Goal: Task Accomplishment & Management: Use online tool/utility

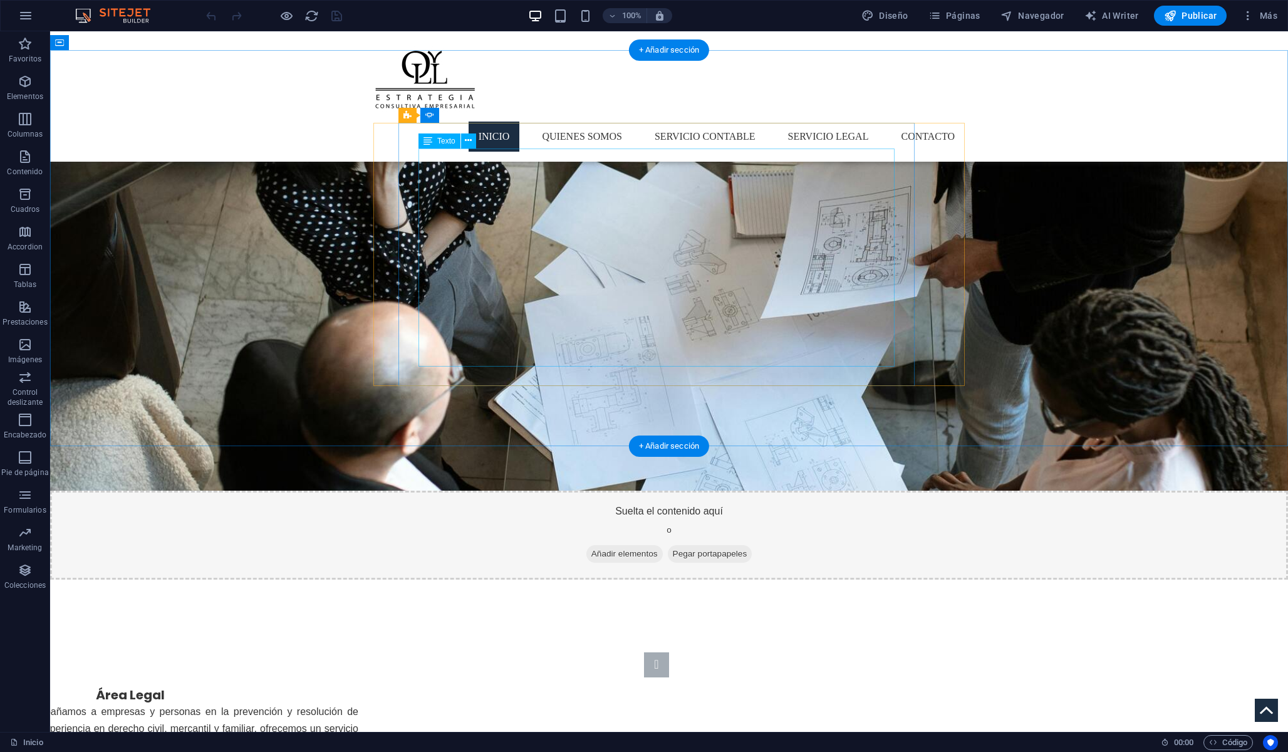
scroll to position [2389, 0]
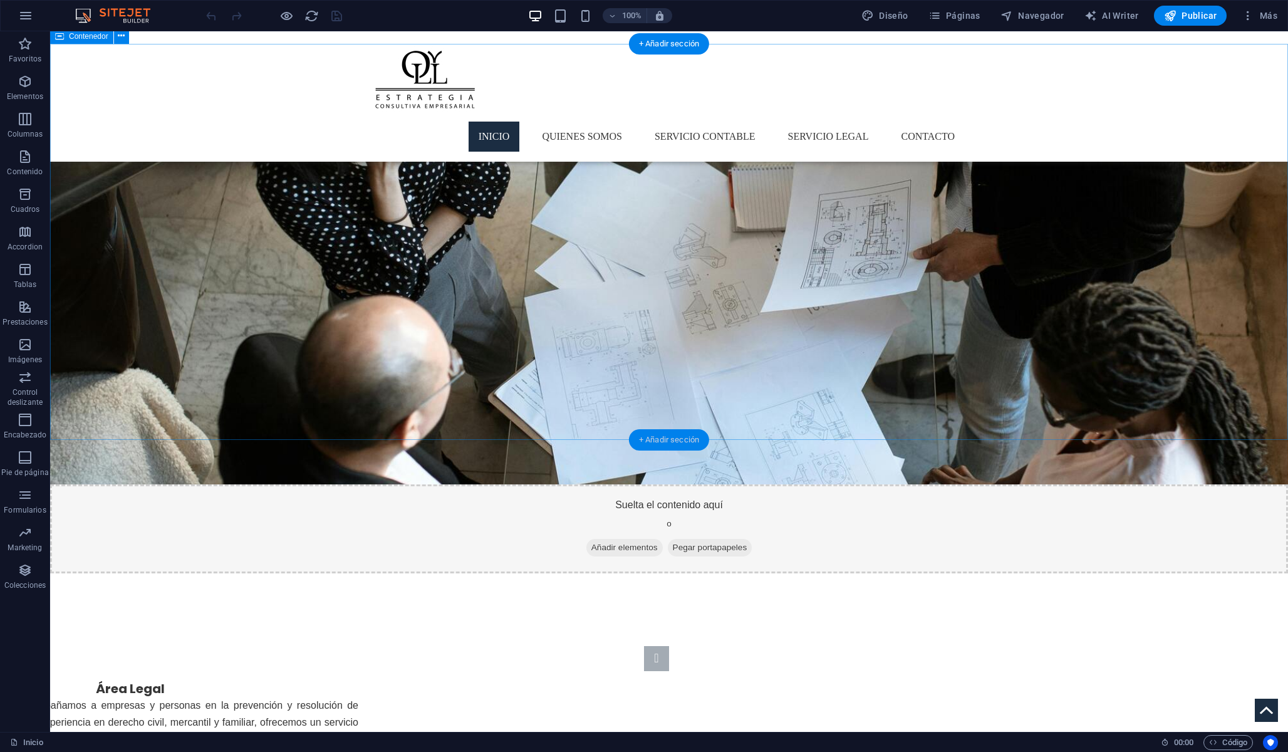
click at [650, 439] on div "+ Añadir sección" at bounding box center [669, 439] width 80 height 21
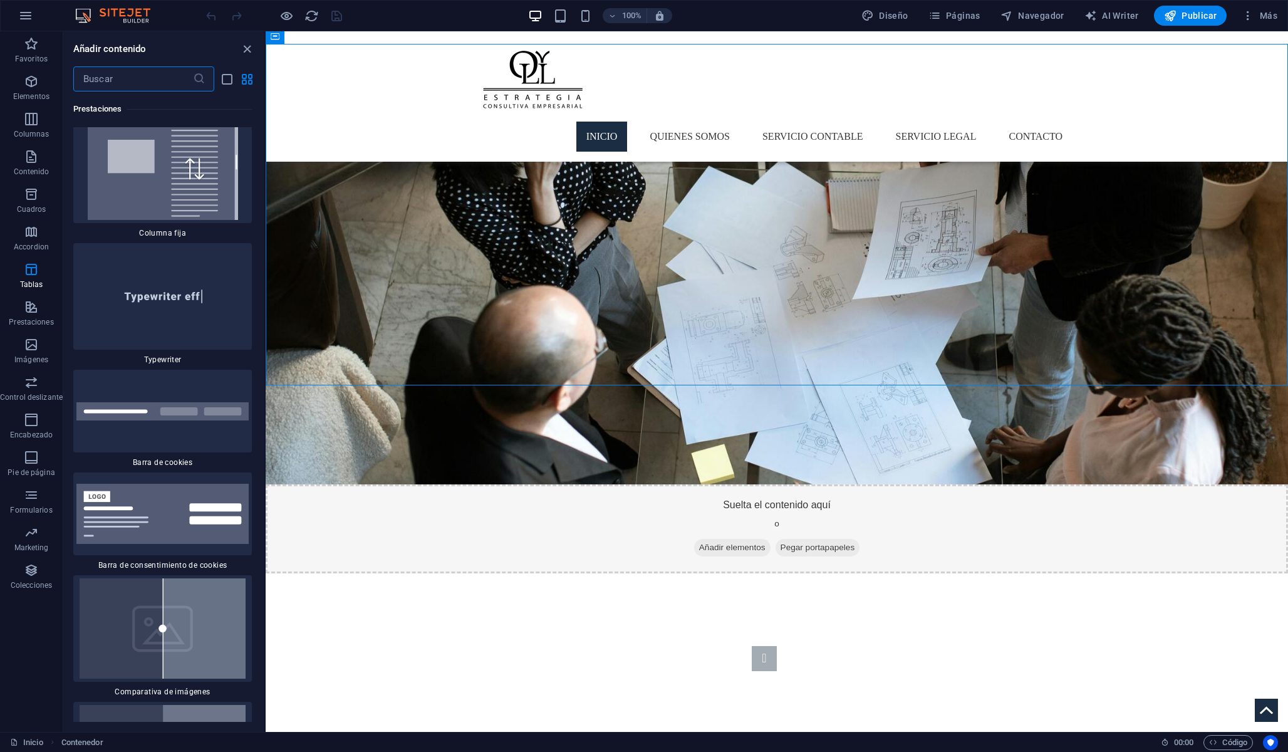
scroll to position [9684, 0]
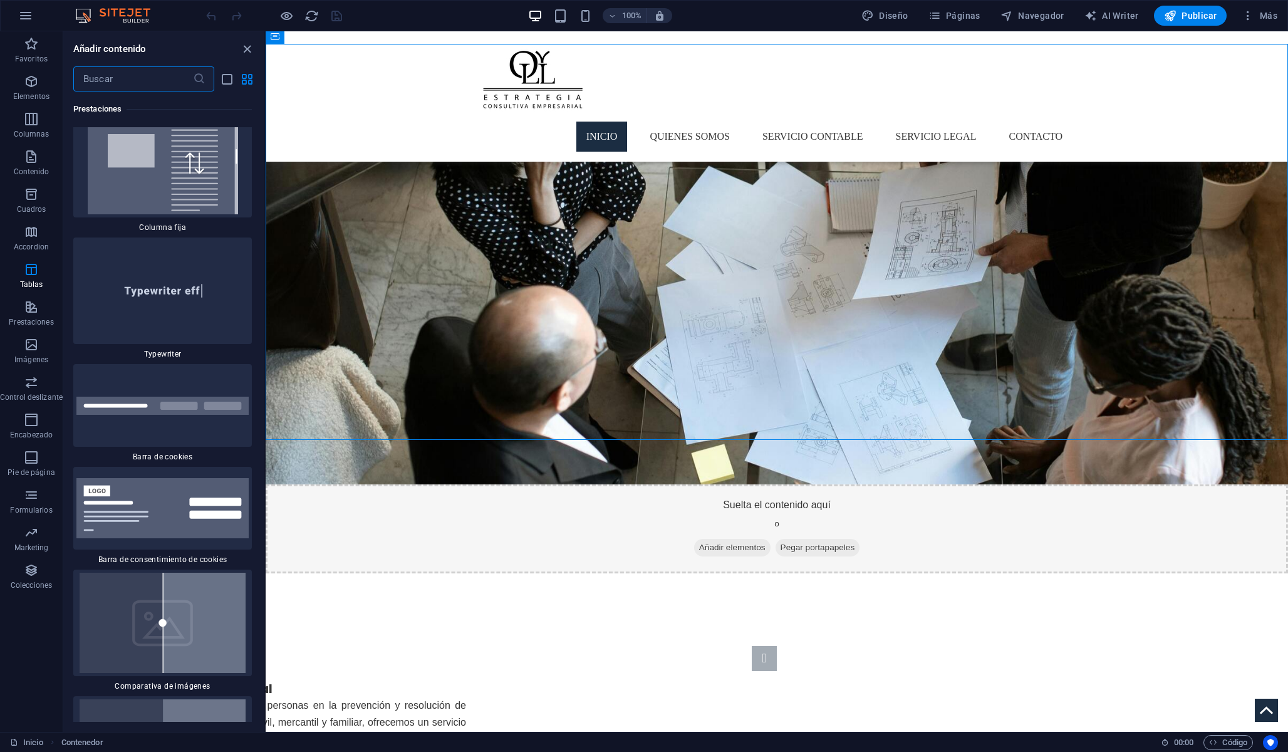
click at [184, 73] on input "text" at bounding box center [133, 78] width 120 height 25
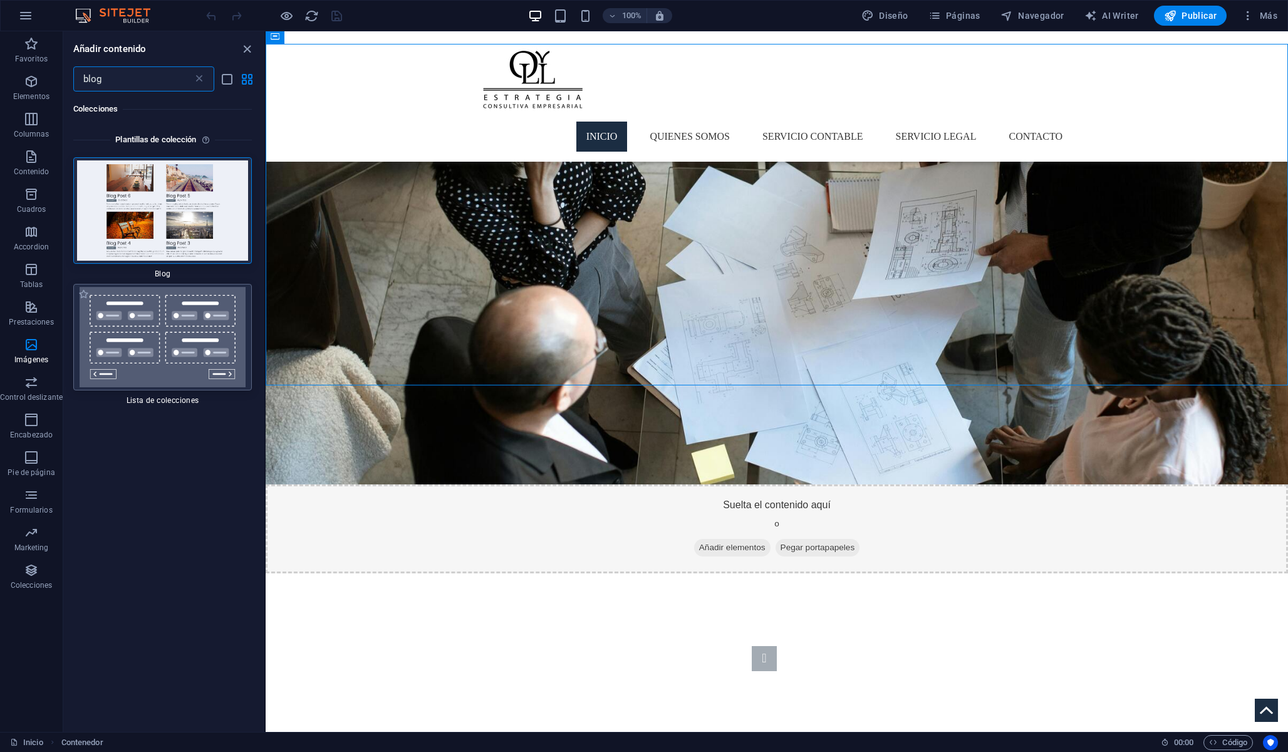
scroll to position [24, 0]
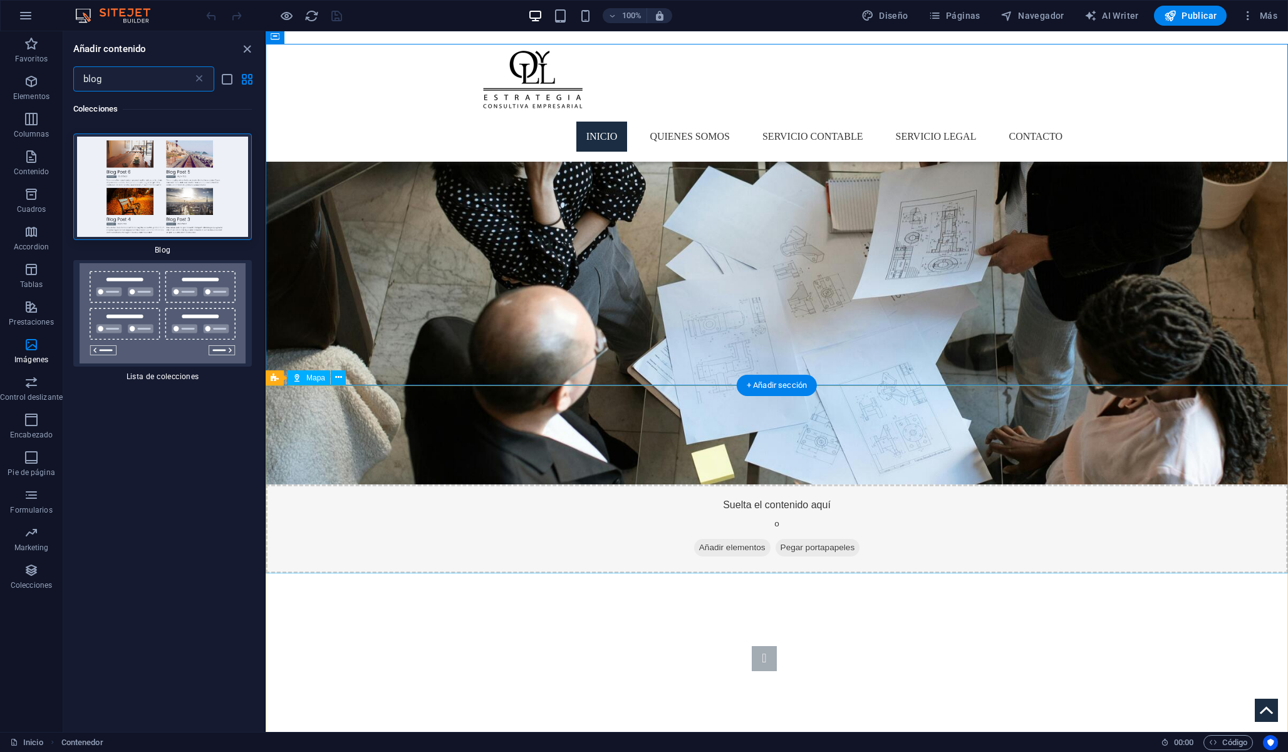
type input "blog"
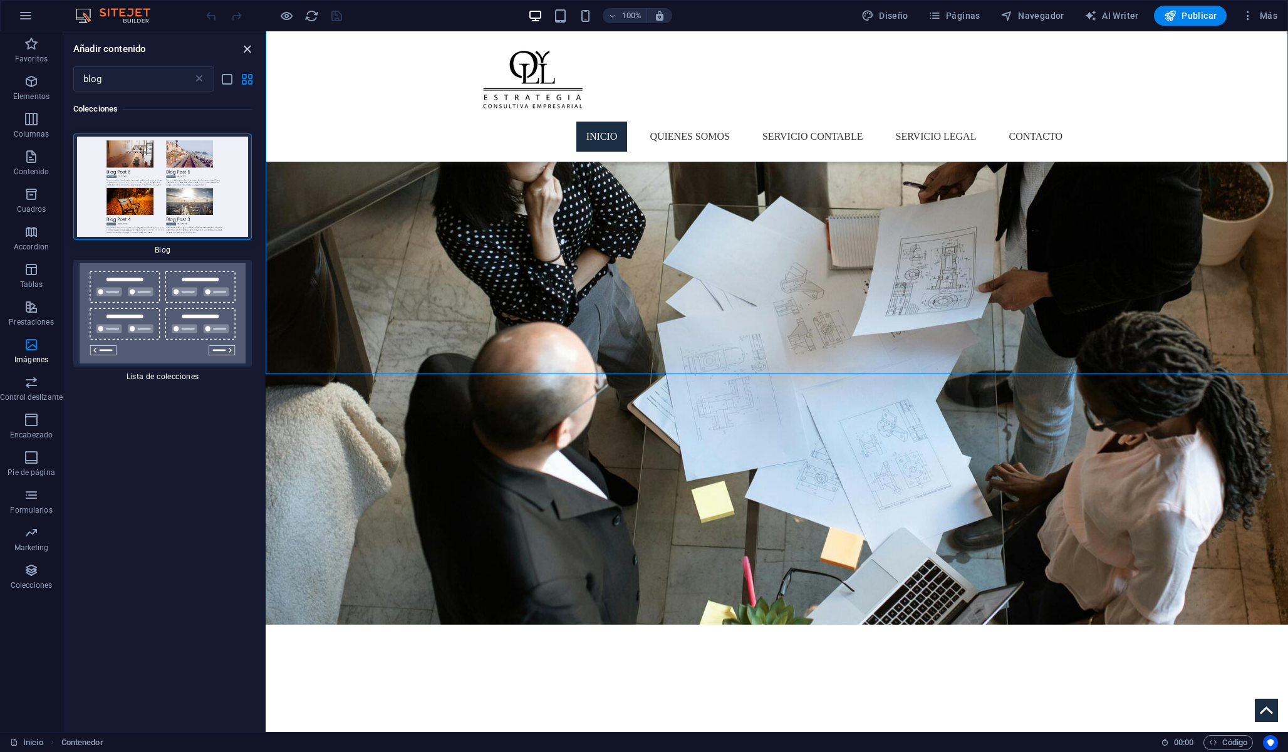
scroll to position [2451, 0]
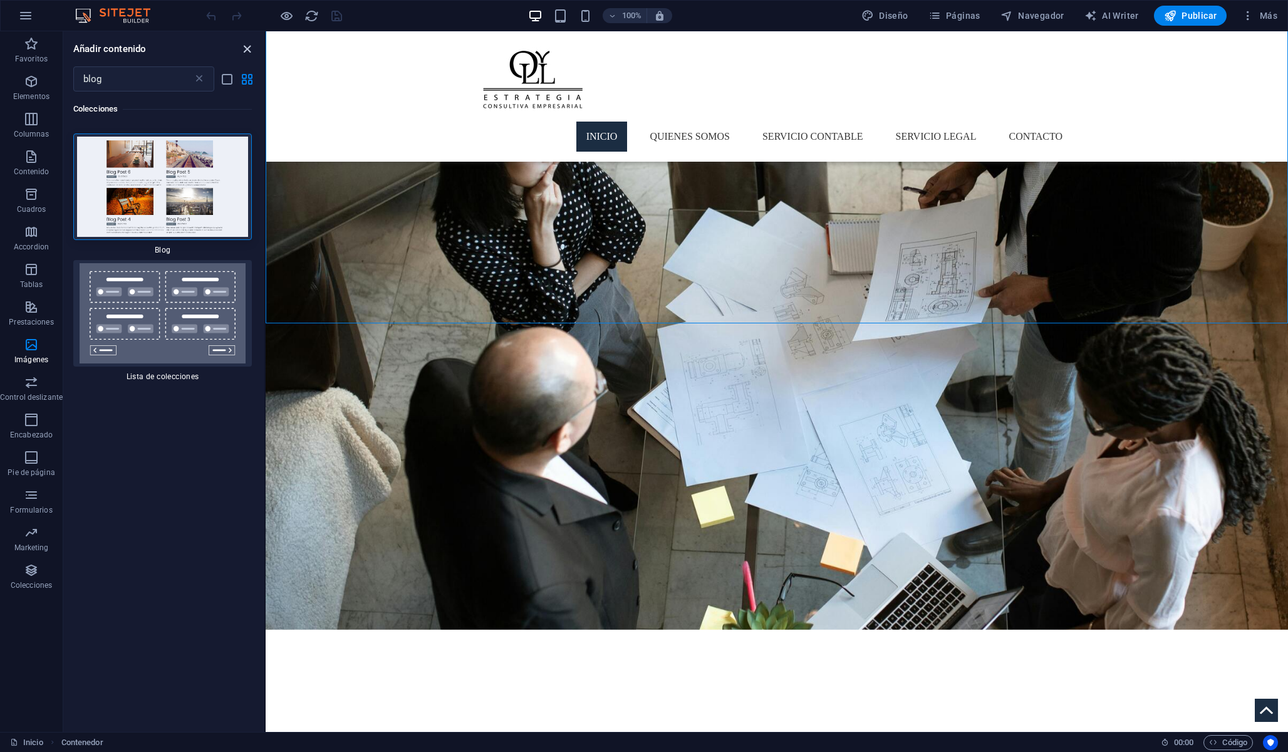
drag, startPoint x: 250, startPoint y: 49, endPoint x: 213, endPoint y: 38, distance: 38.6
click at [250, 49] on icon "close panel" at bounding box center [247, 49] width 14 height 14
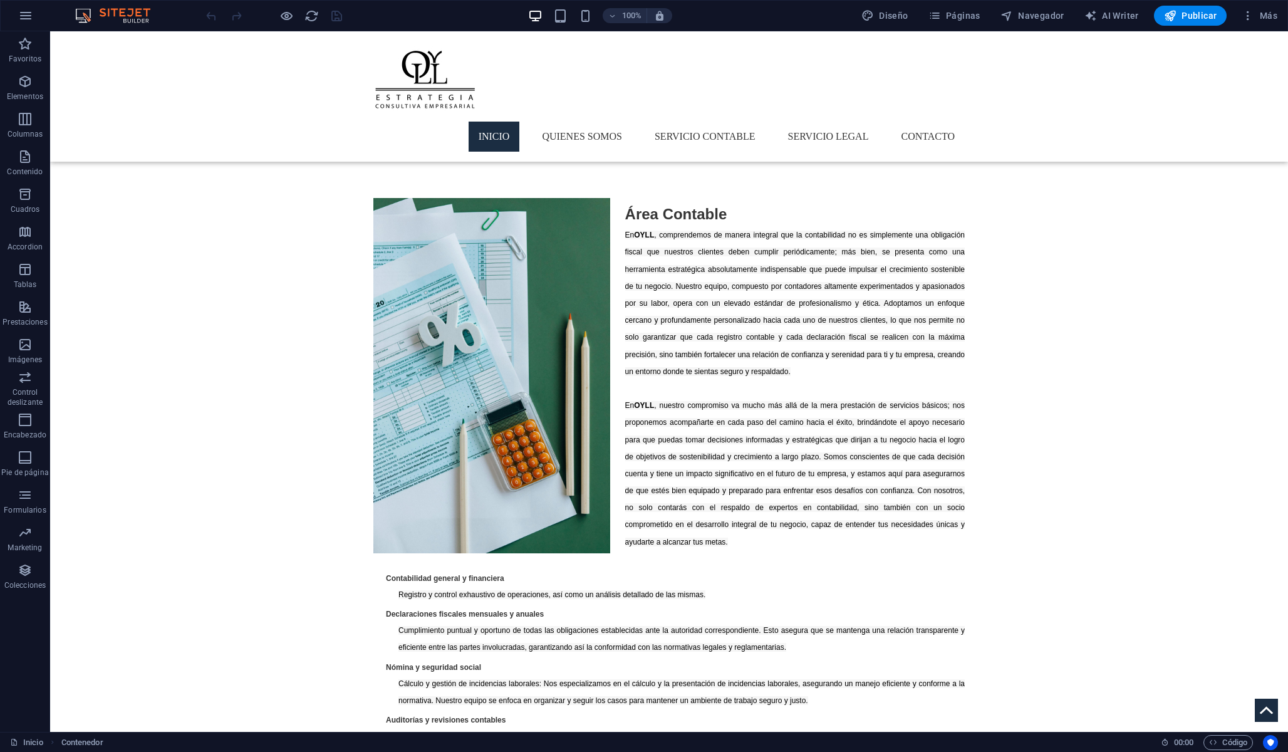
scroll to position [814, 0]
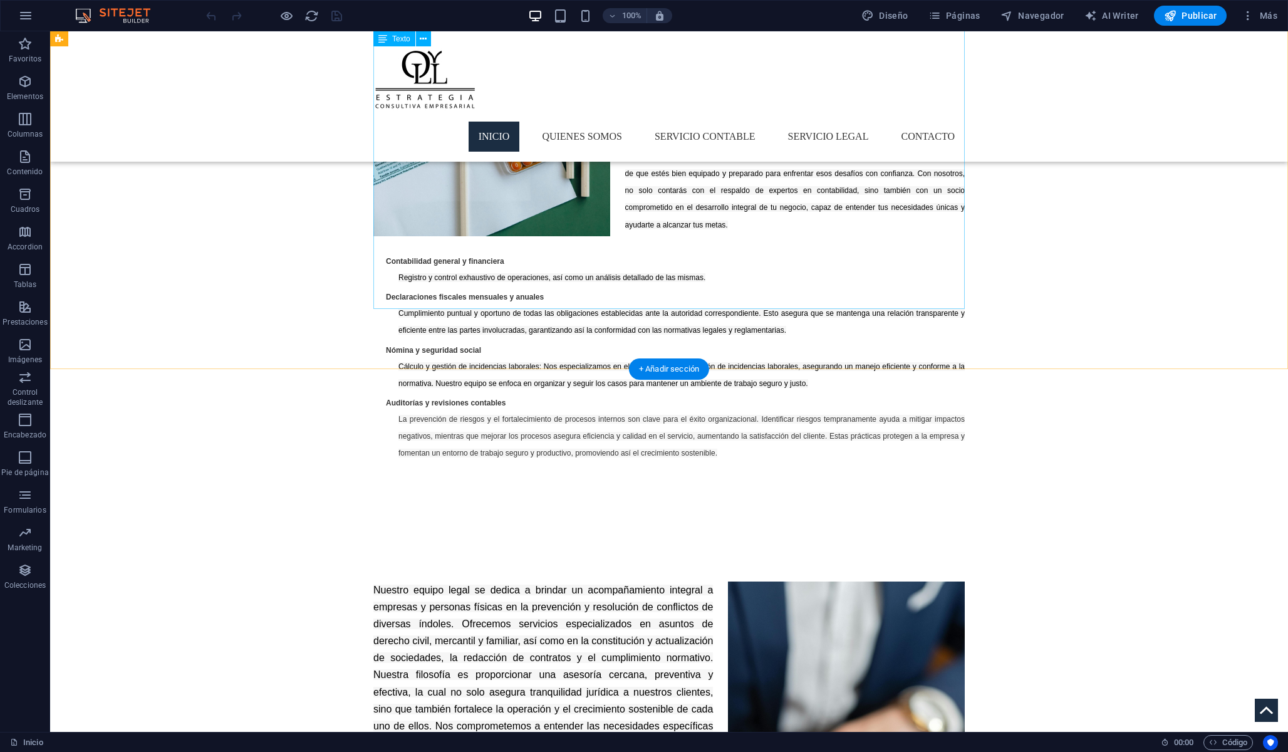
scroll to position [1104, 0]
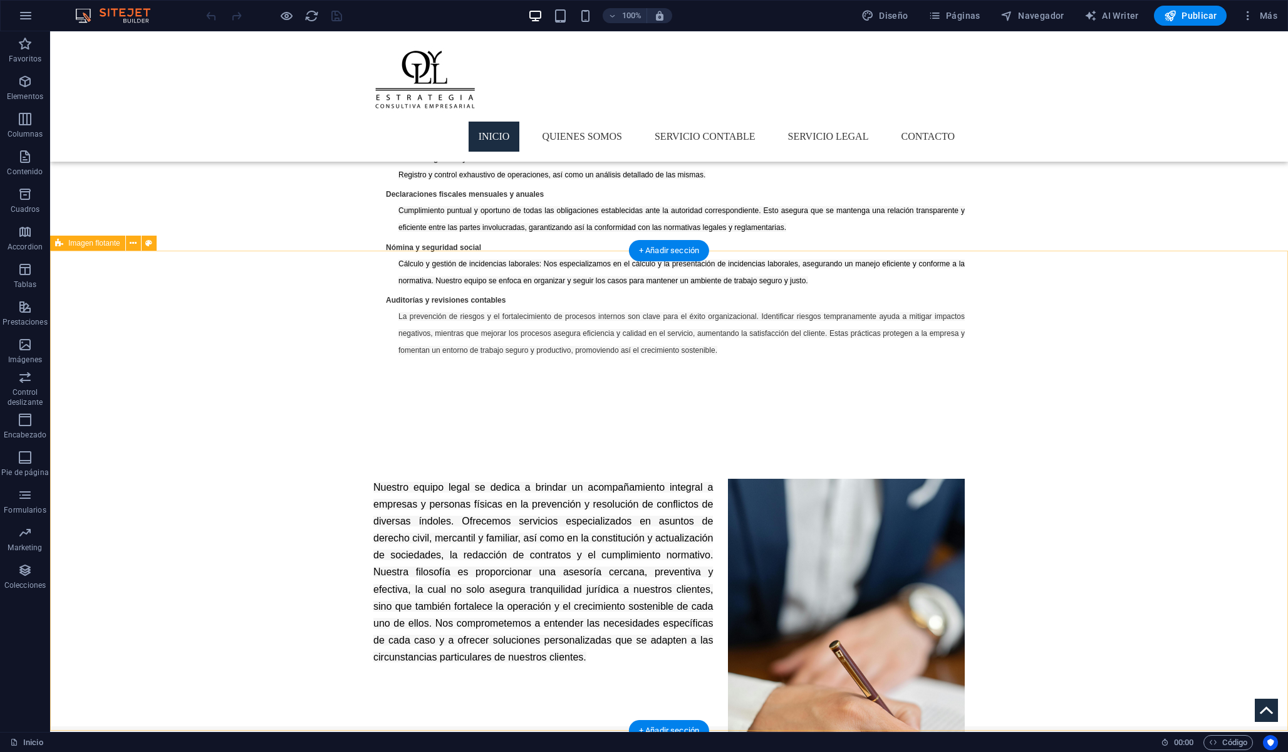
scroll to position [1227, 0]
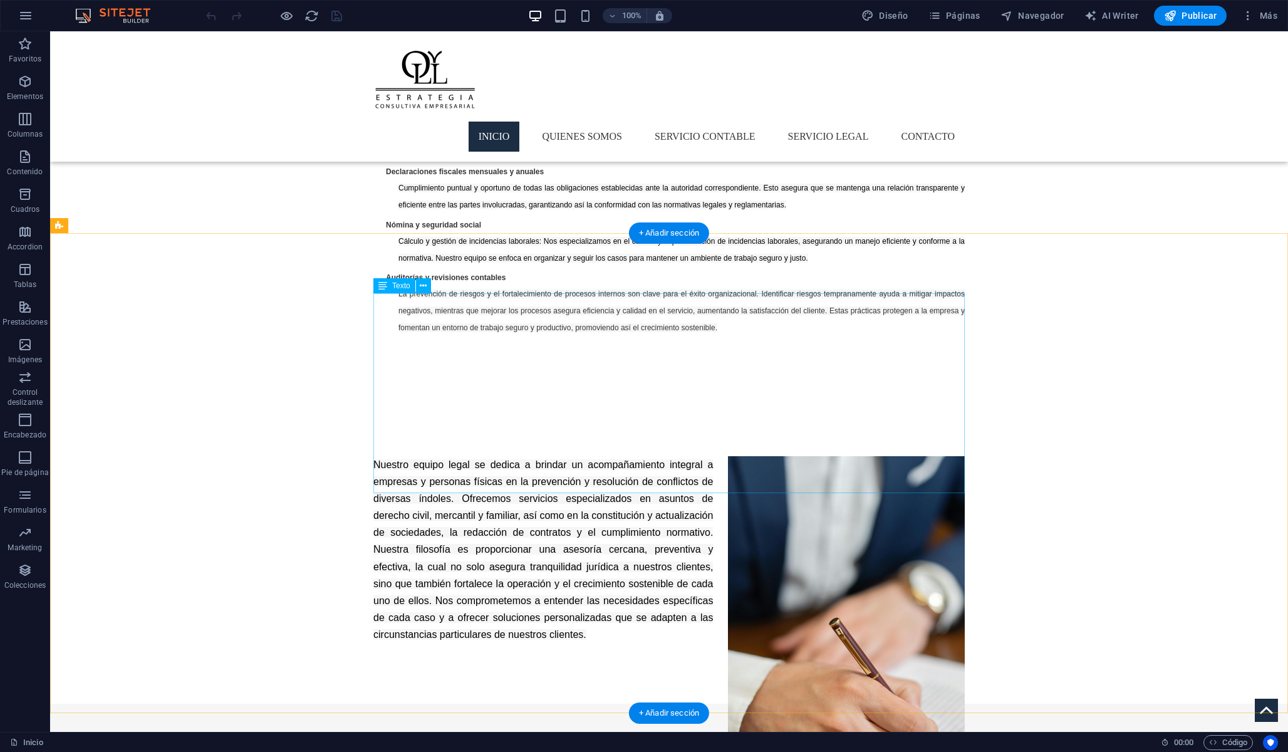
click at [493, 456] on div "Nuestro equipo legal se dedica a brindar un acompañamiento integral a empresas …" at bounding box center [668, 549] width 591 height 187
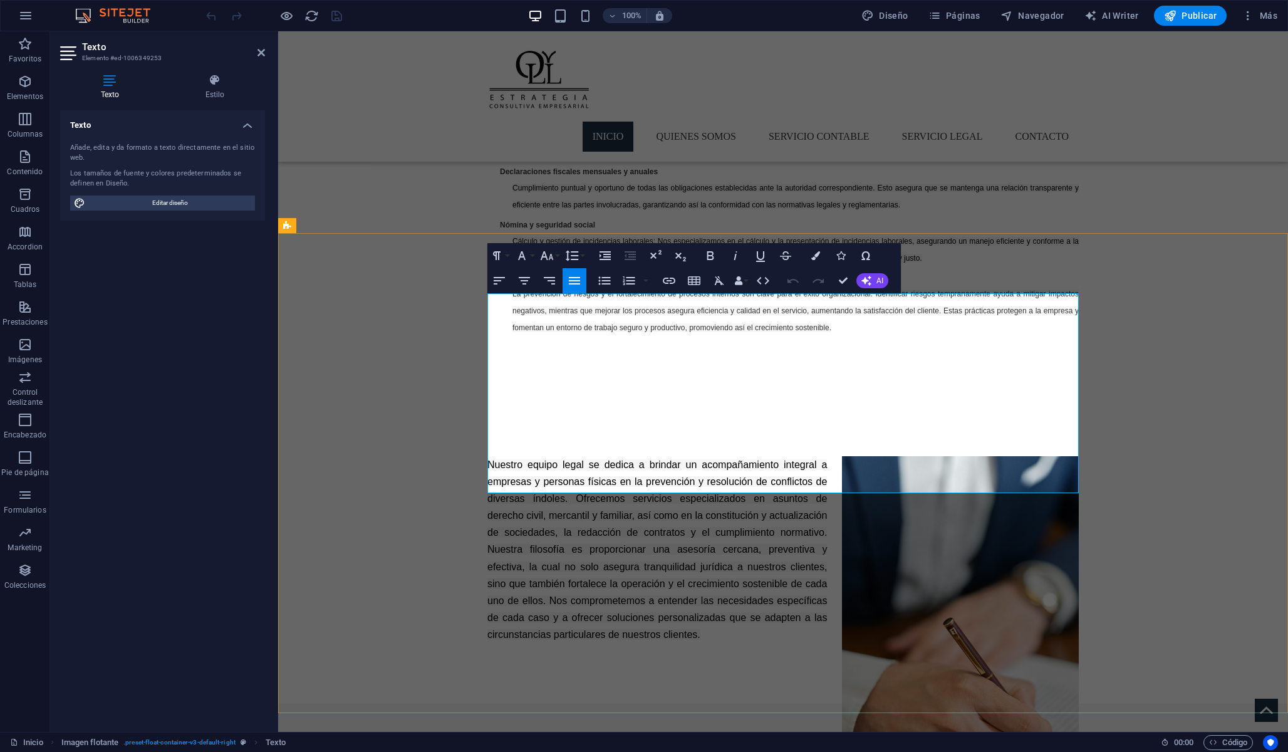
click at [487, 459] on span "Nuestro equipo legal se dedica a brindar un acompañamiento integral a empresas …" at bounding box center [657, 549] width 340 height 181
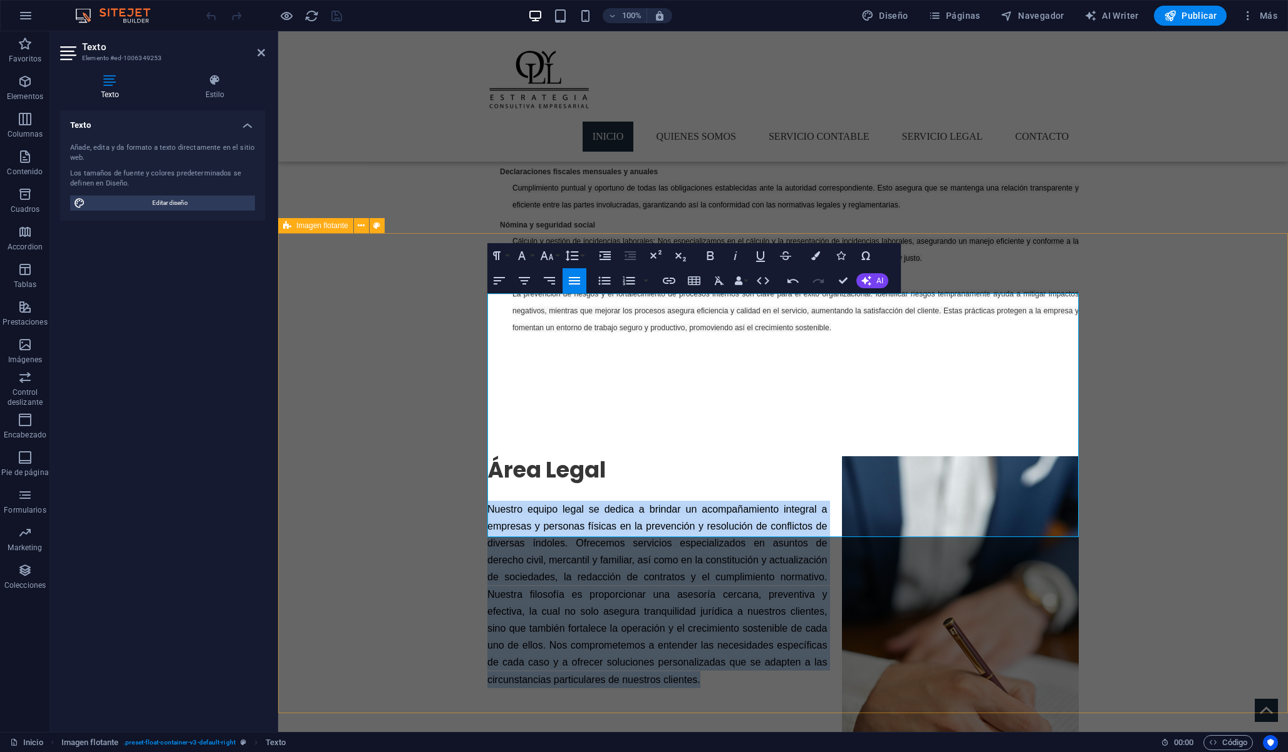
drag, startPoint x: 645, startPoint y: 531, endPoint x: 488, endPoint y: 348, distance: 241.3
click at [487, 501] on p "Nuestro equipo legal se dedica a brindar un acompañamiento integral a empresas …" at bounding box center [782, 594] width 591 height 187
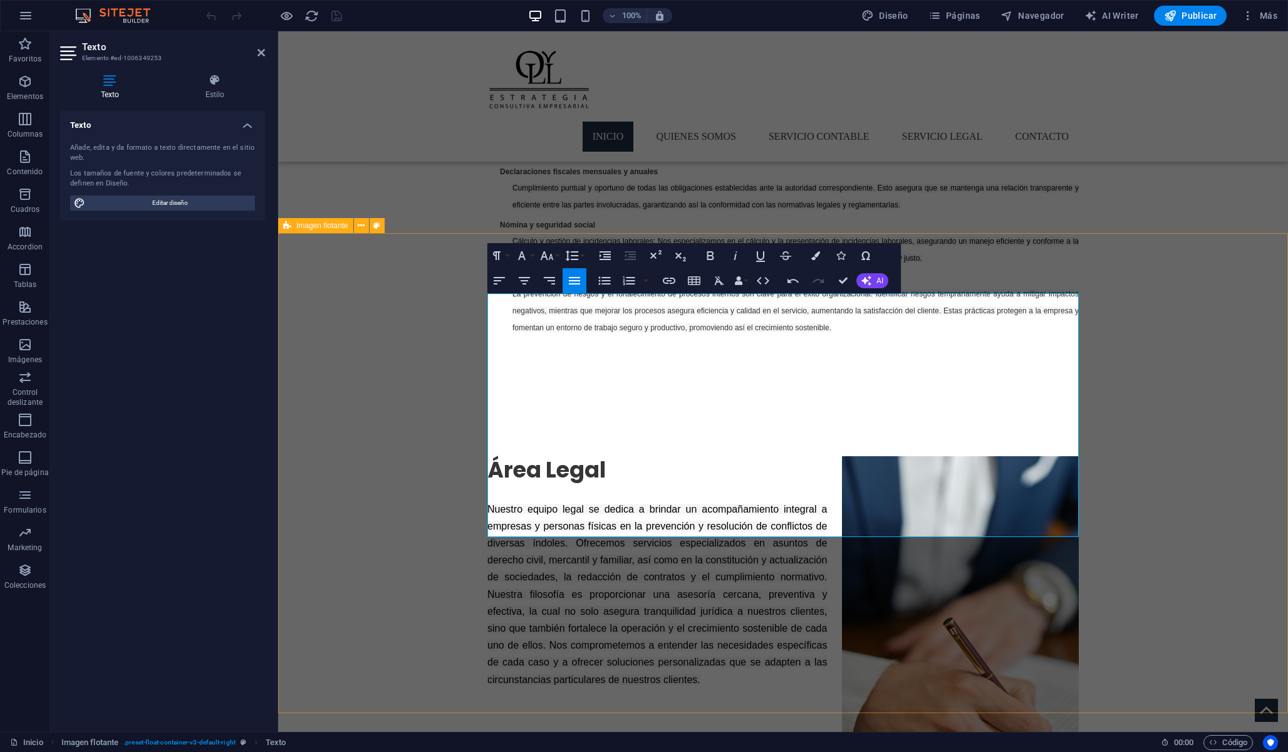
click at [665, 635] on div "Área Legal Nuestro equipo legal se dedica a brindar un acompañamiento integral …" at bounding box center [783, 572] width 1010 height 352
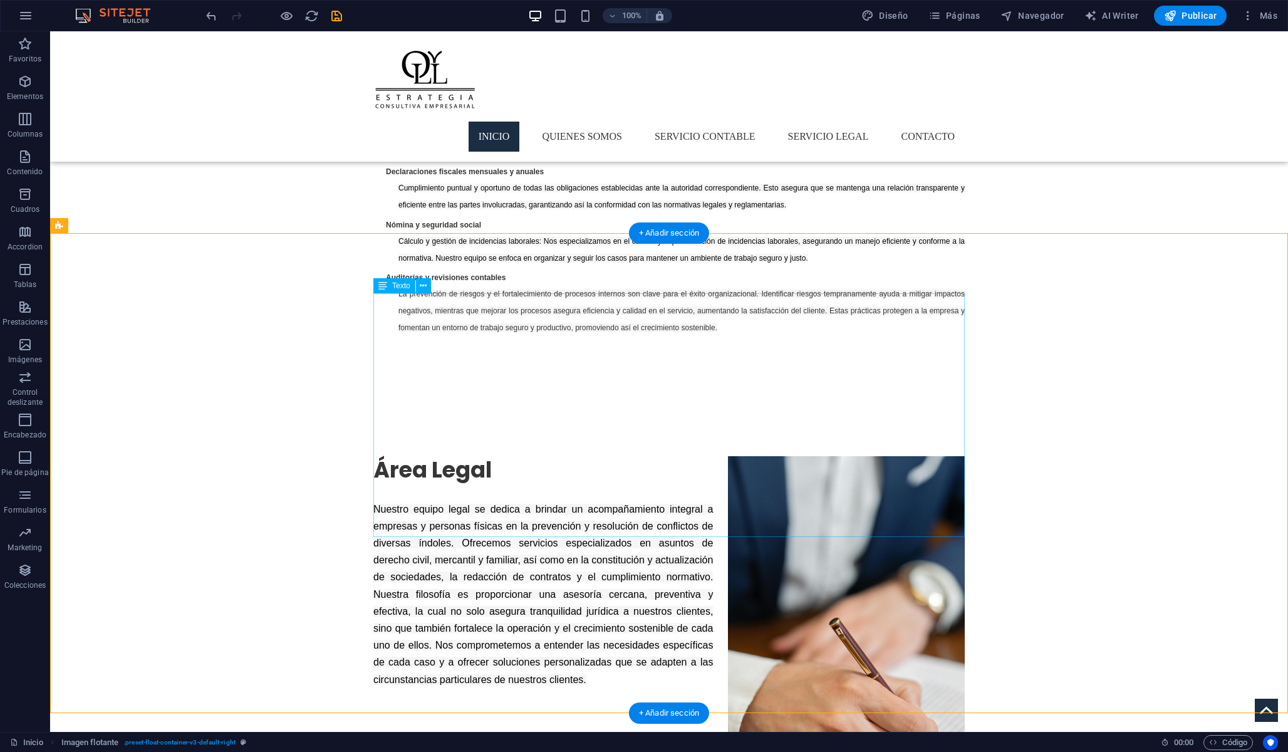
click at [548, 519] on div "Área Legal Nuestro equipo legal se dedica a brindar un acompañamiento integral …" at bounding box center [668, 572] width 591 height 232
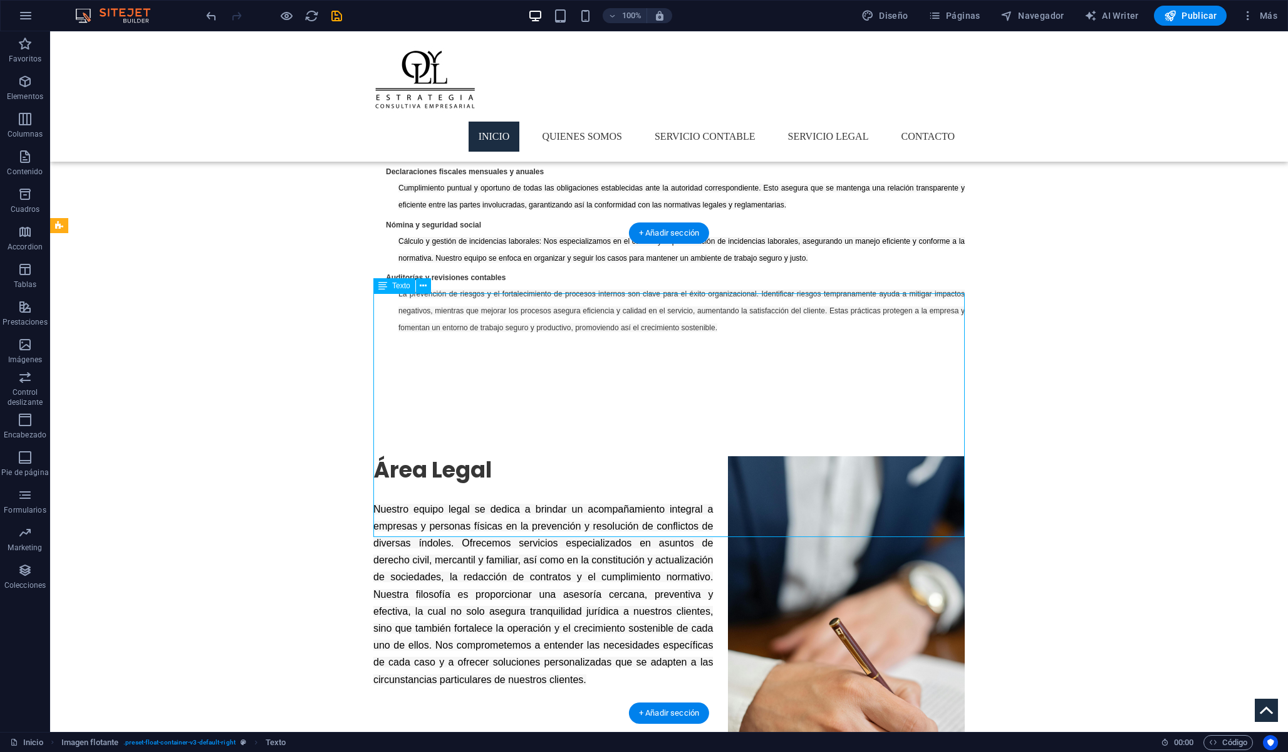
click at [536, 526] on div "Área Legal Nuestro equipo legal se dedica a brindar un acompañamiento integral …" at bounding box center [668, 572] width 591 height 232
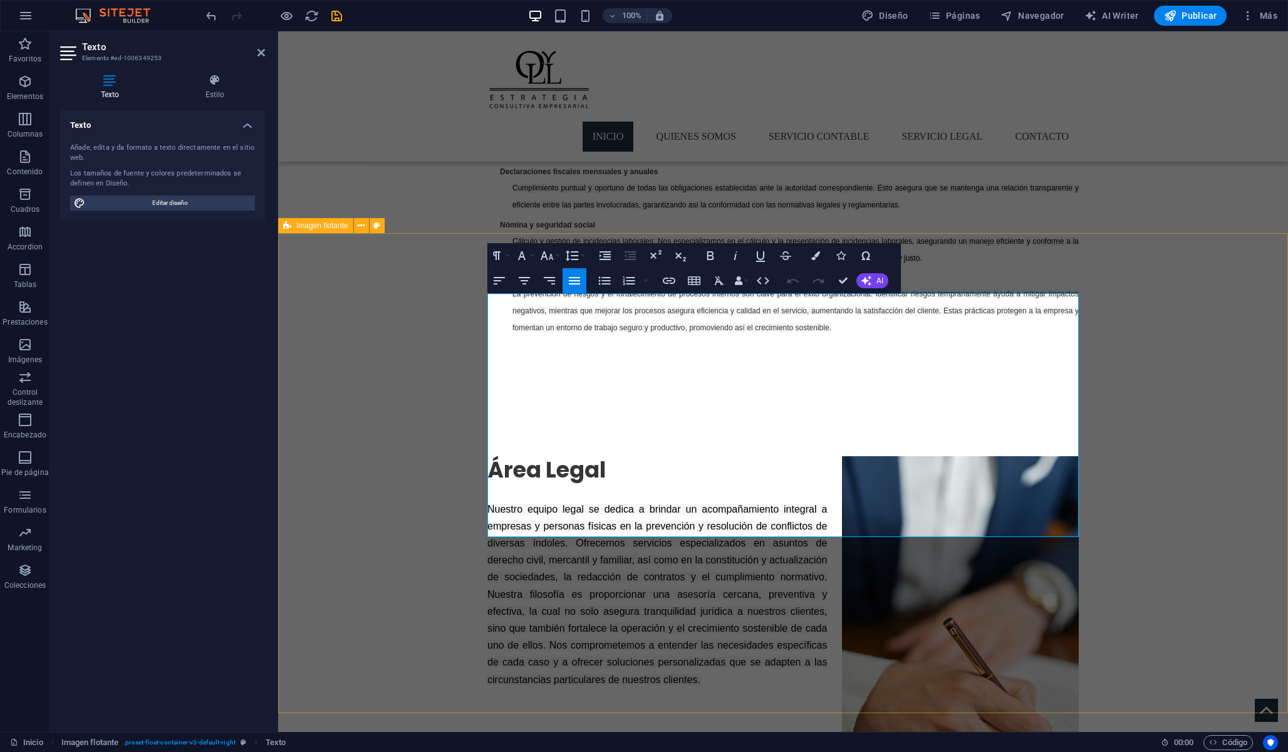
click at [649, 520] on p "Nuestro equipo legal se dedica a brindar un acompañamiento integral a empresas …" at bounding box center [782, 594] width 591 height 187
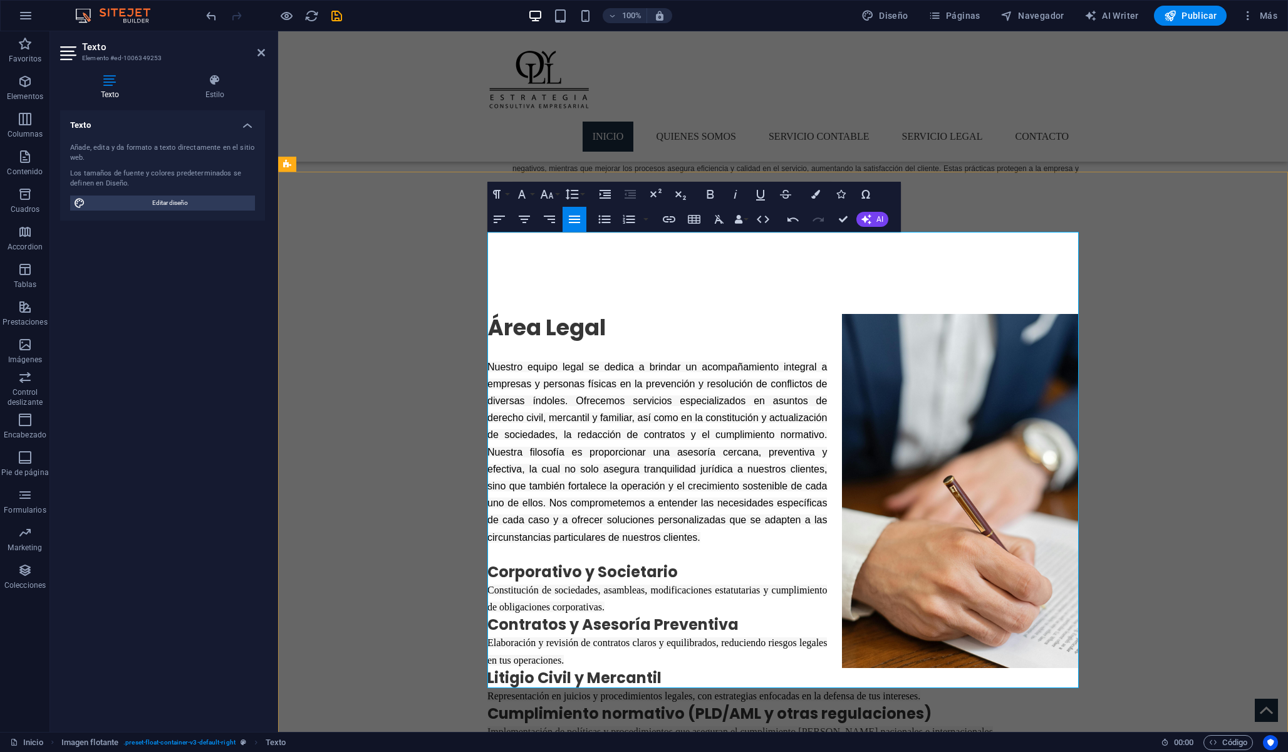
scroll to position [1440, 0]
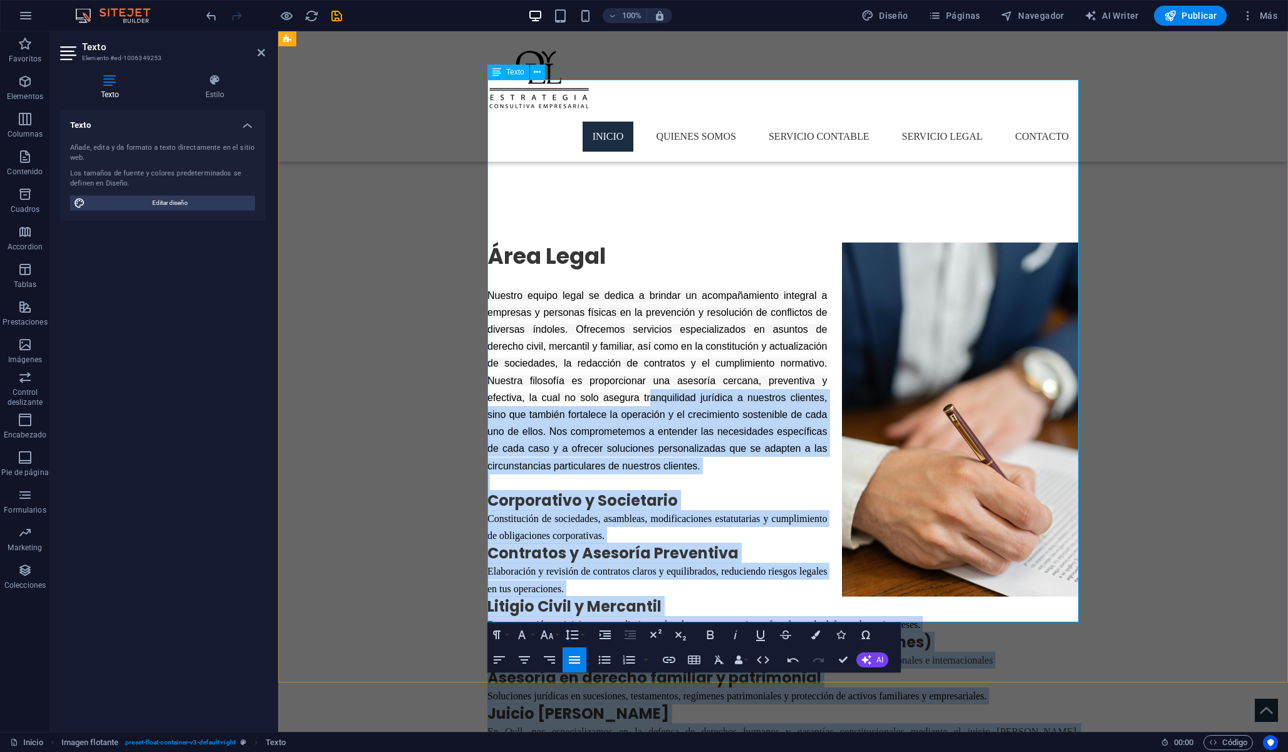
drag, startPoint x: 735, startPoint y: 611, endPoint x: 569, endPoint y: 229, distance: 417.2
click at [569, 242] on div "Área Legal Nuestro equipo legal se dedica a brindar un acompañamiento integral …" at bounding box center [782, 508] width 591 height 532
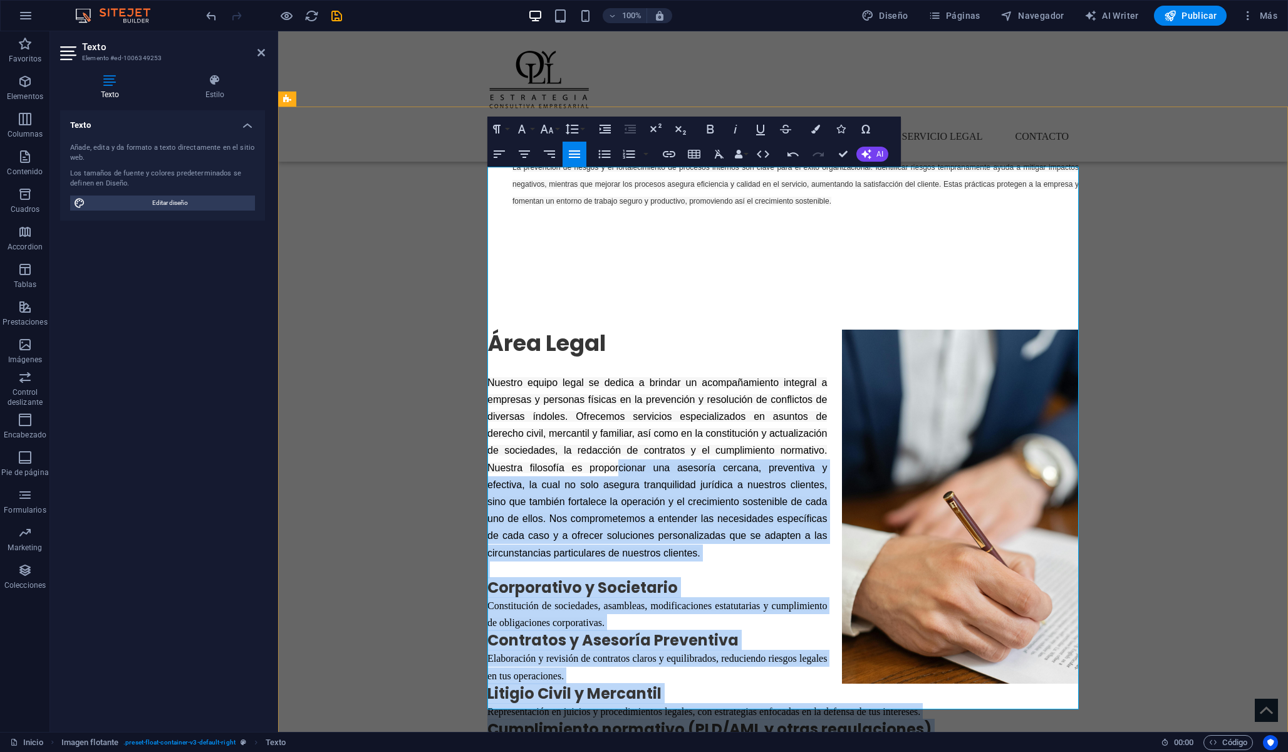
scroll to position [1359, 0]
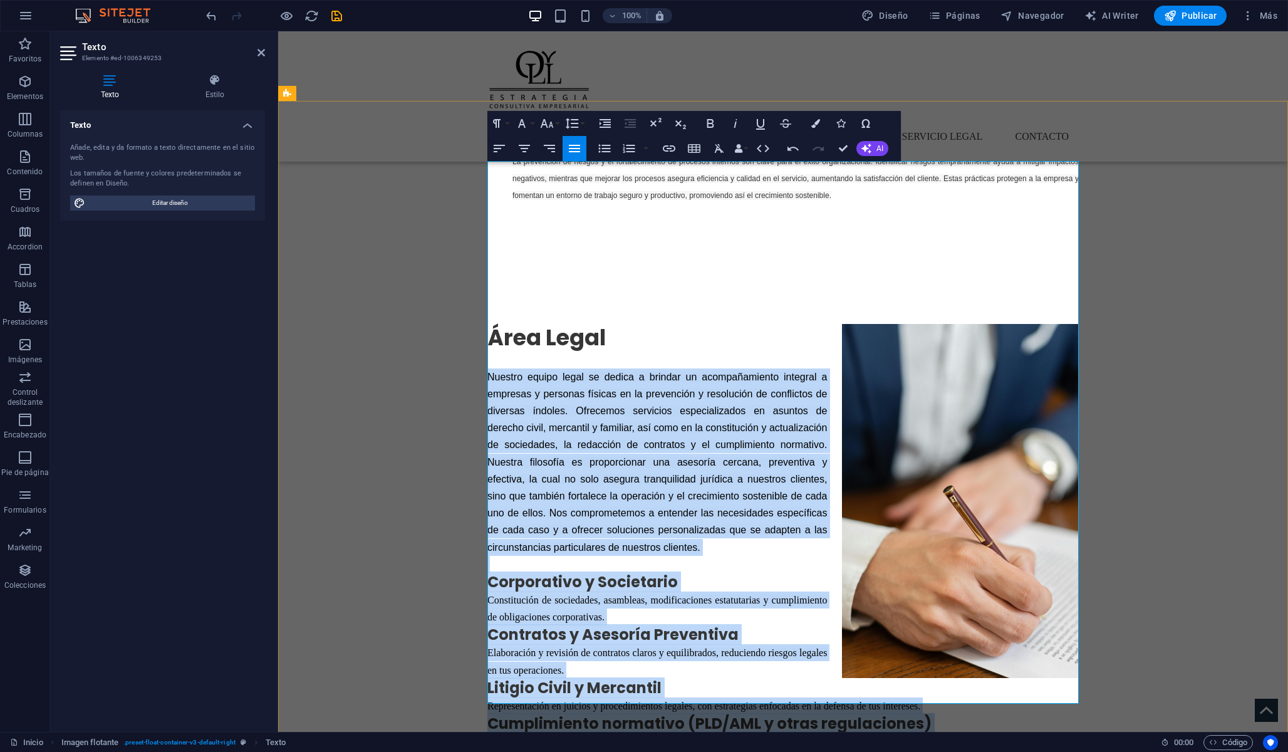
click at [487, 371] on span "Nuestro equipo legal se dedica a brindar un acompañamiento integral a empresas …" at bounding box center [657, 461] width 340 height 181
click at [494, 324] on h2 "Área Legal" at bounding box center [782, 338] width 591 height 28
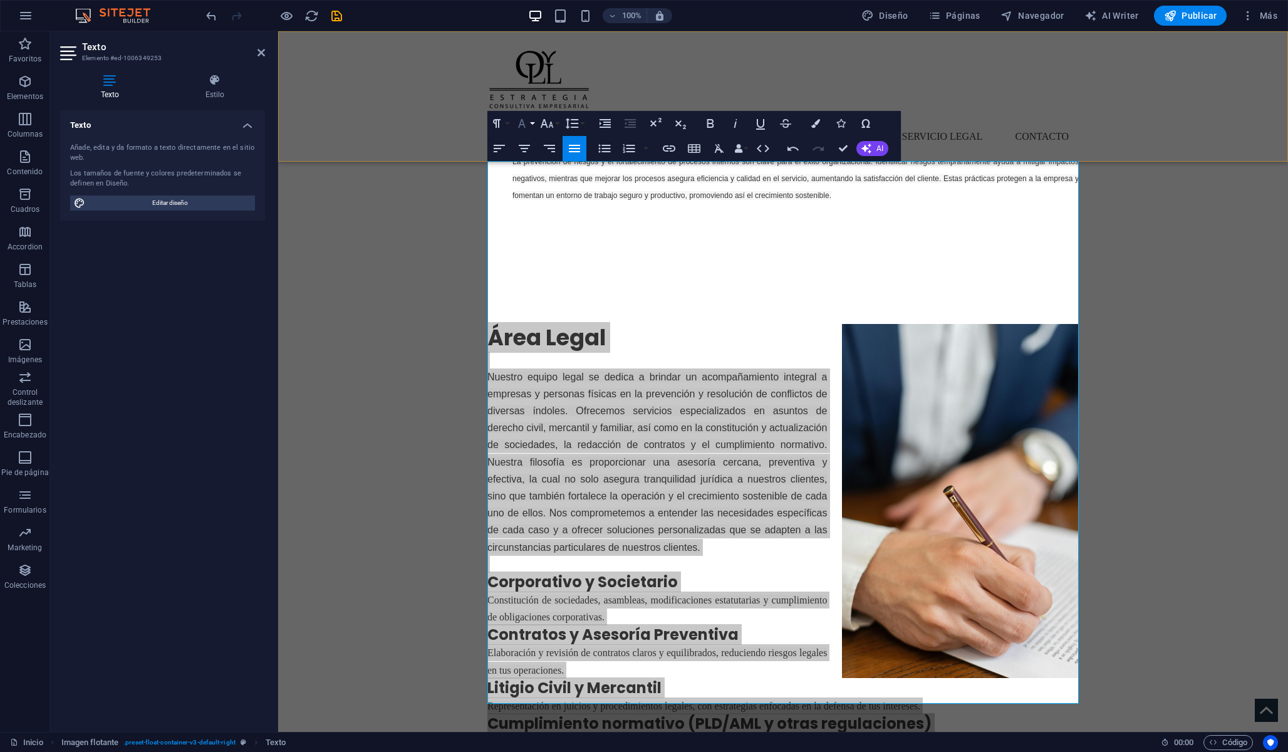
click at [527, 120] on icon "button" at bounding box center [521, 123] width 15 height 15
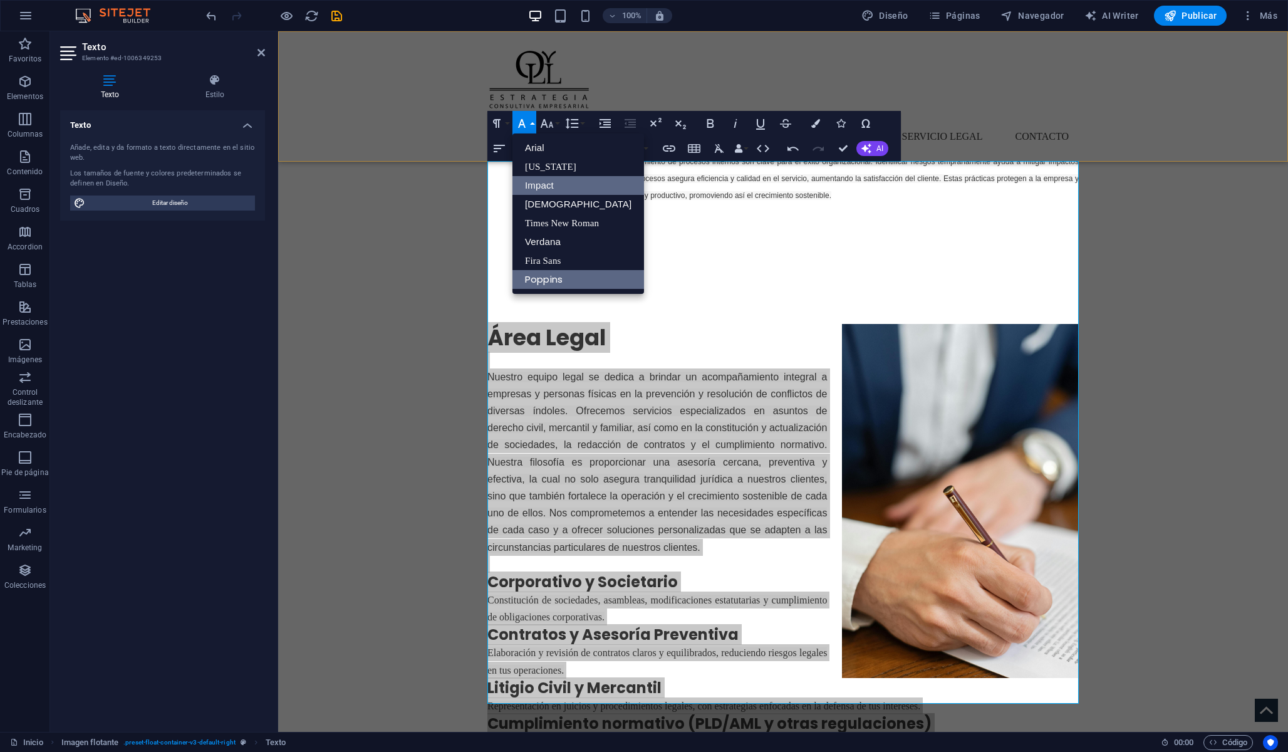
scroll to position [0, 0]
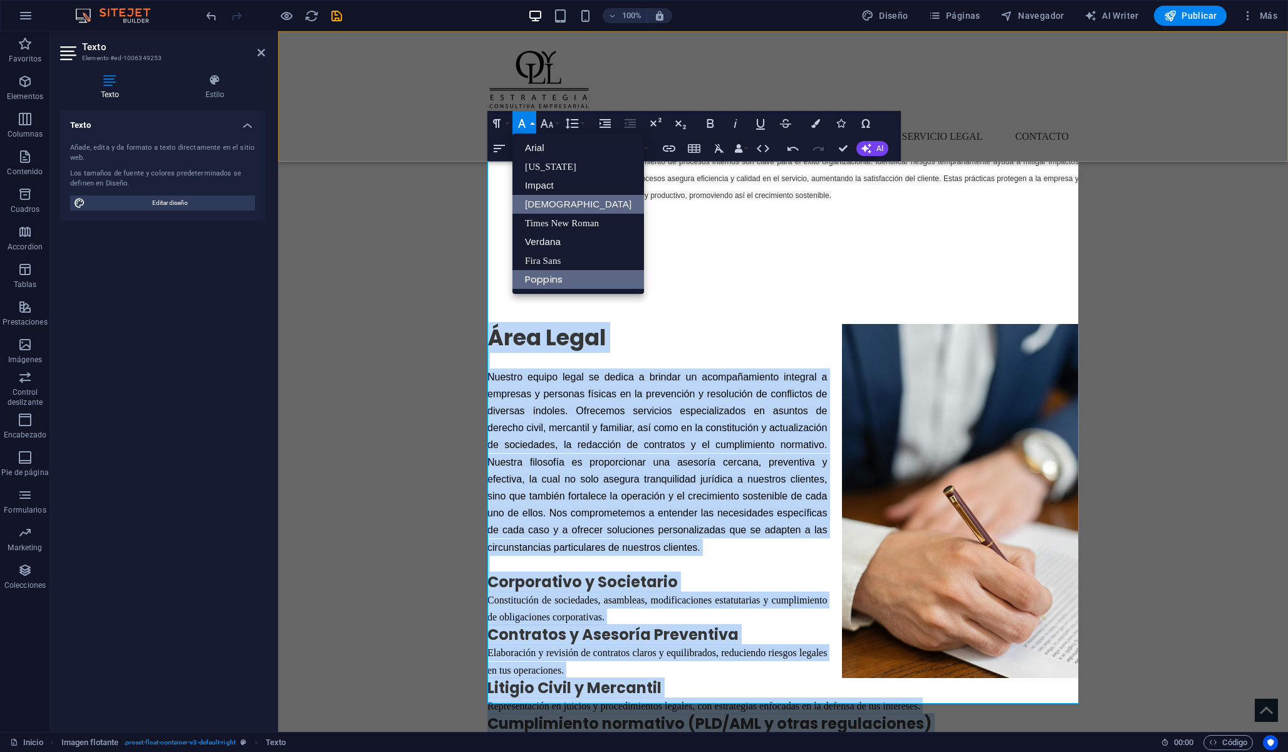
click at [543, 210] on link "[DEMOGRAPHIC_DATA]" at bounding box center [578, 204] width 132 height 19
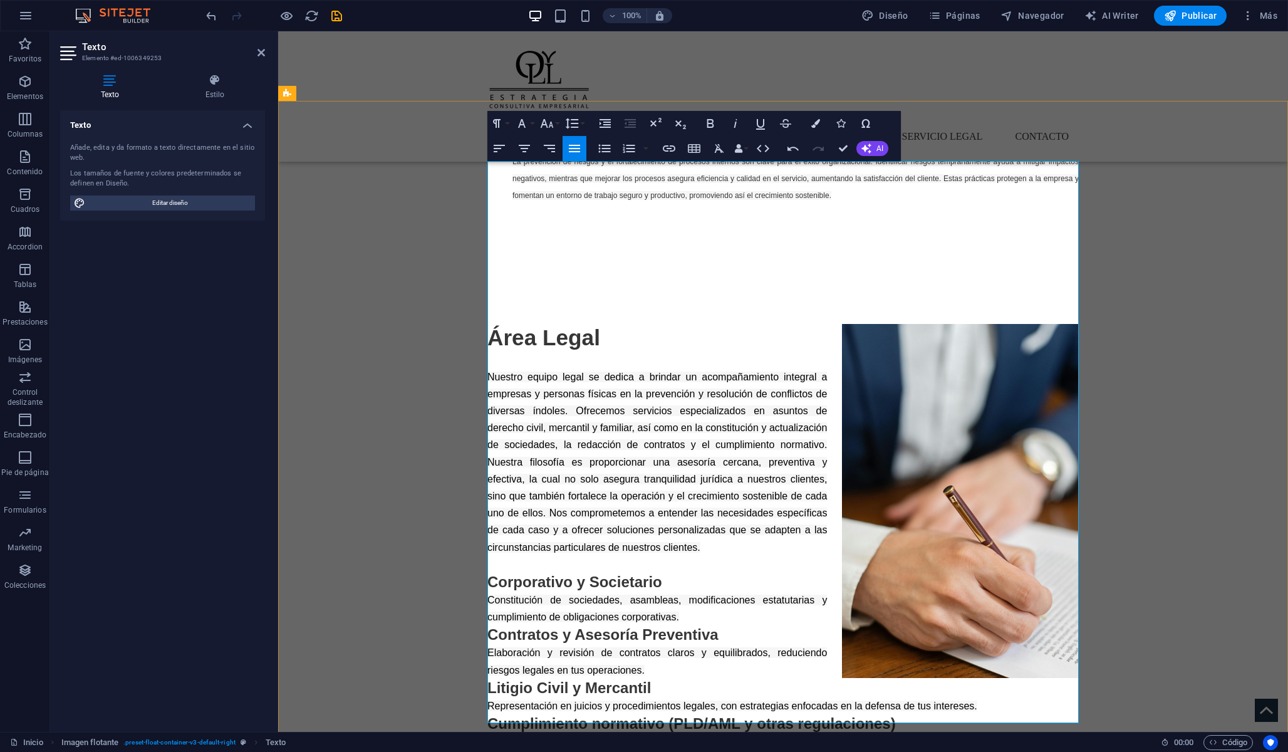
click at [537, 368] on p "Nuestro equipo legal se dedica a brindar un acompañamiento integral a empresas …" at bounding box center [782, 461] width 591 height 187
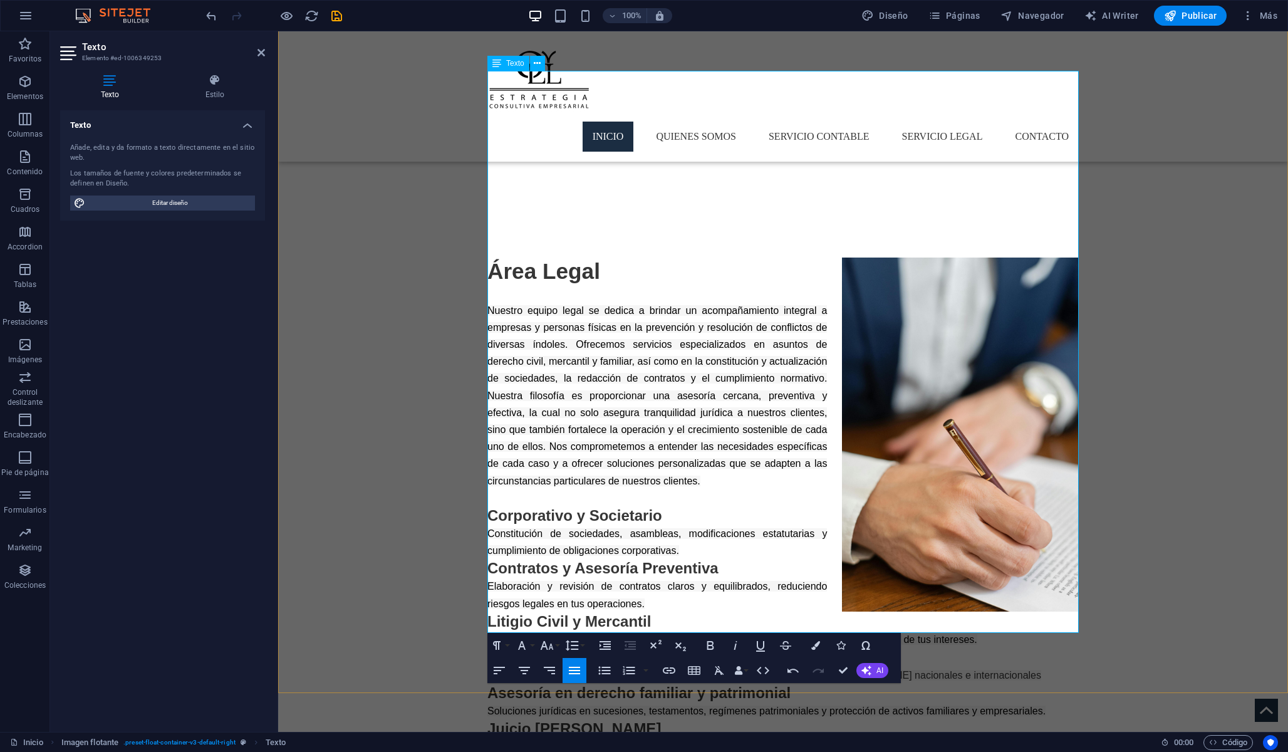
scroll to position [1449, 0]
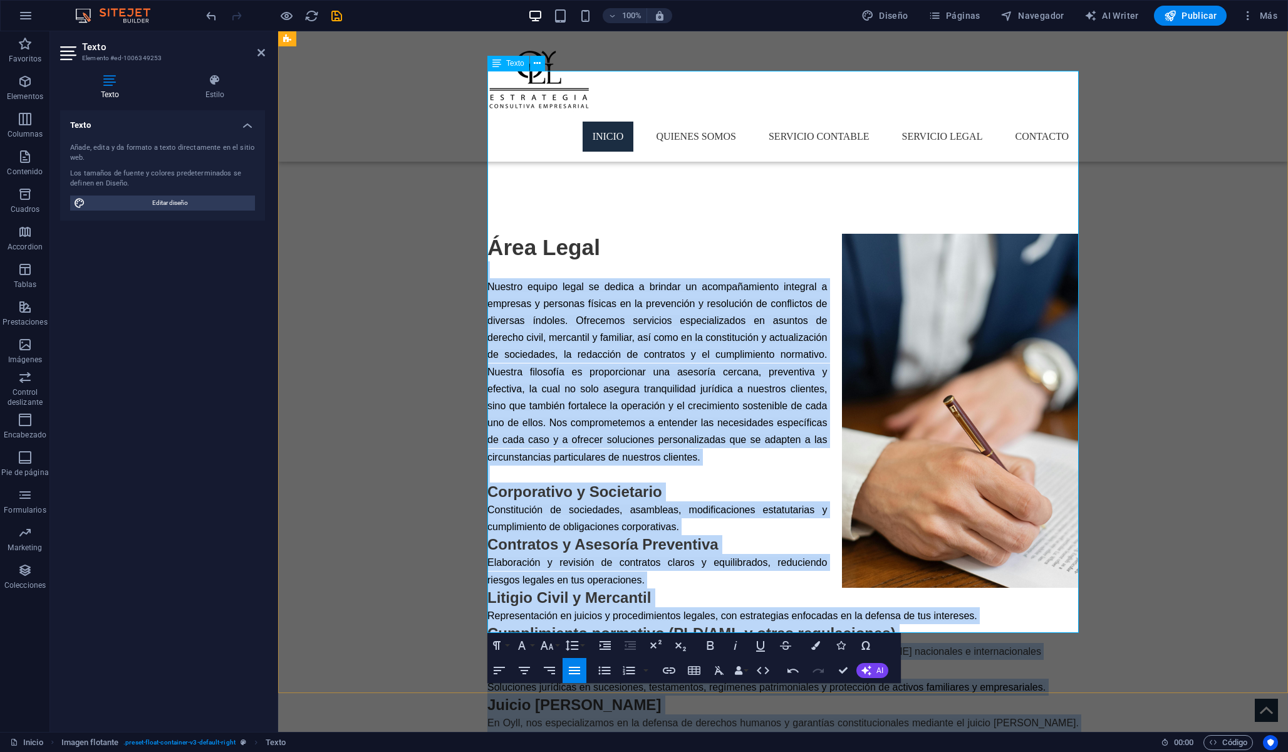
drag, startPoint x: 739, startPoint y: 630, endPoint x: 480, endPoint y: 127, distance: 565.4
click at [480, 127] on div "Menu Inicio Quienes Somos Servicio Contable Servicio Legal Contacto Quiénes Som…" at bounding box center [783, 694] width 1010 height 4225
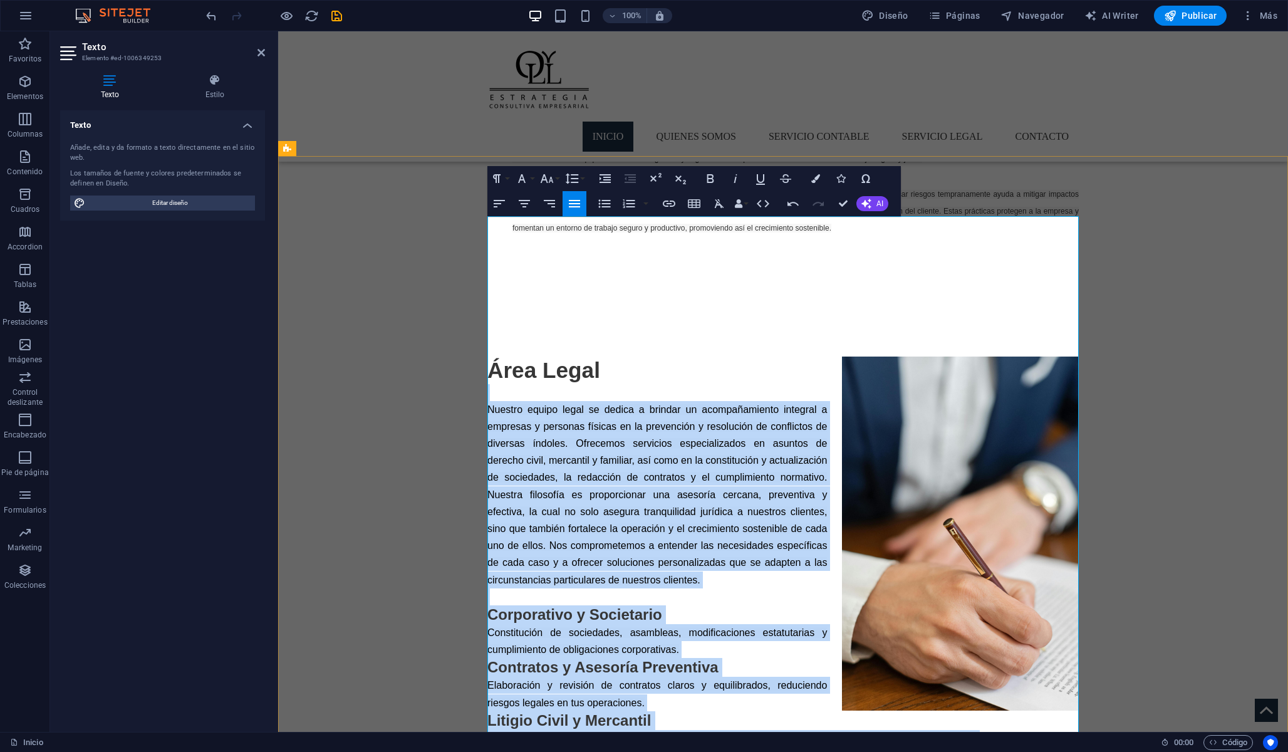
scroll to position [1291, 0]
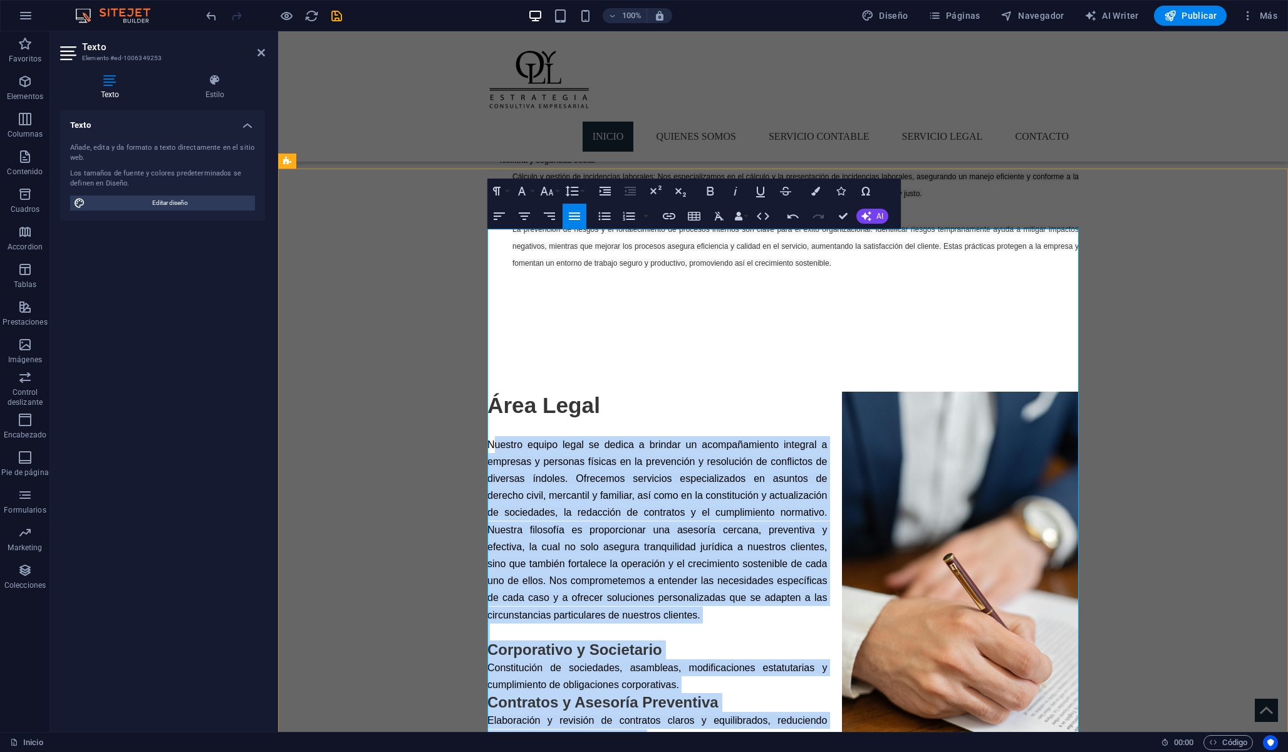
click at [494, 439] on span "Nuestro equipo legal se dedica a brindar un acompañamiento integral a empresas …" at bounding box center [657, 529] width 340 height 181
click at [489, 439] on span "Nuestro equipo legal se dedica a brindar un acompañamiento integral a empresas …" at bounding box center [657, 529] width 340 height 181
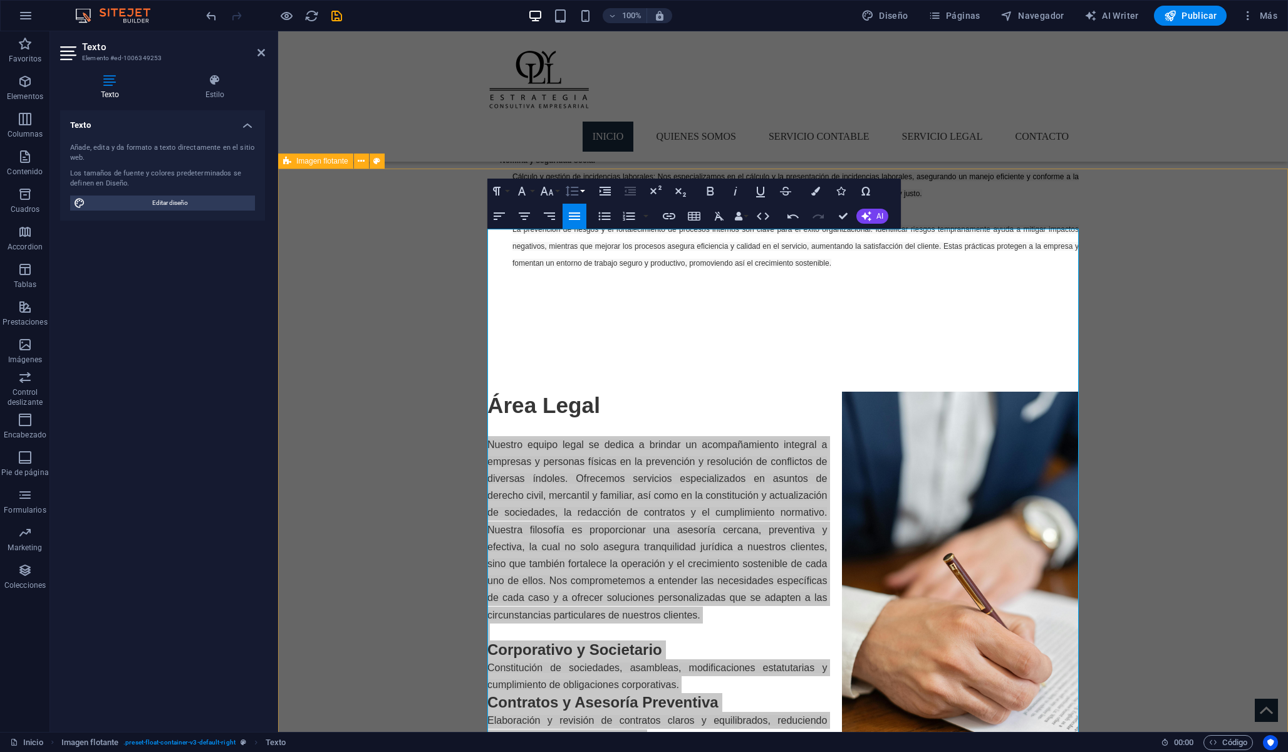
click at [579, 193] on button "Line Height" at bounding box center [575, 191] width 24 height 25
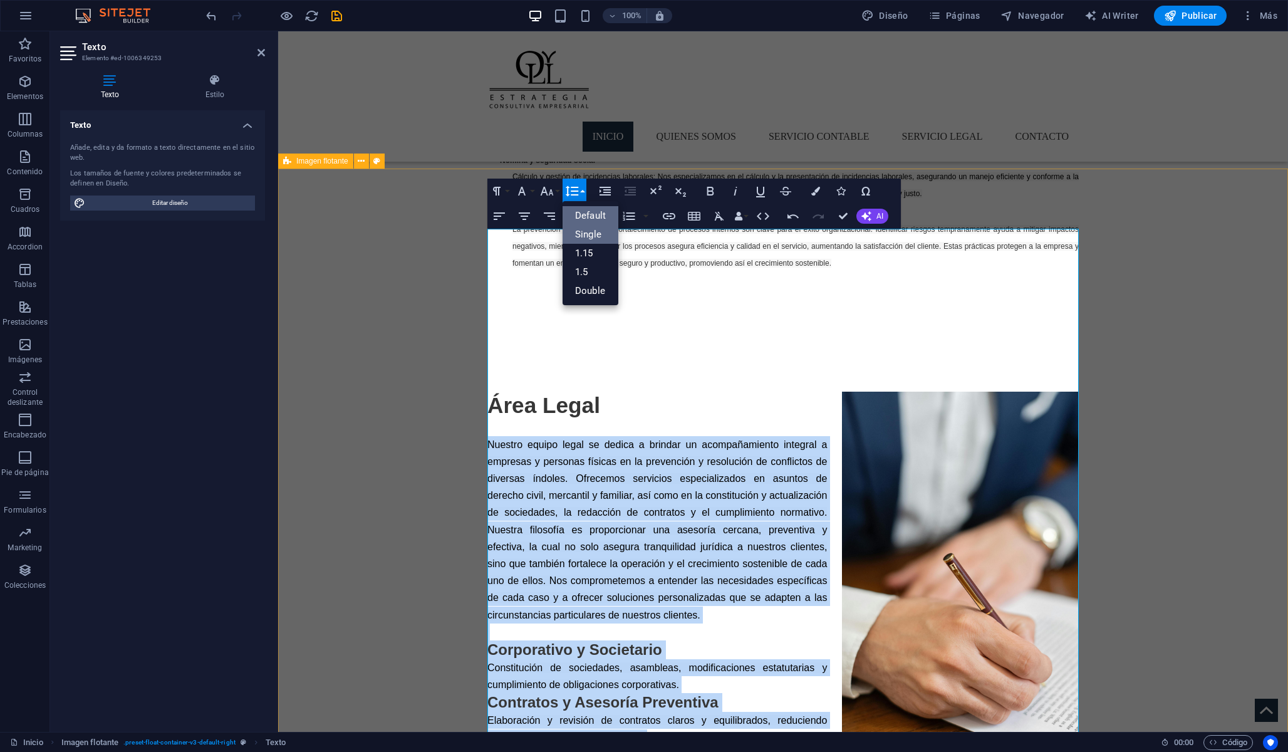
click at [589, 237] on link "Single" at bounding box center [591, 234] width 56 height 19
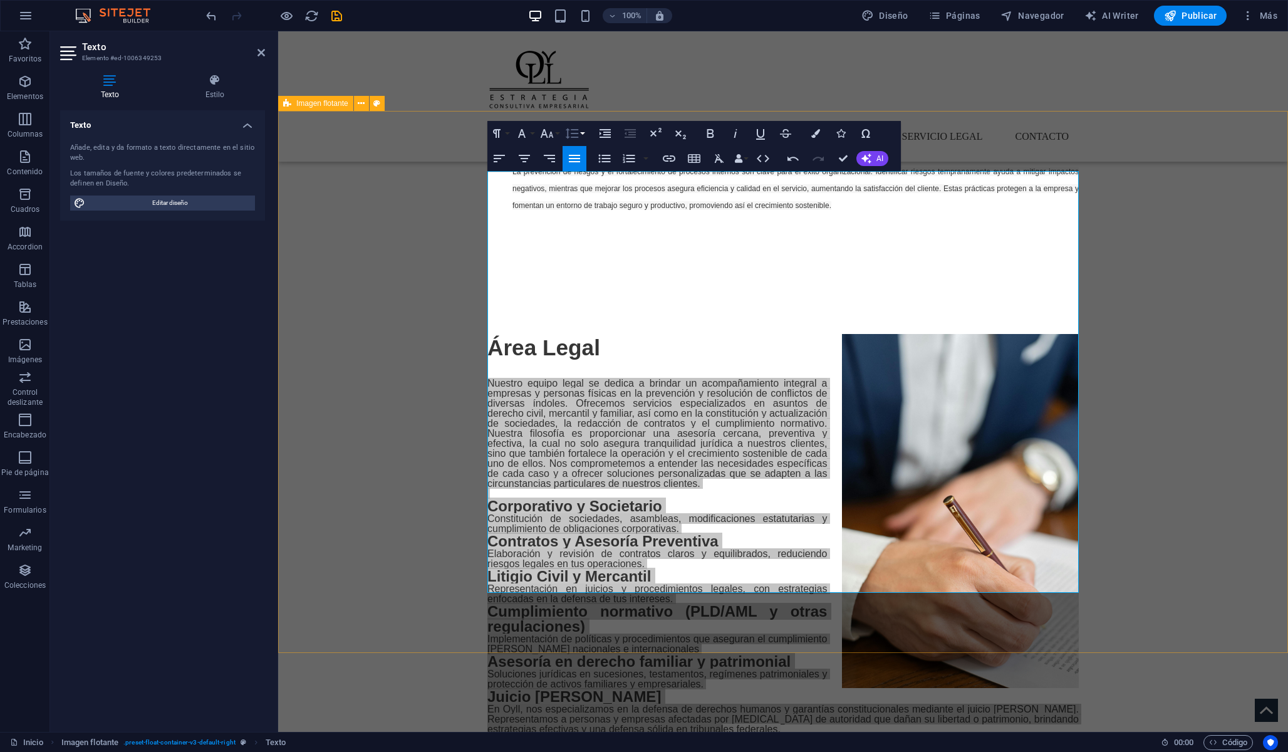
click at [569, 134] on icon "button" at bounding box center [571, 133] width 15 height 15
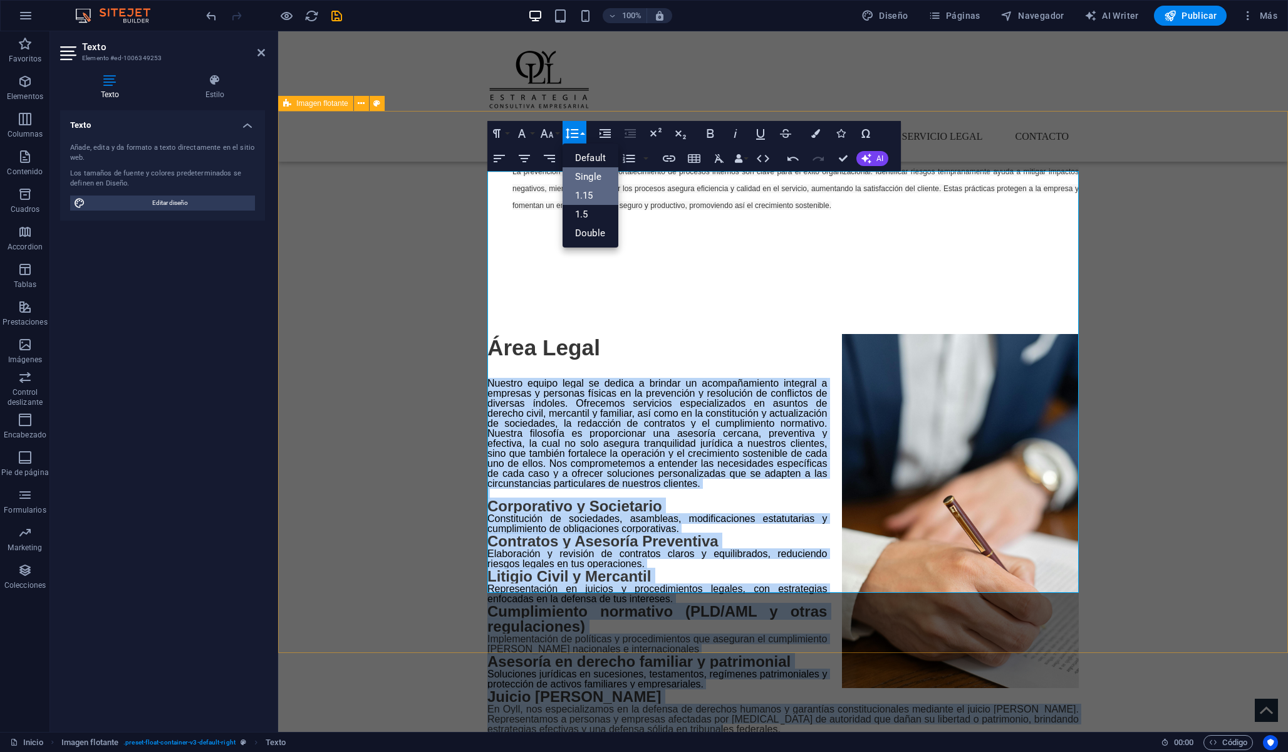
click at [592, 191] on link "1.15" at bounding box center [591, 195] width 56 height 19
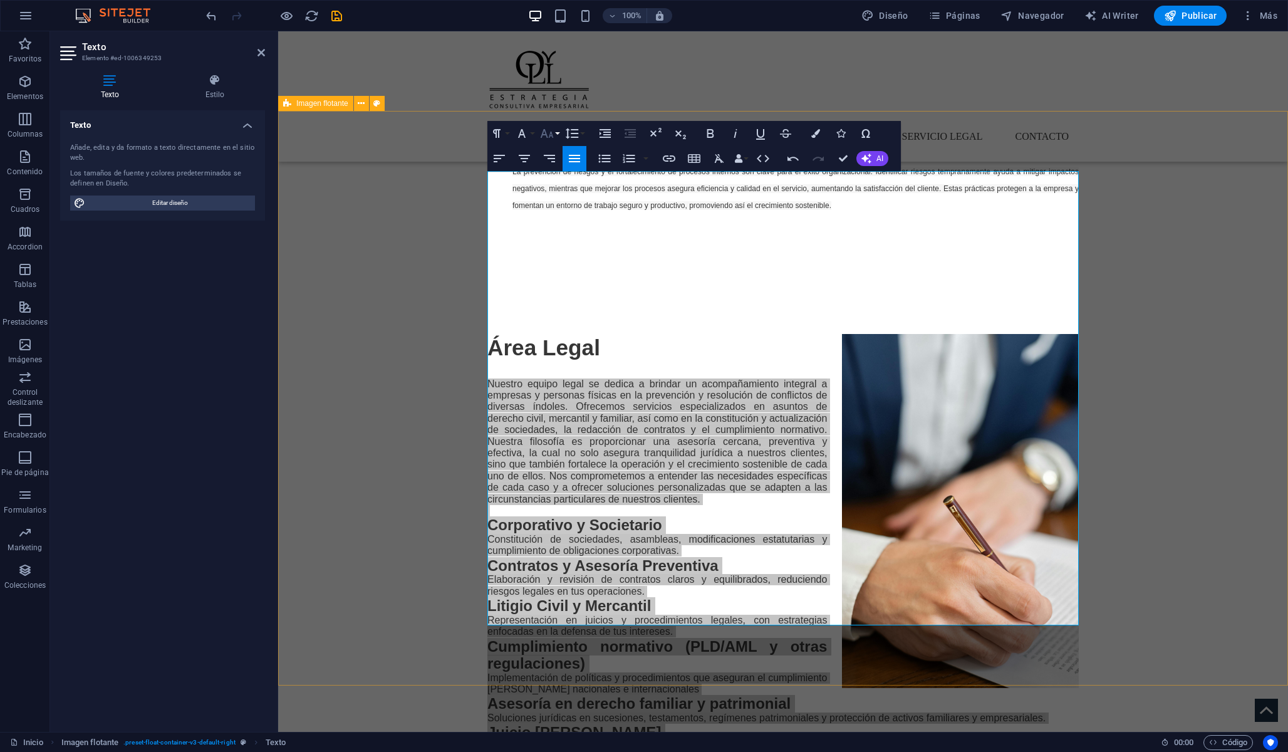
click at [551, 132] on icon "button" at bounding box center [546, 133] width 15 height 15
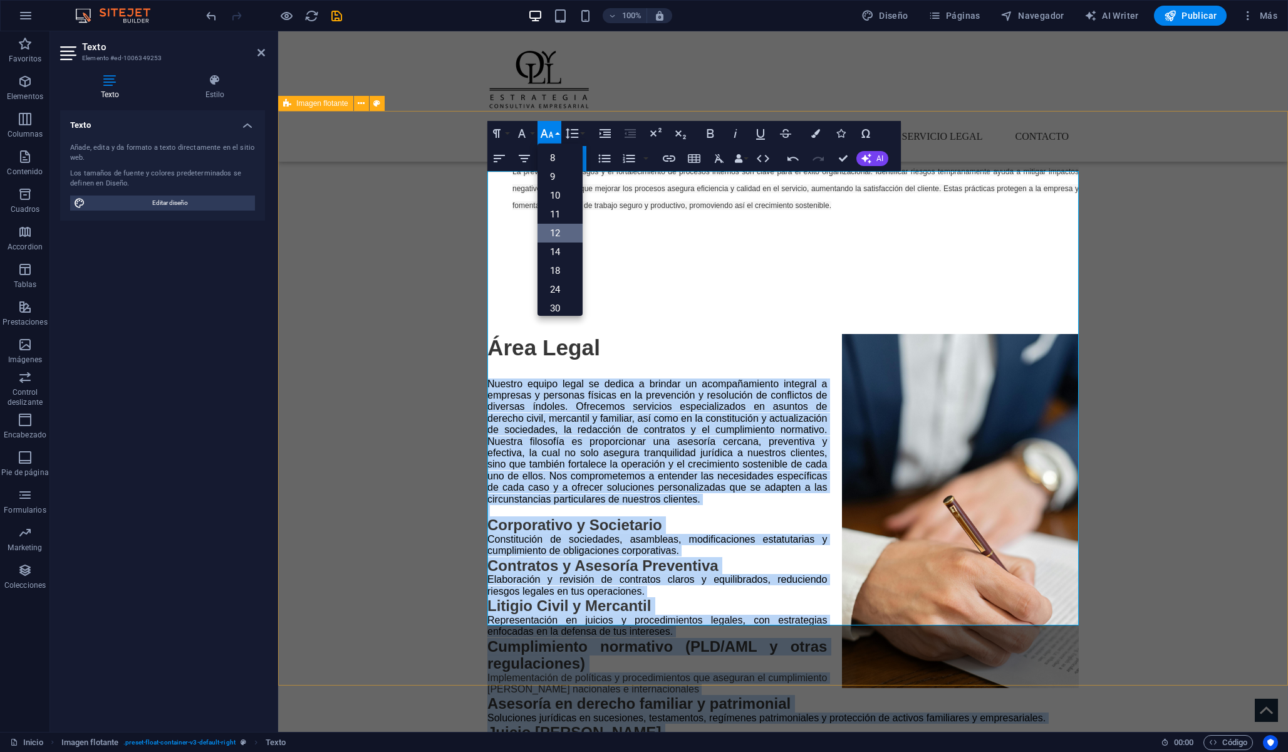
click at [567, 226] on link "12" at bounding box center [559, 233] width 45 height 19
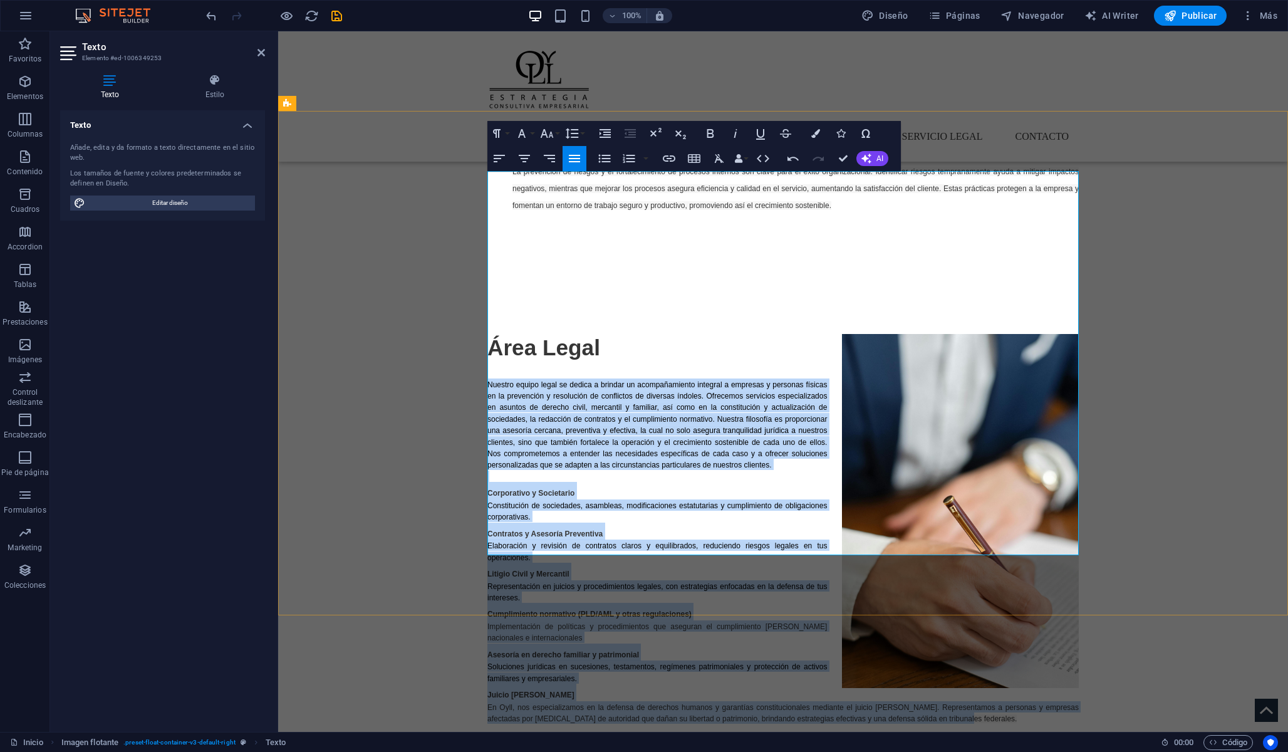
click at [596, 380] on span "Nuestro equipo legal se dedica a brindar un acompañamiento integral a empresas …" at bounding box center [657, 425] width 340 height 90
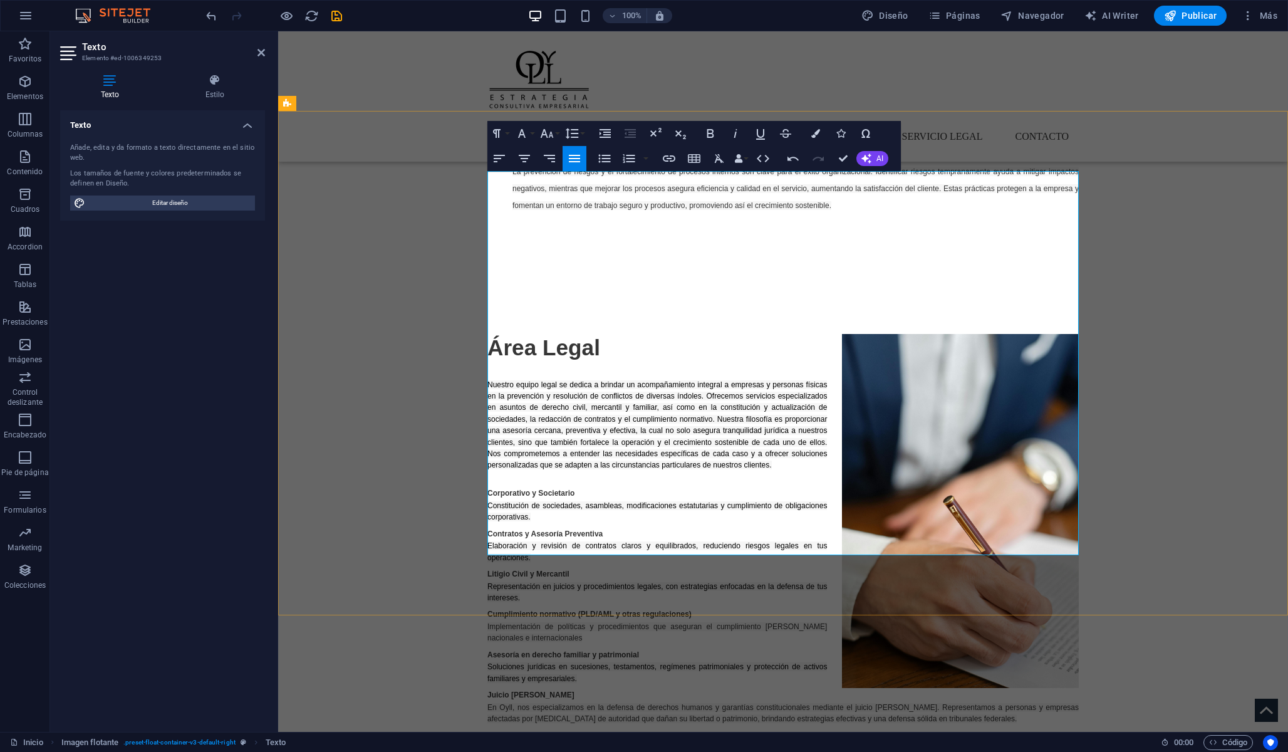
click at [583, 482] on h3 "Corporativo y Societario" at bounding box center [782, 491] width 591 height 18
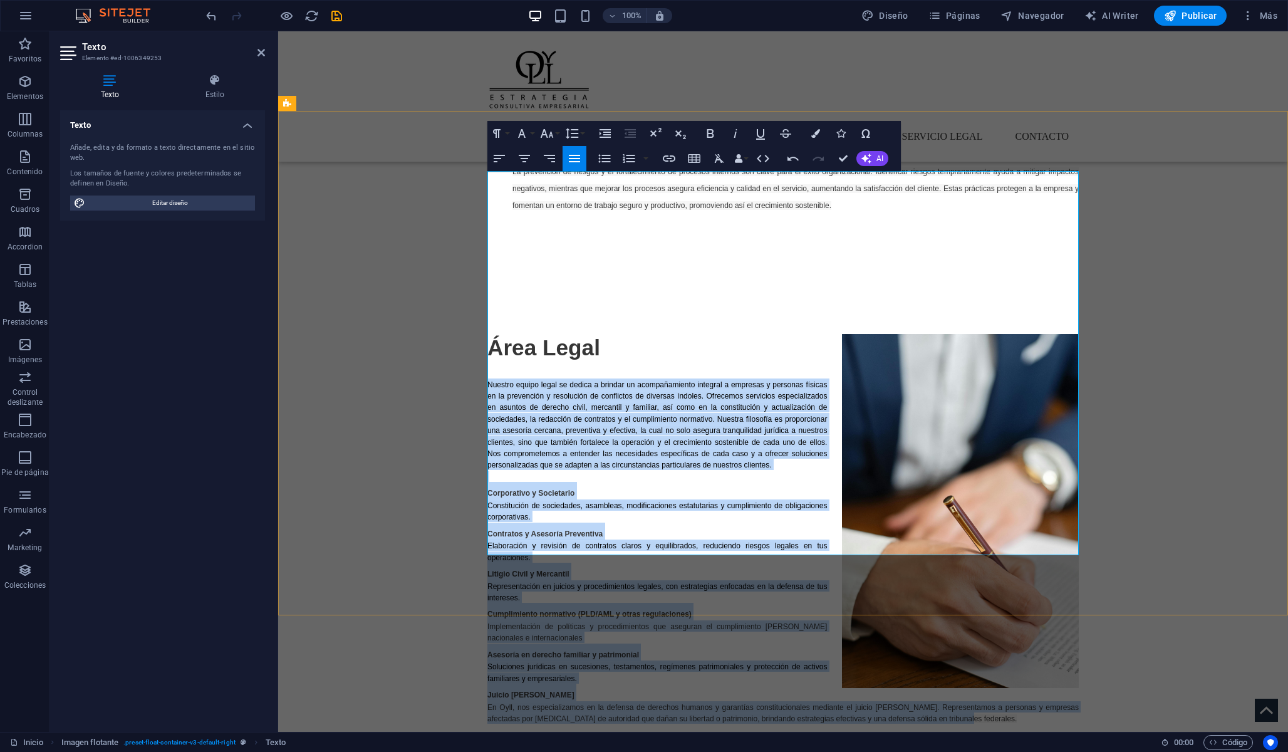
drag, startPoint x: 929, startPoint y: 548, endPoint x: 489, endPoint y: 225, distance: 545.9
click at [489, 334] on div "Área Legal Nuestro equipo legal se dedica a brindar un acompañamiento integral …" at bounding box center [782, 529] width 591 height 390
click at [487, 335] on span "Área Legal" at bounding box center [543, 347] width 113 height 24
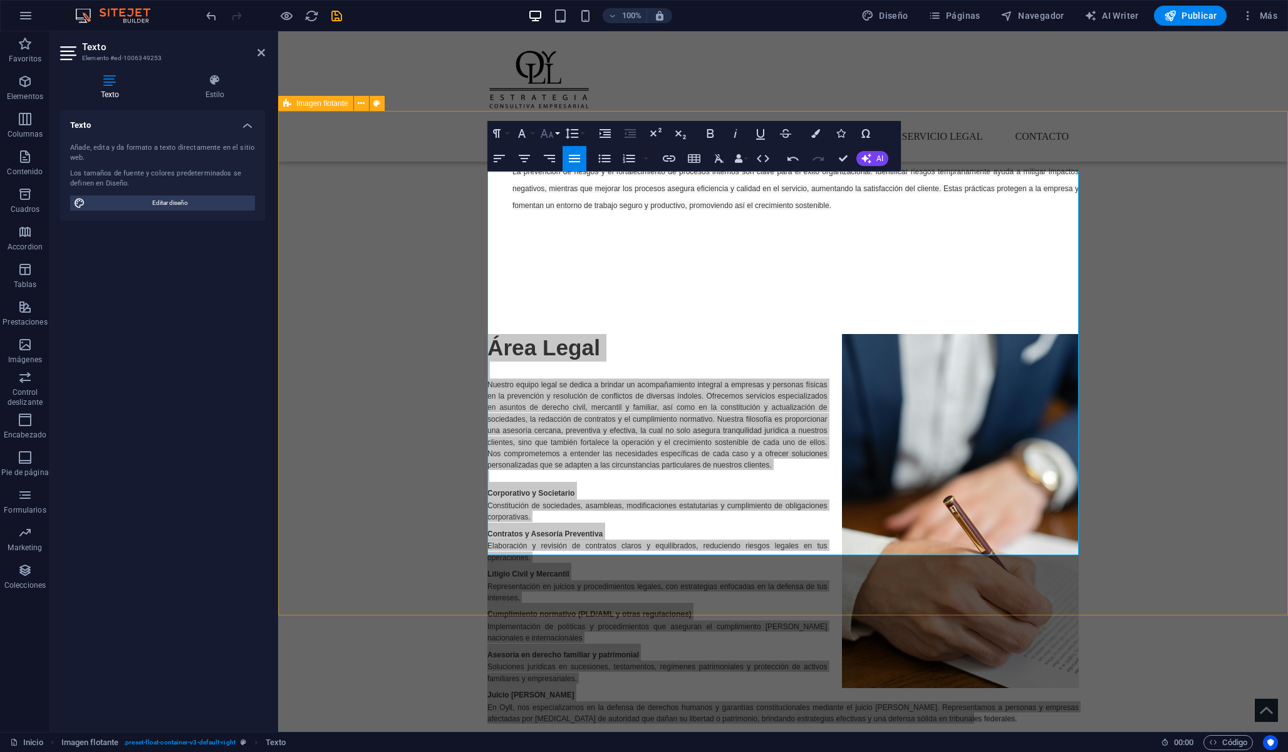
click at [548, 137] on icon "button" at bounding box center [546, 133] width 15 height 15
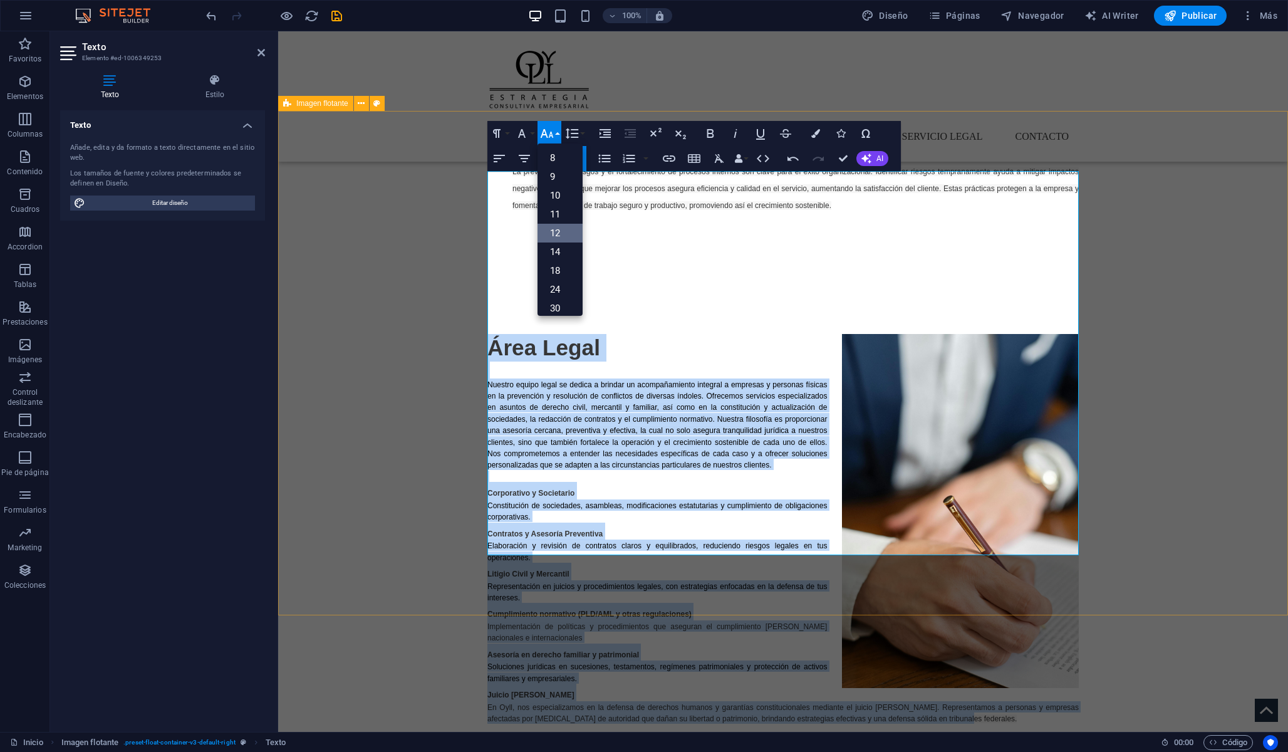
click at [566, 226] on link "12" at bounding box center [559, 233] width 45 height 19
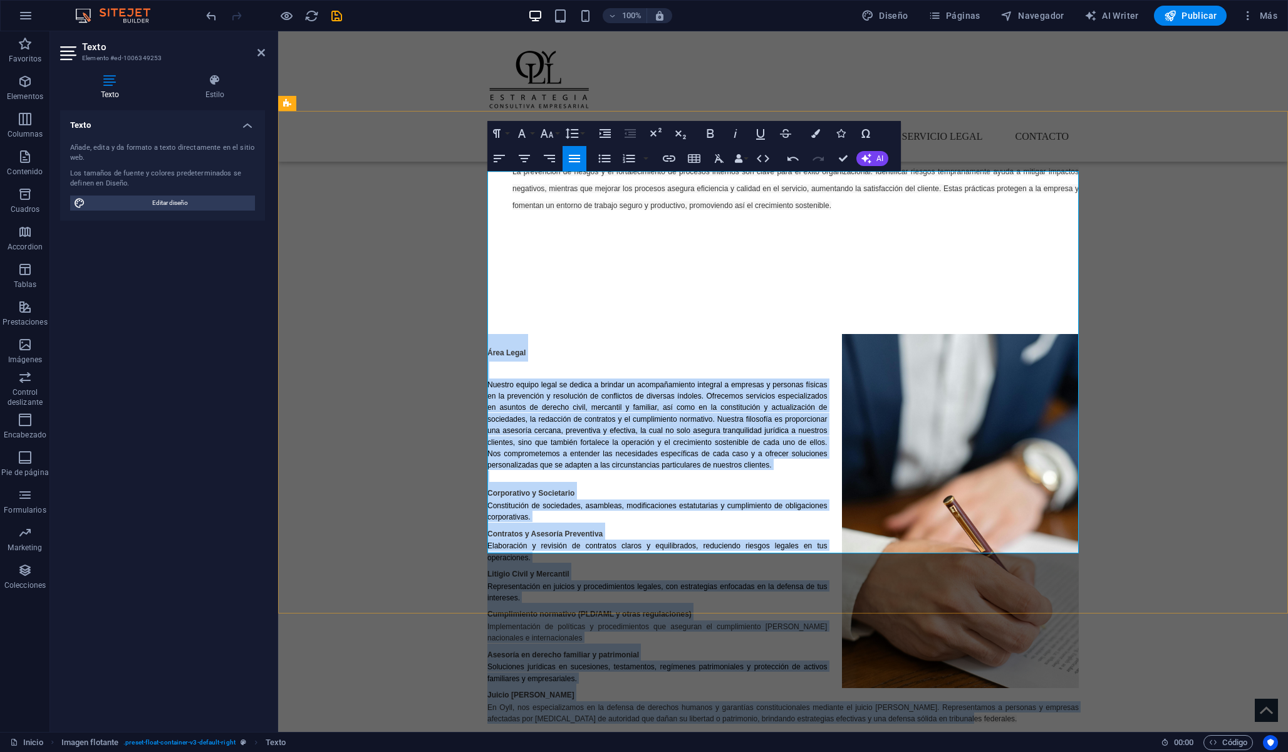
click at [537, 380] on span "Nuestro equipo legal se dedica a brindar un acompañamiento integral a empresas …" at bounding box center [657, 425] width 340 height 90
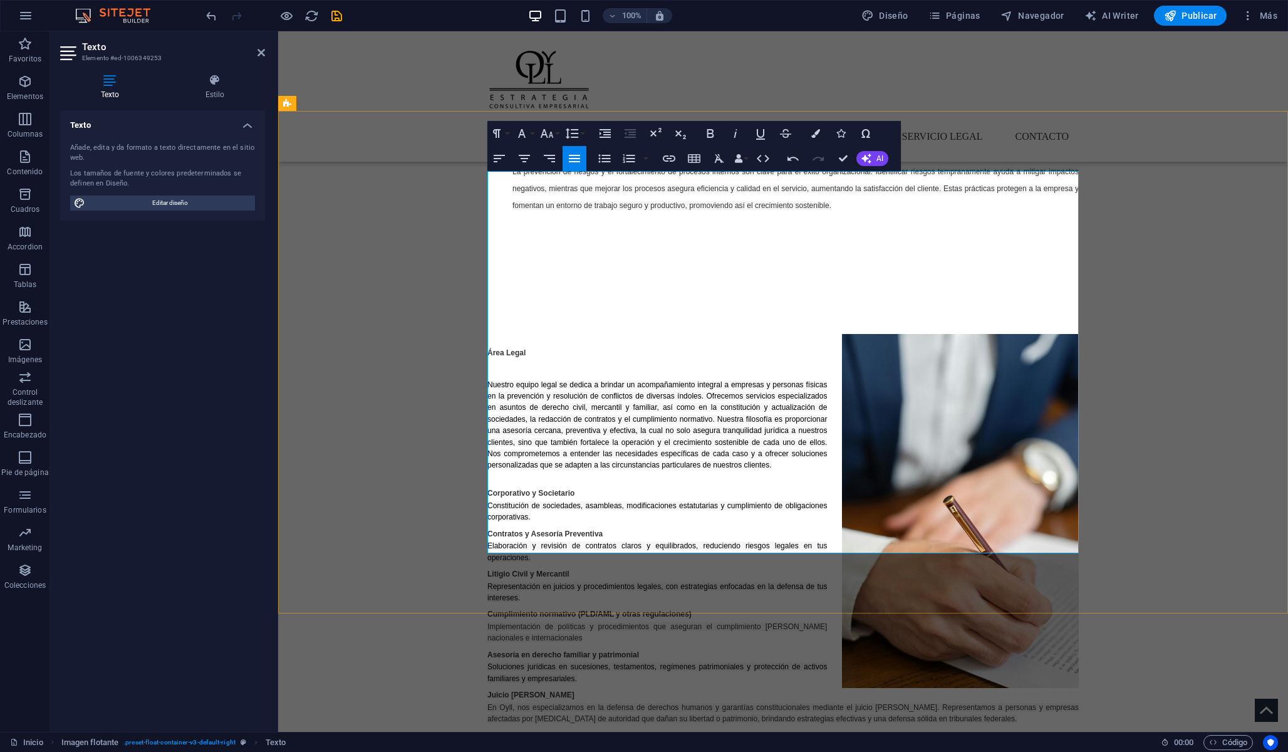
click at [534, 378] on p "Nuestro equipo legal se dedica a brindar un acompañamiento integral a empresas …" at bounding box center [782, 424] width 591 height 92
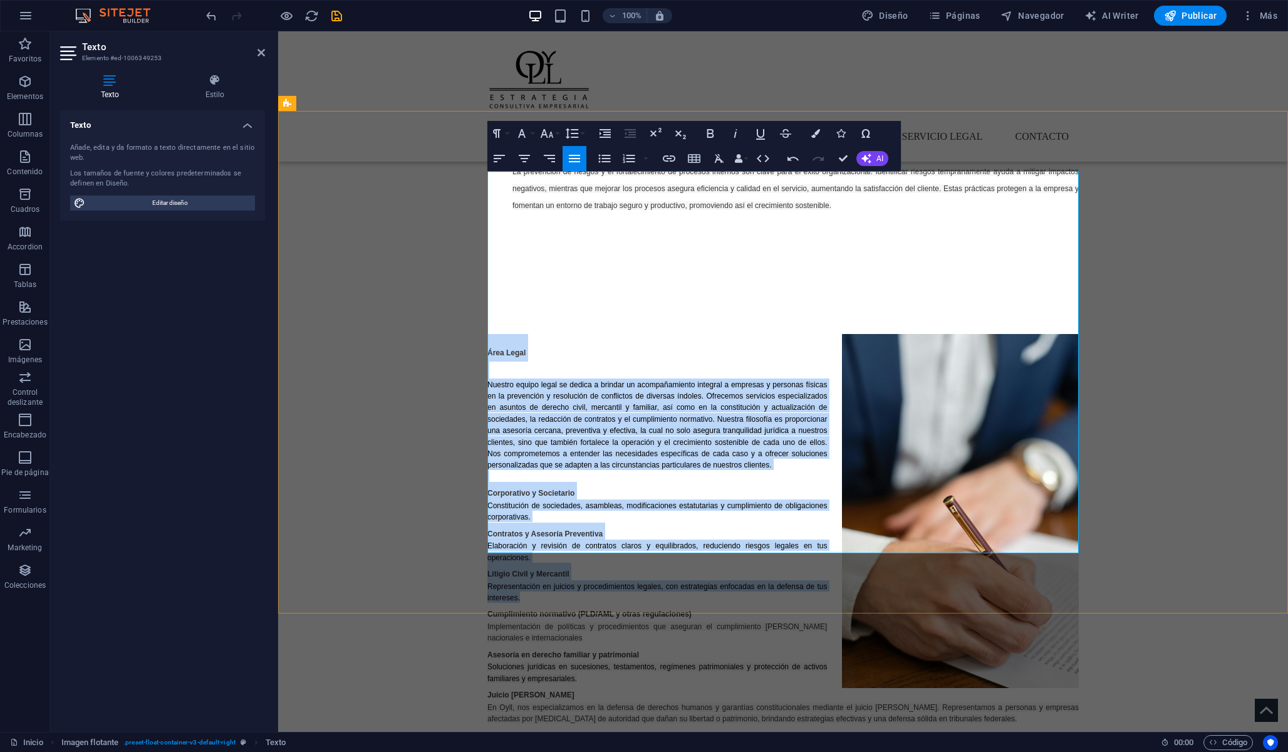
drag, startPoint x: 489, startPoint y: 179, endPoint x: 633, endPoint y: 432, distance: 290.9
click at [633, 432] on div "Área Legal Nuestro equipo legal se dedica a brindar un acompañamiento integral …" at bounding box center [782, 529] width 591 height 390
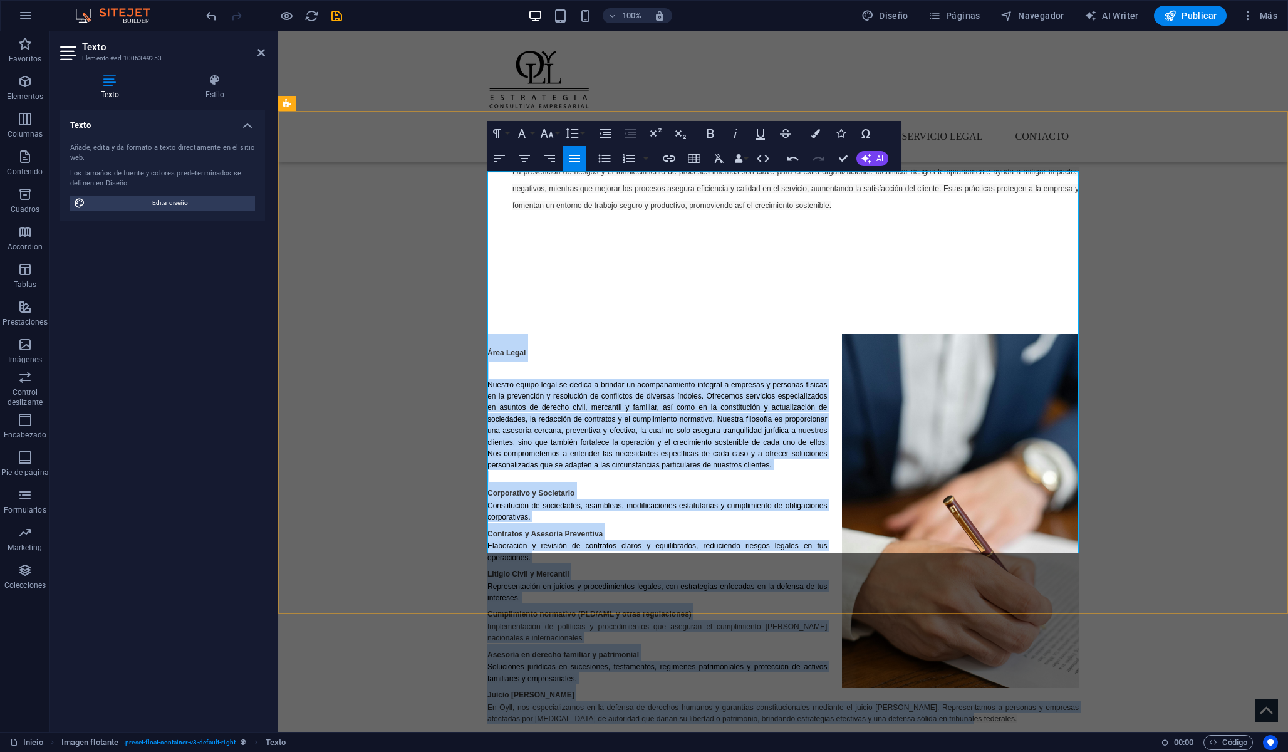
click at [936, 701] on p "En Oyll, nos especializamos en la defensa de derechos humanos y garantías const…" at bounding box center [782, 712] width 591 height 23
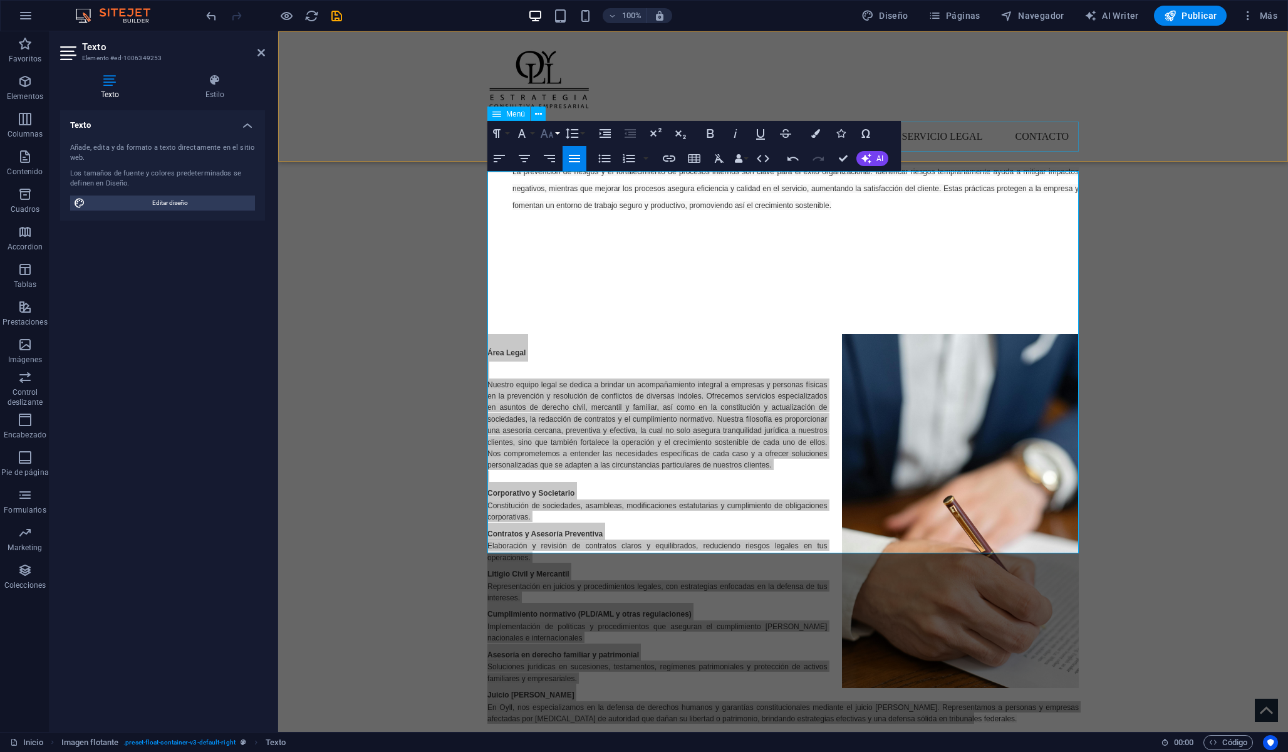
click at [554, 133] on icon "button" at bounding box center [546, 133] width 15 height 15
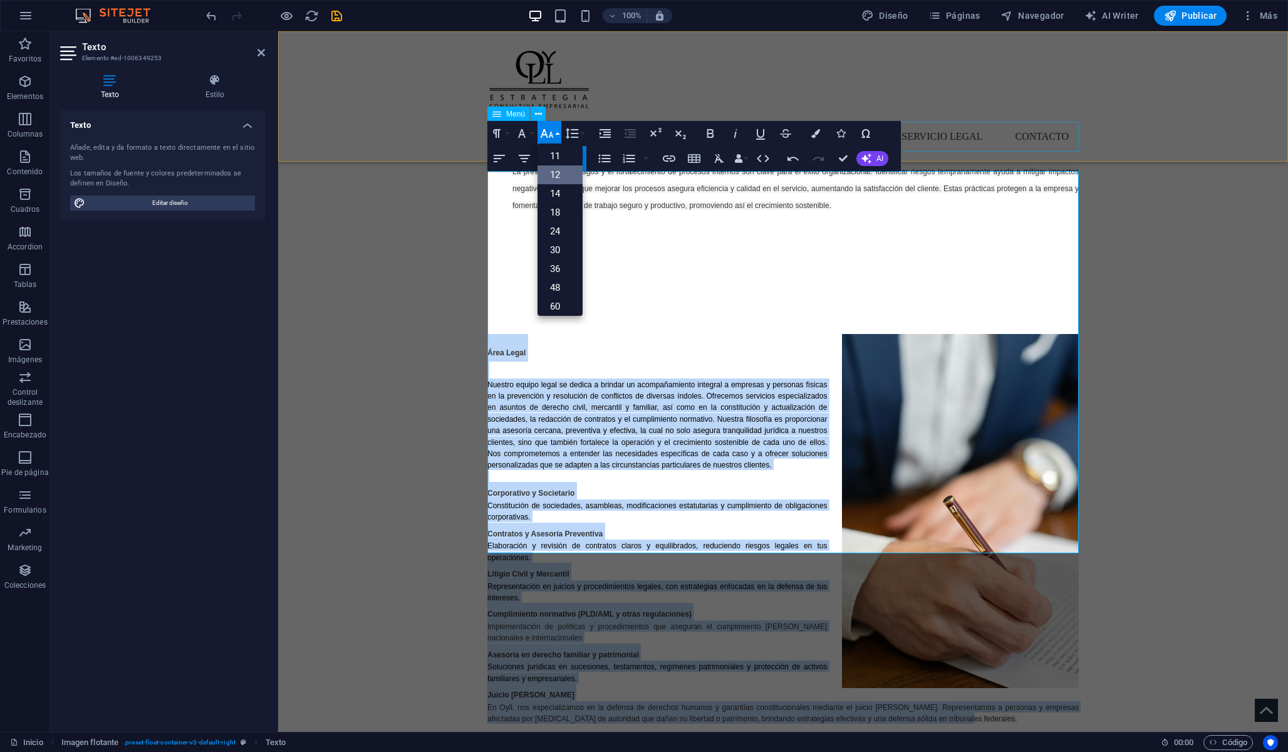
click at [563, 174] on link "12" at bounding box center [559, 174] width 45 height 19
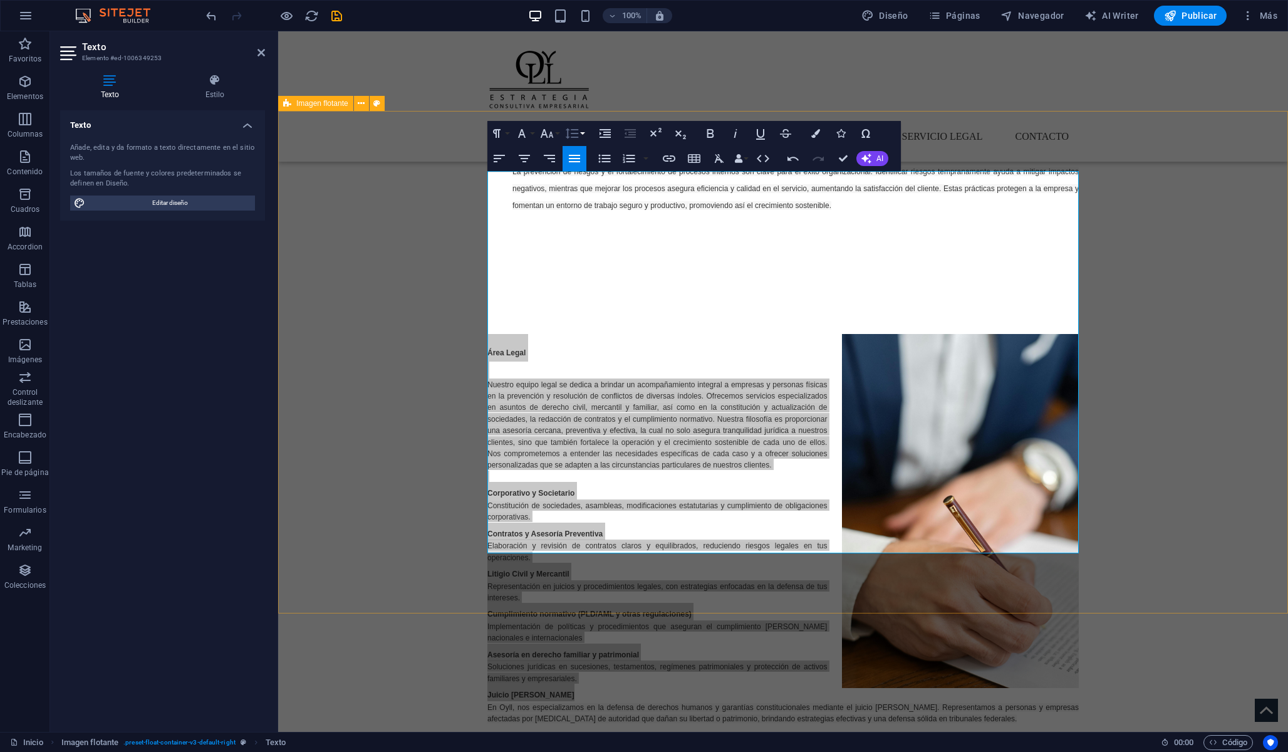
click at [574, 135] on icon "button" at bounding box center [571, 133] width 15 height 15
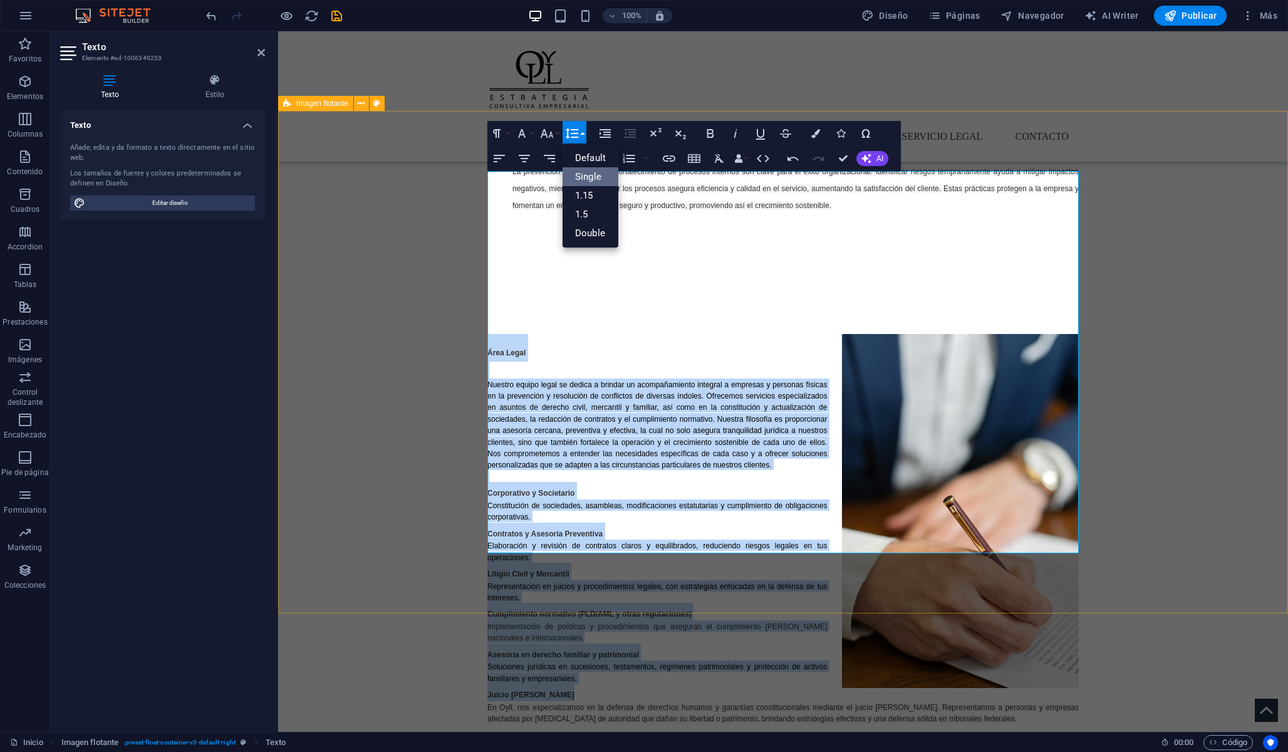
click at [588, 178] on link "Single" at bounding box center [591, 176] width 56 height 19
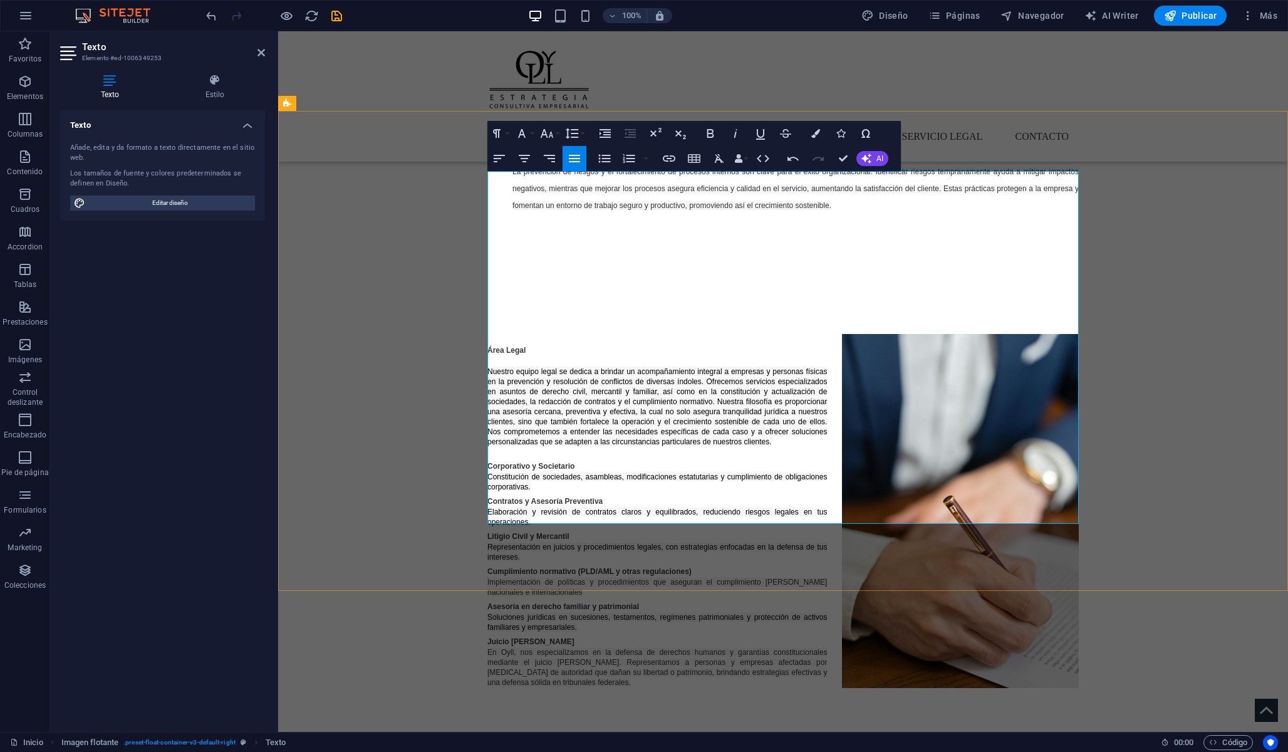
click at [534, 367] on span "Nuestro equipo legal se dedica a brindar un acompañamiento integral a empresas …" at bounding box center [657, 406] width 340 height 79
click at [489, 346] on span "Área Legal" at bounding box center [506, 350] width 38 height 9
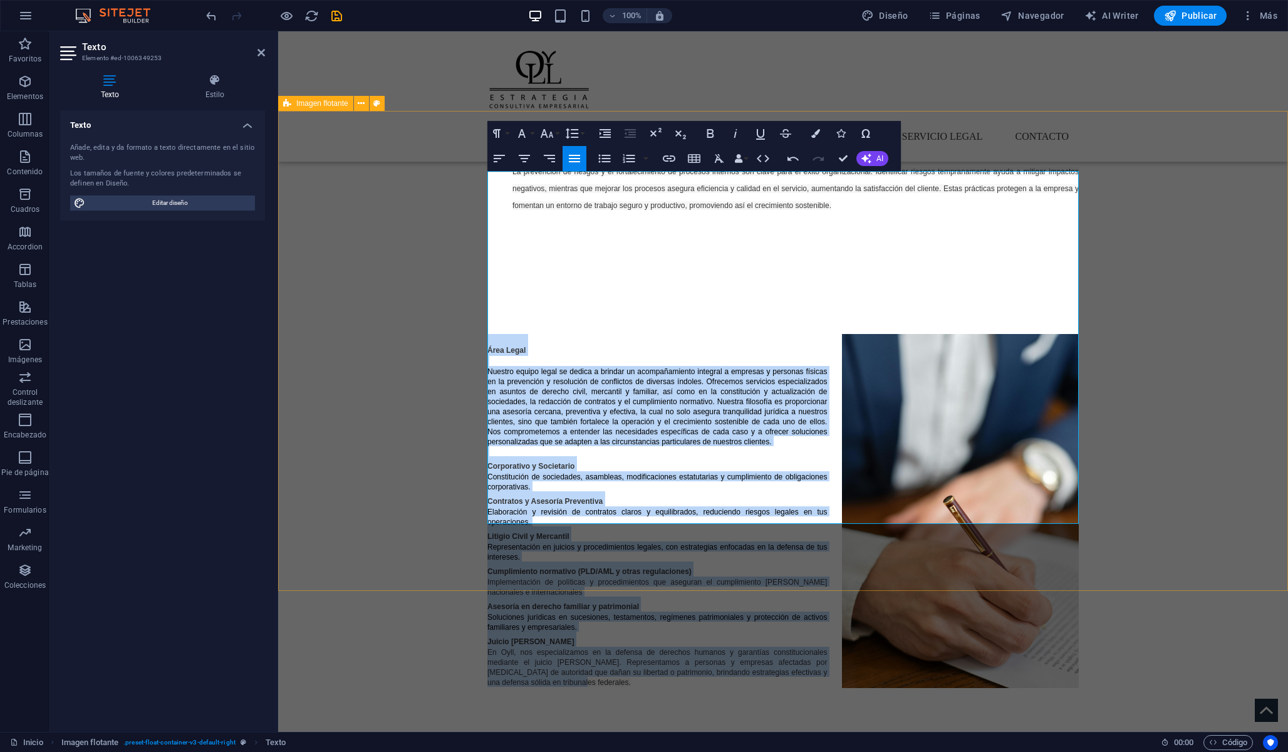
drag, startPoint x: 520, startPoint y: 518, endPoint x: 481, endPoint y: 180, distance: 339.9
click at [480, 274] on div "Área Legal Nuestro equipo legal se dedica a brindar un acompañamiento integral …" at bounding box center [783, 510] width 1010 height 473
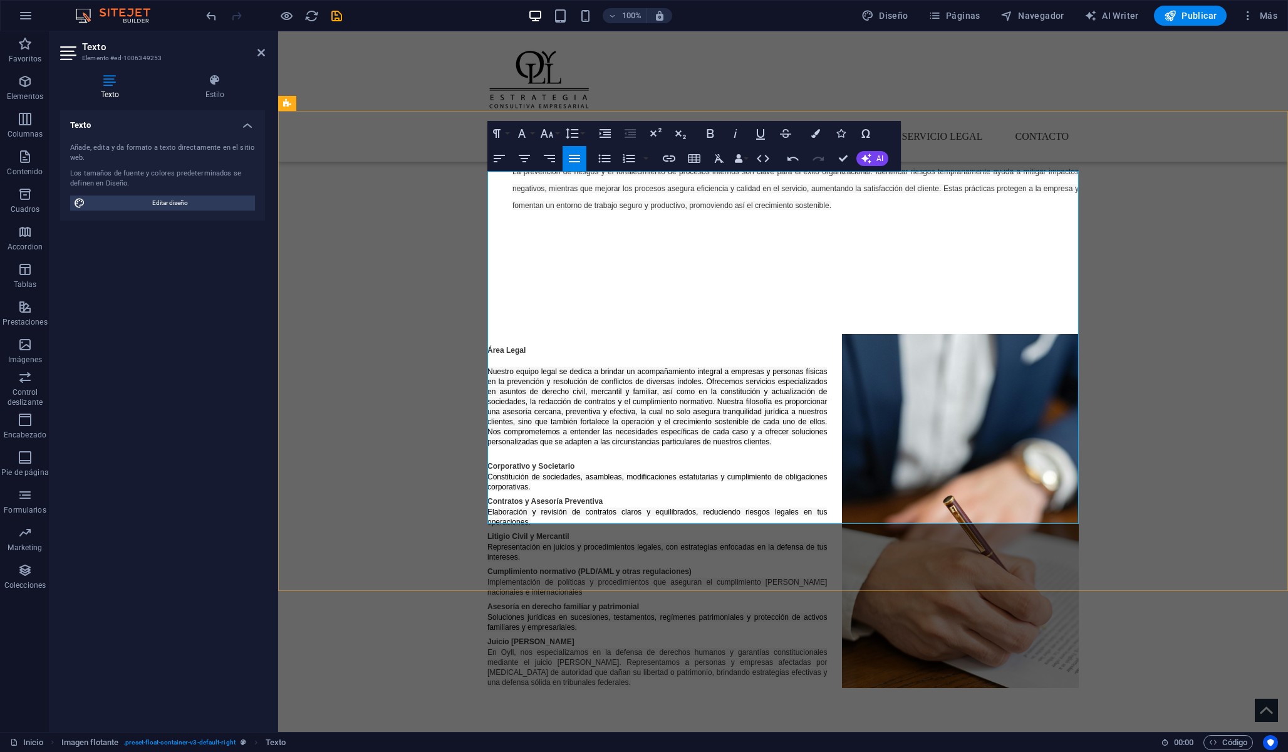
click at [538, 541] on p "Representación en juicios y procedimientos legales, con estrategias enfocadas e…" at bounding box center [782, 551] width 591 height 20
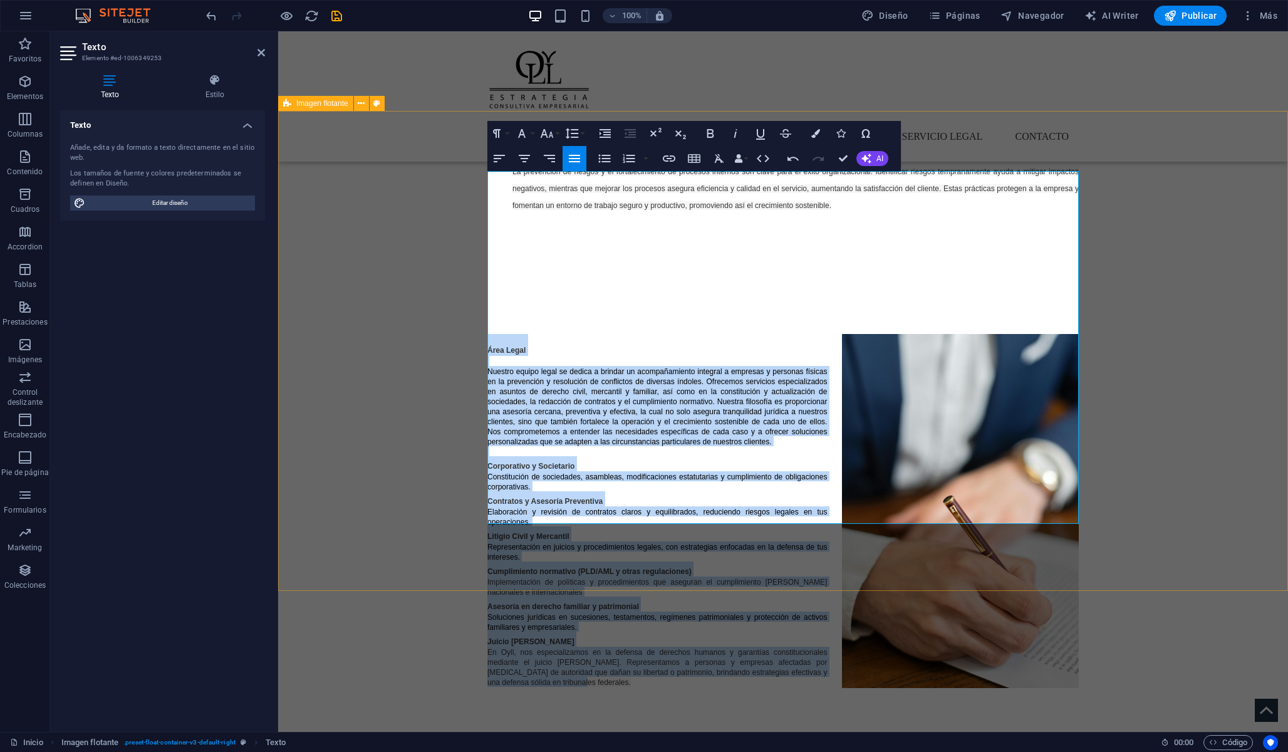
drag, startPoint x: 527, startPoint y: 522, endPoint x: 487, endPoint y: 175, distance: 349.4
click at [487, 334] on div "Área Legal Nuestro equipo legal se dedica a brindar un acompañamiento integral …" at bounding box center [782, 510] width 591 height 353
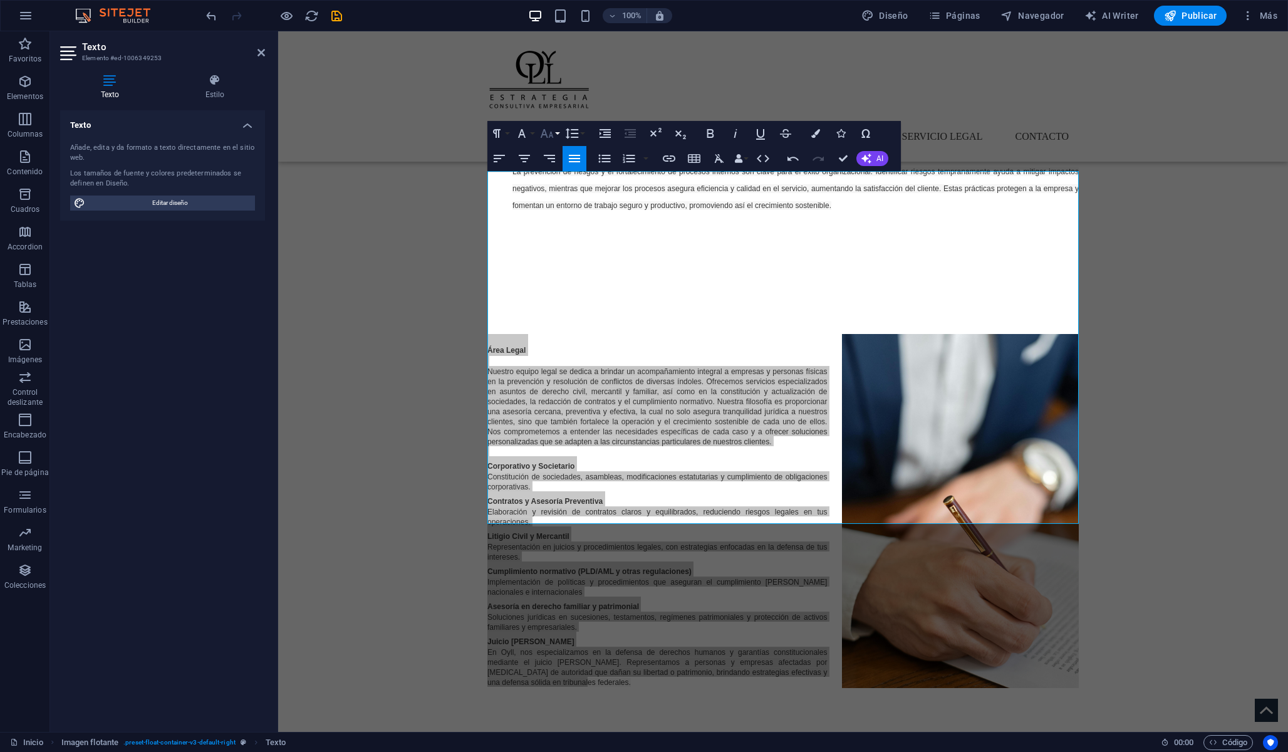
click at [549, 134] on icon "button" at bounding box center [546, 133] width 15 height 15
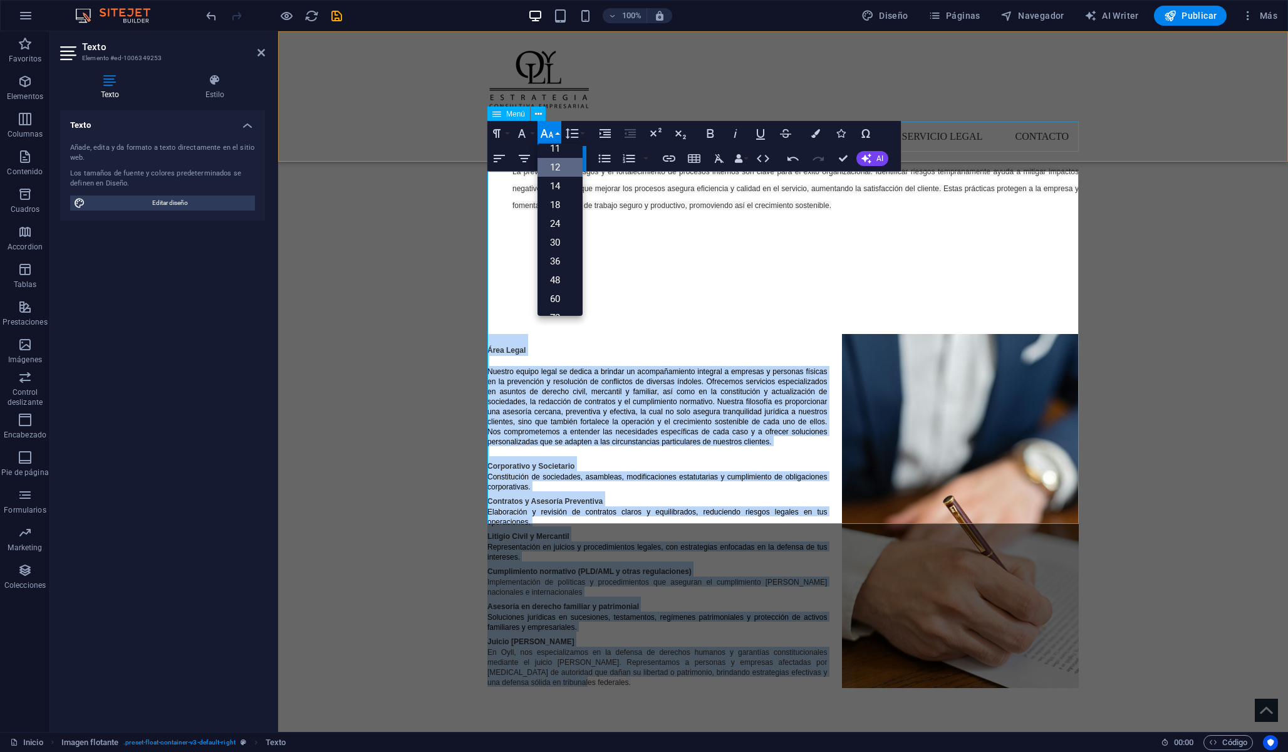
click at [561, 172] on link "12" at bounding box center [559, 167] width 45 height 19
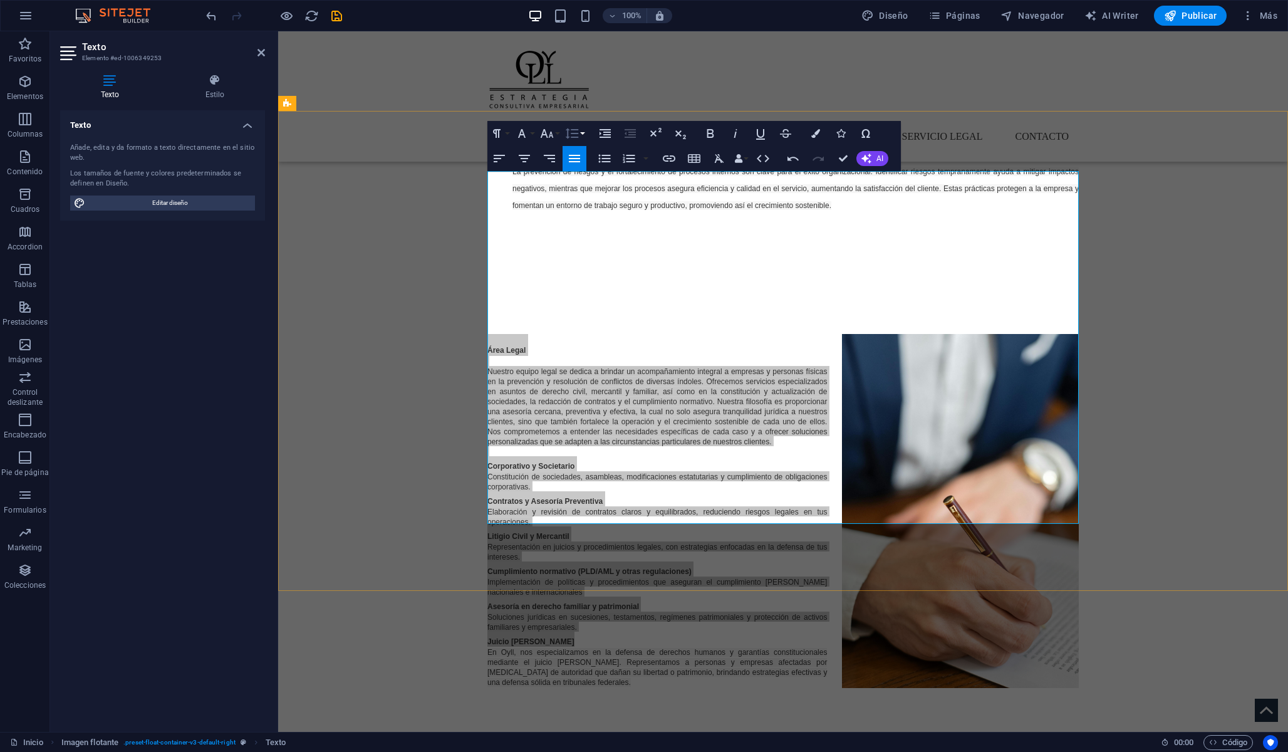
click at [576, 132] on icon "button" at bounding box center [571, 133] width 15 height 15
click at [547, 128] on icon "button" at bounding box center [546, 133] width 15 height 15
click at [528, 132] on icon "button" at bounding box center [521, 133] width 15 height 15
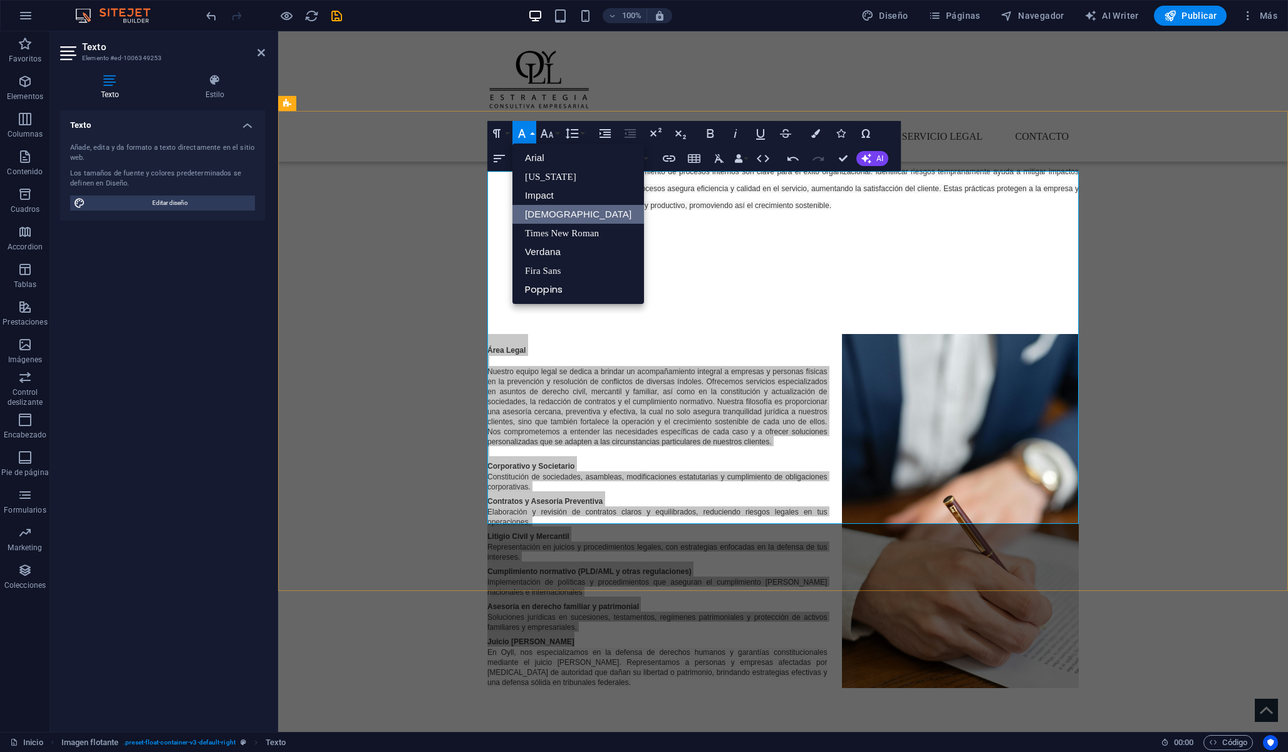
scroll to position [0, 0]
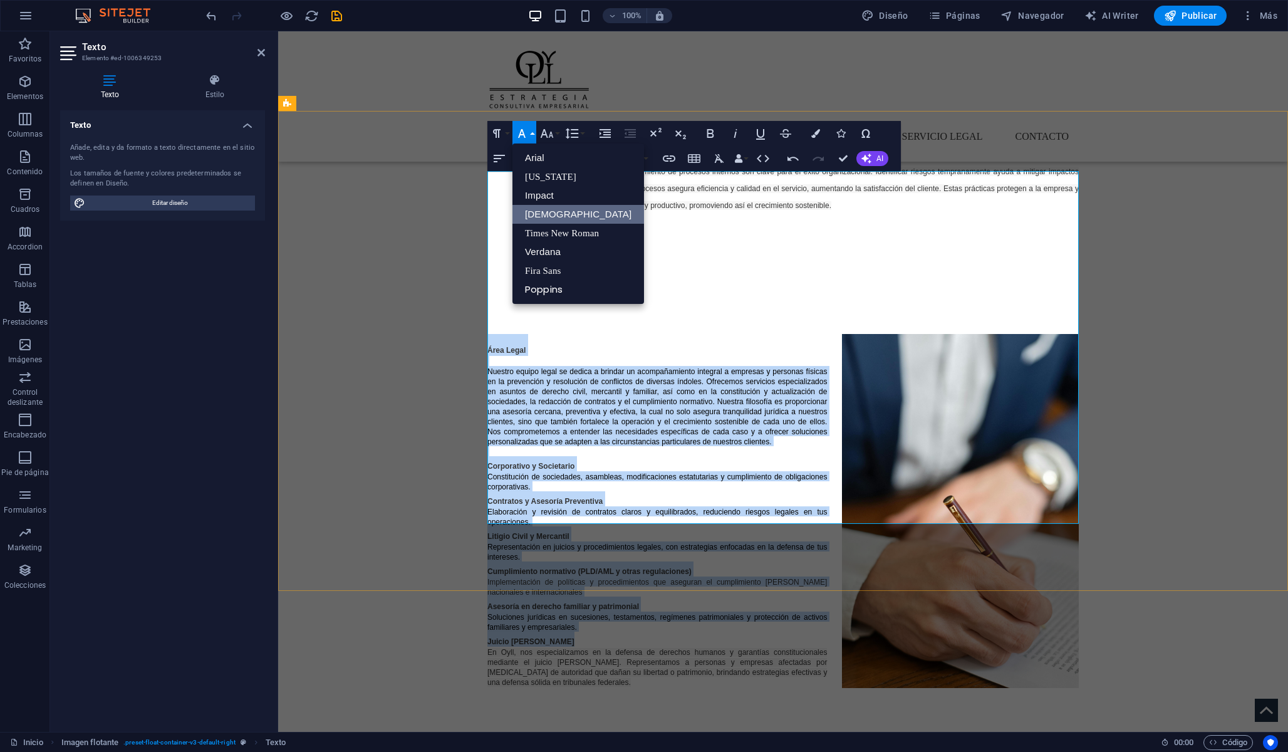
click at [536, 212] on link "[DEMOGRAPHIC_DATA]" at bounding box center [578, 214] width 132 height 19
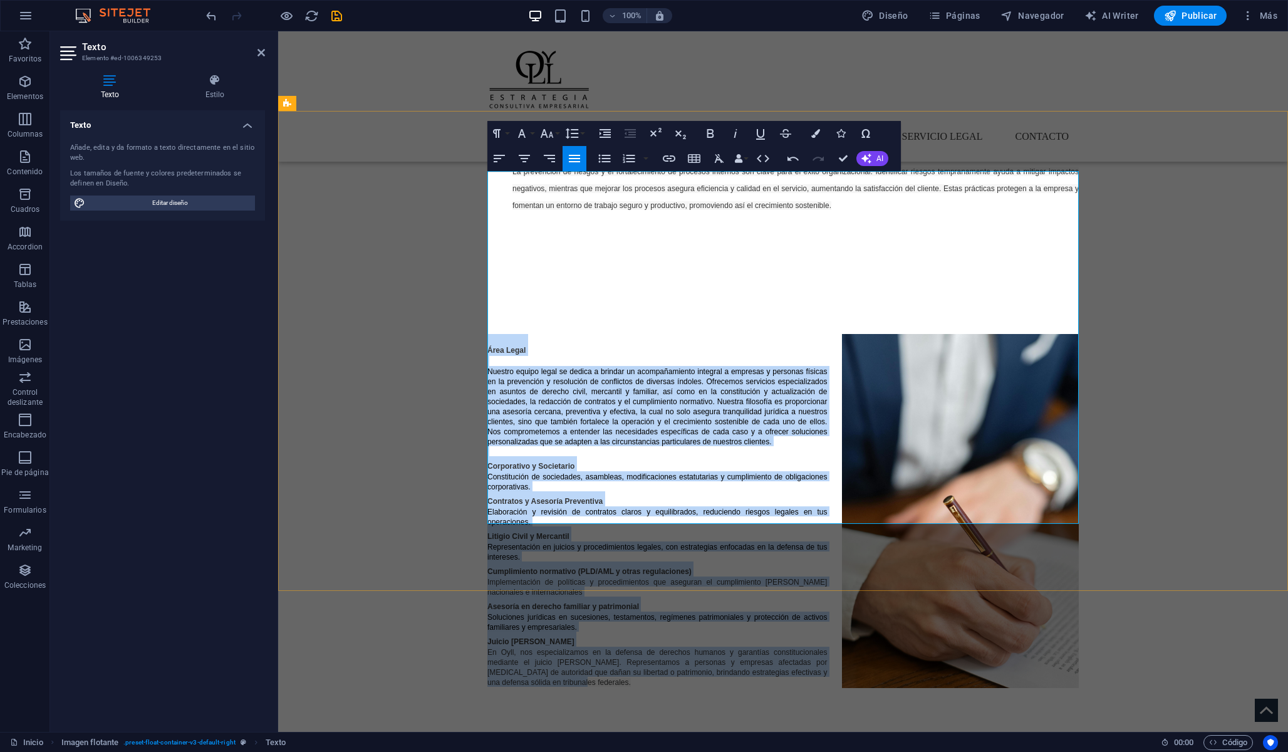
click at [536, 367] on span "Nuestro equipo legal se dedica a brindar un acompañamiento integral a empresas …" at bounding box center [657, 406] width 340 height 79
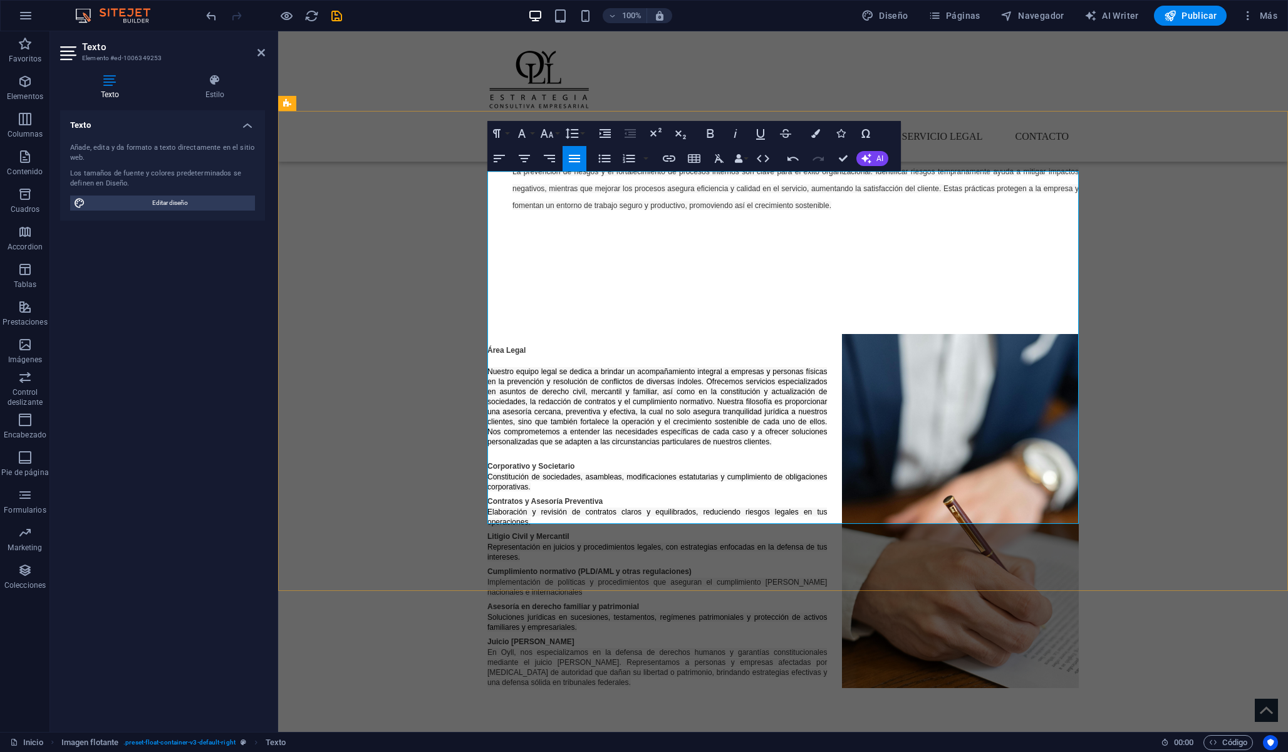
click at [535, 356] on p at bounding box center [782, 361] width 591 height 10
click at [521, 356] on p at bounding box center [782, 361] width 591 height 10
drag, startPoint x: 543, startPoint y: 192, endPoint x: 460, endPoint y: 185, distance: 82.3
click at [460, 274] on div "Área Legal Nuestro equipo legal se dedica a brindar un acompañamiento integral …" at bounding box center [783, 510] width 1010 height 473
click at [556, 135] on button "Font Size" at bounding box center [549, 133] width 24 height 25
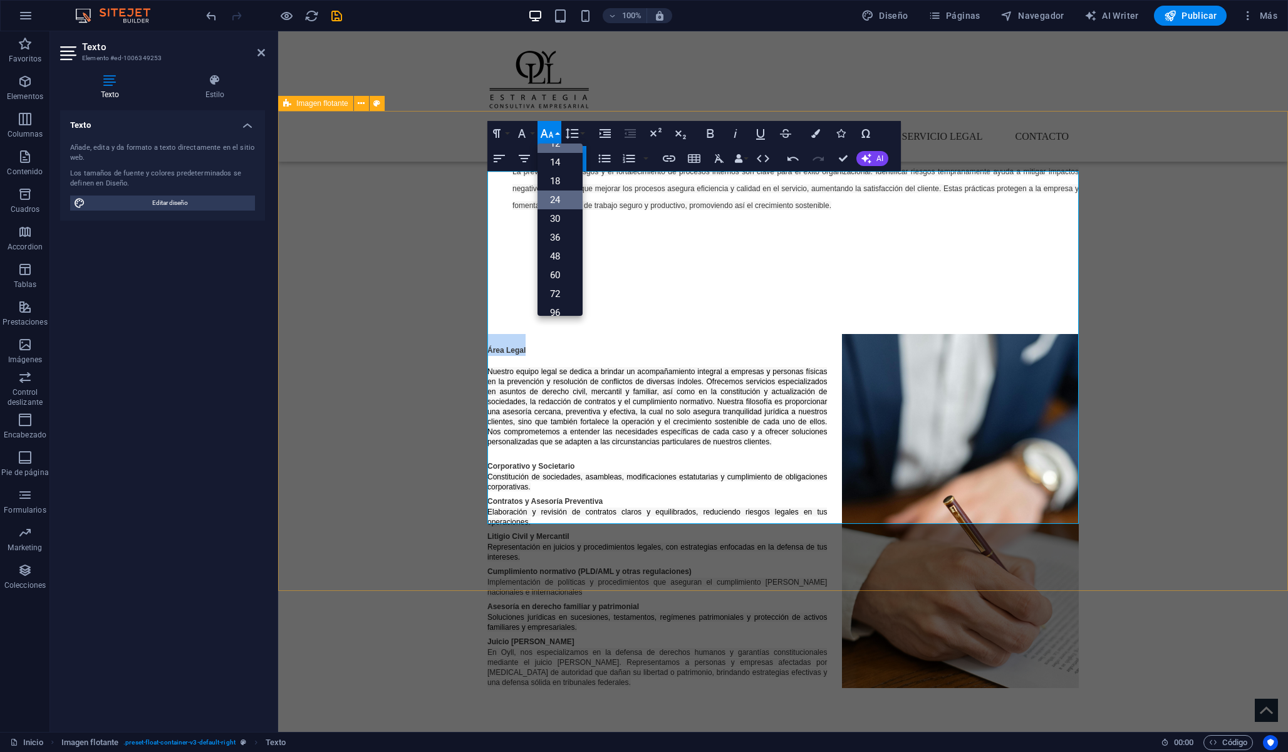
click at [571, 199] on link "24" at bounding box center [559, 199] width 45 height 19
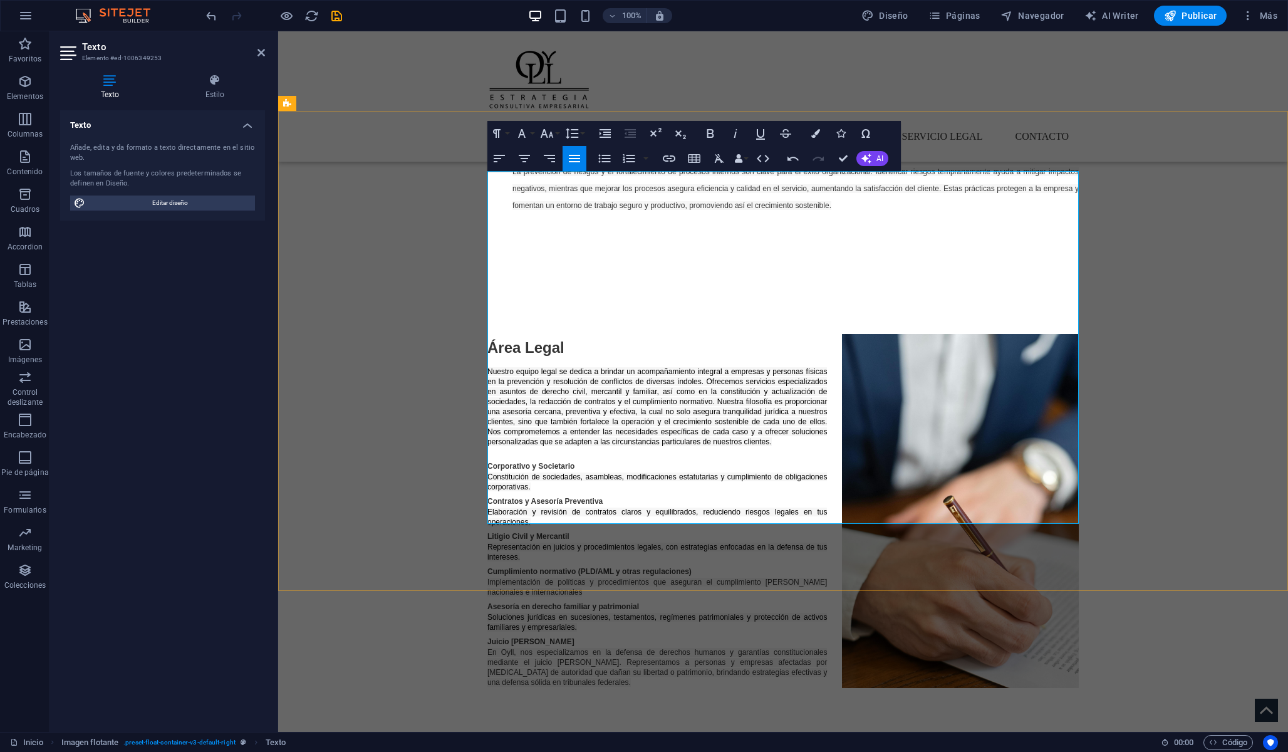
click at [541, 367] on span "Nuestro equipo legal se dedica a brindar un acompañamiento integral a empresas …" at bounding box center [657, 406] width 340 height 79
click at [416, 444] on div "Área Legal Nuestro equipo legal se dedica a brindar un acompañamiento integral …" at bounding box center [783, 510] width 1010 height 473
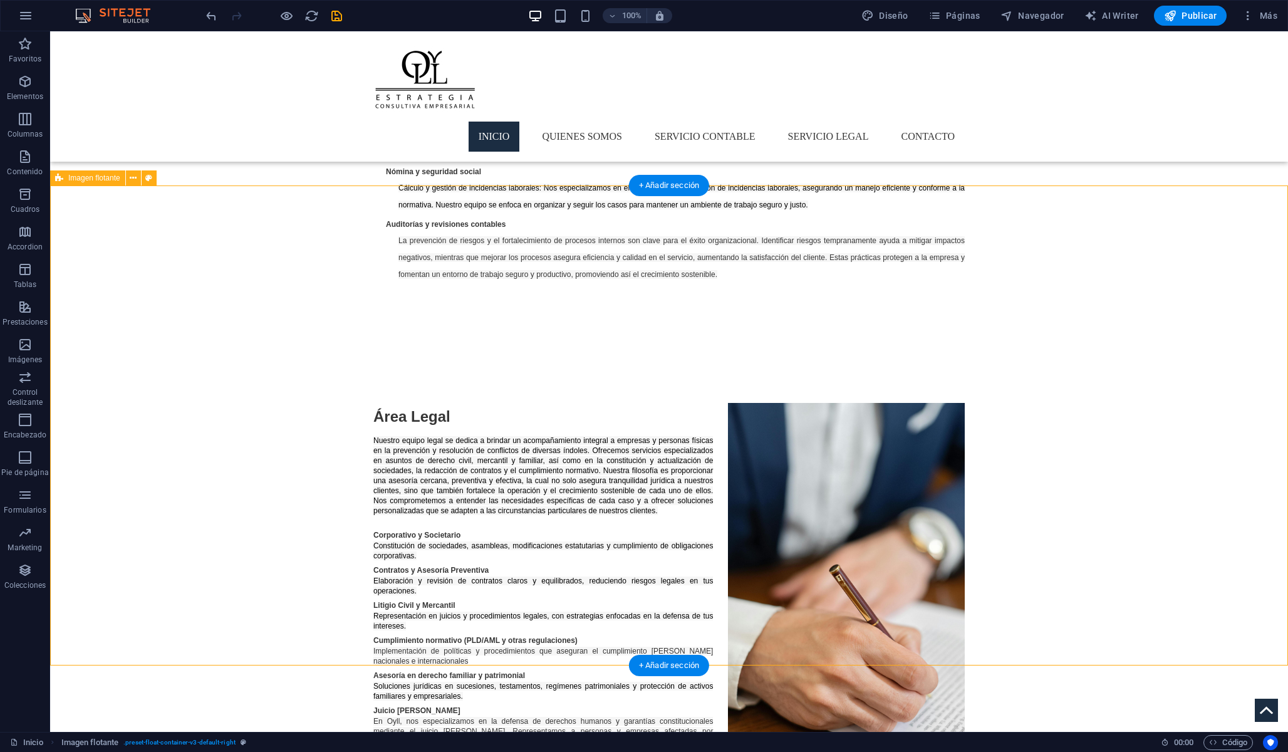
scroll to position [1282, 0]
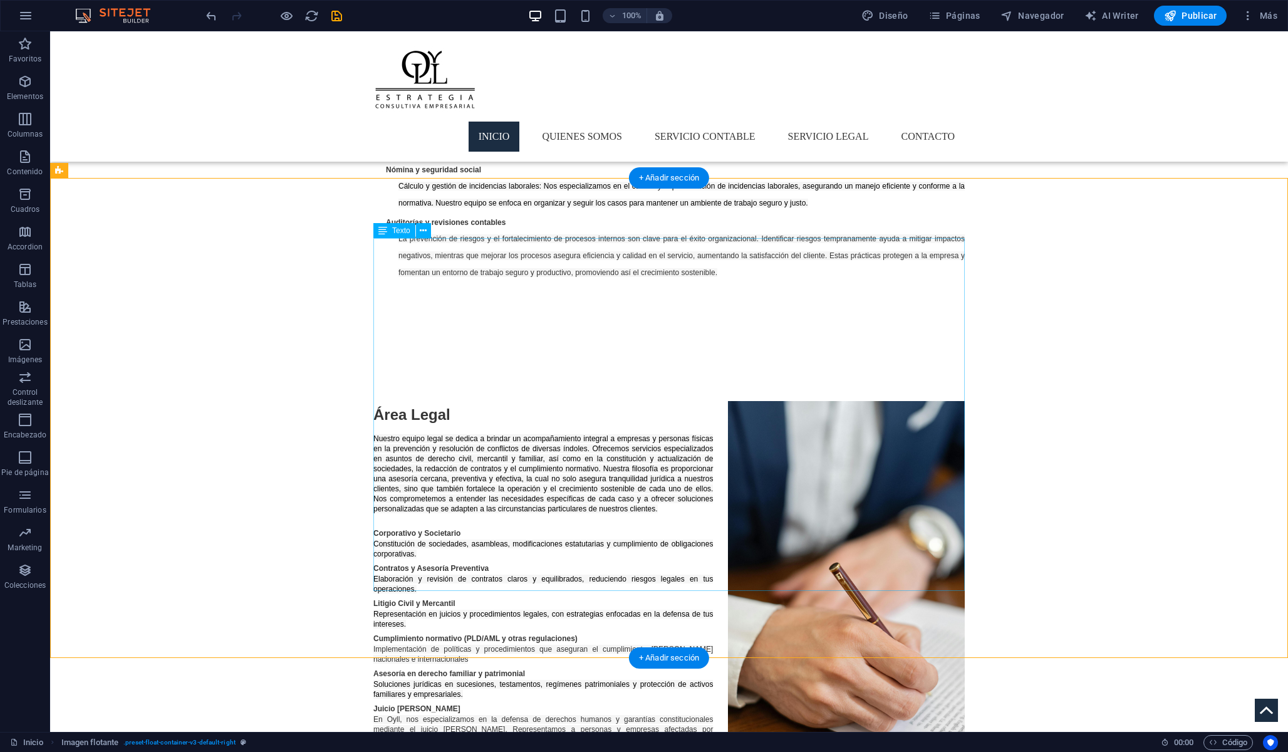
click at [469, 506] on div "Área Legal Nuestro equipo legal se dedica a brindar un acompañamiento integral …" at bounding box center [668, 577] width 591 height 353
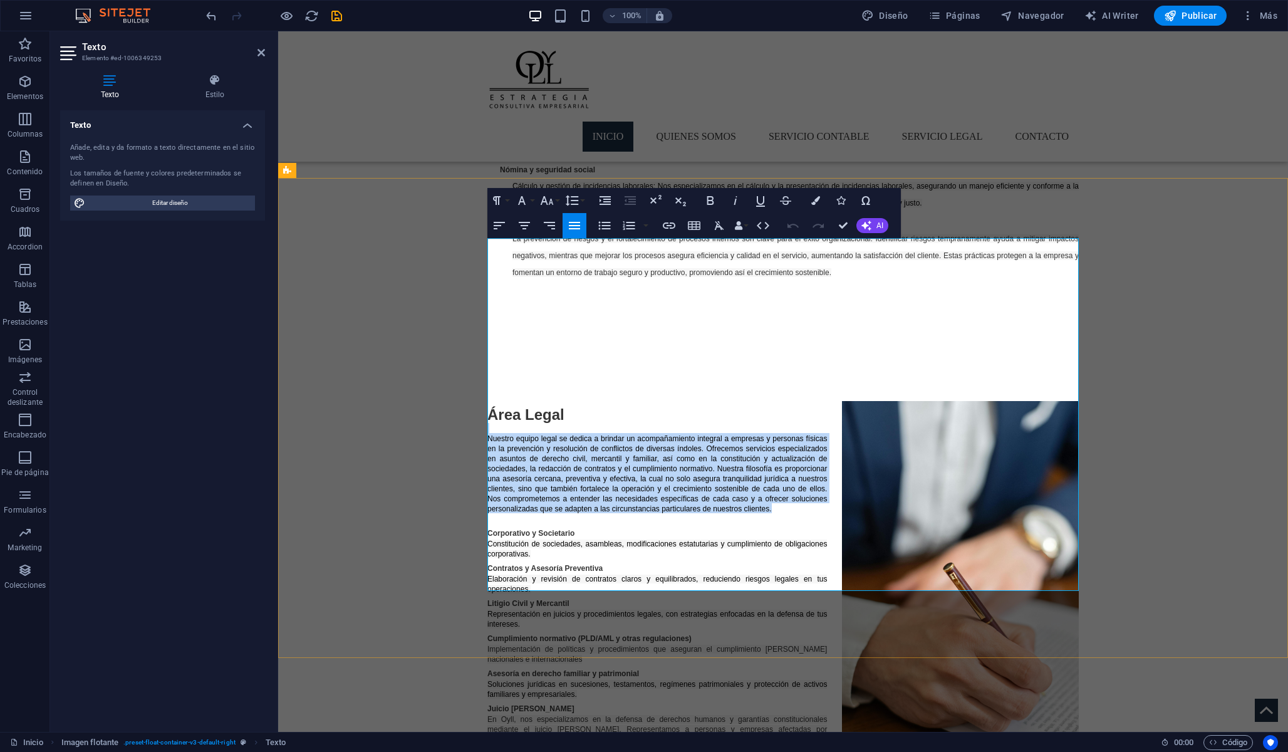
drag, startPoint x: 779, startPoint y: 341, endPoint x: 482, endPoint y: 271, distance: 305.1
click at [482, 341] on div "Área Legal Nuestro equipo legal se dedica a brindar un acompañamiento integral …" at bounding box center [783, 577] width 1010 height 473
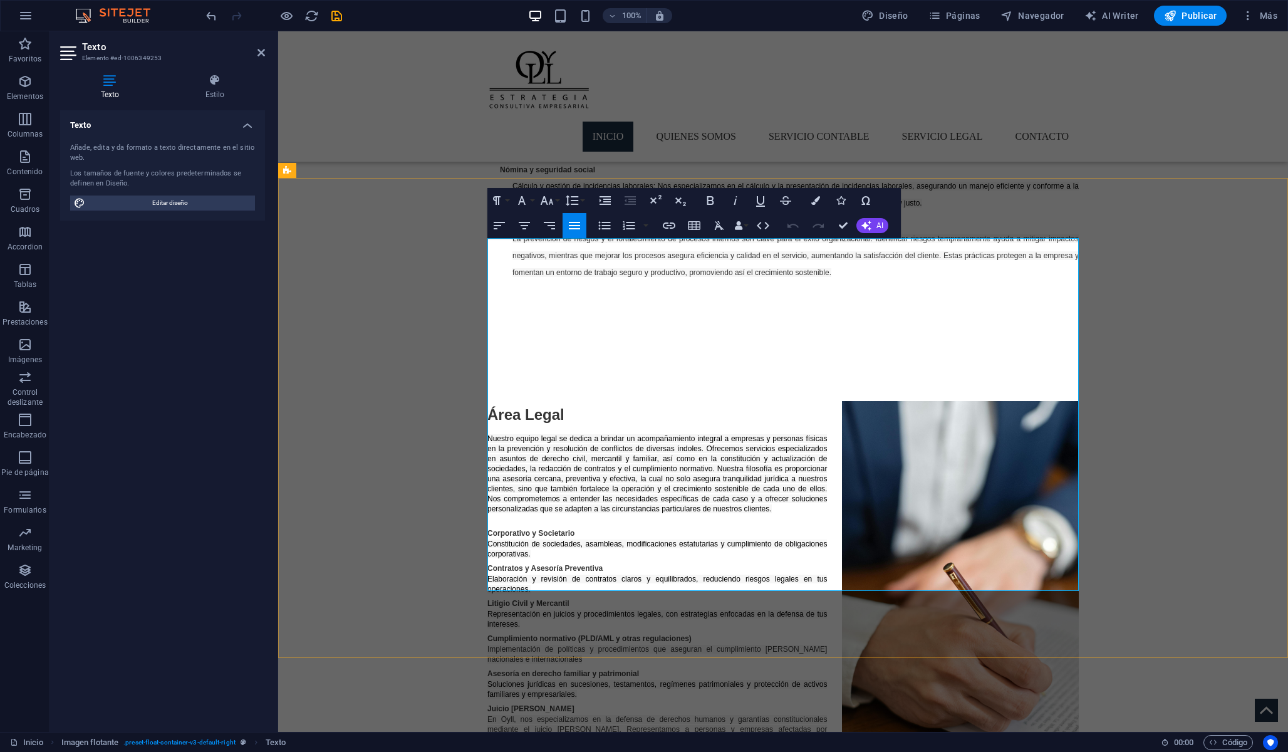
click at [516, 434] on span "Nuestro equipo legal se dedica a brindar un acompañamiento integral a empresas …" at bounding box center [657, 473] width 340 height 79
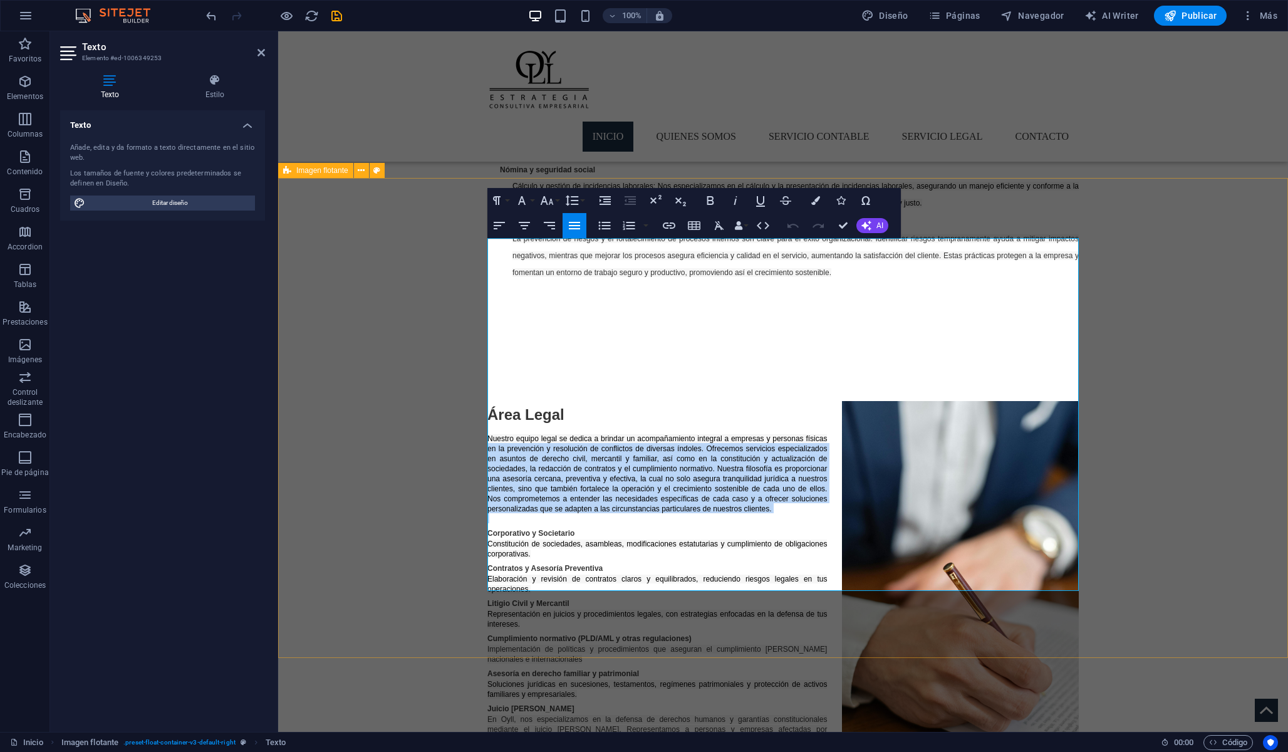
drag, startPoint x: 770, startPoint y: 351, endPoint x: 487, endPoint y: 280, distance: 291.4
click at [487, 401] on div "Área Legal Nuestro equipo legal se dedica a brindar un acompañamiento integral …" at bounding box center [782, 577] width 591 height 353
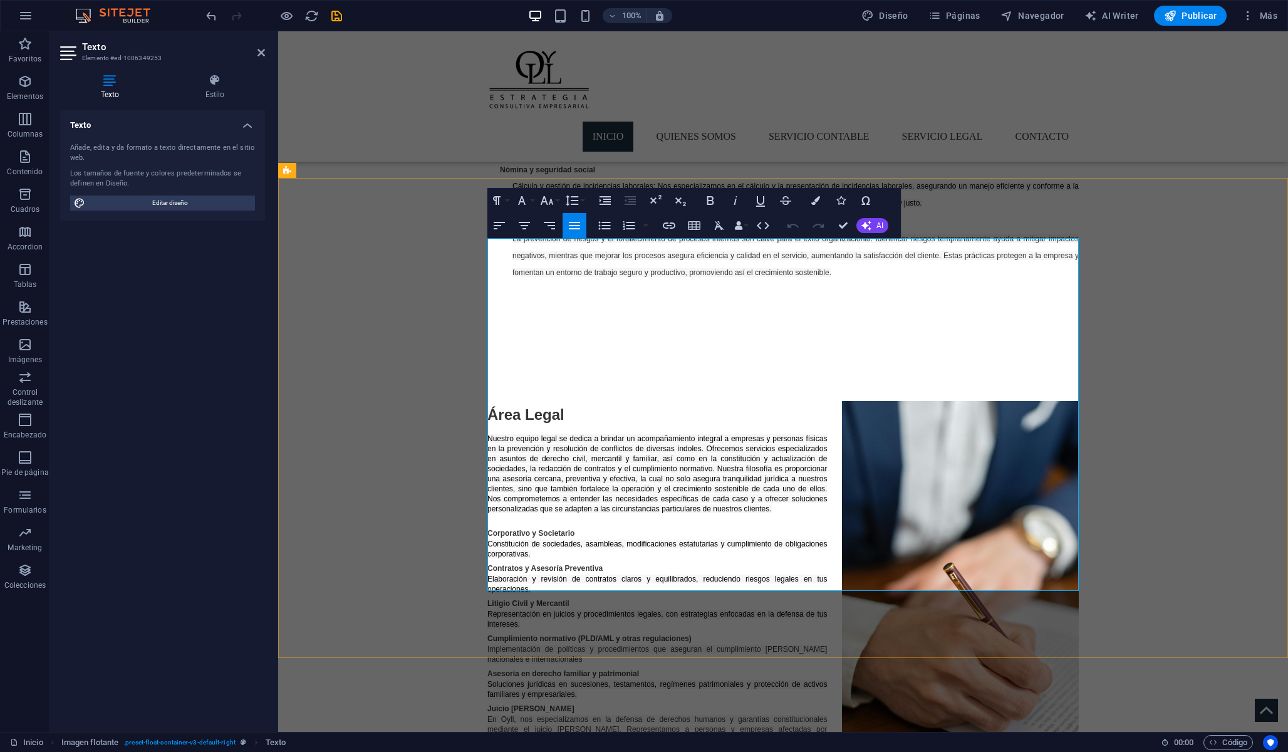
click at [740, 434] on span "Nuestro equipo legal se dedica a brindar un acompañamiento integral a empresas …" at bounding box center [657, 473] width 340 height 79
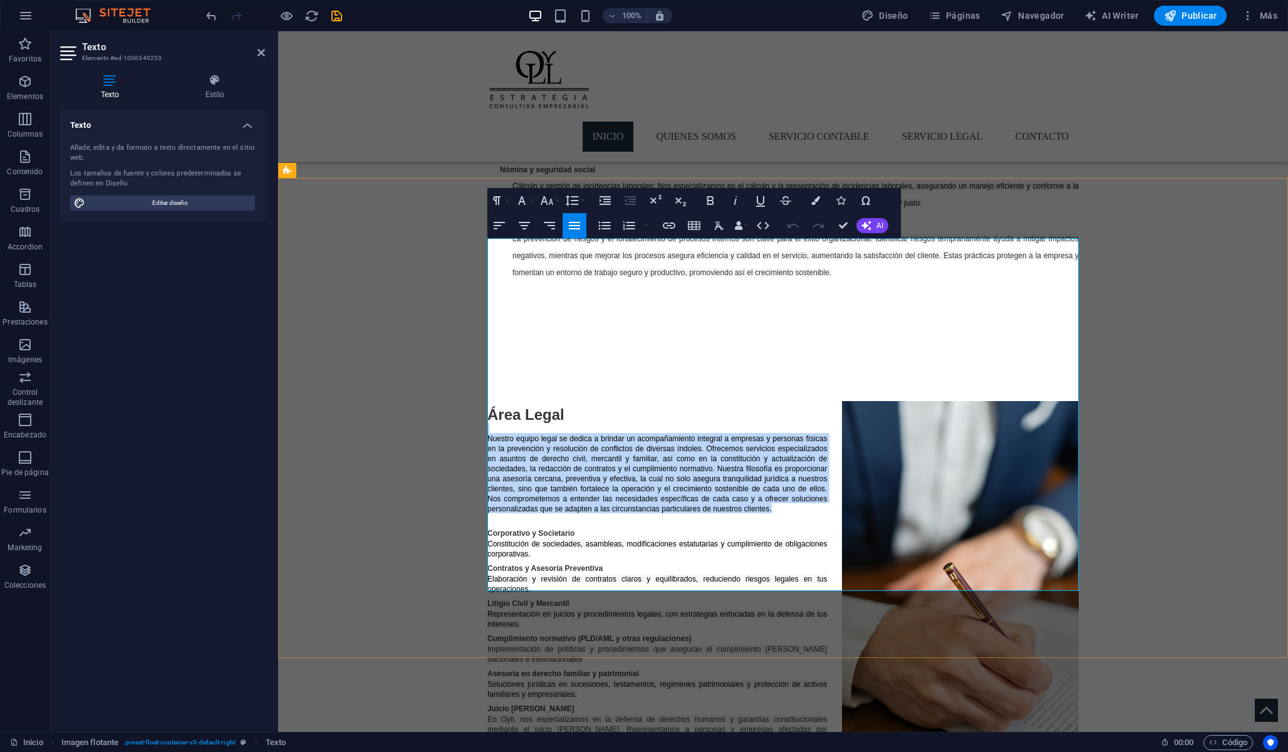
drag, startPoint x: 773, startPoint y: 347, endPoint x: 496, endPoint y: 269, distance: 288.2
click at [495, 401] on div "Área Legal Nuestro equipo legal se dedica a brindar un acompañamiento integral …" at bounding box center [782, 577] width 591 height 353
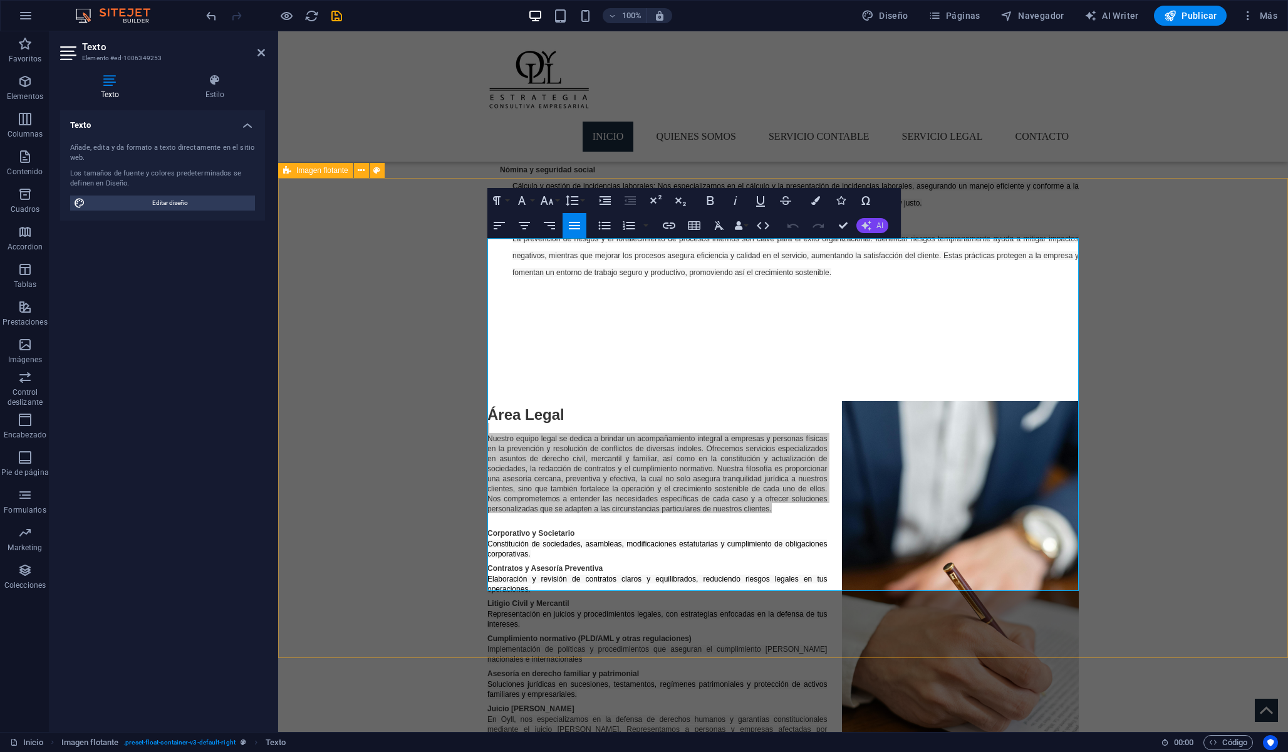
click at [864, 219] on button "AI" at bounding box center [872, 225] width 32 height 15
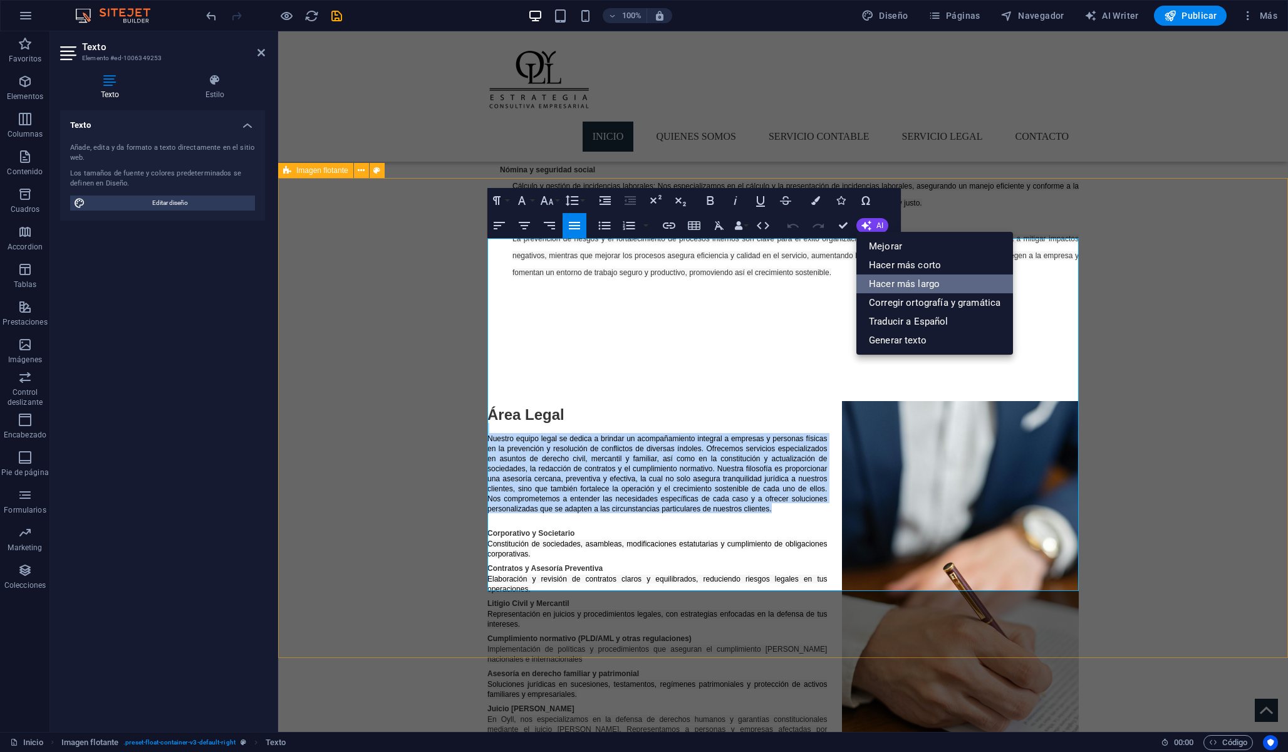
click at [901, 288] on link "Hacer más largo" at bounding box center [934, 283] width 157 height 19
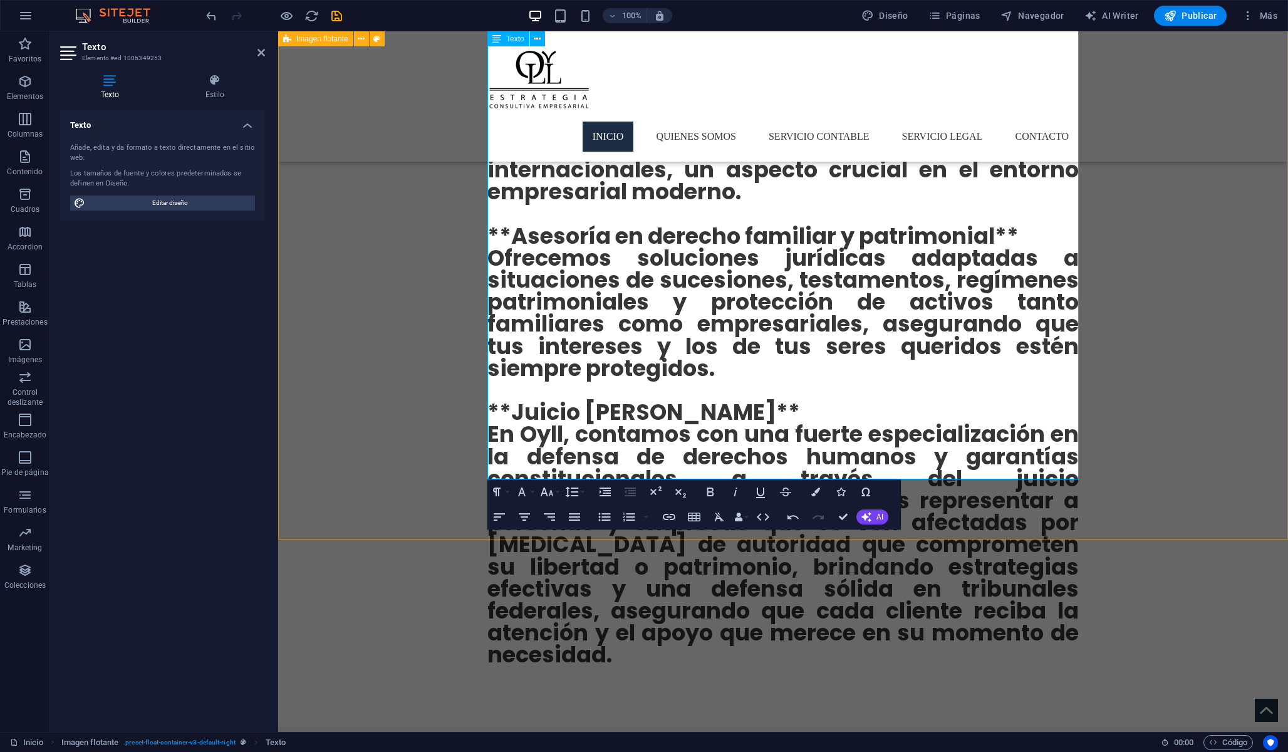
scroll to position [2860, 0]
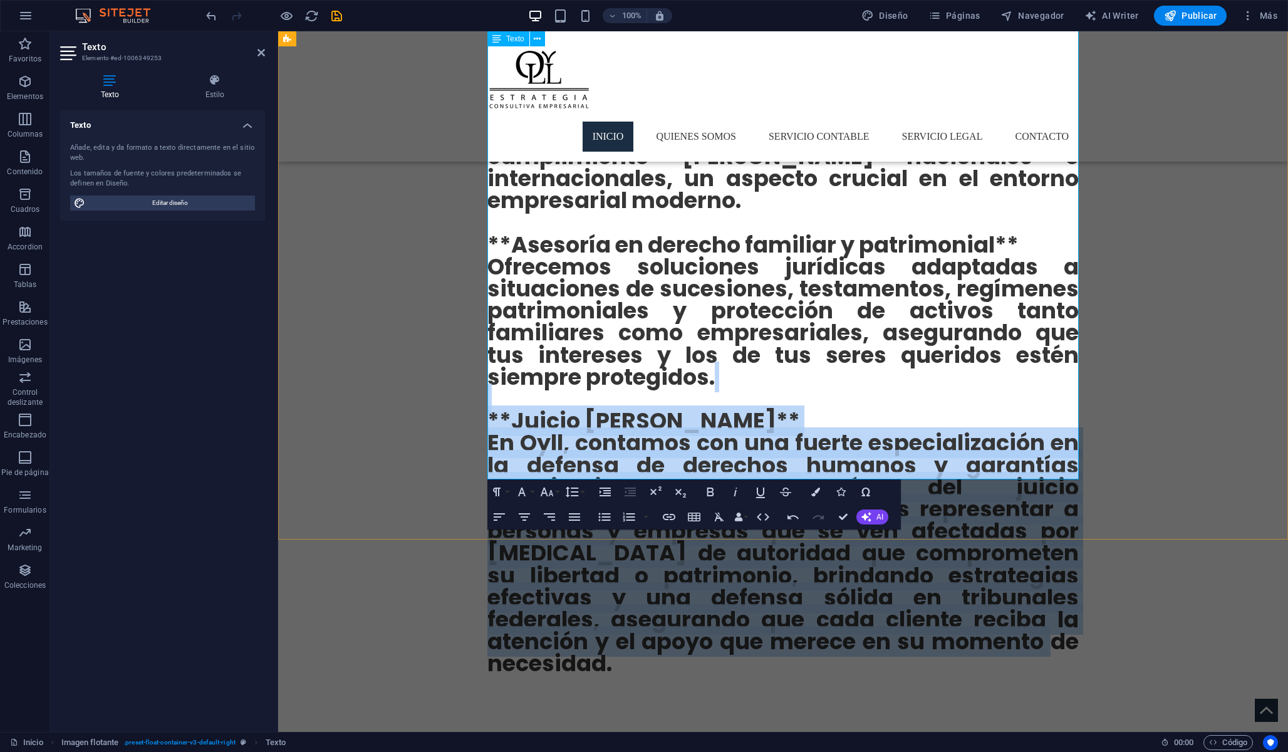
drag, startPoint x: 933, startPoint y: 475, endPoint x: 743, endPoint y: 234, distance: 307.8
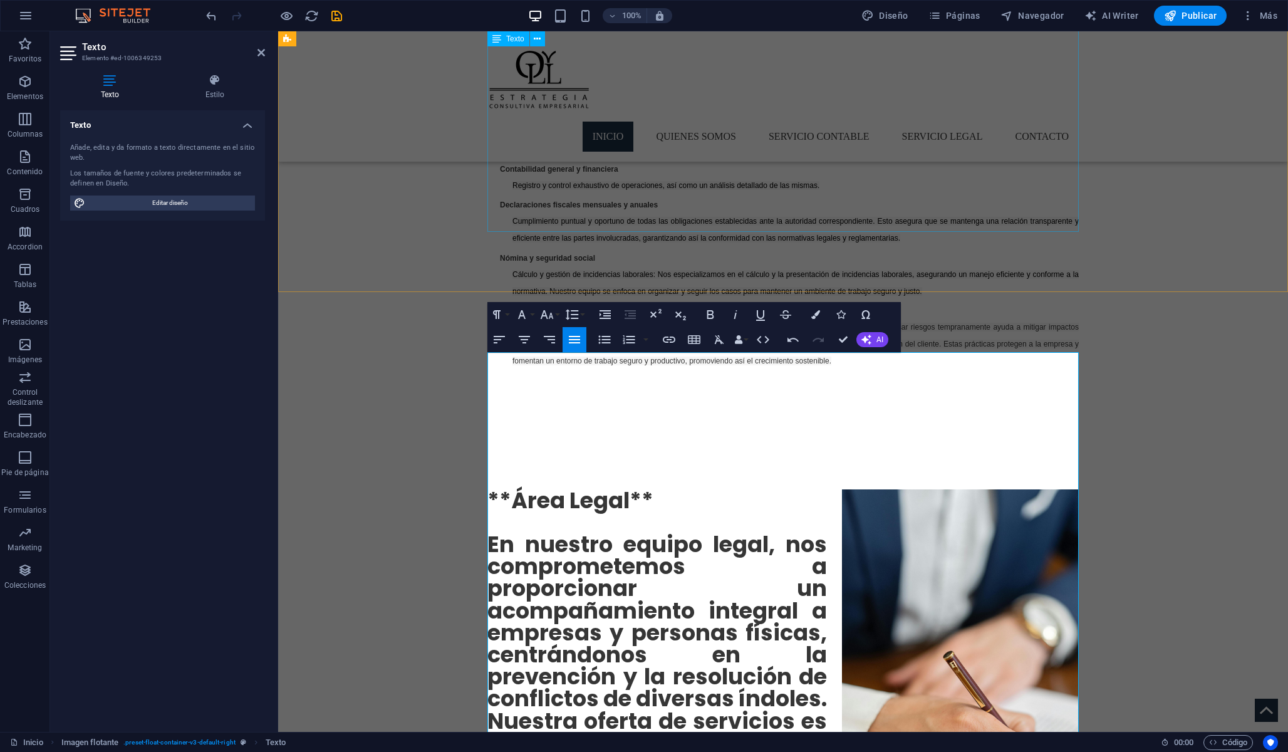
scroll to position [1217, 0]
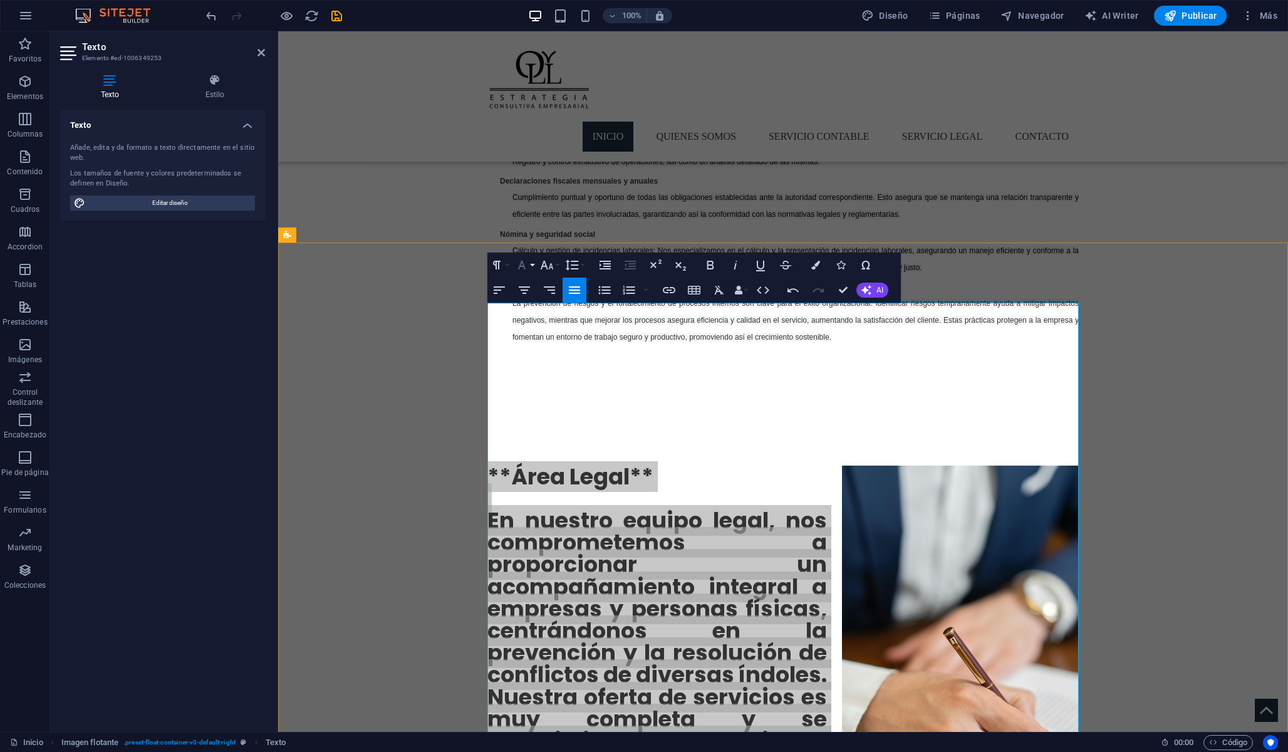
click at [525, 266] on icon "button" at bounding box center [521, 264] width 15 height 15
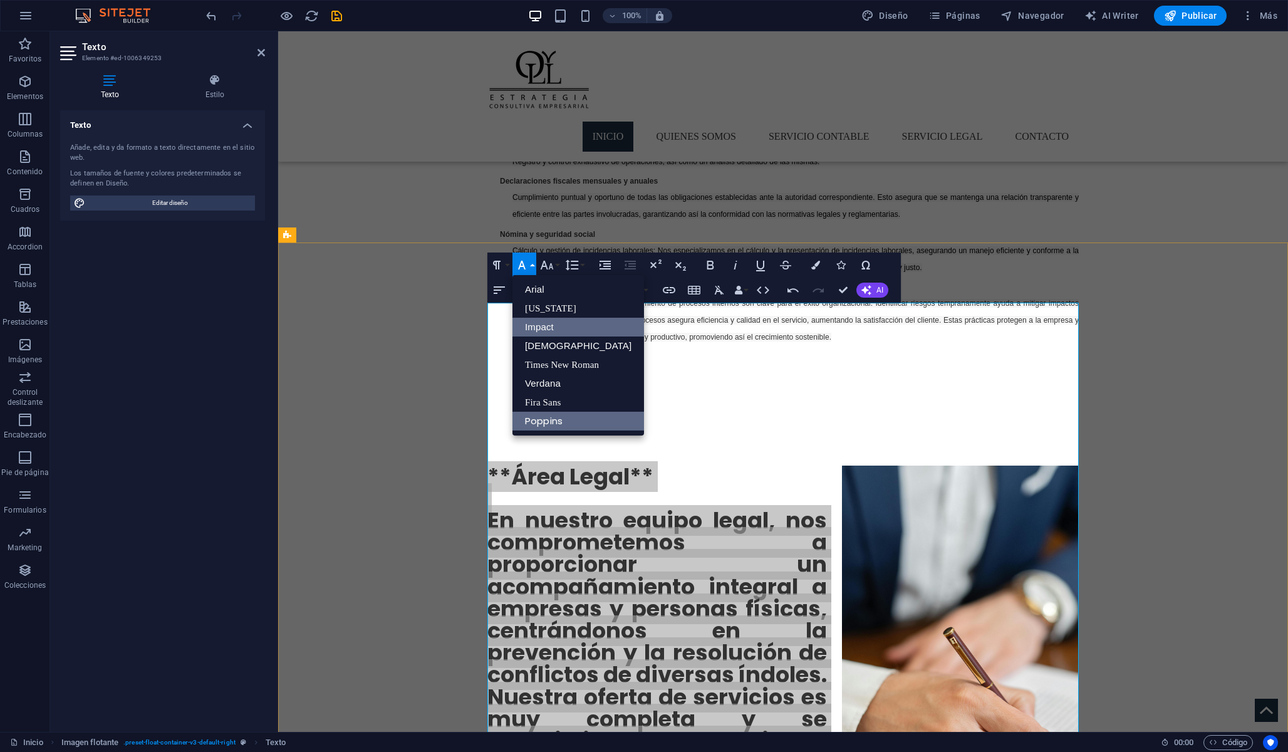
scroll to position [0, 0]
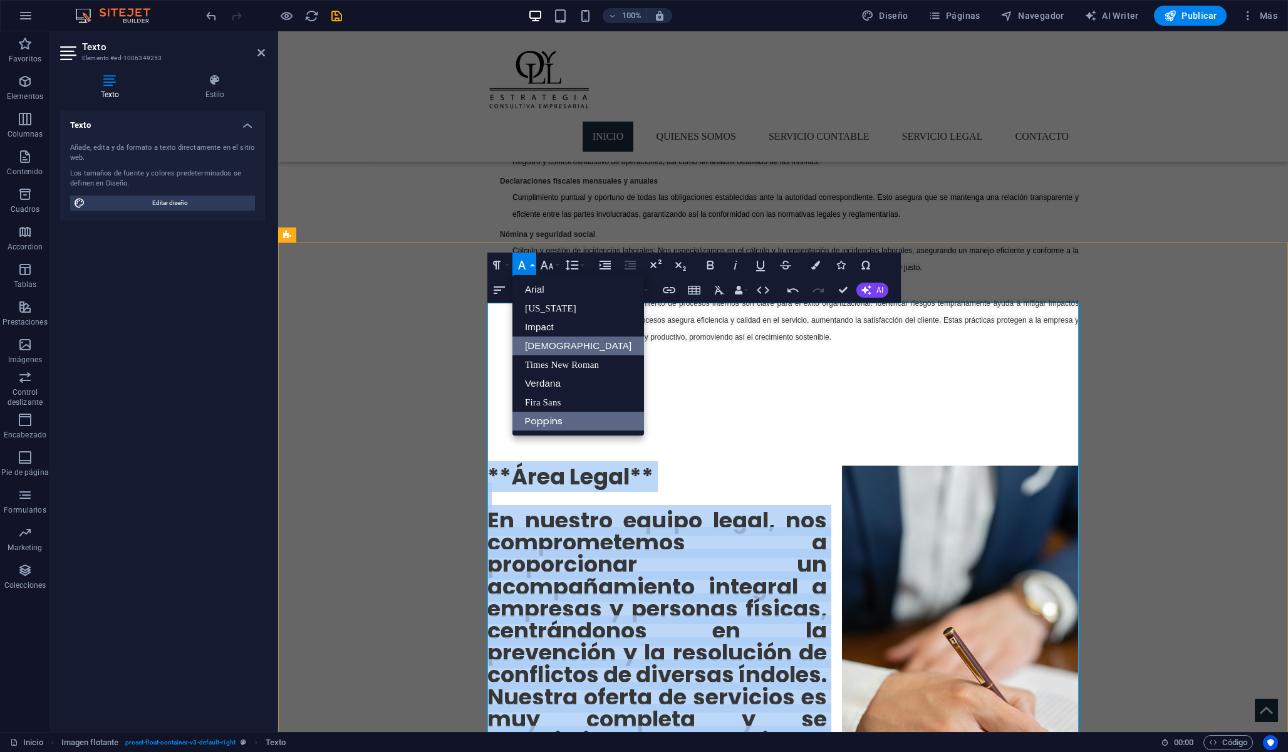
click at [542, 343] on link "[DEMOGRAPHIC_DATA]" at bounding box center [578, 345] width 132 height 19
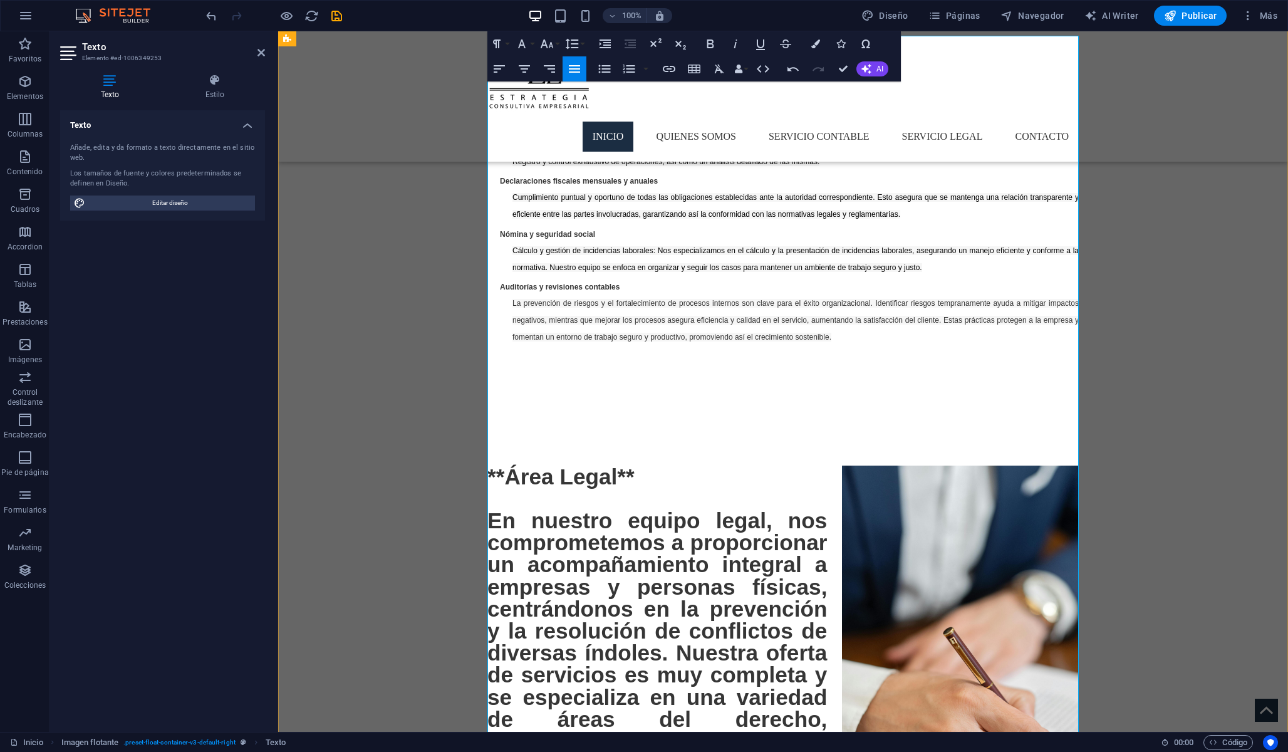
scroll to position [1484, 0]
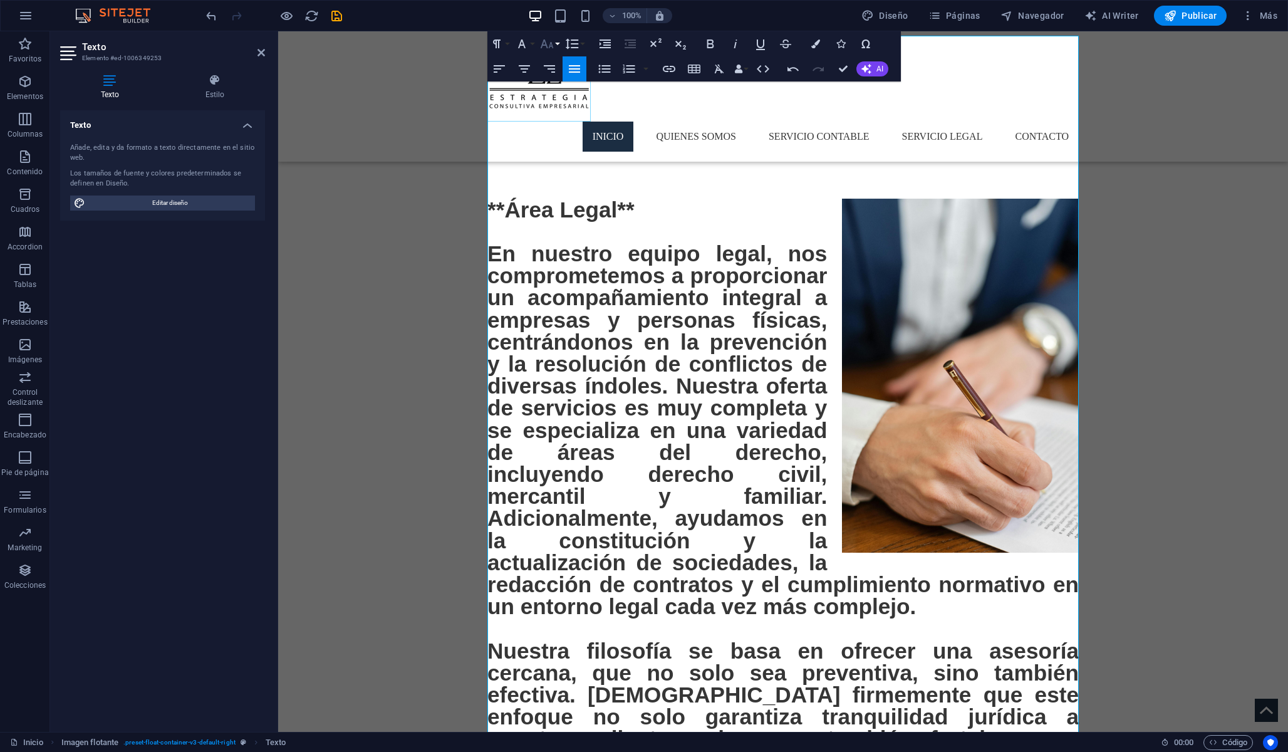
click at [550, 41] on icon "button" at bounding box center [546, 43] width 15 height 15
click at [556, 141] on link "12" at bounding box center [559, 143] width 45 height 19
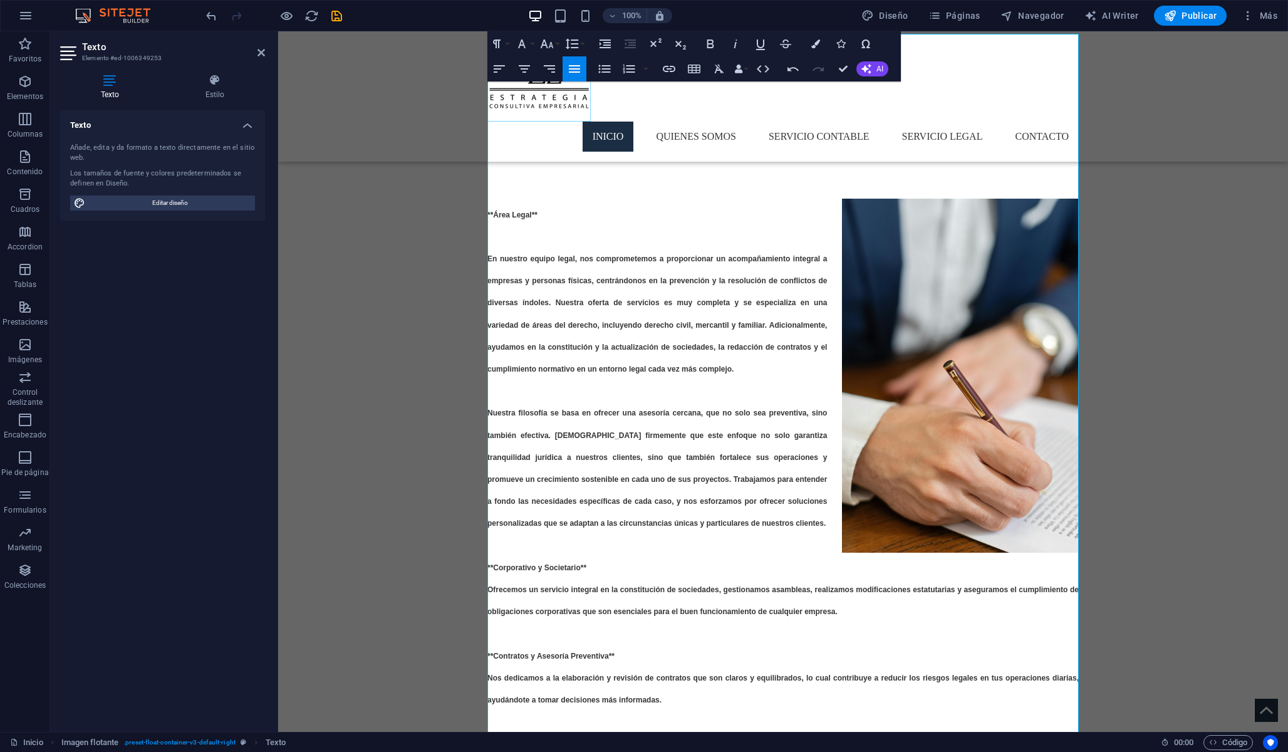
scroll to position [1486, 0]
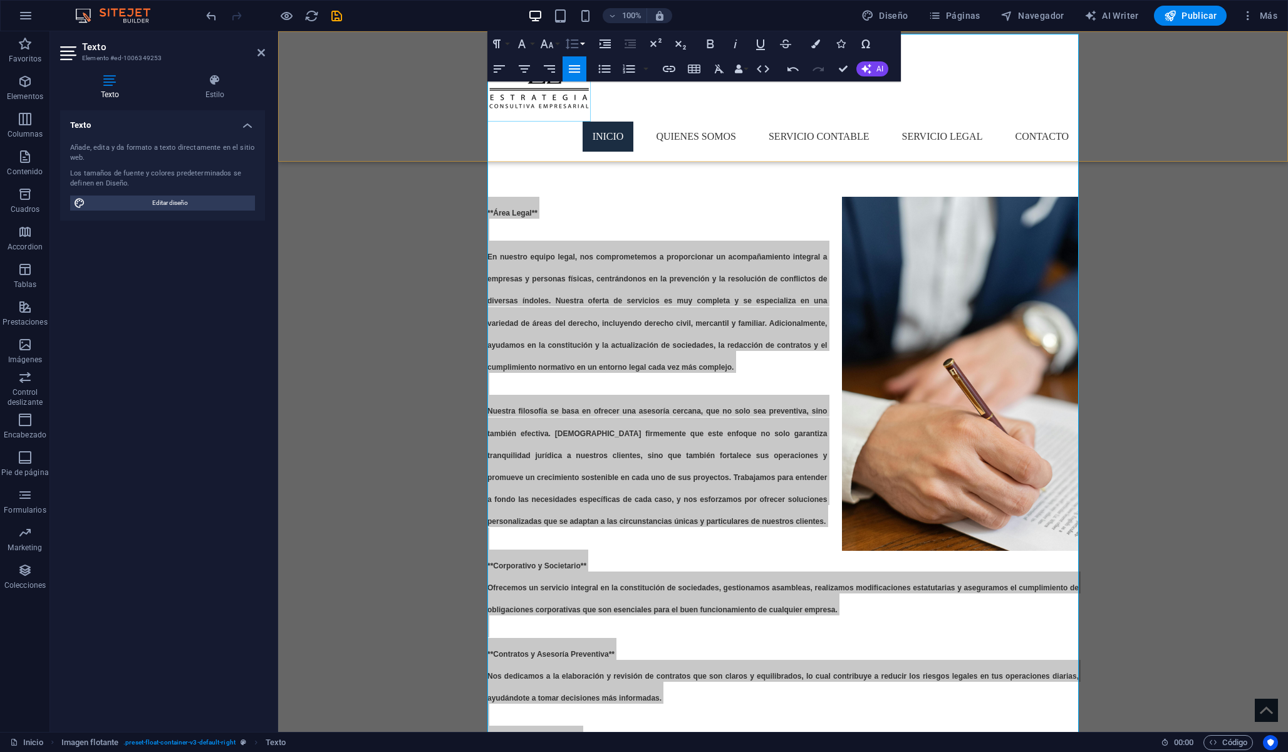
click at [577, 39] on icon "button" at bounding box center [572, 44] width 13 height 11
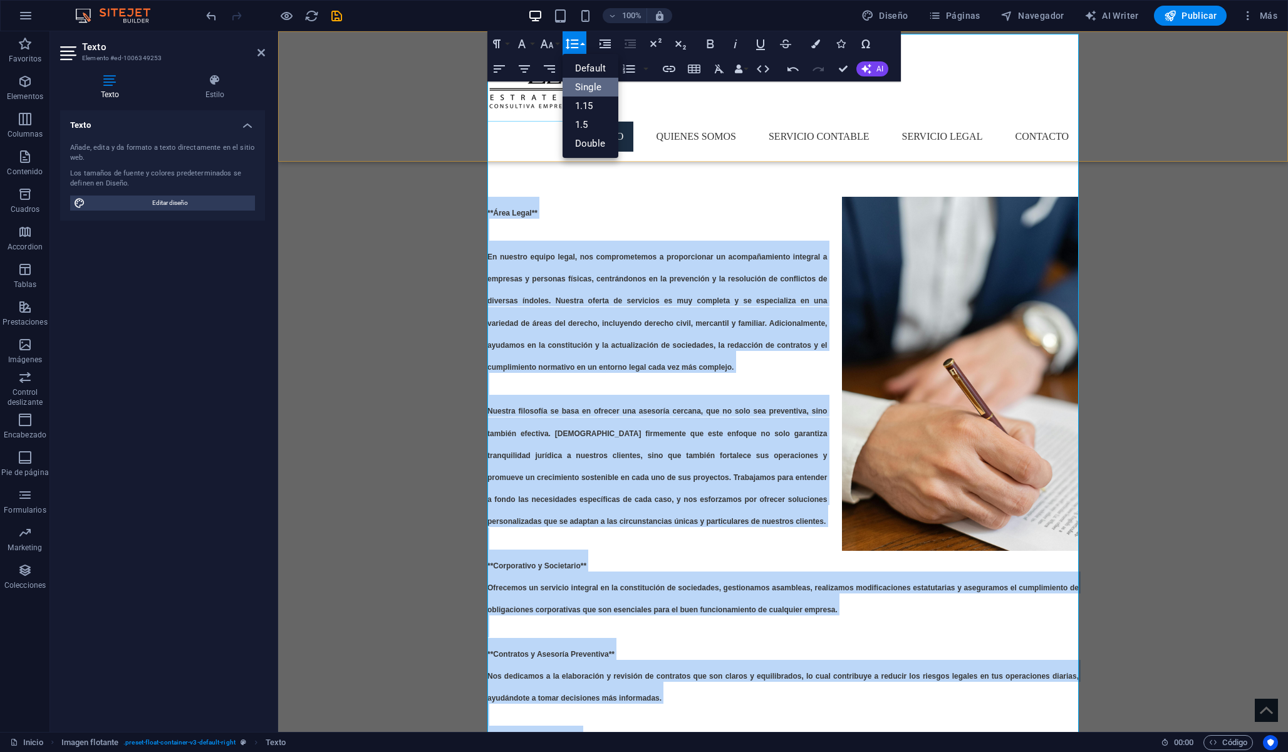
click at [591, 90] on link "Single" at bounding box center [591, 87] width 56 height 19
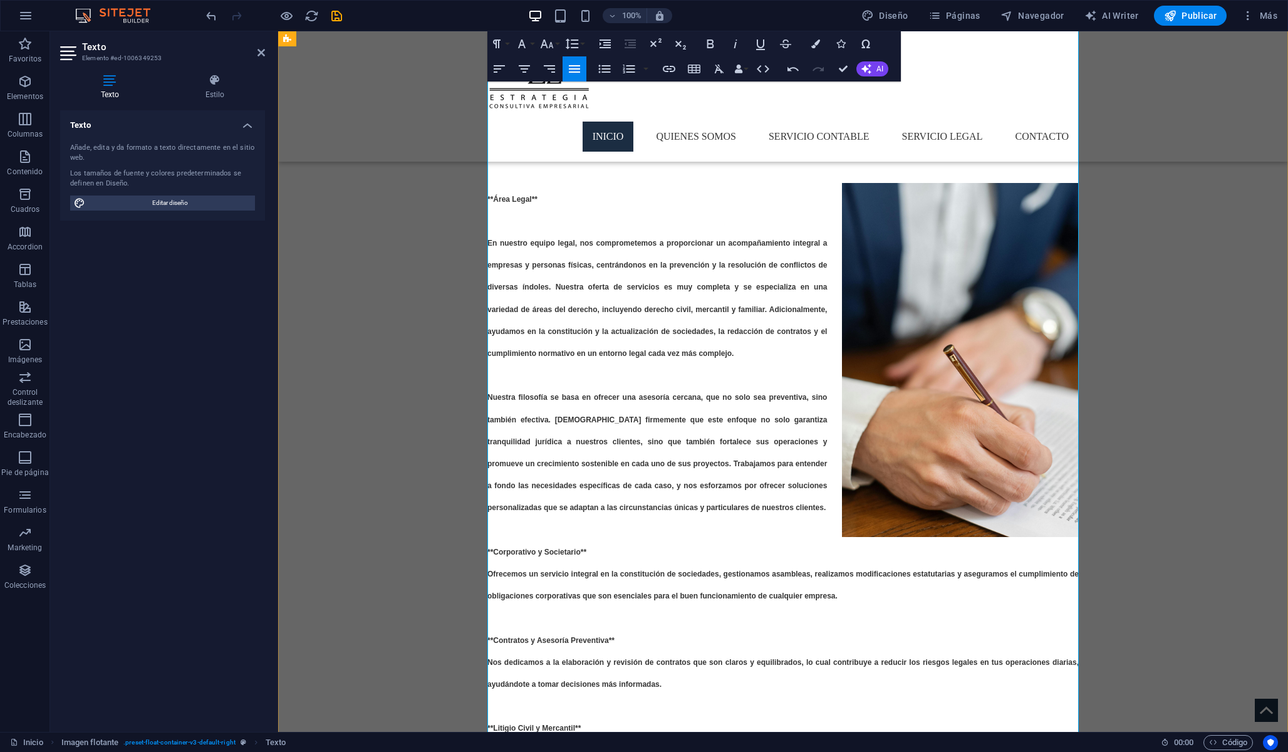
click at [574, 274] on span "**Área Legal** En nuestro equipo legal, nos comprometemos a proporcionar un aco…" at bounding box center [782, 640] width 591 height 891
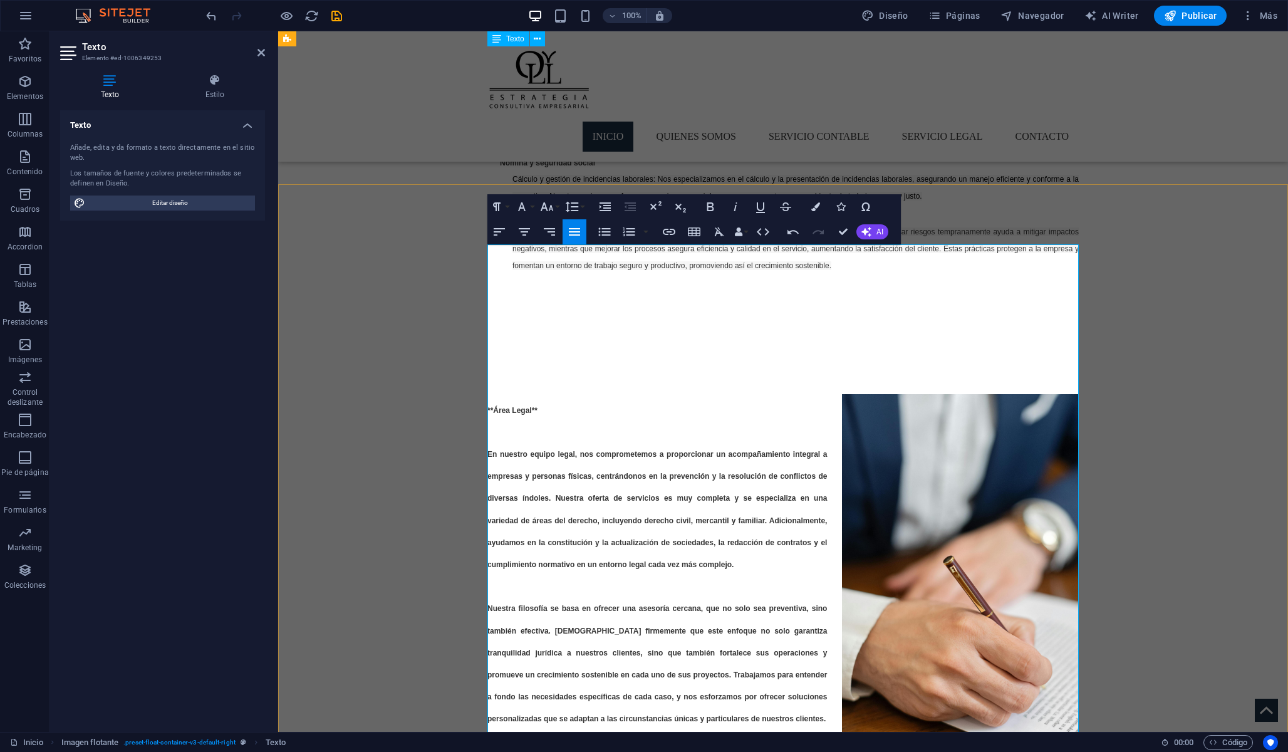
scroll to position [1275, 0]
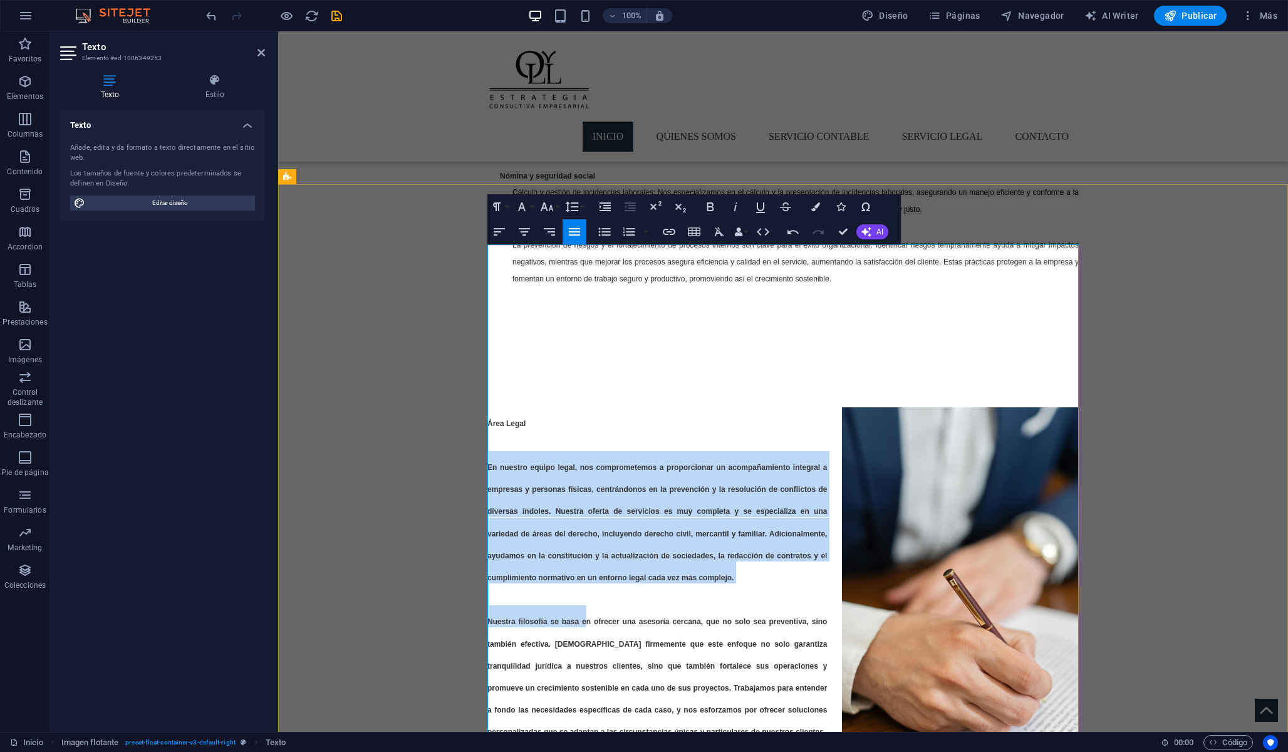
drag, startPoint x: 489, startPoint y: 303, endPoint x: 589, endPoint y: 483, distance: 206.1
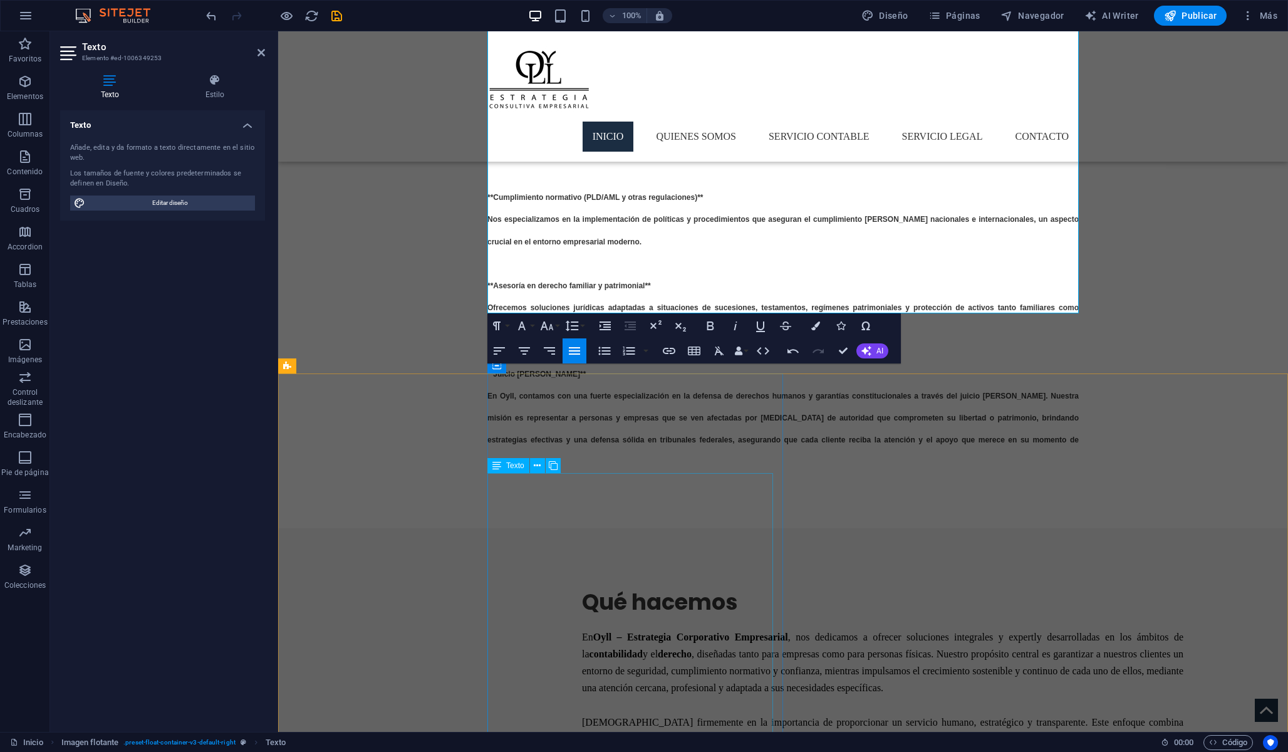
scroll to position [2111, 0]
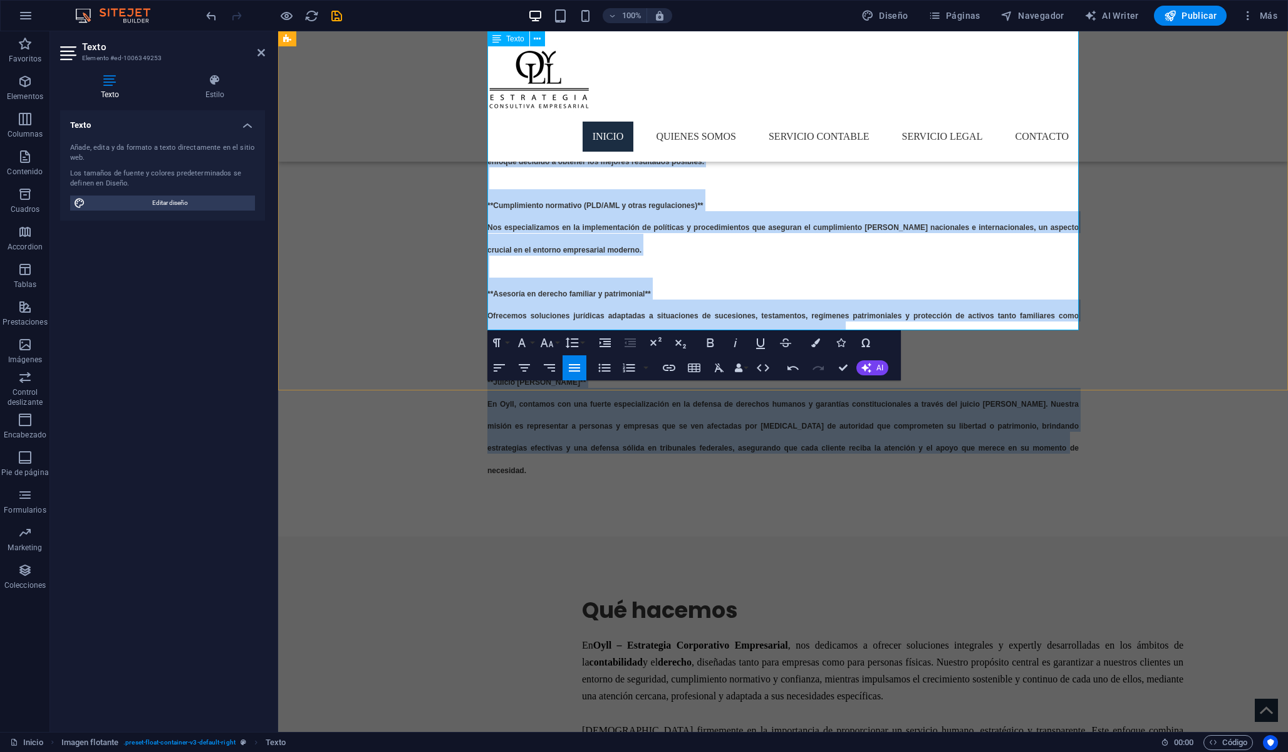
click at [1072, 324] on h2 "Área Legal En nuestro equipo legal, nos comprometemos a proporcionar un acompañ…" at bounding box center [782, 24] width 591 height 904
click at [710, 344] on icon "button" at bounding box center [710, 342] width 15 height 15
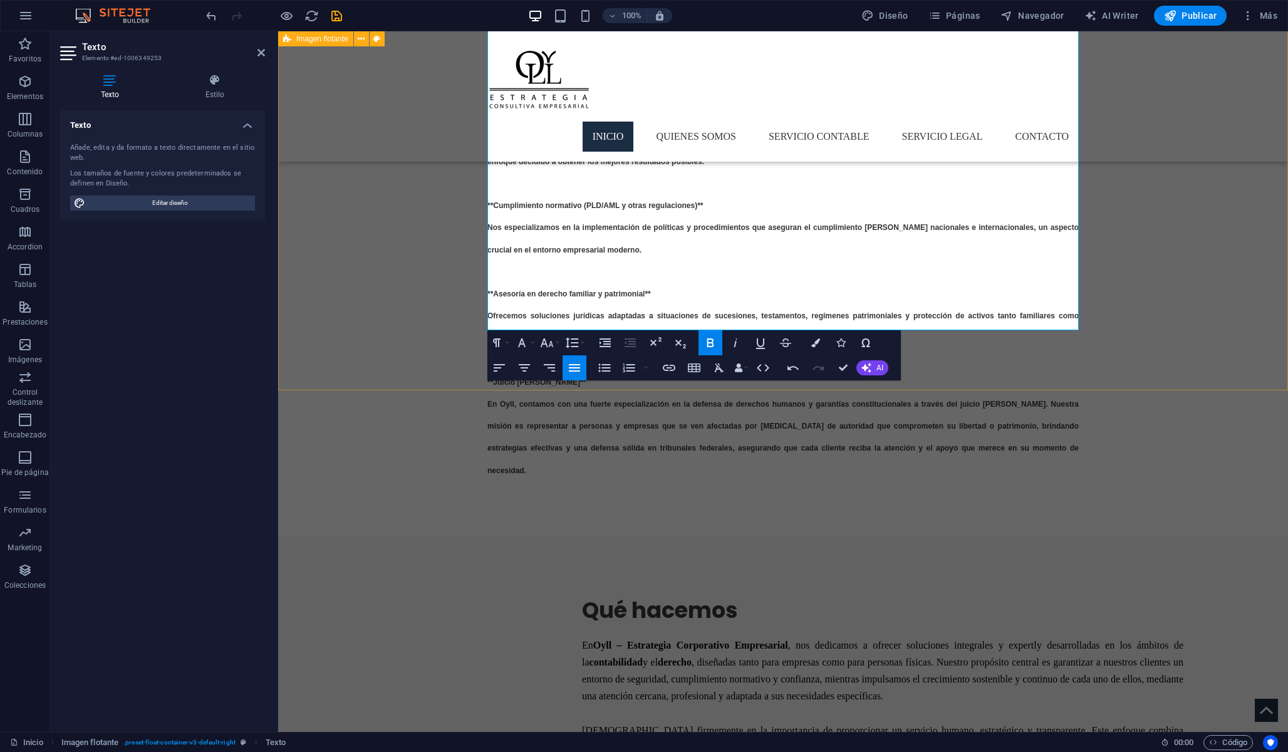
click at [712, 346] on icon "button" at bounding box center [710, 342] width 15 height 15
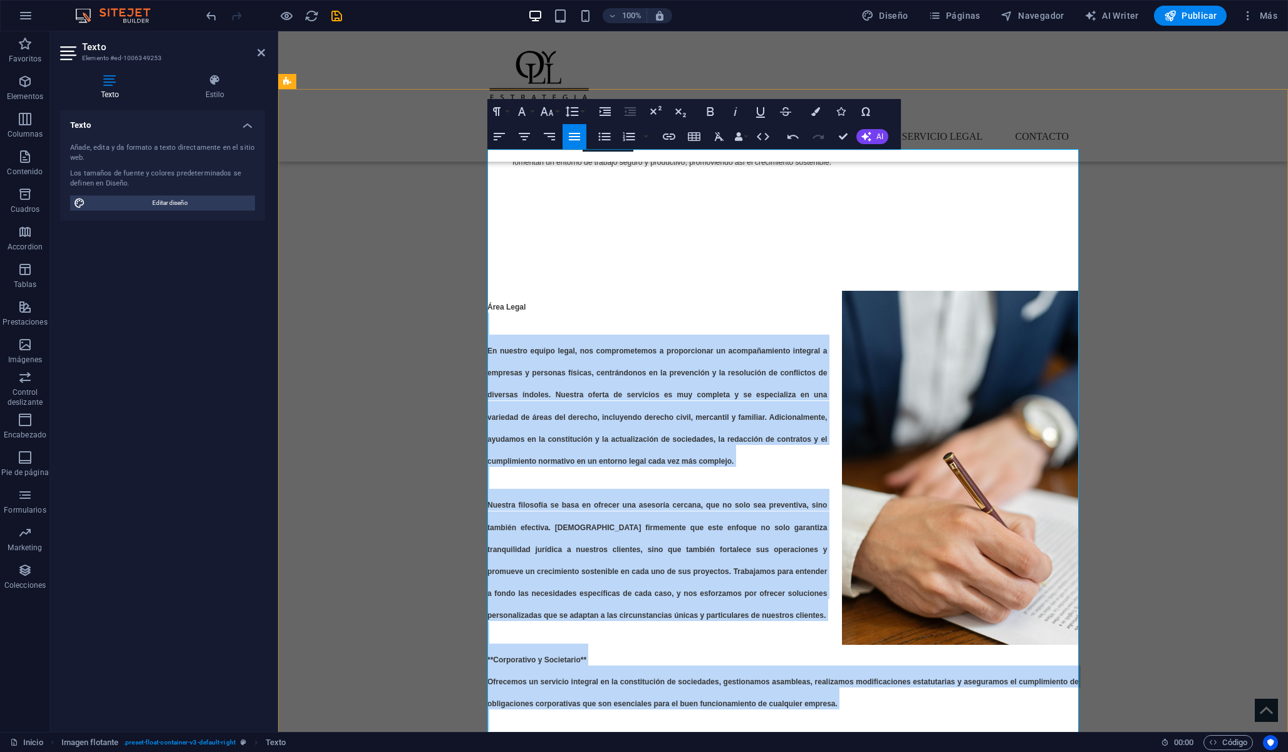
scroll to position [1368, 0]
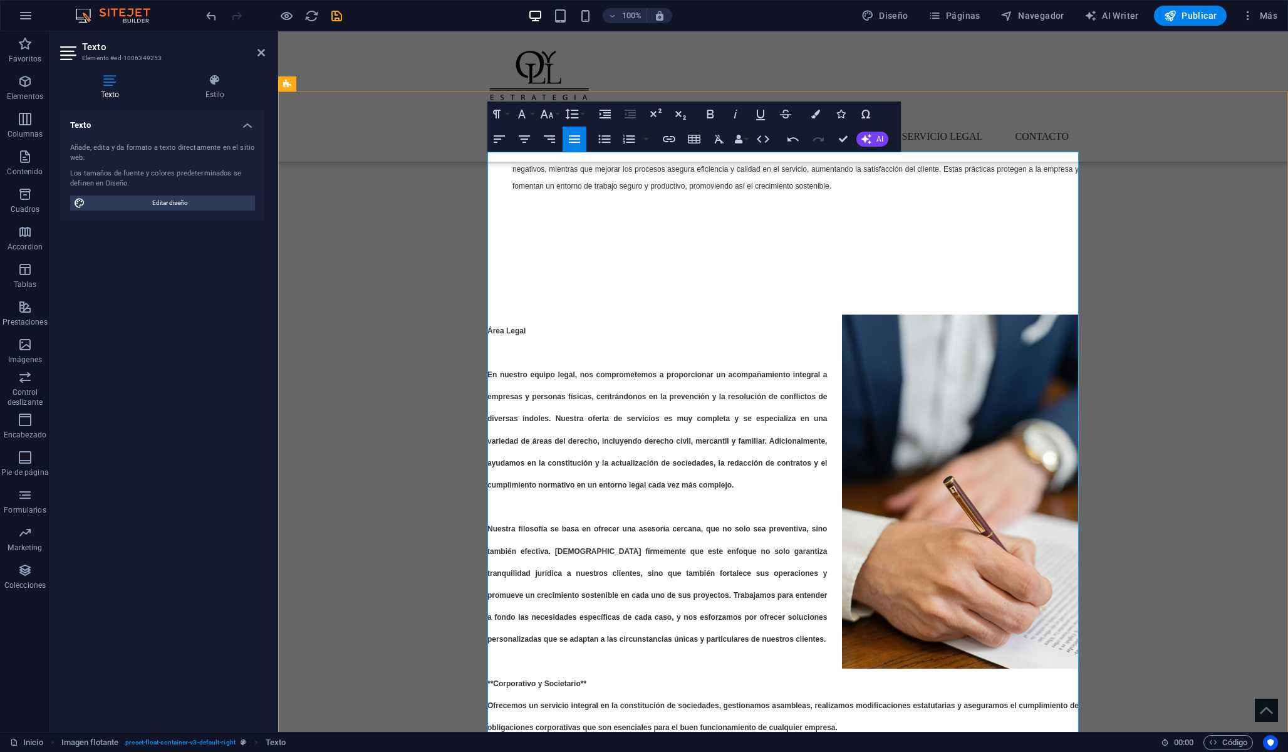
click at [569, 314] on h2 "Área Legal En nuestro equipo legal, nos comprometemos a proporcionar un acompañ…" at bounding box center [782, 766] width 591 height 904
drag, startPoint x: 499, startPoint y: 212, endPoint x: 539, endPoint y: 211, distance: 40.1
click at [710, 114] on icon "button" at bounding box center [710, 114] width 7 height 9
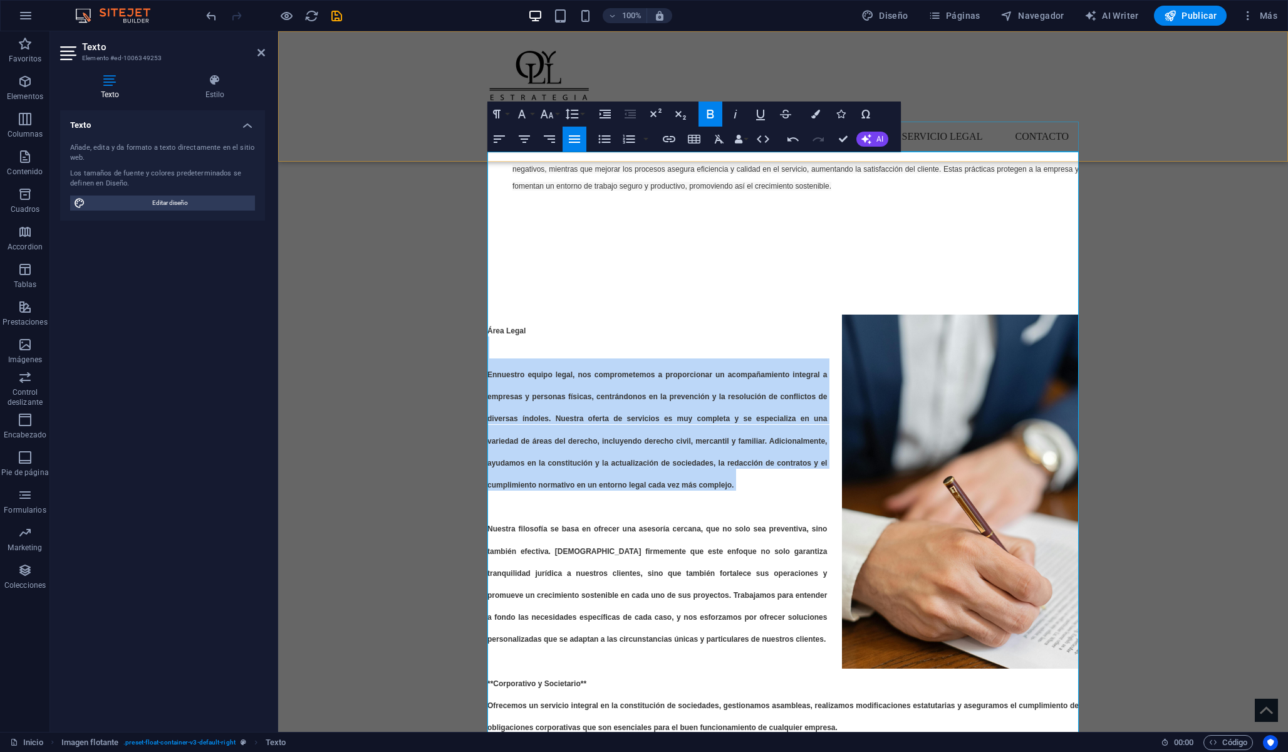
click at [710, 114] on icon "button" at bounding box center [710, 114] width 7 height 9
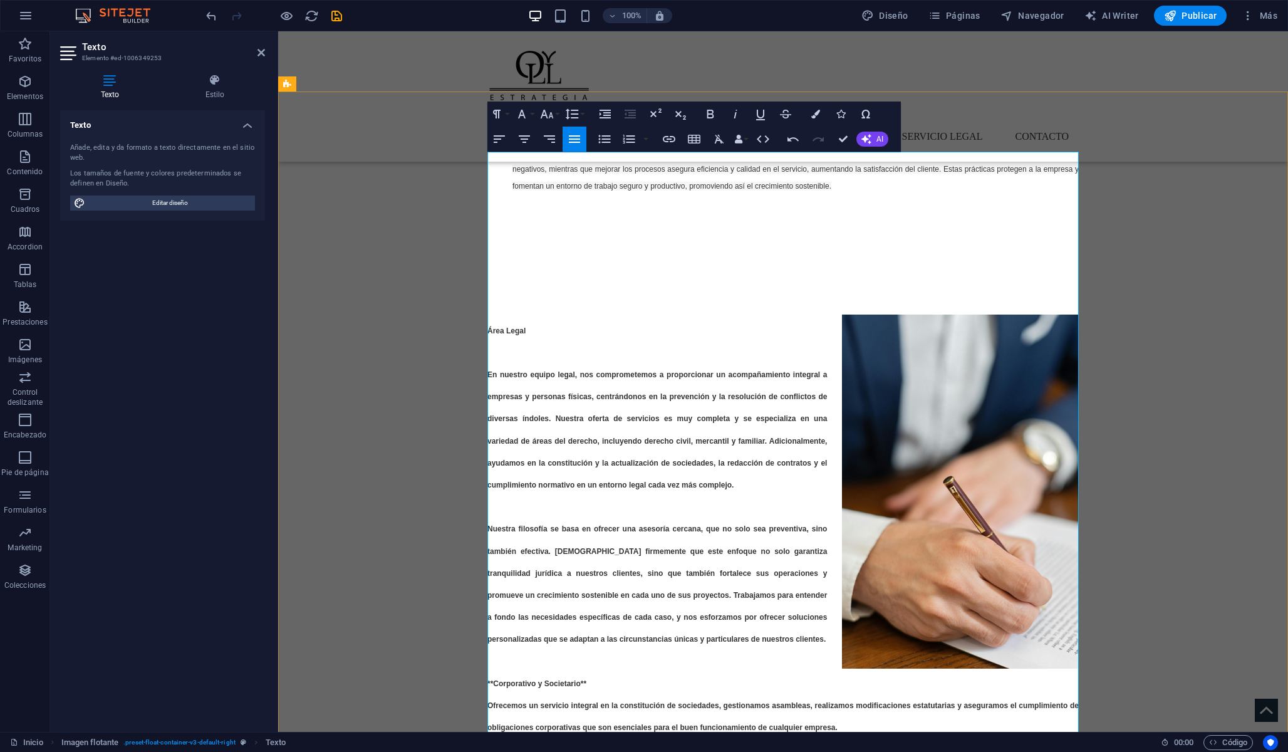
click at [568, 314] on h2 "Área Legal En nuestro equipo legal, nos comprometemos a proporcionar un acompañ…" at bounding box center [782, 766] width 591 height 904
drag, startPoint x: 490, startPoint y: 209, endPoint x: 632, endPoint y: 332, distance: 188.3
click at [635, 332] on h2 "Área Legal En nuestro equipo legal, nos comprometemos a proporcionar un acompañ…" at bounding box center [782, 766] width 591 height 904
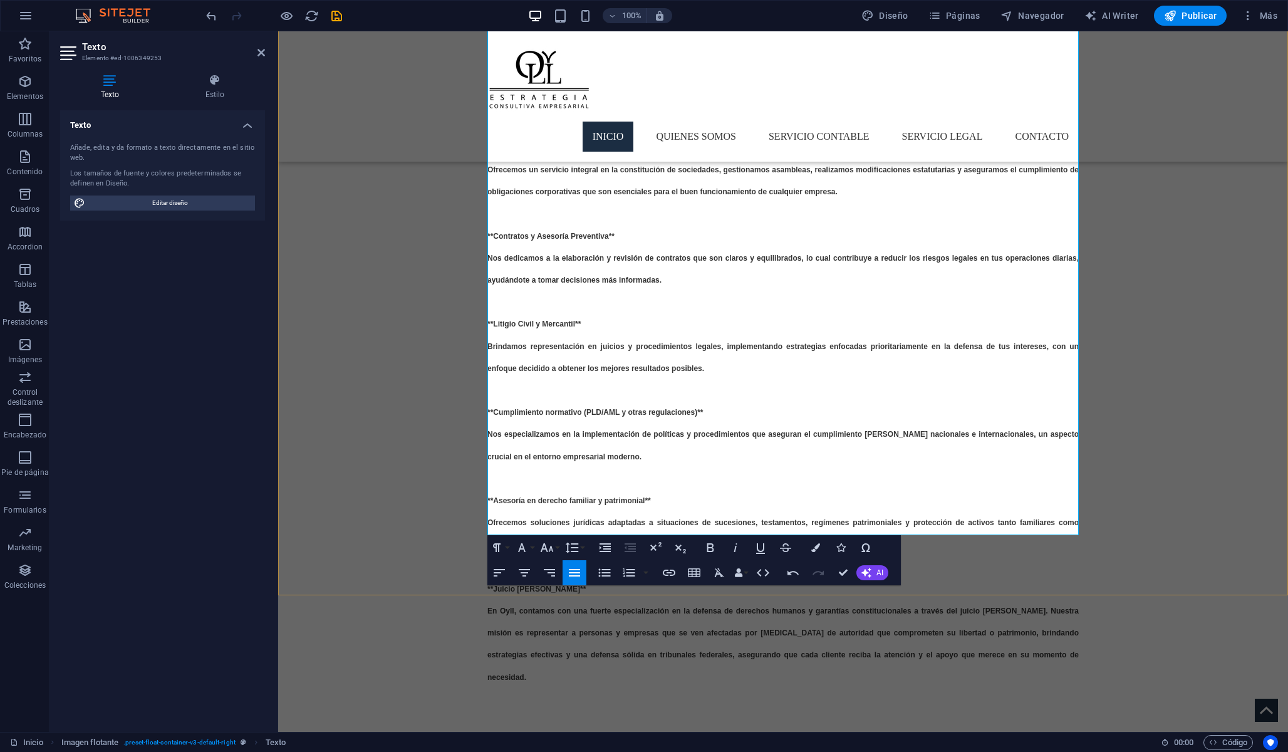
scroll to position [1915, 0]
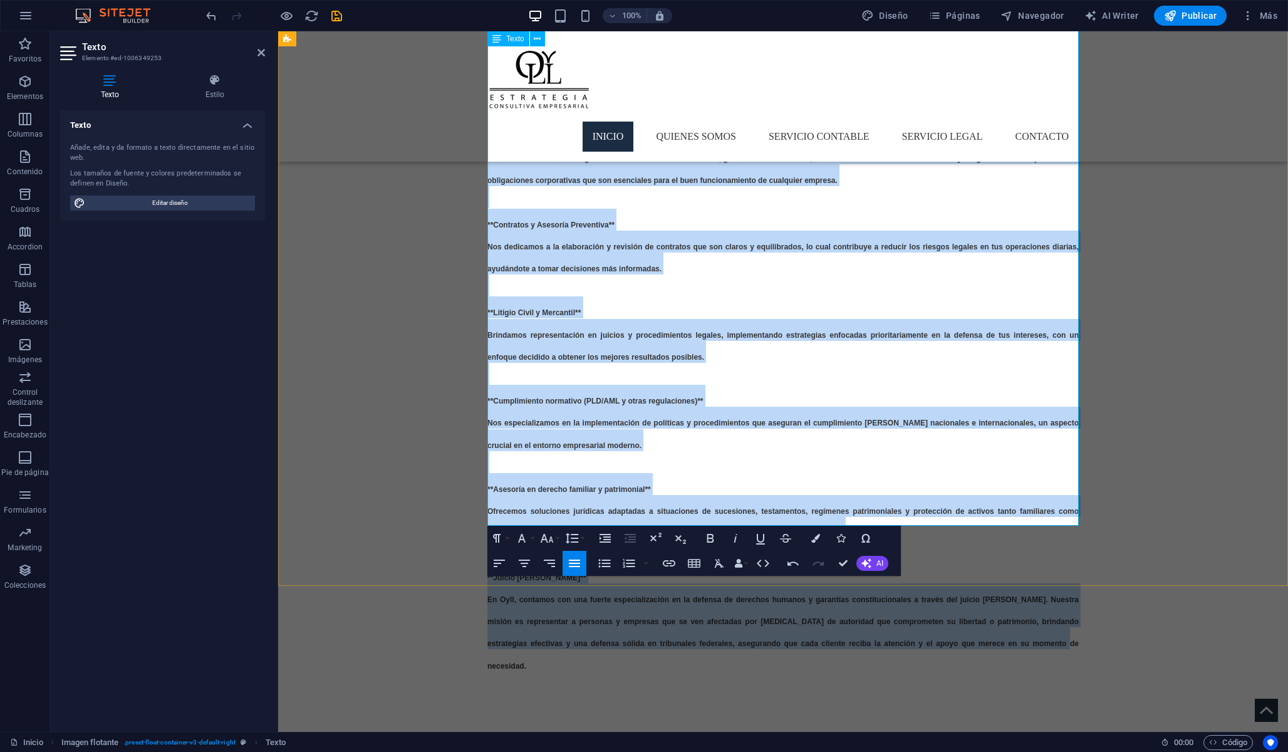
click at [1077, 518] on h2 "Área Legal En nuestro equipo legal, nos comprometemos a proporcionar un acompañ…" at bounding box center [782, 220] width 591 height 904
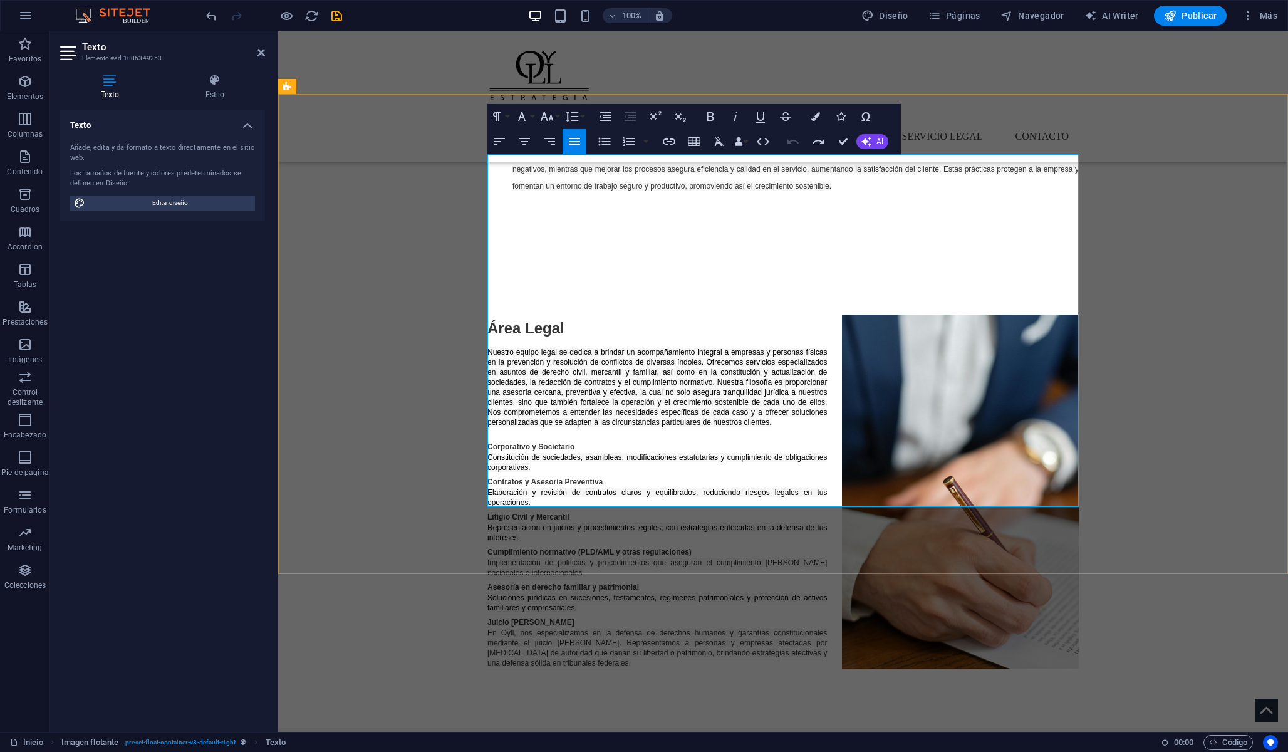
scroll to position [1364, 0]
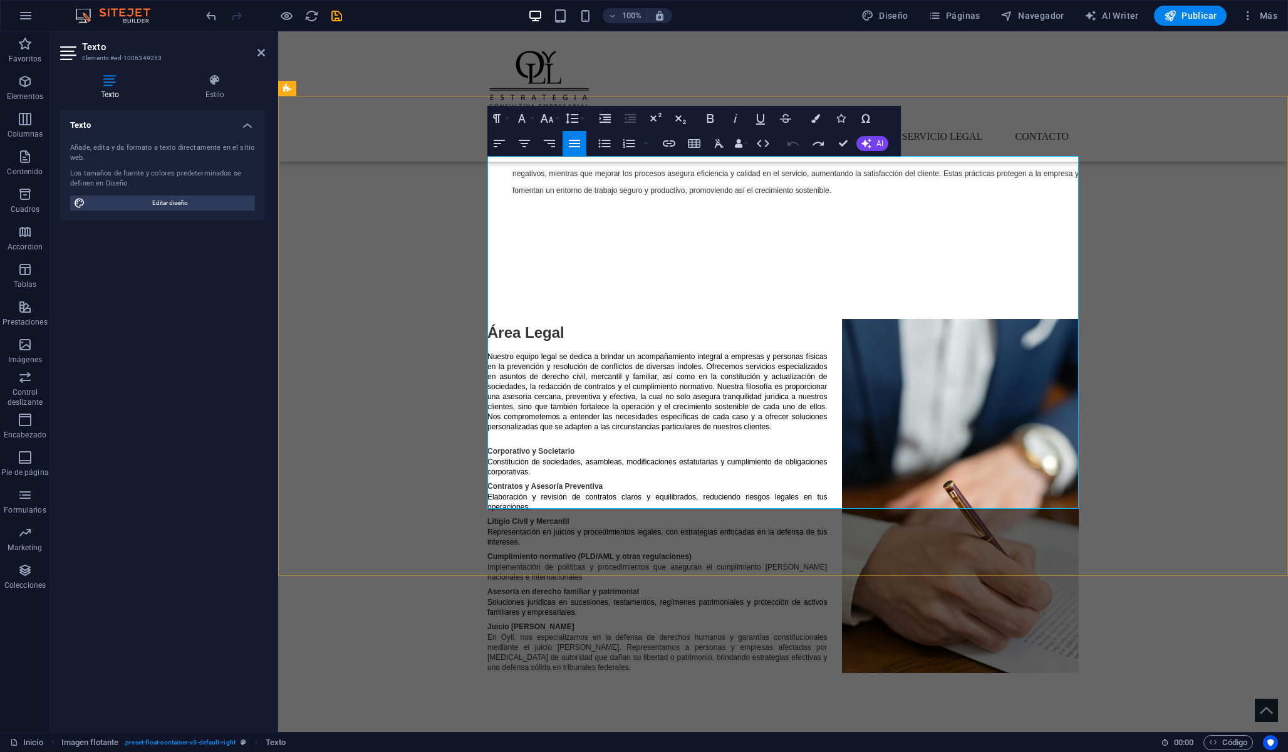
click at [596, 482] on span "Contratos y Asesoría Preventiva" at bounding box center [544, 486] width 115 height 9
click at [414, 355] on div "Área Legal Nuestro equipo legal se dedica a brindar un acompañamiento integral …" at bounding box center [783, 495] width 1010 height 473
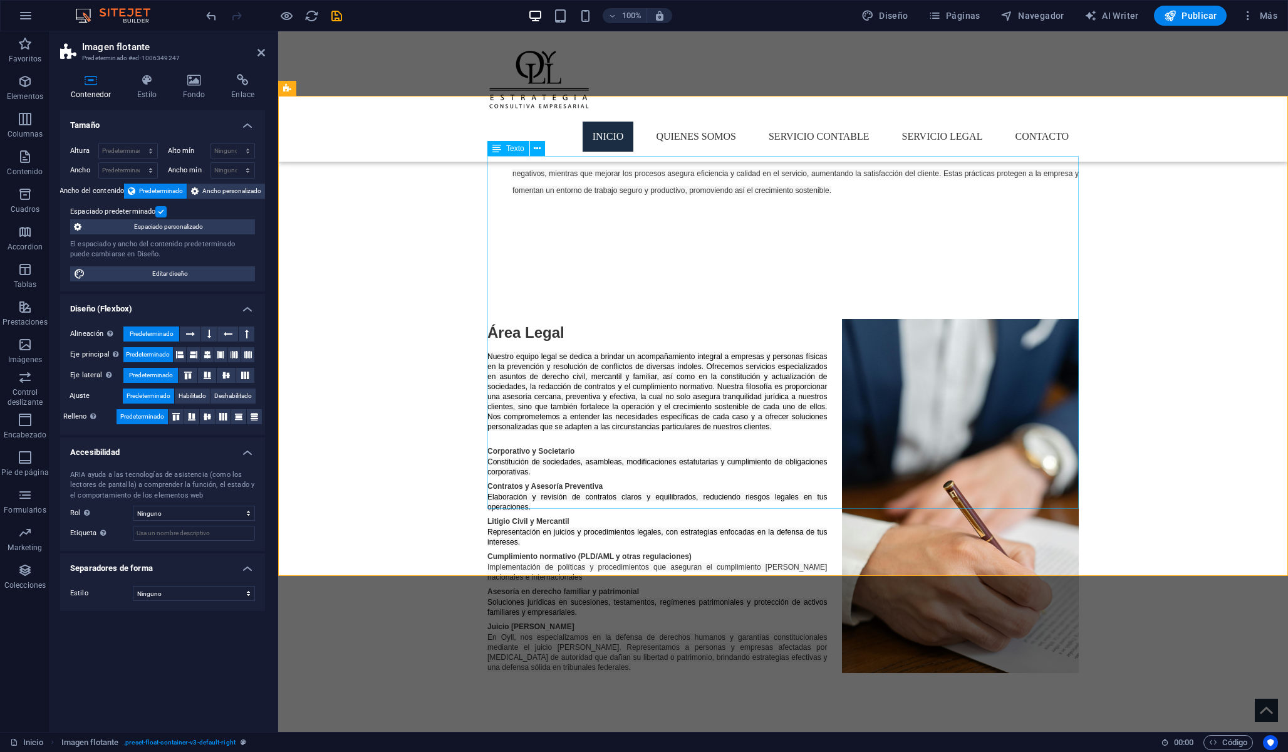
click at [636, 319] on div "Área Legal Nuestro equipo legal se dedica a brindar un acompañamiento integral …" at bounding box center [782, 495] width 591 height 353
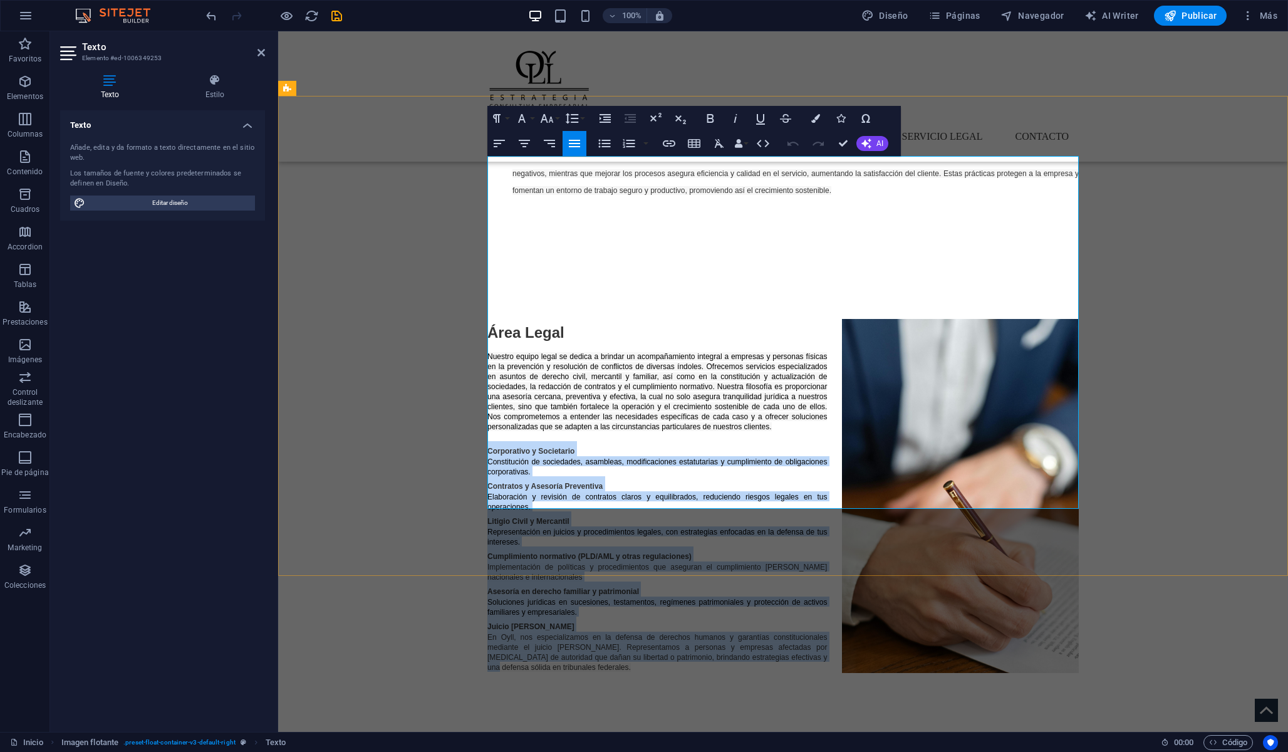
drag, startPoint x: 490, startPoint y: 286, endPoint x: 771, endPoint y: 496, distance: 350.1
click at [771, 496] on div "Área Legal Nuestro equipo legal se dedica a brindar un acompañamiento integral …" at bounding box center [782, 495] width 591 height 353
click at [678, 631] on p "En Oyll, nos especializamos en la defensa de derechos humanos y garantías const…" at bounding box center [782, 651] width 591 height 40
click at [610, 115] on icon "button" at bounding box center [605, 118] width 11 height 9
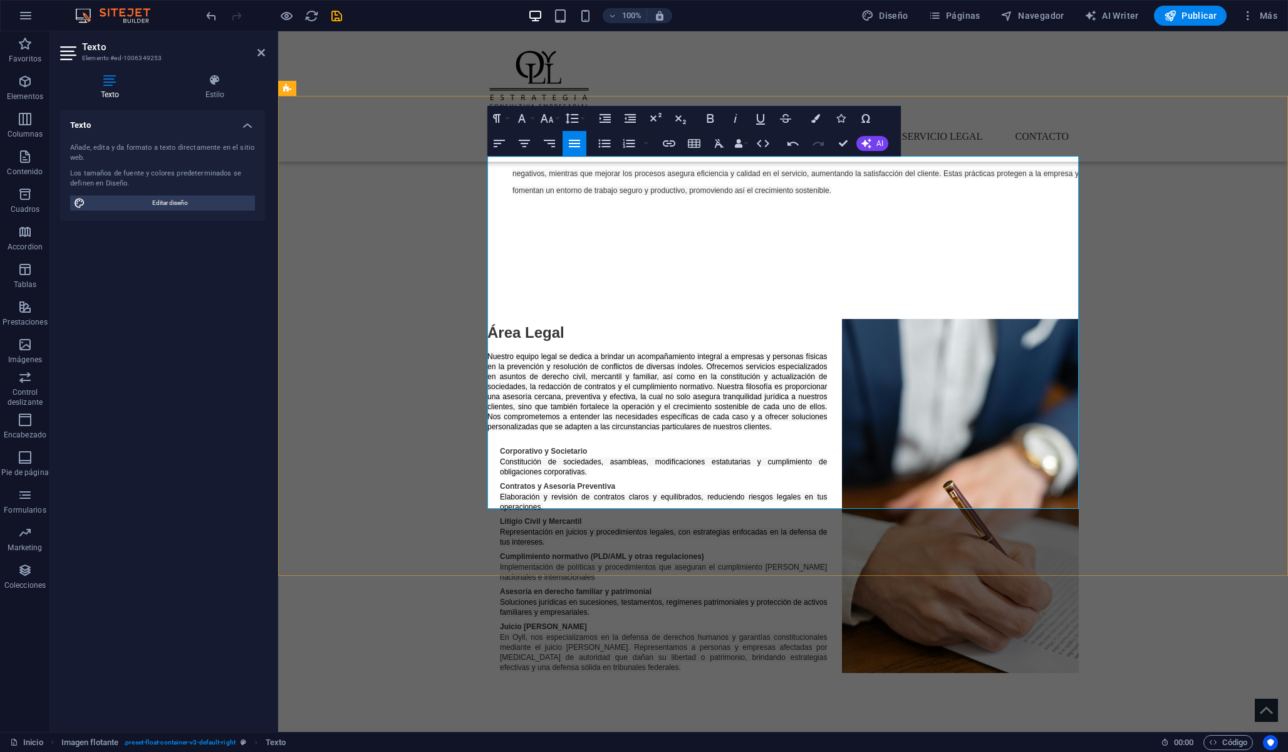
click at [584, 526] on p "Representación en juicios y procedimientos legales, con estrategias enfocadas e…" at bounding box center [789, 536] width 579 height 20
drag, startPoint x: 501, startPoint y: 296, endPoint x: 597, endPoint y: 308, distance: 97.2
click at [597, 456] on p "Constitución de sociedades, asambleas, modificaciones estatutarias y cumplimien…" at bounding box center [789, 466] width 579 height 20
click at [608, 122] on icon "button" at bounding box center [605, 118] width 15 height 15
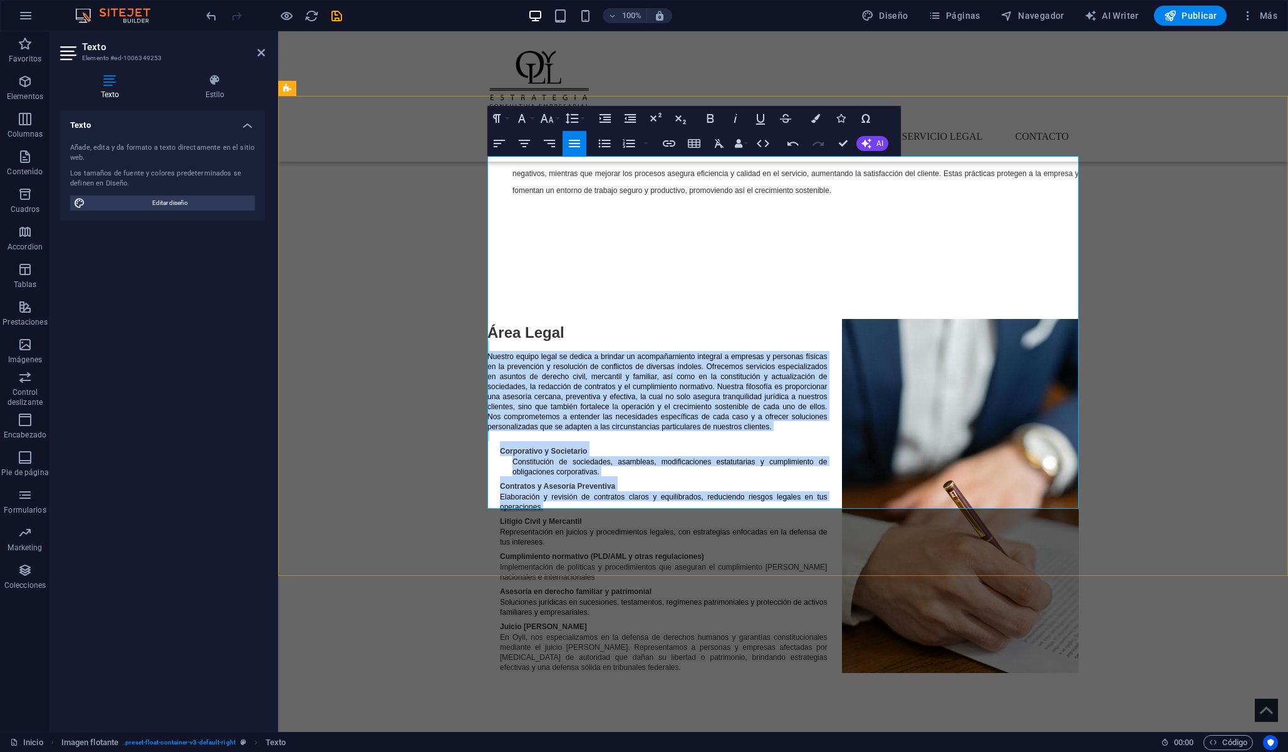
drag, startPoint x: 551, startPoint y: 342, endPoint x: 496, endPoint y: 336, distance: 55.4
click at [495, 336] on div "Área Legal Nuestro equipo legal se dedica a brindar un acompañamiento integral …" at bounding box center [782, 495] width 591 height 353
click at [496, 336] on div "Área Legal Nuestro equipo legal se dedica a brindar un acompañamiento integral …" at bounding box center [782, 495] width 591 height 353
drag, startPoint x: 499, startPoint y: 335, endPoint x: 532, endPoint y: 336, distance: 33.8
click at [532, 336] on div "Área Legal Nuestro equipo legal se dedica a brindar un acompañamiento integral …" at bounding box center [782, 495] width 591 height 353
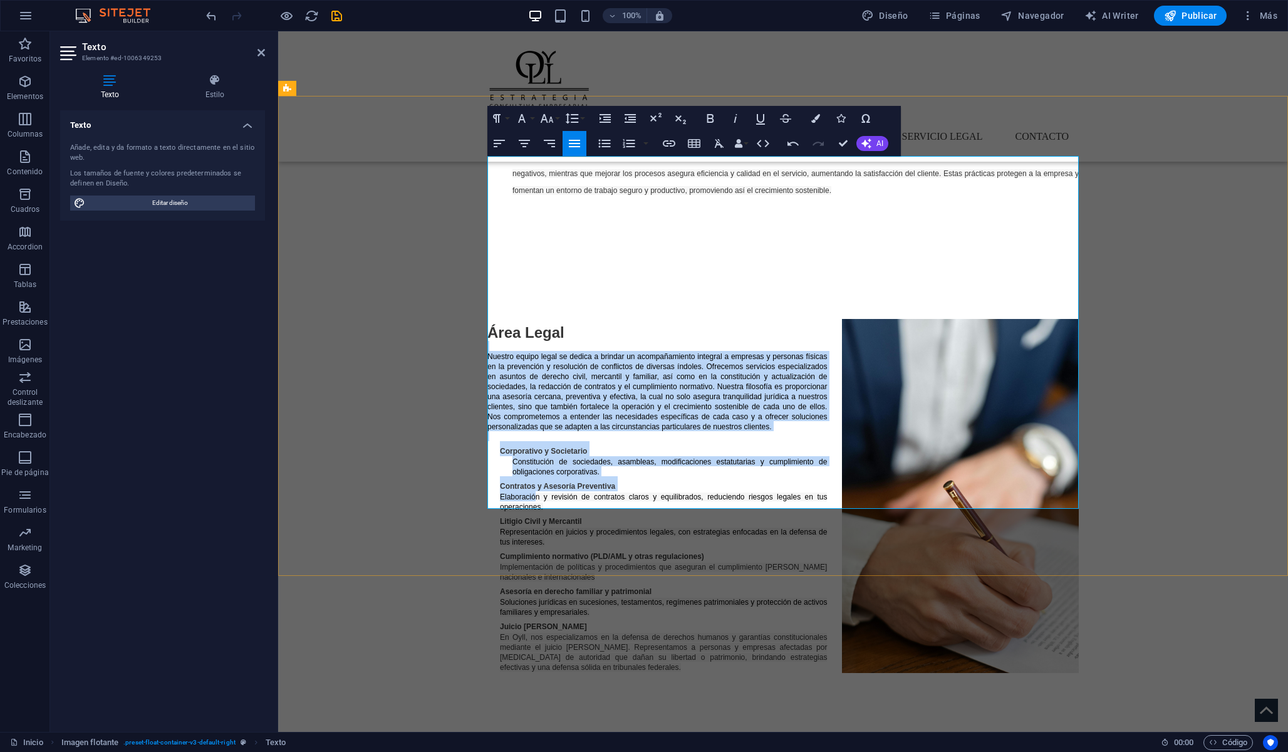
click at [532, 492] on span "Elaboración y revisión de contratos claros y equilibrados, reduciendo riesgos l…" at bounding box center [663, 501] width 327 height 19
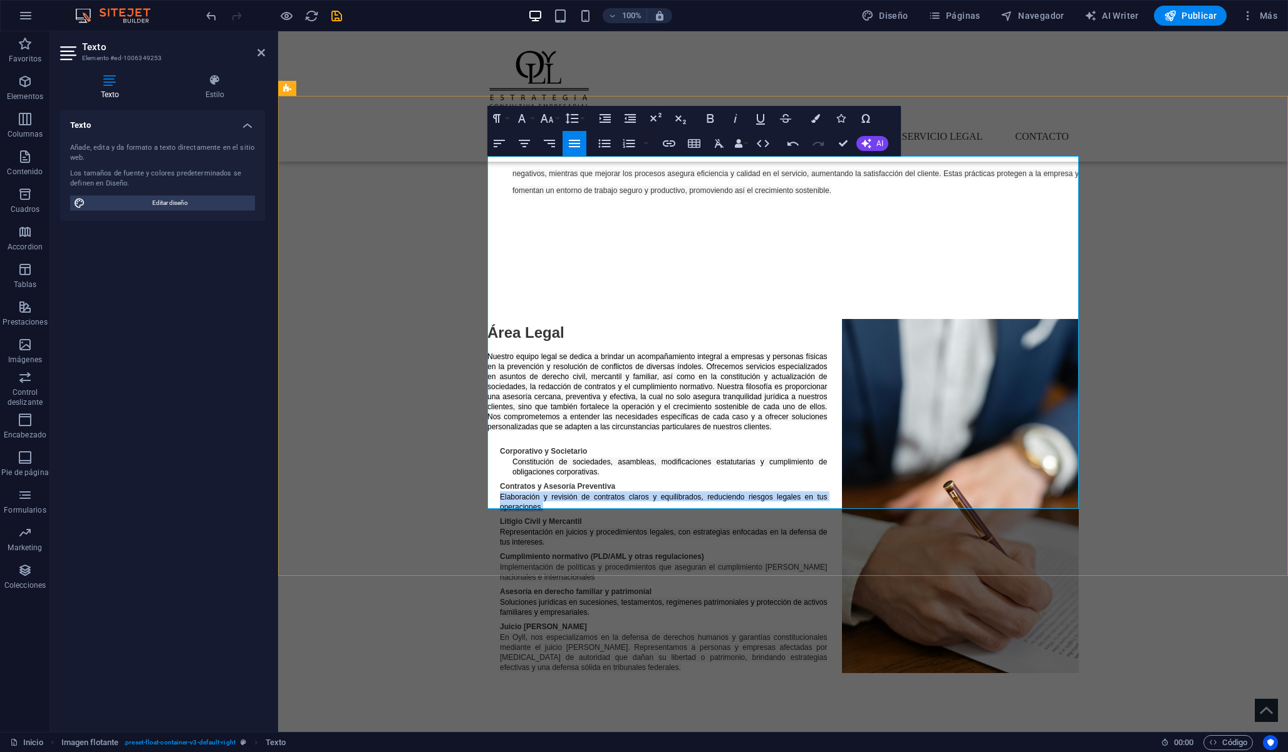
drag, startPoint x: 544, startPoint y: 339, endPoint x: 501, endPoint y: 336, distance: 44.0
click at [501, 491] on p "Elaboración y revisión de contratos claros y equilibrados, reduciendo riesgos l…" at bounding box center [789, 501] width 579 height 20
click at [603, 121] on icon "button" at bounding box center [605, 118] width 15 height 15
drag, startPoint x: 554, startPoint y: 379, endPoint x: 501, endPoint y: 368, distance: 53.8
click at [501, 526] on p "Representación en juicios y procedimientos legales, con estrategias enfocadas e…" at bounding box center [789, 536] width 579 height 20
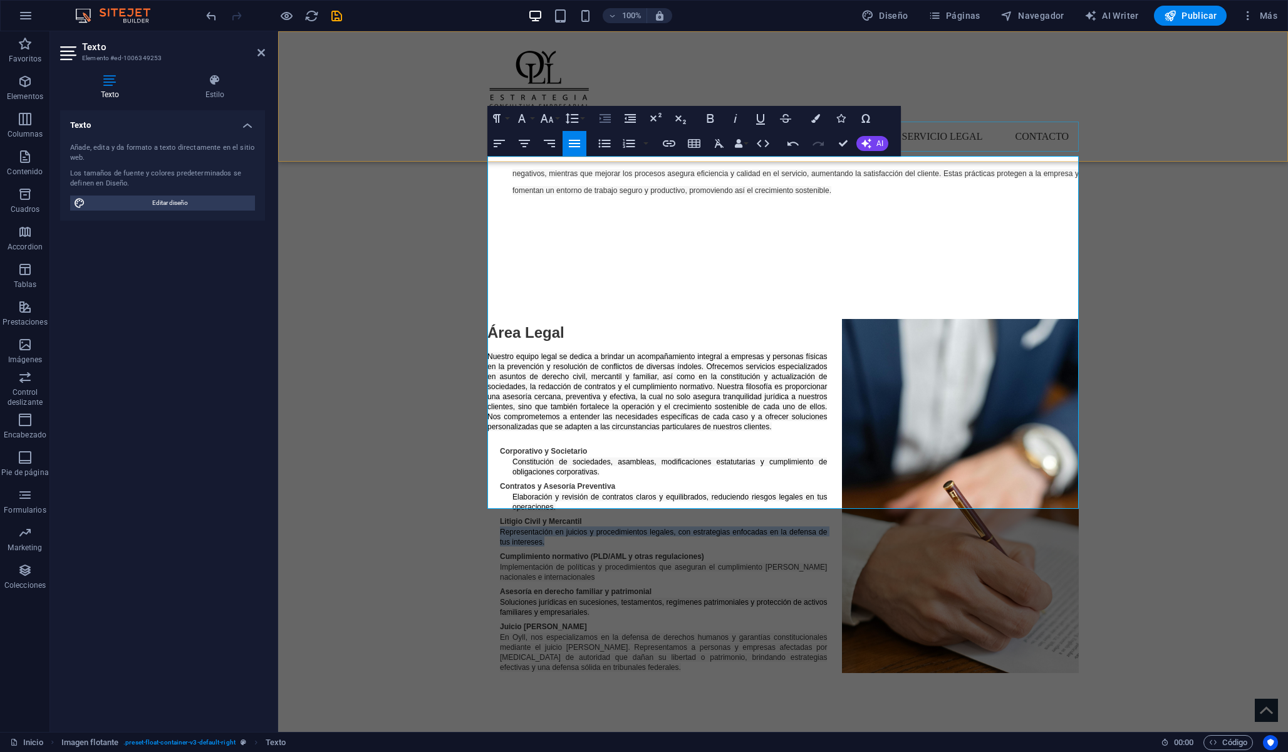
click at [606, 113] on icon "button" at bounding box center [605, 118] width 15 height 15
drag, startPoint x: 554, startPoint y: 413, endPoint x: 500, endPoint y: 404, distance: 55.2
click at [500, 561] on p "Implementación de políticas y procedimientos que aseguran el cumplimiento [PERS…" at bounding box center [789, 571] width 579 height 20
click at [598, 120] on button "Increase Indent" at bounding box center [605, 118] width 24 height 25
drag, startPoint x: 595, startPoint y: 450, endPoint x: 501, endPoint y: 444, distance: 94.8
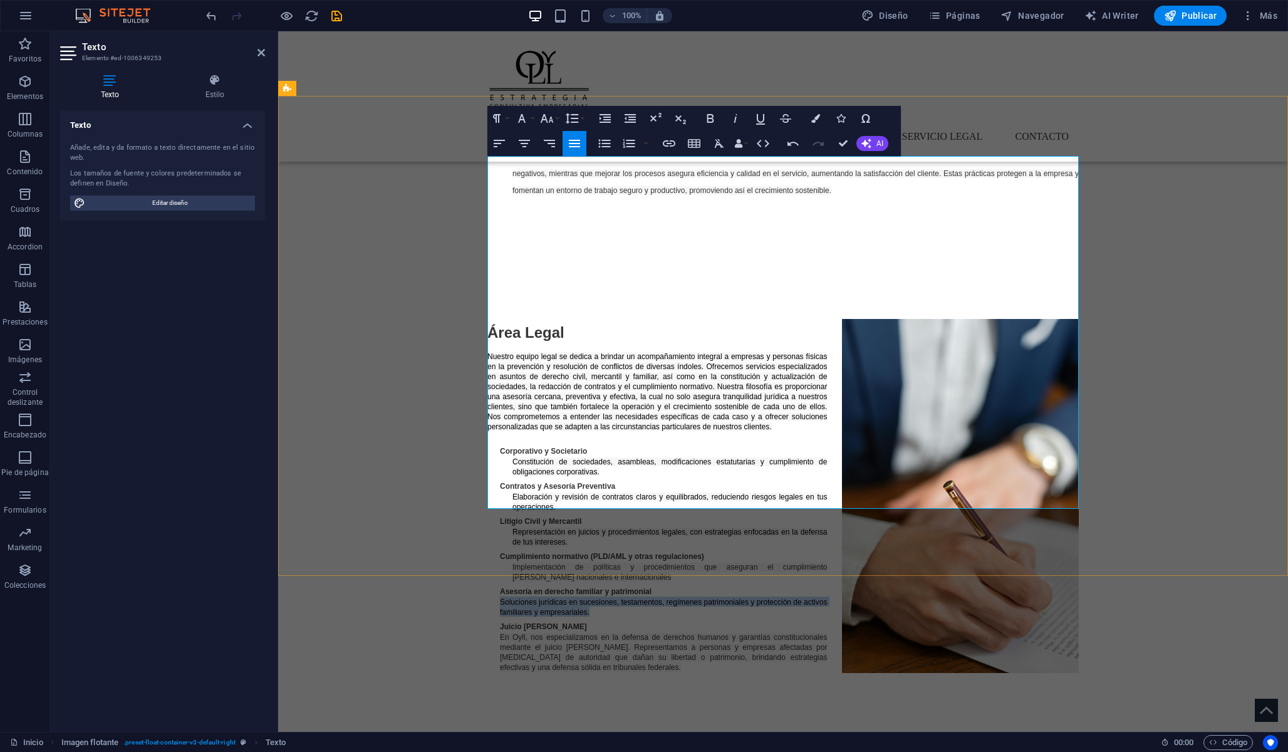
click at [501, 596] on p "Soluciones jurídicas en sucesiones, testamentos, regímenes patrimoniales y prot…" at bounding box center [789, 606] width 579 height 20
click at [603, 120] on icon "button" at bounding box center [605, 118] width 11 height 9
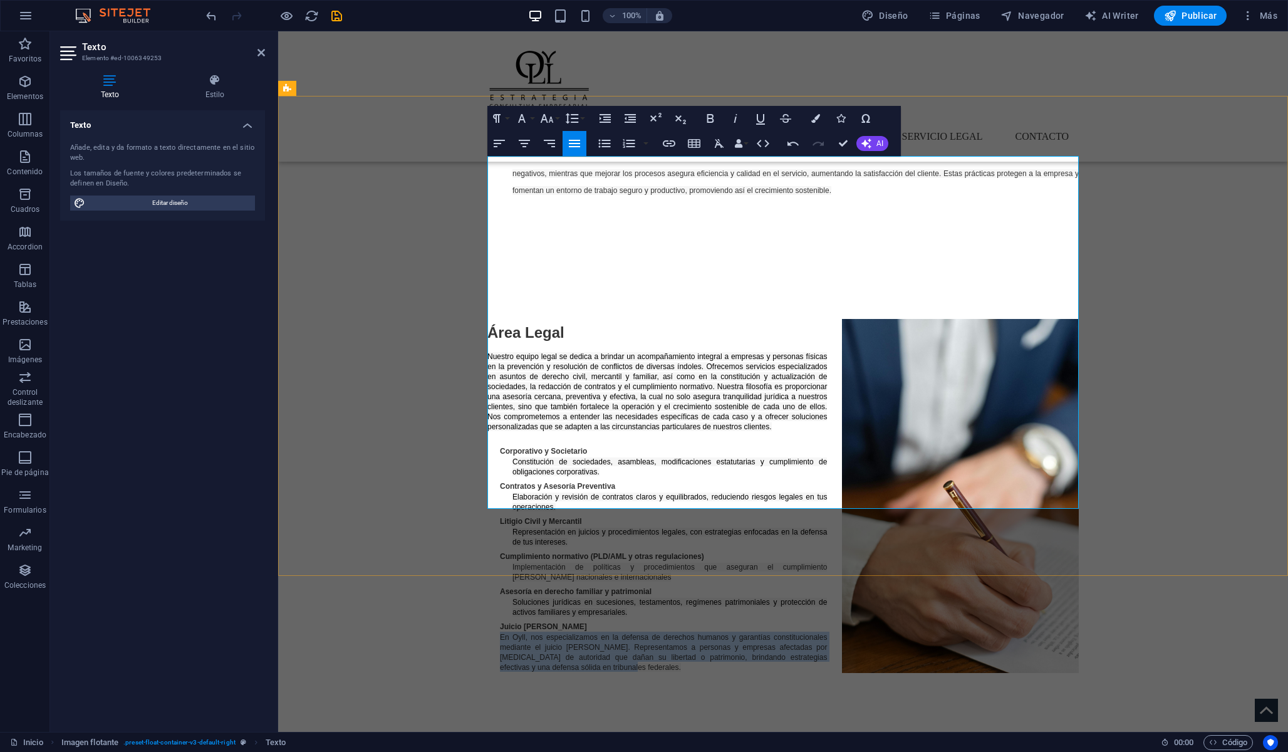
drag, startPoint x: 607, startPoint y: 506, endPoint x: 497, endPoint y: 479, distance: 113.5
click at [497, 478] on div "Área Legal Nuestro equipo legal se dedica a brindar un acompañamiento integral …" at bounding box center [782, 495] width 591 height 353
click at [605, 117] on icon "button" at bounding box center [605, 118] width 11 height 9
click at [588, 352] on span "Nuestro equipo legal se dedica a brindar un acompañamiento integral a empresas …" at bounding box center [657, 391] width 340 height 79
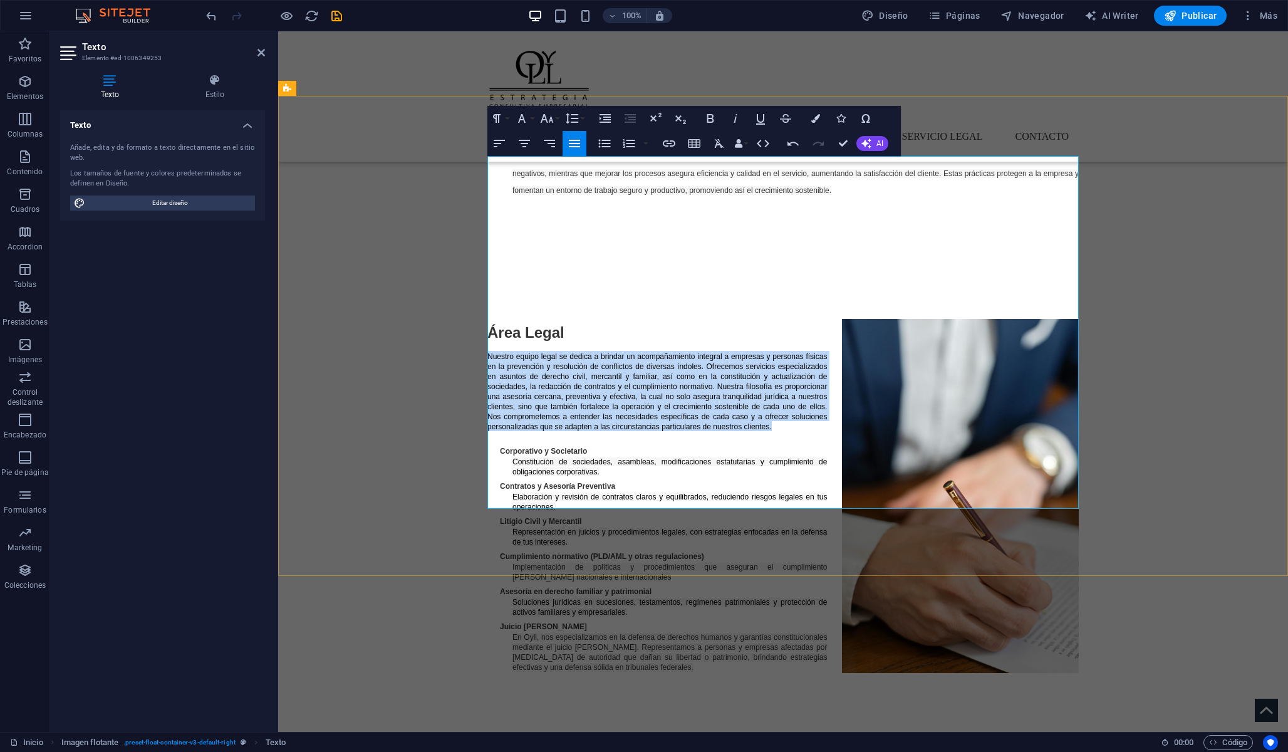
drag, startPoint x: 781, startPoint y: 262, endPoint x: 489, endPoint y: 197, distance: 298.6
click at [489, 351] on p "Nuestro equipo legal se dedica a brindar un acompañamiento integral a empresas …" at bounding box center [782, 391] width 591 height 80
copy span "Nuestro equipo legal se dedica a brindar un acompañamiento integral a empresas …"
drag, startPoint x: 360, startPoint y: 197, endPoint x: 428, endPoint y: 427, distance: 240.3
click at [428, 427] on div "Área Legal Nuestro equipo legal se dedica a brindar un acompañamiento integral …" at bounding box center [783, 495] width 1010 height 473
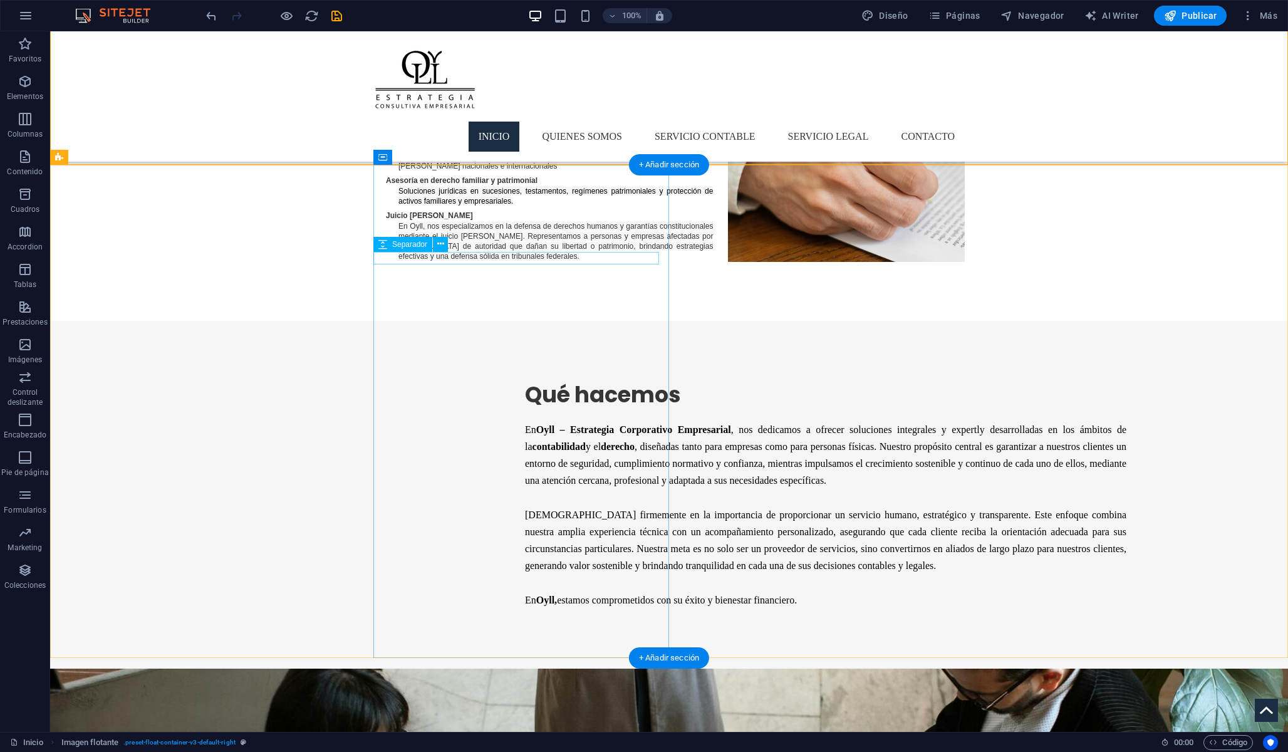
scroll to position [1758, 0]
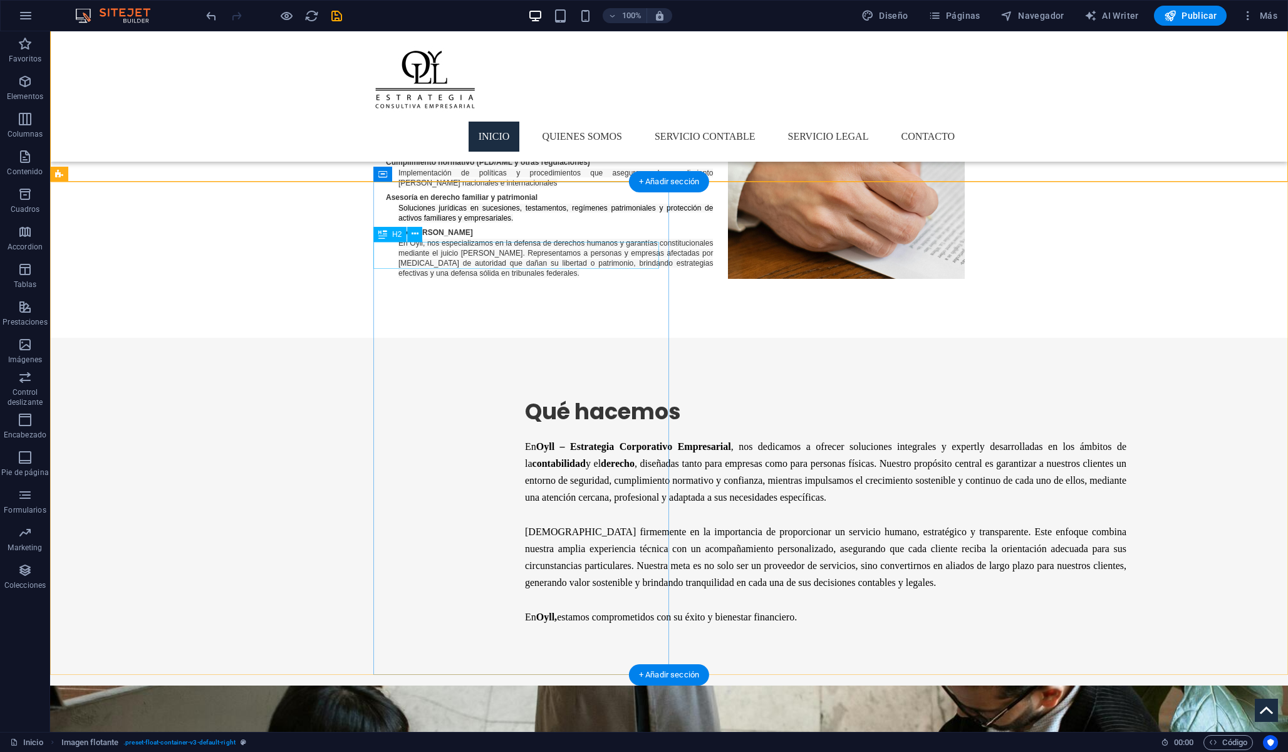
click at [525, 398] on div "Qué hacemos" at bounding box center [825, 412] width 601 height 28
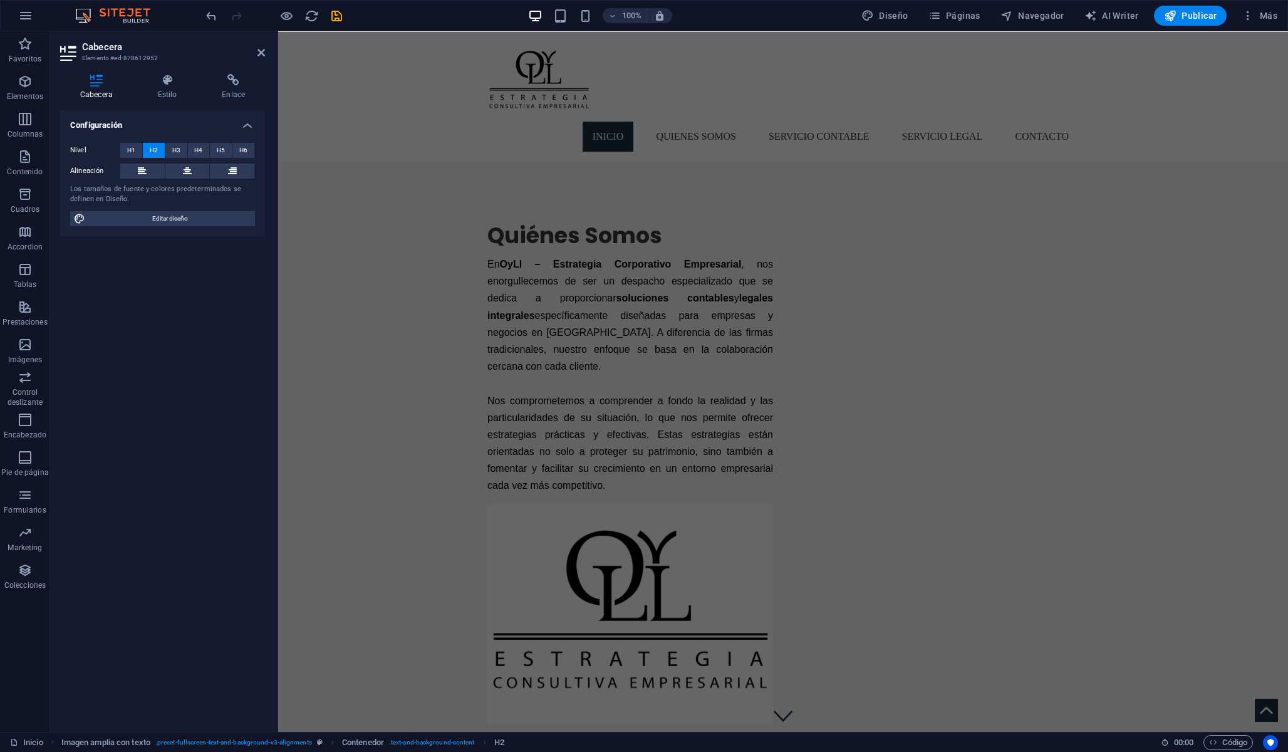
scroll to position [0, 0]
click at [568, 426] on div "En OyLl – Estrategia Corporativo Empresarial , nos enorgullecemos de ser un des…" at bounding box center [630, 375] width 286 height 239
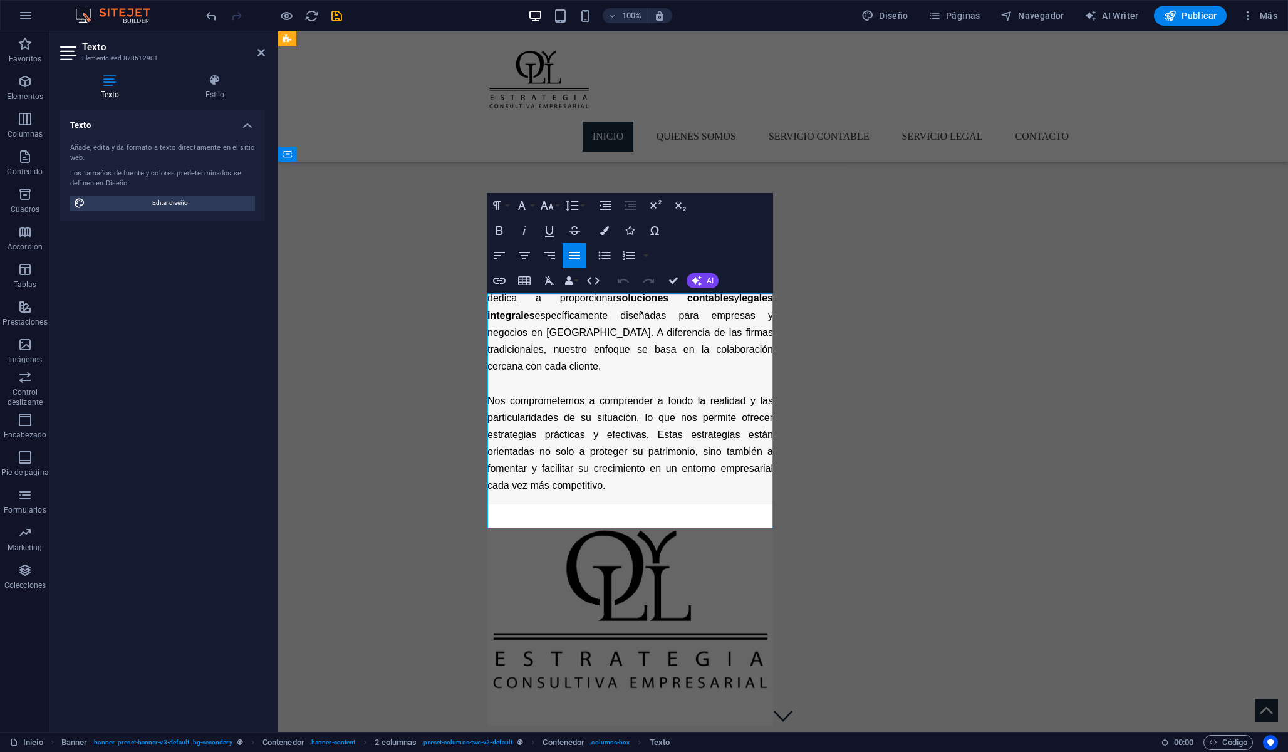
click at [610, 494] on p "Nos comprometemos a comprender a fondo la realidad y las particularidades de su…" at bounding box center [630, 443] width 286 height 102
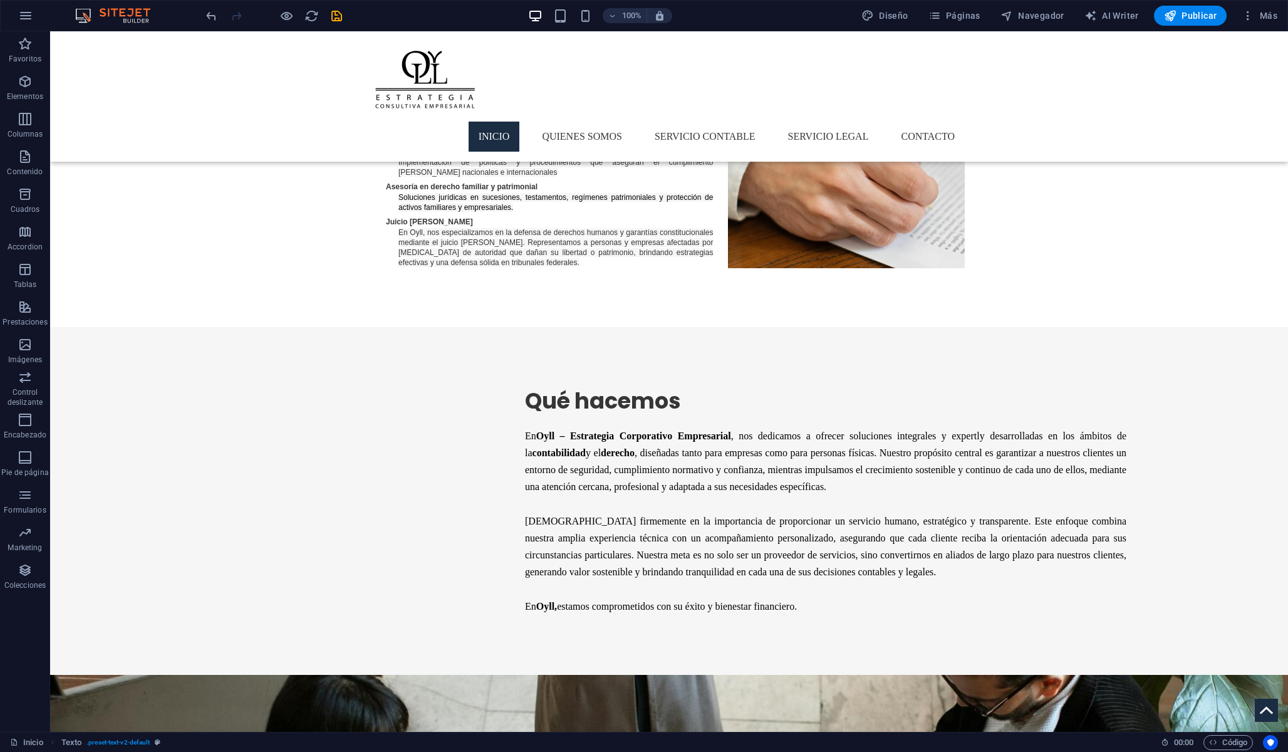
scroll to position [1800, 0]
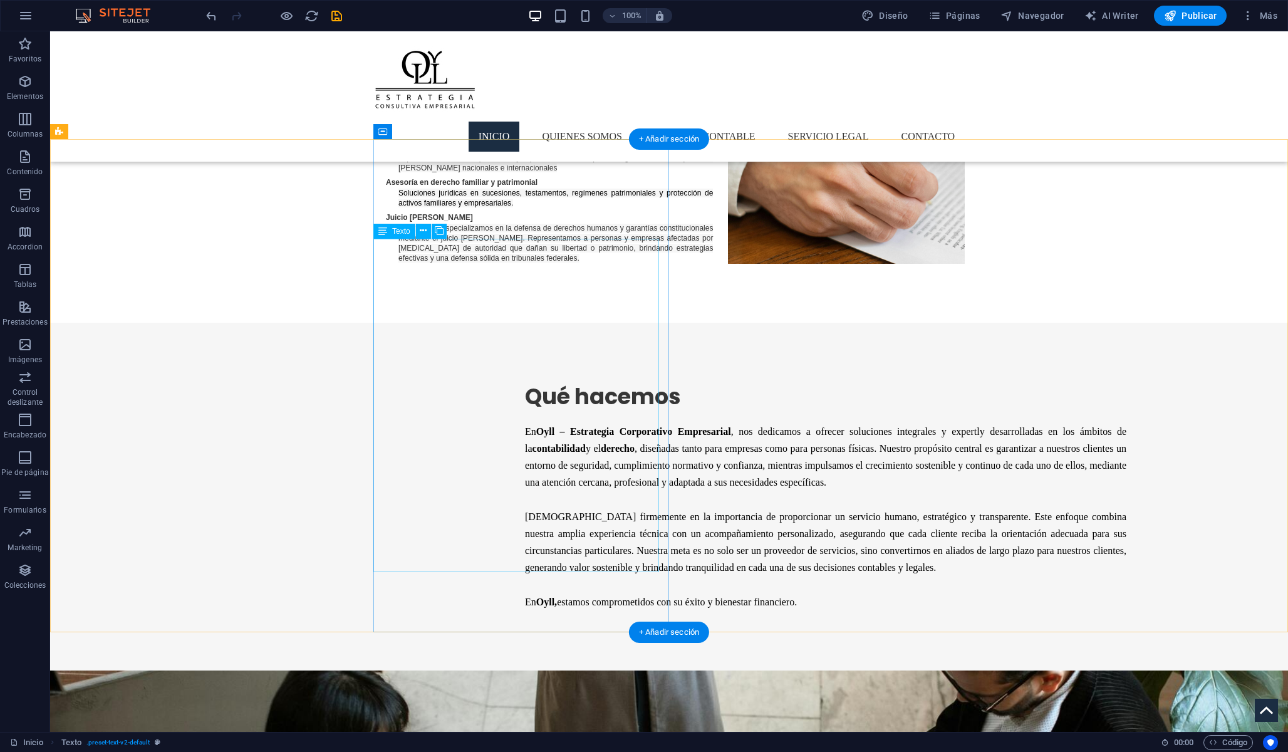
click at [525, 485] on div "En Oyll – Estrategia Corporativo Empresarial , nos dedicamos a ofrecer solucion…" at bounding box center [825, 516] width 601 height 187
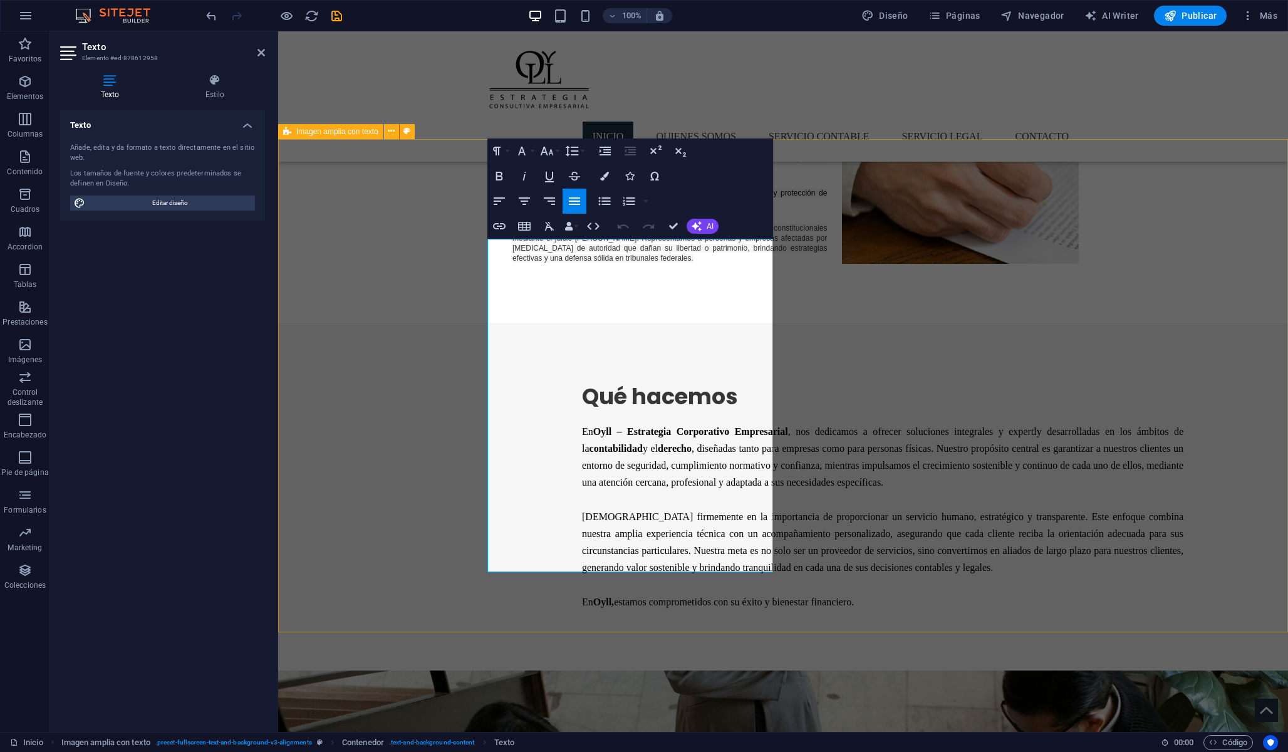
drag, startPoint x: 771, startPoint y: 566, endPoint x: 487, endPoint y: 249, distance: 425.5
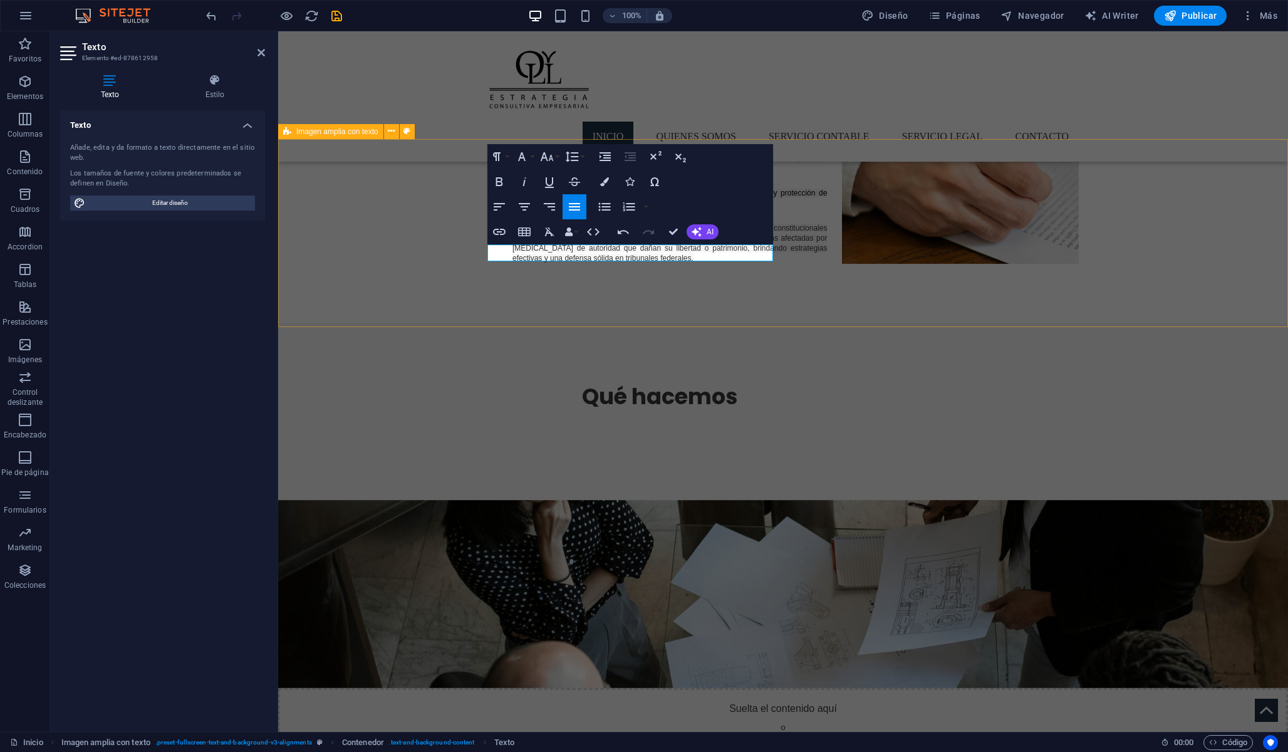
click at [390, 323] on div "Qué hacemos Suelta el contenido aquí o Añadir elementos Pegar portapapeles" at bounding box center [783, 550] width 1010 height 454
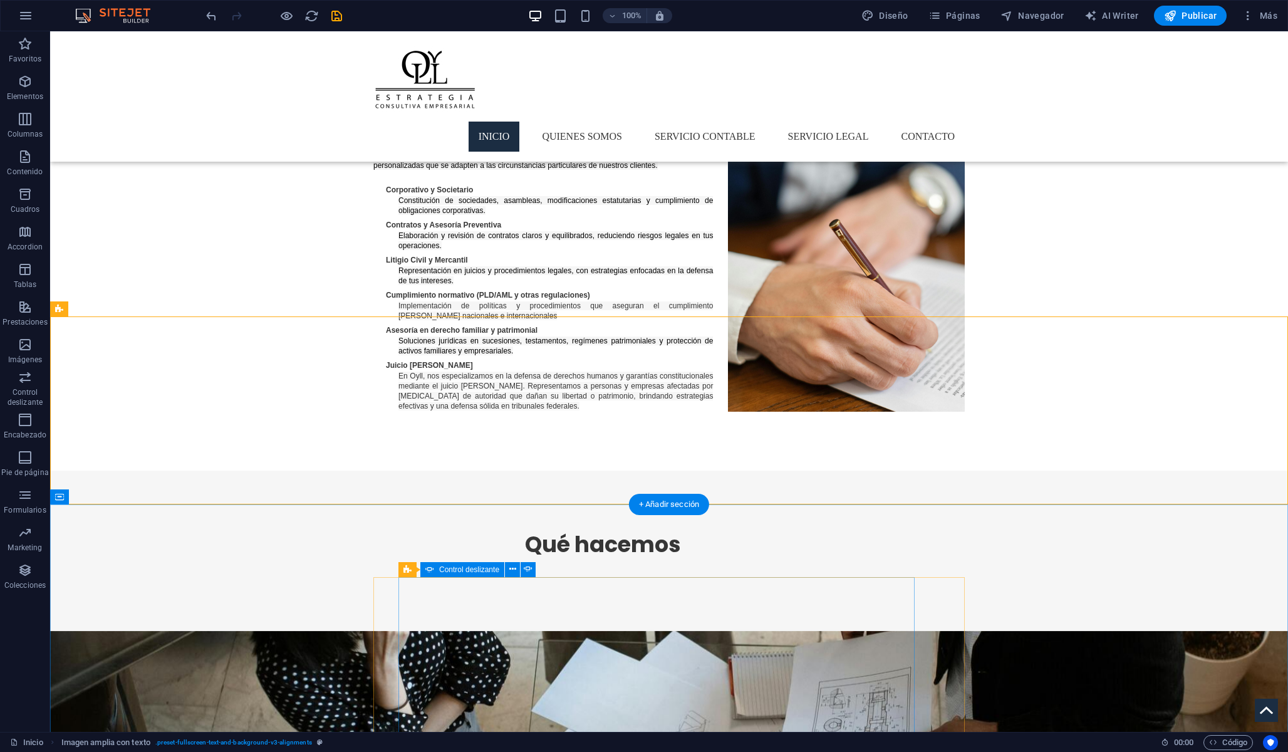
scroll to position [1603, 0]
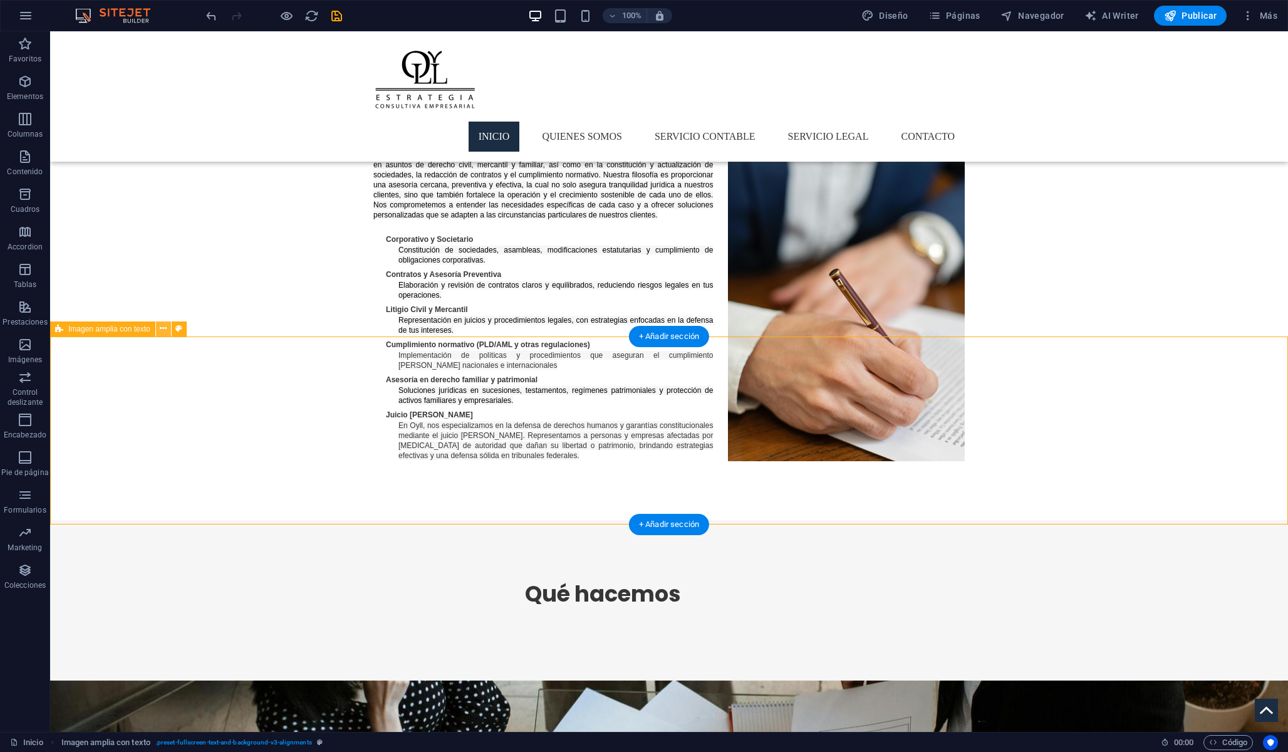
click at [162, 334] on icon at bounding box center [163, 328] width 7 height 13
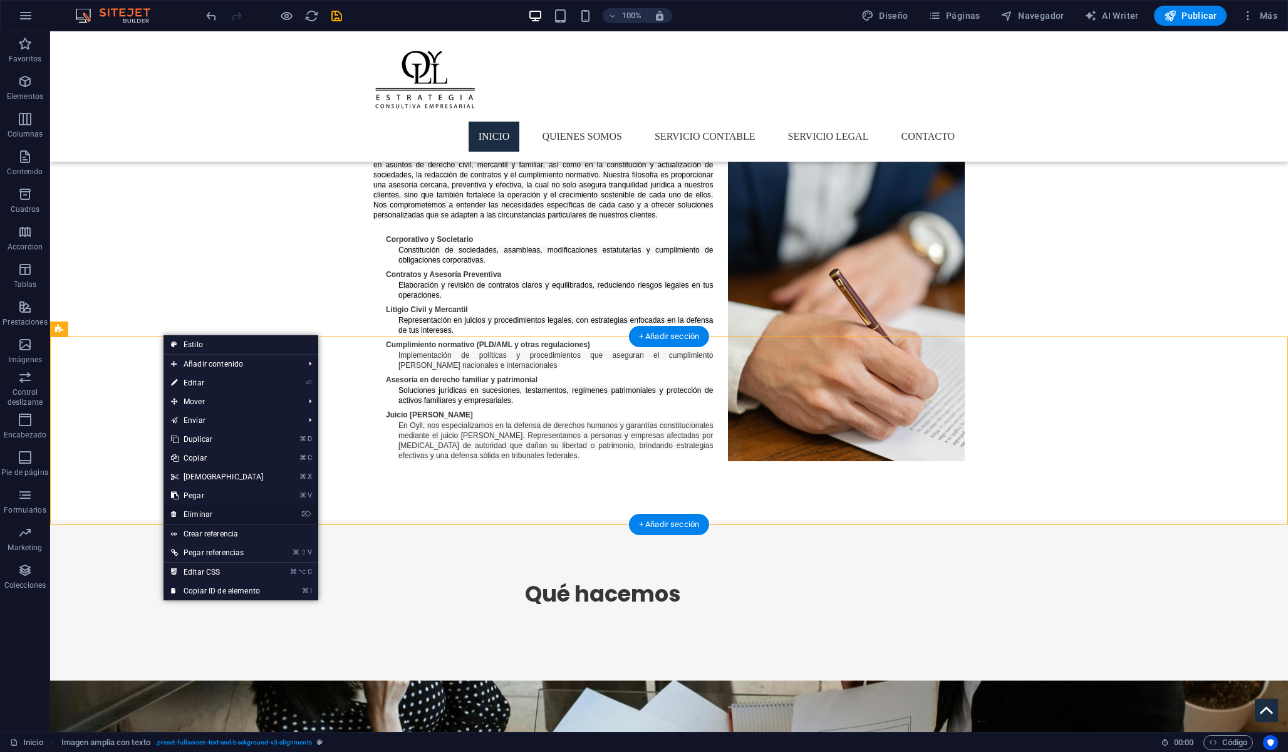
click at [193, 512] on link "⌦ Eliminar" at bounding box center [218, 514] width 108 height 19
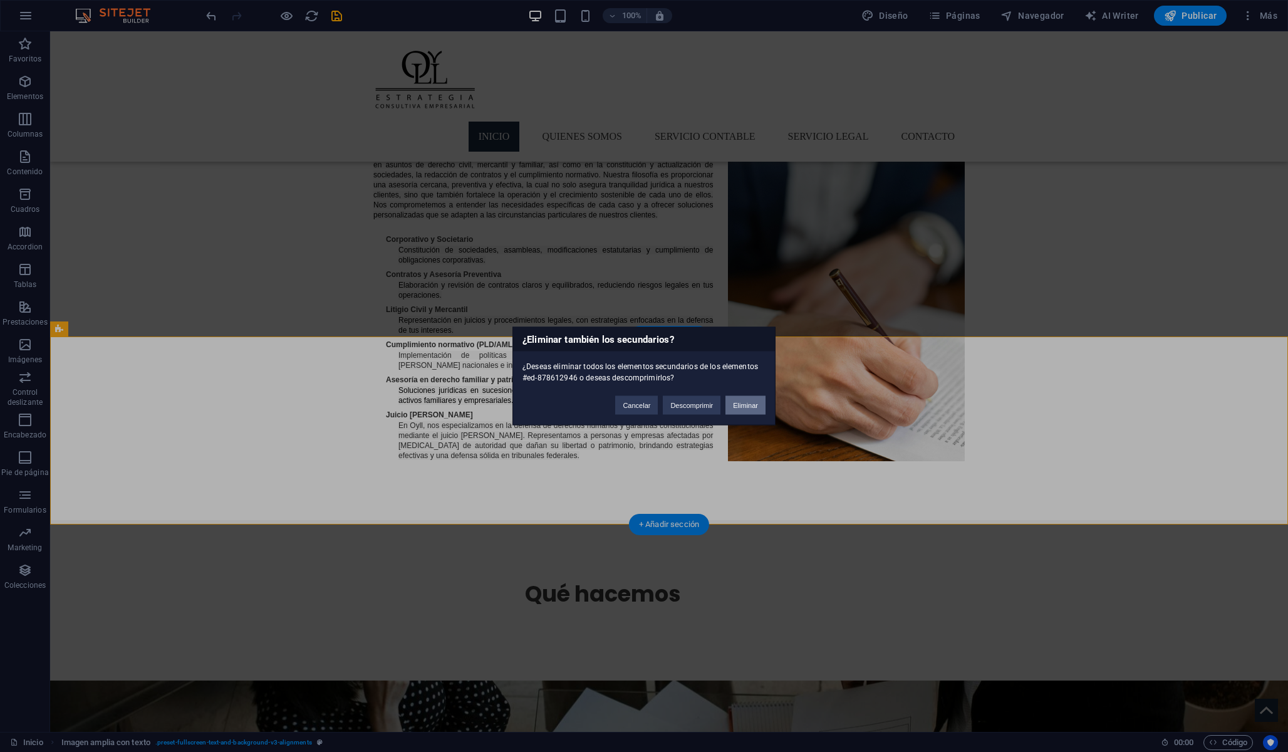
click at [739, 402] on button "Eliminar" at bounding box center [745, 405] width 40 height 19
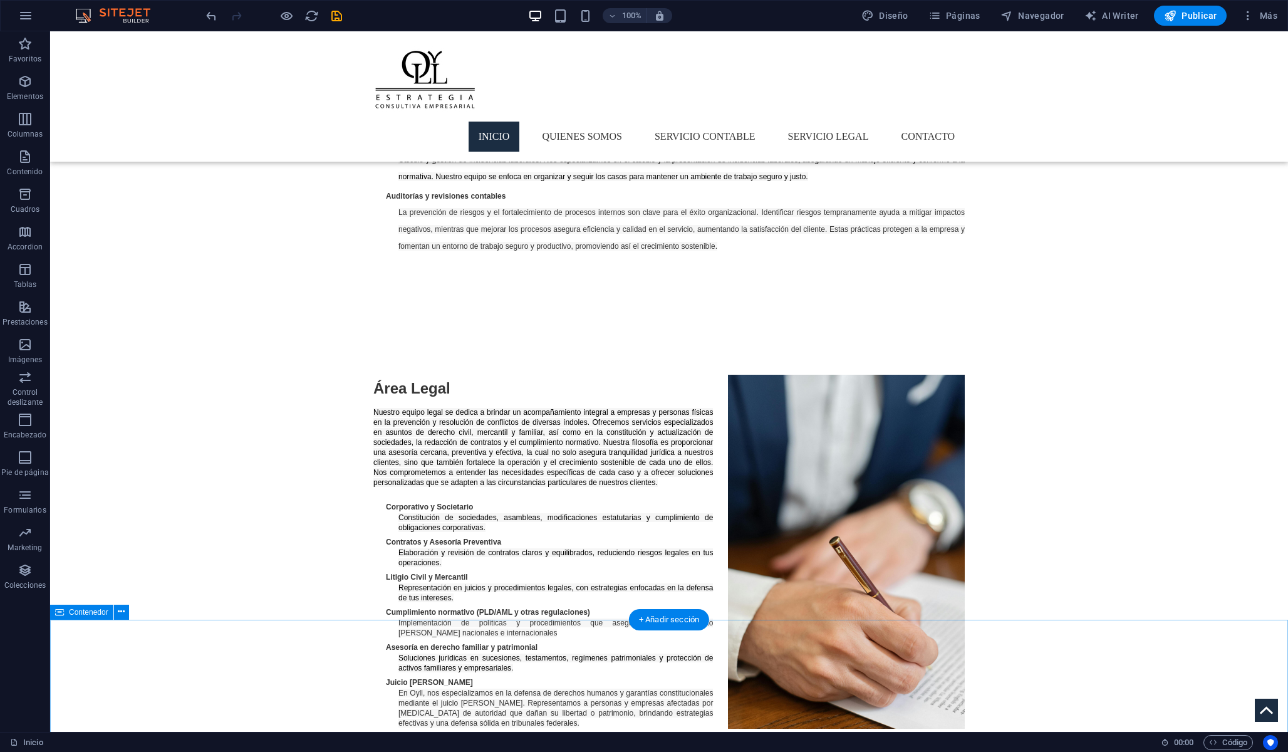
scroll to position [1320, 0]
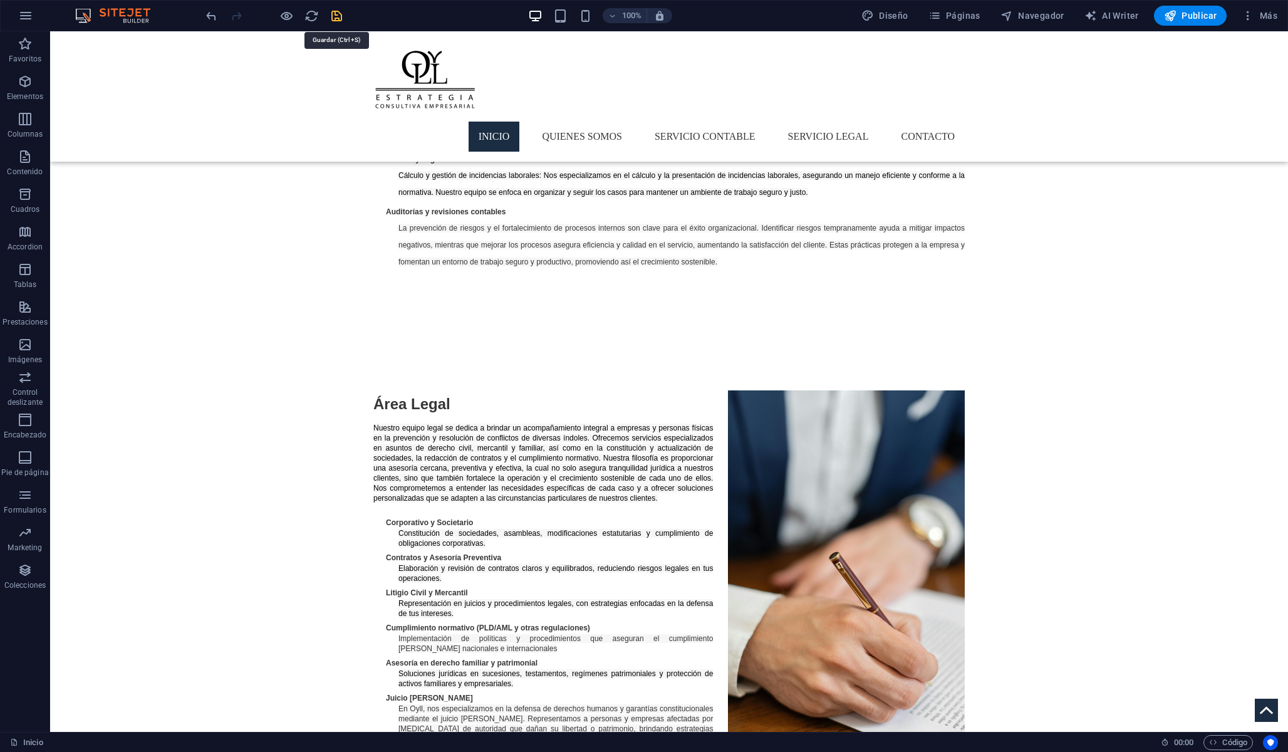
click at [338, 19] on icon "save" at bounding box center [337, 16] width 14 height 14
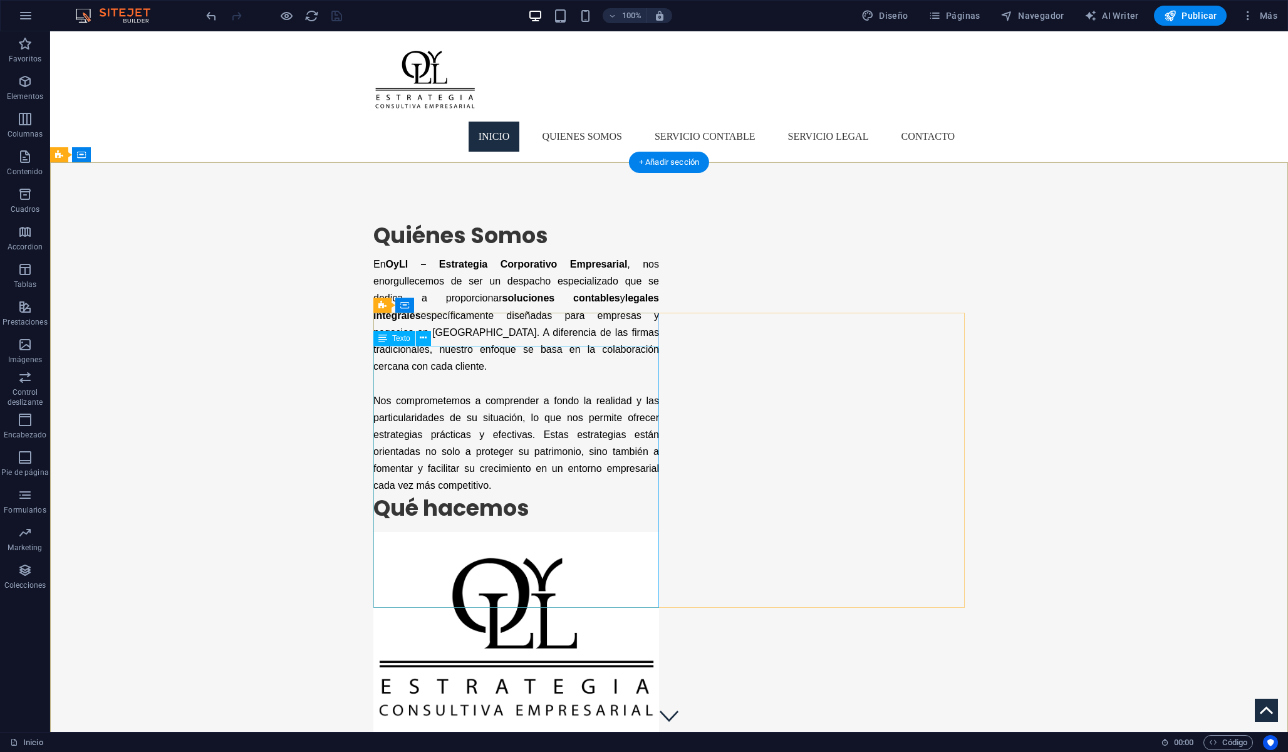
scroll to position [0, 0]
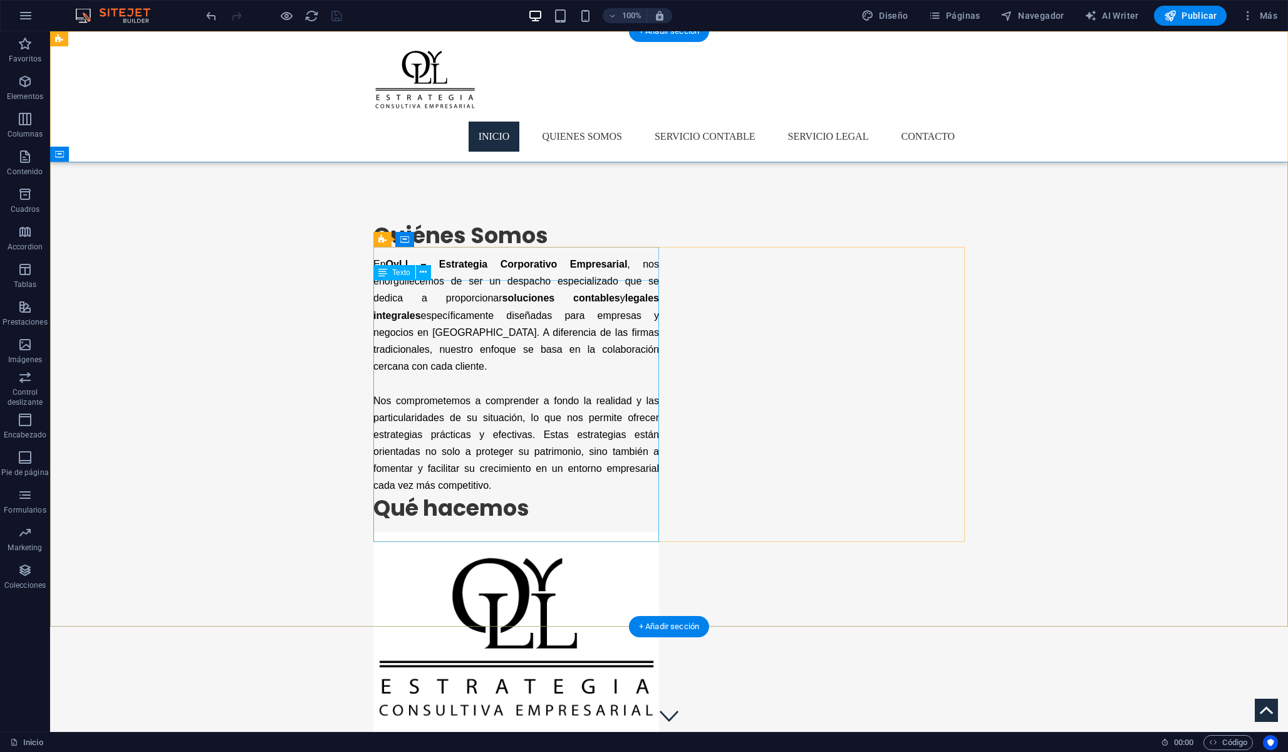
click at [527, 522] on div "En OyLl – Estrategia Corporativo Empresarial , nos enorgullecemos de ser un des…" at bounding box center [516, 389] width 286 height 266
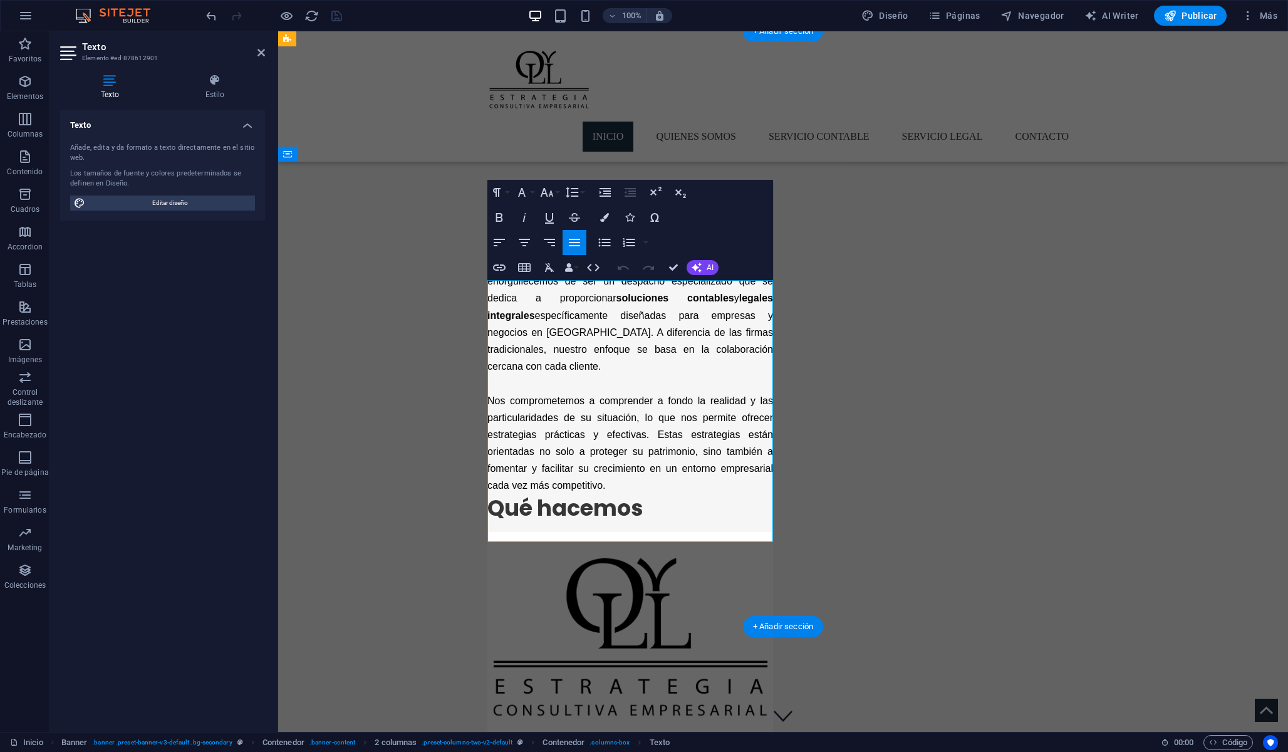
click at [658, 522] on h2 "Qué hacemos" at bounding box center [630, 508] width 286 height 28
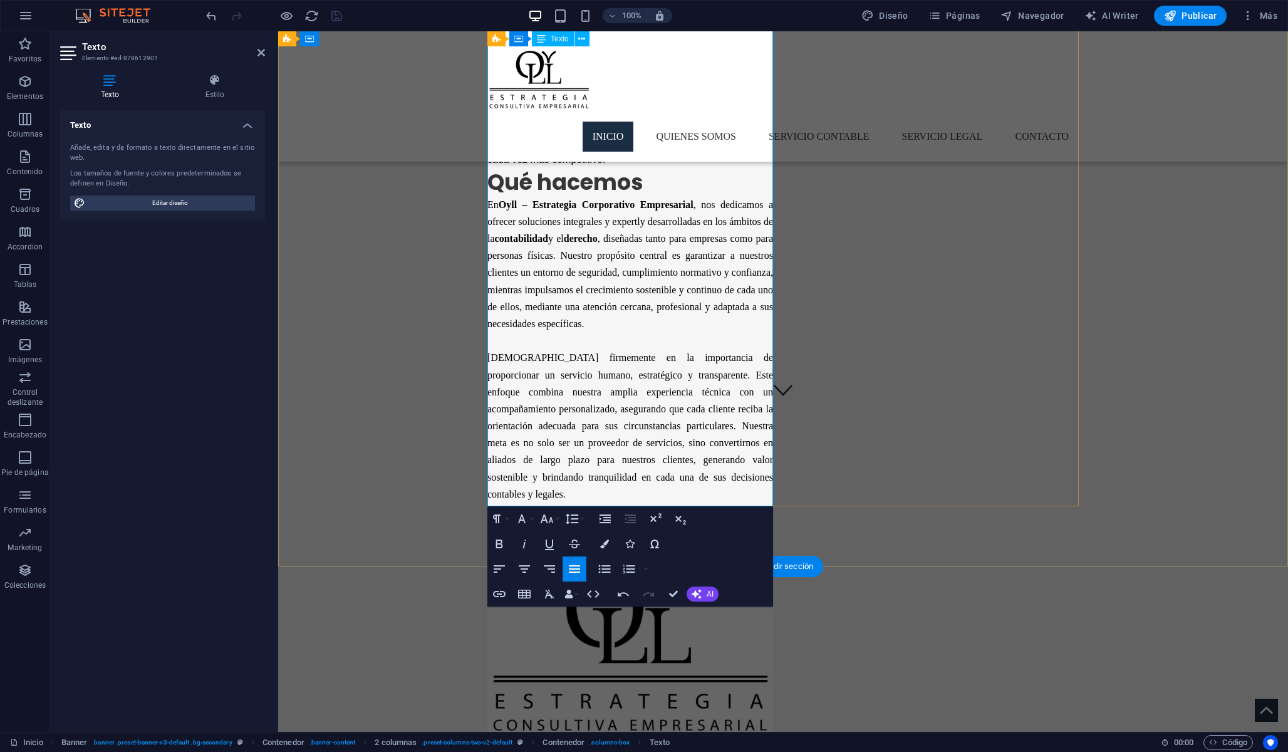
scroll to position [378, 0]
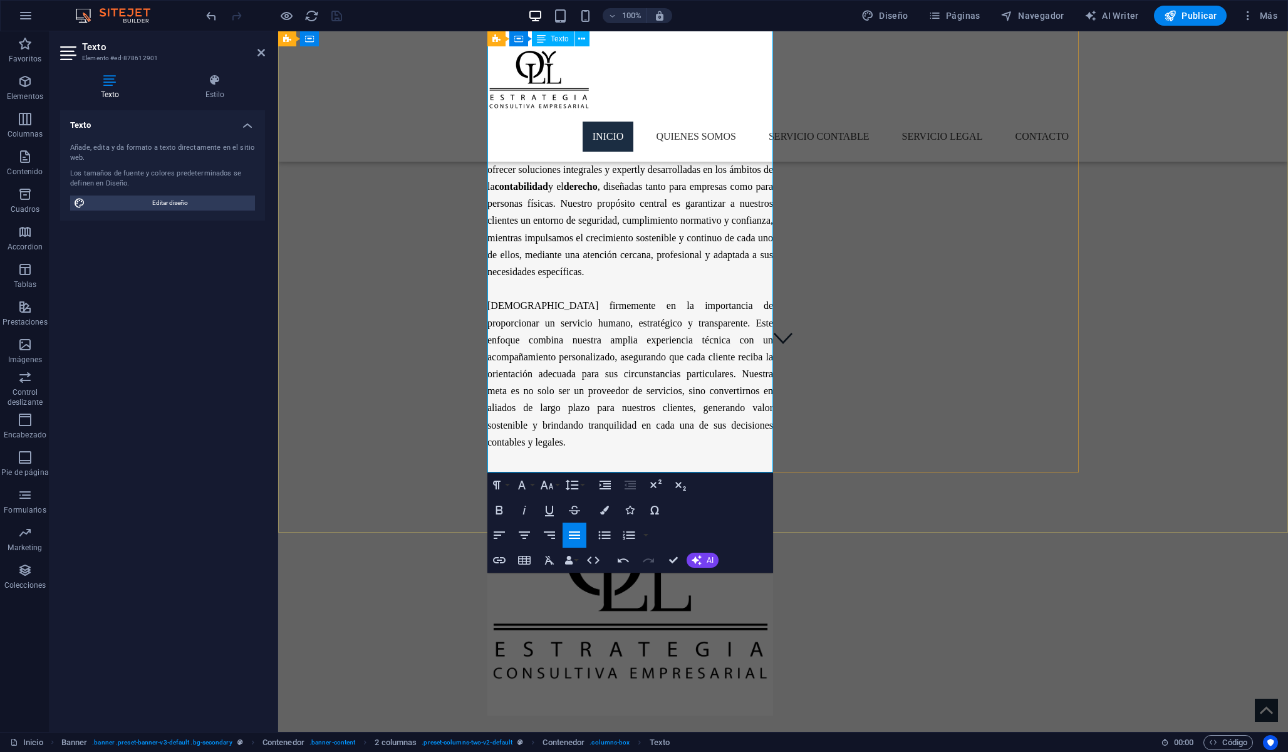
drag, startPoint x: 771, startPoint y: 465, endPoint x: 680, endPoint y: 341, distance: 153.6
click at [680, 341] on div "En OyLl – Estrategia Corporativo Empresarial , nos enorgullecemos de ser un des…" at bounding box center [630, 181] width 286 height 606
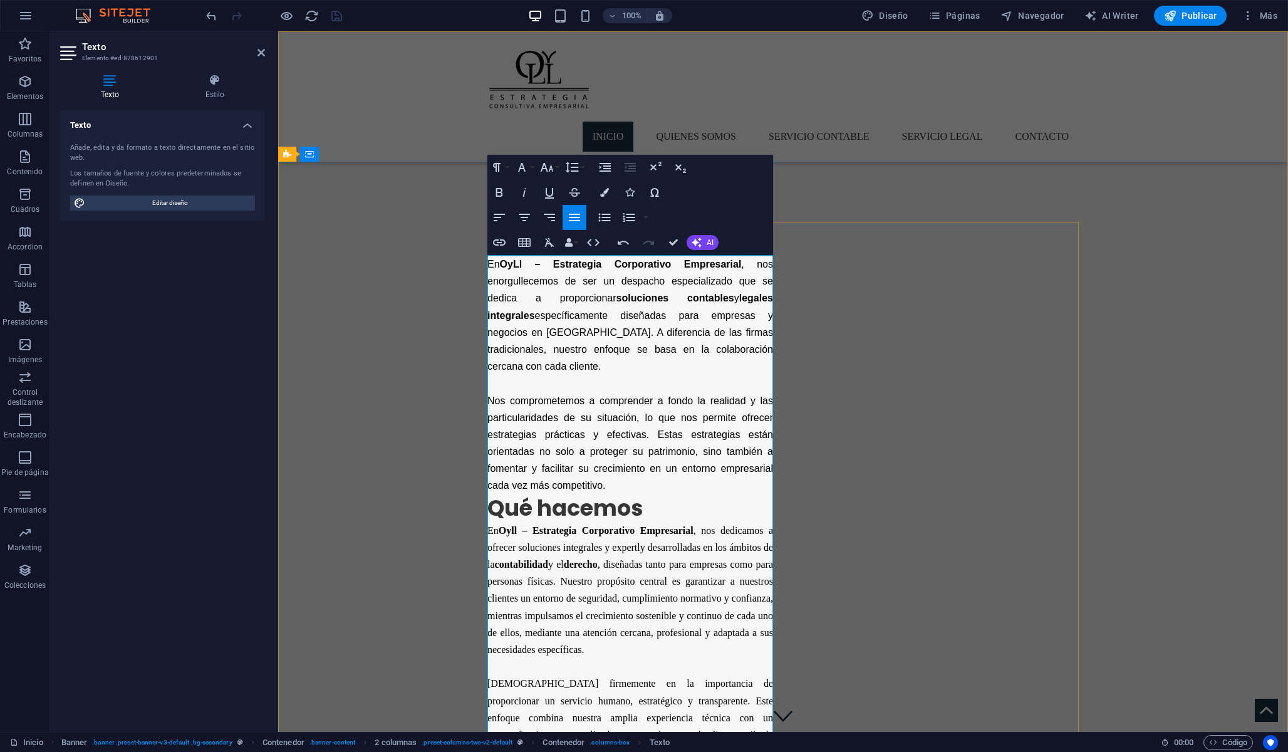
scroll to position [0, 0]
click at [493, 261] on span "En OyLl – Estrategia Corporativo Empresarial , nos enorgullecemos de ser un des…" at bounding box center [630, 315] width 286 height 113
click at [491, 261] on span "En OyLl – Estrategia Corporativo Empresarial , nos enorgullecemos de ser un des…" at bounding box center [630, 315] width 286 height 113
click at [489, 261] on span "En OyLl – Estrategia Corporativo Empresarial , nos enorgullecemos de ser un des…" at bounding box center [630, 315] width 286 height 113
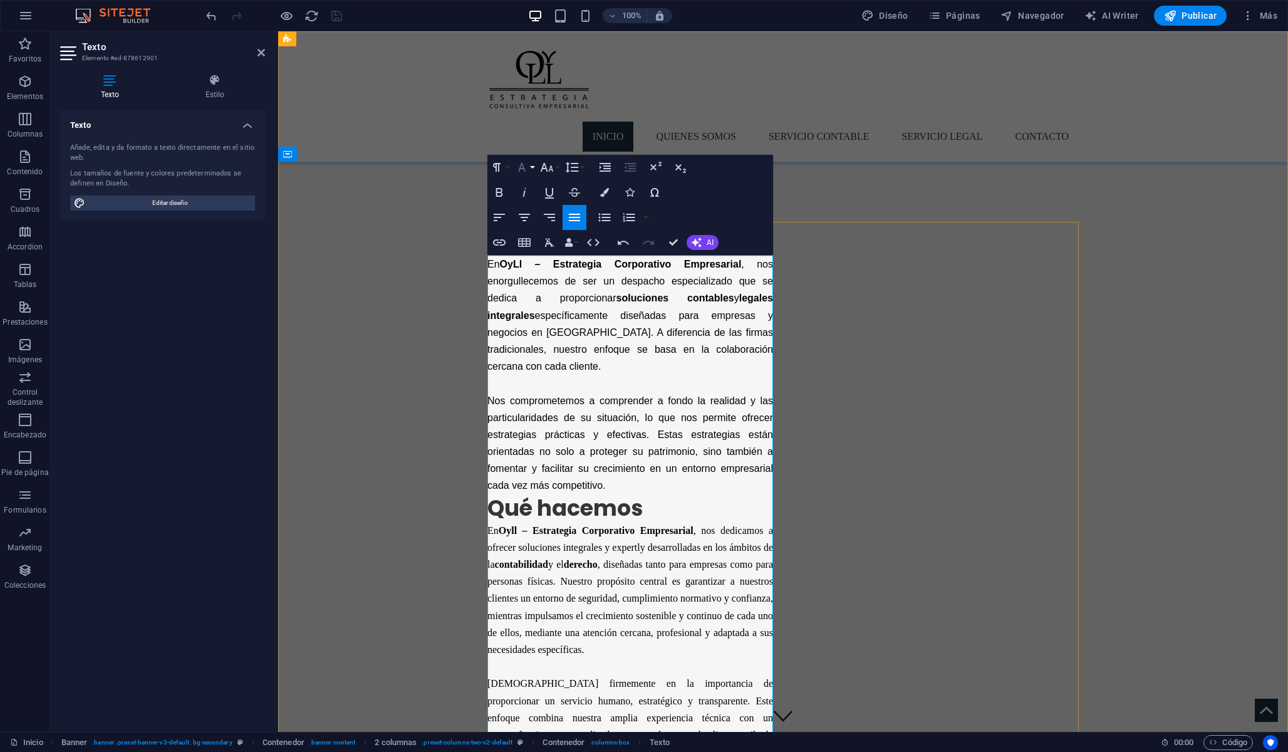
click at [526, 167] on icon "button" at bounding box center [521, 167] width 15 height 15
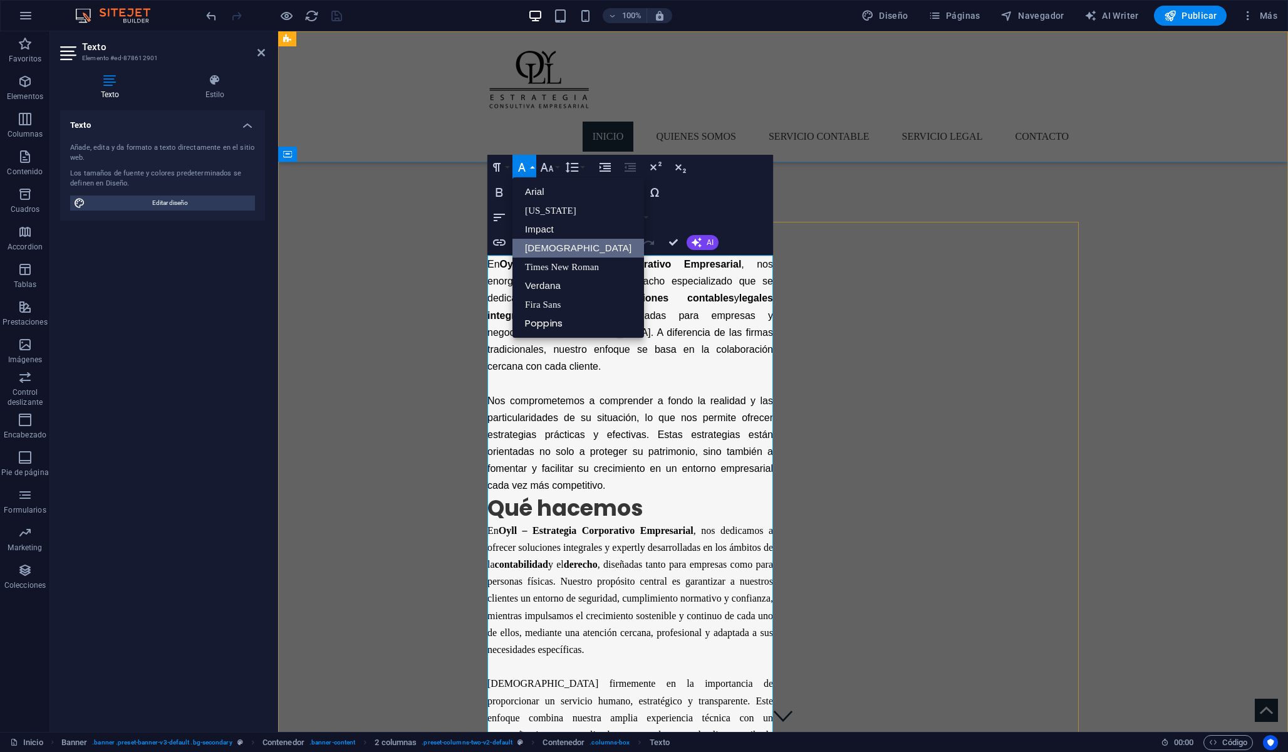
click at [539, 242] on link "[DEMOGRAPHIC_DATA]" at bounding box center [578, 248] width 132 height 19
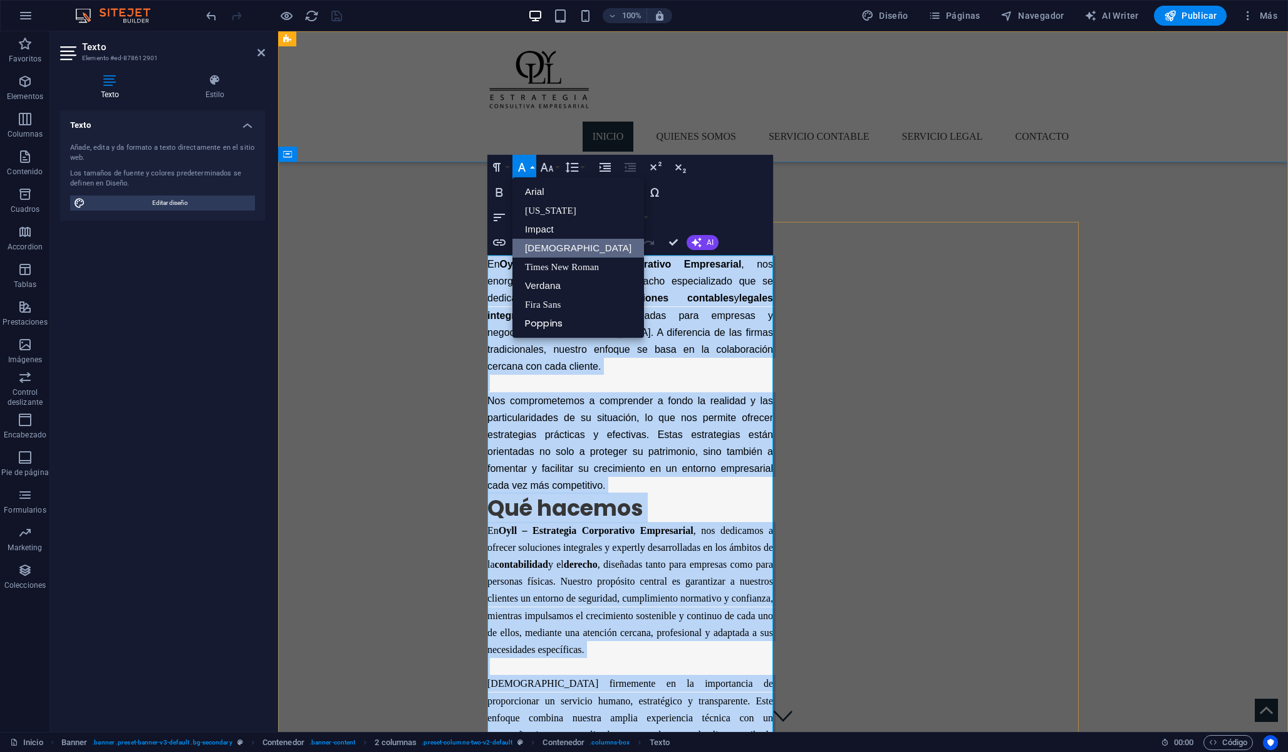
scroll to position [115, 0]
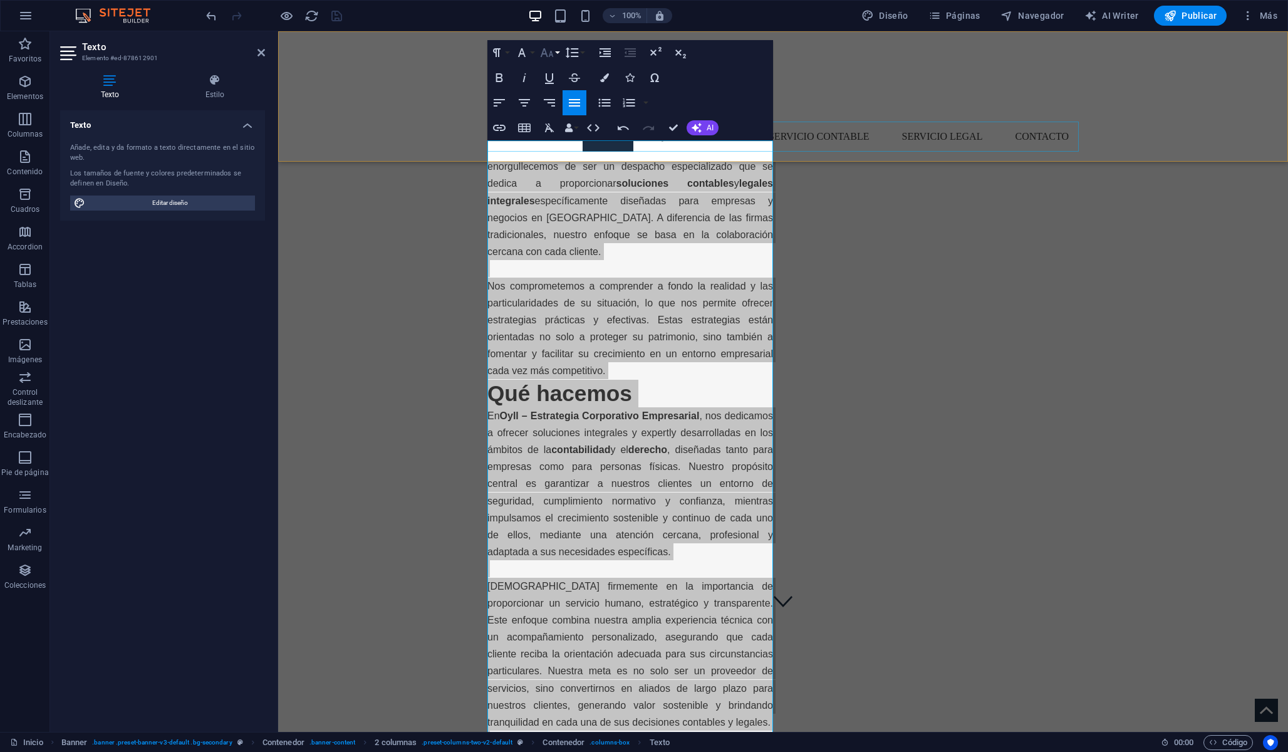
click at [548, 53] on icon "button" at bounding box center [546, 52] width 15 height 15
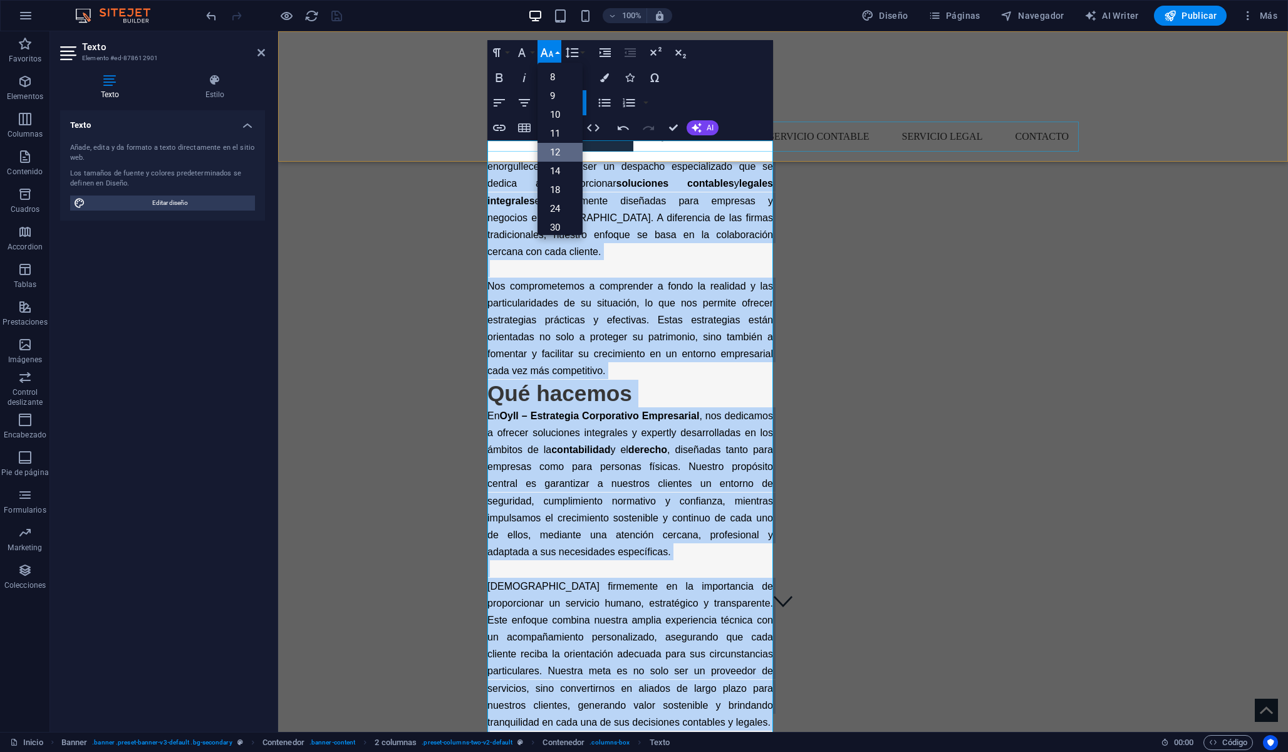
click at [558, 149] on link "12" at bounding box center [559, 152] width 45 height 19
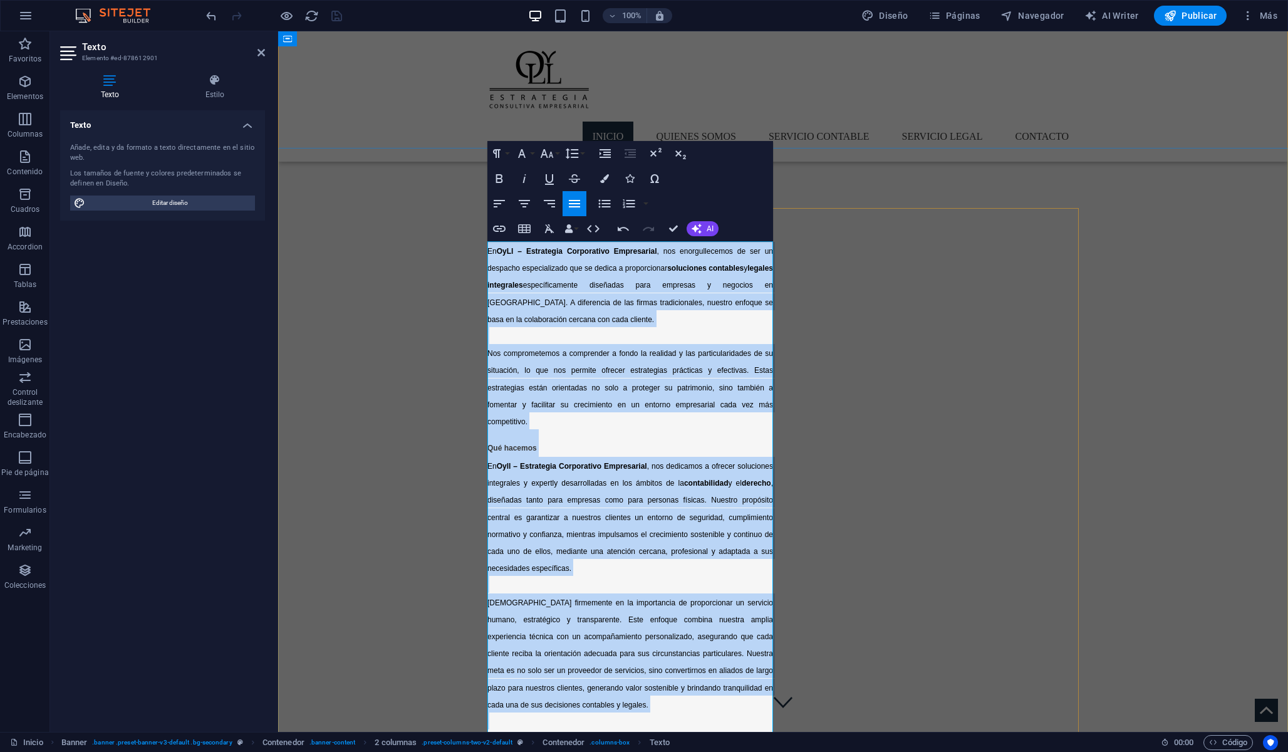
scroll to position [11, 0]
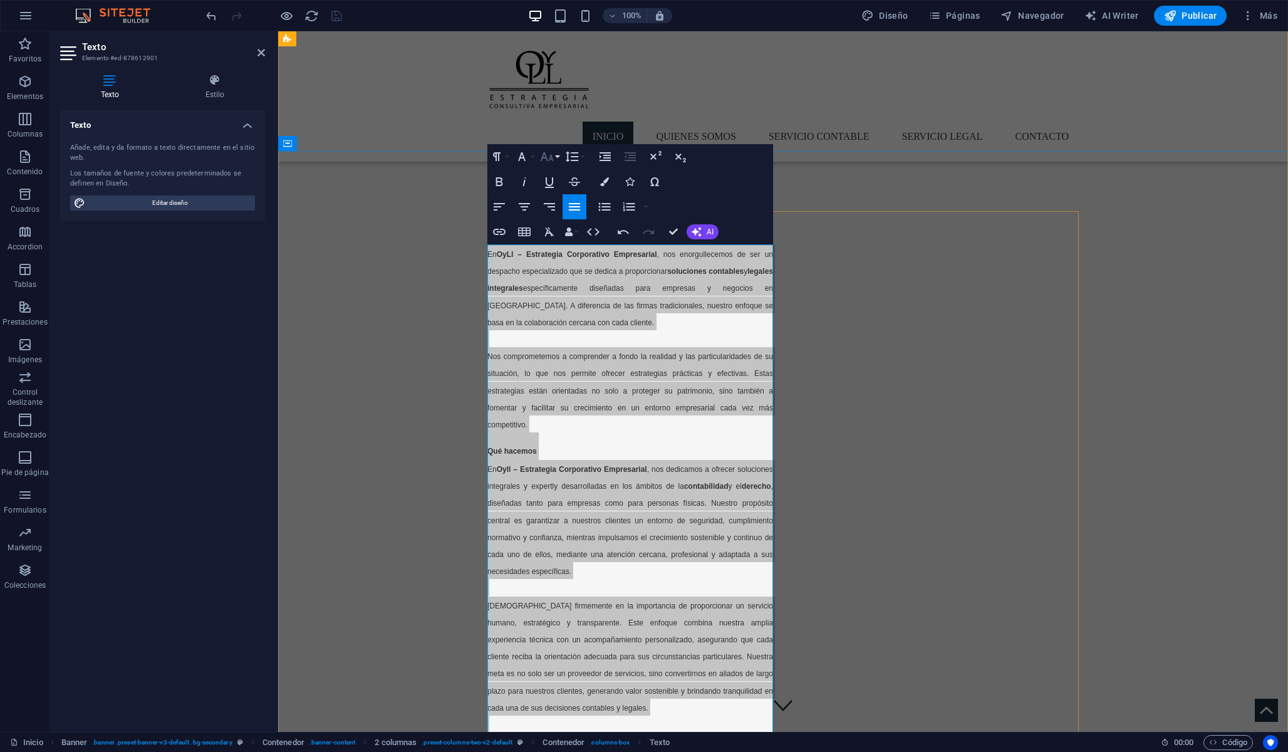
click at [554, 157] on button "Font Size" at bounding box center [549, 156] width 24 height 25
click at [572, 158] on icon "button" at bounding box center [571, 156] width 15 height 15
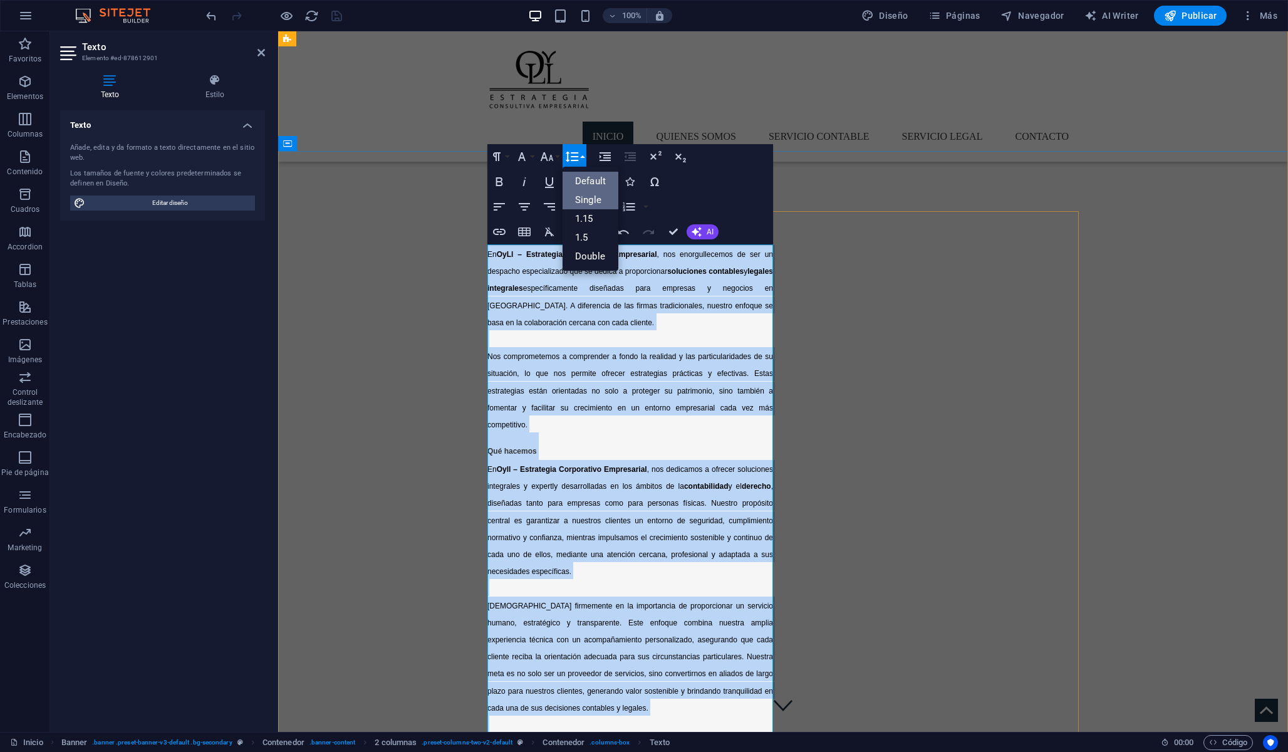
click at [576, 197] on link "Single" at bounding box center [591, 199] width 56 height 19
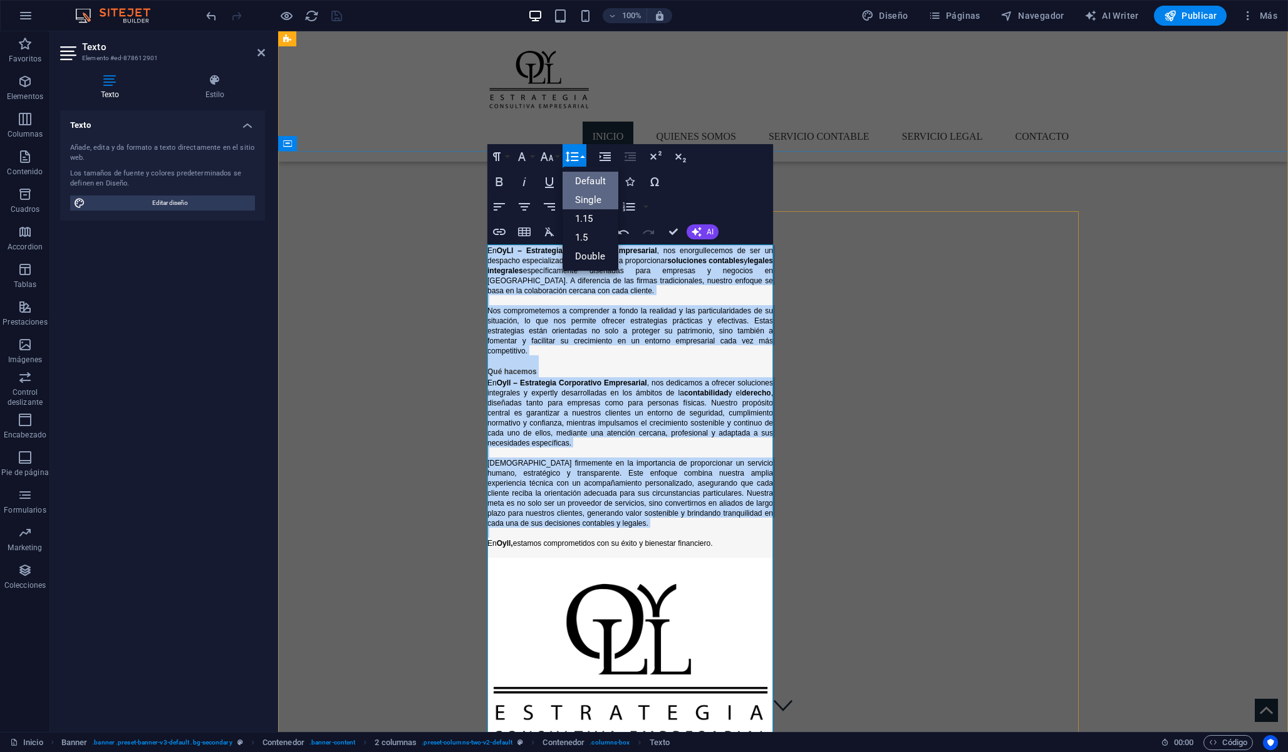
scroll to position [19, 0]
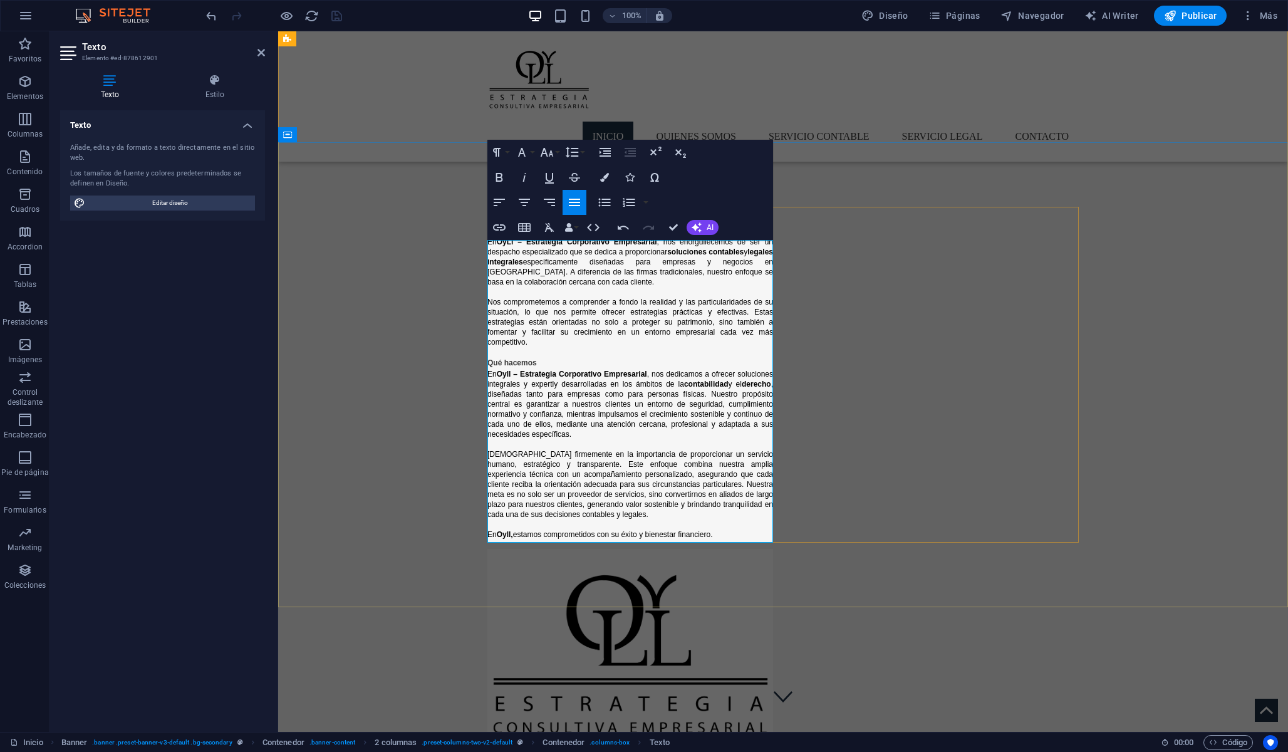
click at [564, 304] on span "Nos comprometemos a comprender a fondo la realidad y las particularidades de su…" at bounding box center [630, 322] width 286 height 49
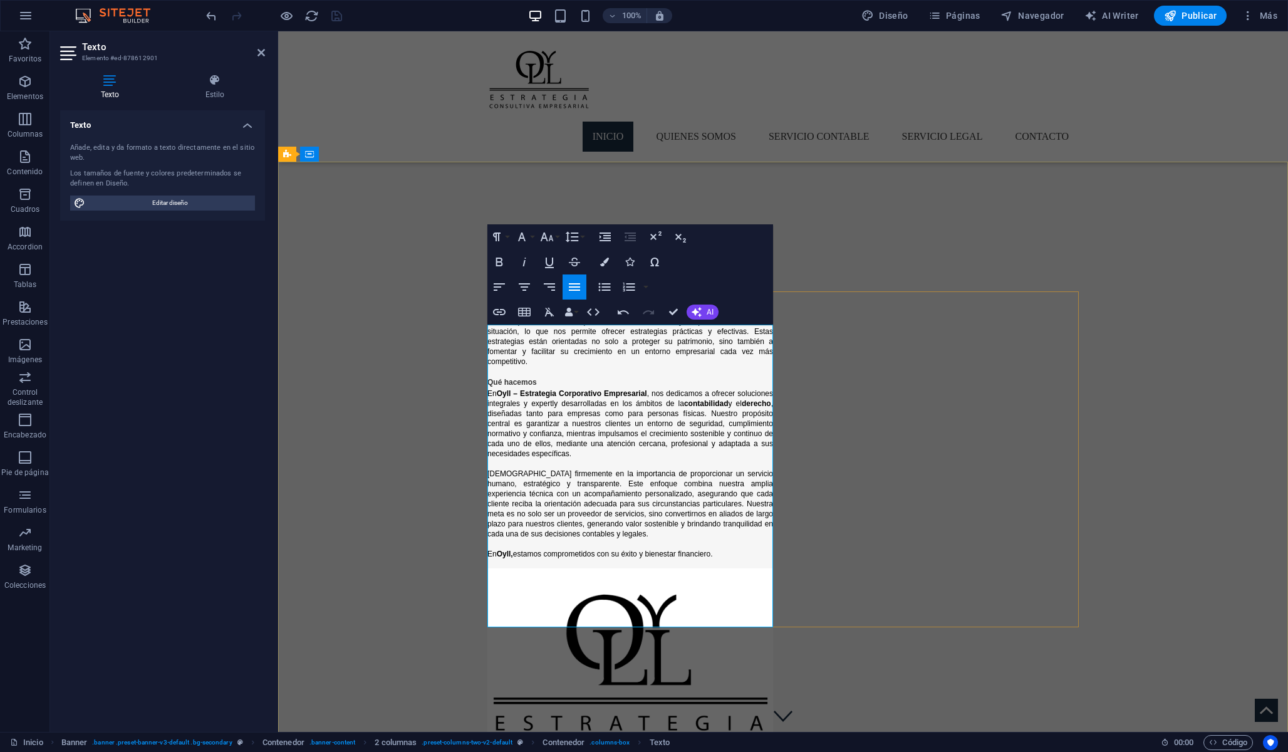
scroll to position [0, 0]
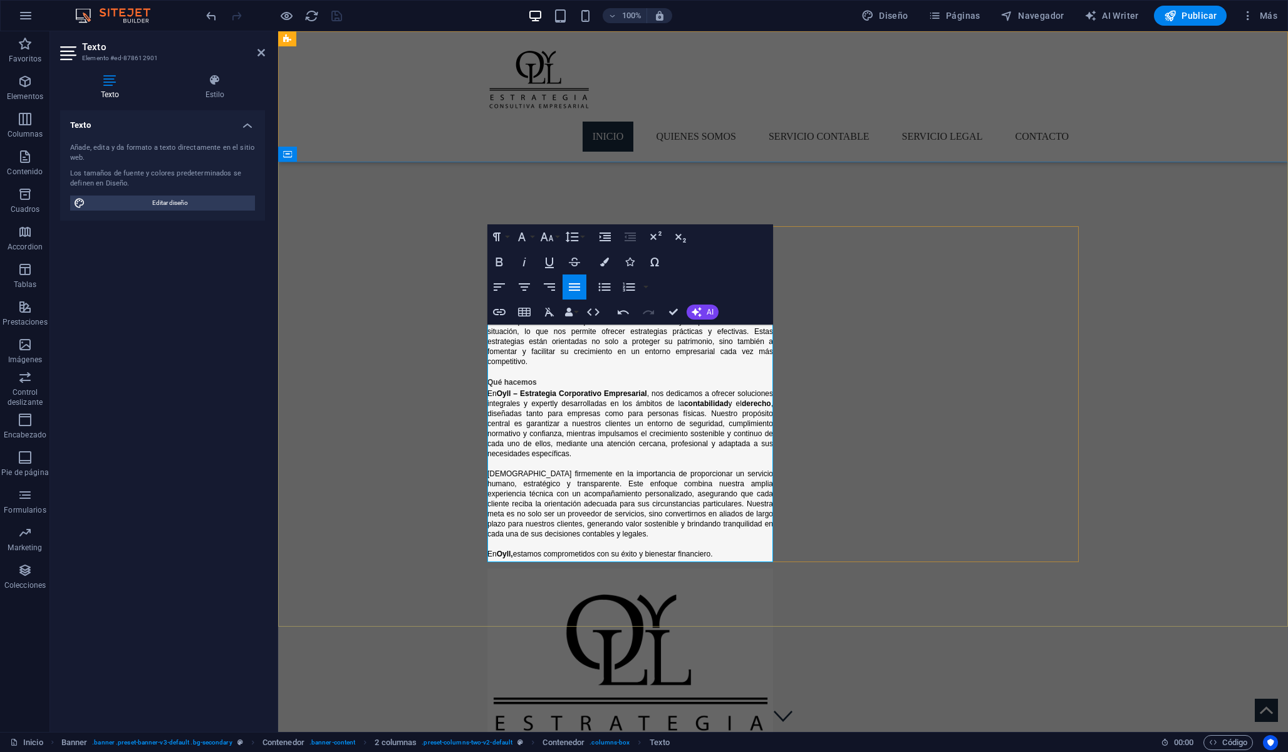
click at [539, 388] on h2 "Qué hacemos" at bounding box center [630, 377] width 286 height 22
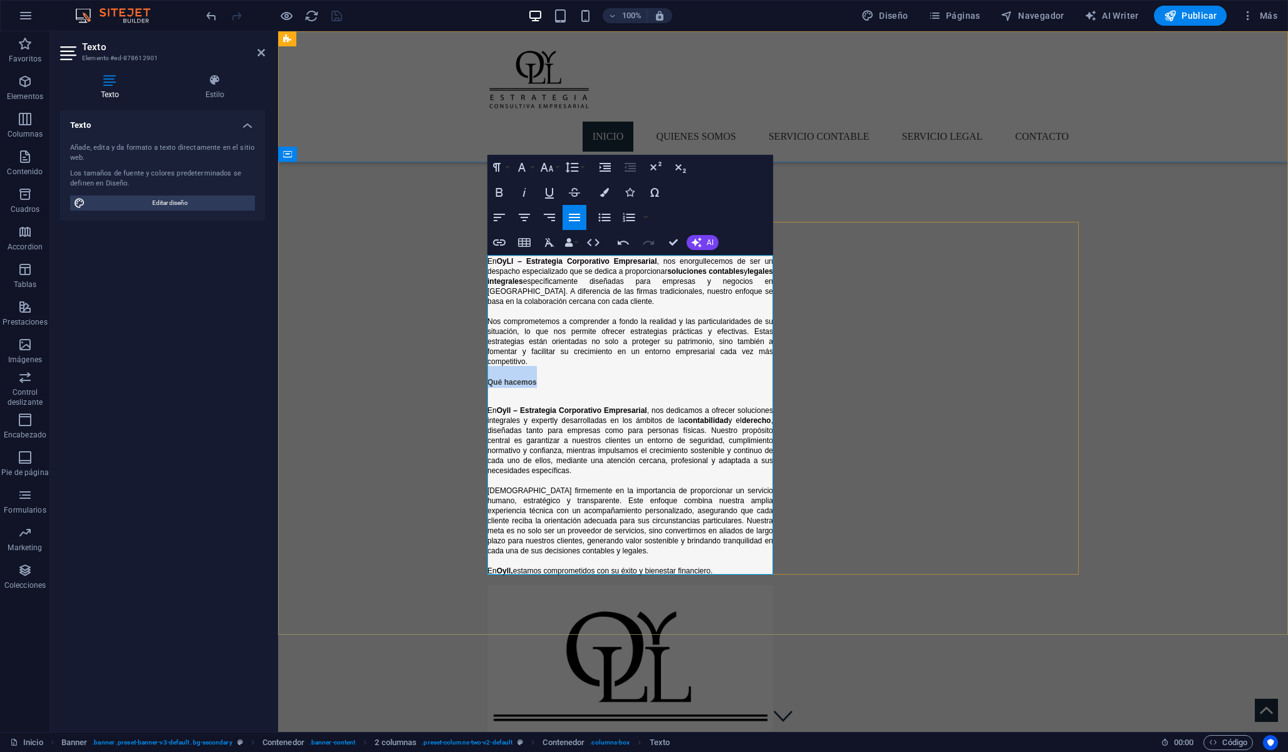
drag, startPoint x: 549, startPoint y: 378, endPoint x: 487, endPoint y: 378, distance: 62.0
click at [487, 378] on h2 "Qué hacemos" at bounding box center [630, 377] width 286 height 22
click at [524, 165] on icon "button" at bounding box center [521, 167] width 15 height 15
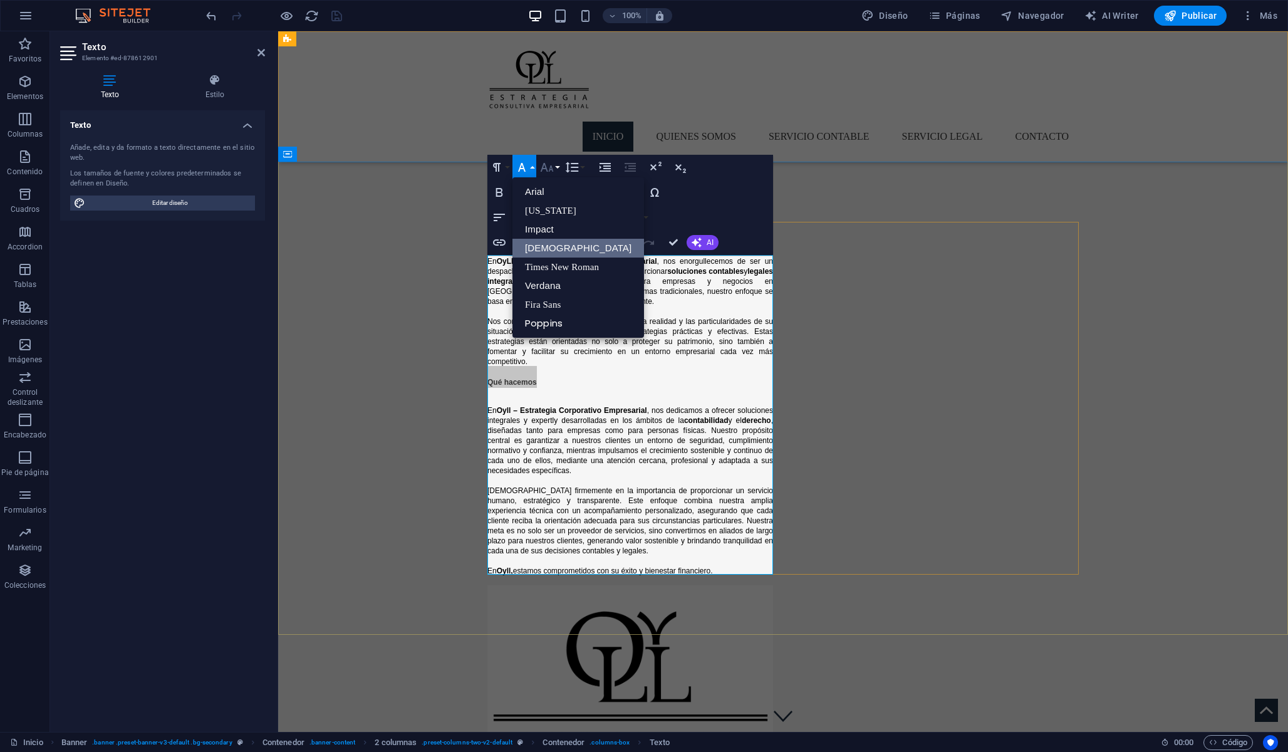
click at [553, 167] on icon "button" at bounding box center [546, 167] width 15 height 15
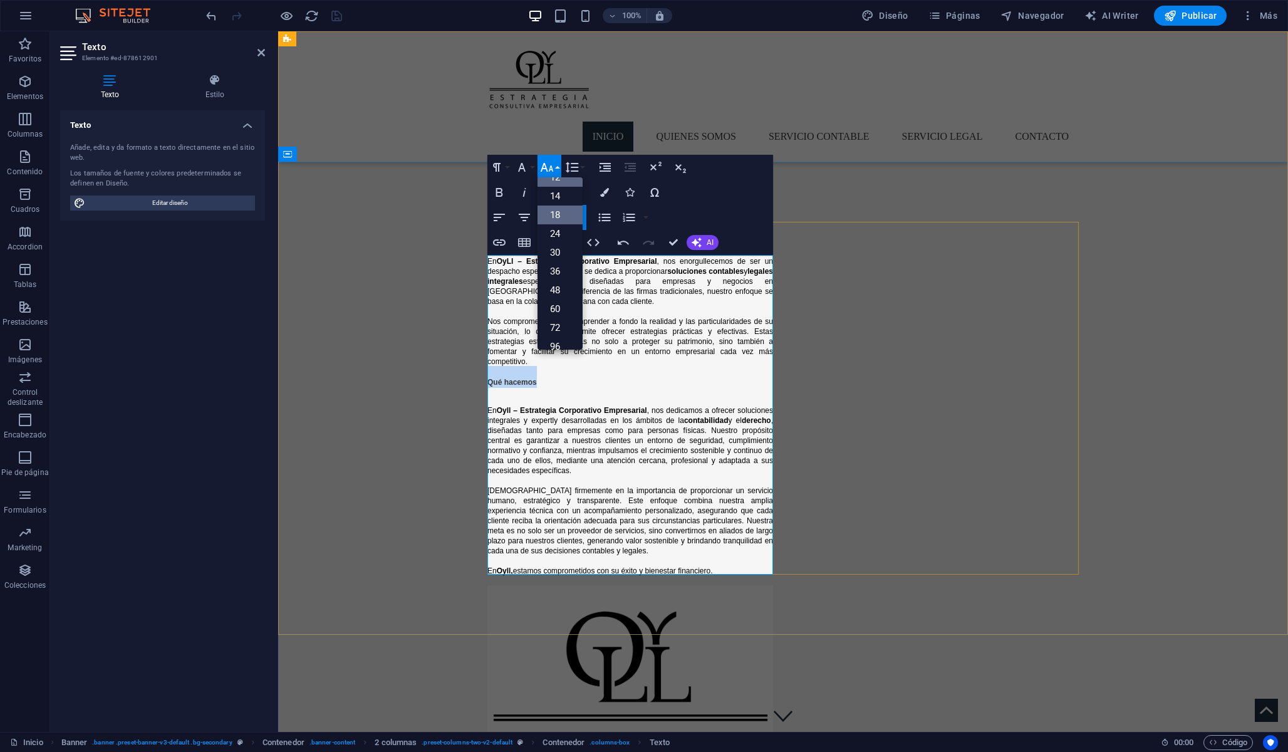
click at [559, 208] on link "18" at bounding box center [559, 214] width 45 height 19
click at [526, 387] on h2 "Qué hacemos" at bounding box center [630, 377] width 286 height 22
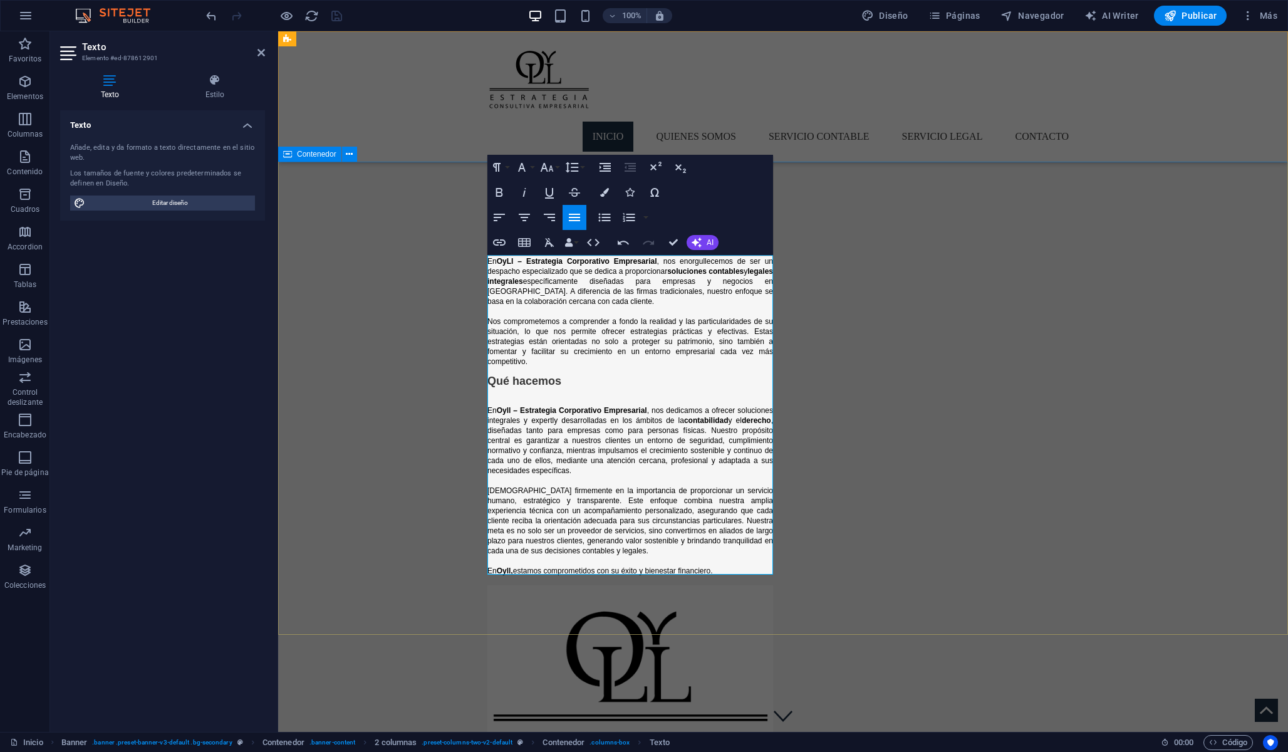
click at [416, 553] on div "Quiénes Somos En OyLl – Estrategia Corporativo Empresarial , nos enorgullecemos…" at bounding box center [783, 514] width 1010 height 705
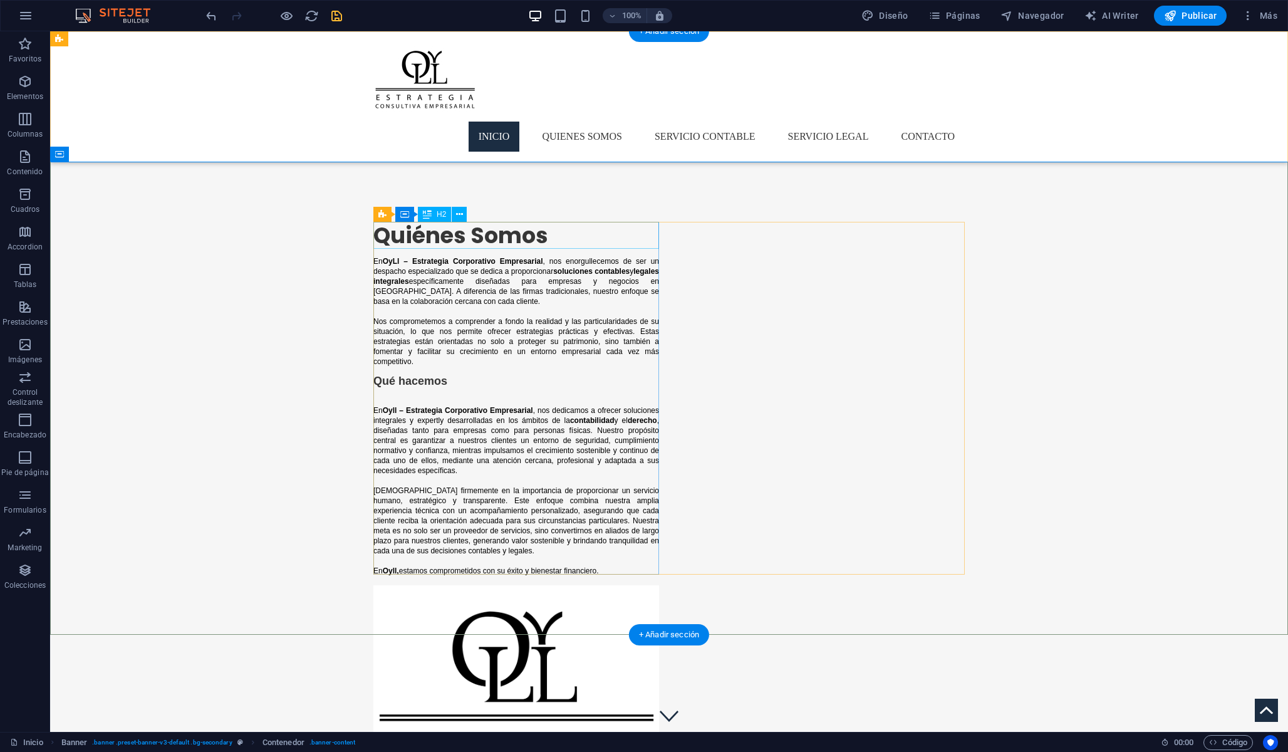
click at [537, 232] on div "Quiénes Somos" at bounding box center [516, 236] width 286 height 28
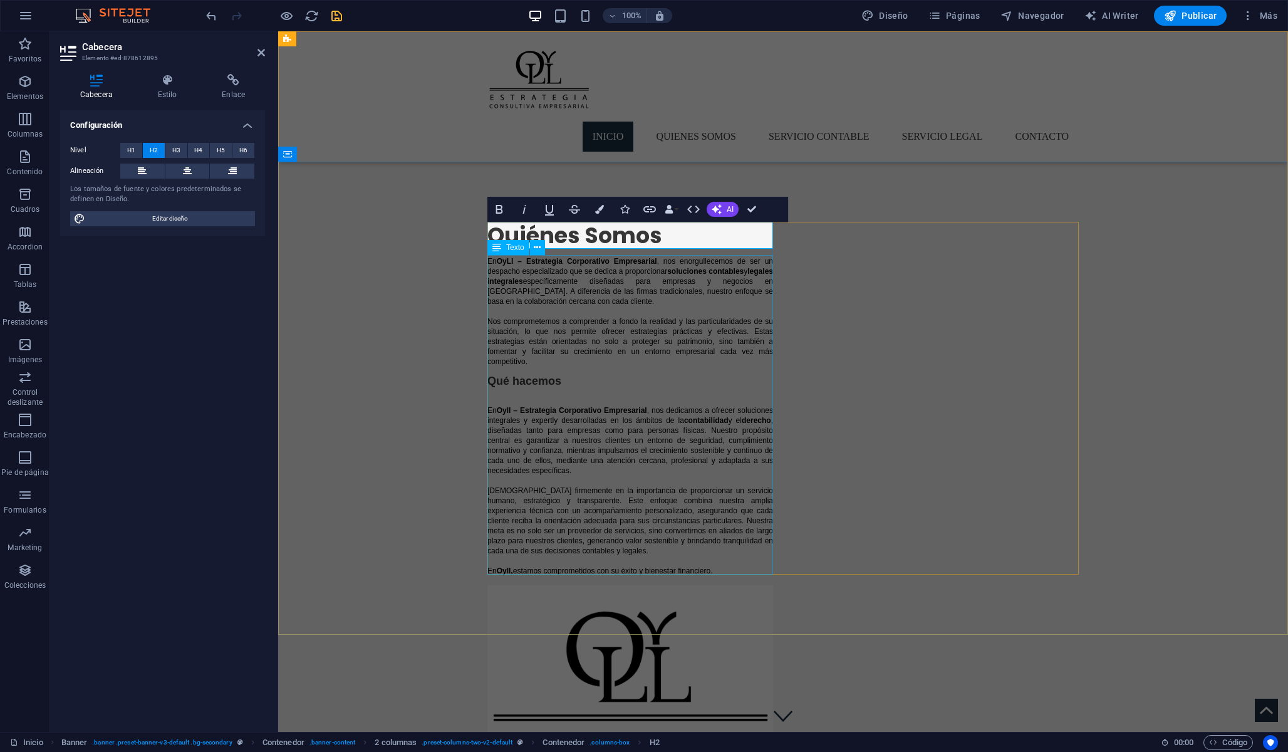
click at [574, 326] on div "En OyLl – Estrategia Corporativo Empresarial , nos enorgullecemos de ser un des…" at bounding box center [630, 415] width 286 height 319
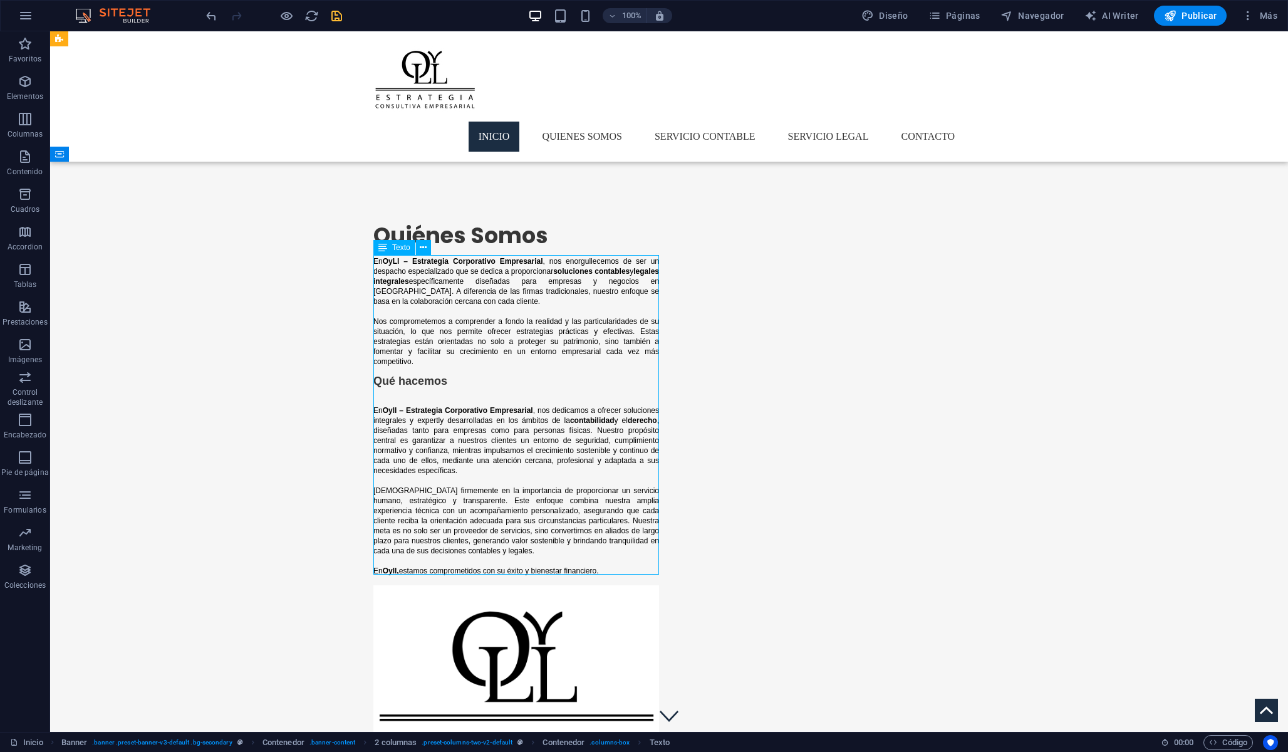
click at [418, 376] on div "En OyLl – Estrategia Corporativo Empresarial , nos enorgullecemos de ser un des…" at bounding box center [516, 415] width 286 height 319
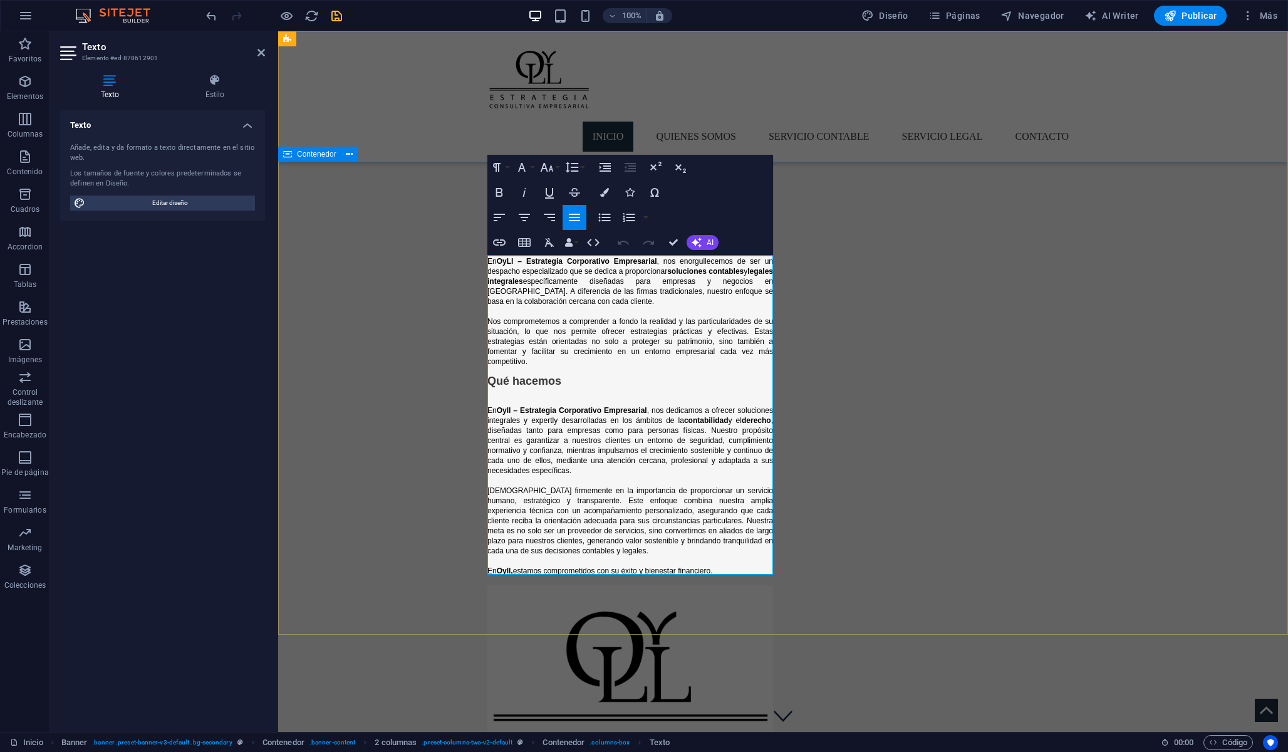
click at [393, 360] on div "Quiénes Somos En OyLl – Estrategia Corporativo Empresarial , nos enorgullecemos…" at bounding box center [783, 514] width 1010 height 705
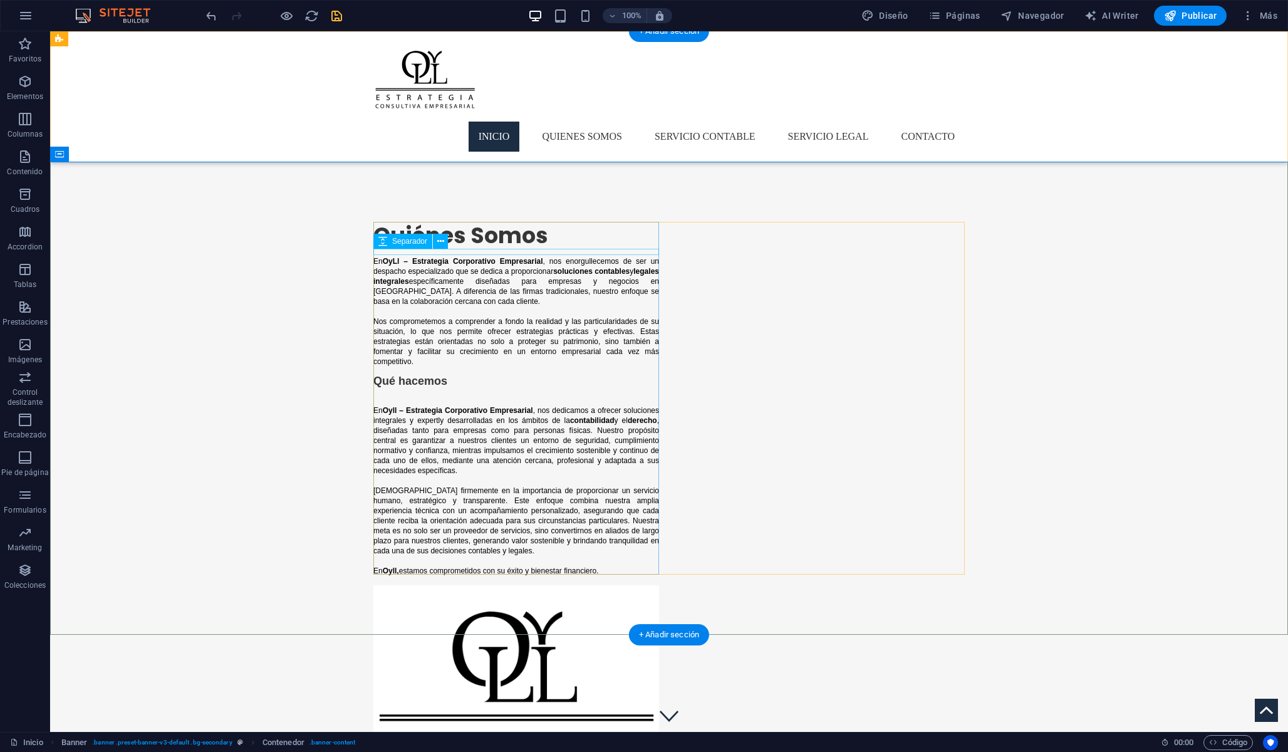
click at [471, 250] on div at bounding box center [516, 252] width 286 height 6
click at [507, 236] on div "Quiénes Somos" at bounding box center [516, 236] width 286 height 28
click at [422, 374] on div "En OyLl – Estrategia Corporativo Empresarial , nos enorgullecemos de ser un des…" at bounding box center [516, 415] width 286 height 319
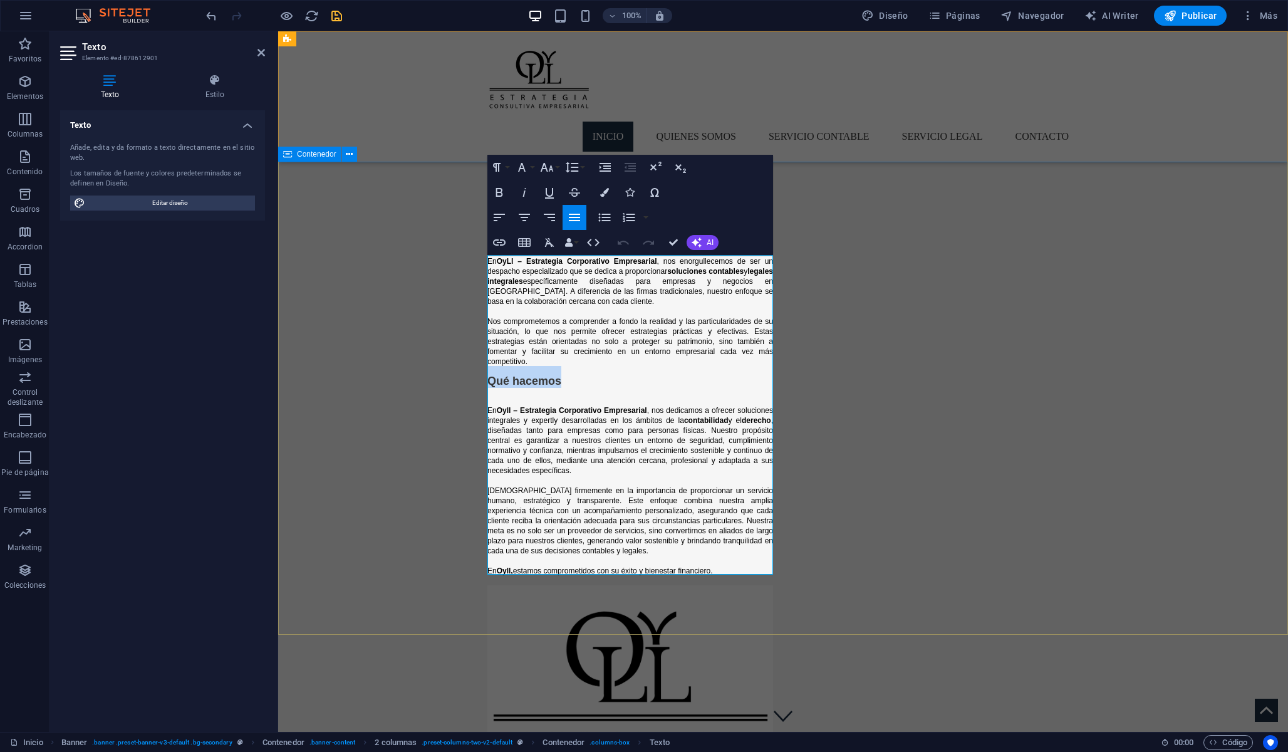
drag, startPoint x: 570, startPoint y: 376, endPoint x: 472, endPoint y: 376, distance: 97.7
click at [472, 376] on div "Quiénes Somos En OyLl – Estrategia Corporativo Empresarial , nos enorgullecemos…" at bounding box center [783, 514] width 1010 height 705
copy span "Qué hacemos"
click at [400, 404] on div "Quiénes Somos En OyLl – Estrategia Corporativo Empresarial , nos enorgullecemos…" at bounding box center [783, 514] width 1010 height 705
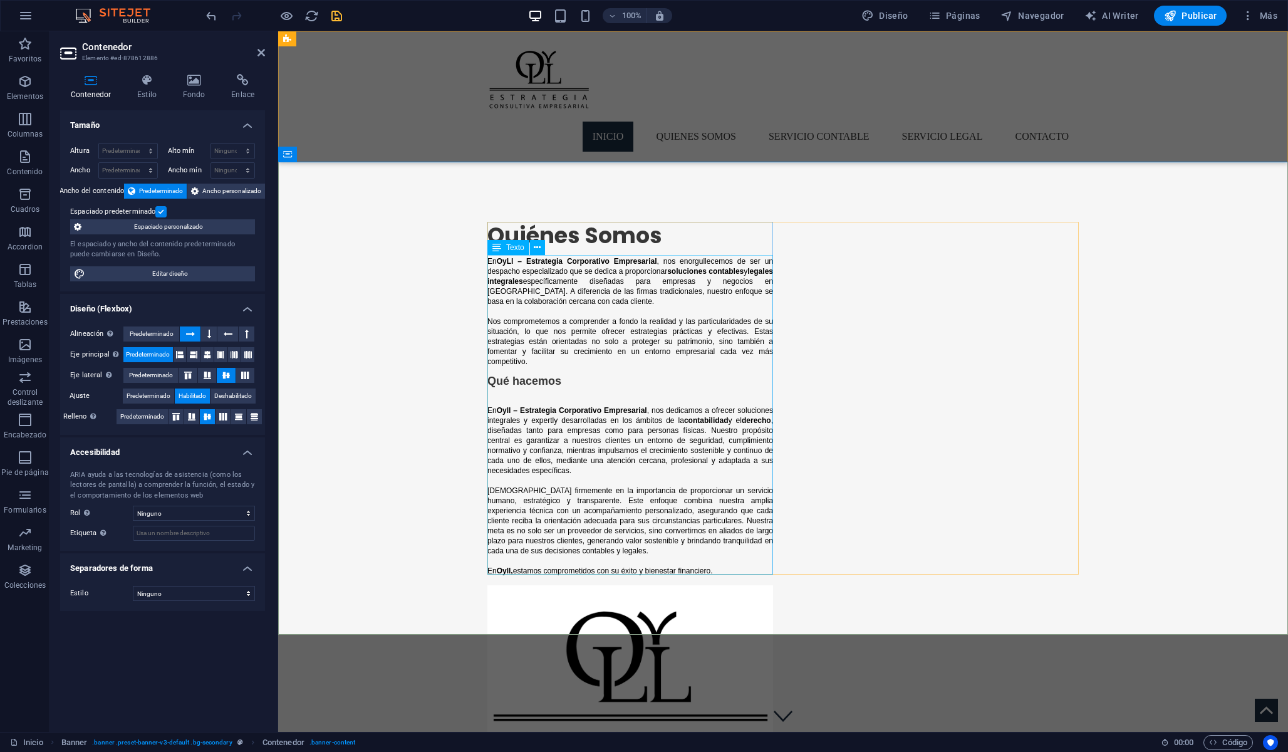
click at [559, 373] on div "En OyLl – Estrategia Corporativo Empresarial , nos enorgullecemos de ser un des…" at bounding box center [630, 415] width 286 height 319
click at [556, 383] on div "En OyLl – Estrategia Corporativo Empresarial , nos enorgullecemos de ser un des…" at bounding box center [630, 415] width 286 height 319
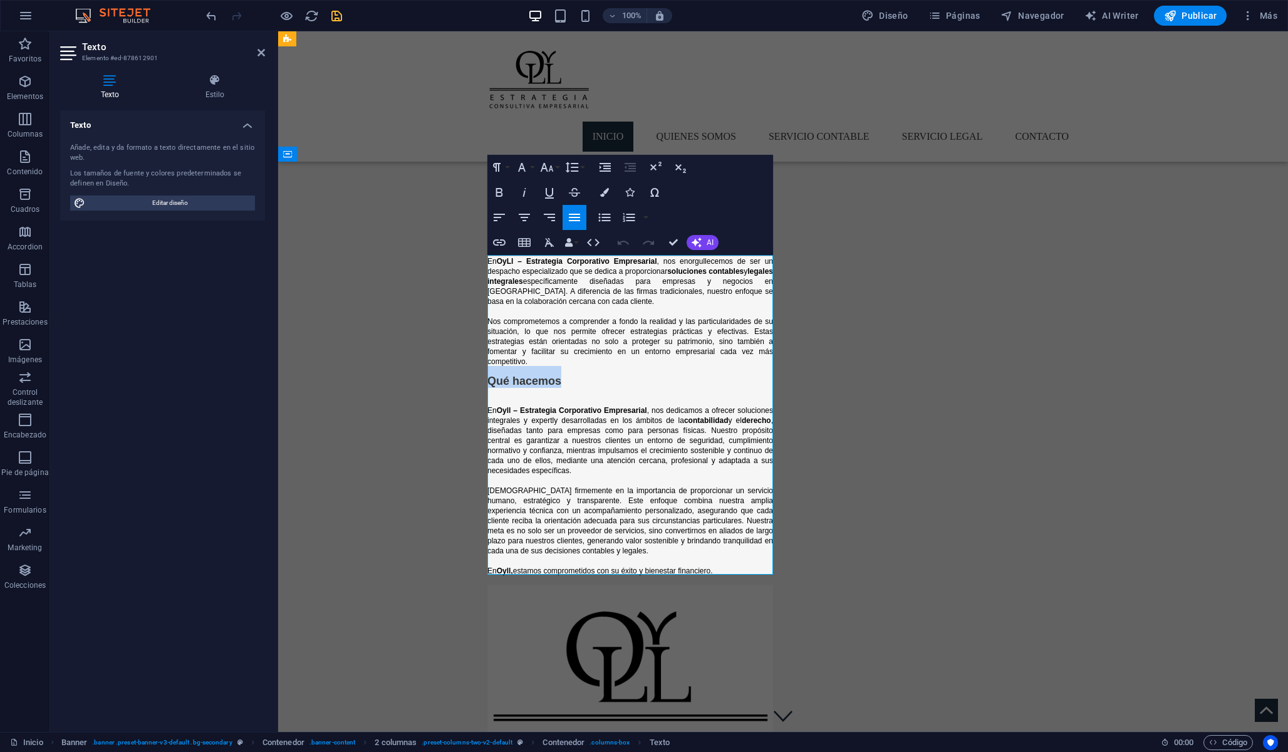
drag, startPoint x: 580, startPoint y: 381, endPoint x: 479, endPoint y: 382, distance: 100.9
click at [479, 382] on div "Quiénes Somos En OyLl – Estrategia Corporativo Empresarial , nos enorgullecemos…" at bounding box center [783, 514] width 1010 height 705
click at [548, 162] on icon "button" at bounding box center [546, 167] width 15 height 15
click at [555, 234] on link "30" at bounding box center [559, 241] width 45 height 19
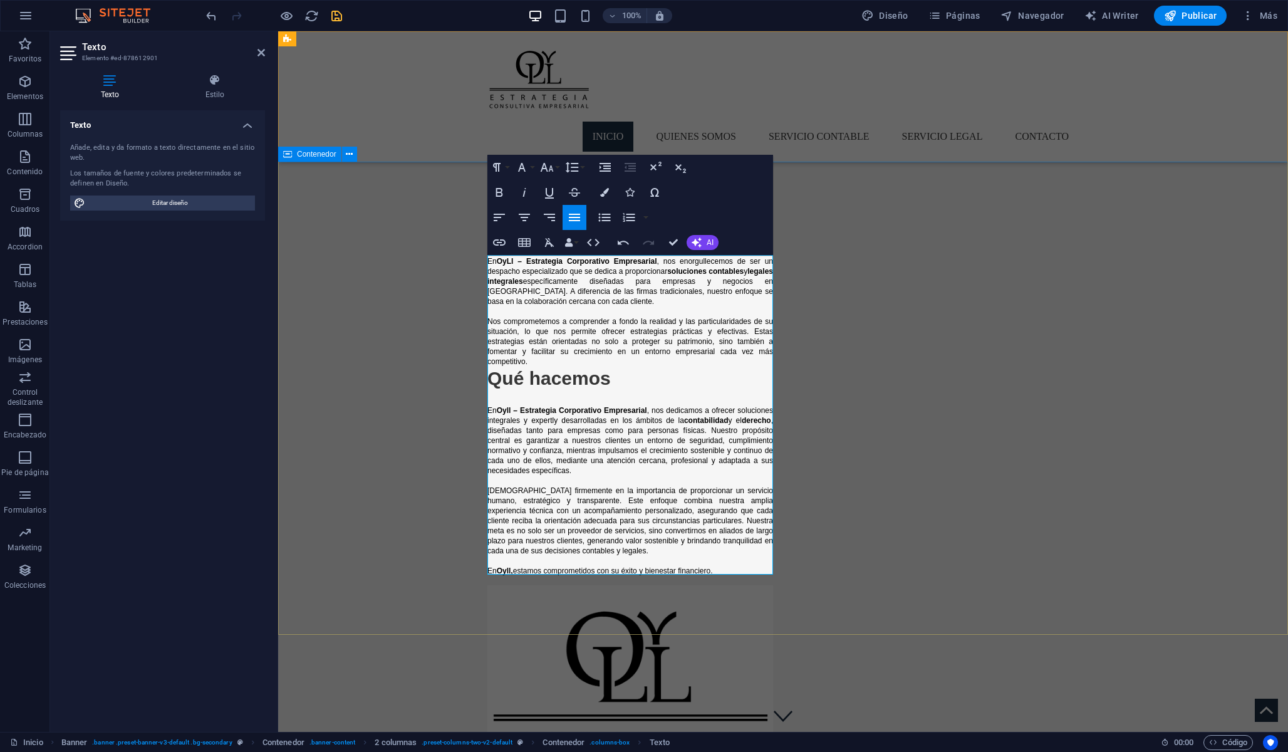
click at [441, 456] on div "Quiénes Somos En OyLl – Estrategia Corporativo Empresarial , nos enorgullecemos…" at bounding box center [783, 514] width 1010 height 705
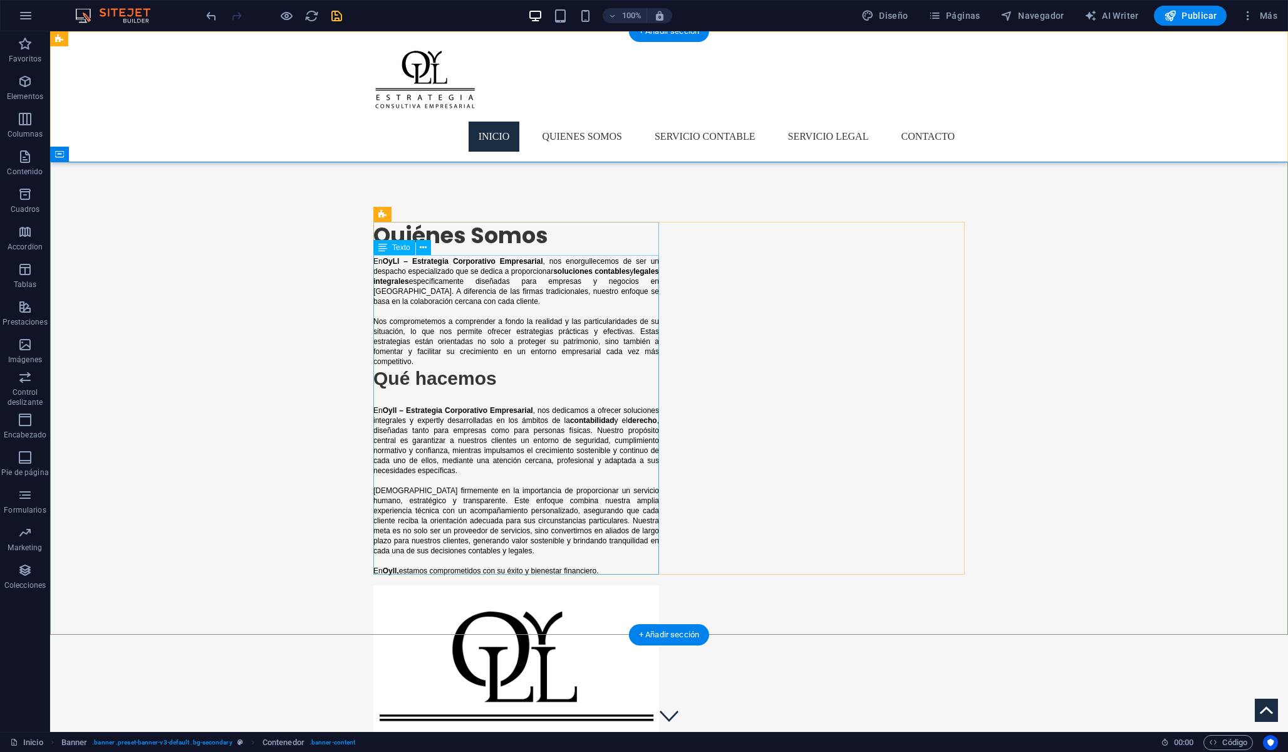
click at [547, 358] on div "En OyLl – Estrategia Corporativo Empresarial , nos enorgullecemos de ser un des…" at bounding box center [516, 415] width 286 height 319
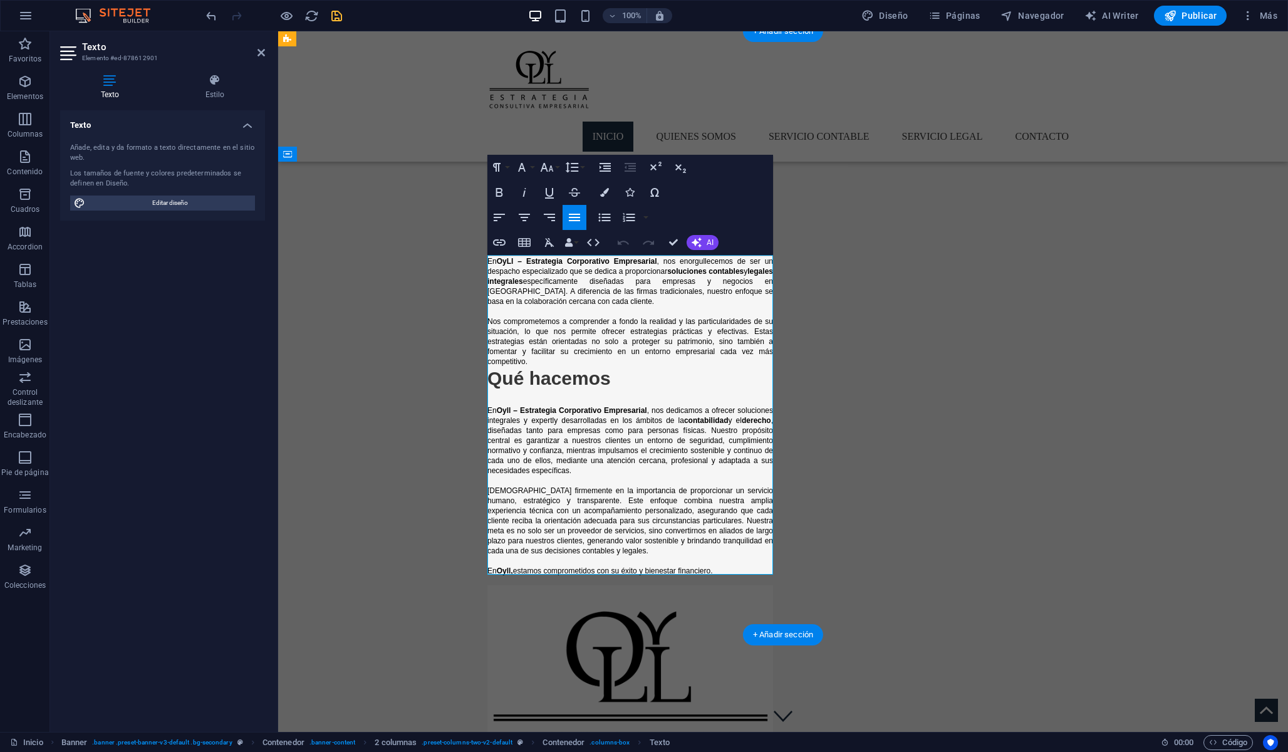
click at [529, 362] on p "Nos comprometemos a comprender a fondo la realidad y las particularidades de su…" at bounding box center [630, 341] width 286 height 50
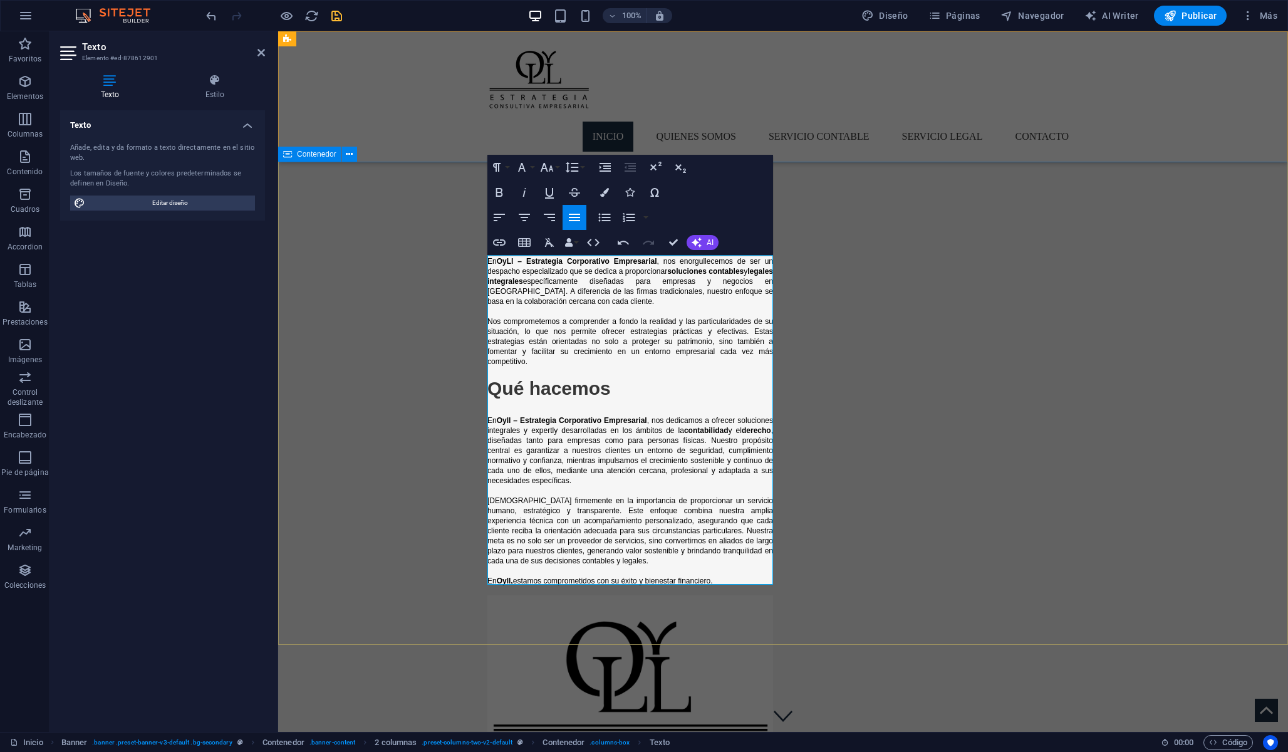
click at [449, 427] on div "Quiénes Somos En OyLl – Estrategia Corporativo Empresarial , nos enorgullecemos…" at bounding box center [783, 519] width 1010 height 715
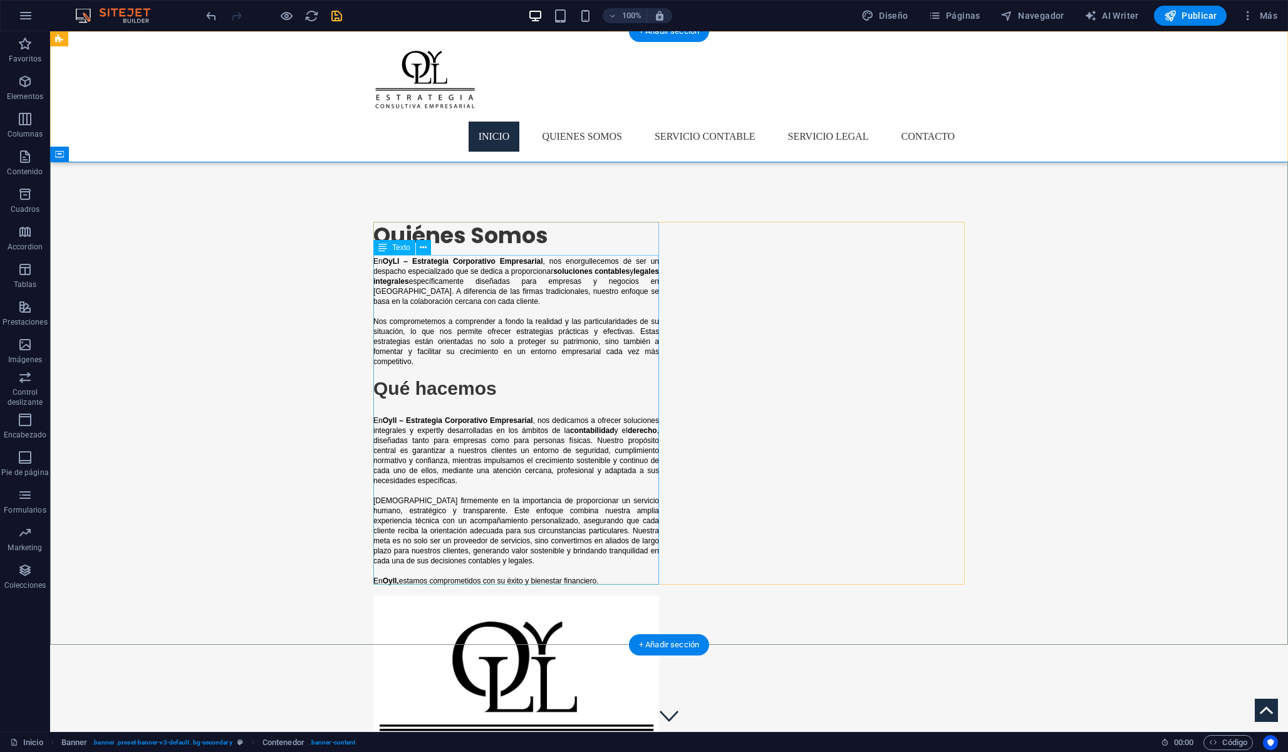
click at [478, 387] on div "En OyLl – Estrategia Corporativo Empresarial , nos enorgullecemos de ser un des…" at bounding box center [516, 421] width 286 height 330
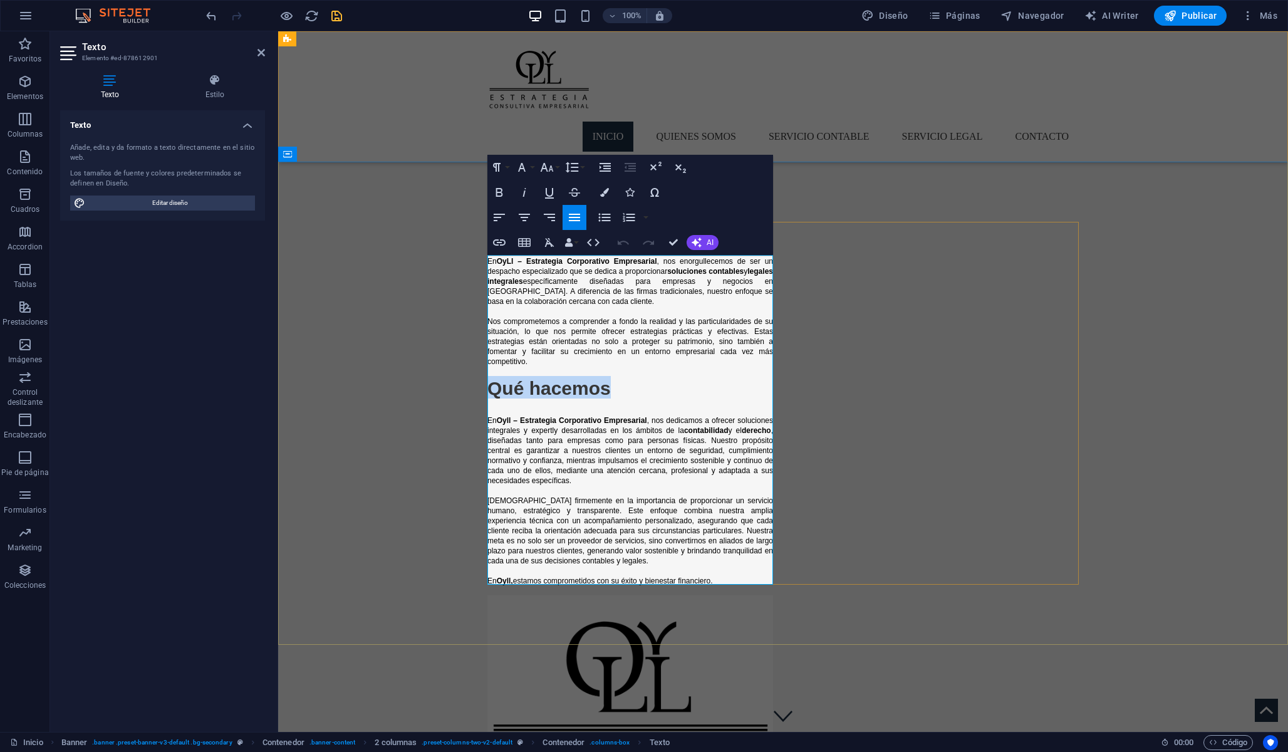
drag, startPoint x: 619, startPoint y: 383, endPoint x: 458, endPoint y: 378, distance: 161.1
click at [458, 378] on div "Quiénes Somos En OyLl – Estrategia Corporativo Empresarial , nos enorgullecemos…" at bounding box center [783, 519] width 1010 height 715
click at [548, 163] on icon "button" at bounding box center [546, 167] width 15 height 15
click at [556, 258] on link "36" at bounding box center [559, 260] width 45 height 19
click at [419, 376] on div "Quiénes Somos En OyLl – Estrategia Corporativo Empresarial , nos enorgullecemos…" at bounding box center [783, 519] width 1010 height 715
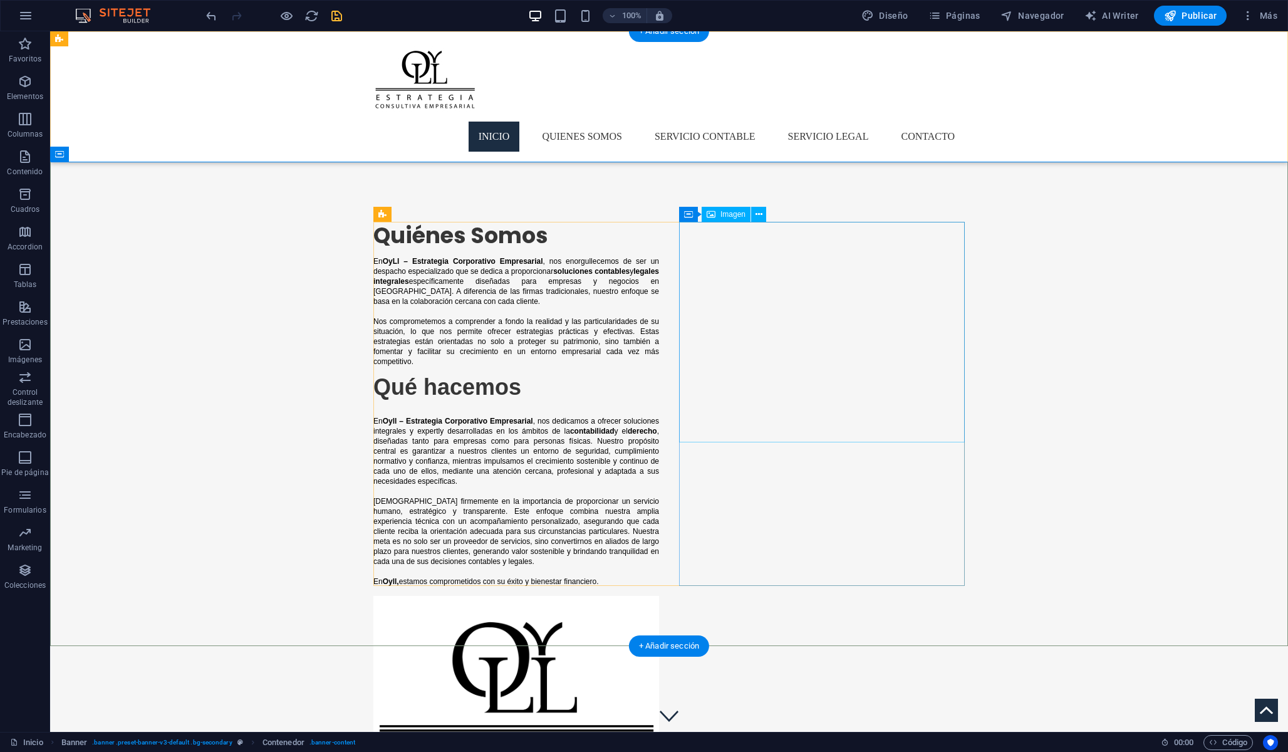
click at [659, 596] on figure at bounding box center [516, 706] width 286 height 221
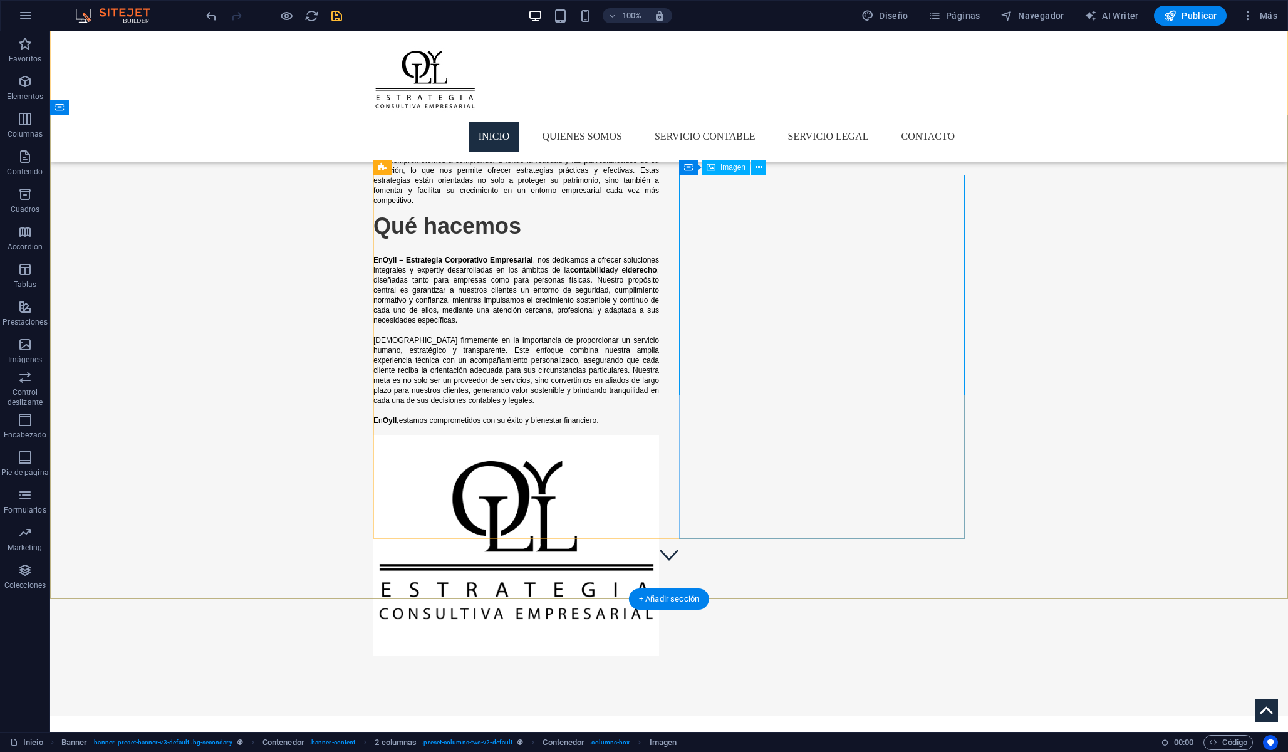
scroll to position [276, 0]
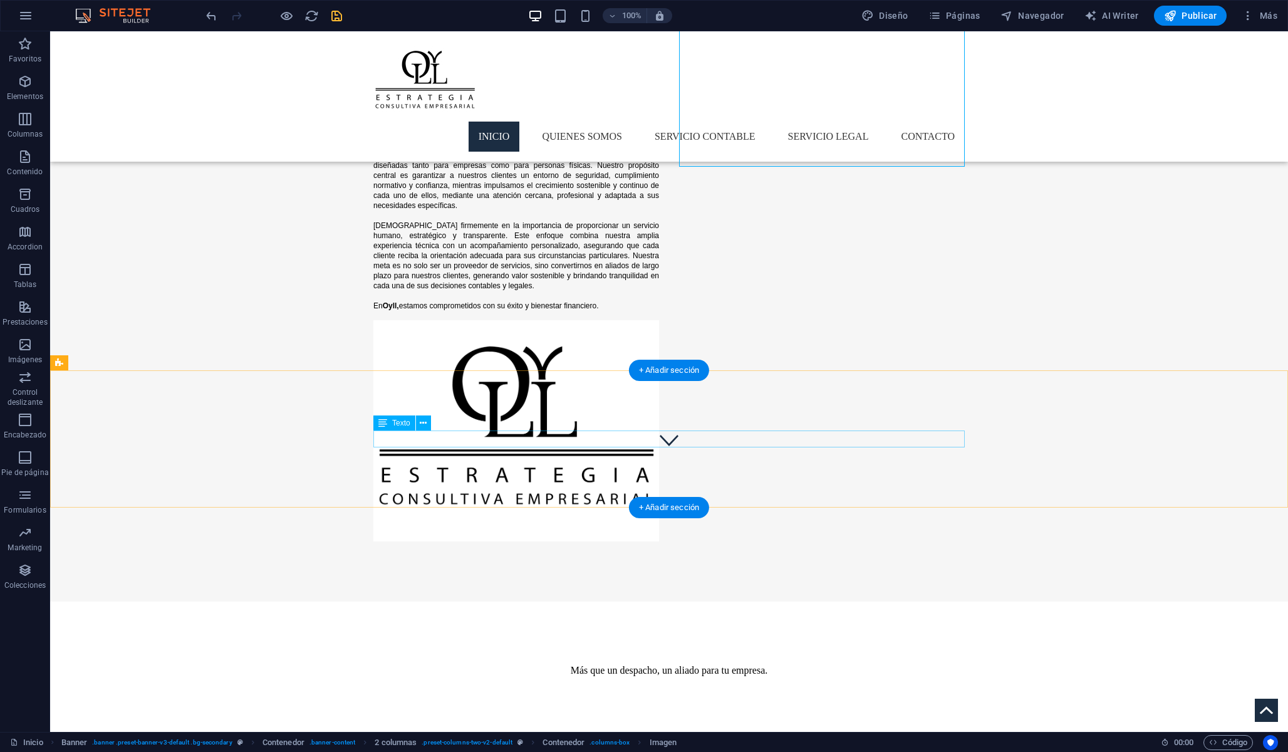
click at [709, 662] on div "Más que un despacho, un aliado para tu empresa." at bounding box center [668, 670] width 591 height 17
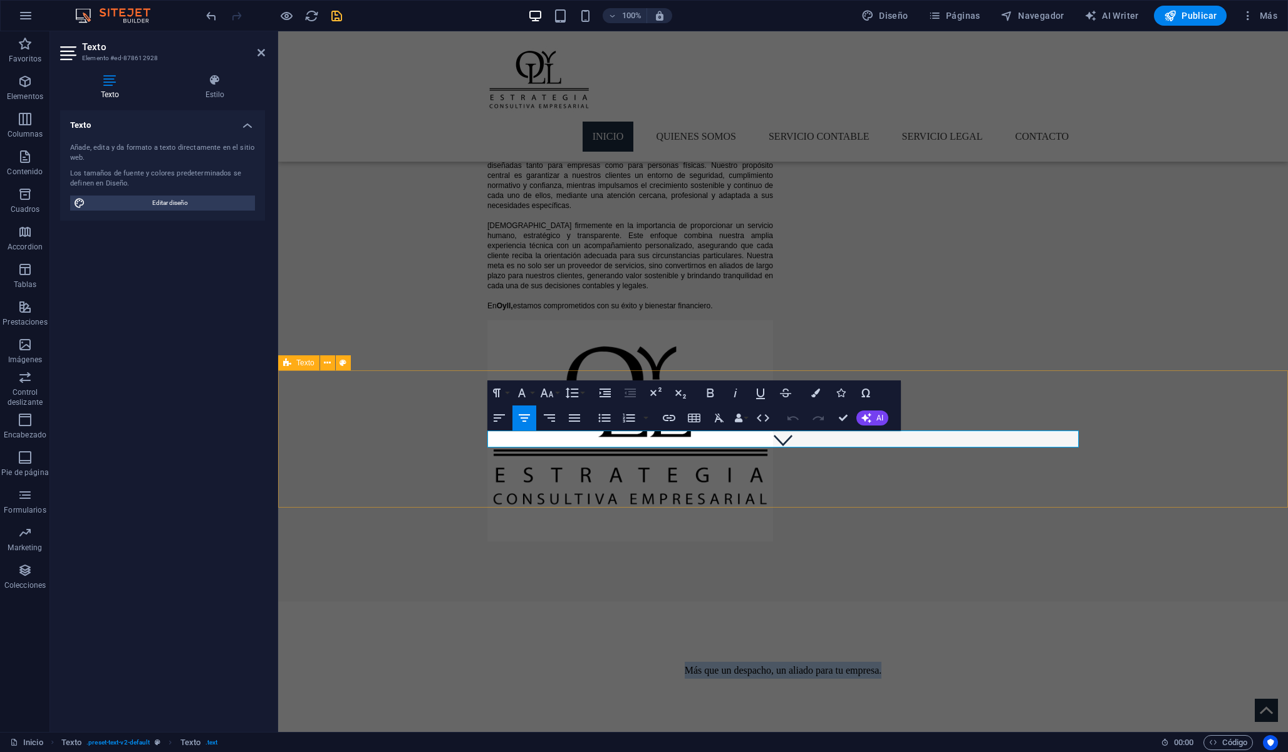
drag, startPoint x: 883, startPoint y: 439, endPoint x: 643, endPoint y: 428, distance: 240.2
click at [643, 601] on div "Más que un despacho, un aliado para tu empresa." at bounding box center [783, 669] width 1010 height 137
click at [609, 601] on div at bounding box center [783, 669] width 1010 height 137
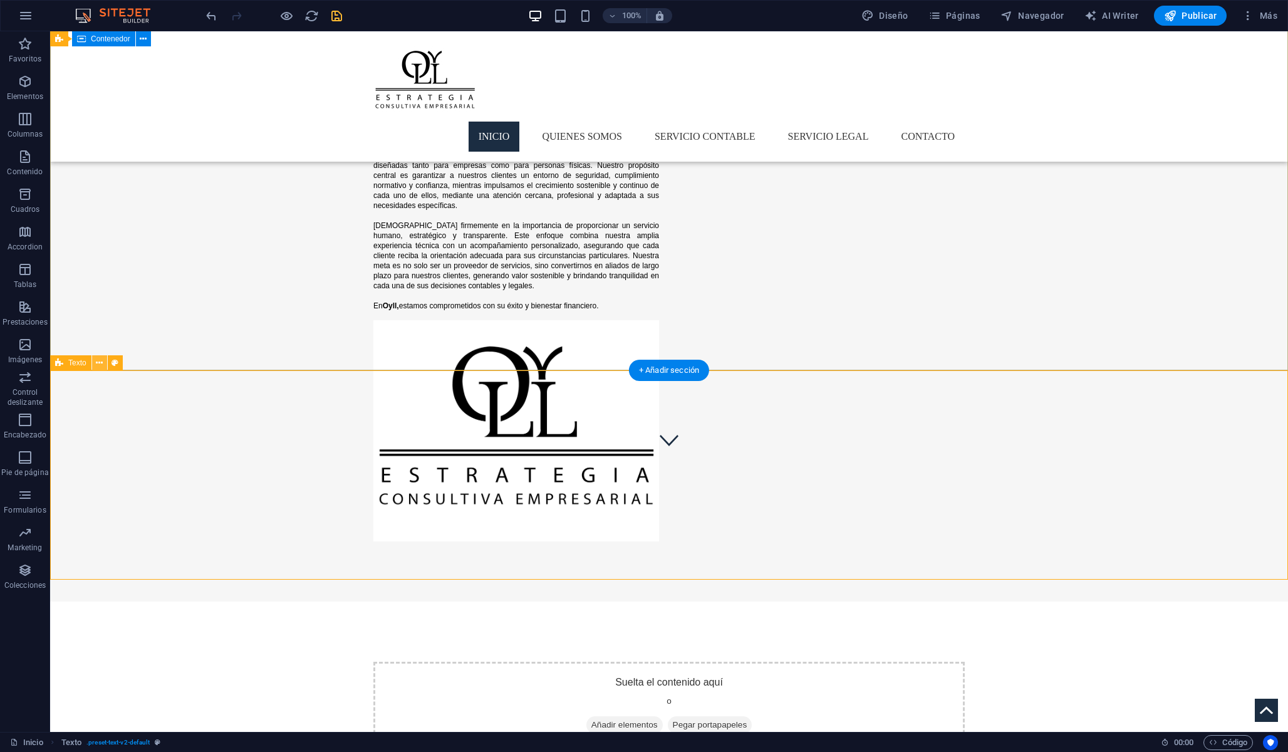
click at [105, 359] on button at bounding box center [99, 362] width 15 height 15
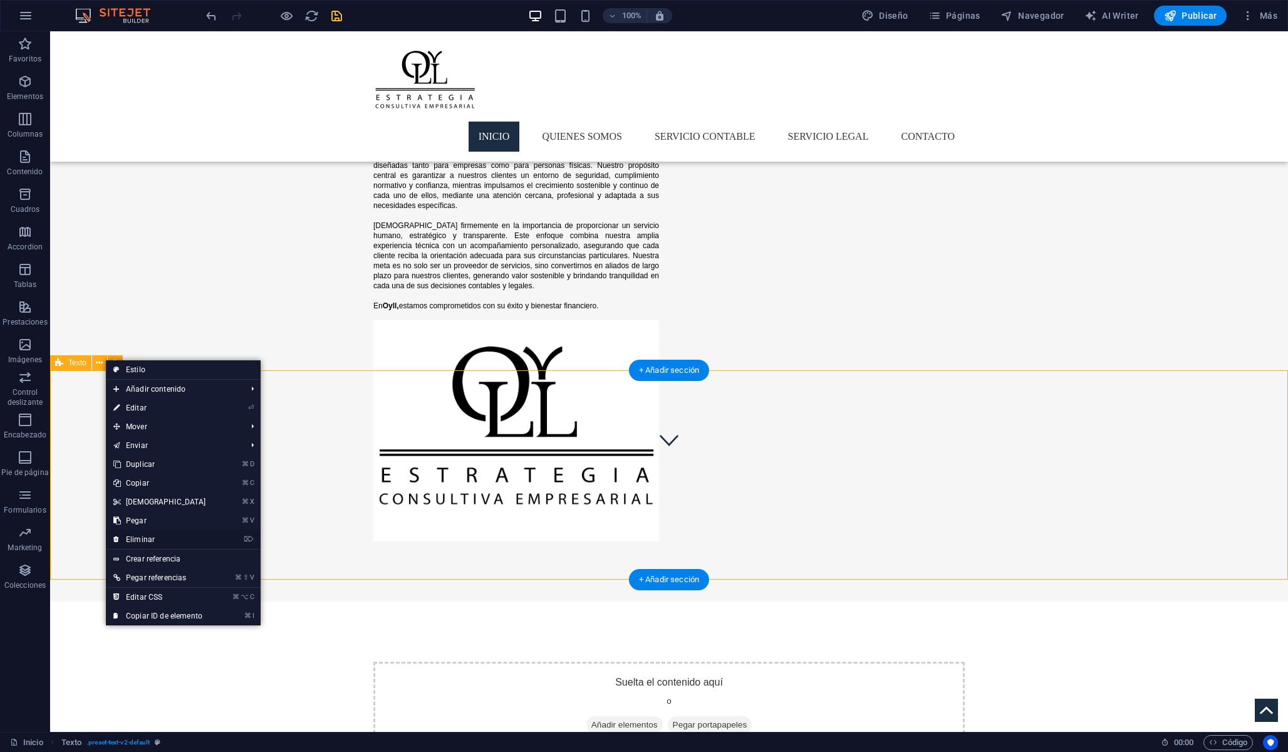
click at [138, 539] on link "⌦ Eliminar" at bounding box center [160, 539] width 108 height 19
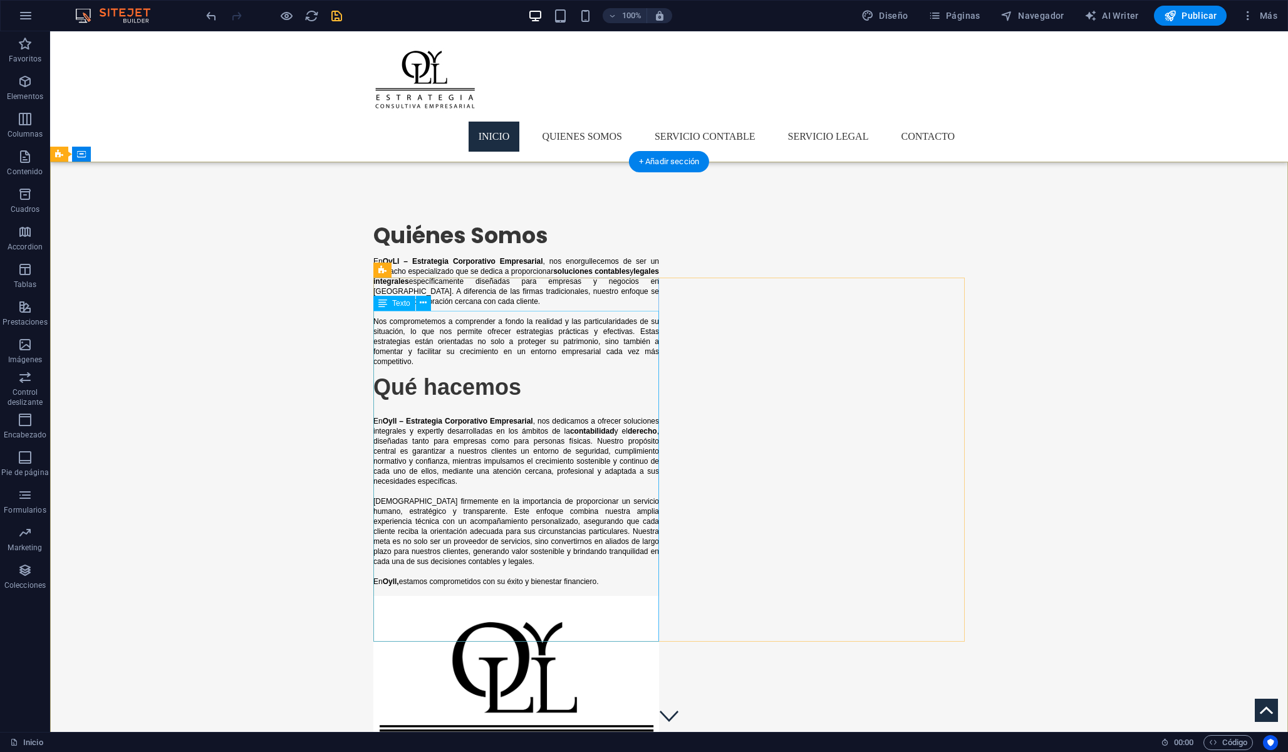
scroll to position [0, 0]
click at [510, 111] on div "Menu Inicio Quienes Somos Servicio Contable Servicio Legal Contacto" at bounding box center [669, 96] width 1238 height 130
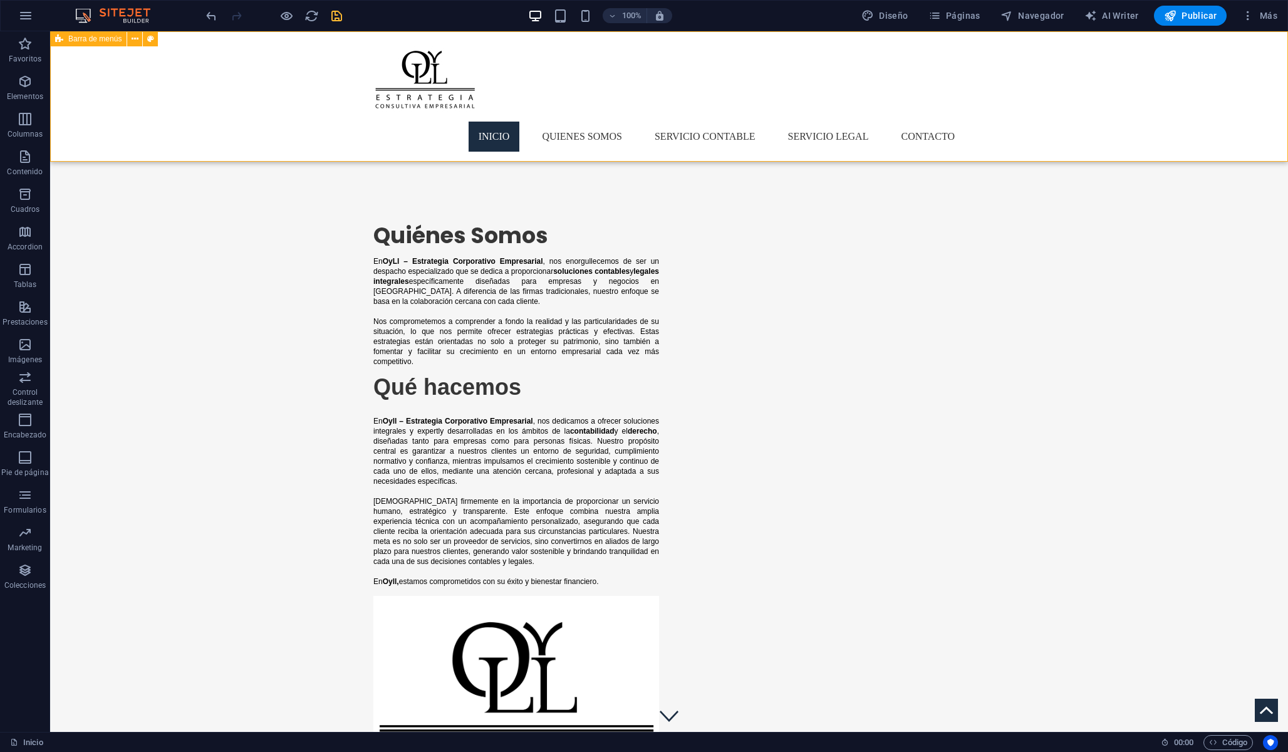
click at [510, 111] on div "Menu Inicio Quienes Somos Servicio Contable Servicio Legal Contacto" at bounding box center [669, 96] width 1238 height 130
select select "header"
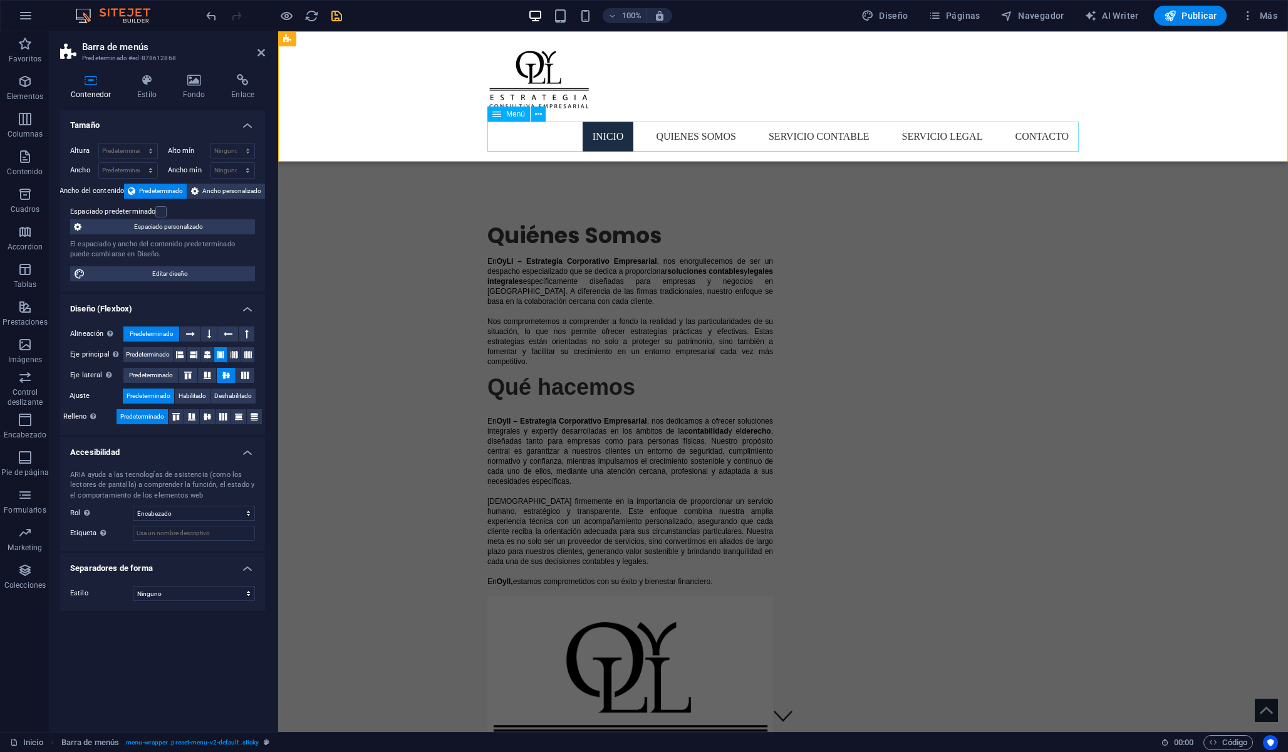
click at [510, 138] on nav "Inicio Quienes Somos Servicio Contable Servicio Legal Contacto" at bounding box center [782, 137] width 591 height 30
select select
select select "1"
select select
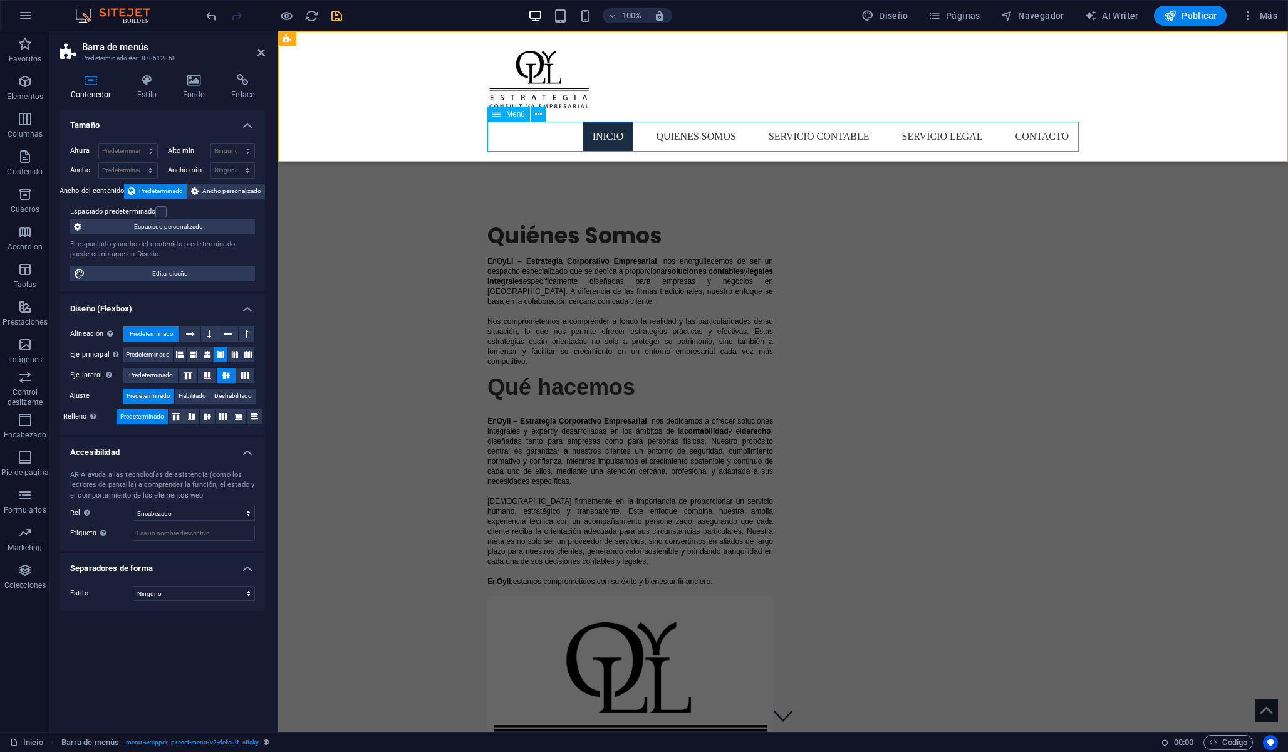
select select "2"
select select
select select "3"
select select
select select "4"
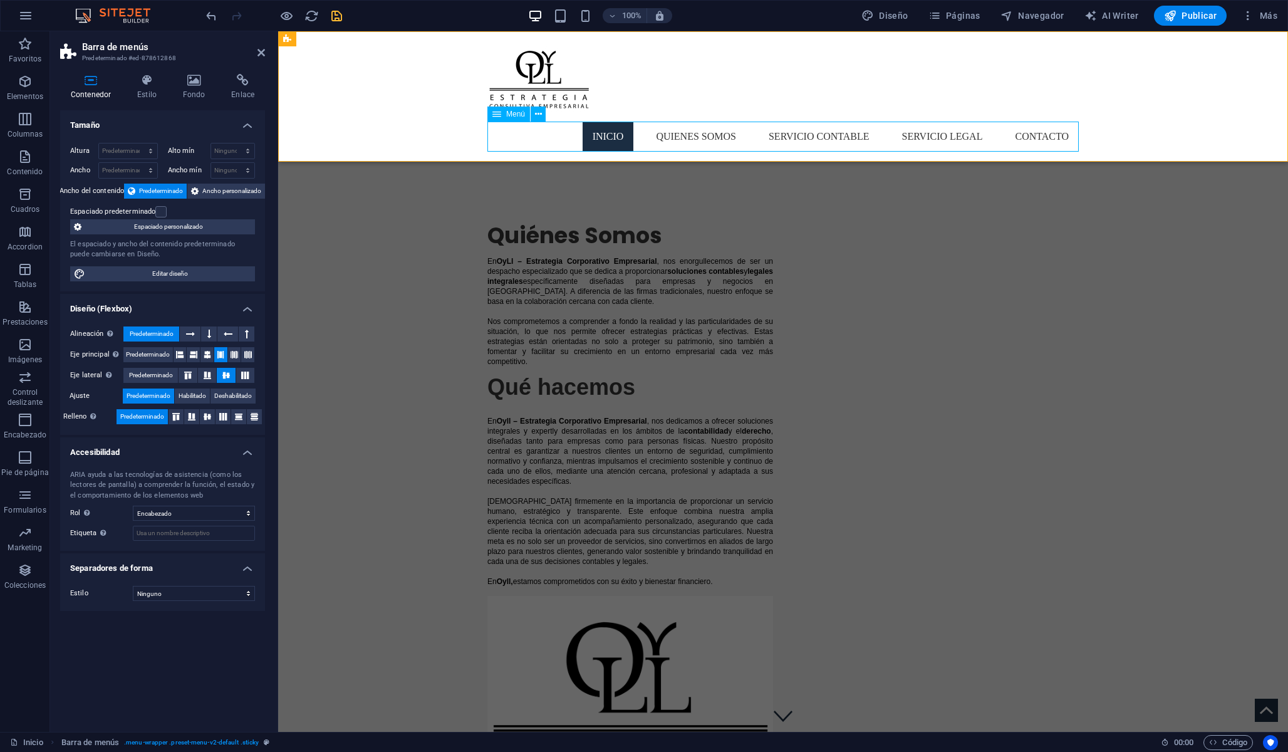
select select
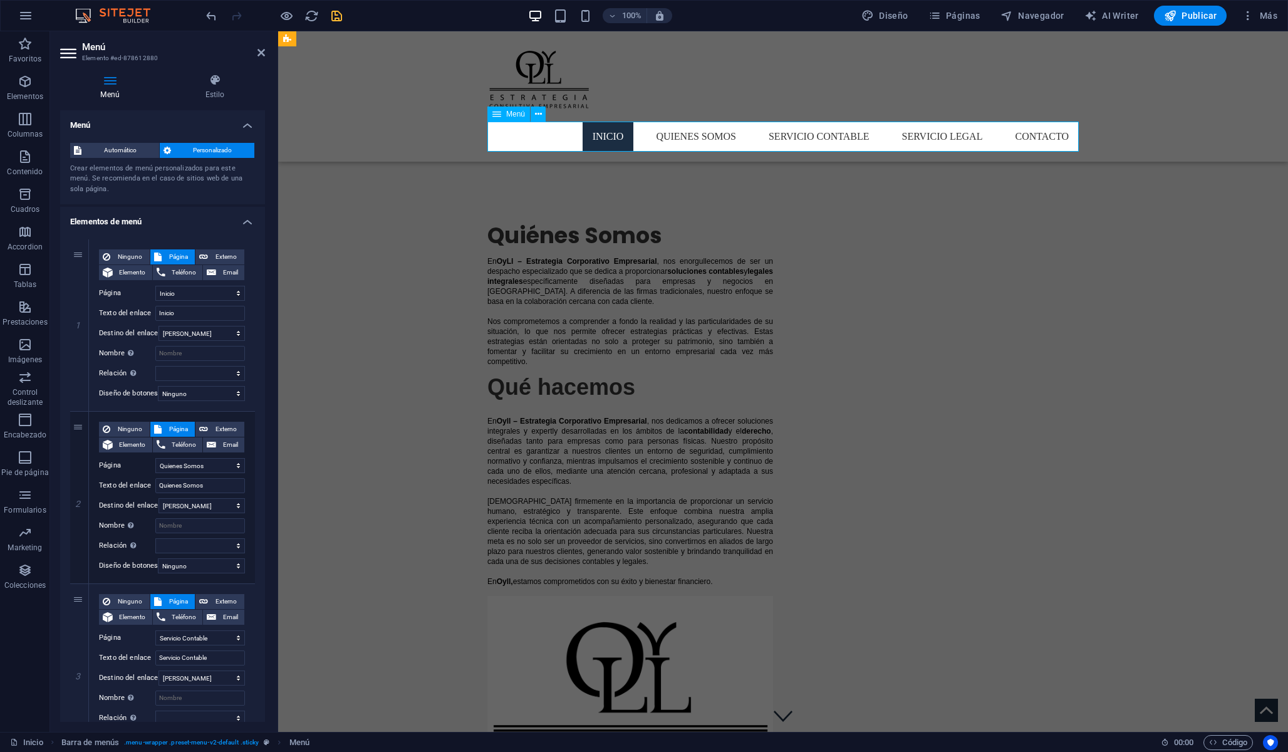
click at [1067, 135] on nav "Inicio Quienes Somos Servicio Contable Servicio Legal Contacto" at bounding box center [782, 137] width 591 height 30
click at [1078, 137] on nav "Inicio Quienes Somos Servicio Contable Servicio Legal Contacto" at bounding box center [782, 137] width 591 height 30
click at [1075, 90] on div "Menu Inicio Quienes Somos Servicio Contable Servicio Legal Contacto" at bounding box center [783, 96] width 1010 height 130
select select "header"
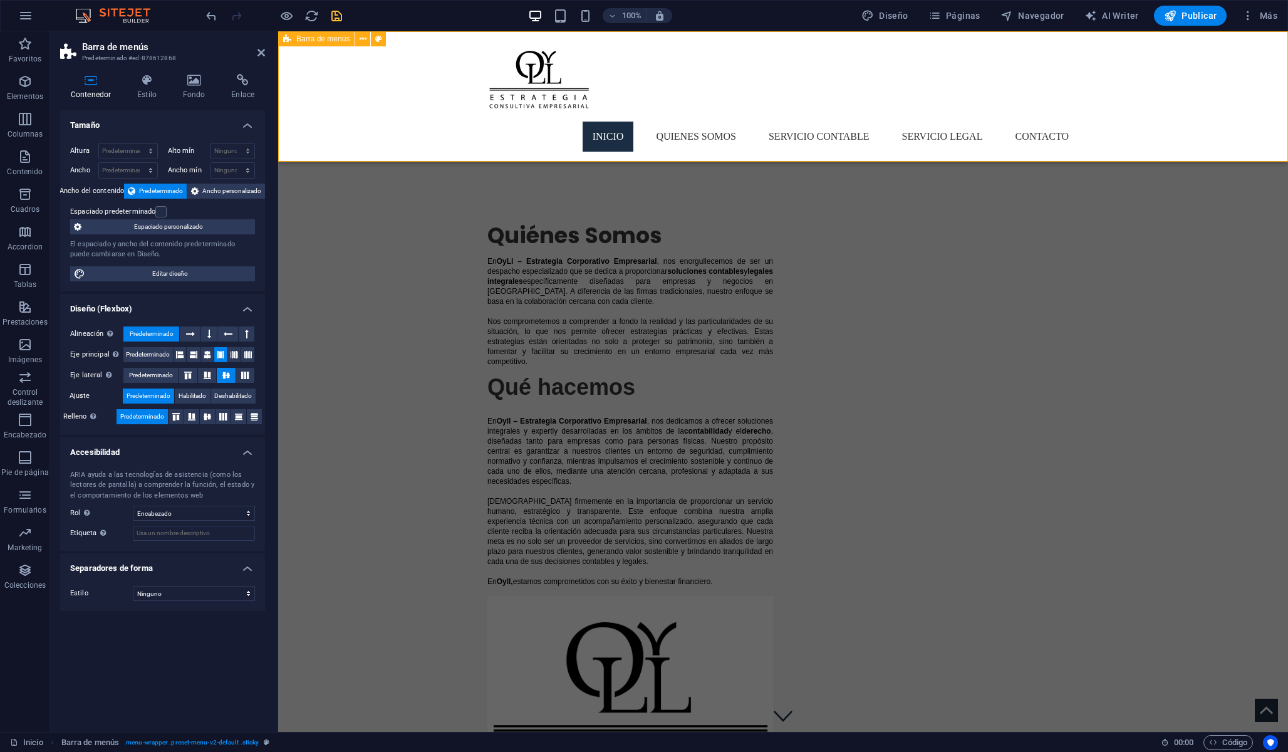
click at [932, 110] on div "Menu Inicio Quienes Somos Servicio Contable Servicio Legal Contacto" at bounding box center [783, 96] width 1010 height 130
click at [361, 43] on icon at bounding box center [363, 39] width 7 height 13
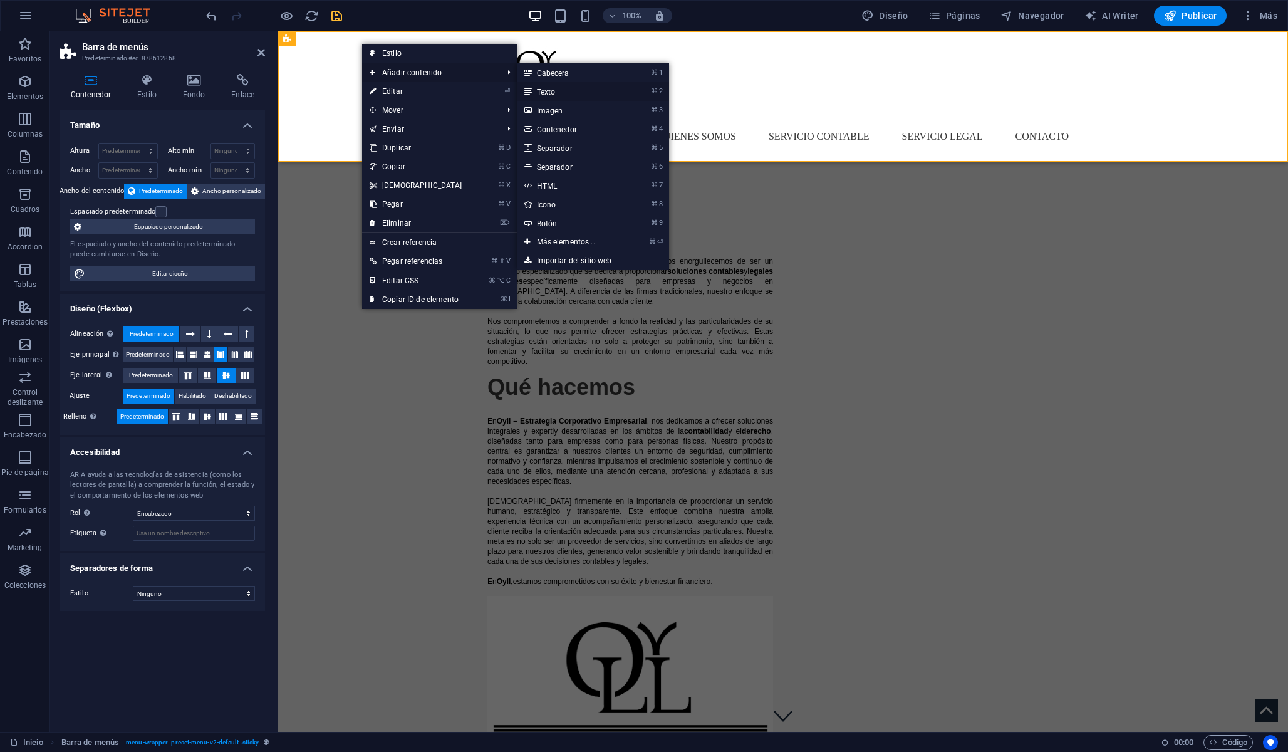
click at [578, 92] on link "⌘ 2 Texto" at bounding box center [569, 91] width 105 height 19
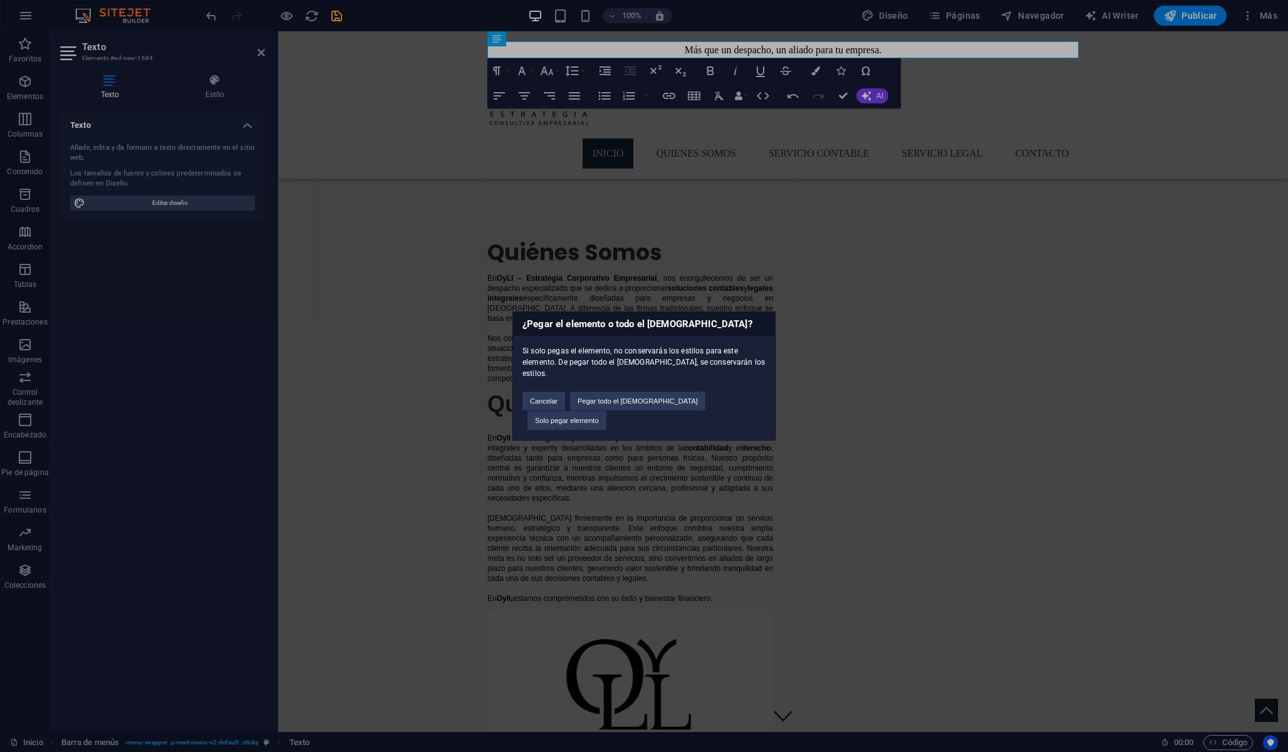
click at [548, 155] on div "¿Pegar el elemento o todo el [DEMOGRAPHIC_DATA]? Si solo pegas el elemento, no …" at bounding box center [644, 376] width 1288 height 752
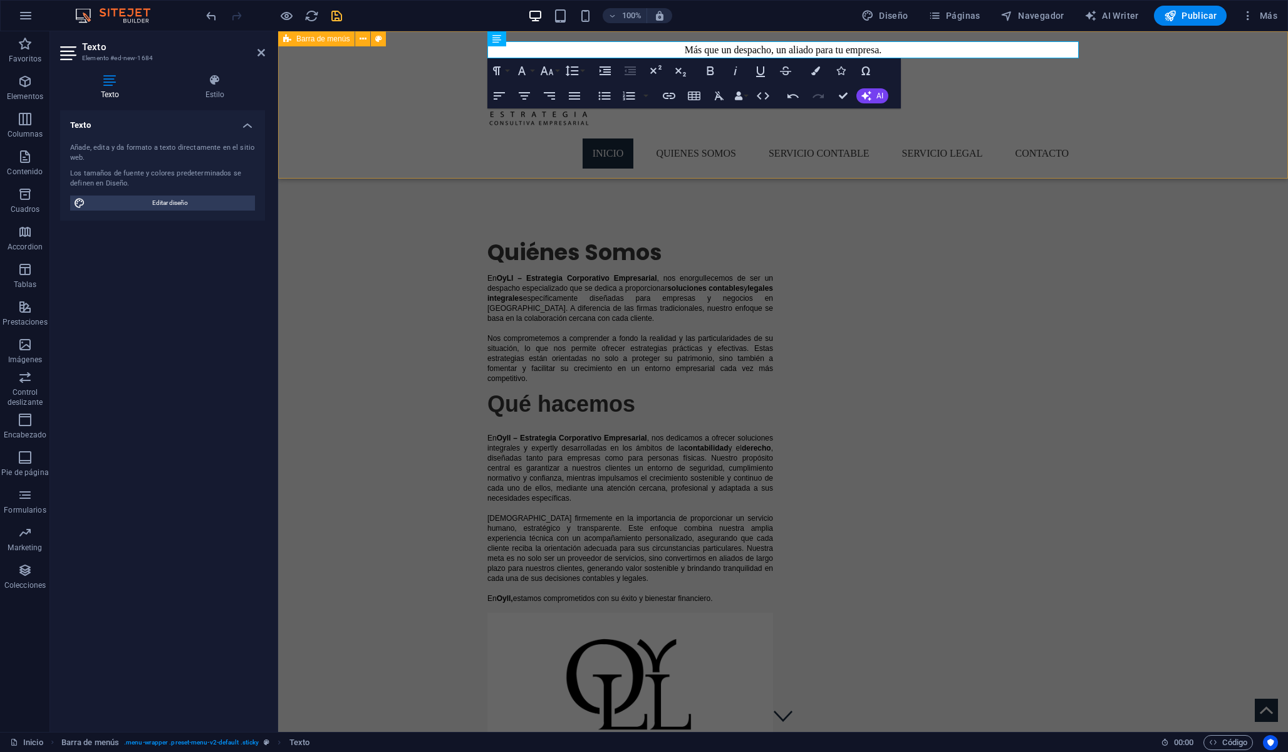
click at [966, 101] on div "Más que un despacho, un aliado para tu empresa. Menu Inicio Quienes Somos Servi…" at bounding box center [783, 104] width 1010 height 147
select select "header"
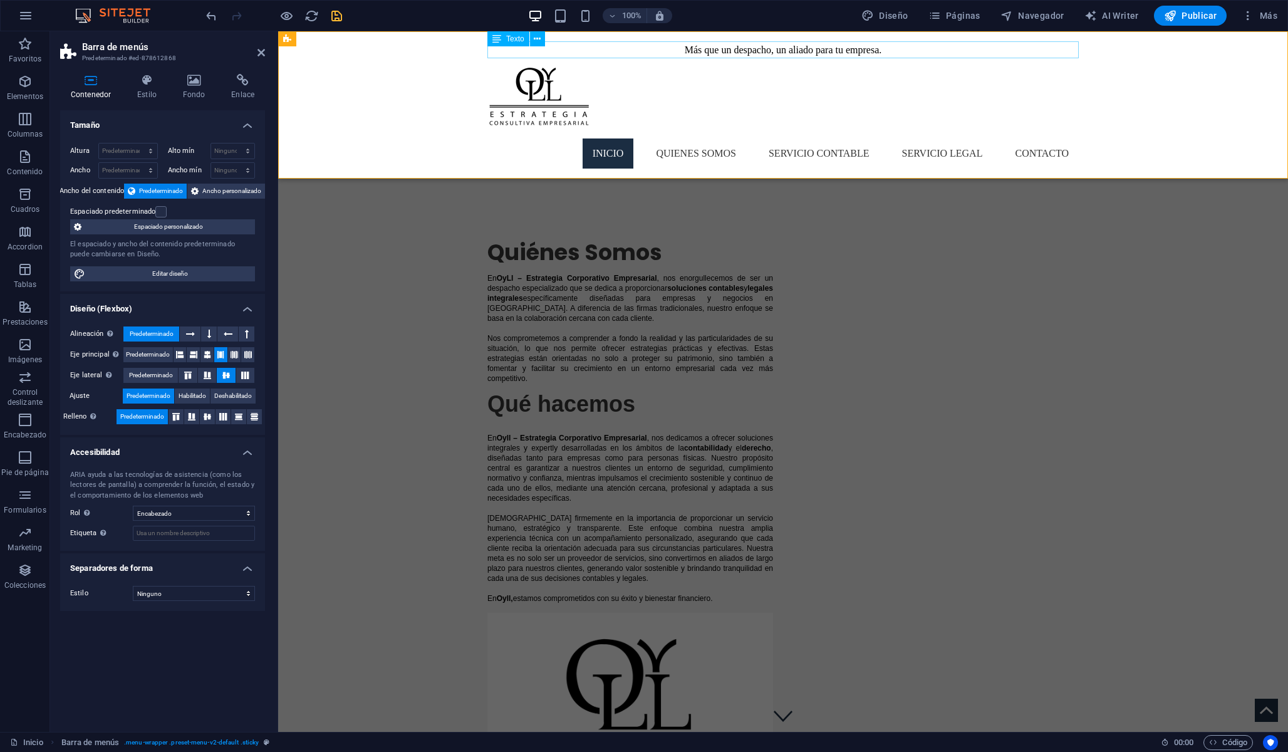
click at [832, 49] on div "Más que un despacho, un aliado para tu empresa." at bounding box center [782, 49] width 591 height 17
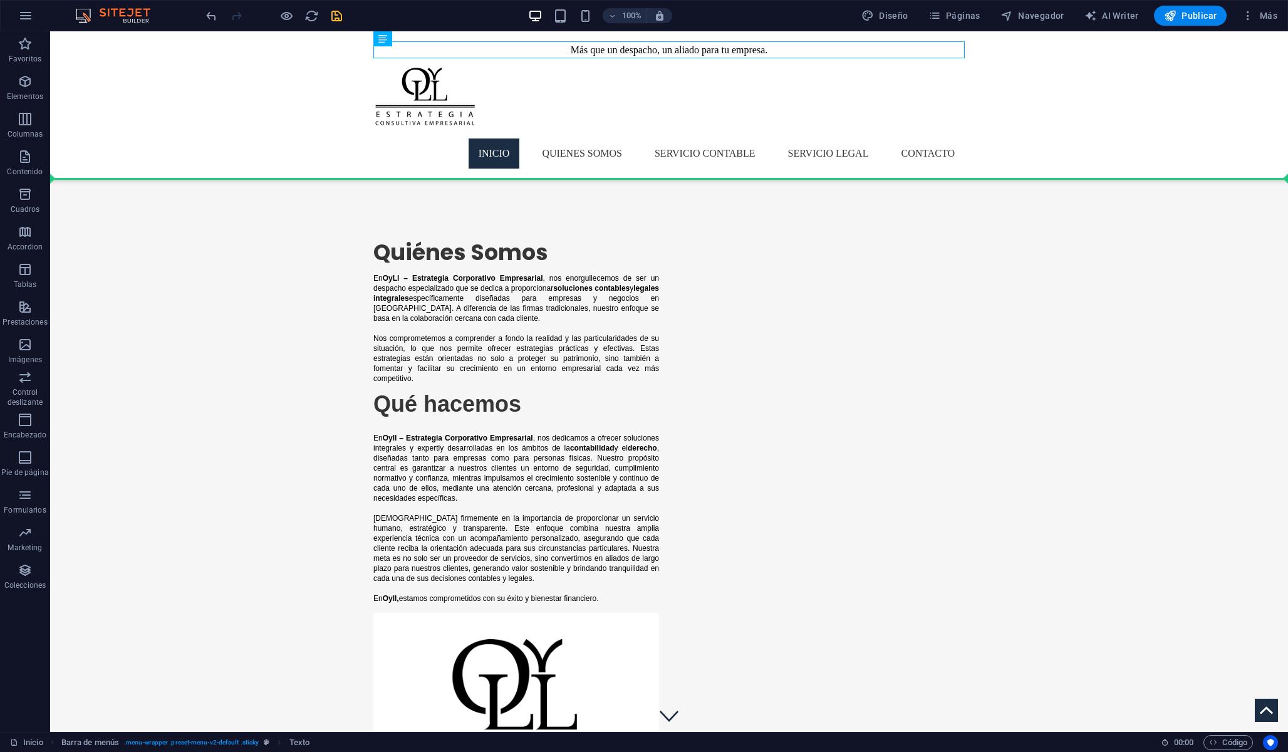
drag, startPoint x: 613, startPoint y: 51, endPoint x: 835, endPoint y: 125, distance: 233.8
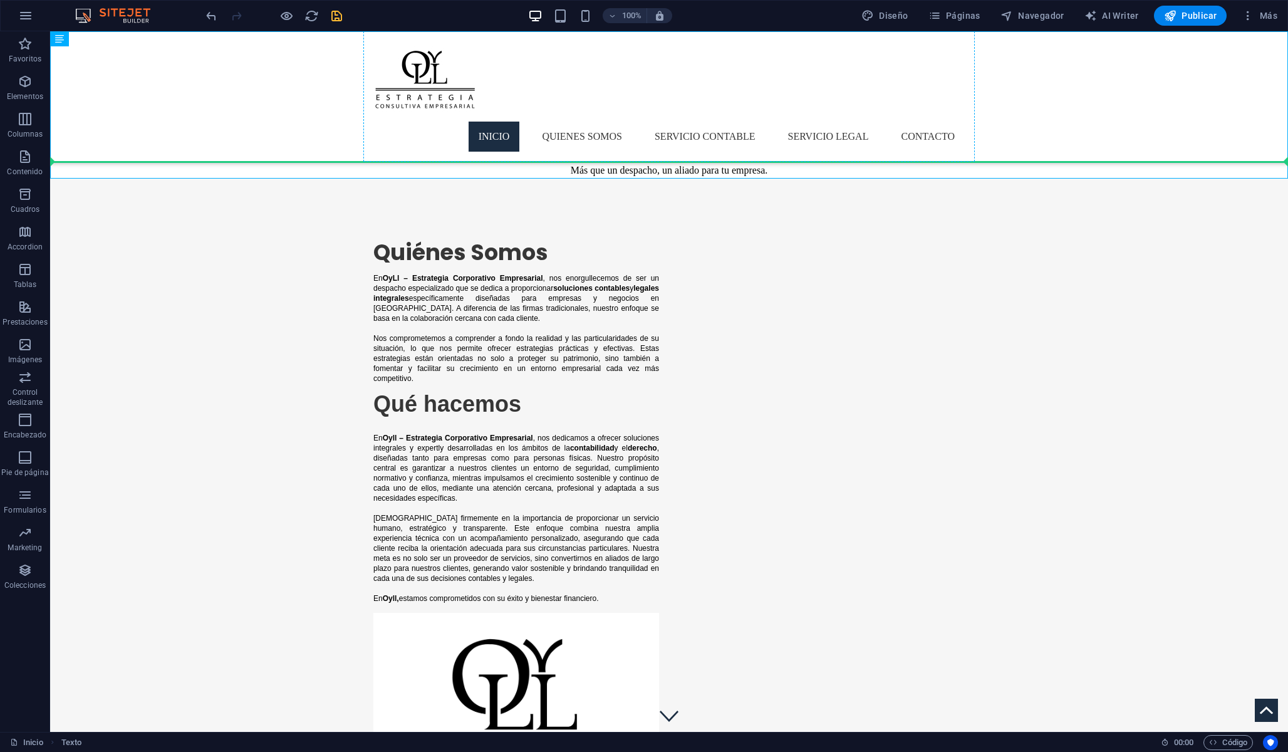
drag, startPoint x: 776, startPoint y: 172, endPoint x: 774, endPoint y: 142, distance: 30.8
drag, startPoint x: 735, startPoint y: 165, endPoint x: 734, endPoint y: 125, distance: 40.1
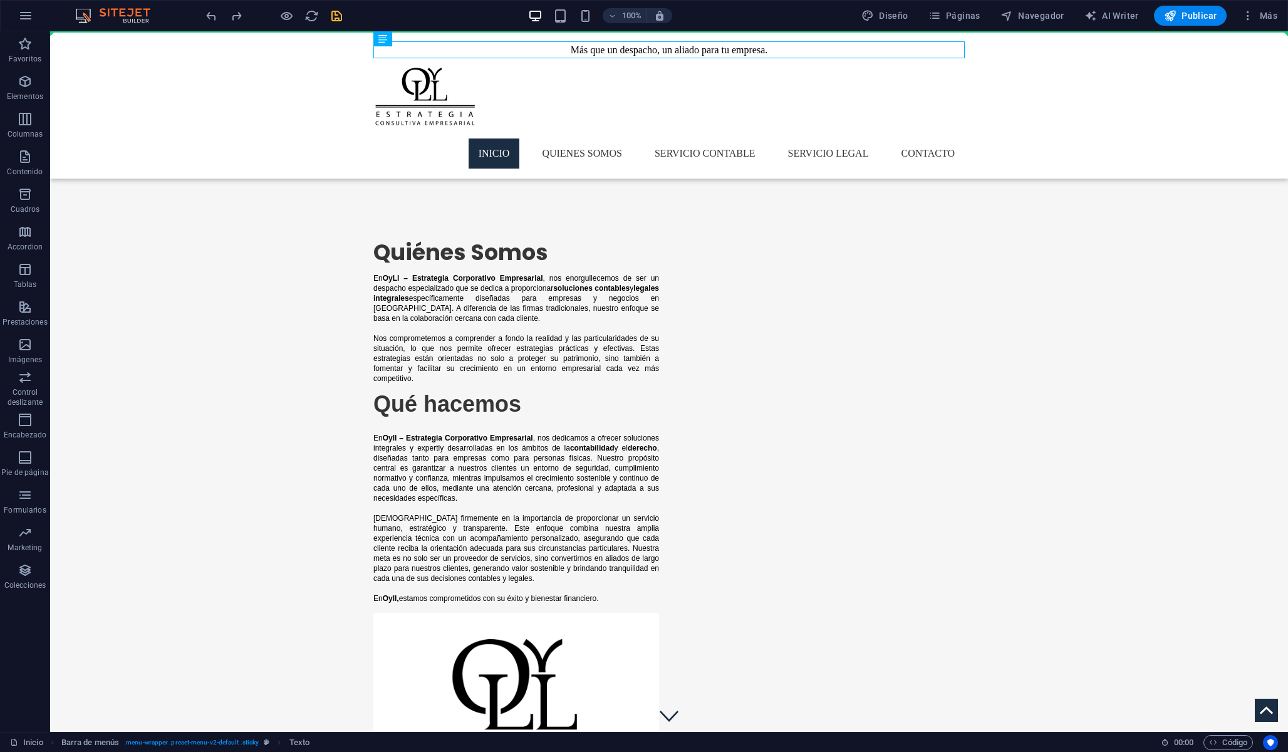
drag, startPoint x: 719, startPoint y: 55, endPoint x: 714, endPoint y: 95, distance: 40.4
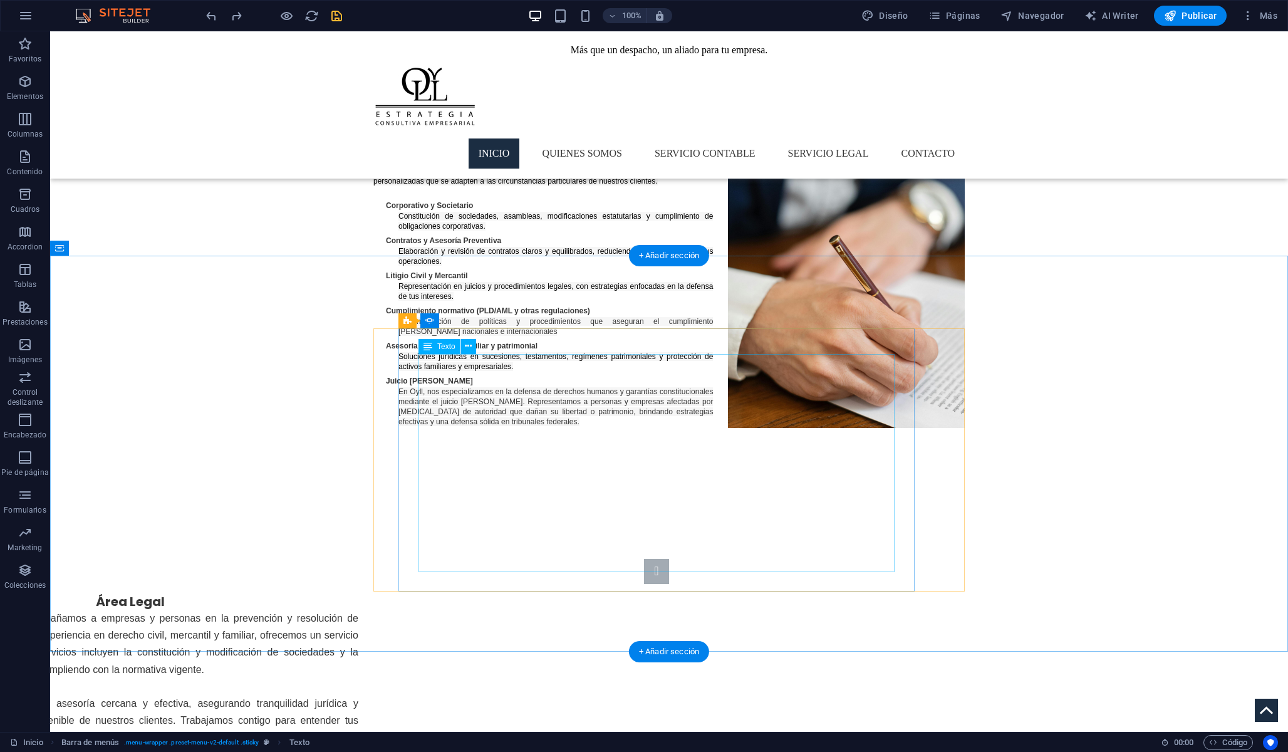
scroll to position [1583, 0]
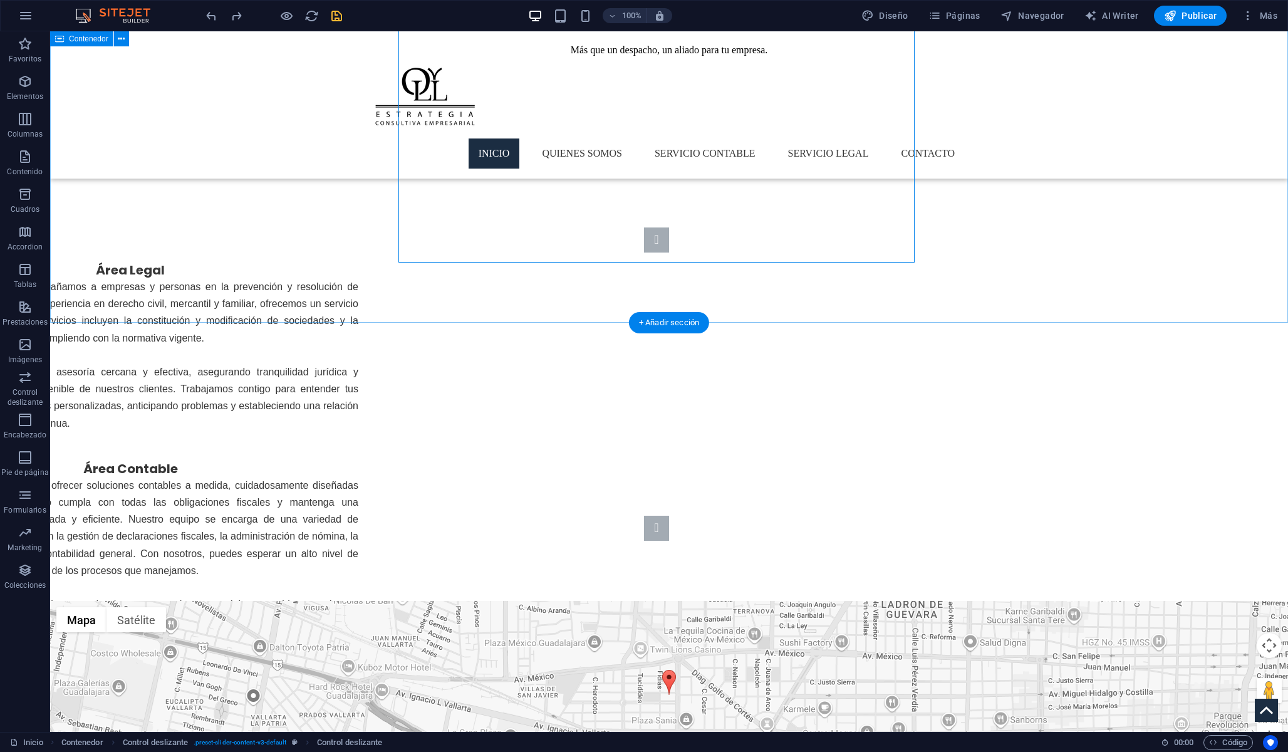
scroll to position [1911, 0]
click at [641, 320] on div "+ Añadir sección" at bounding box center [669, 323] width 80 height 21
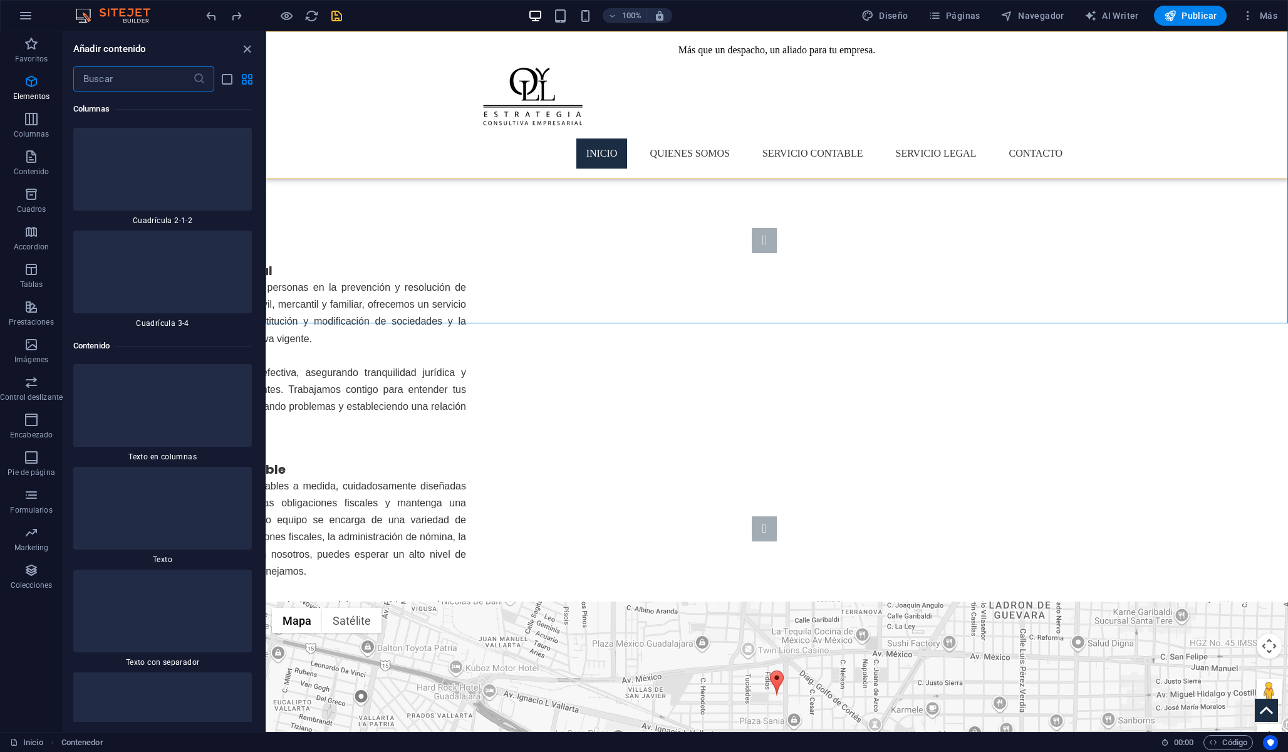
scroll to position [3836, 0]
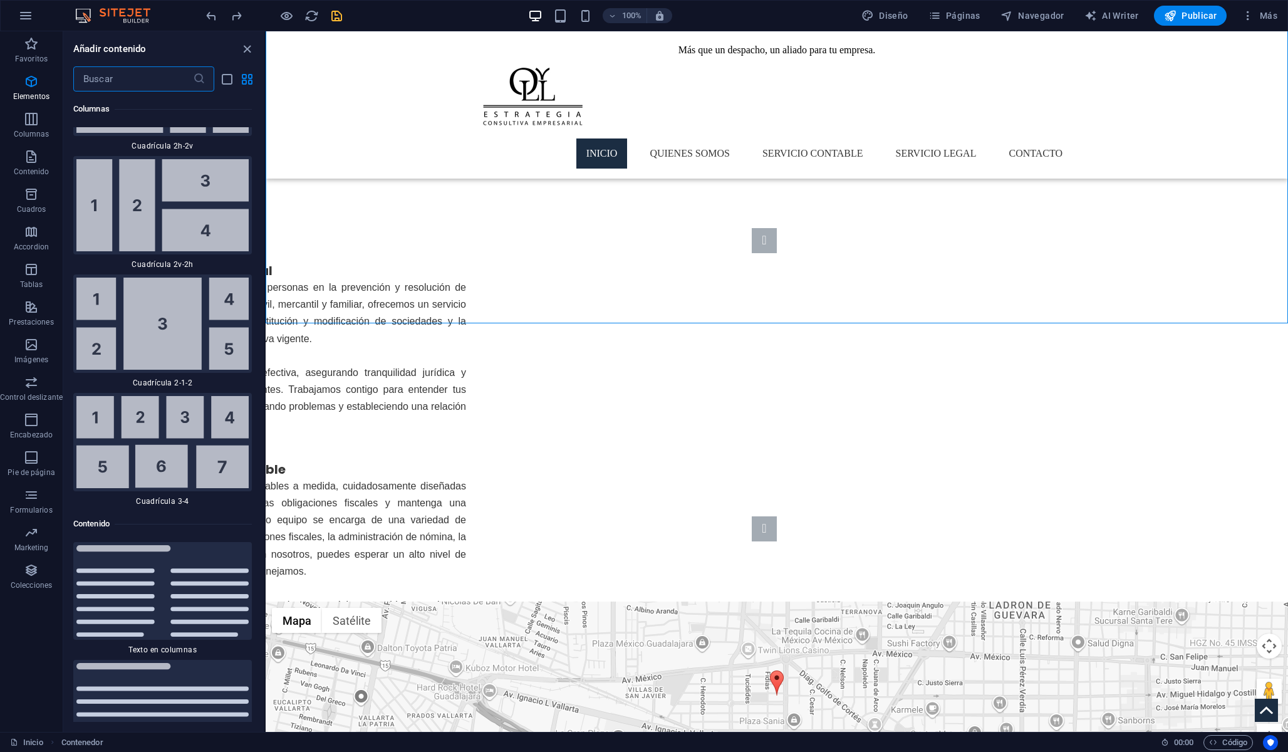
click at [162, 86] on input "text" at bounding box center [133, 78] width 120 height 25
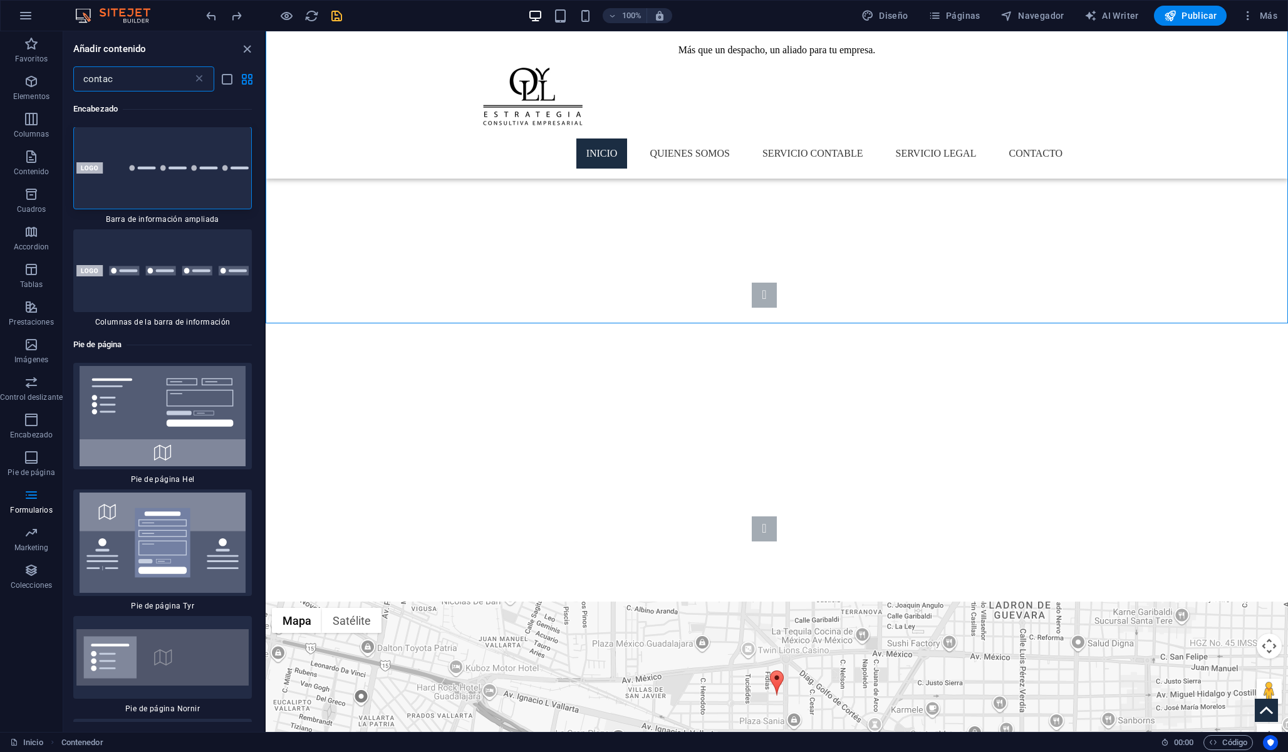
scroll to position [0, 0]
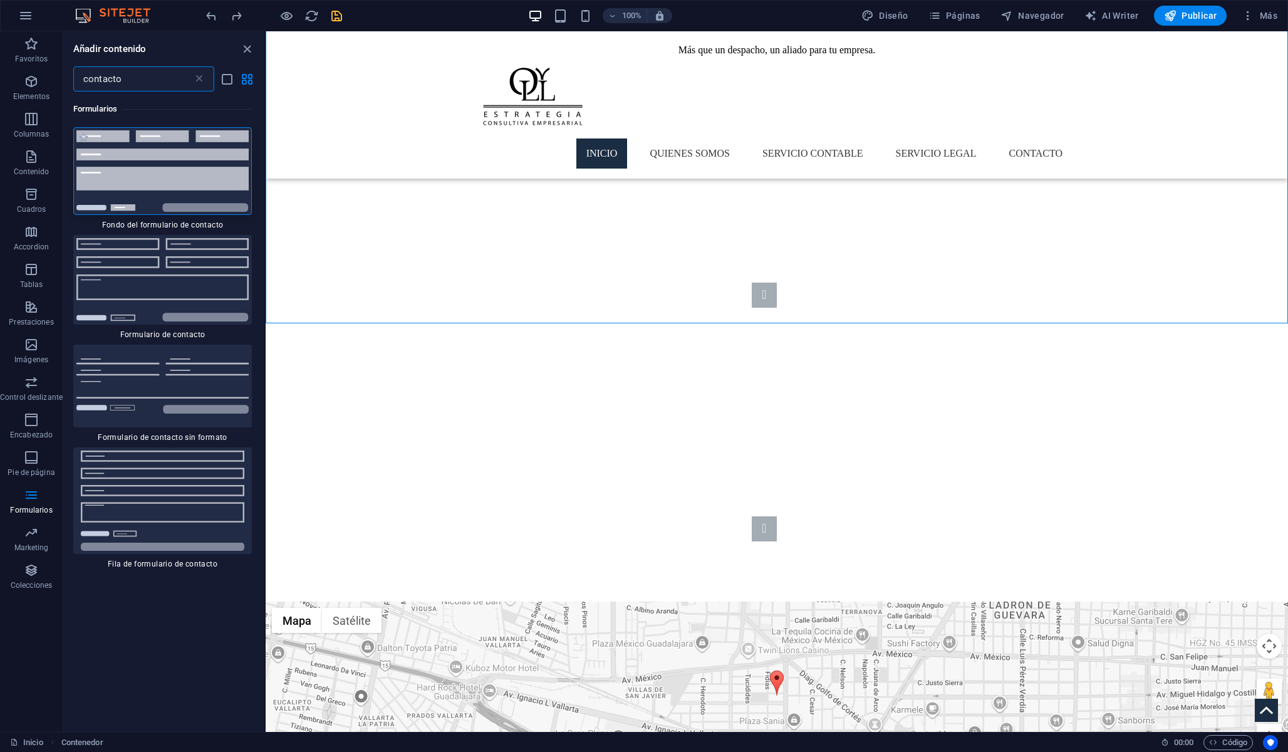
type input "contacto"
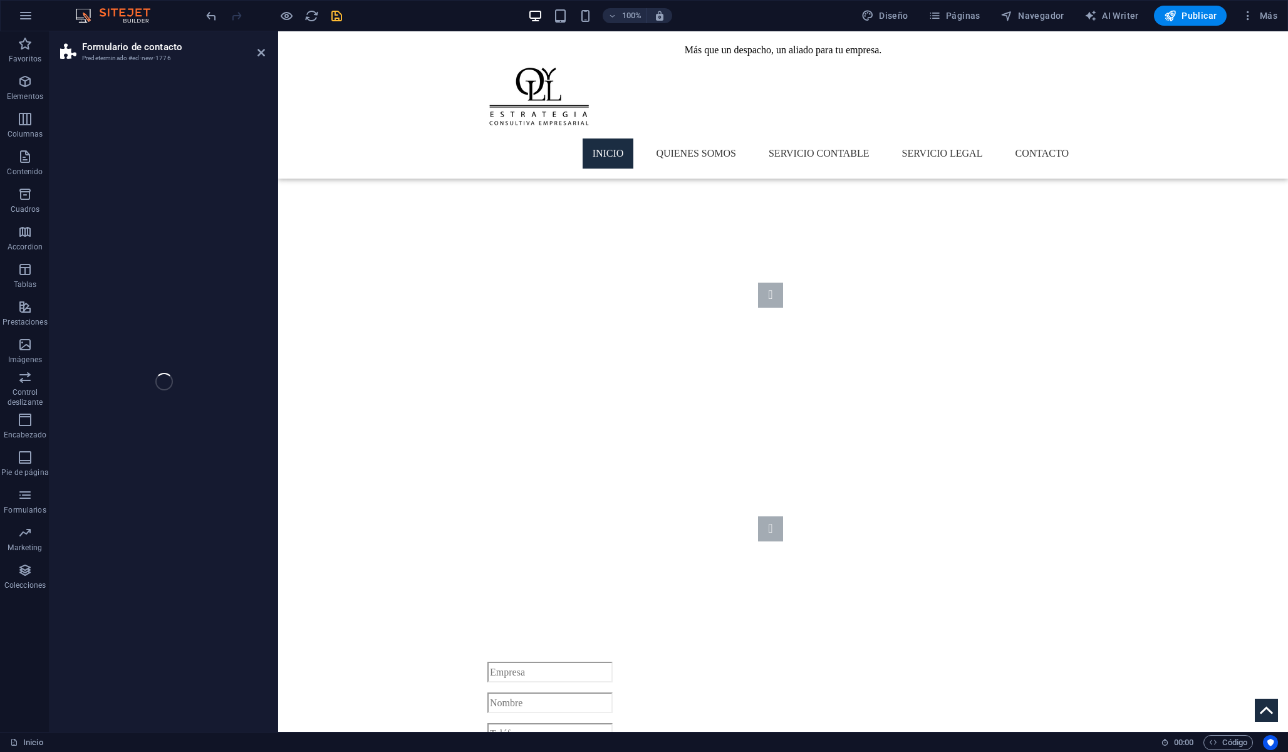
select select "rem"
select select "preset-contact-form-v3-background"
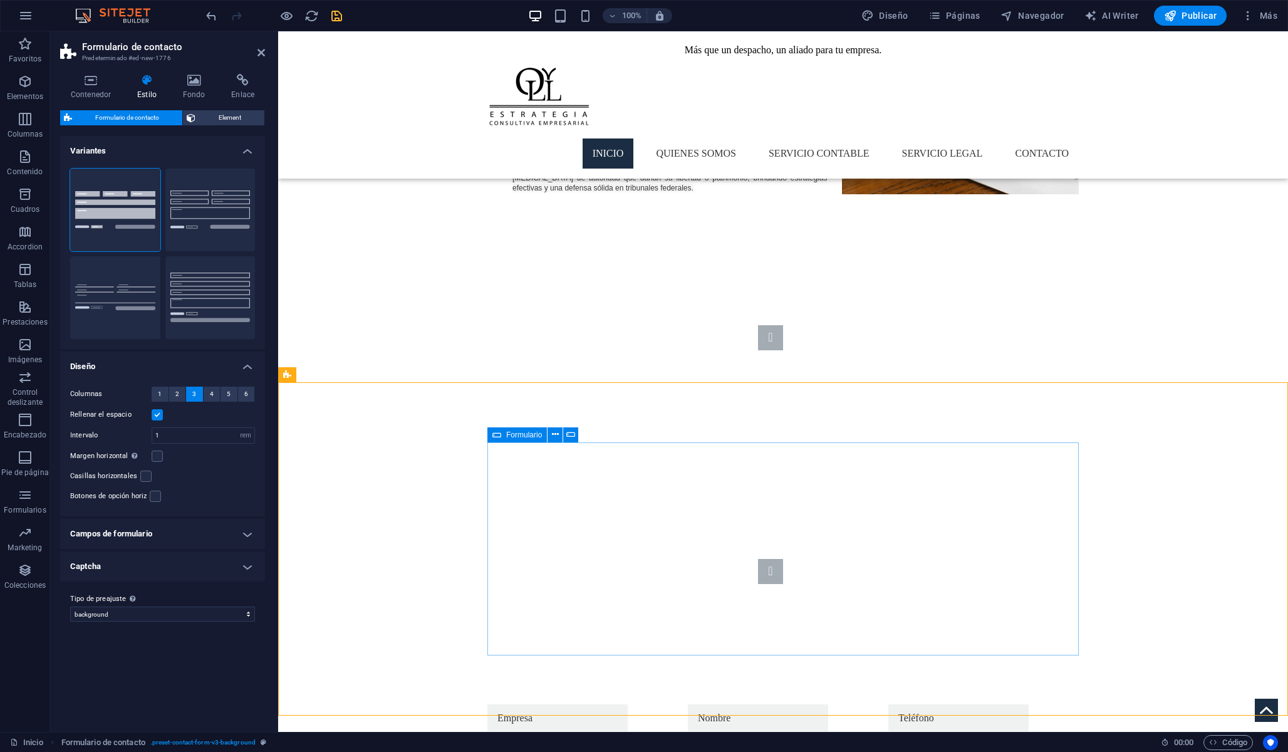
scroll to position [1797, 0]
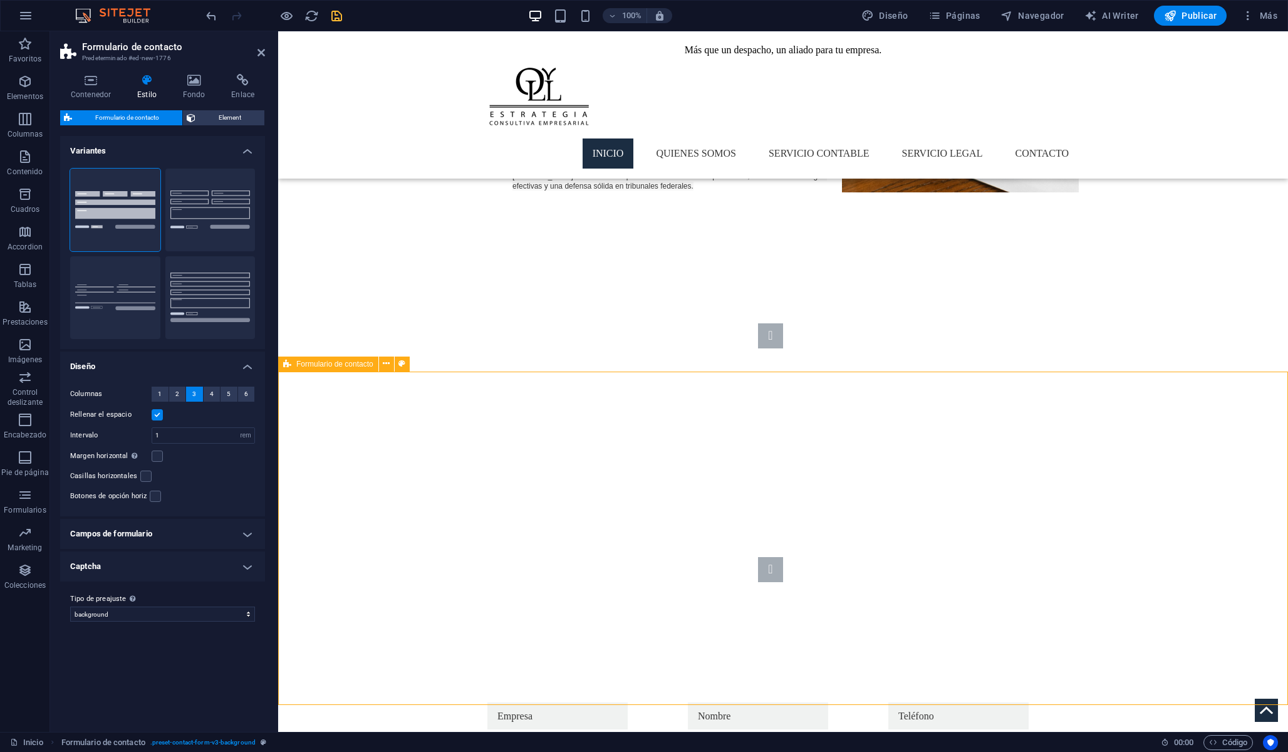
scroll to position [1807, 0]
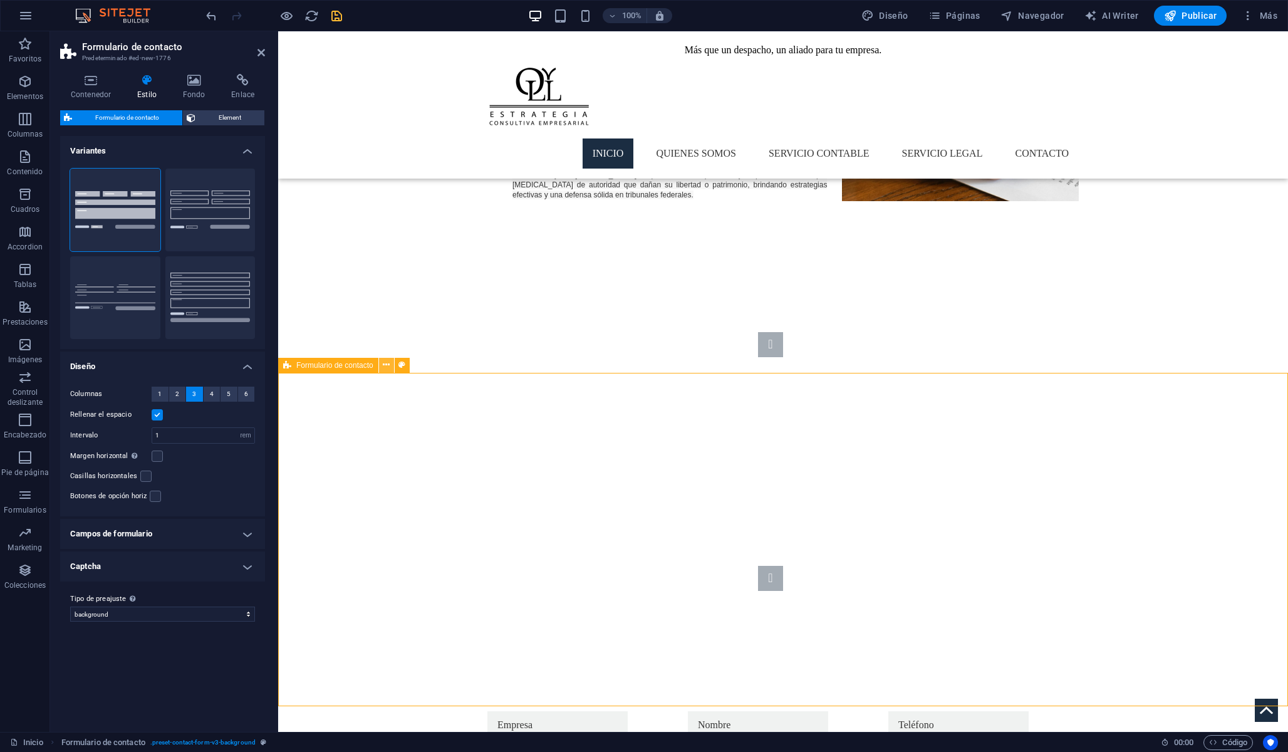
click at [387, 364] on icon at bounding box center [386, 364] width 7 height 13
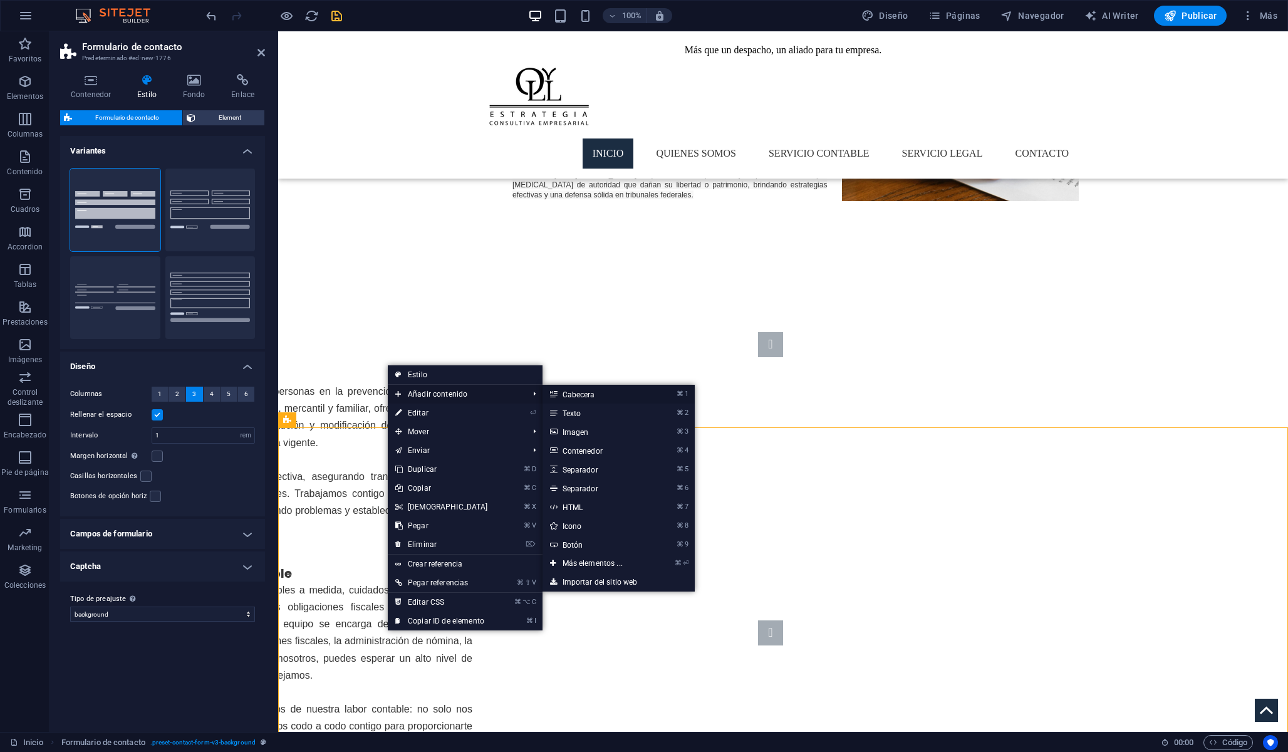
click at [575, 398] on link "⌘ 1 Cabecera" at bounding box center [595, 394] width 105 height 19
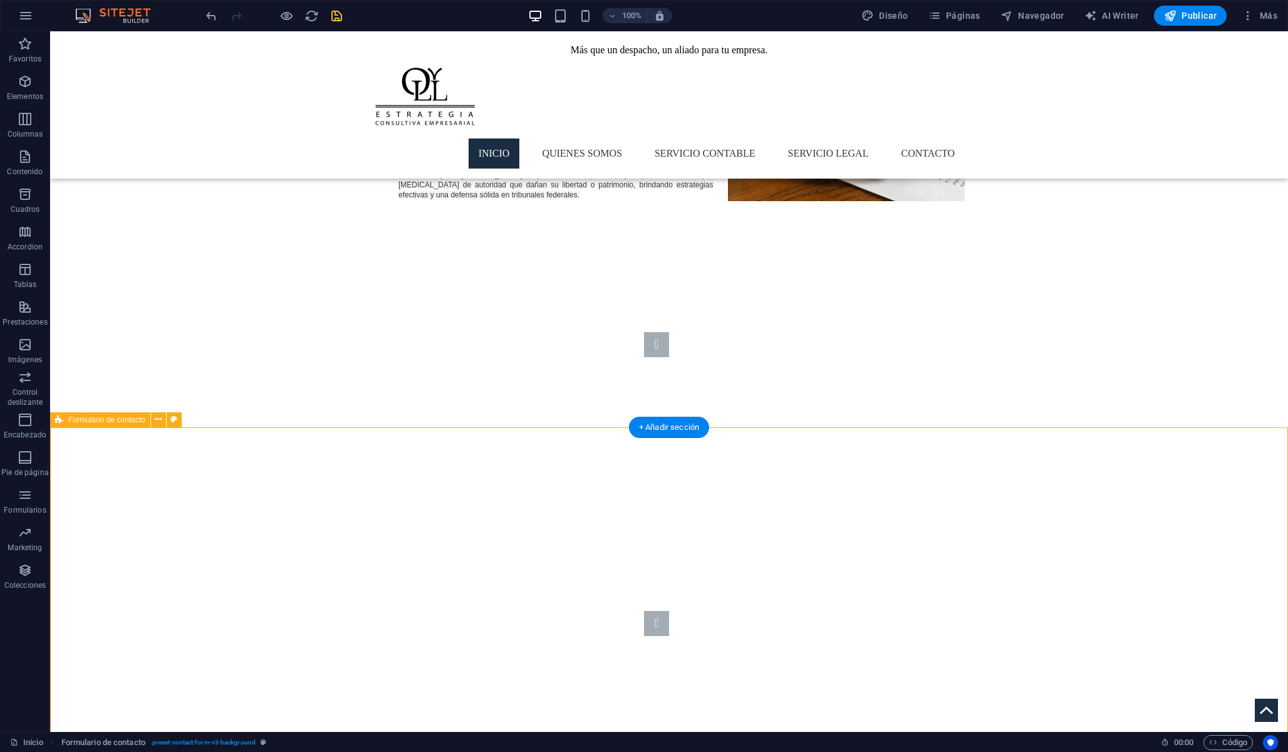
select select "rem"
select select "preset-contact-form-v3-background"
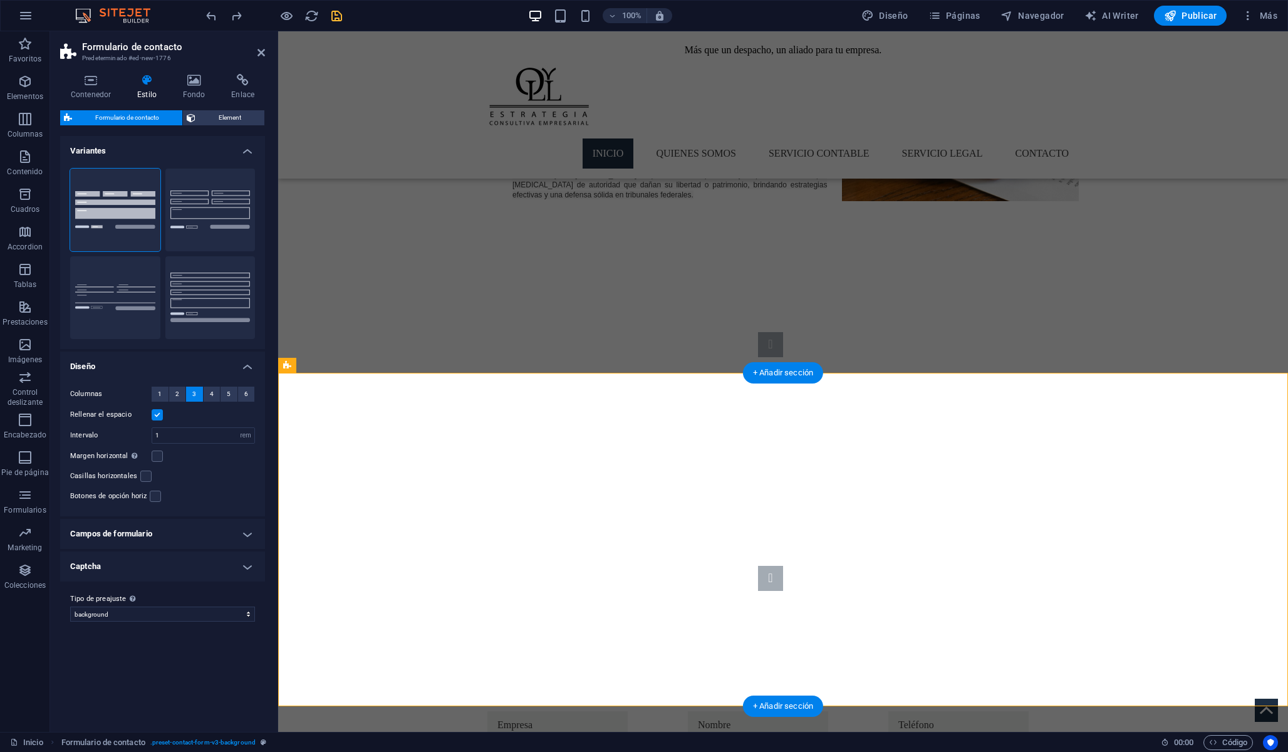
click at [393, 366] on button at bounding box center [386, 365] width 15 height 15
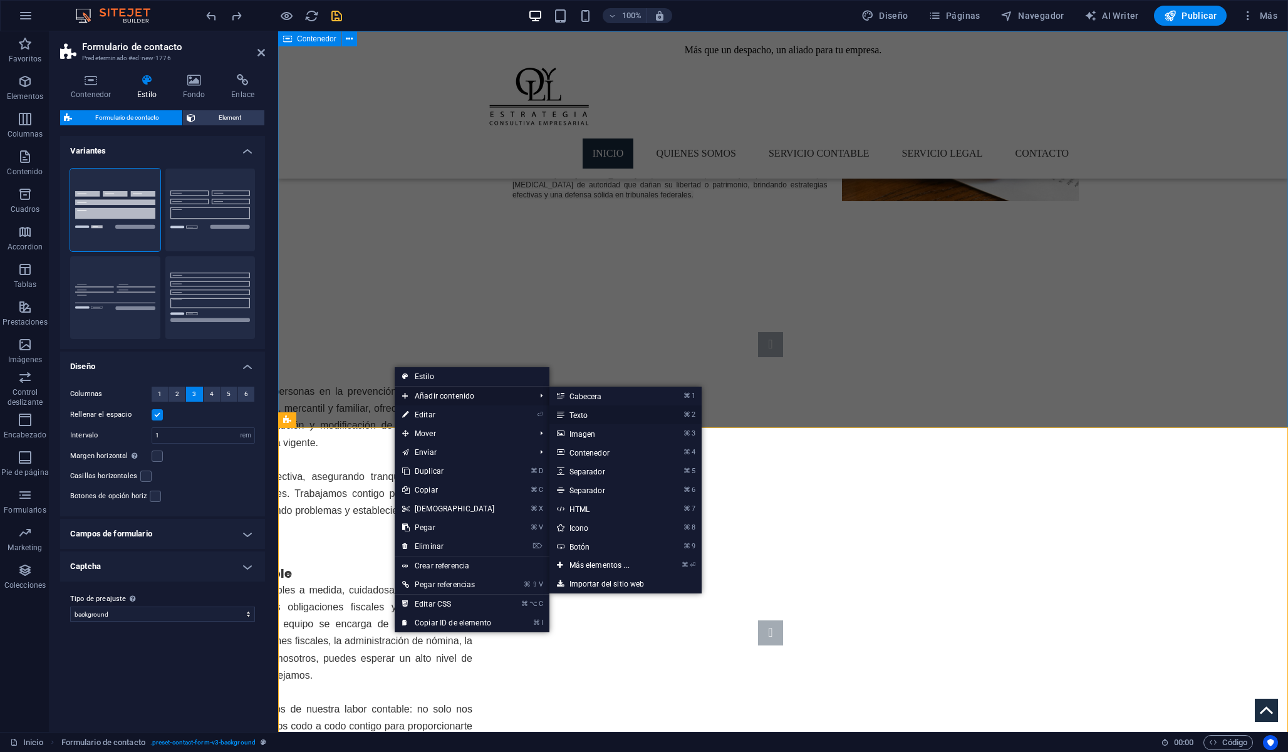
click at [596, 413] on link "⌘ 2 Texto" at bounding box center [601, 414] width 105 height 19
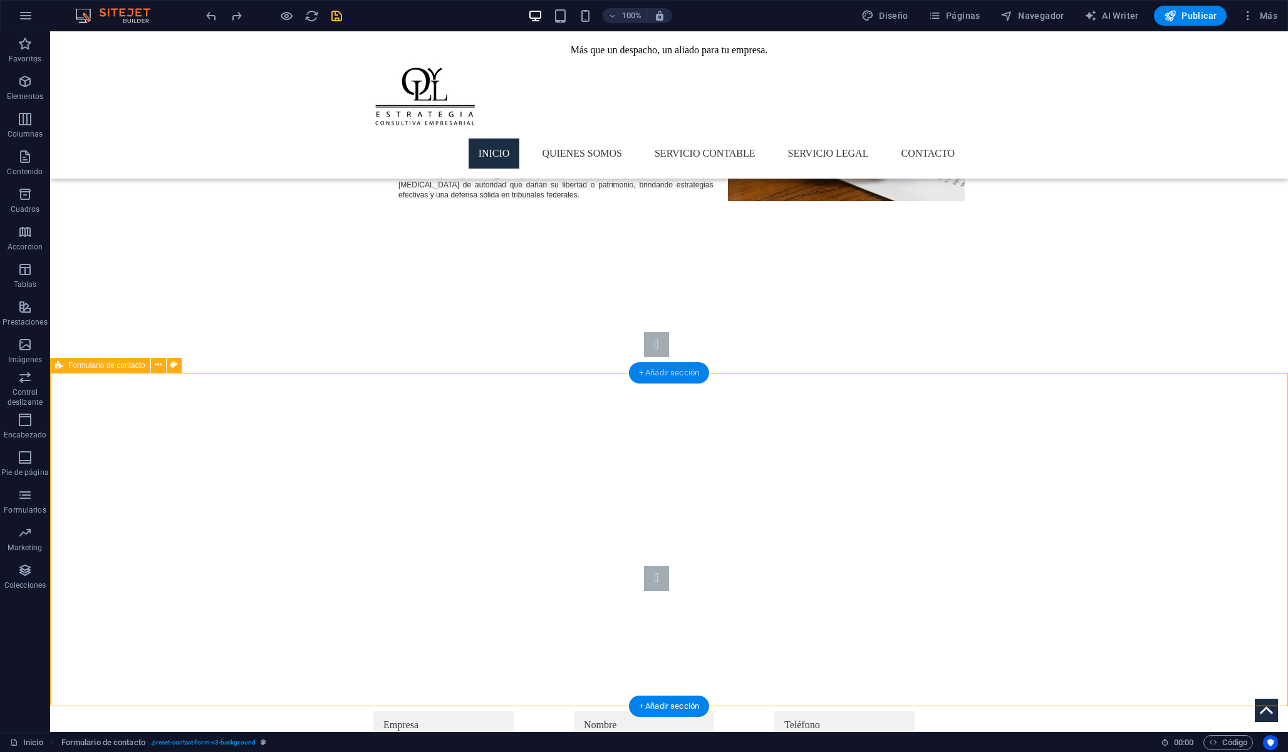
click at [660, 374] on div "+ Añadir sección" at bounding box center [669, 372] width 80 height 21
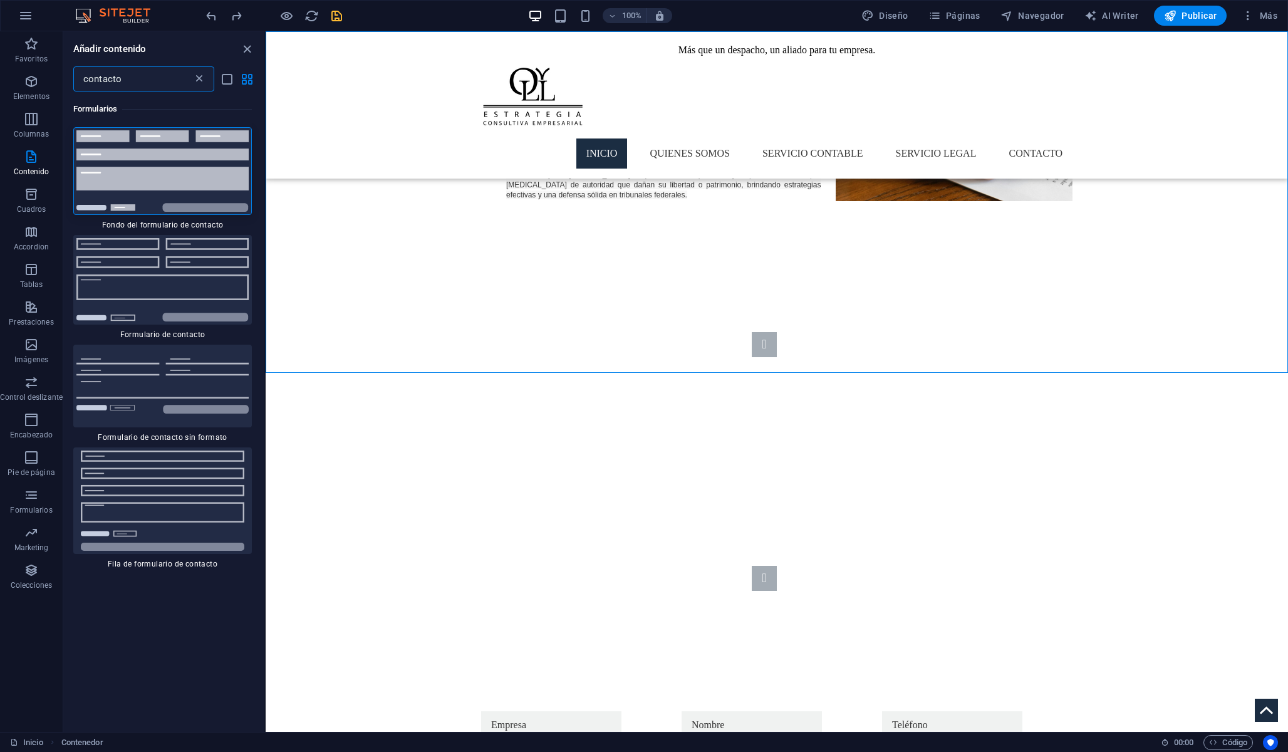
click at [196, 76] on icon at bounding box center [199, 79] width 13 height 13
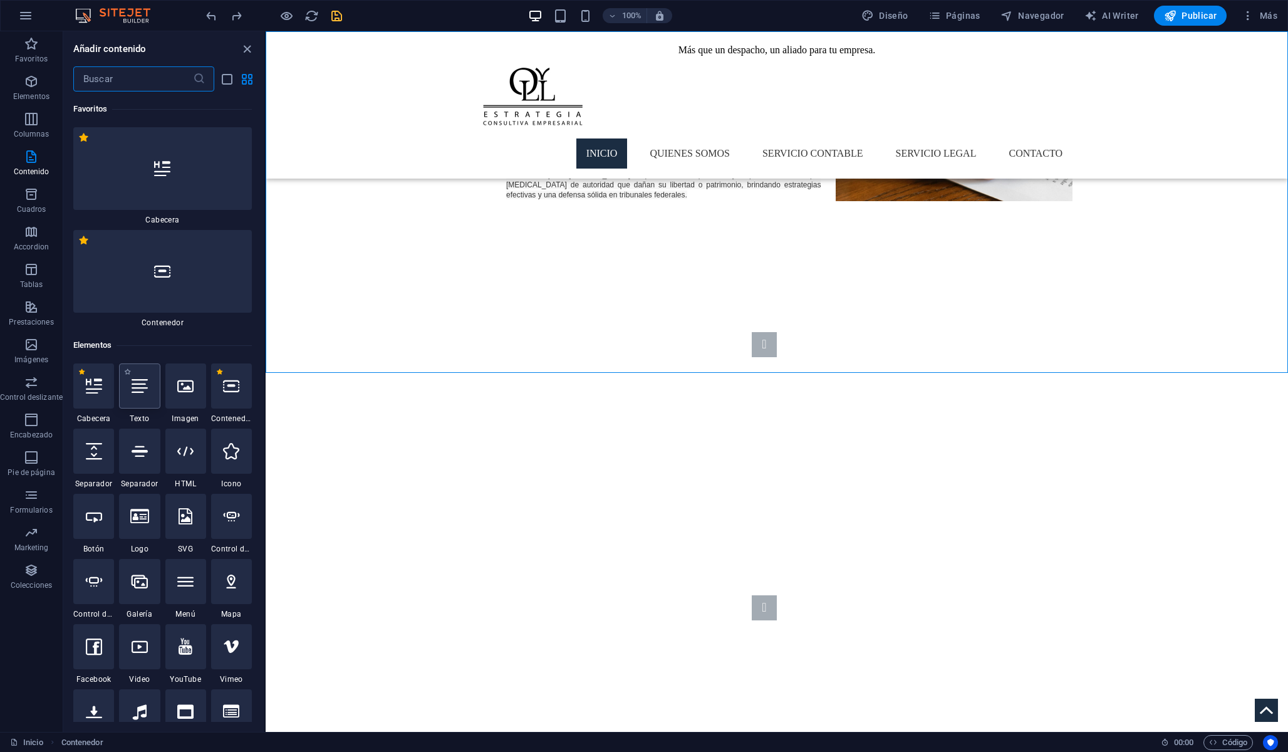
click at [143, 395] on div at bounding box center [139, 385] width 41 height 45
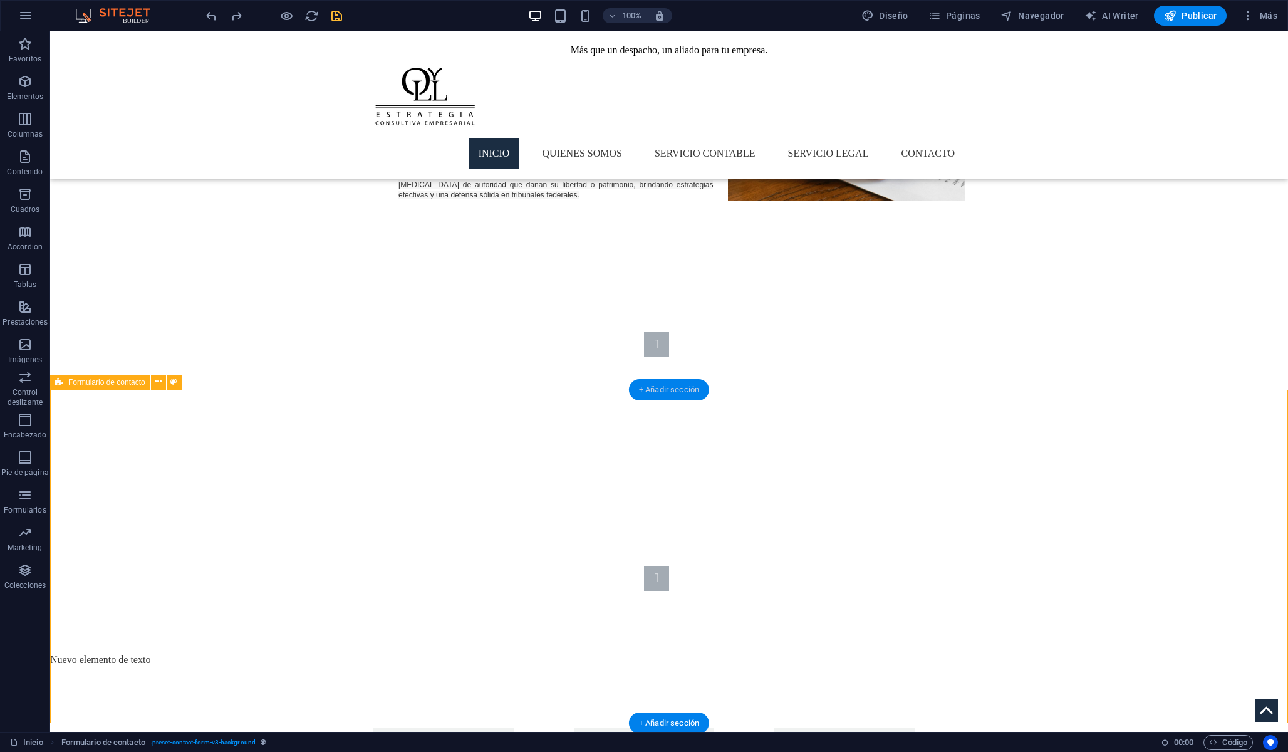
click at [664, 397] on div "+ Añadir sección" at bounding box center [669, 389] width 80 height 21
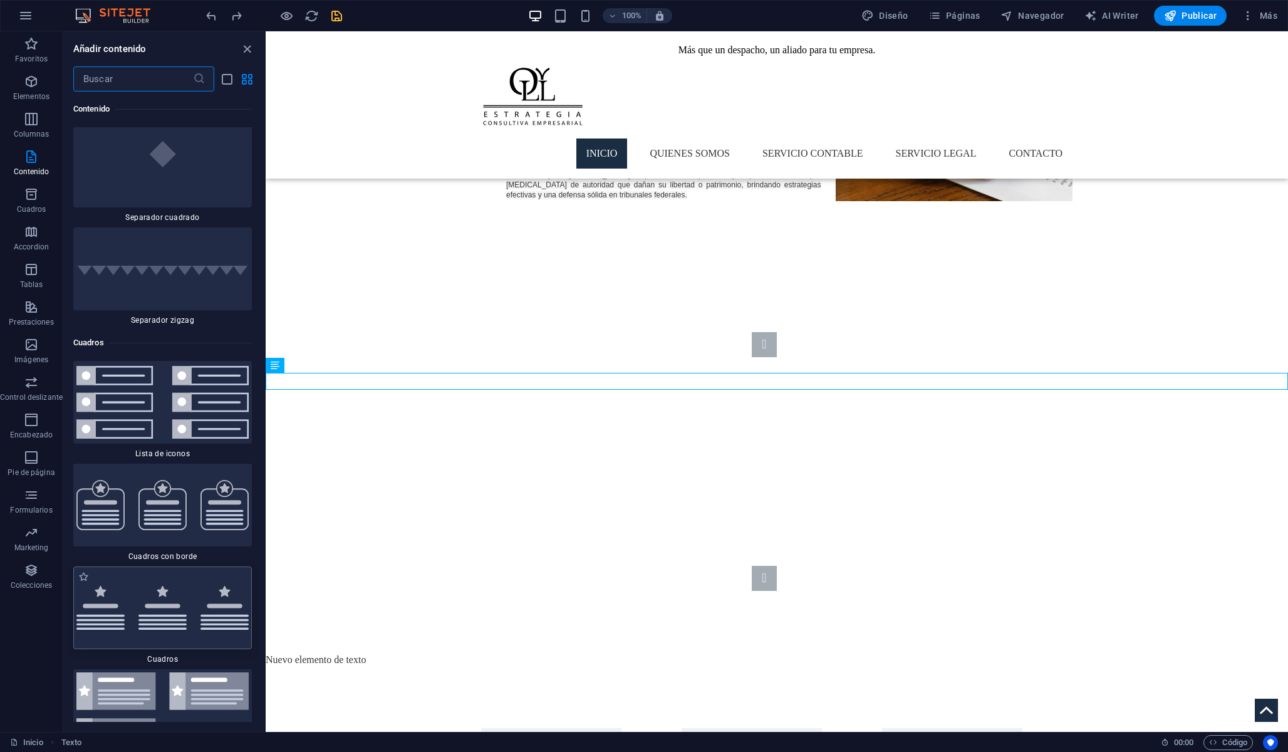
scroll to position [6537, 0]
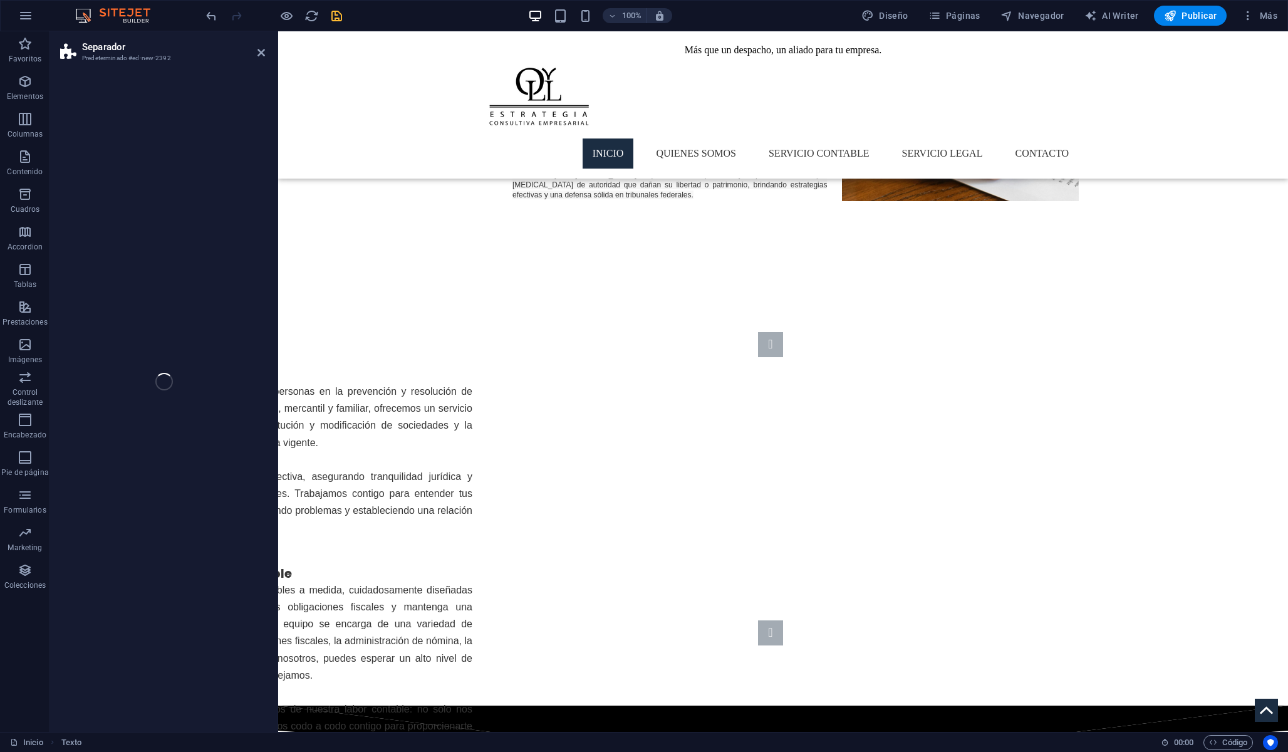
select select "zigzag"
select select "rem"
select select "preset-separator-v3-zigzag"
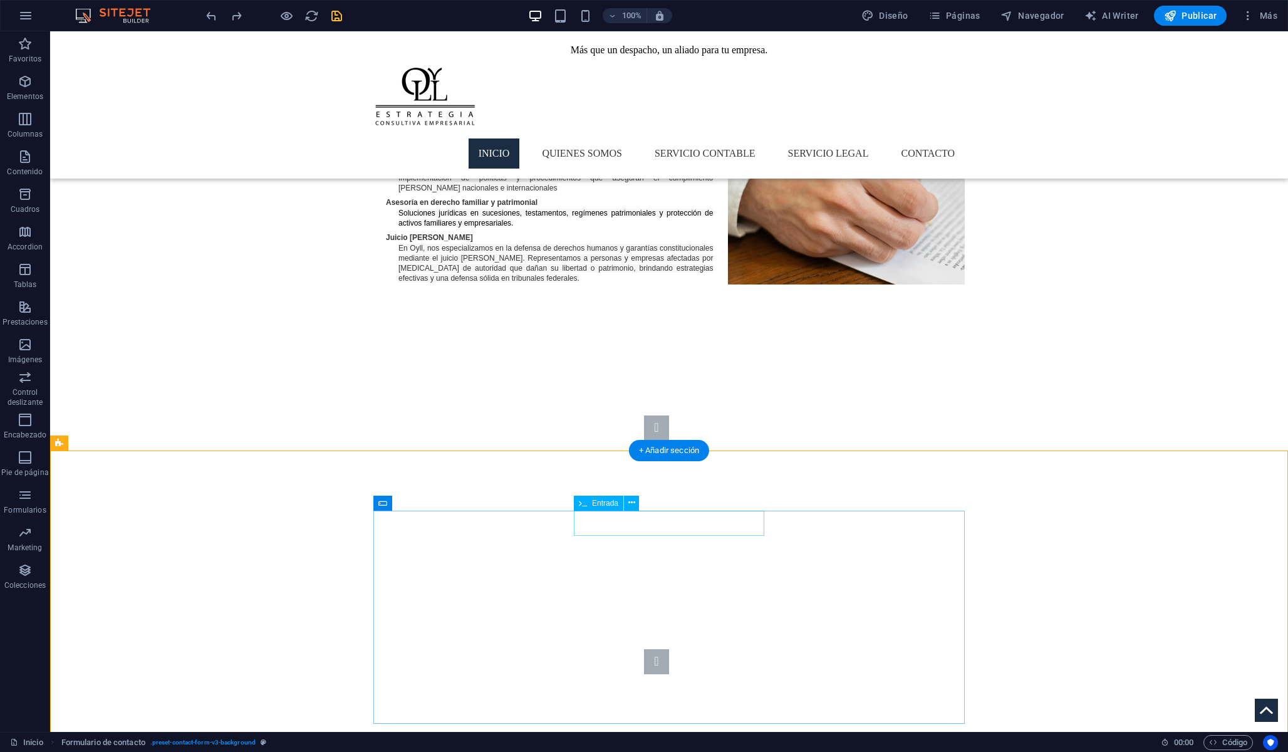
scroll to position [1714, 0]
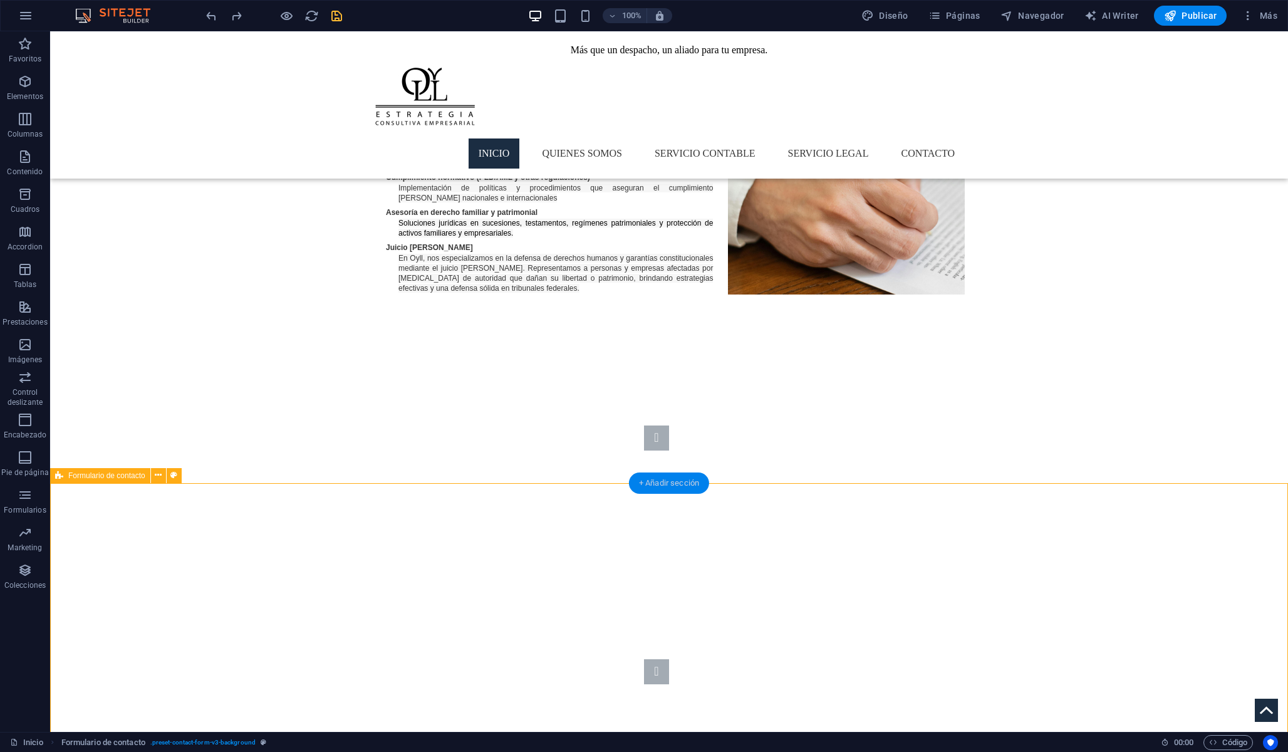
click at [664, 490] on div "+ Añadir sección" at bounding box center [669, 482] width 80 height 21
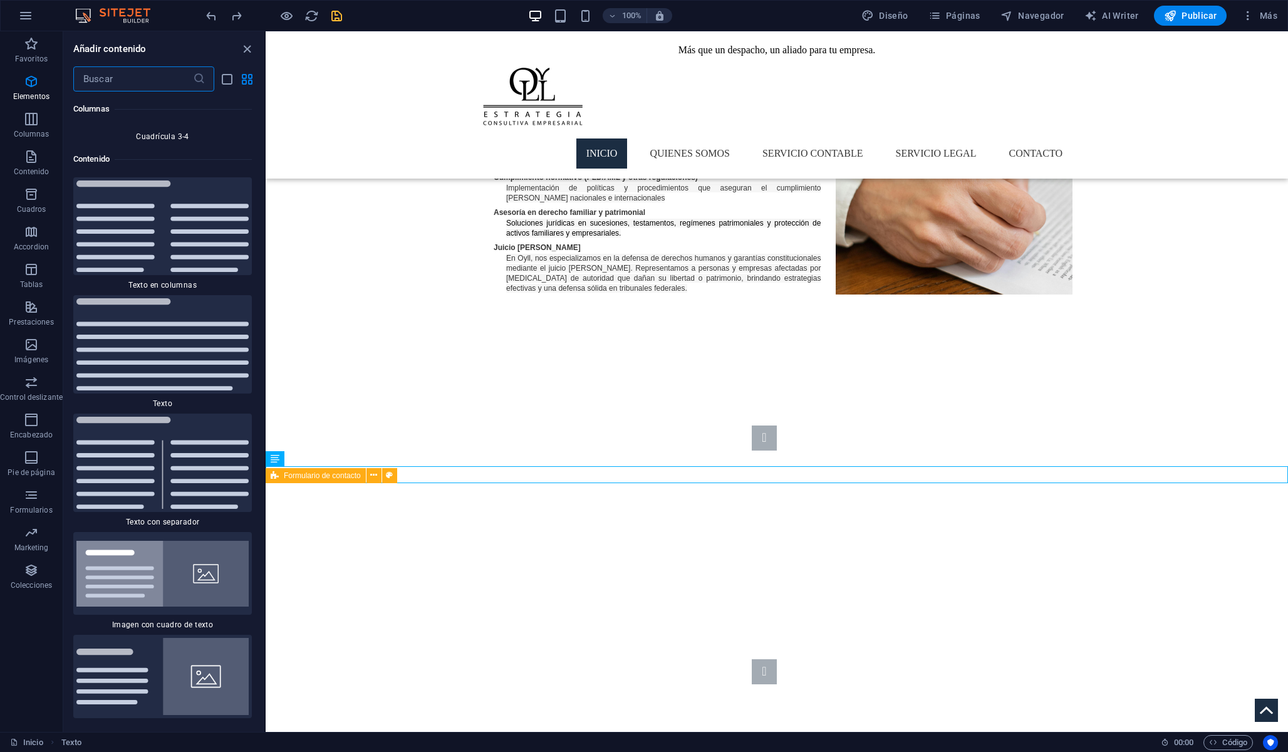
scroll to position [4208, 0]
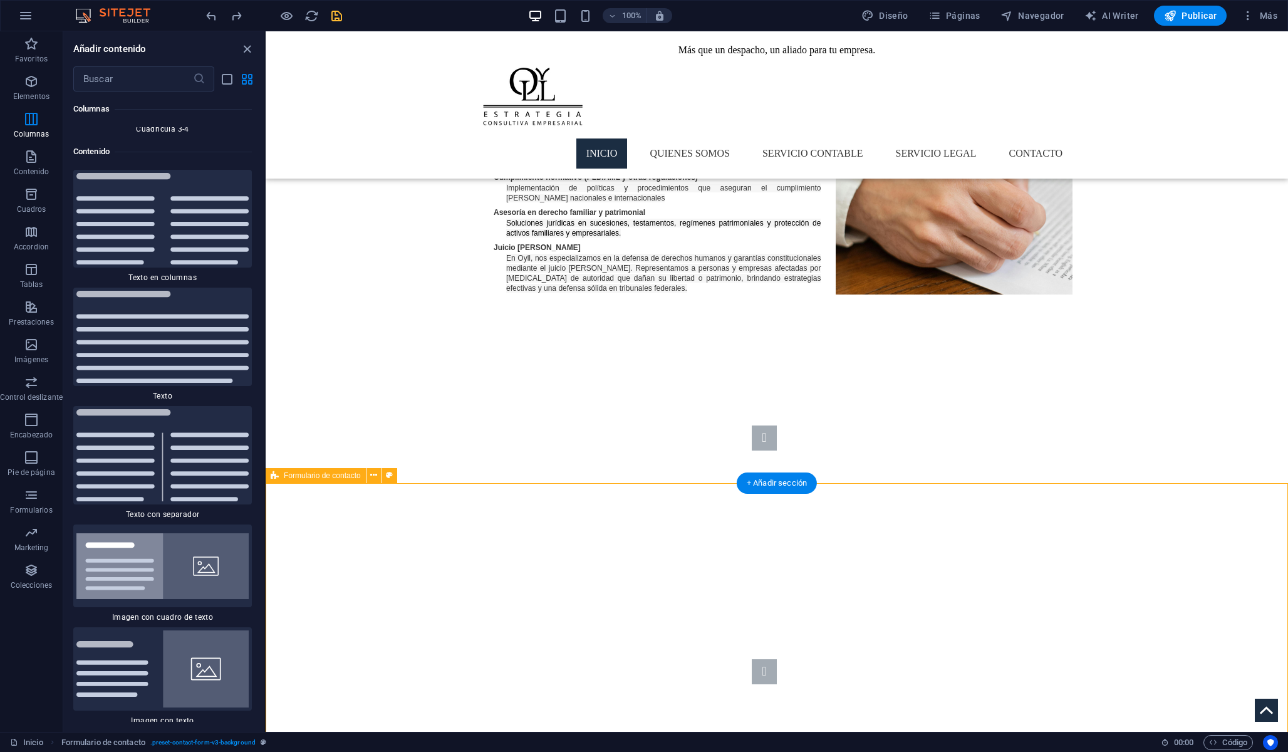
select select "rem"
select select "preset-contact-form-v3-background"
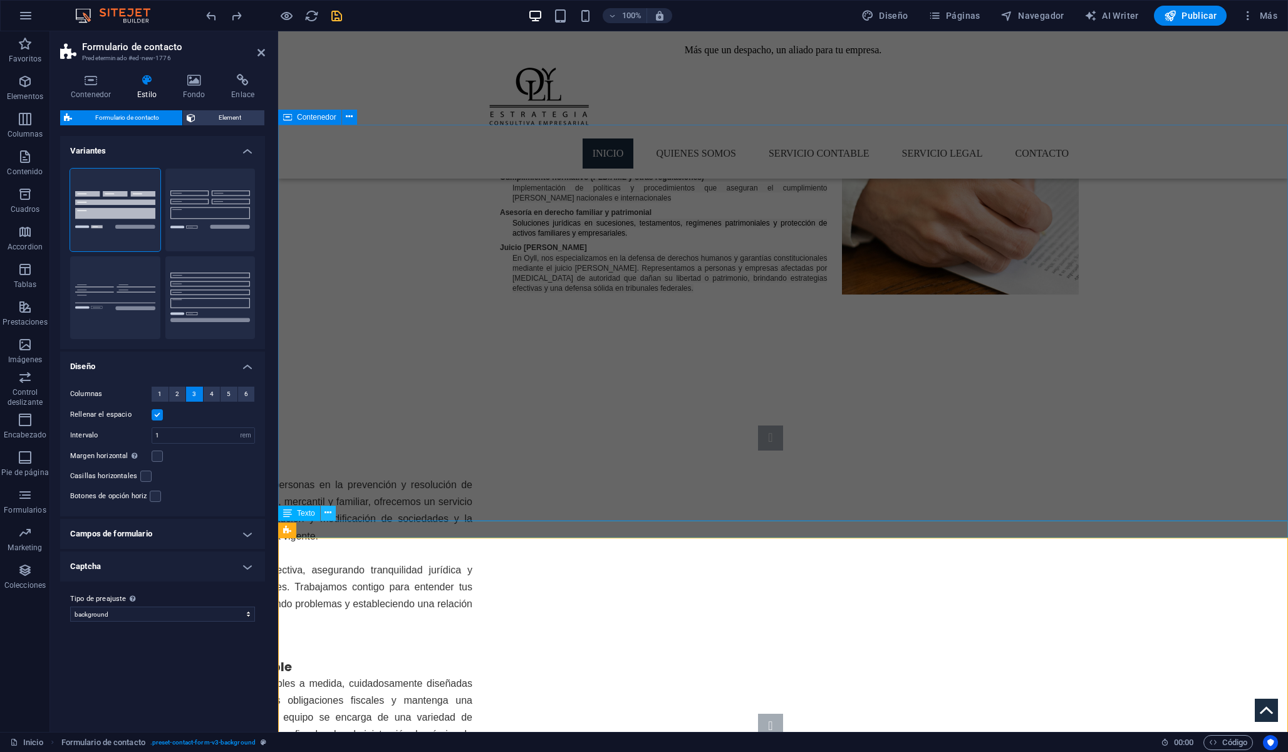
click at [327, 512] on icon at bounding box center [327, 512] width 7 height 13
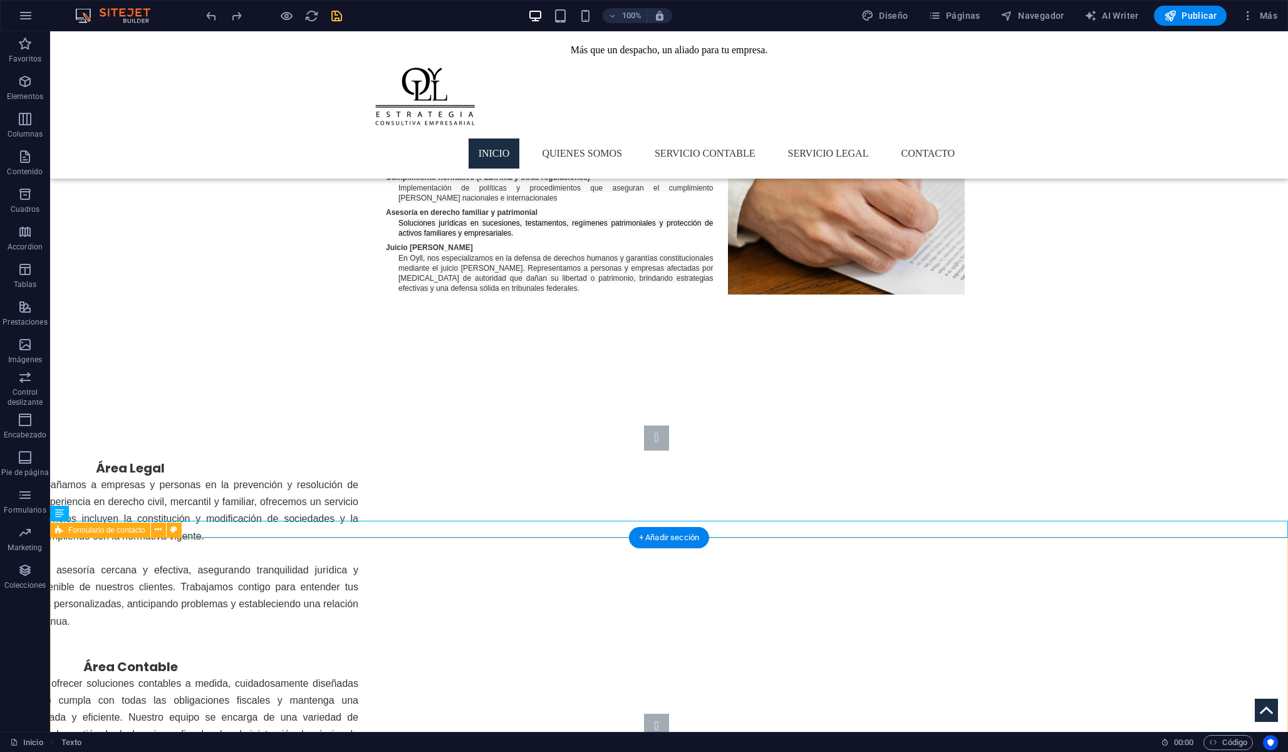
click at [157, 528] on icon at bounding box center [158, 529] width 7 height 13
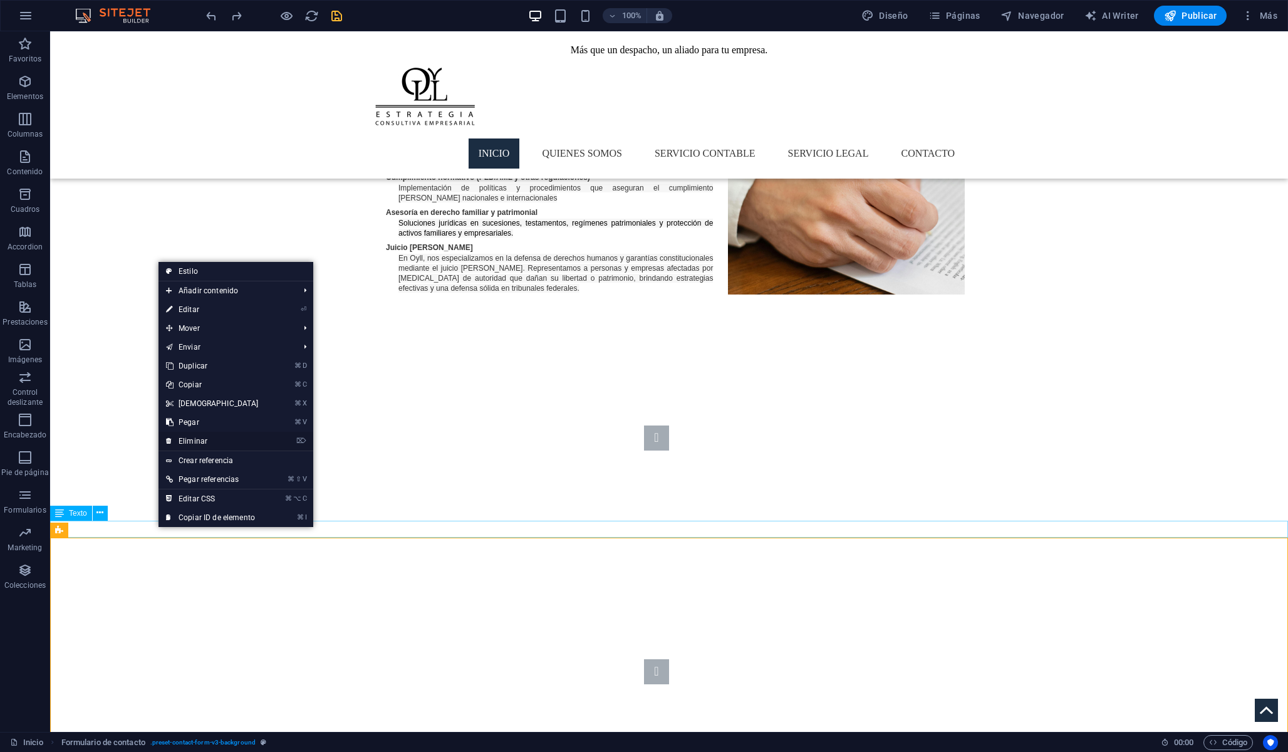
click at [195, 437] on link "⌦ Eliminar" at bounding box center [212, 441] width 108 height 19
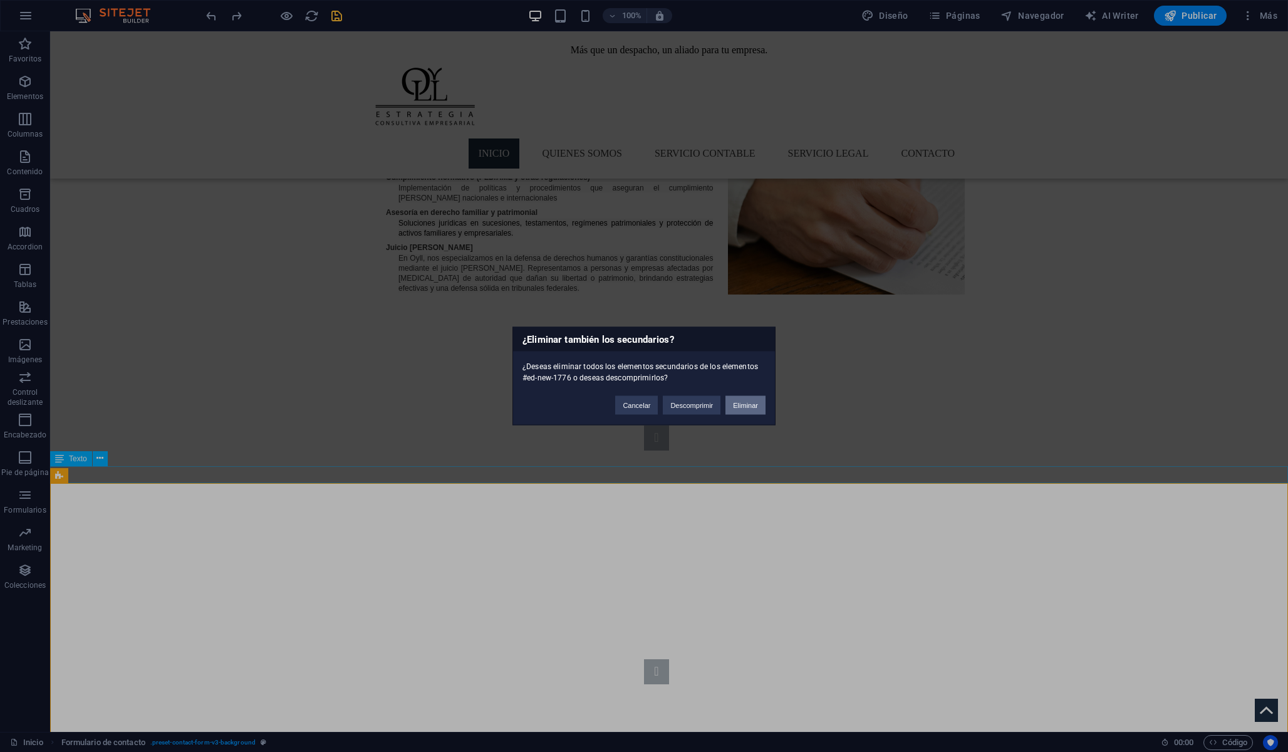
click at [749, 405] on button "Eliminar" at bounding box center [745, 405] width 40 height 19
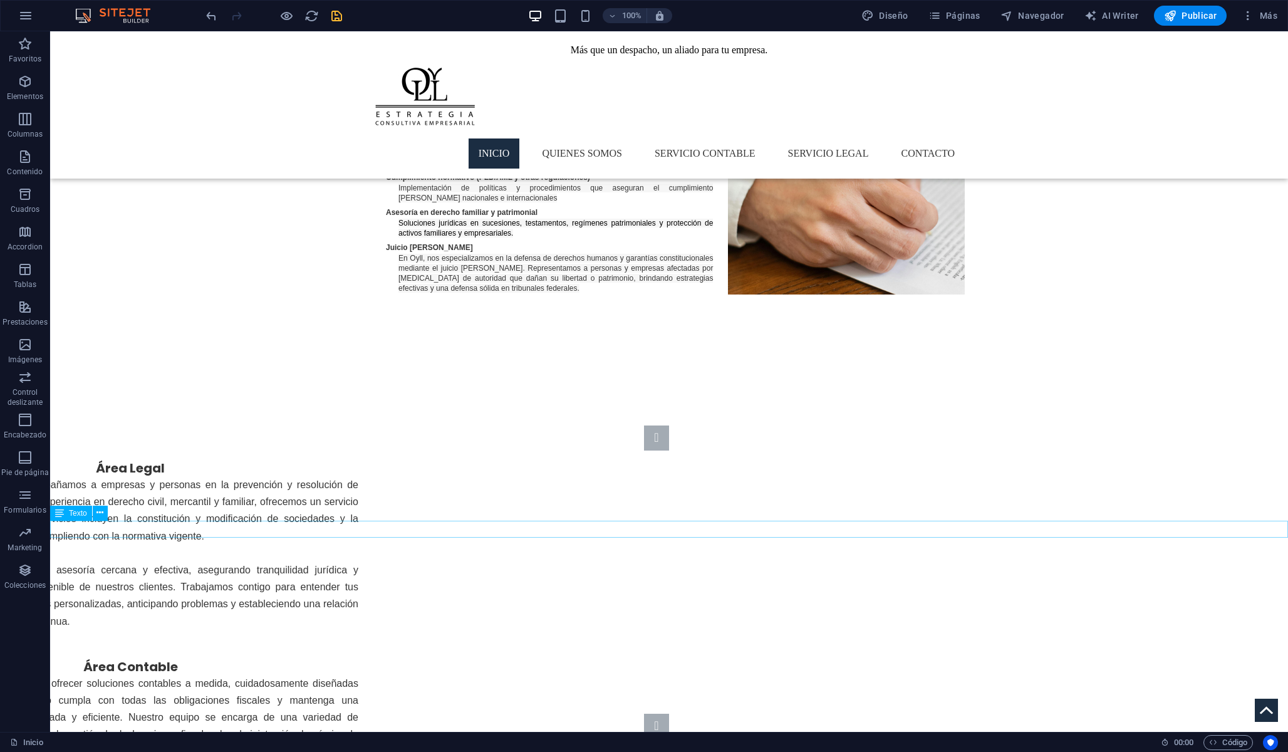
click at [98, 517] on icon at bounding box center [99, 512] width 7 height 13
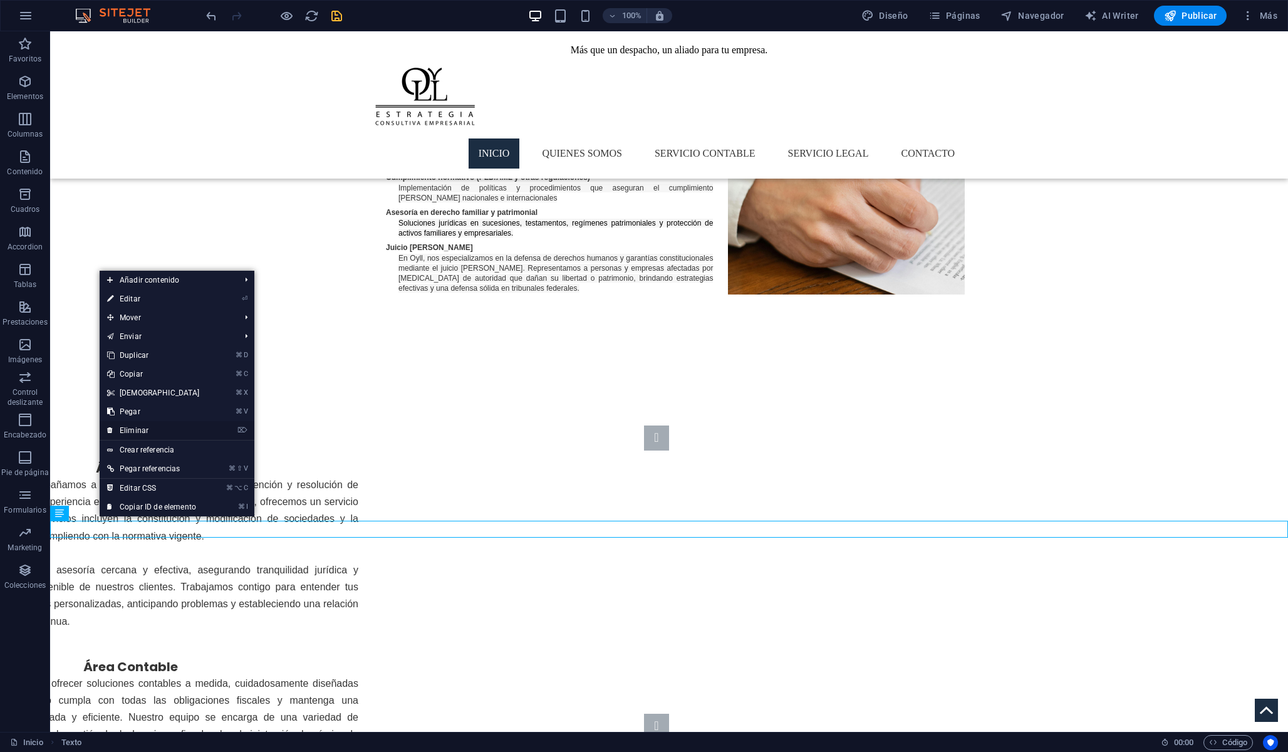
click at [136, 427] on link "⌦ Eliminar" at bounding box center [154, 430] width 108 height 19
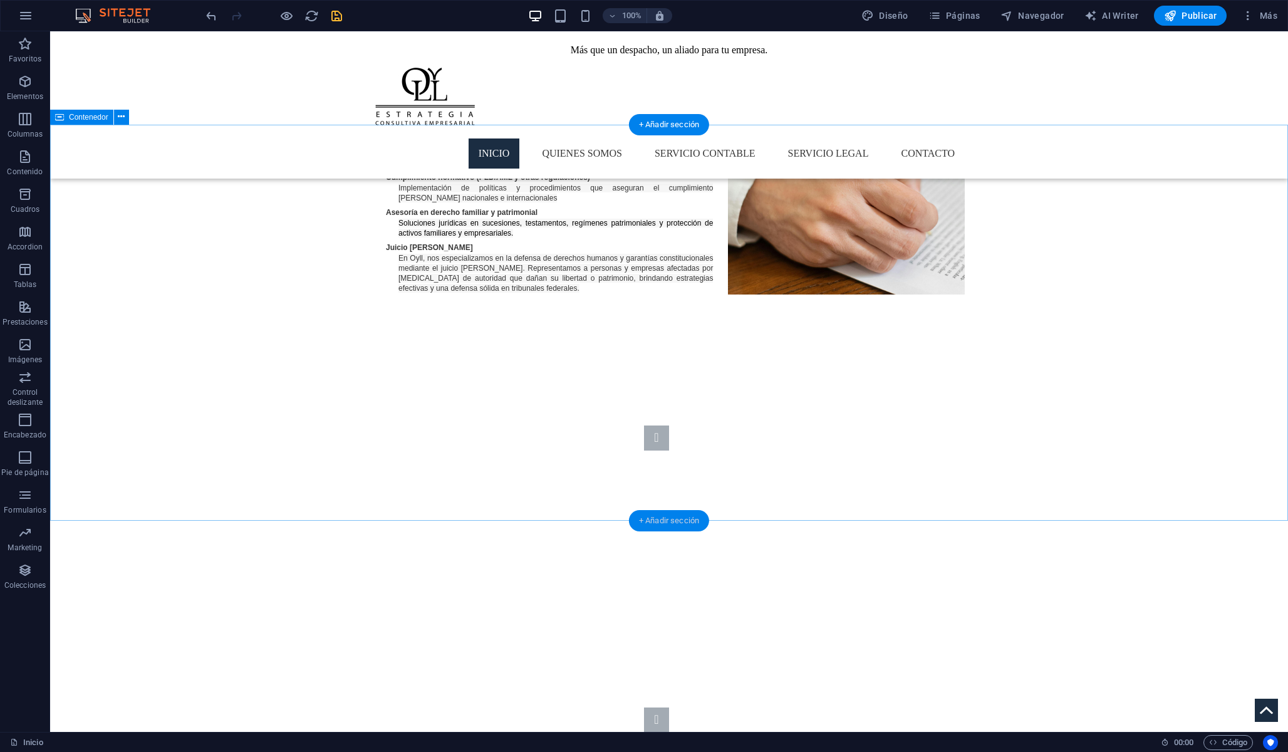
click at [653, 511] on div "+ Añadir sección" at bounding box center [669, 520] width 80 height 21
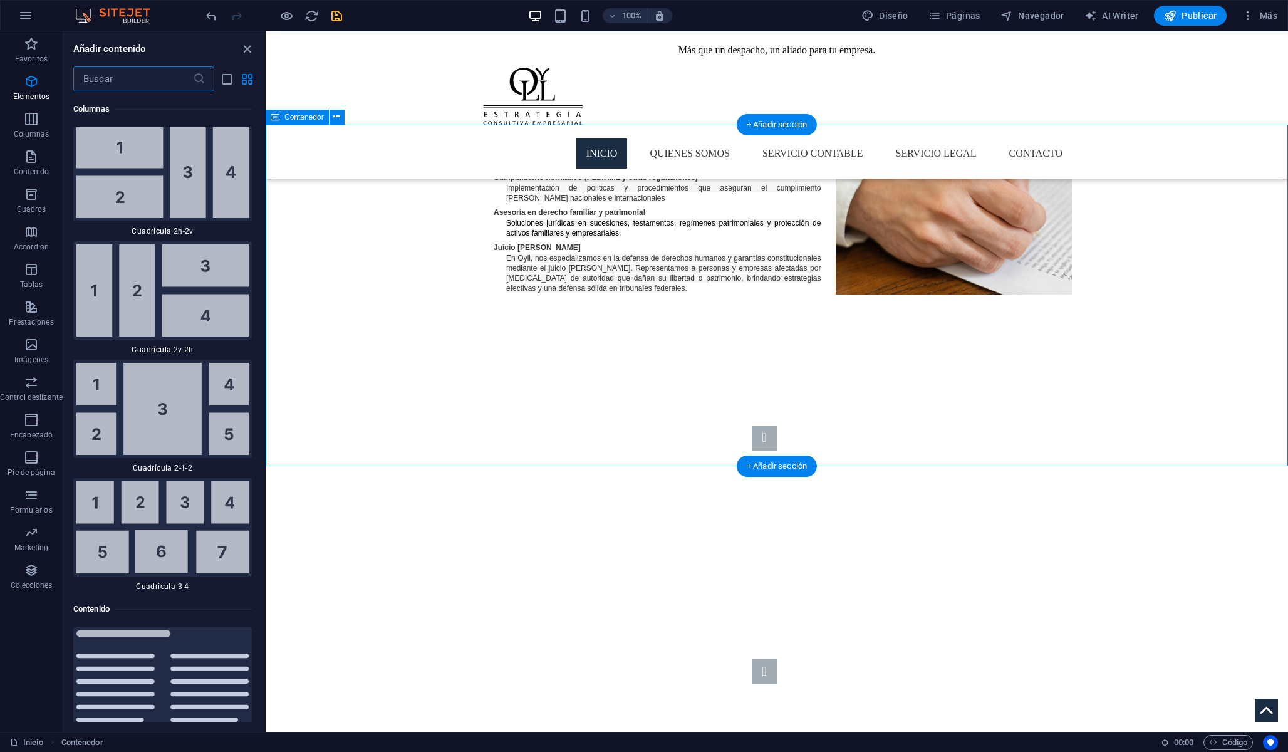
scroll to position [4303, 0]
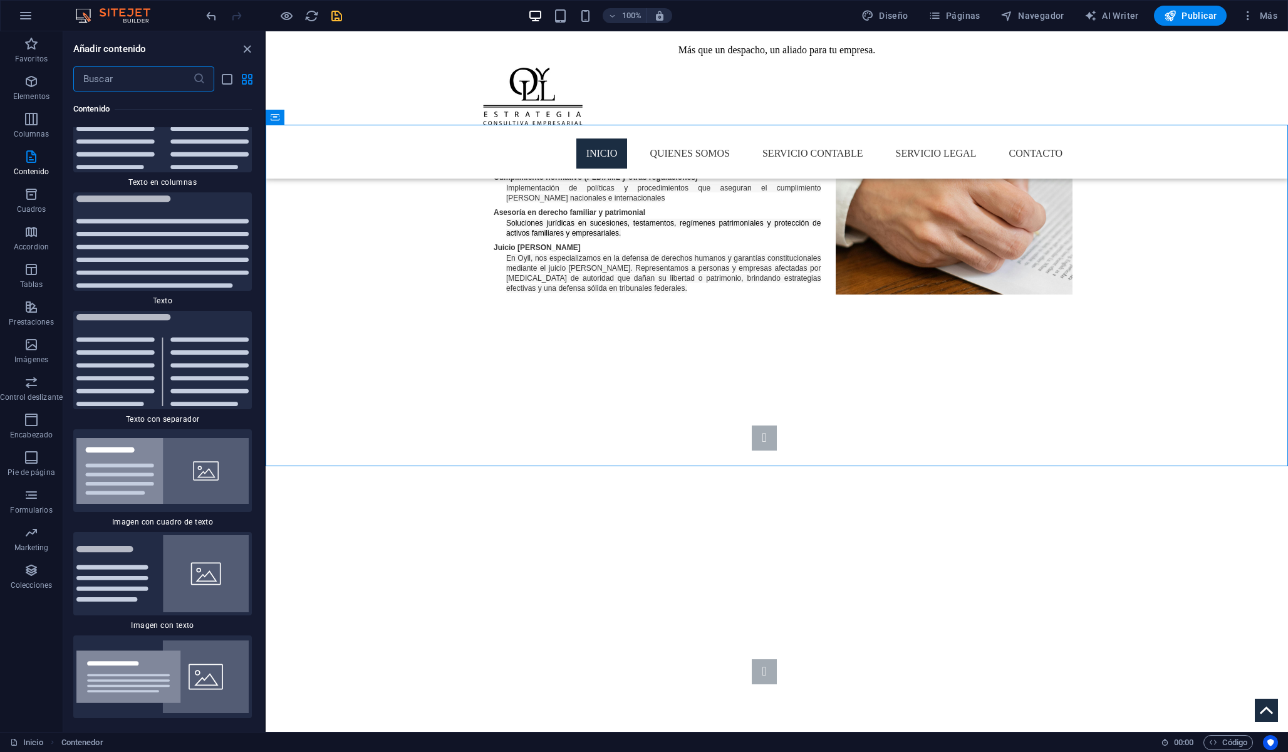
click at [130, 70] on input "text" at bounding box center [133, 78] width 120 height 25
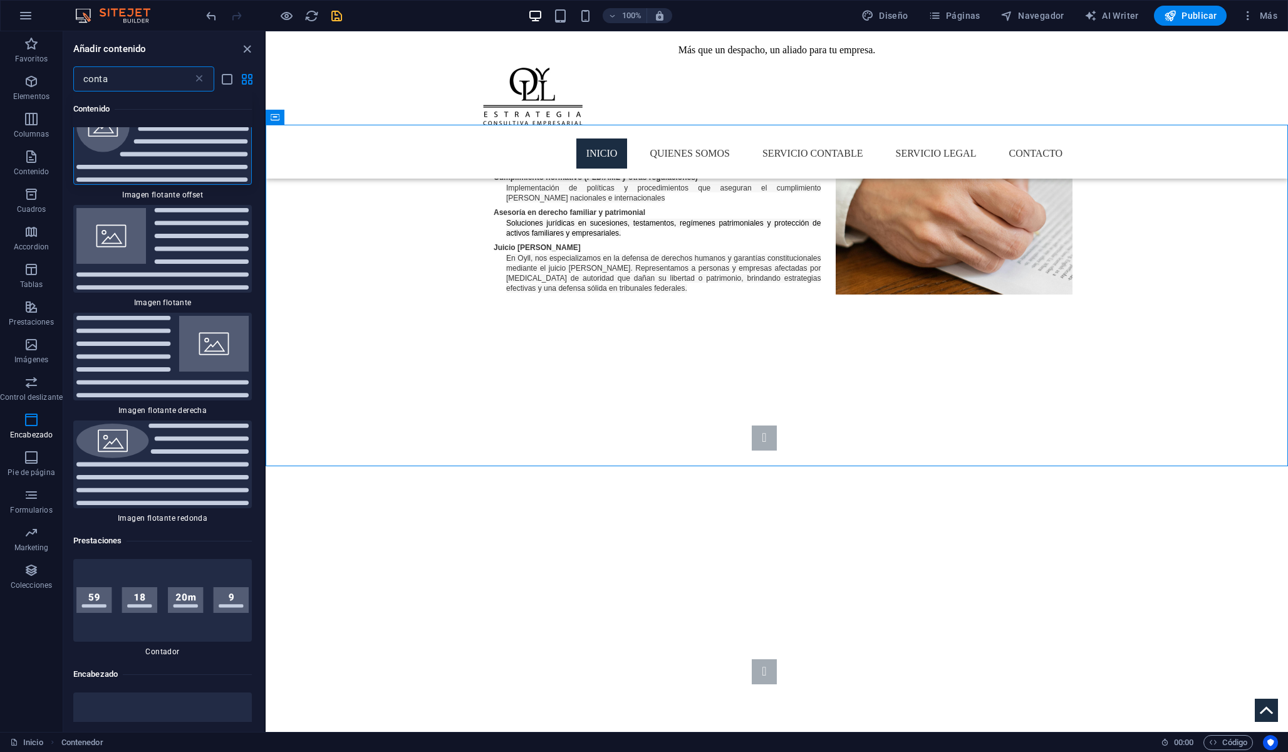
scroll to position [0, 0]
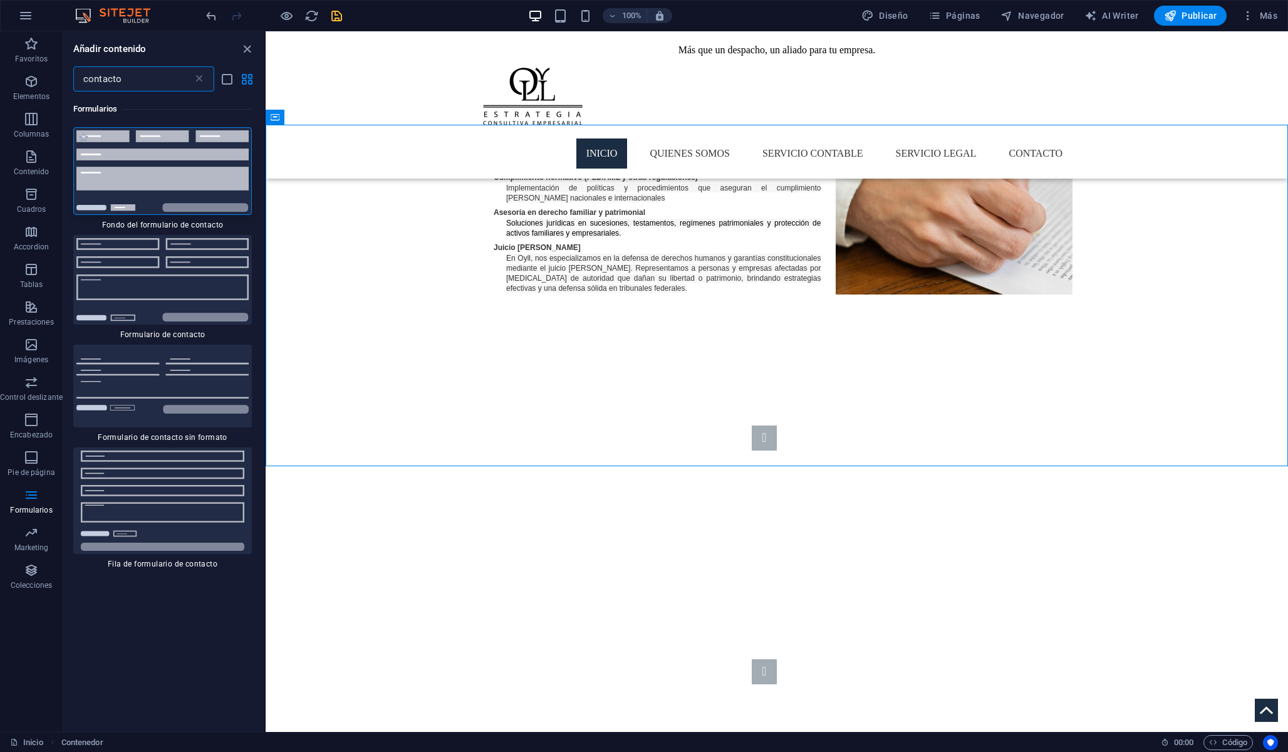
type input "contacto"
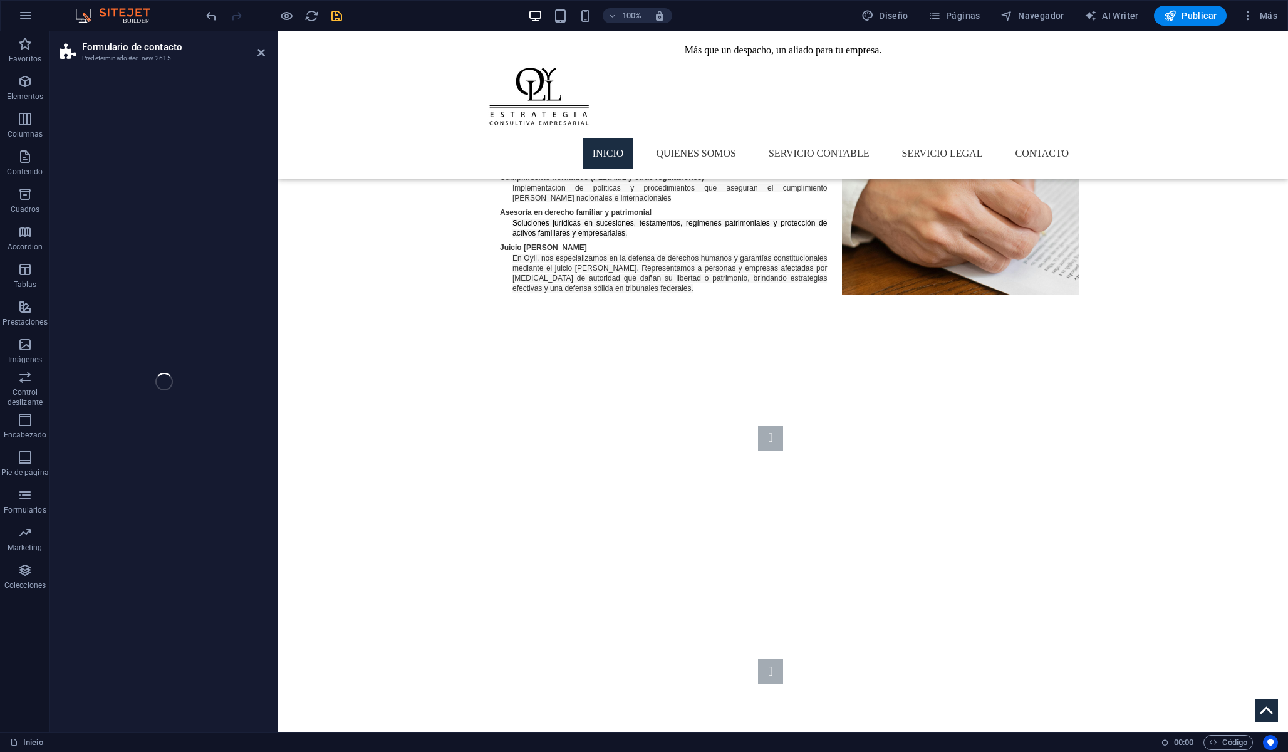
select select "rem"
select select "preset-contact-form-v3-background"
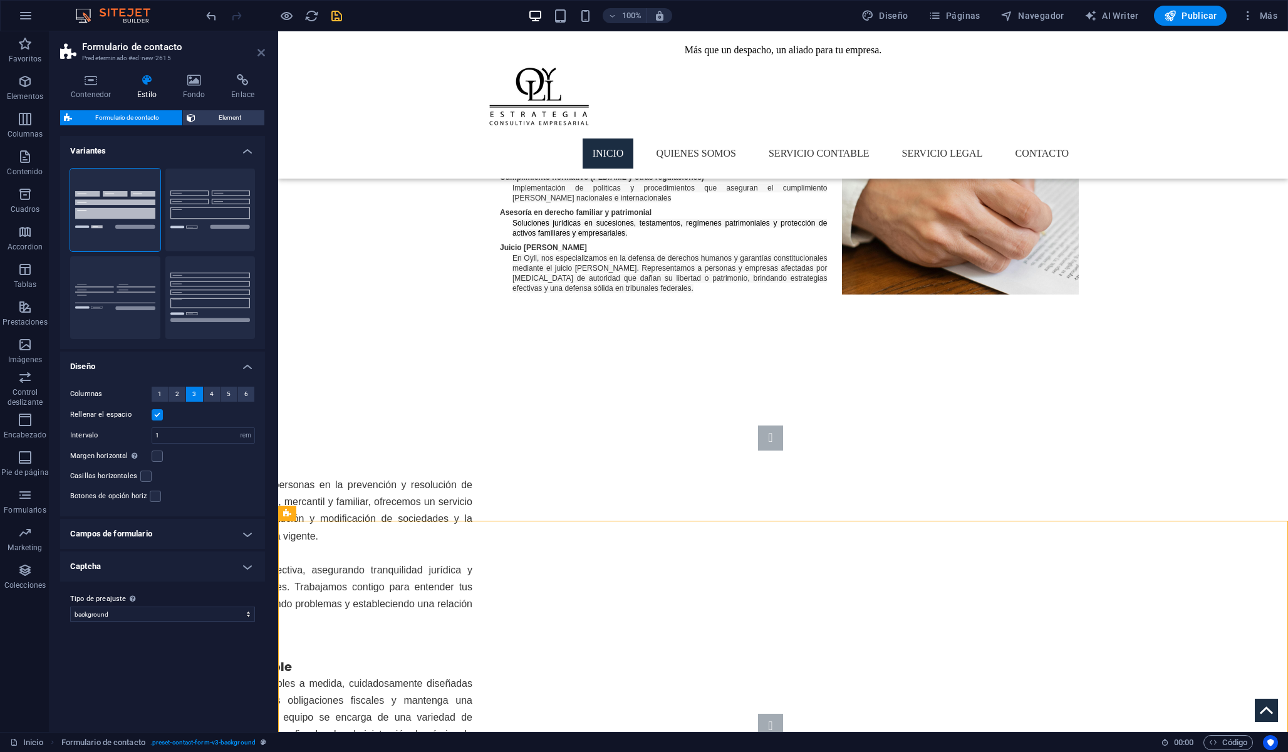
click at [261, 48] on icon at bounding box center [261, 53] width 8 height 10
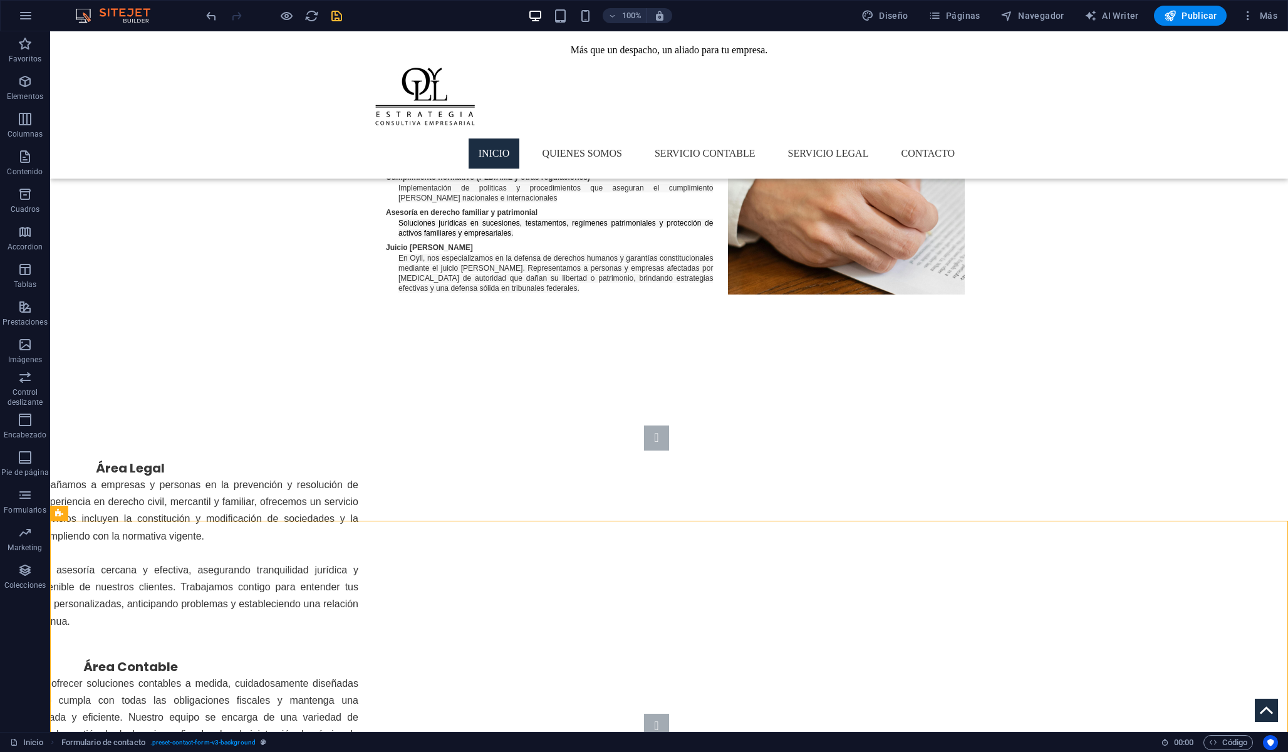
click at [338, 14] on icon "save" at bounding box center [337, 16] width 14 height 14
checkbox input "false"
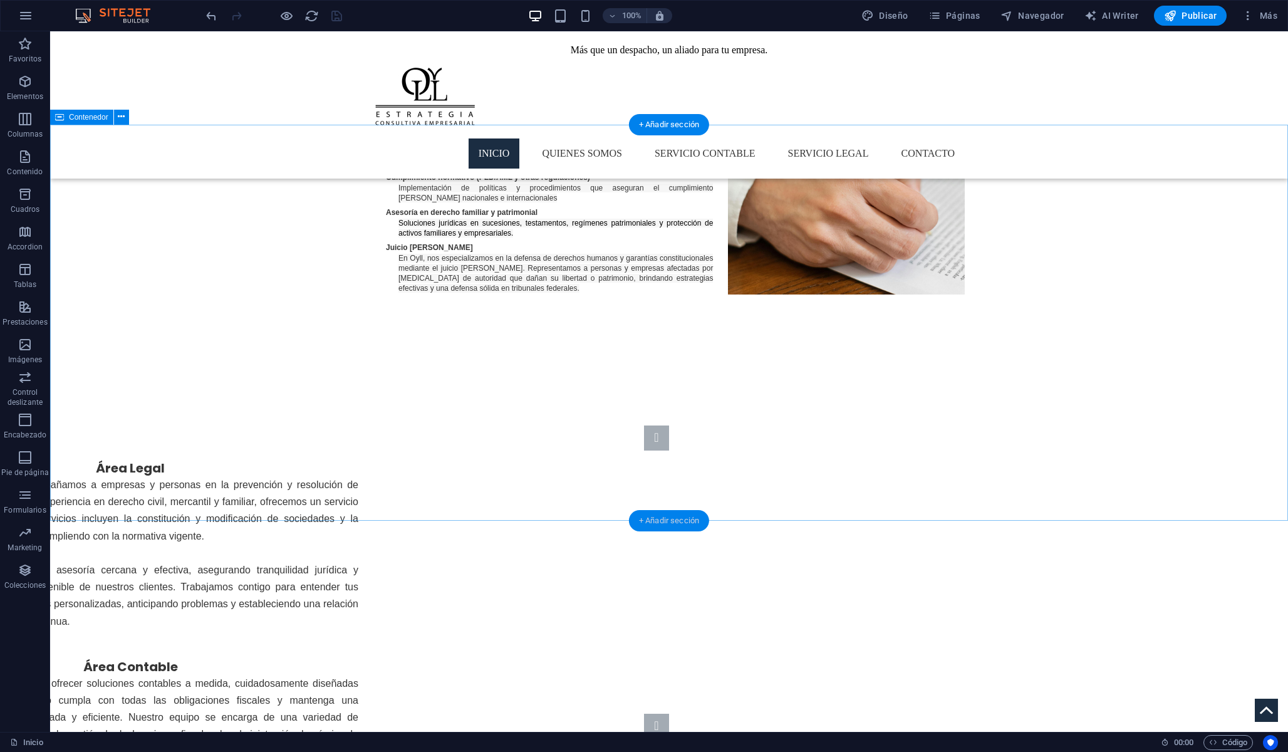
click at [685, 518] on div "+ Añadir sección" at bounding box center [669, 520] width 80 height 21
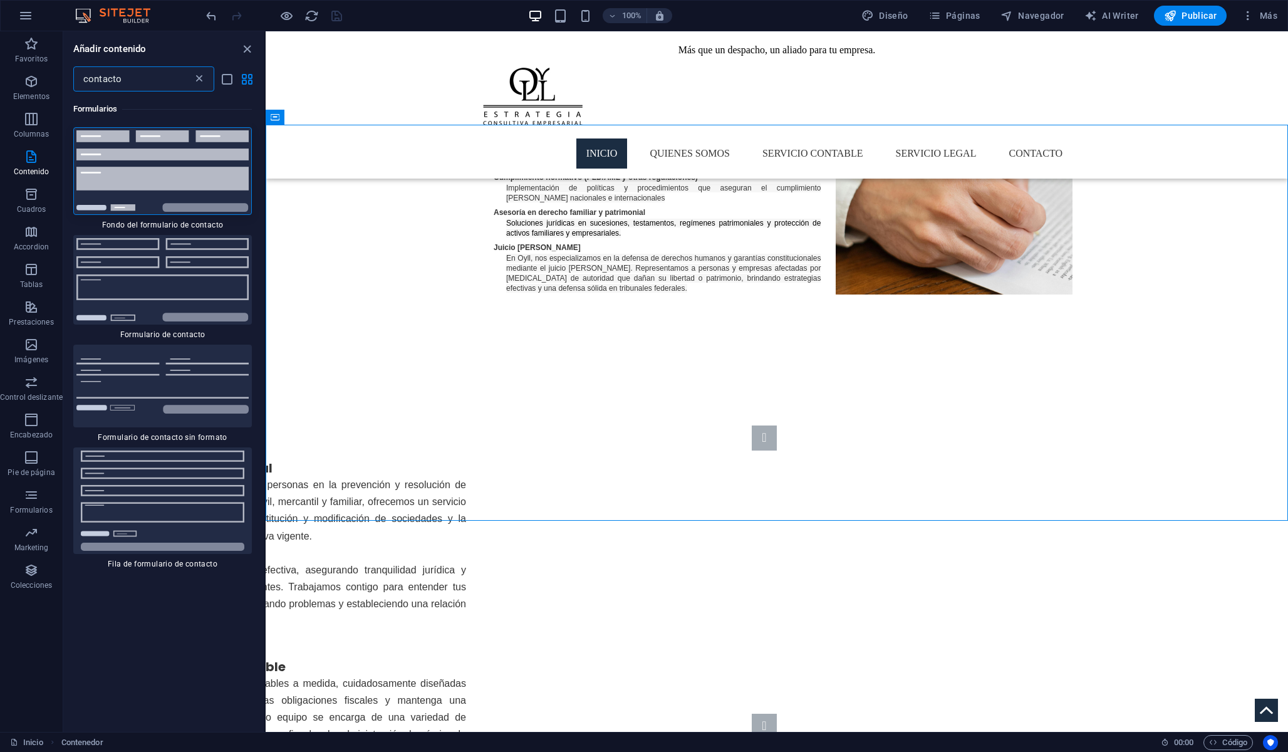
click at [204, 79] on icon at bounding box center [199, 79] width 13 height 13
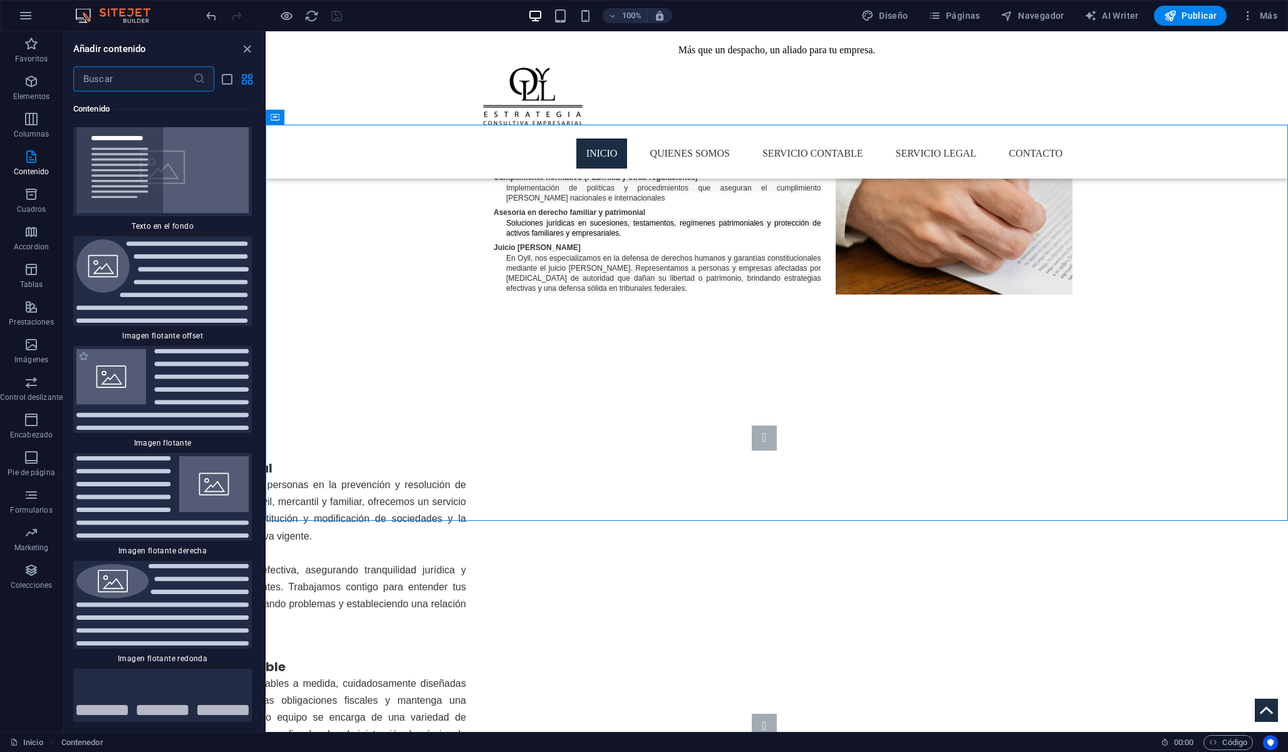
scroll to position [5205, 0]
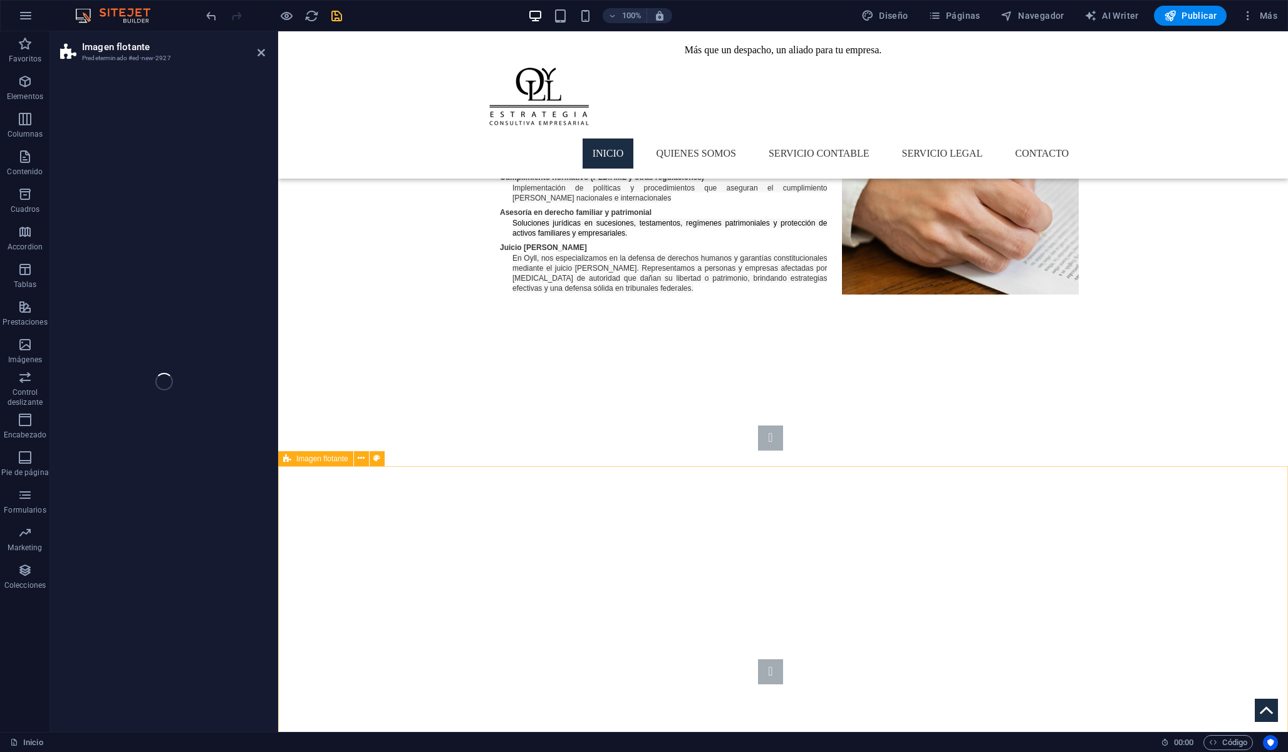
select select "%"
select select "rem"
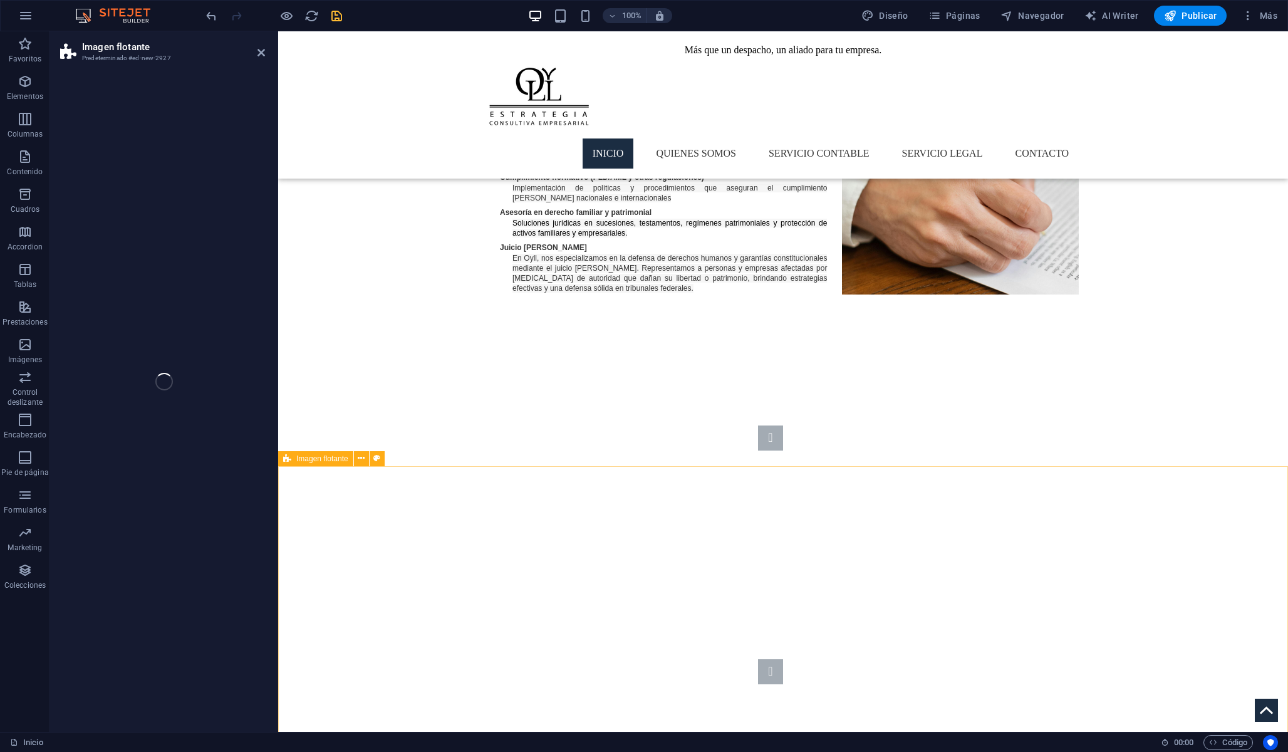
select select "%"
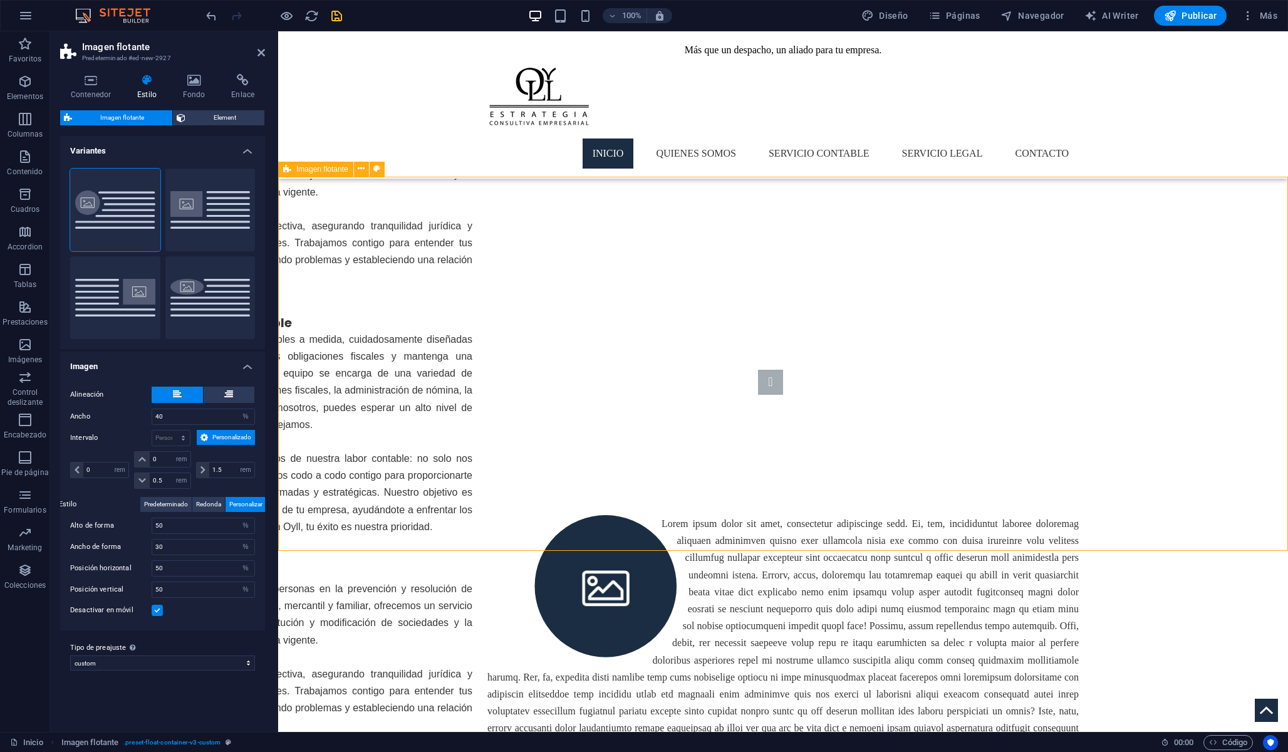
scroll to position [2057, 0]
click at [724, 516] on div at bounding box center [782, 635] width 591 height 239
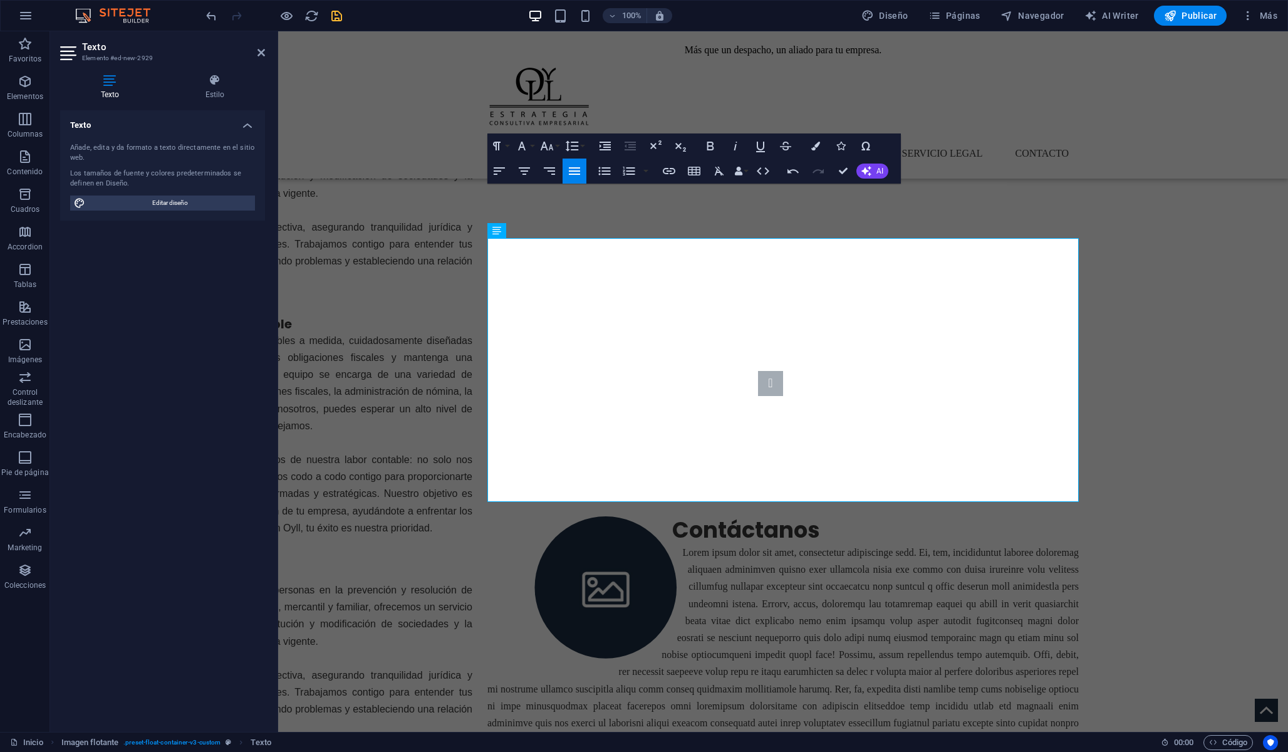
click at [933, 544] on p at bounding box center [782, 654] width 591 height 221
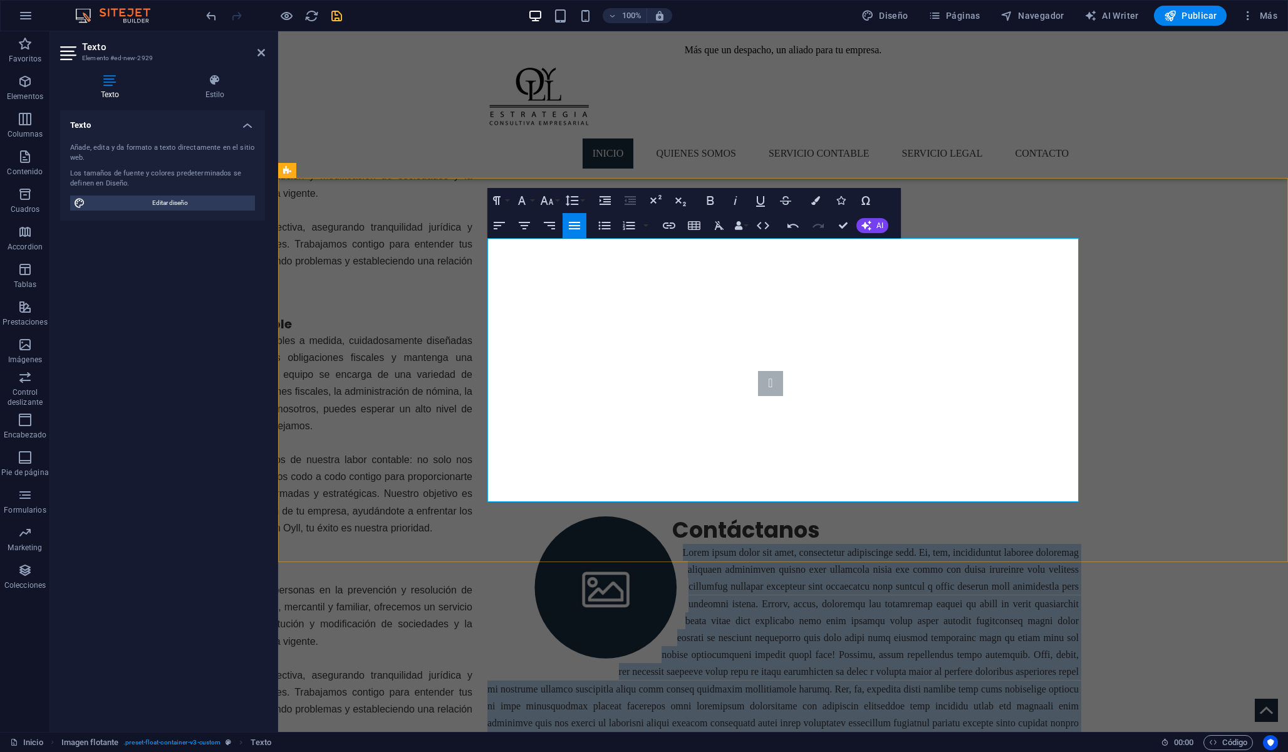
drag, startPoint x: 900, startPoint y: 488, endPoint x: 683, endPoint y: 275, distance: 304.3
click at [683, 544] on p at bounding box center [782, 654] width 591 height 221
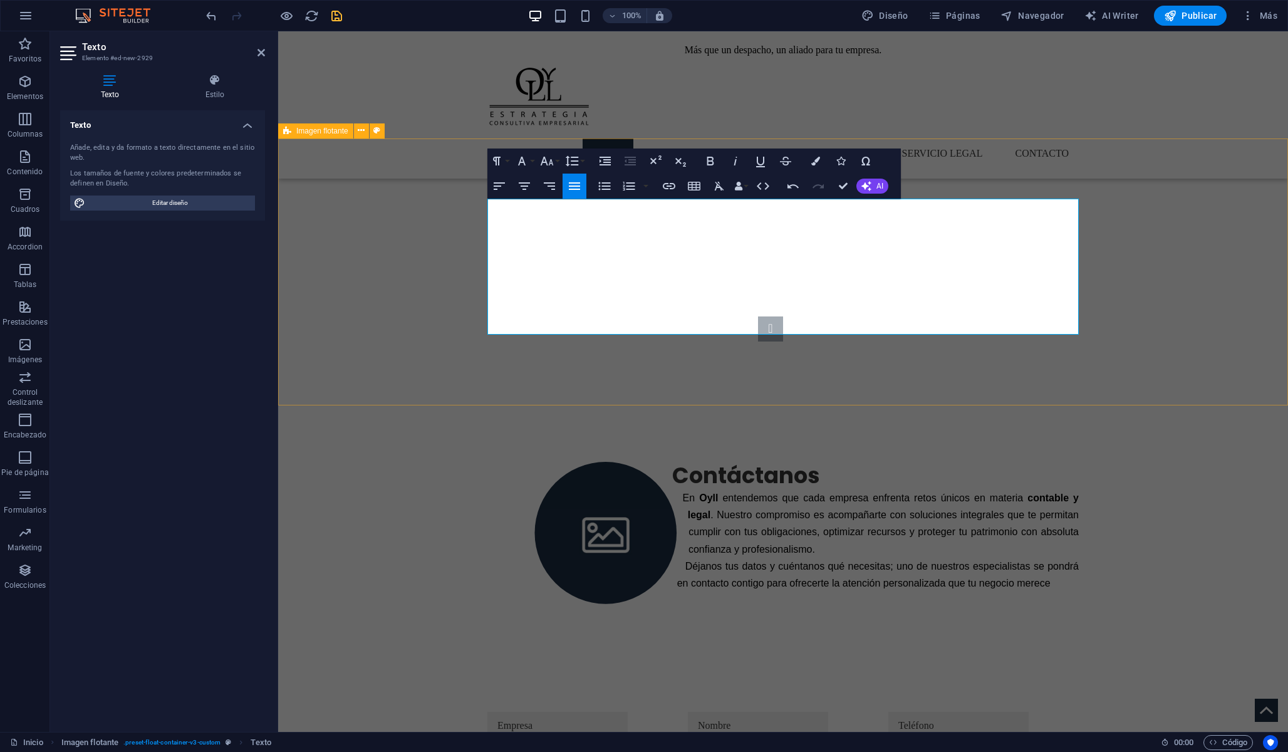
scroll to position [2027, 0]
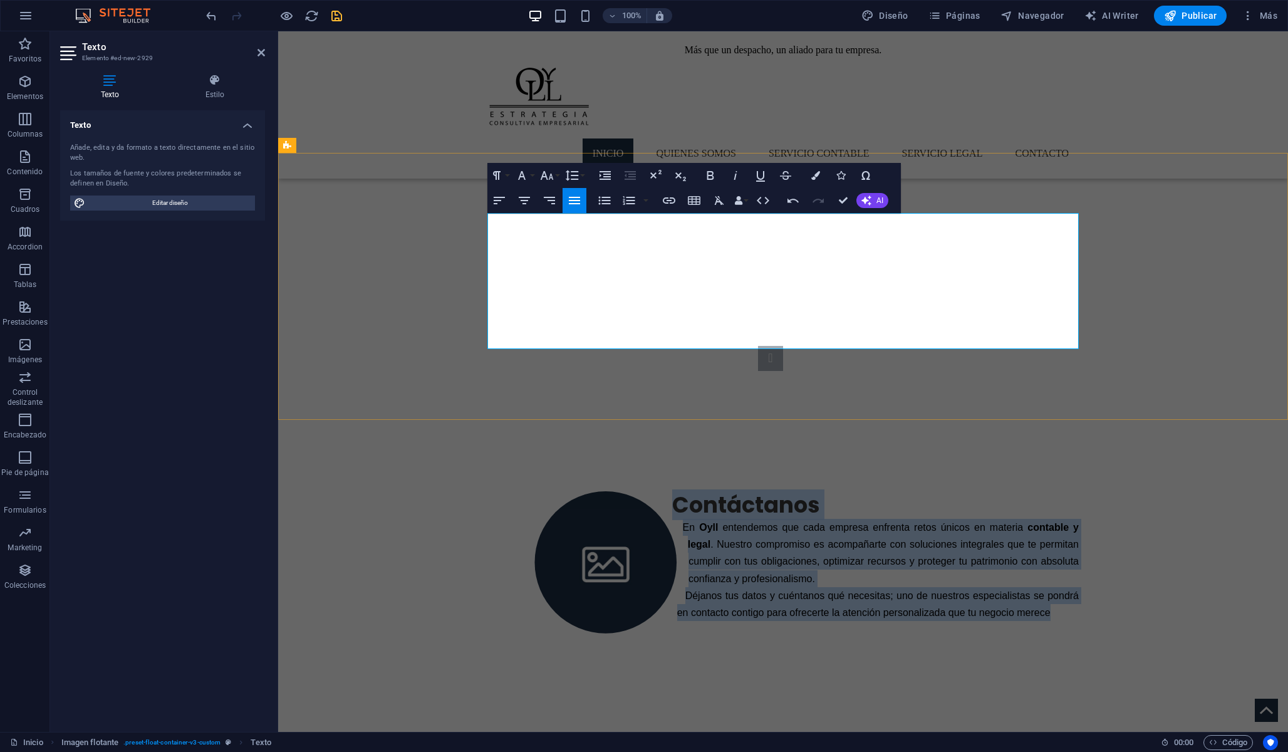
drag, startPoint x: 1054, startPoint y: 339, endPoint x: 655, endPoint y: 230, distance: 414.3
click at [655, 491] on div "Contáctanos En Oyll entendemos que cada empresa enfrenta retos únicos en materi…" at bounding box center [782, 556] width 591 height 130
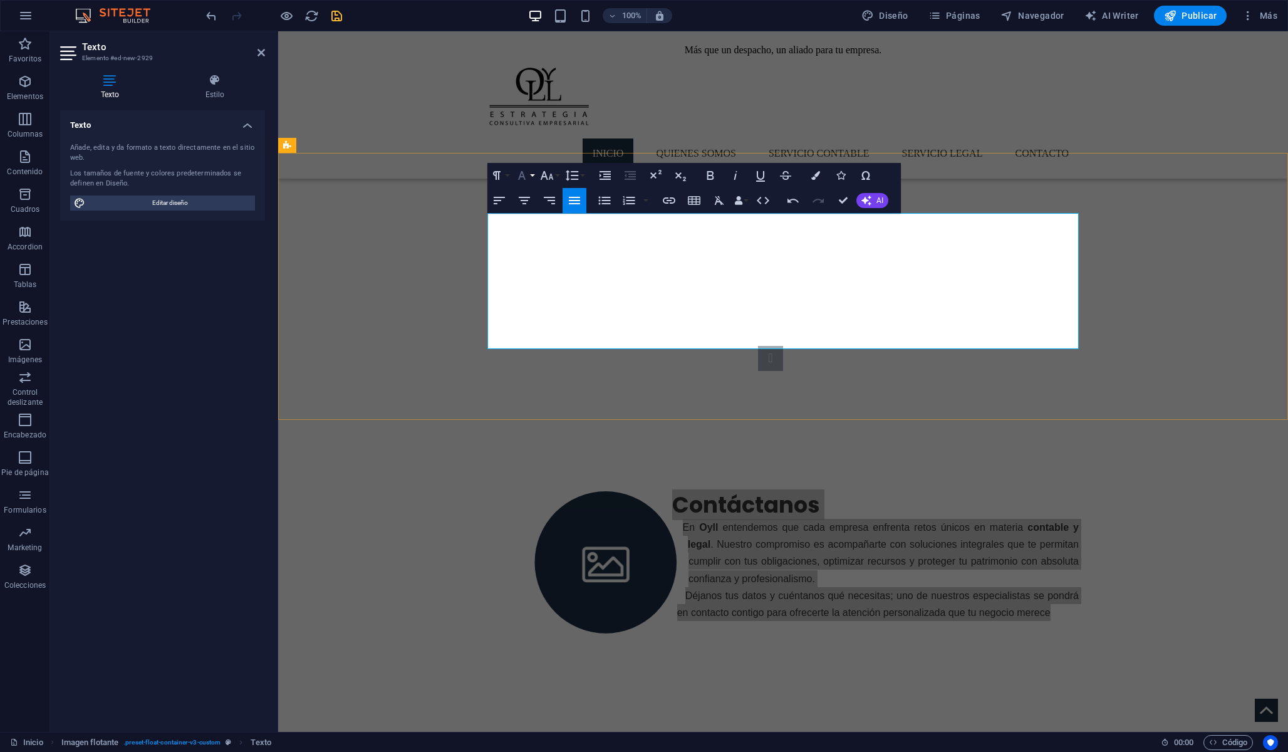
click at [525, 177] on icon "button" at bounding box center [521, 175] width 15 height 15
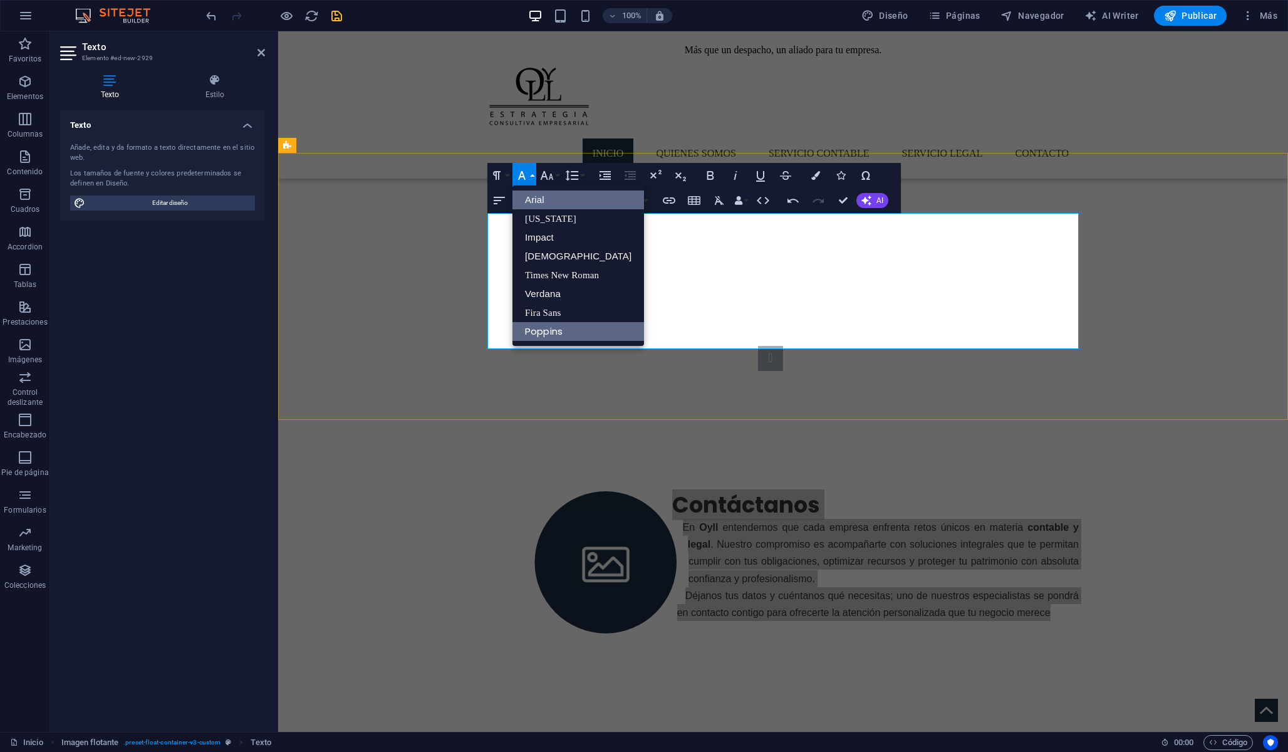
scroll to position [0, 0]
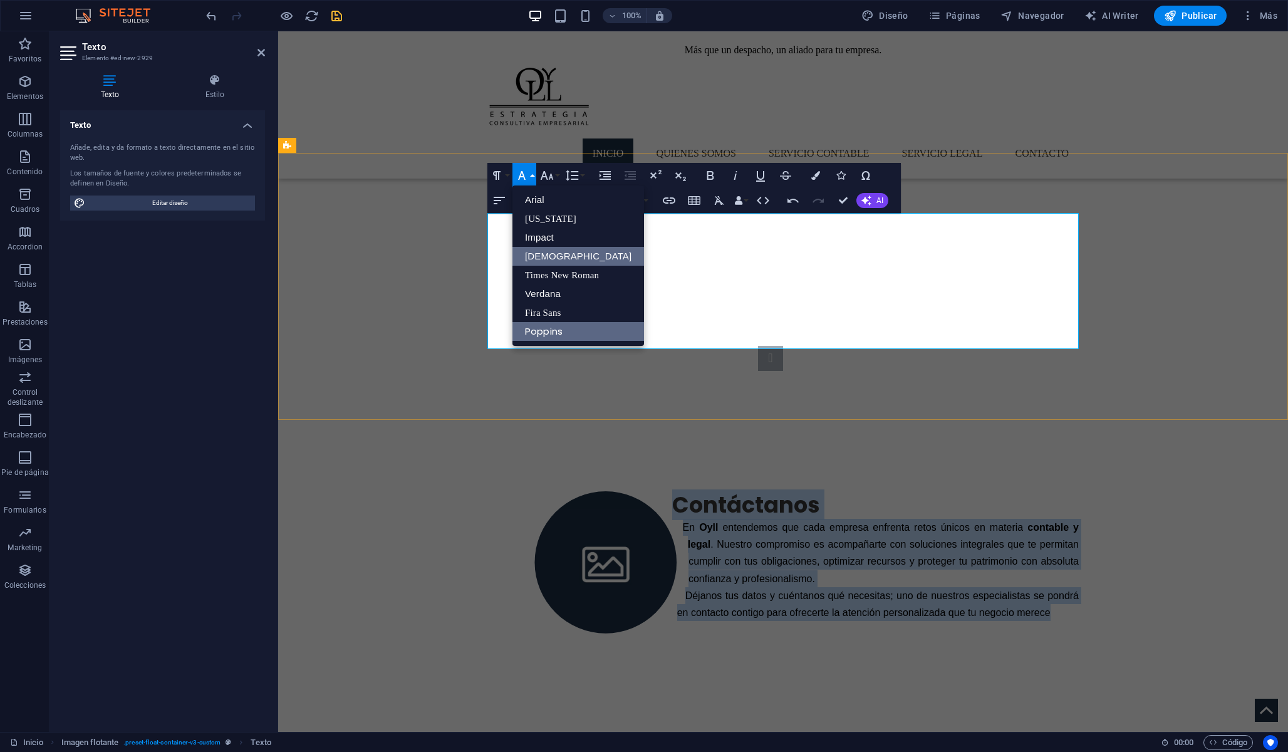
click at [552, 252] on link "[DEMOGRAPHIC_DATA]" at bounding box center [578, 256] width 132 height 19
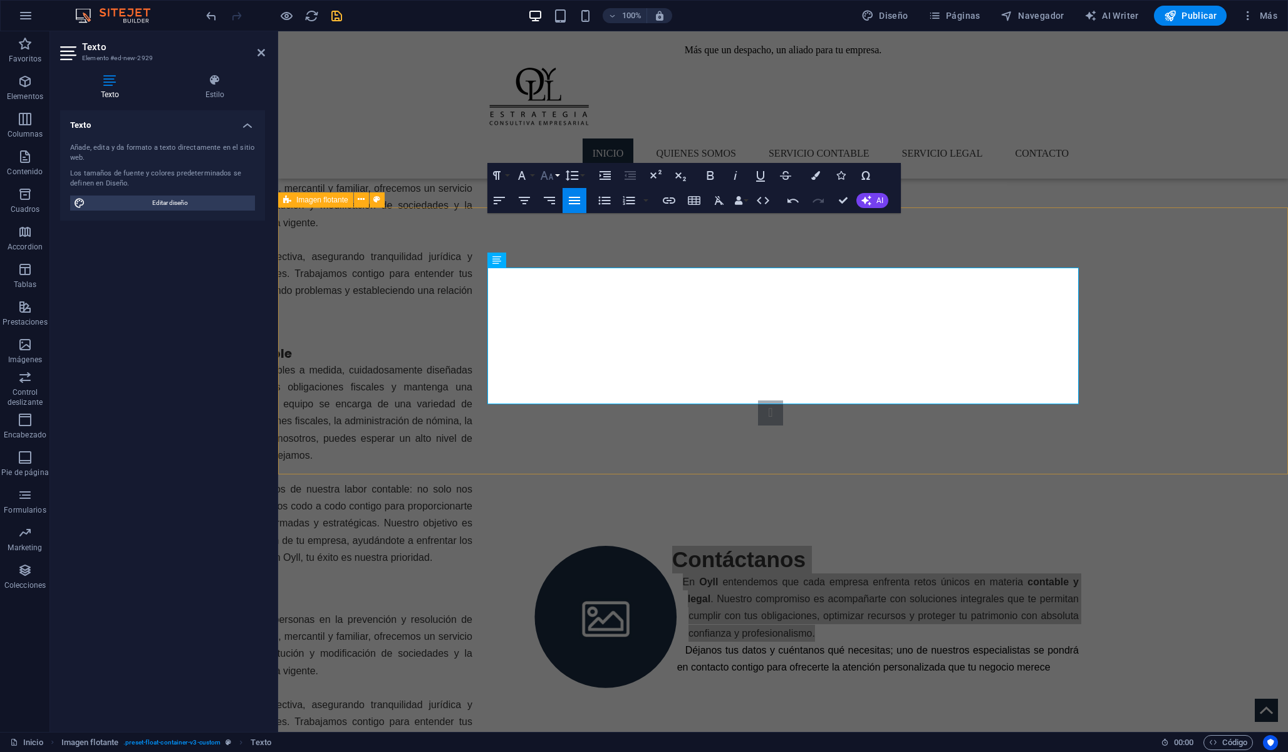
click at [553, 182] on icon "button" at bounding box center [546, 175] width 15 height 15
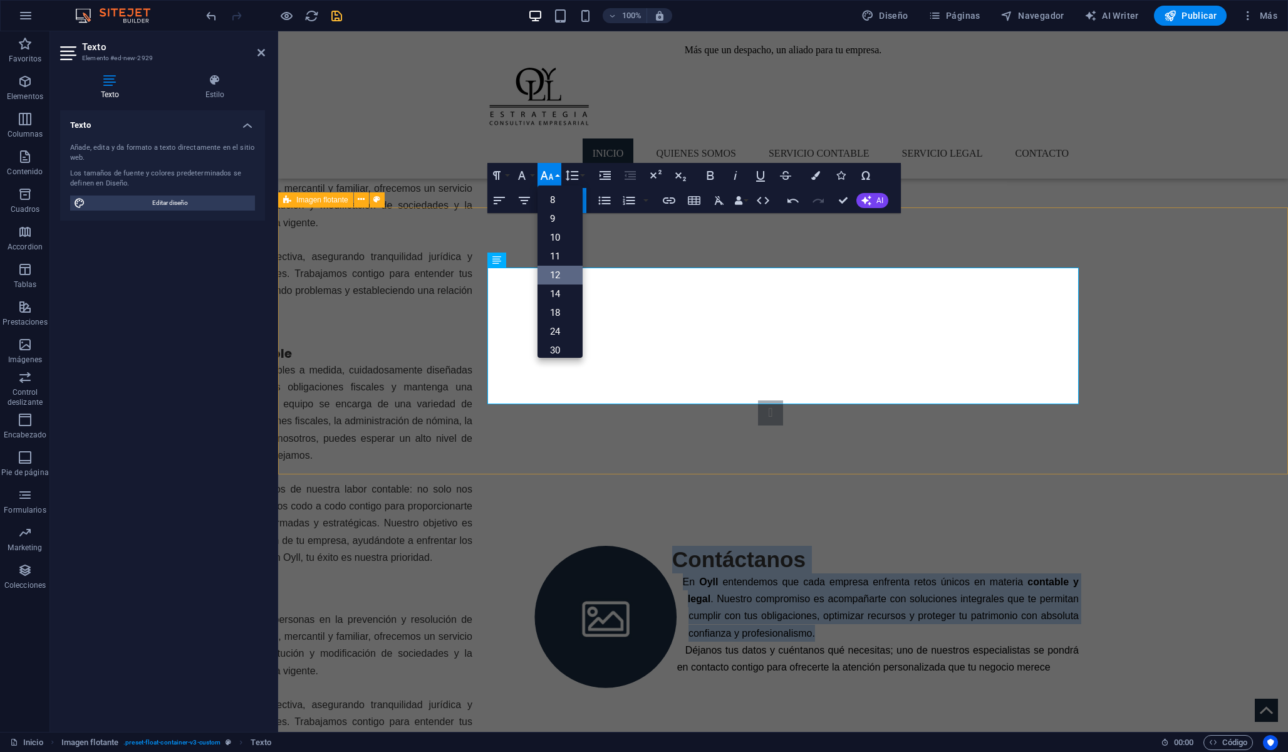
click at [568, 272] on link "12" at bounding box center [559, 275] width 45 height 19
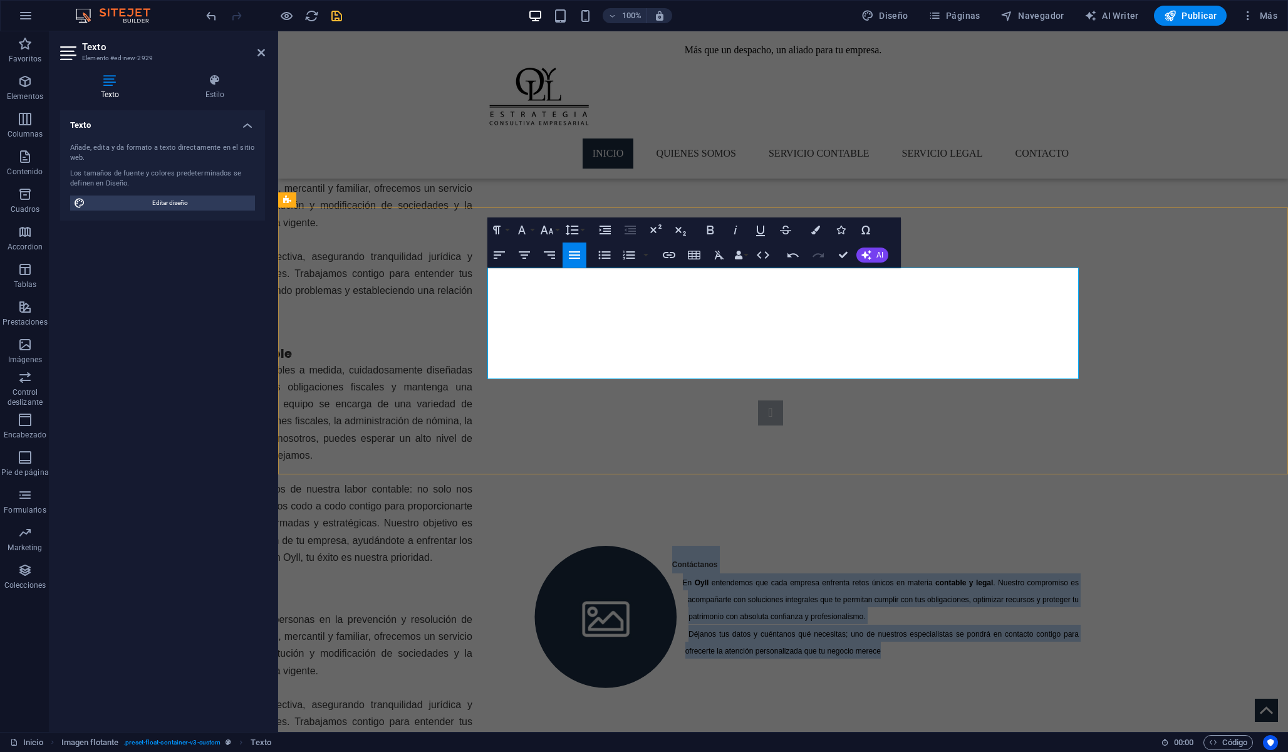
click at [758, 578] on span "contable y legal . Nuestro compromiso es acompañarte con soluciones integrales …" at bounding box center [883, 599] width 391 height 43
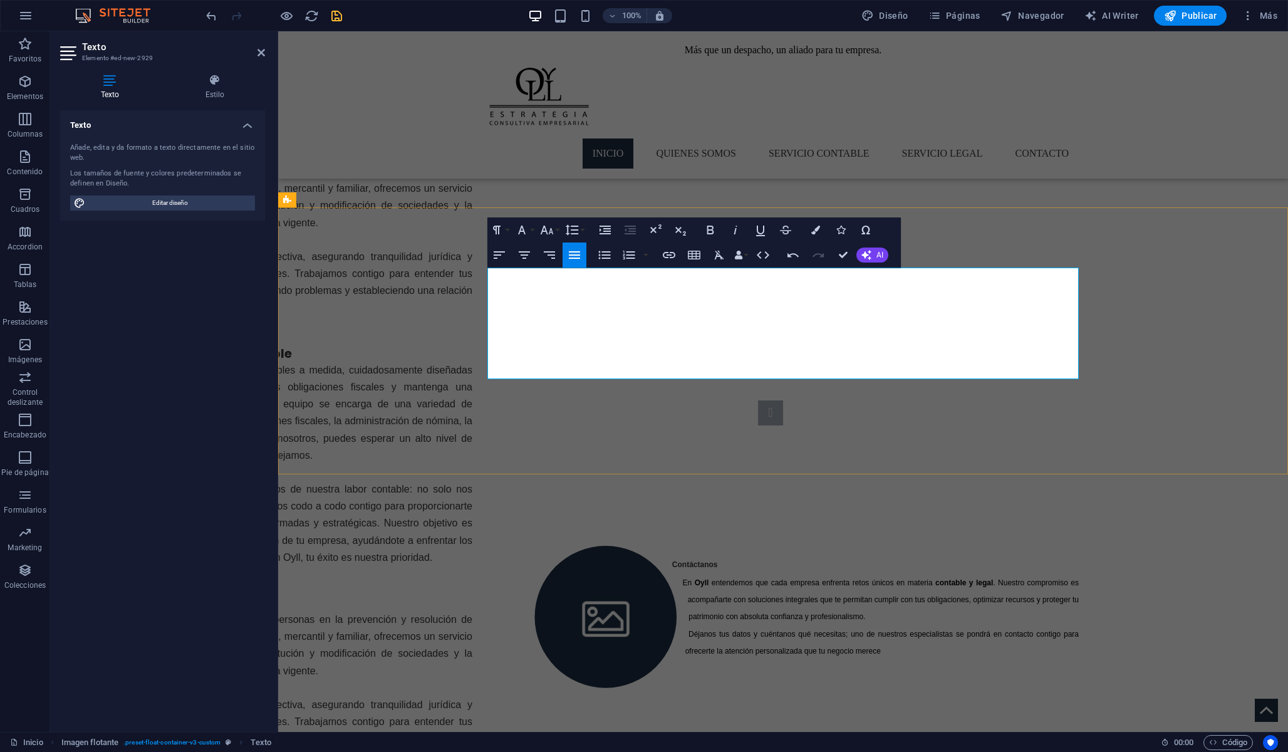
click at [720, 573] on p "En Oyll entendemos que cada empresa enfrenta retos únicos en materia contable y…" at bounding box center [782, 598] width 591 height 51
click at [739, 546] on h2 "Contáctanos" at bounding box center [782, 560] width 591 height 28
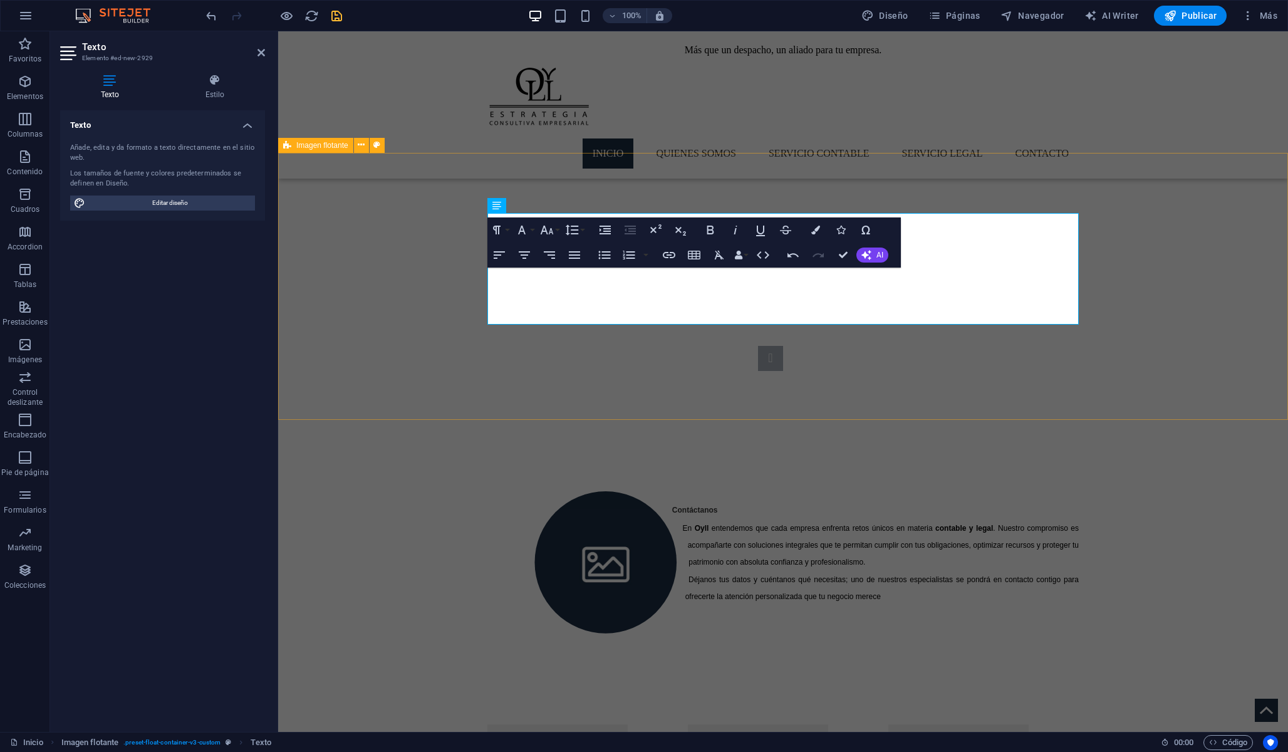
click at [559, 431] on div "Contáctanos En Oyll entendemos que cada empresa enfrenta retos únicos en materi…" at bounding box center [783, 547] width 1010 height 233
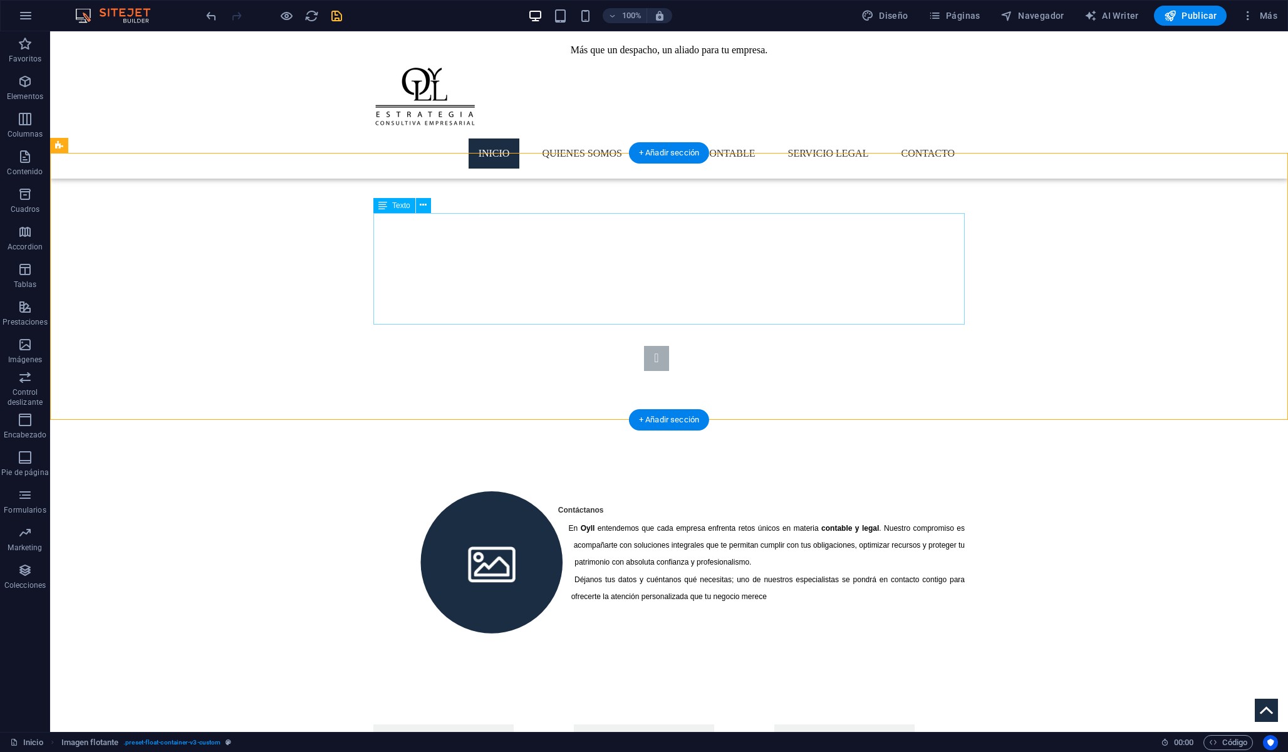
click at [601, 491] on div "Contáctanos En Oyll entendemos que cada empresa enfrenta retos únicos en materi…" at bounding box center [668, 547] width 591 height 113
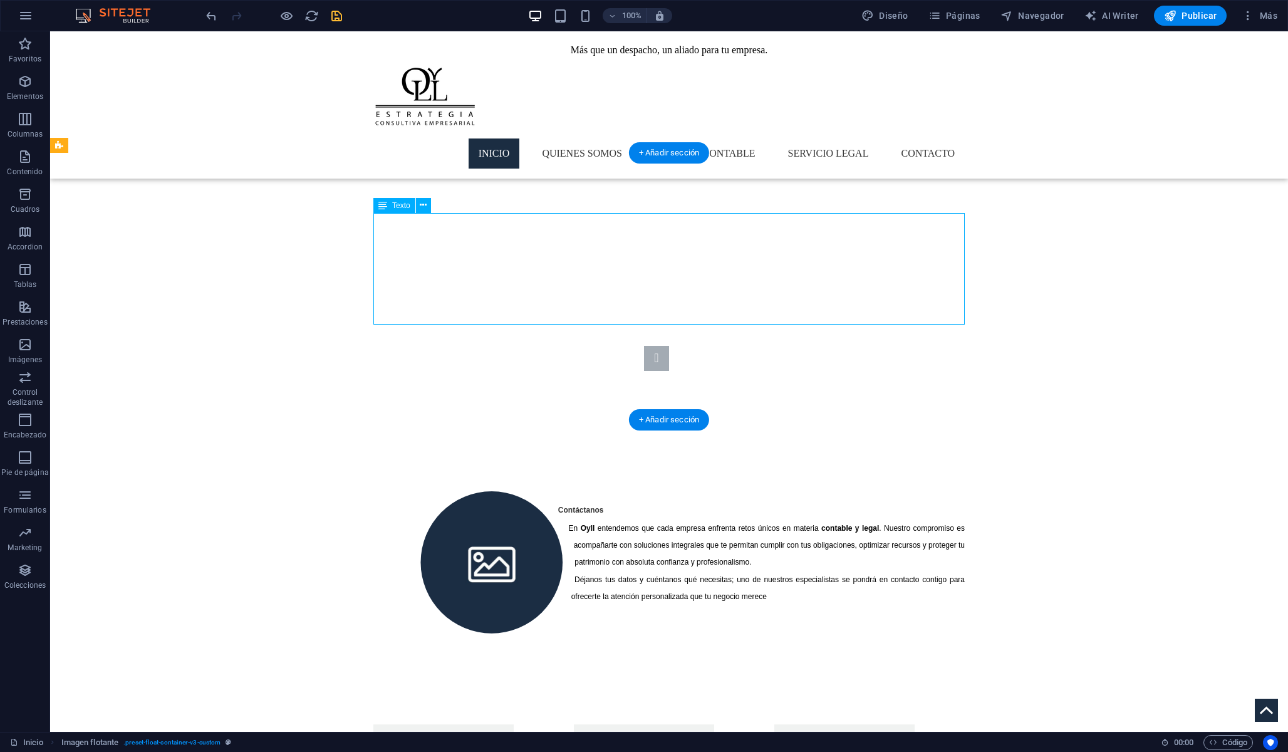
click at [601, 491] on div "Contáctanos En Oyll entendemos que cada empresa enfrenta retos únicos en materi…" at bounding box center [668, 547] width 591 height 113
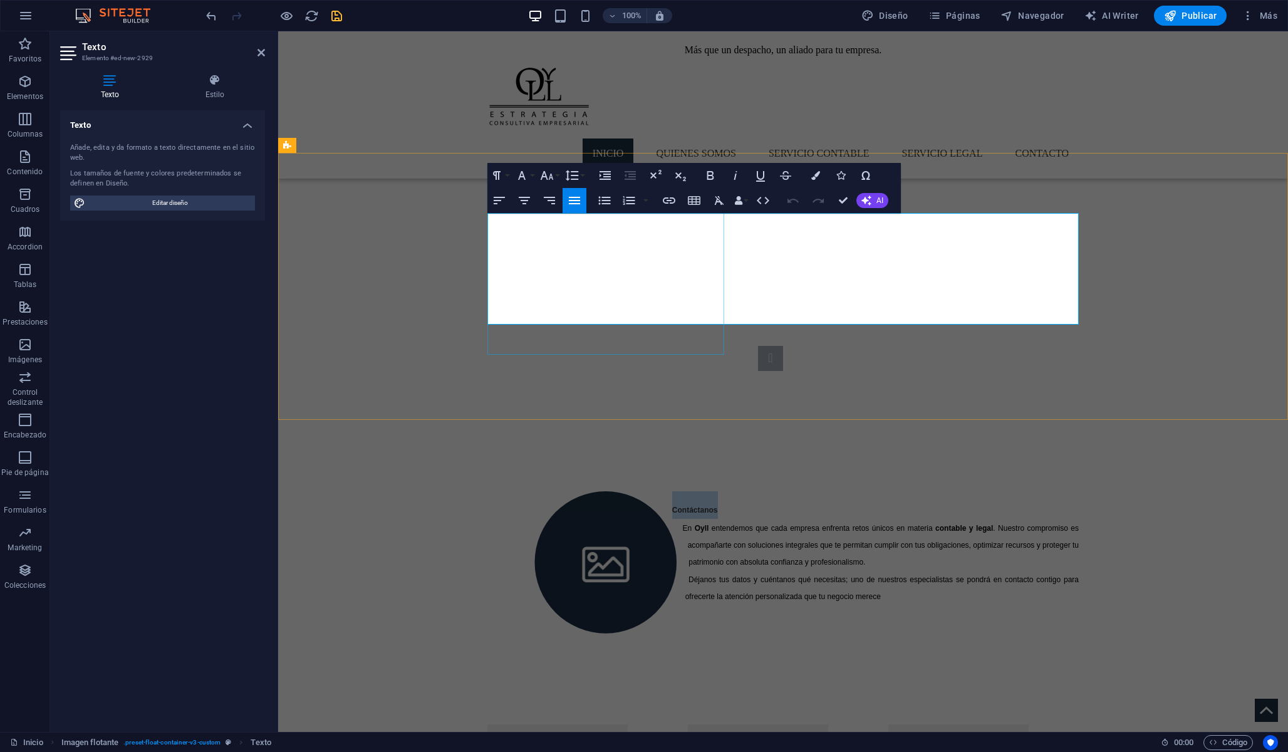
drag, startPoint x: 737, startPoint y: 230, endPoint x: 620, endPoint y: 215, distance: 118.0
click at [620, 431] on div "Contáctanos En Oyll entendemos que cada empresa enfrenta retos únicos en materi…" at bounding box center [782, 547] width 611 height 233
click at [532, 178] on button "Font Family" at bounding box center [524, 175] width 24 height 25
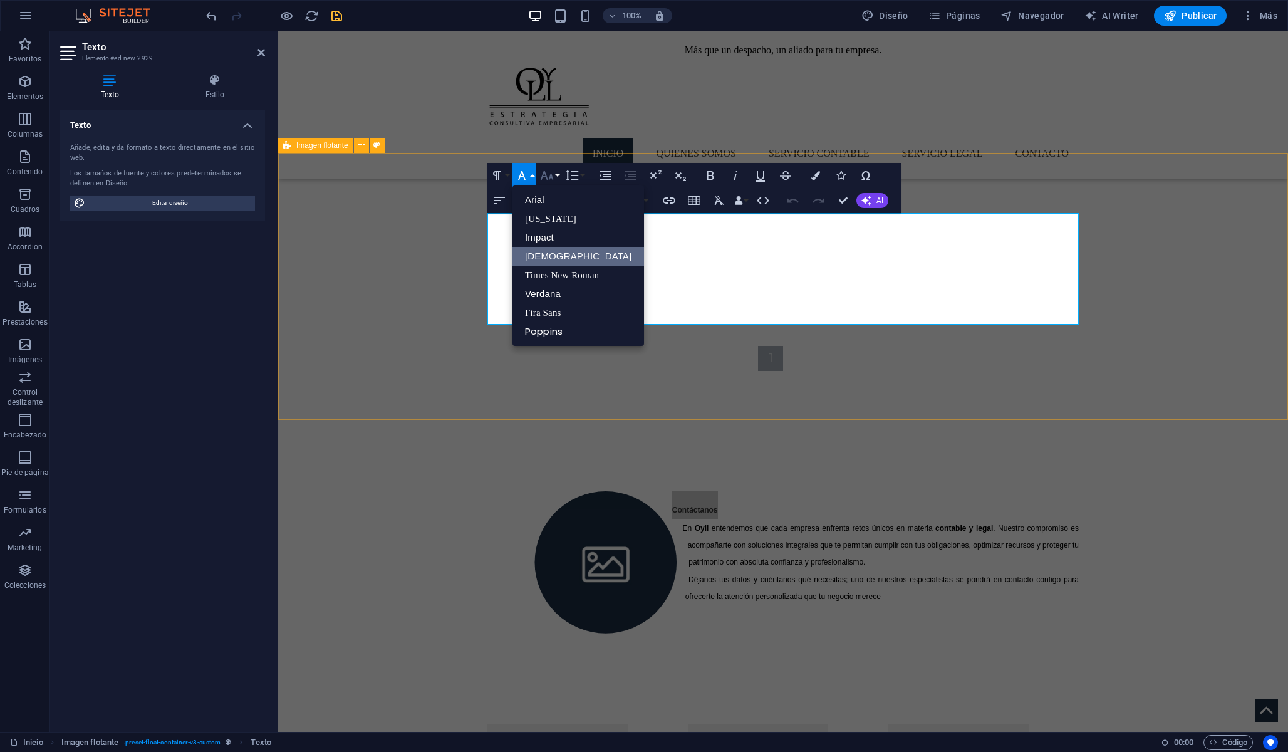
click at [549, 182] on icon "button" at bounding box center [546, 175] width 15 height 15
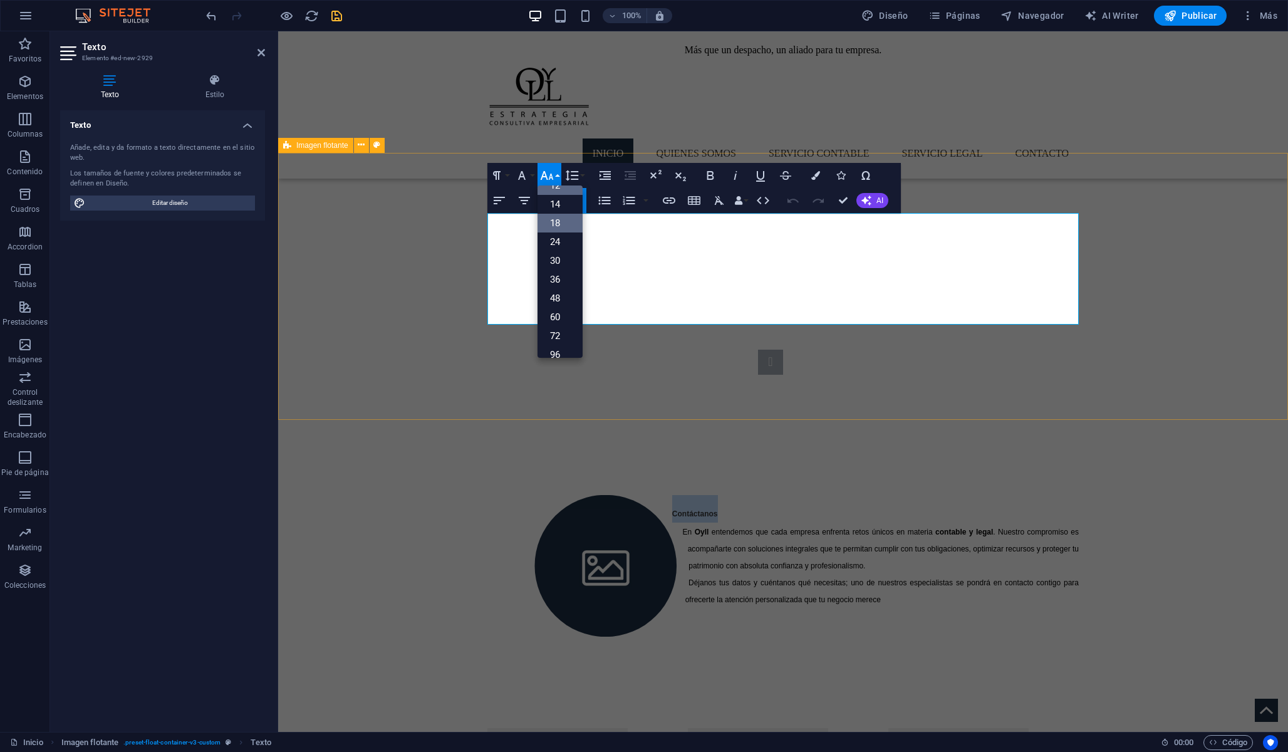
click at [551, 219] on link "18" at bounding box center [559, 223] width 45 height 19
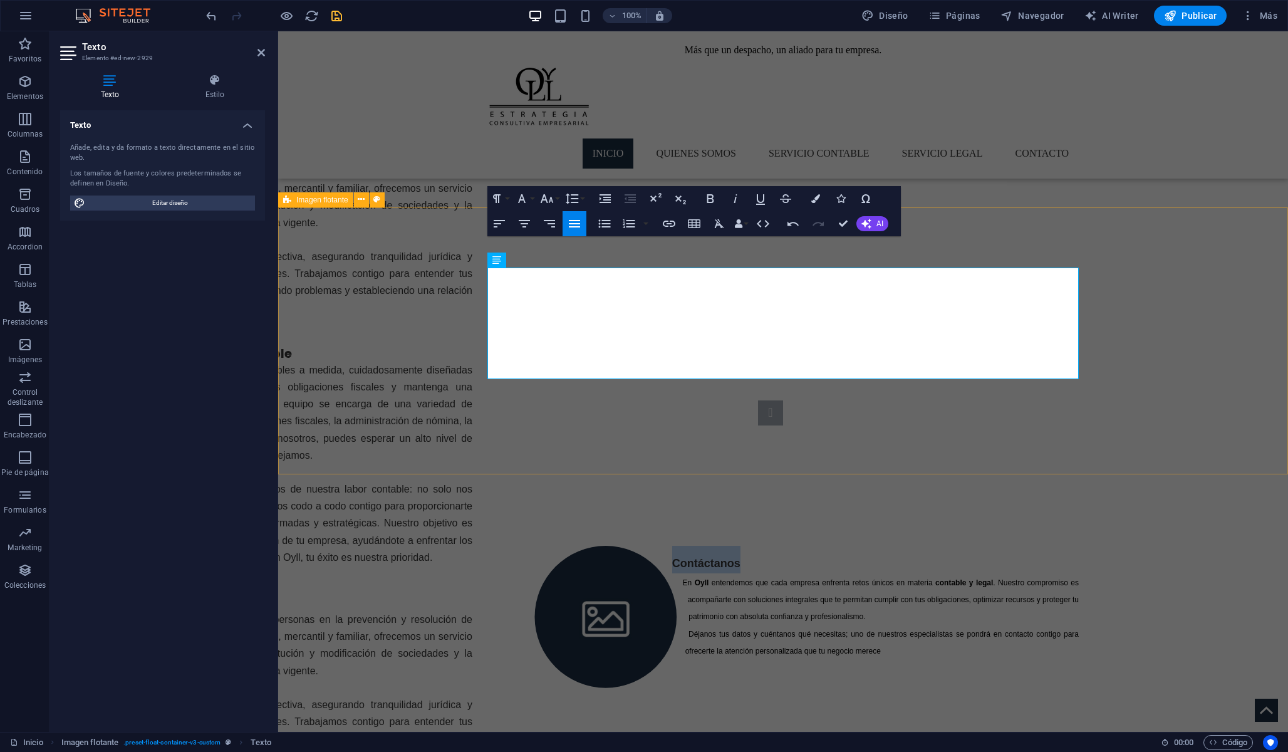
click at [767, 485] on div "Contáctanos En Oyll entendemos que cada empresa enfrenta retos únicos en materi…" at bounding box center [783, 601] width 1010 height 233
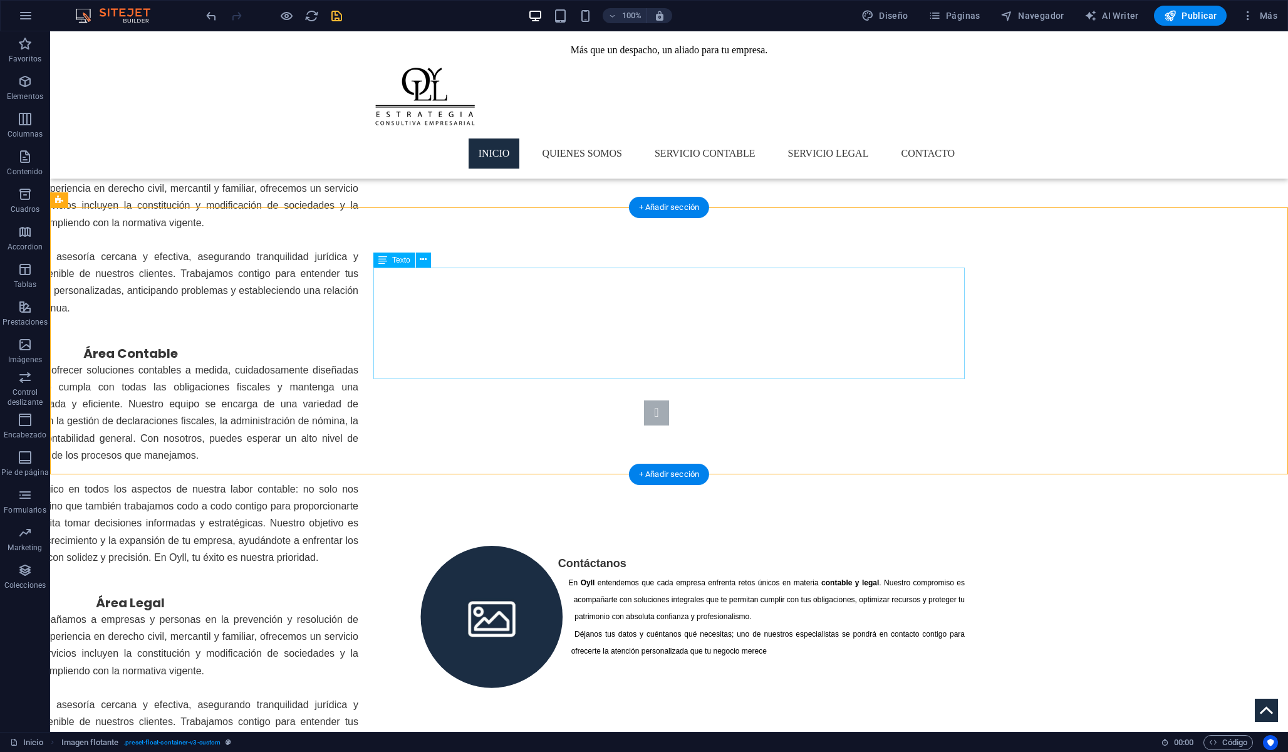
click at [719, 546] on div "Contáctanos En Oyll entendemos que cada empresa enfrenta retos únicos en materi…" at bounding box center [668, 602] width 591 height 113
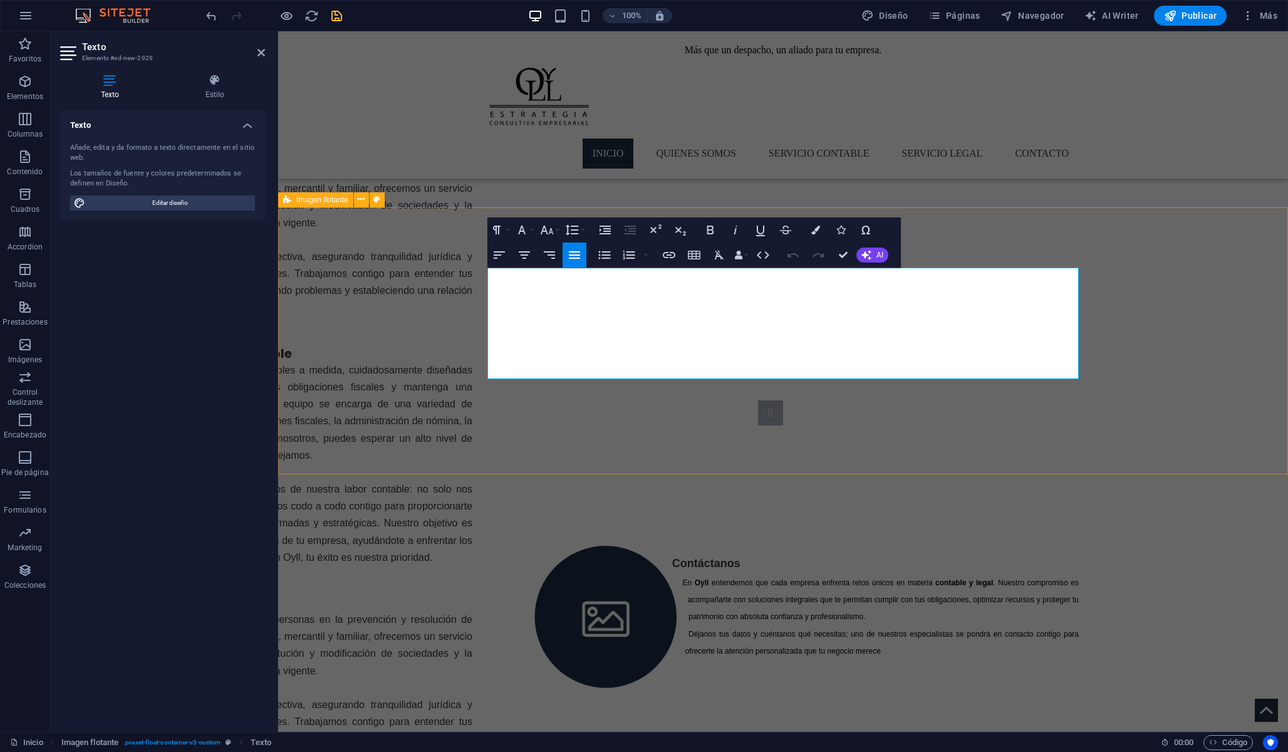
click at [725, 485] on div "Contáctanos En Oyll entendemos que cada empresa enfrenta retos únicos en materi…" at bounding box center [783, 601] width 1010 height 233
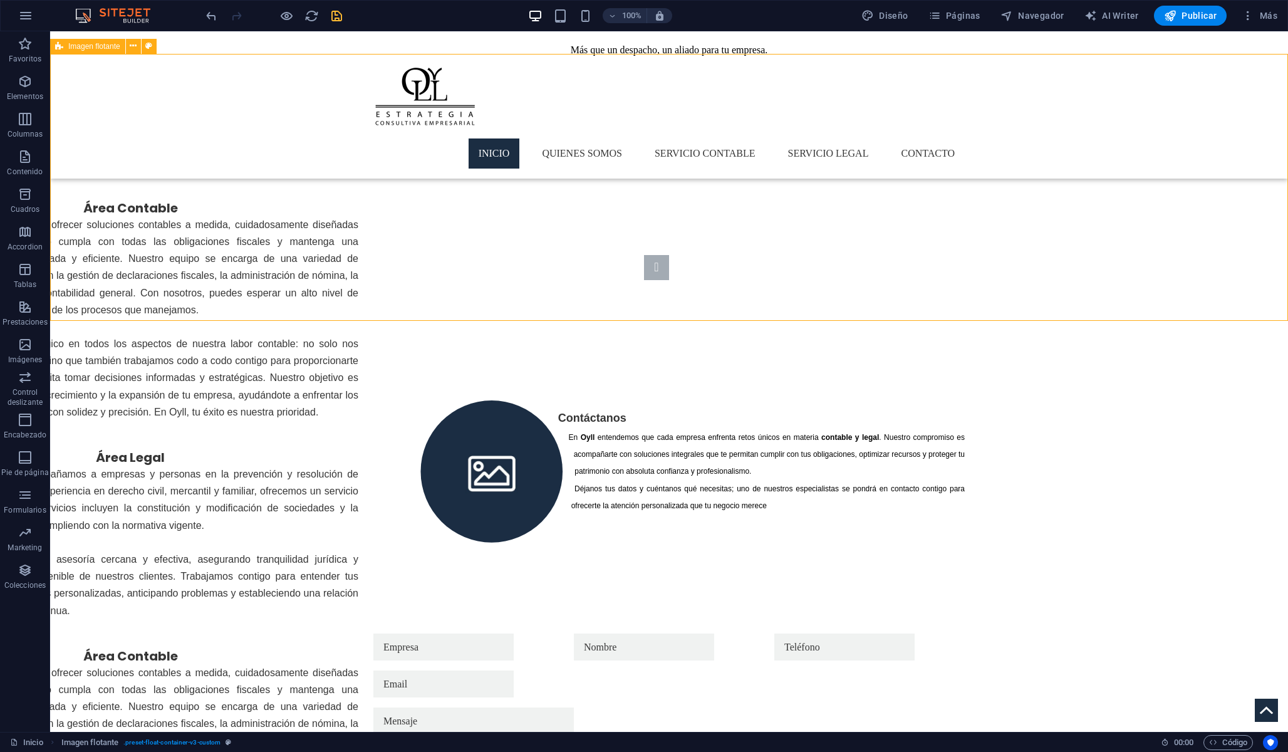
scroll to position [2183, 0]
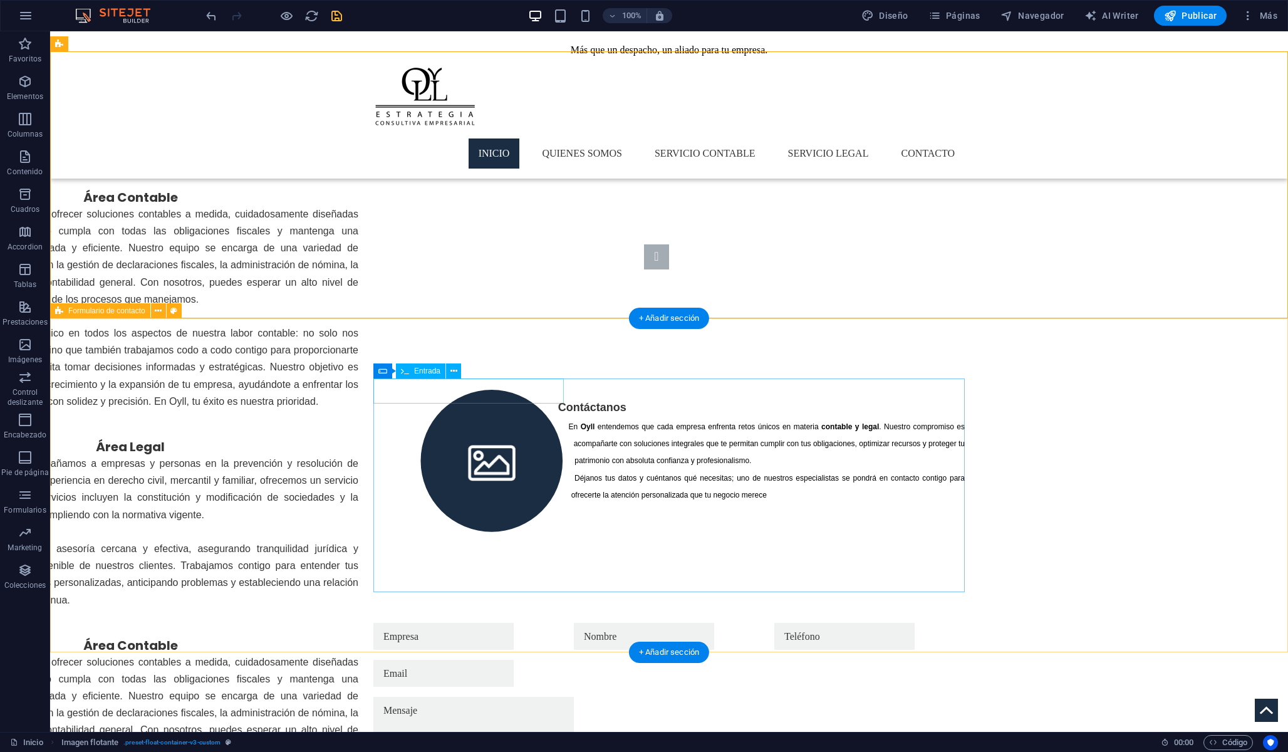
click at [516, 623] on div at bounding box center [468, 636] width 190 height 27
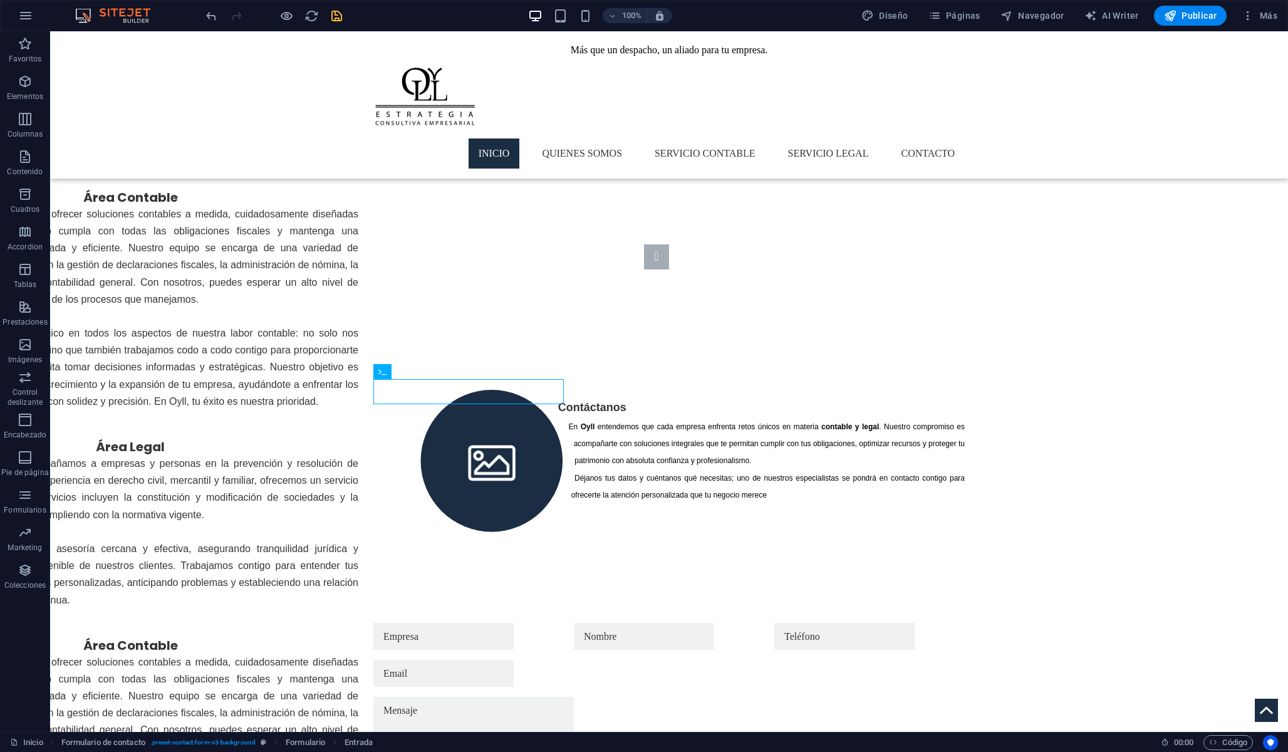
scroll to position [2159, 0]
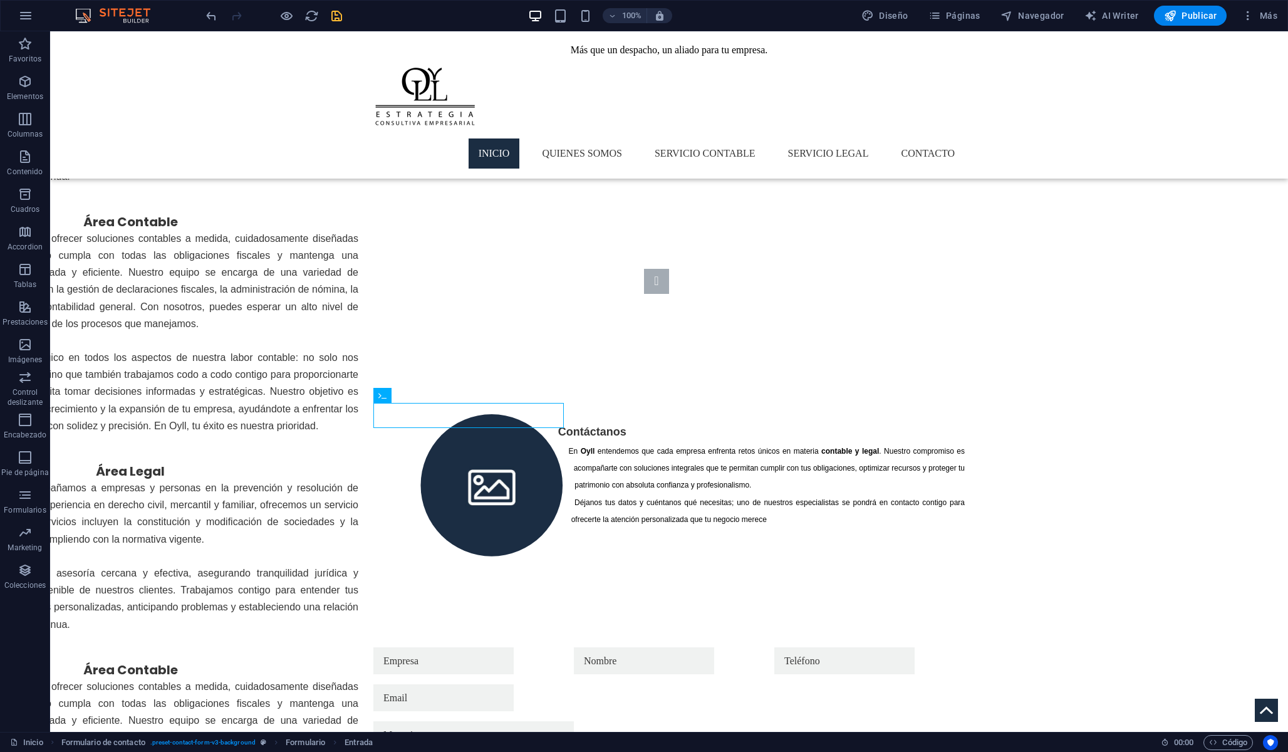
click at [556, 721] on div at bounding box center [668, 762] width 591 height 83
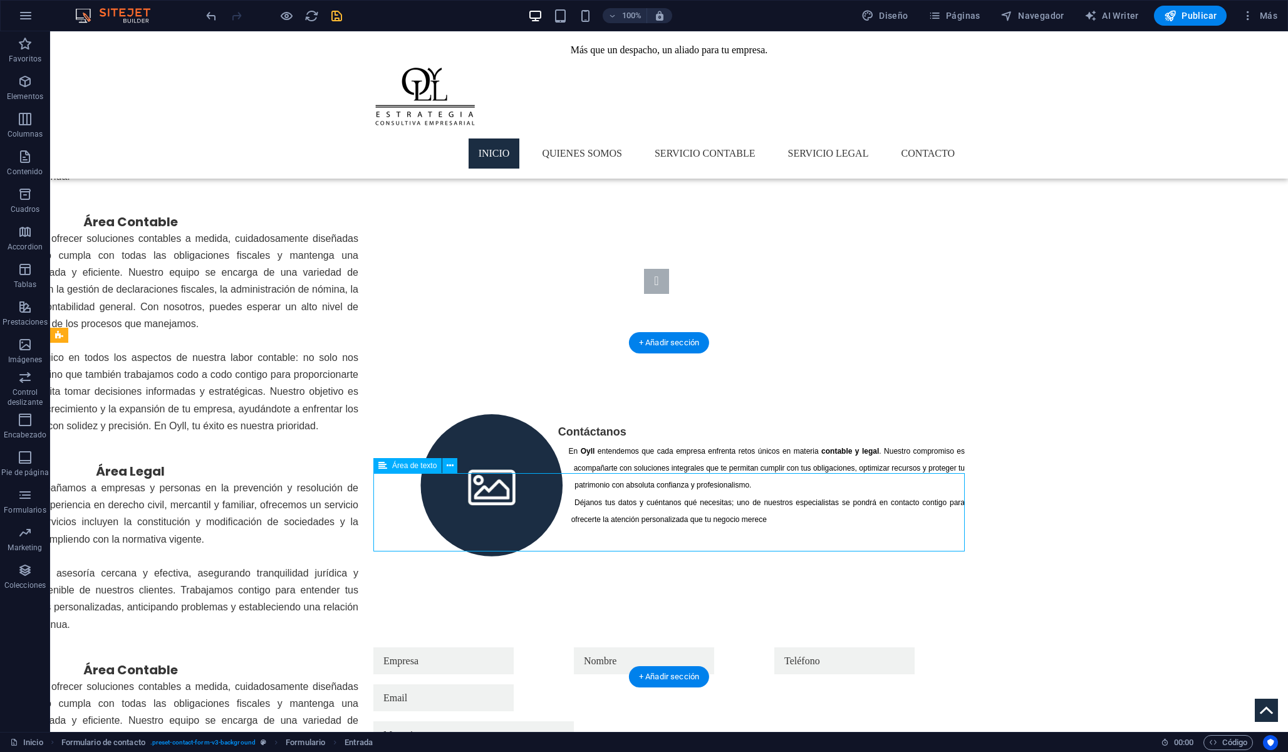
click at [556, 721] on div at bounding box center [668, 762] width 591 height 83
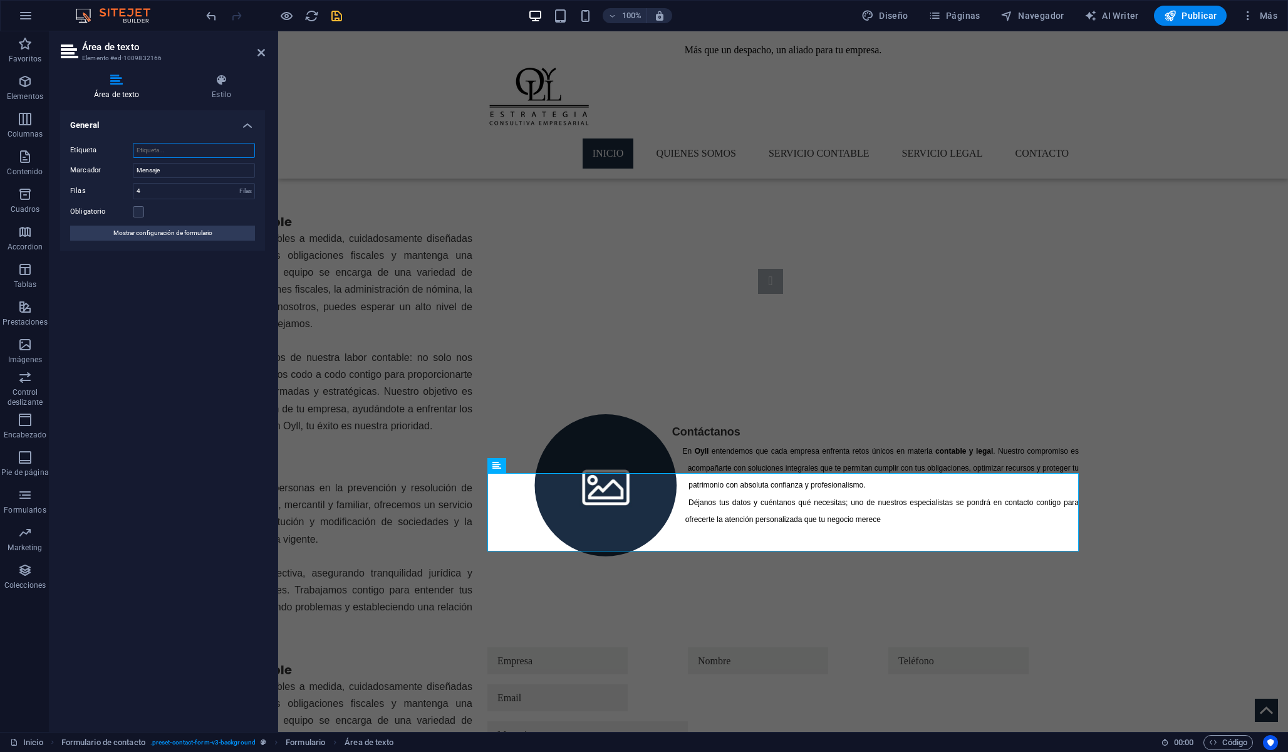
click at [189, 148] on input "Etiqueta" at bounding box center [194, 150] width 122 height 15
click at [178, 165] on input "Mensaje" at bounding box center [194, 170] width 122 height 15
click at [197, 93] on h4 "Estilo" at bounding box center [221, 87] width 87 height 26
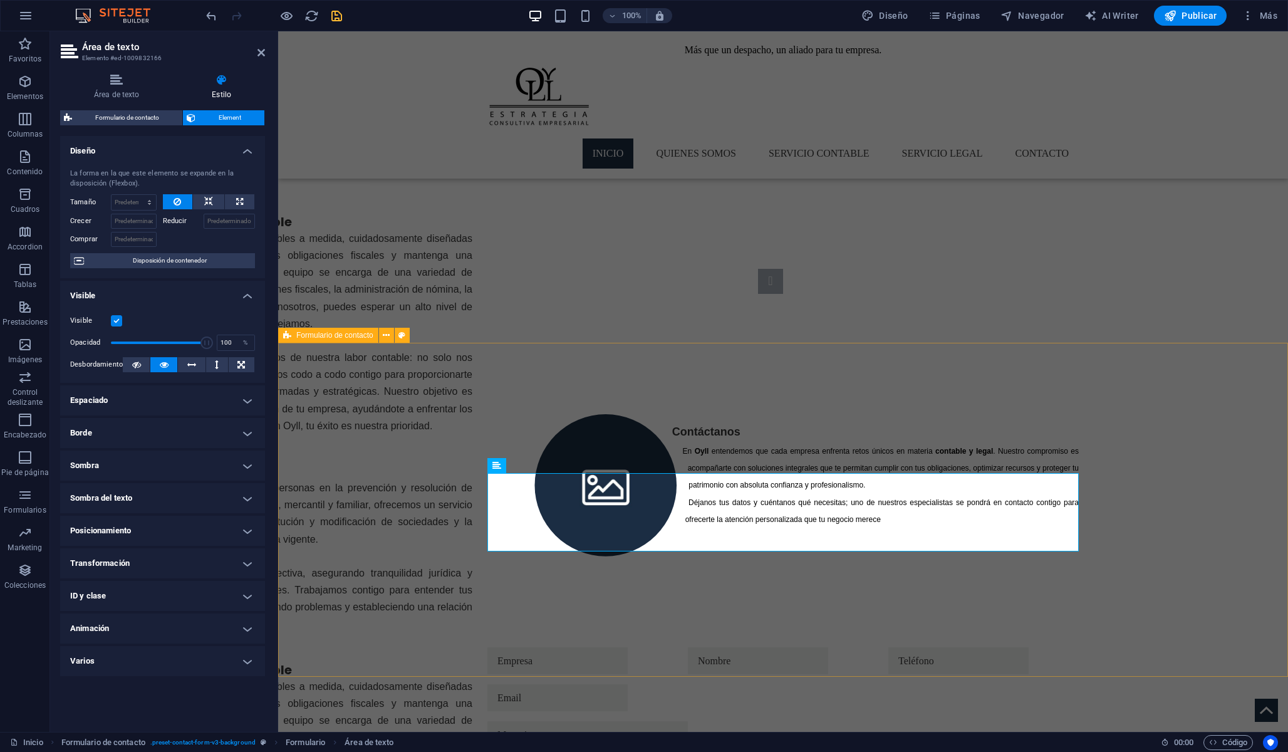
click at [375, 587] on div "{{ 'content.forms.privacy'|trans }} ¿Ilegible? Regenerar Enviar" at bounding box center [783, 758] width 1010 height 343
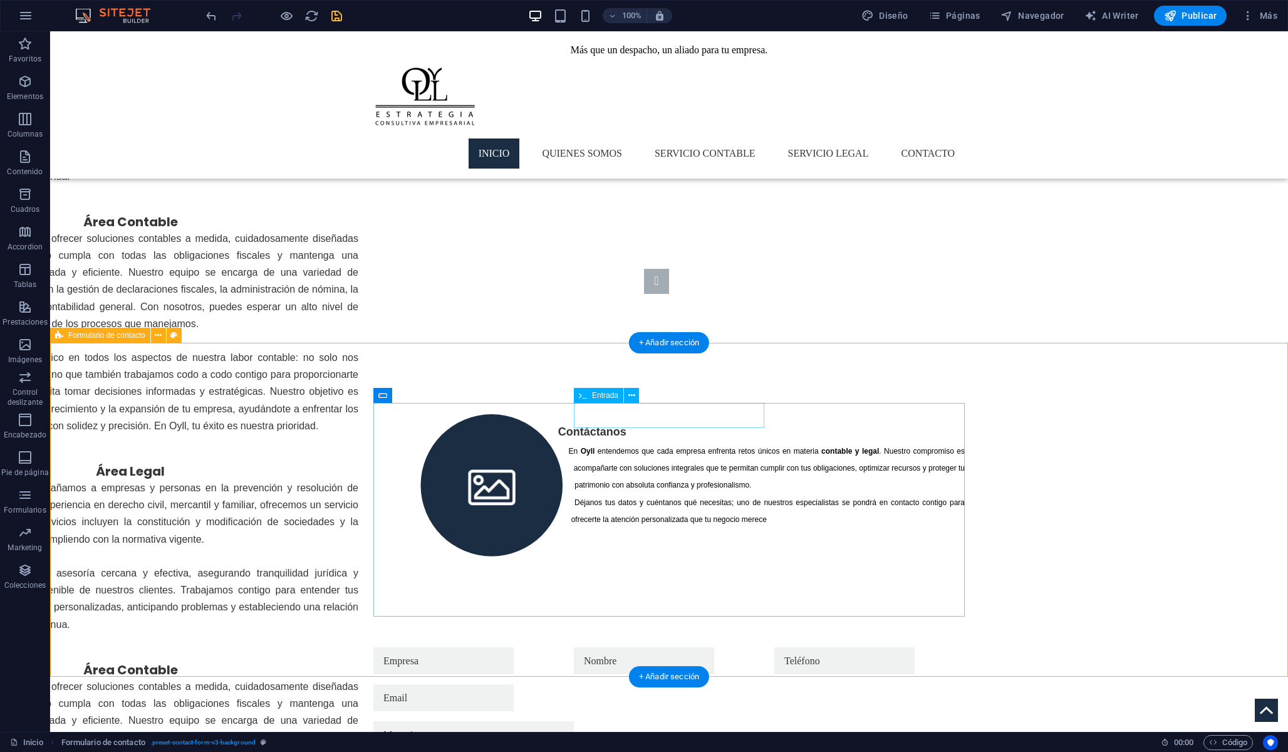
click at [636, 647] on div at bounding box center [669, 660] width 190 height 27
click at [385, 395] on icon at bounding box center [382, 395] width 9 height 15
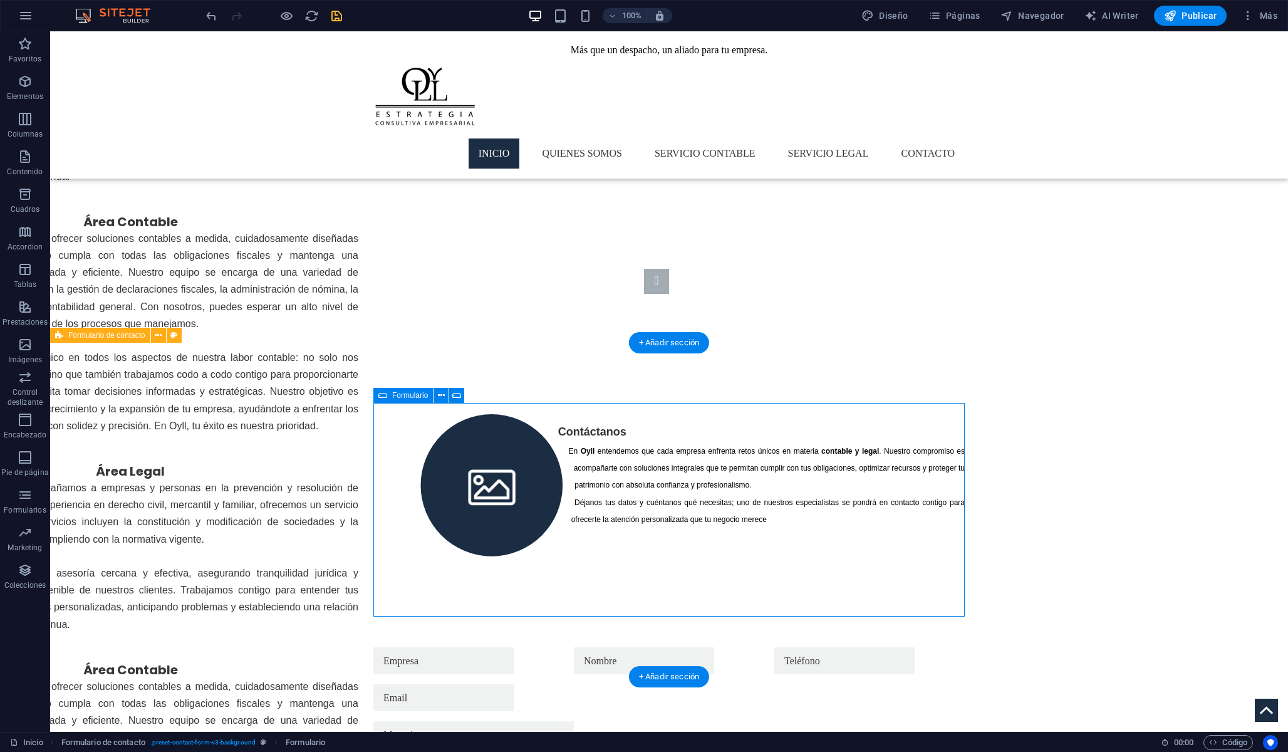
click at [385, 395] on icon at bounding box center [382, 395] width 9 height 15
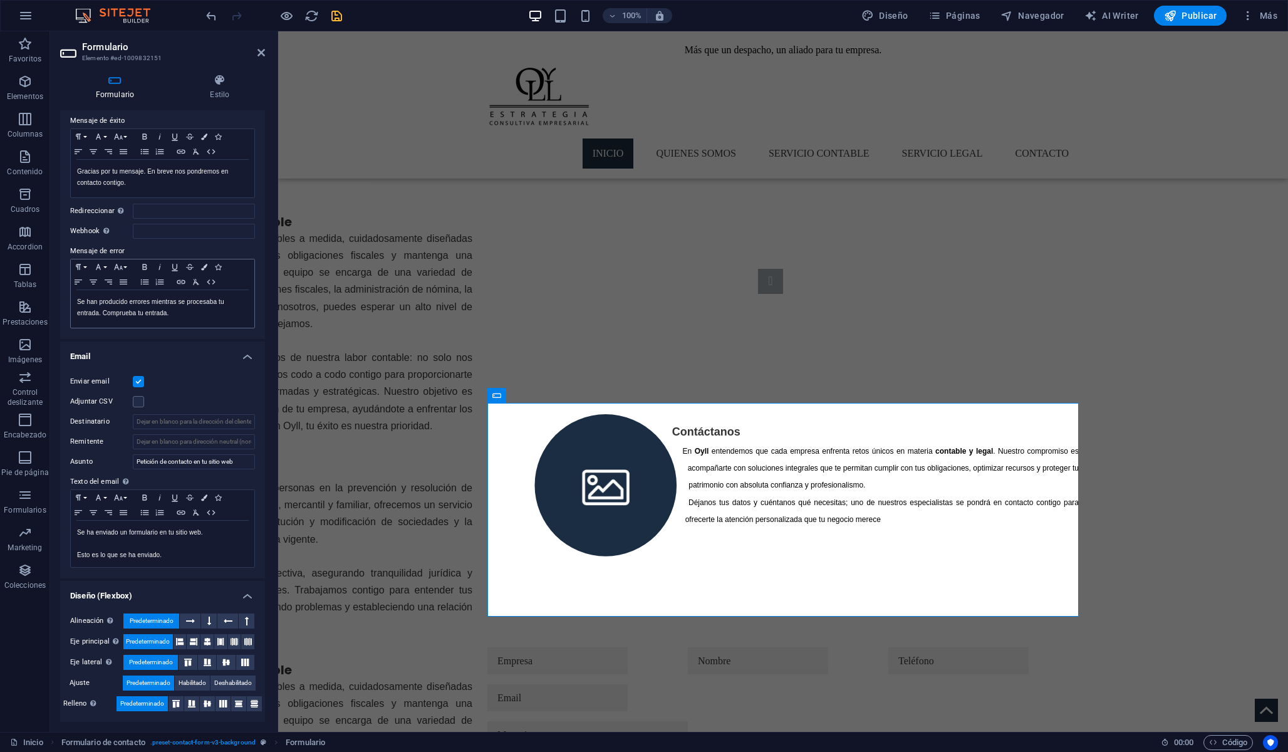
scroll to position [89, 0]
click at [214, 85] on icon at bounding box center [220, 80] width 90 height 13
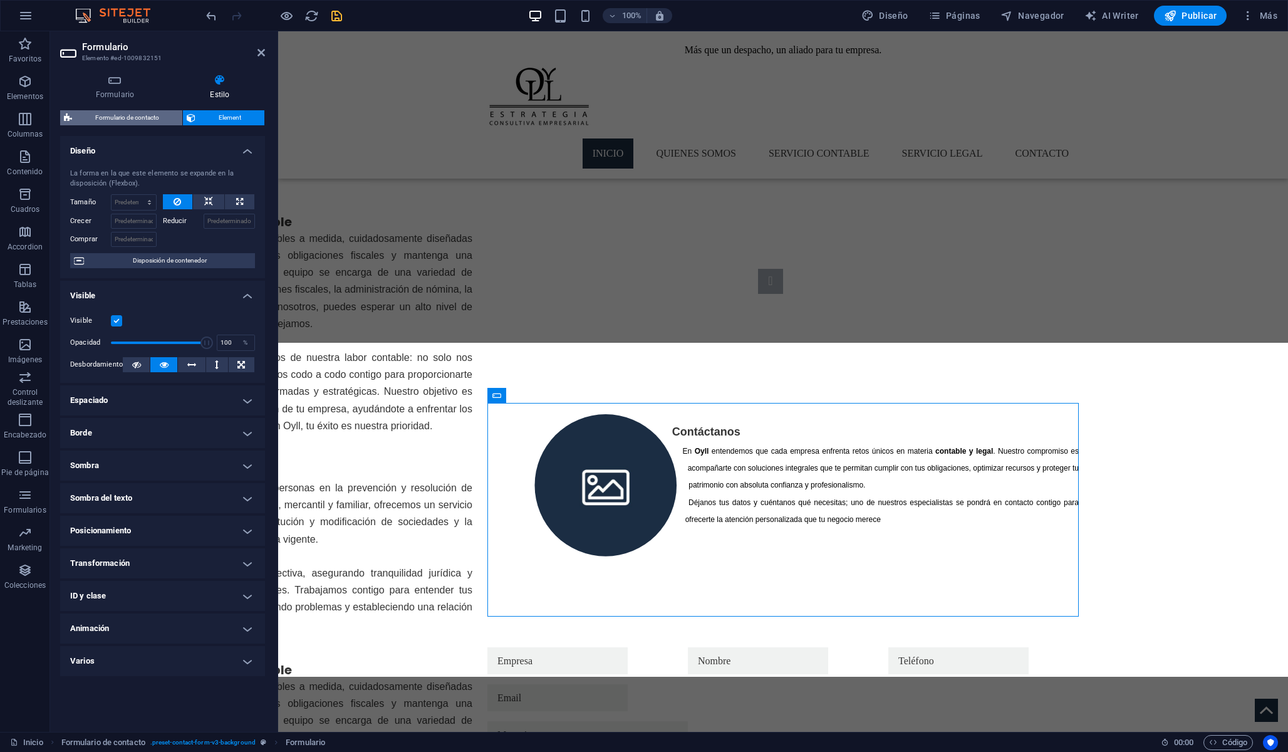
click at [126, 119] on span "Formulario de contacto" at bounding box center [127, 117] width 103 height 15
select select "rem"
select select "preset-contact-form-v3-background"
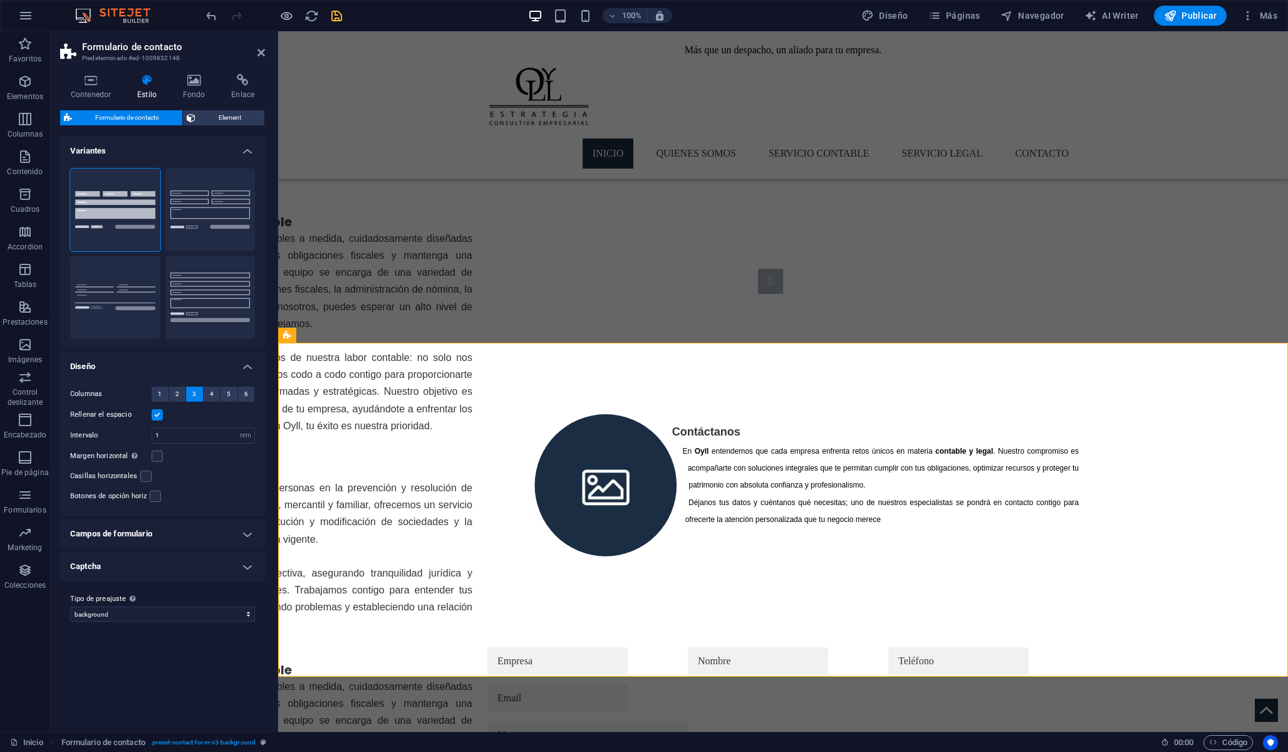
click at [127, 84] on icon at bounding box center [147, 80] width 41 height 13
click at [100, 92] on h4 "Contenedor" at bounding box center [93, 87] width 66 height 26
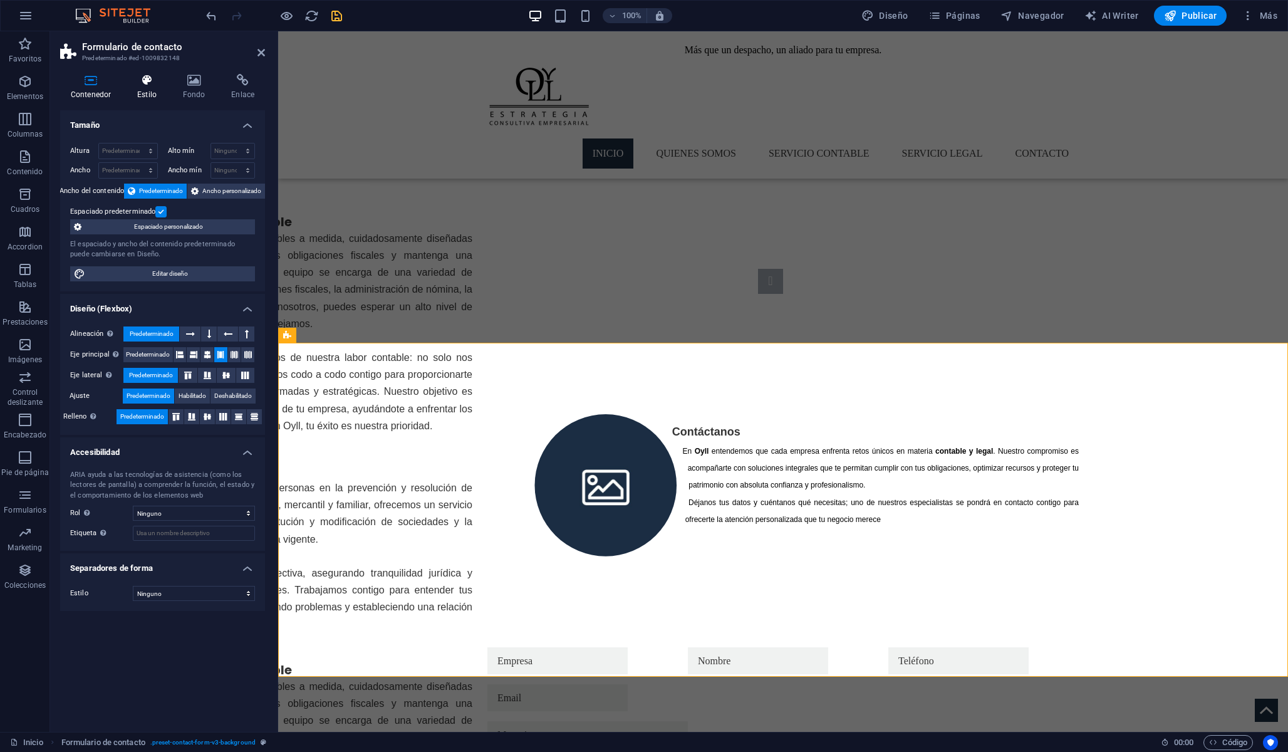
click at [138, 92] on h4 "Estilo" at bounding box center [150, 87] width 46 height 26
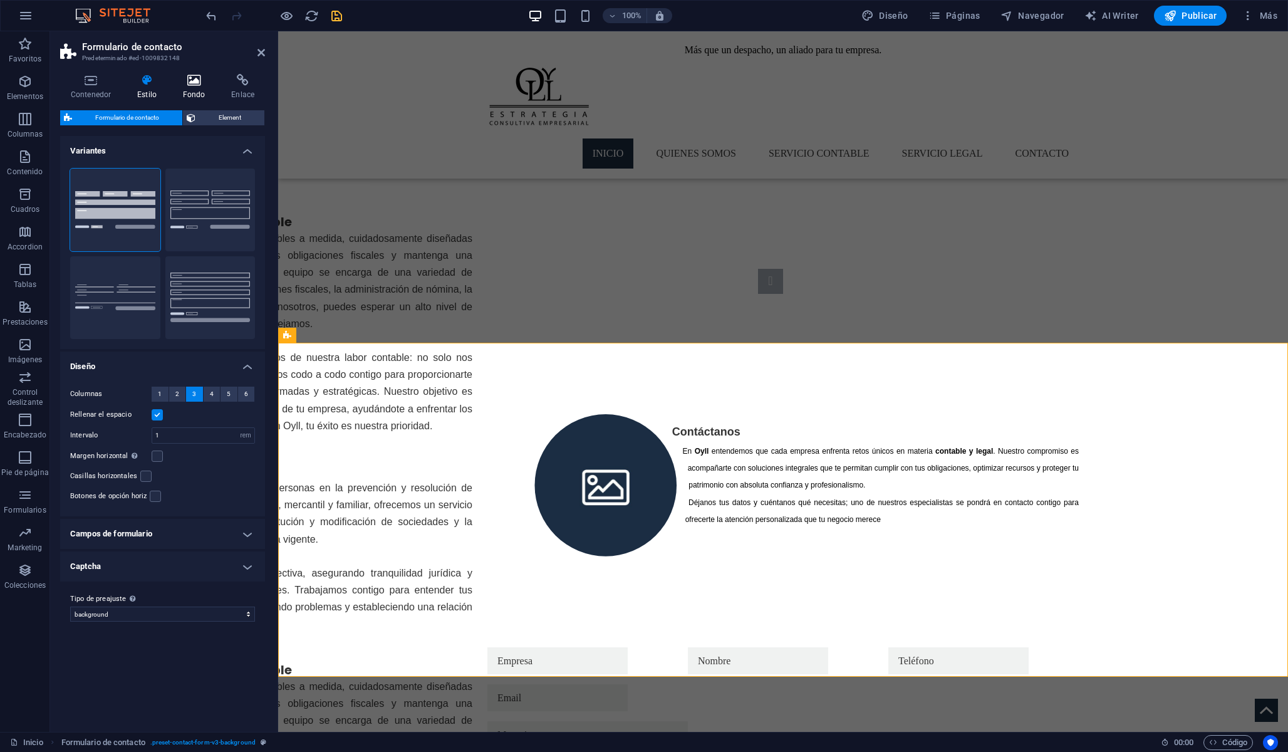
click at [181, 89] on h4 "Fondo" at bounding box center [196, 87] width 49 height 26
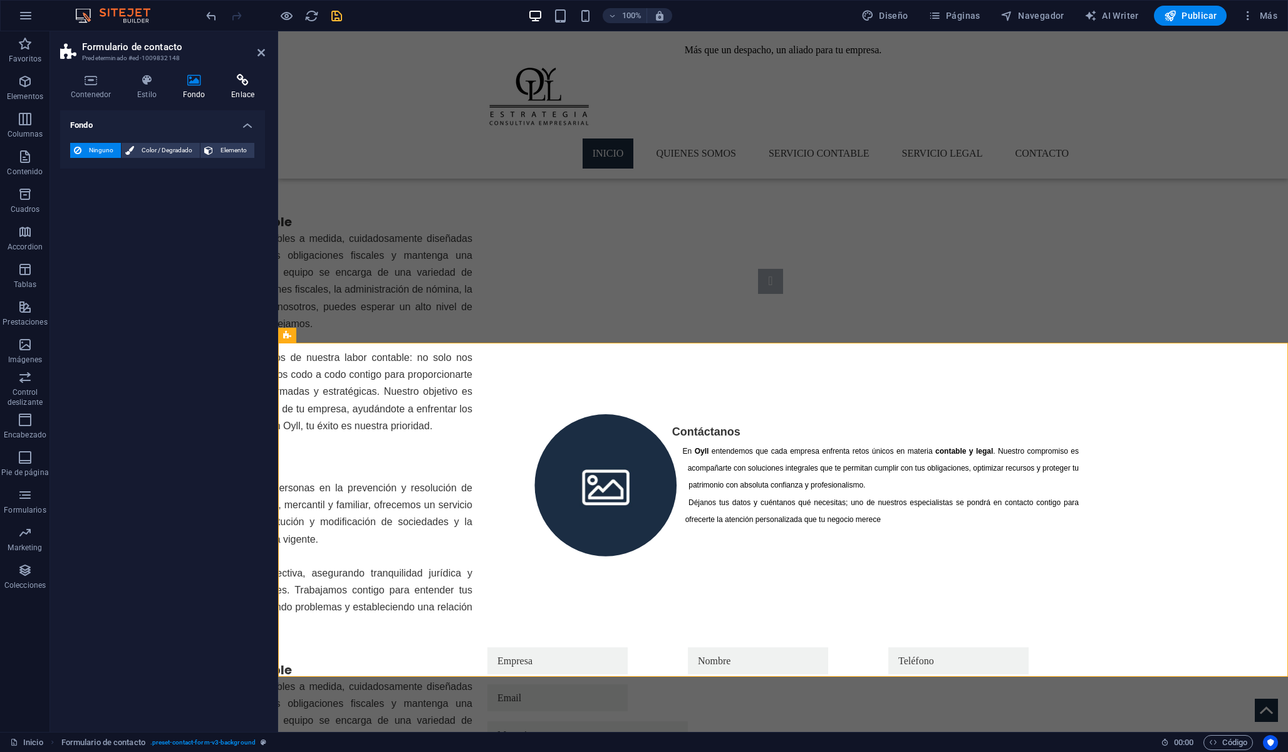
click at [231, 89] on h4 "Enlace" at bounding box center [243, 87] width 44 height 26
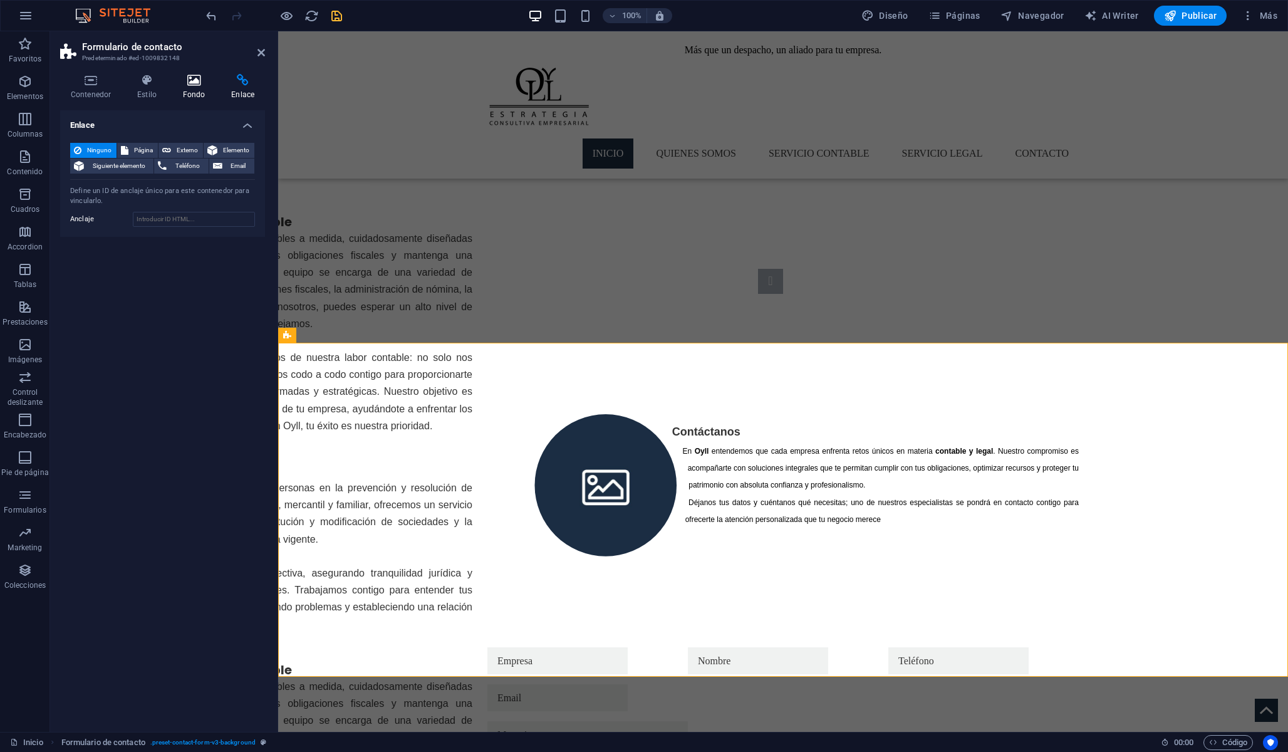
click at [195, 85] on icon at bounding box center [194, 80] width 44 height 13
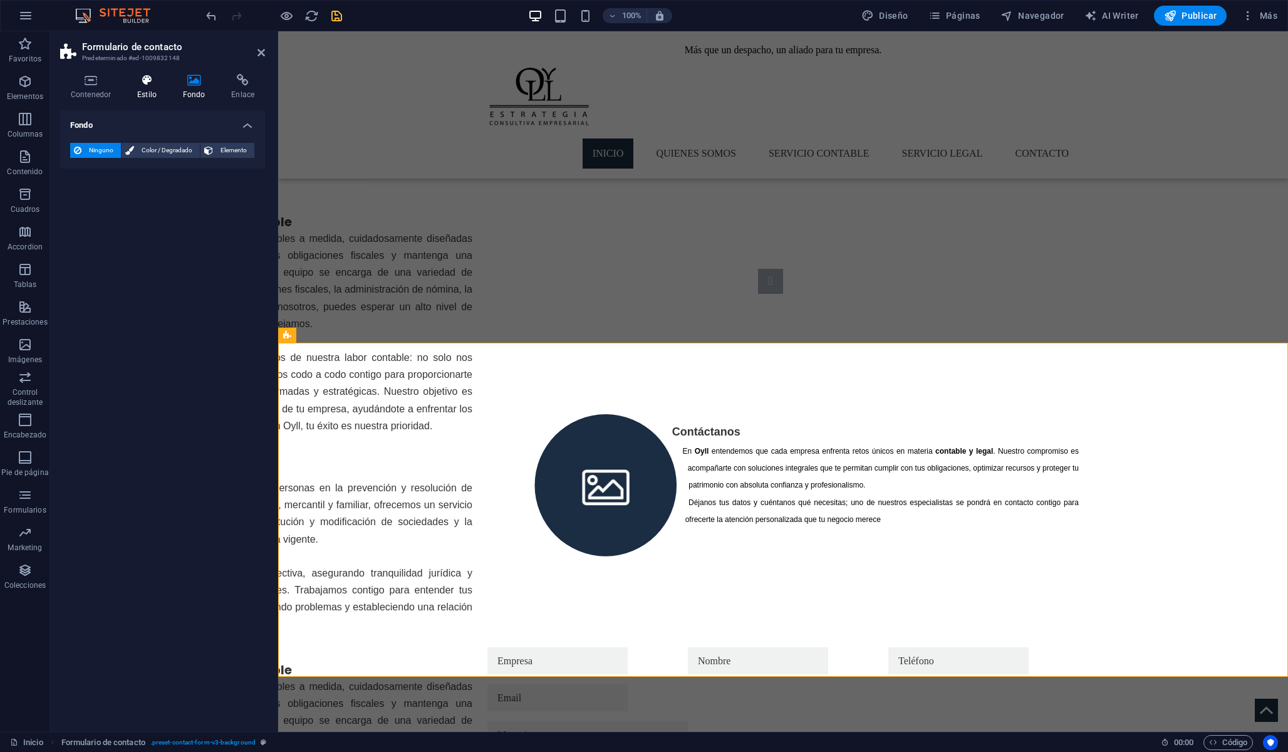
click at [138, 82] on icon at bounding box center [147, 80] width 41 height 13
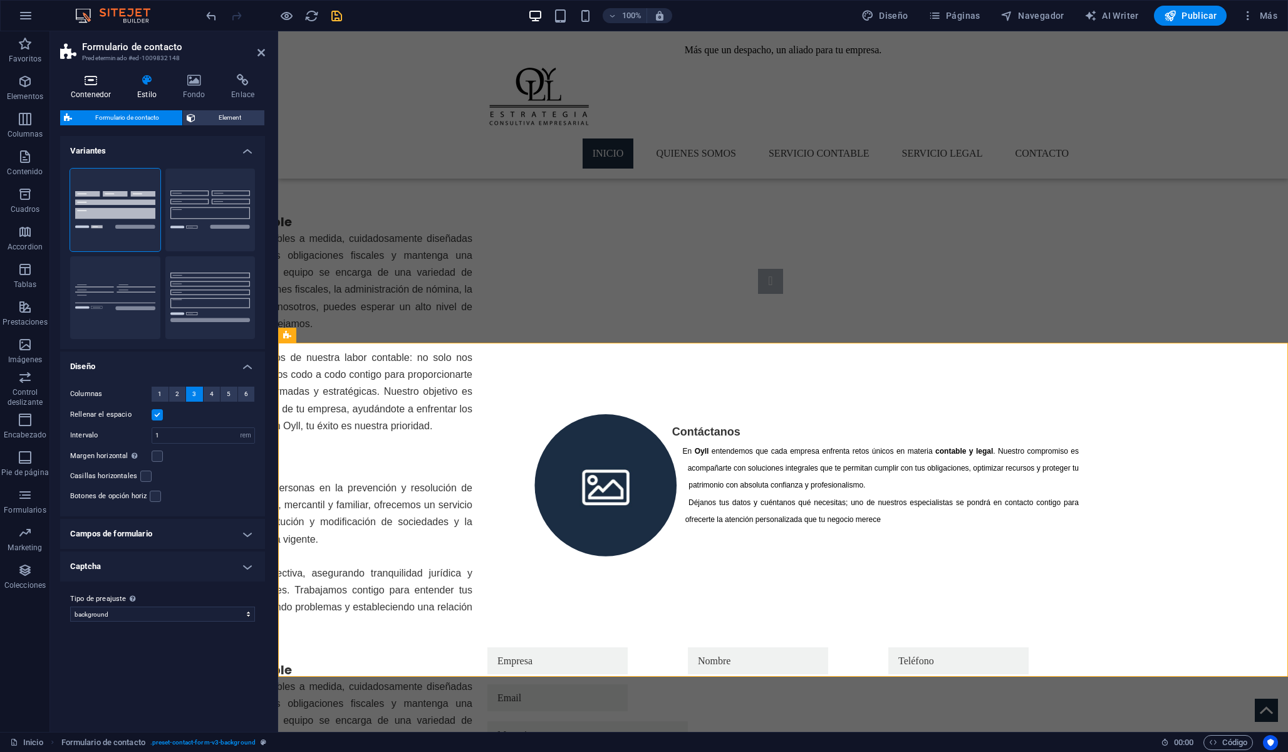
click at [85, 89] on h4 "Contenedor" at bounding box center [93, 87] width 66 height 26
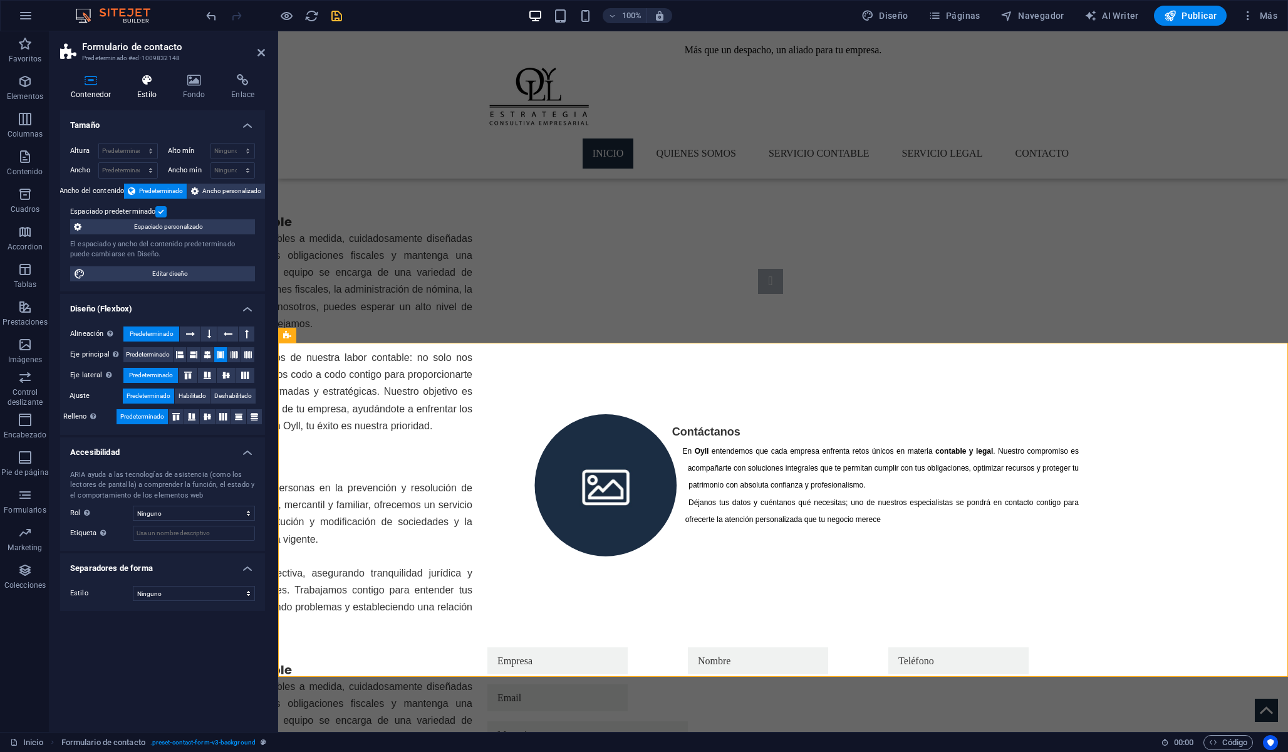
click at [148, 76] on icon at bounding box center [147, 80] width 41 height 13
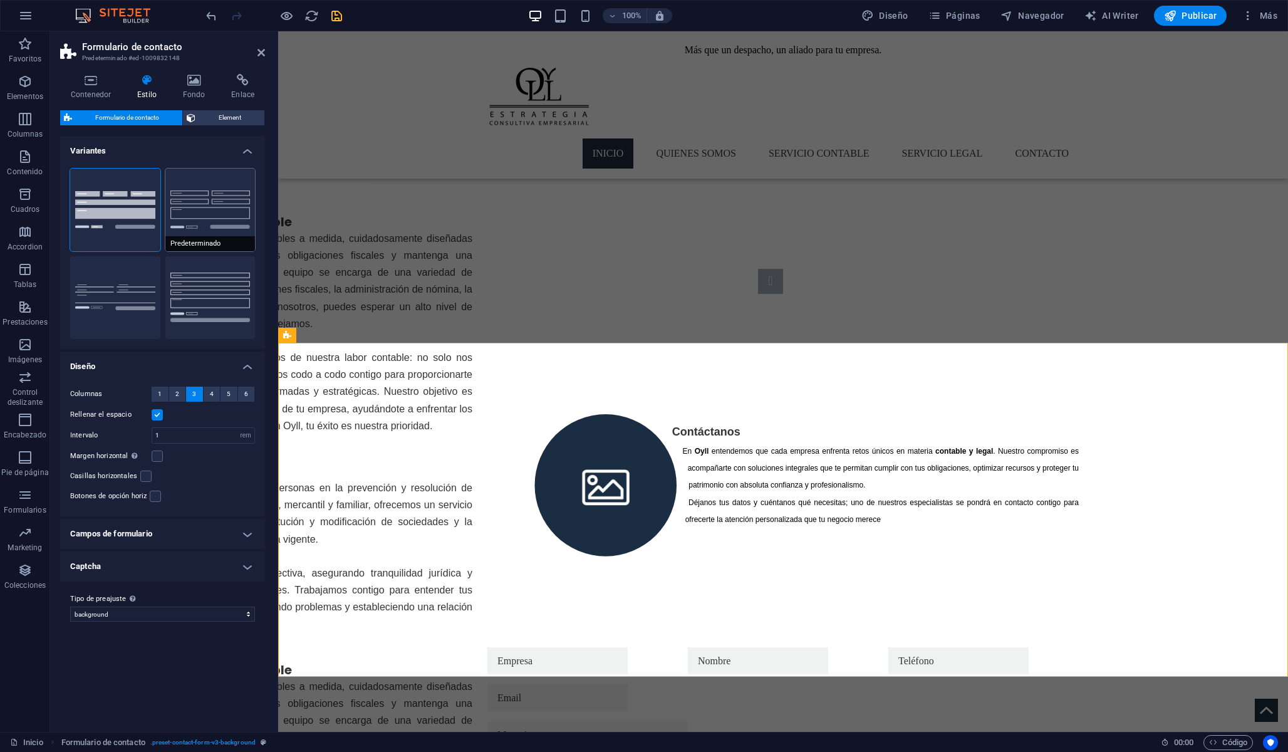
click at [202, 197] on button "Predeterminado" at bounding box center [210, 210] width 90 height 83
click at [142, 222] on button "Fondo" at bounding box center [115, 210] width 90 height 83
click at [206, 216] on button "Predeterminado" at bounding box center [210, 210] width 90 height 83
click at [147, 225] on button "Fondo" at bounding box center [115, 210] width 90 height 83
click at [138, 294] on button "Sin formato" at bounding box center [115, 297] width 90 height 83
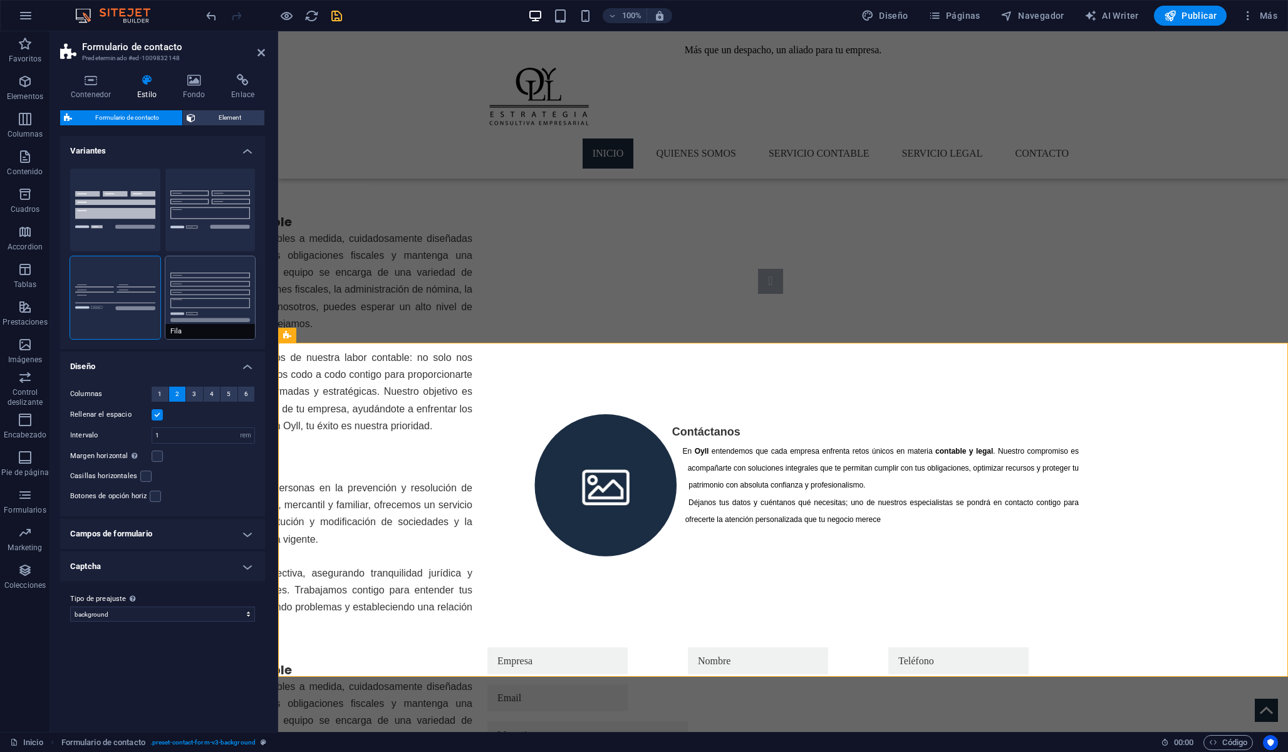
click at [189, 294] on button "Fila" at bounding box center [210, 297] width 90 height 83
click at [139, 294] on button "Sin formato" at bounding box center [115, 297] width 90 height 83
click at [219, 295] on button "Fila" at bounding box center [210, 297] width 90 height 83
click at [158, 299] on button "Sin formato" at bounding box center [115, 297] width 90 height 83
click at [202, 306] on button "Fila" at bounding box center [210, 297] width 90 height 83
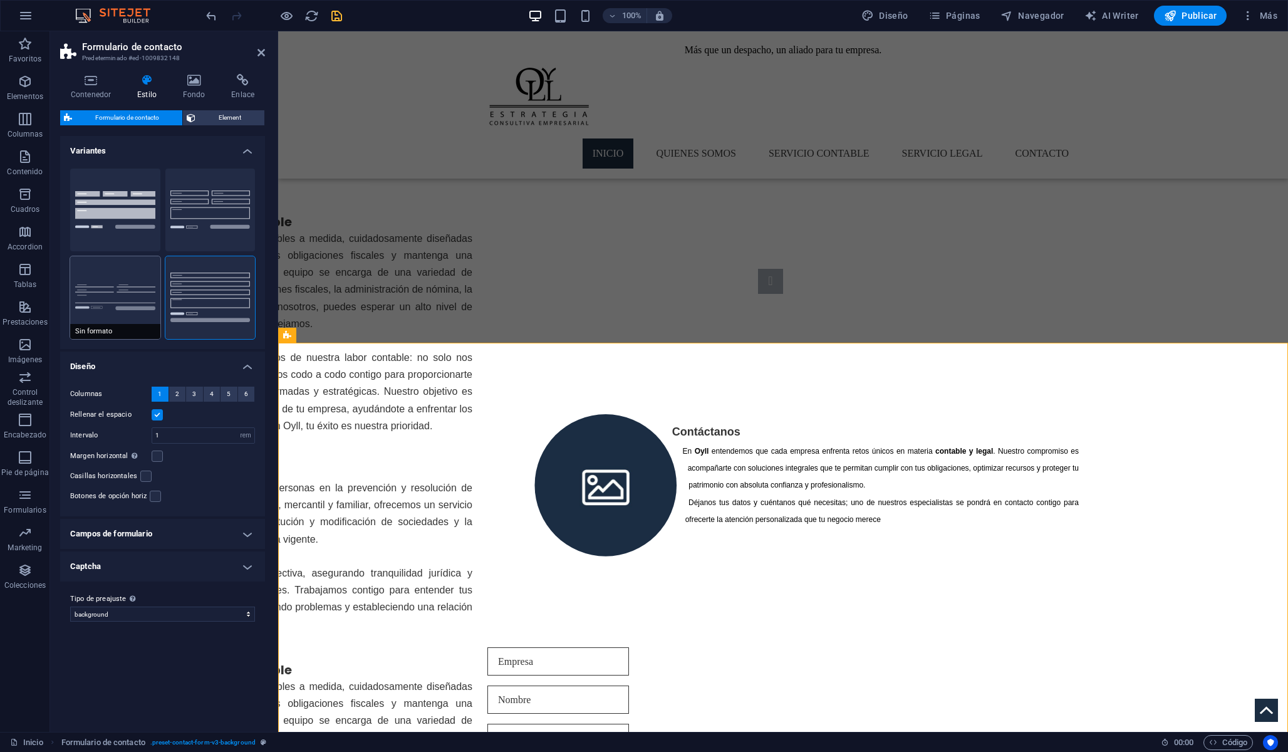
click at [124, 280] on button "Sin formato" at bounding box center [115, 297] width 90 height 83
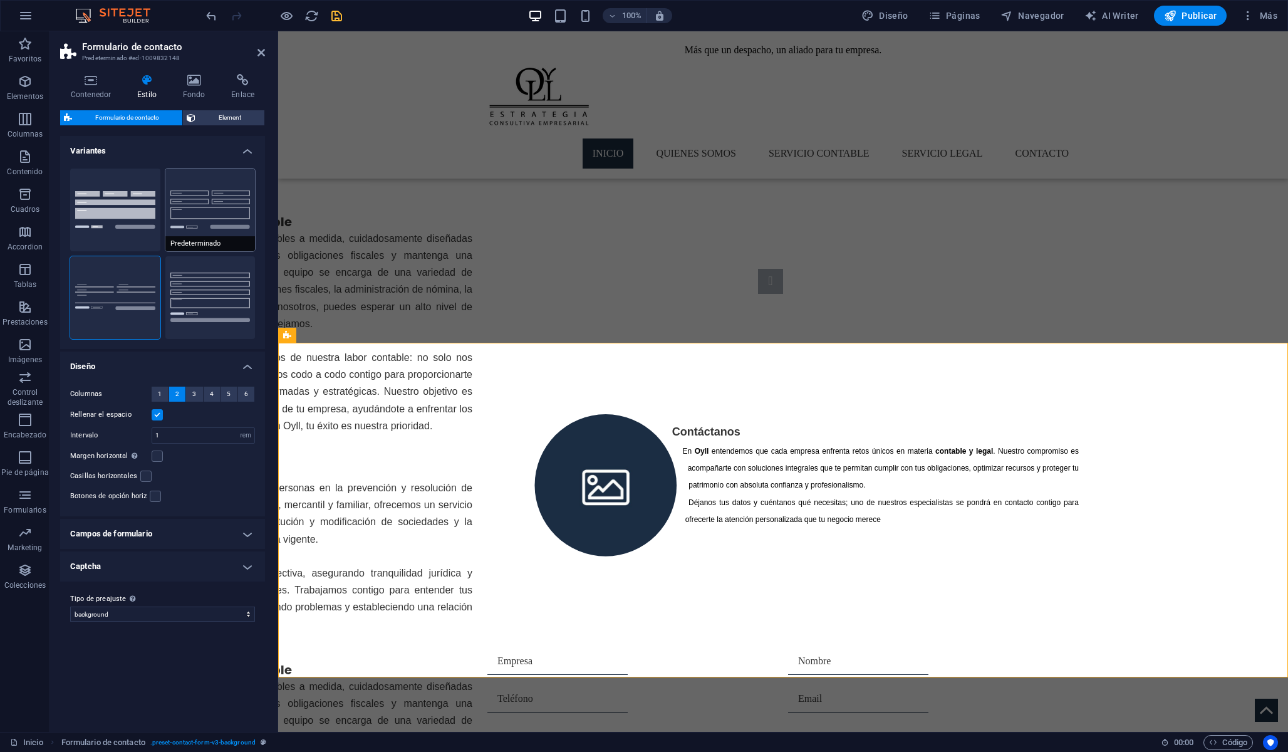
click at [209, 225] on button "Predeterminado" at bounding box center [210, 210] width 90 height 83
click at [247, 371] on h4 "Diseño" at bounding box center [162, 362] width 205 height 23
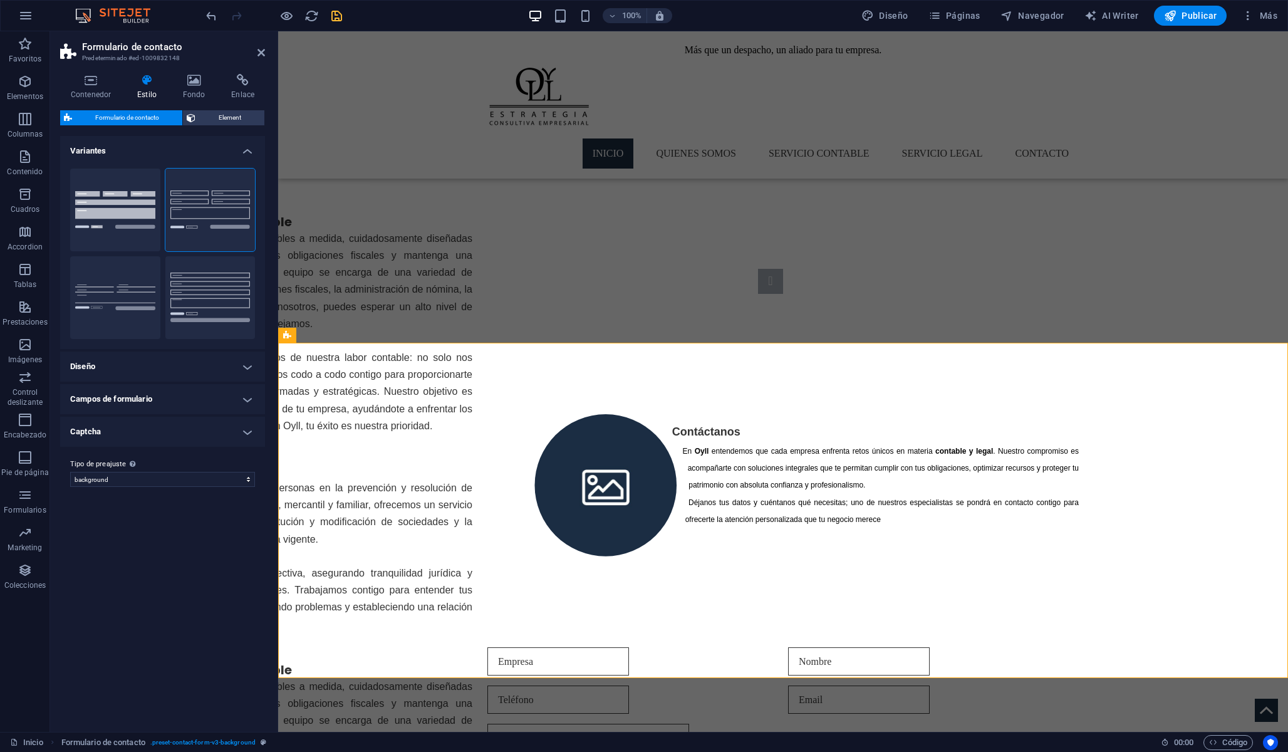
click at [246, 386] on h4 "Campos de formulario" at bounding box center [162, 399] width 205 height 30
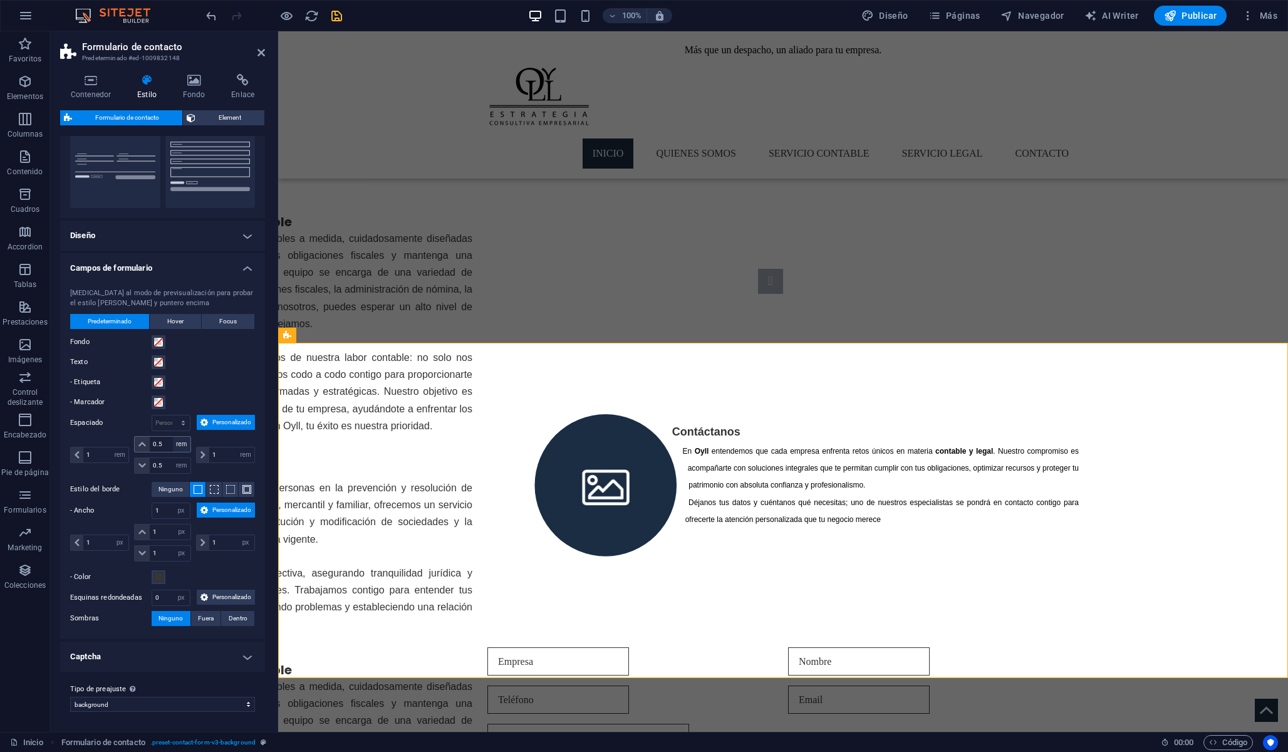
scroll to position [175, 0]
click at [137, 663] on h4 "Captcha" at bounding box center [162, 656] width 205 height 30
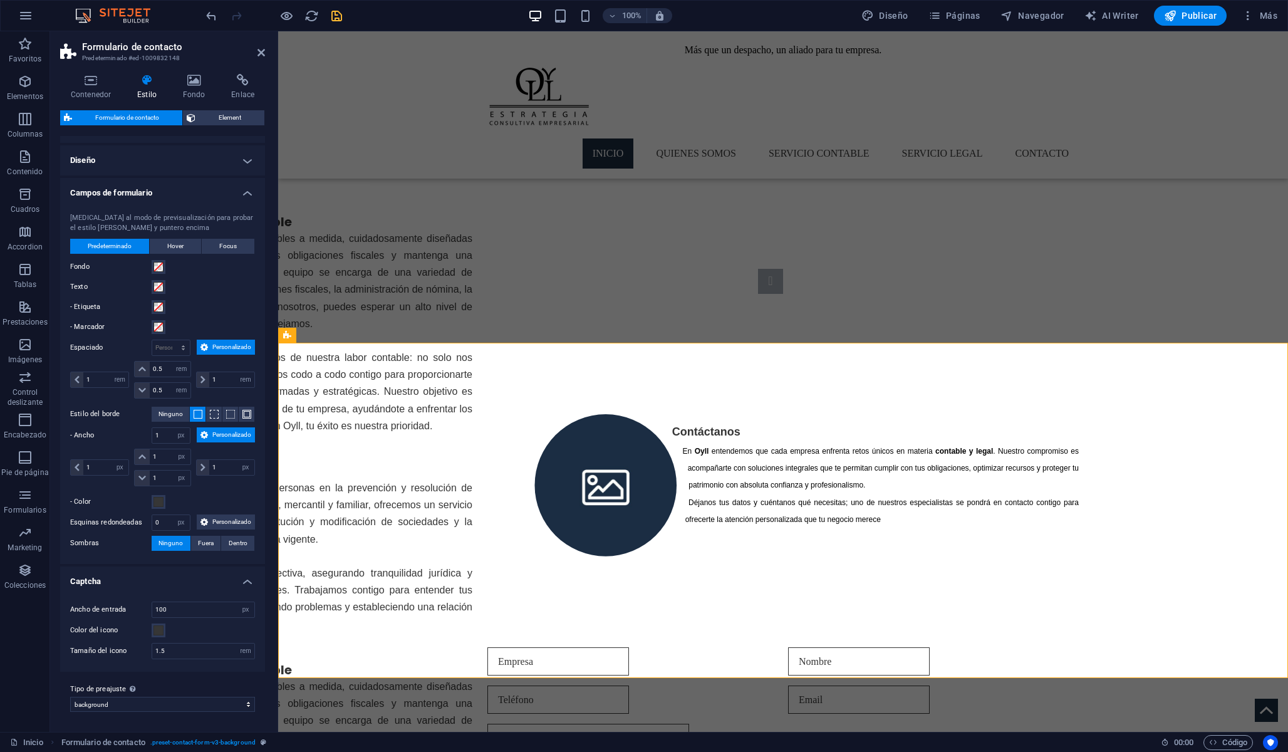
scroll to position [250, 0]
click at [182, 178] on h4 "Campos de formulario" at bounding box center [162, 189] width 205 height 23
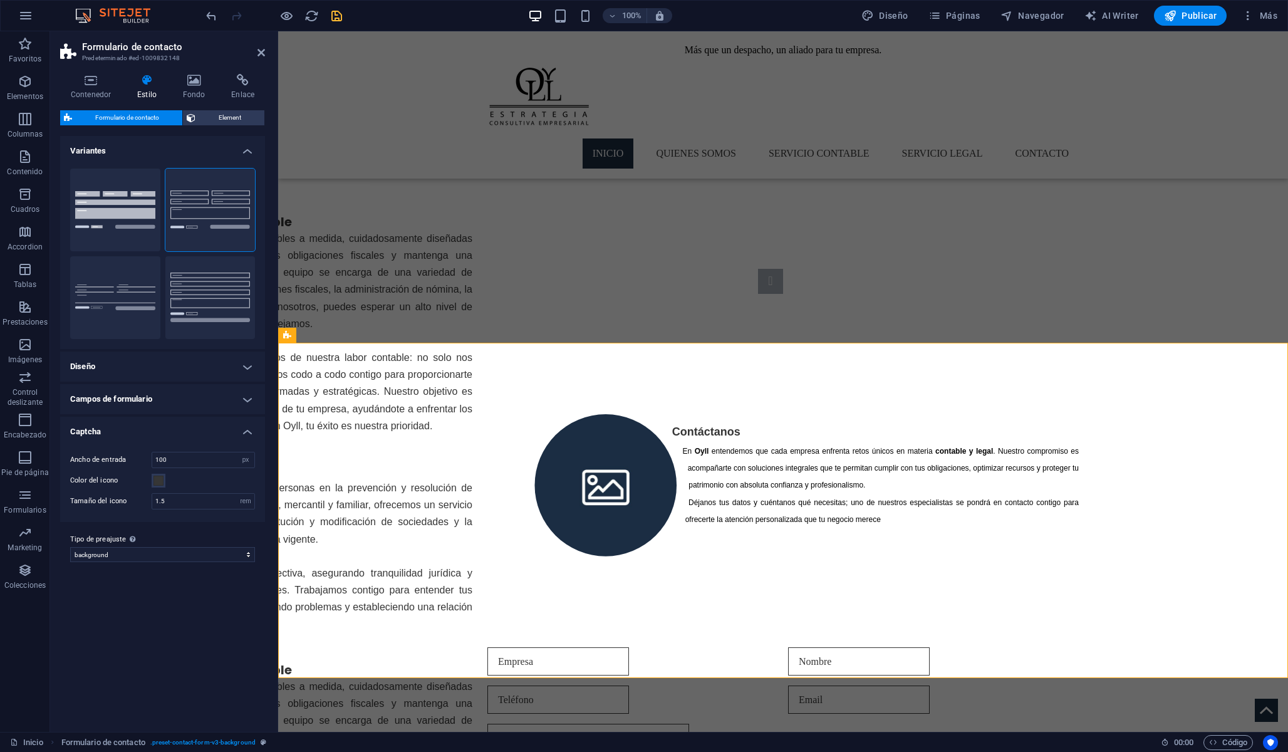
click at [185, 155] on h4 "Variantes" at bounding box center [162, 147] width 205 height 23
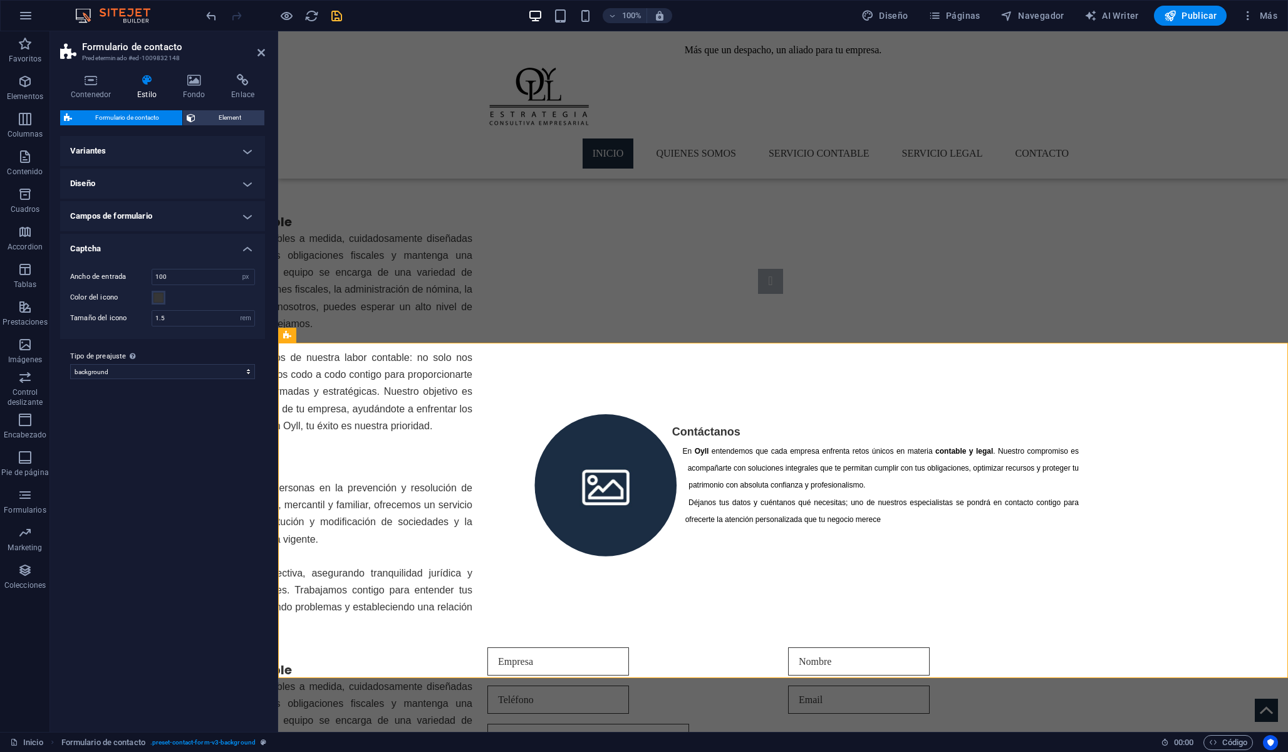
click at [165, 220] on h4 "Campos de formulario" at bounding box center [162, 216] width 205 height 30
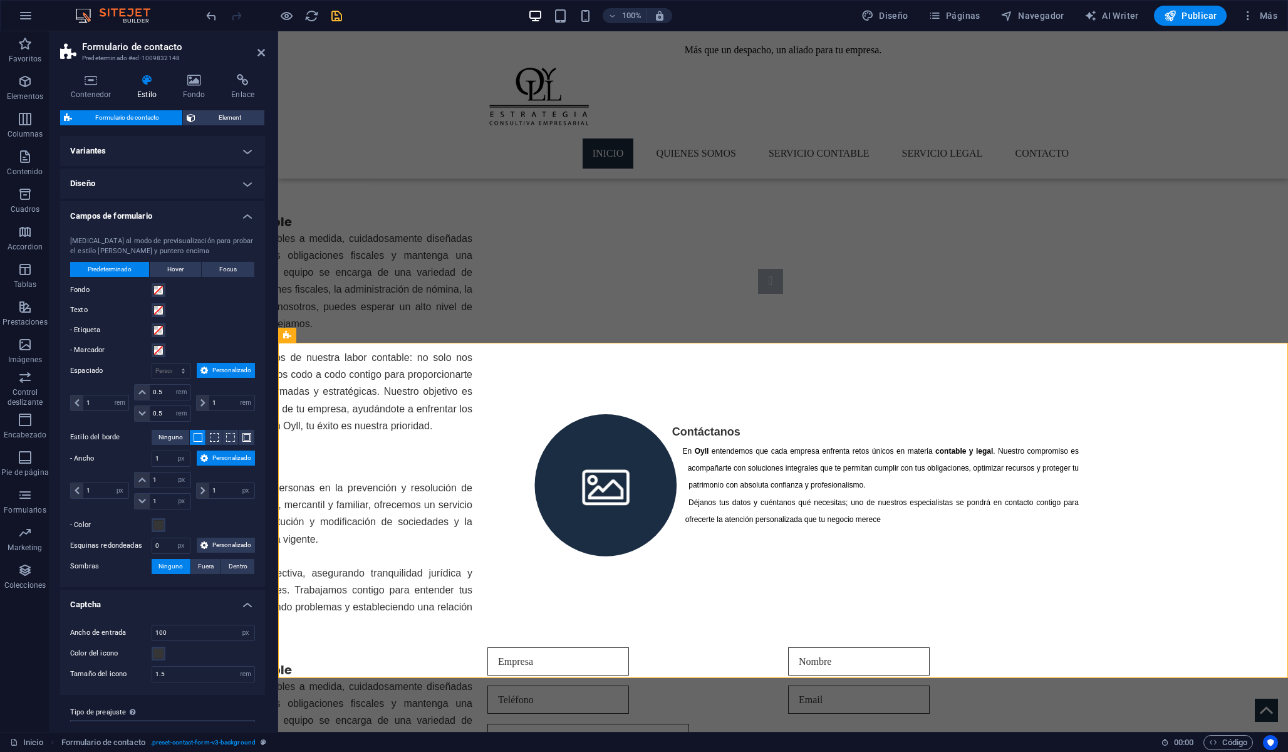
click at [241, 214] on h4 "Campos de formulario" at bounding box center [162, 212] width 205 height 23
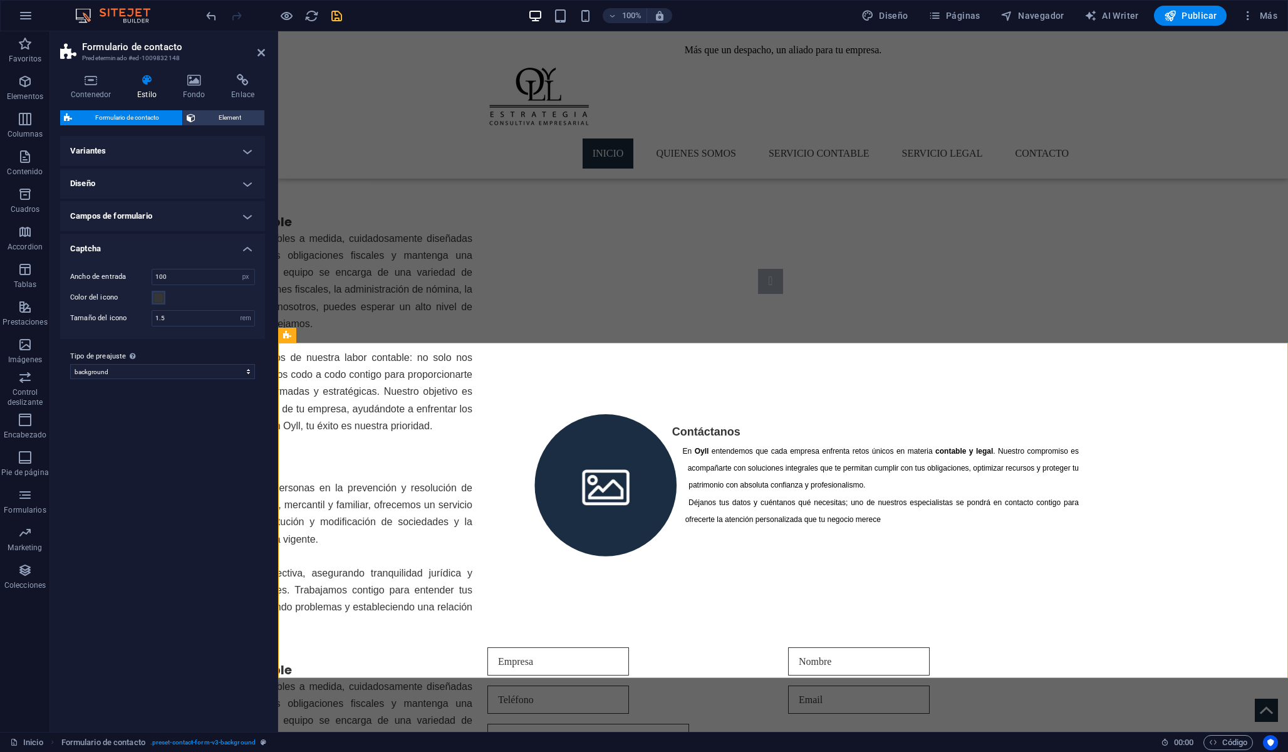
click at [243, 249] on h4 "Captcha" at bounding box center [162, 245] width 205 height 23
click at [239, 117] on span "Element" at bounding box center [229, 117] width 61 height 15
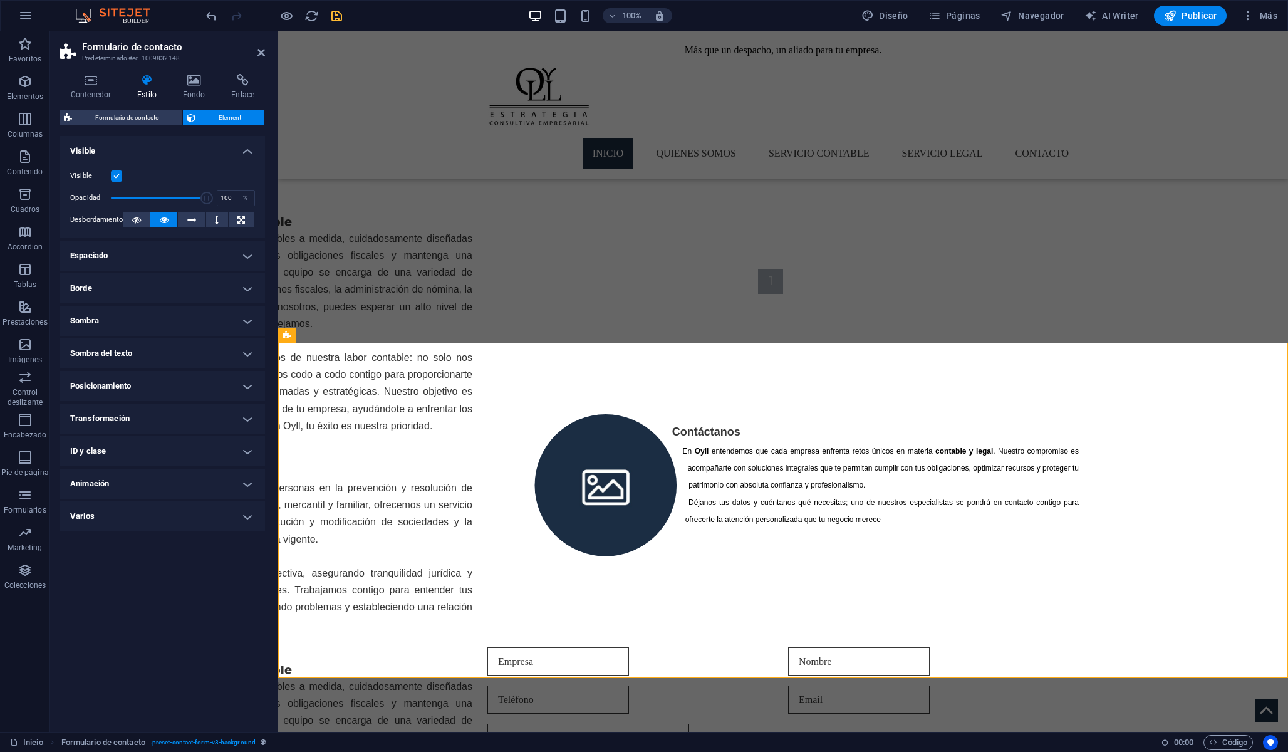
click at [156, 251] on h4 "Espaciado" at bounding box center [162, 256] width 205 height 30
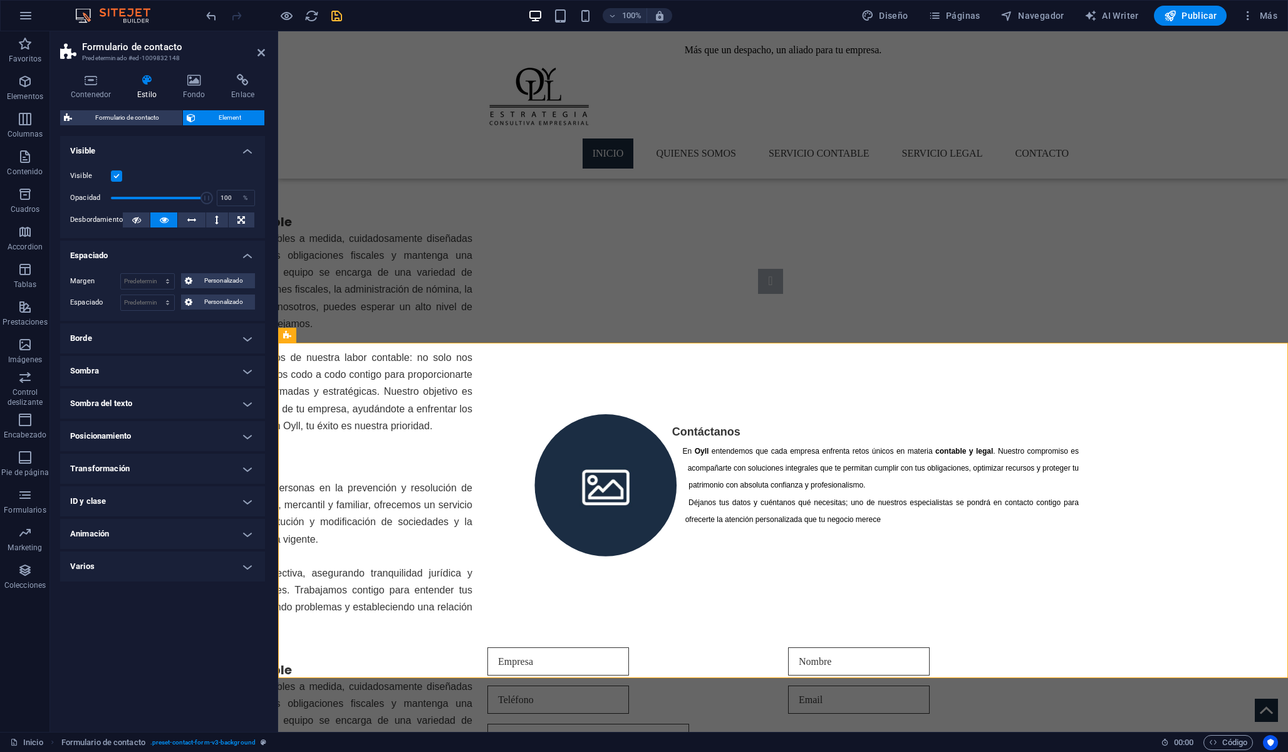
click at [156, 251] on h4 "Espaciado" at bounding box center [162, 252] width 205 height 23
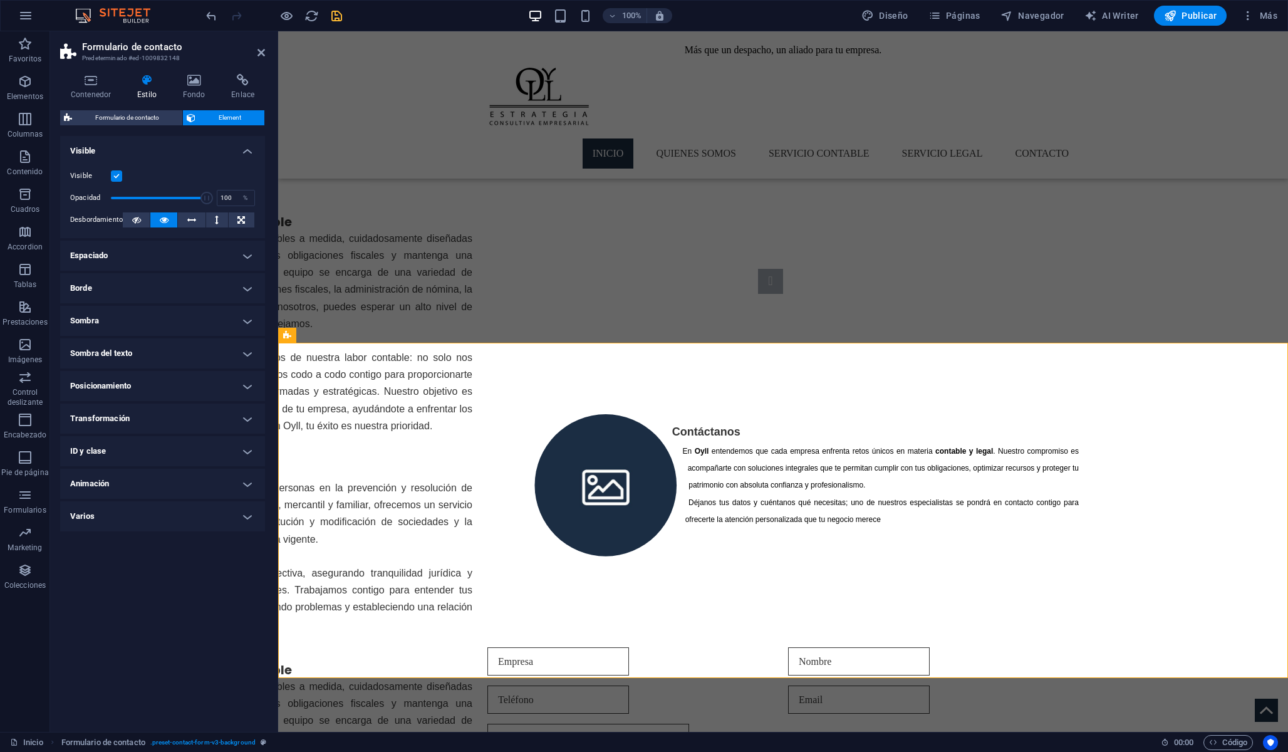
click at [151, 262] on h4 "Espaciado" at bounding box center [162, 256] width 205 height 30
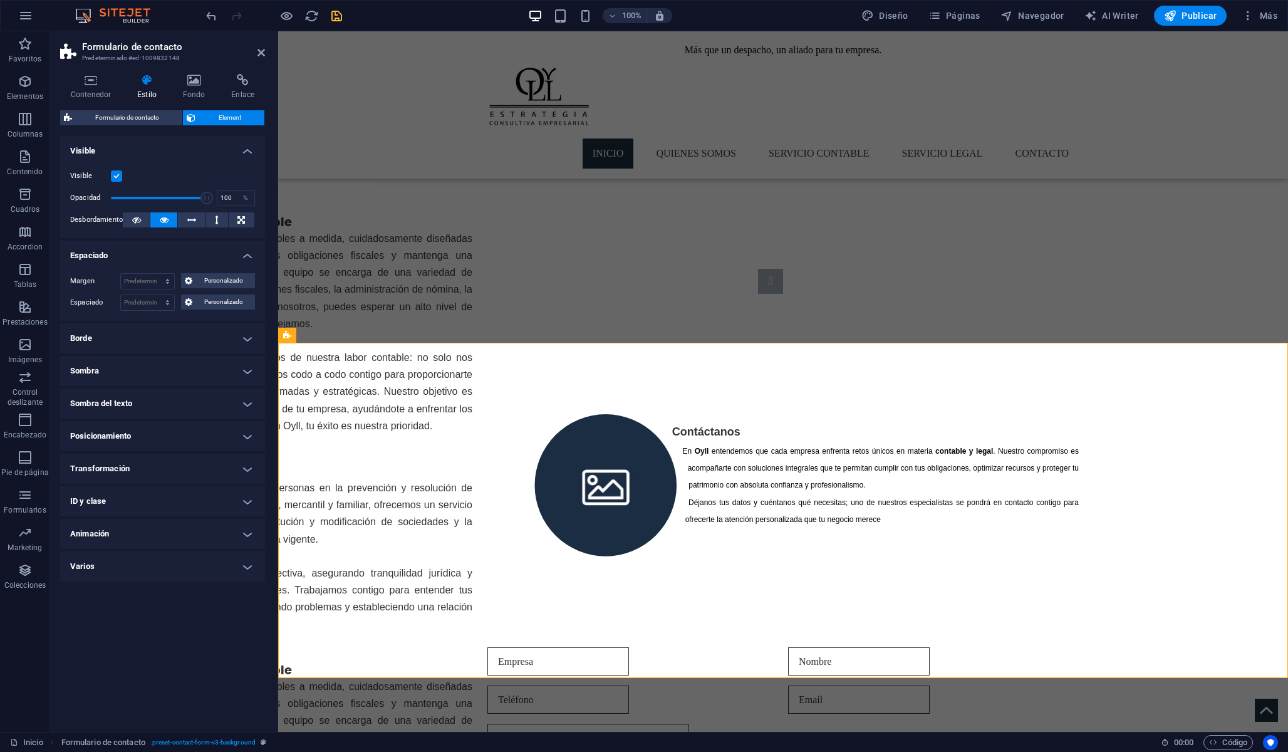
click at [151, 263] on div "Margen Predeterminado automático px % rem vw vh Personalizado Personalizado aut…" at bounding box center [162, 292] width 205 height 58
click at [157, 254] on h4 "Espaciado" at bounding box center [162, 252] width 205 height 23
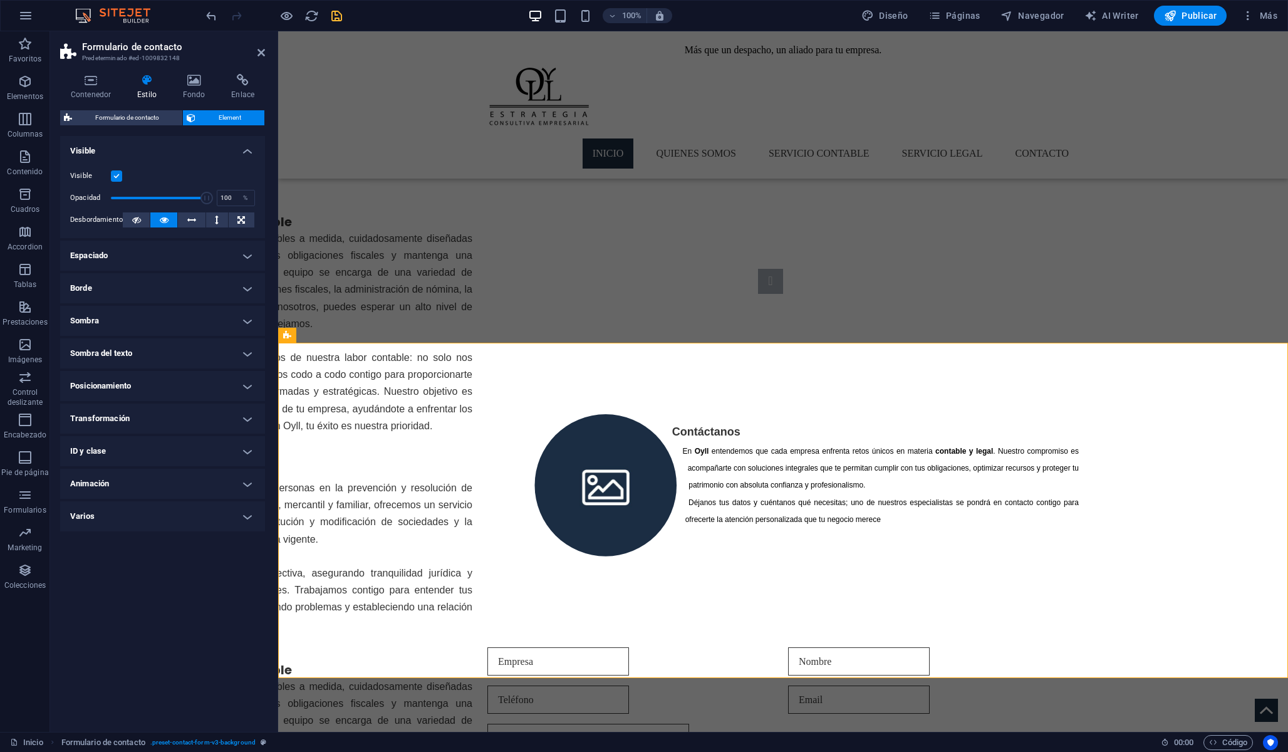
click at [152, 284] on h4 "Borde" at bounding box center [162, 288] width 205 height 30
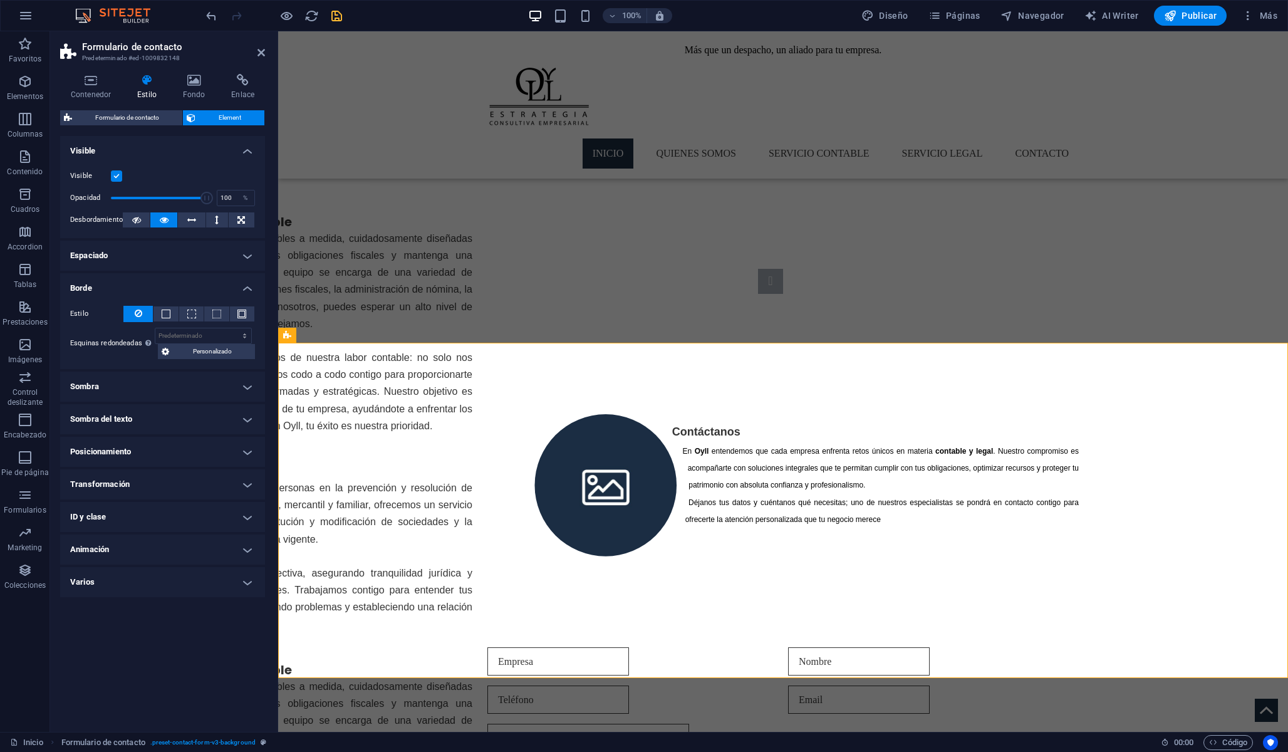
click at [152, 284] on h4 "Borde" at bounding box center [162, 284] width 205 height 23
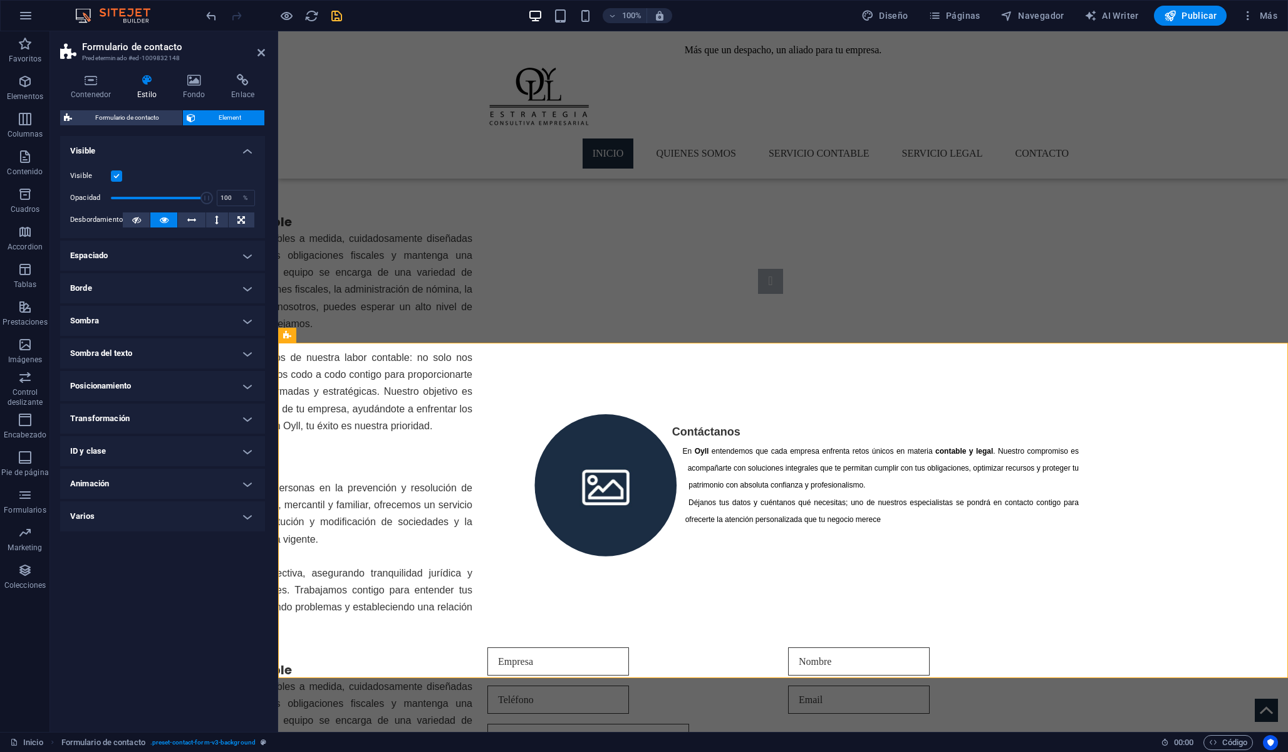
click at [145, 318] on h4 "Sombra" at bounding box center [162, 321] width 205 height 30
click at [145, 318] on h4 "Sombra" at bounding box center [162, 317] width 205 height 23
click at [139, 352] on h4 "Sombra del texto" at bounding box center [162, 353] width 205 height 30
click at [164, 351] on h4 "Sombra del texto" at bounding box center [162, 349] width 205 height 23
click at [157, 391] on h4 "Posicionamiento" at bounding box center [162, 386] width 205 height 30
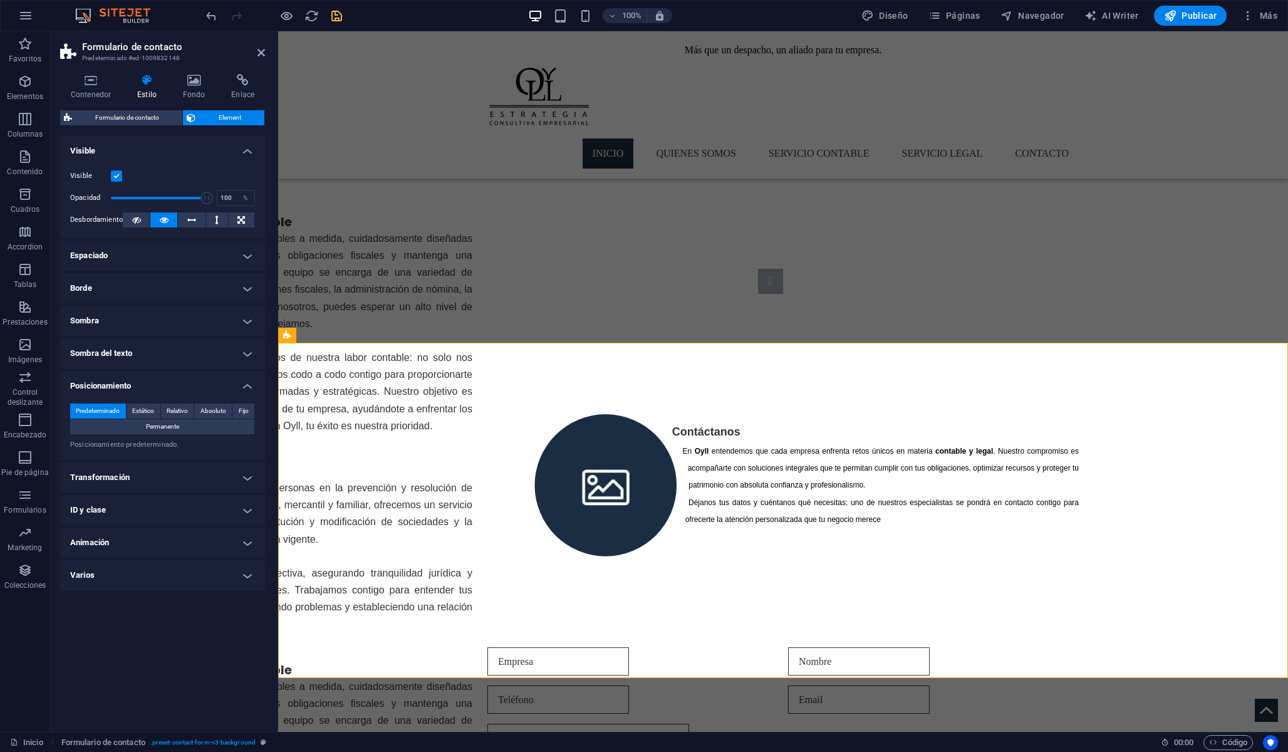
click at [139, 477] on h4 "Transformación" at bounding box center [162, 477] width 205 height 30
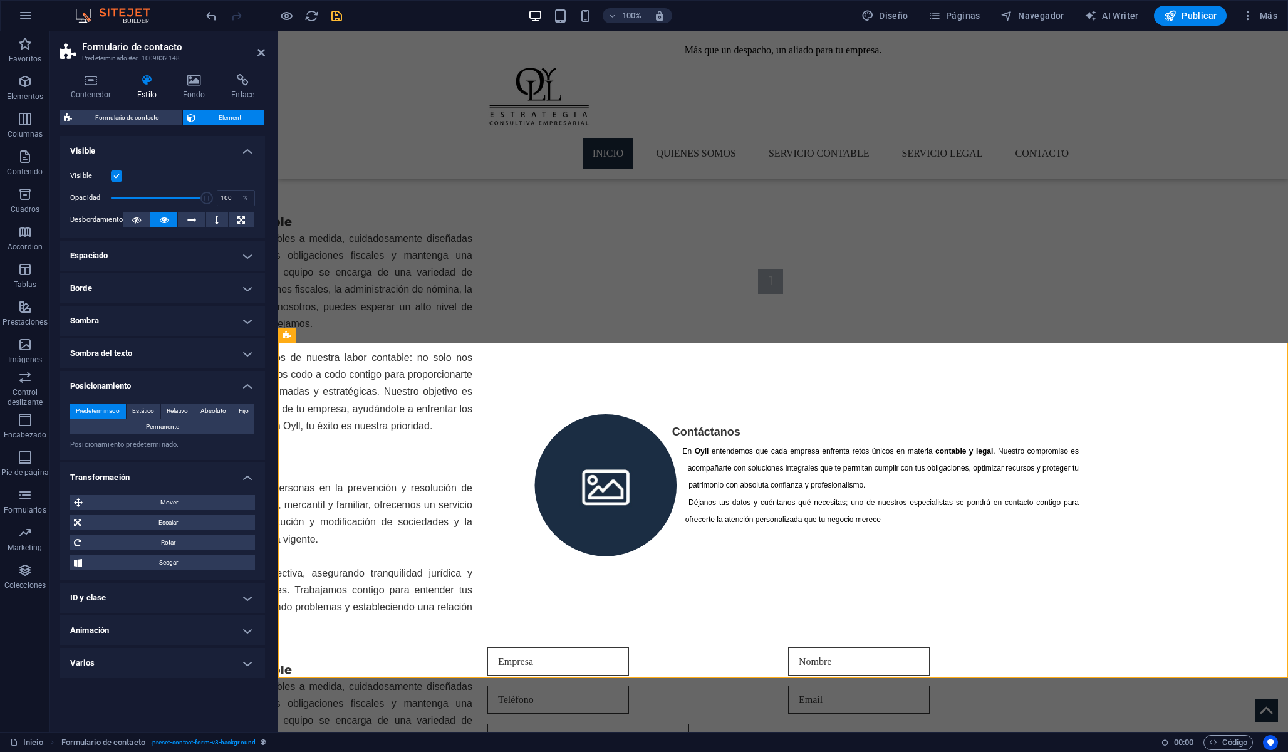
click at [143, 472] on h4 "Transformación" at bounding box center [162, 473] width 205 height 23
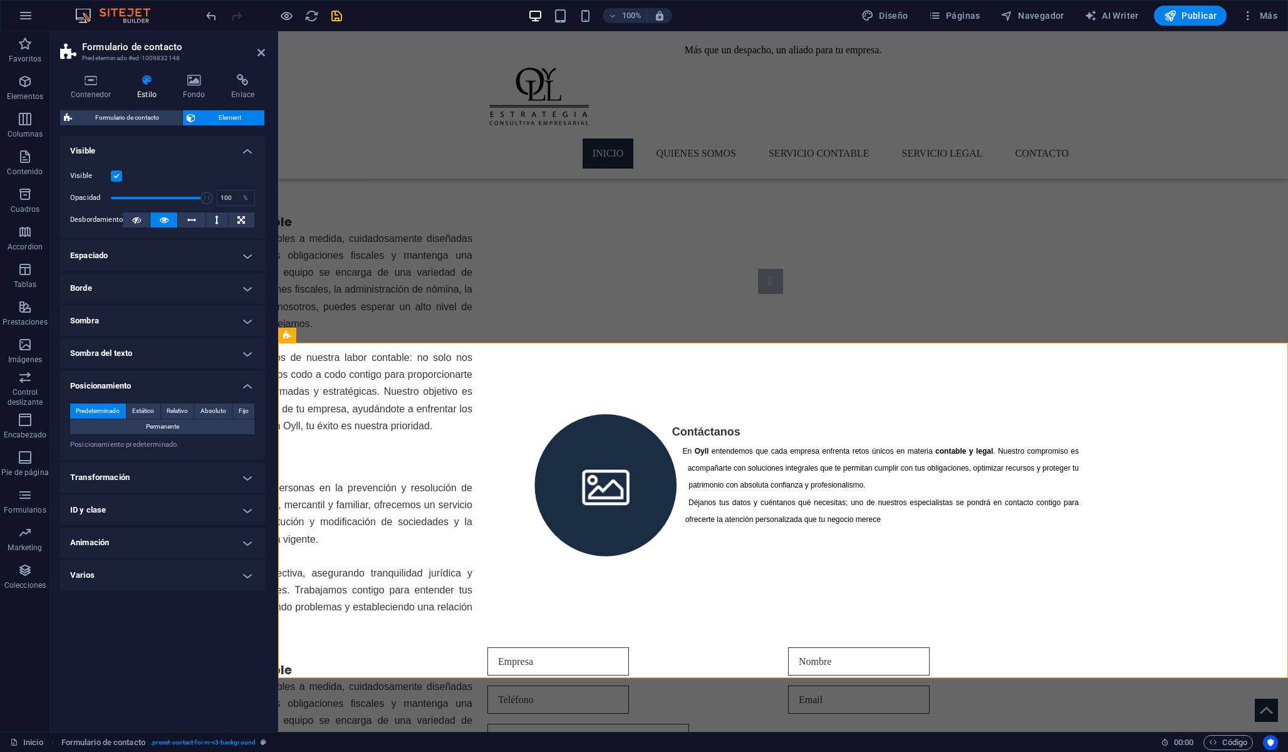
click at [179, 378] on h4 "Posicionamiento" at bounding box center [162, 382] width 205 height 23
click at [189, 261] on h4 "Espaciado" at bounding box center [162, 256] width 205 height 30
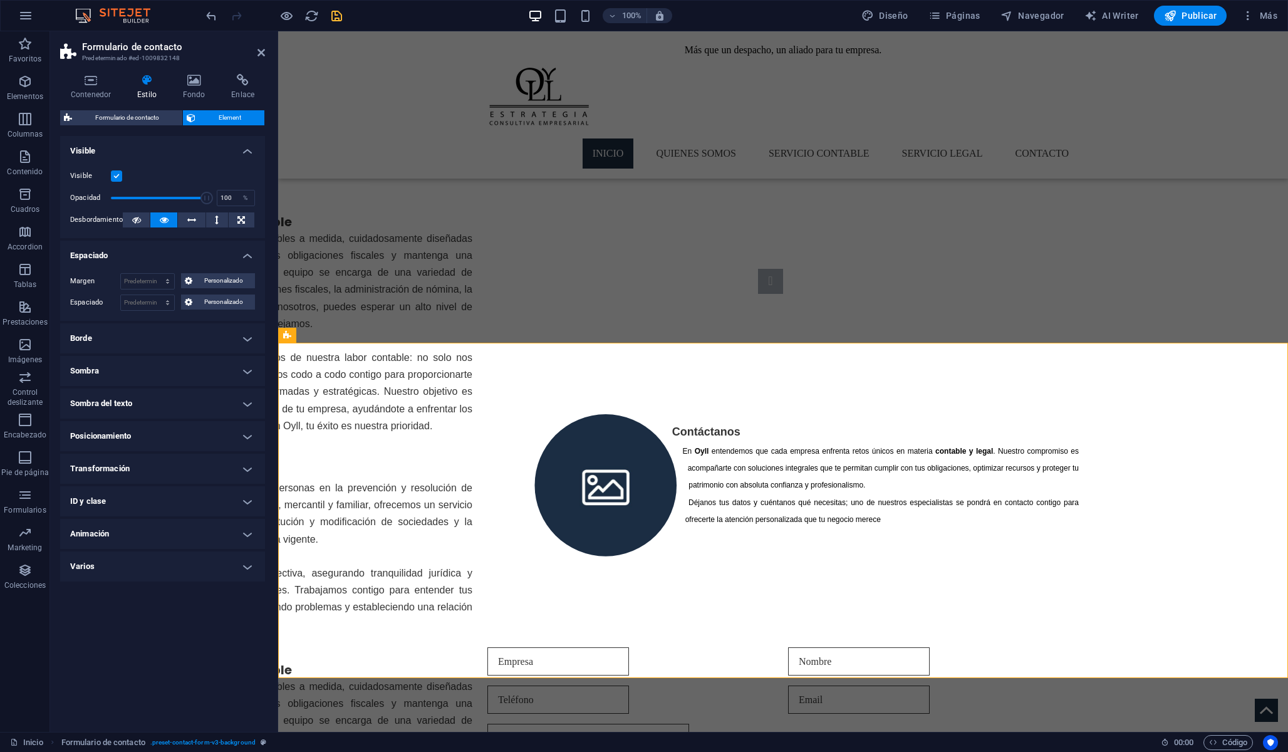
click at [189, 261] on h4 "Espaciado" at bounding box center [162, 252] width 205 height 23
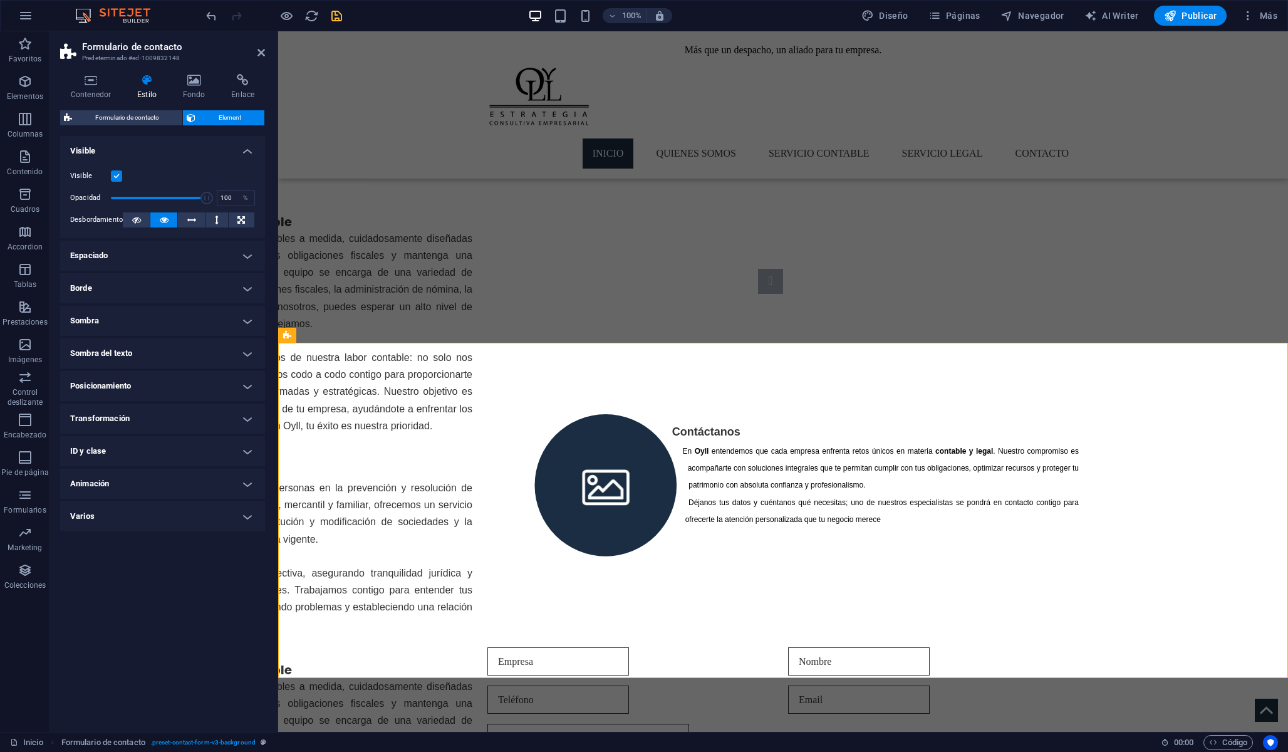
click at [183, 289] on h4 "Borde" at bounding box center [162, 288] width 205 height 30
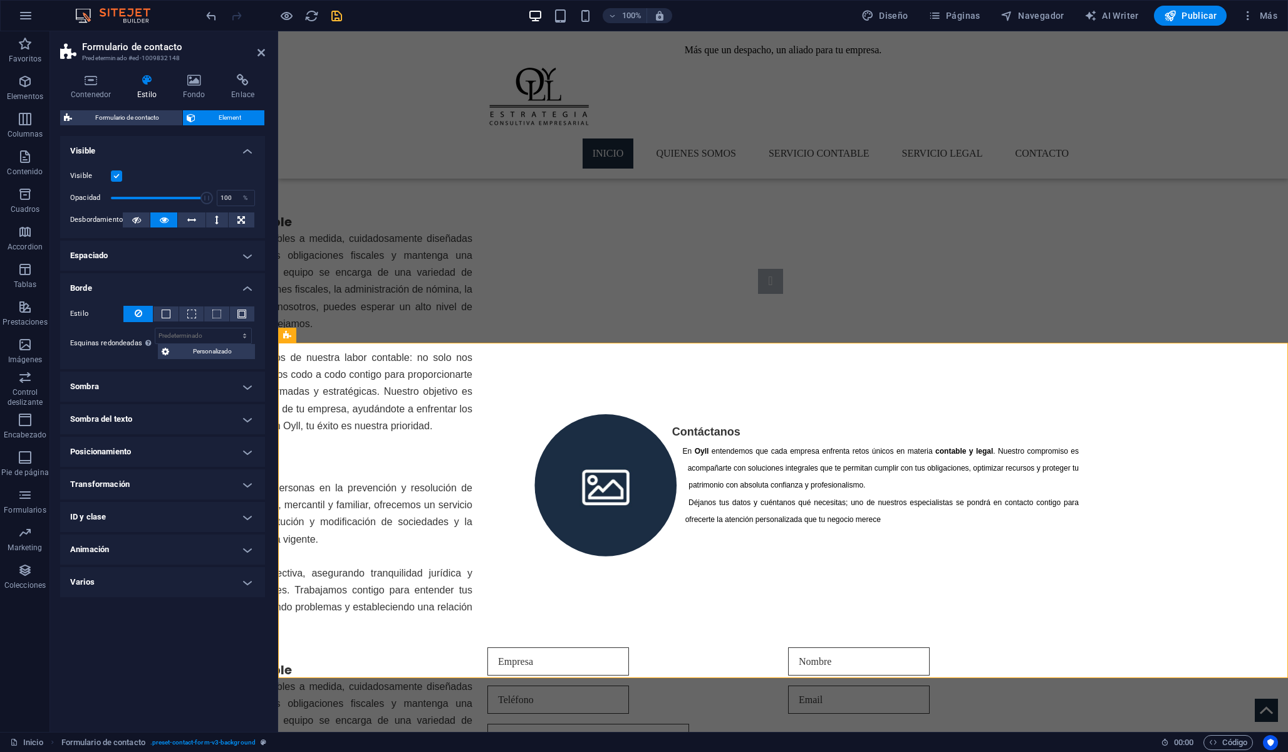
click at [183, 289] on h4 "Borde" at bounding box center [162, 284] width 205 height 23
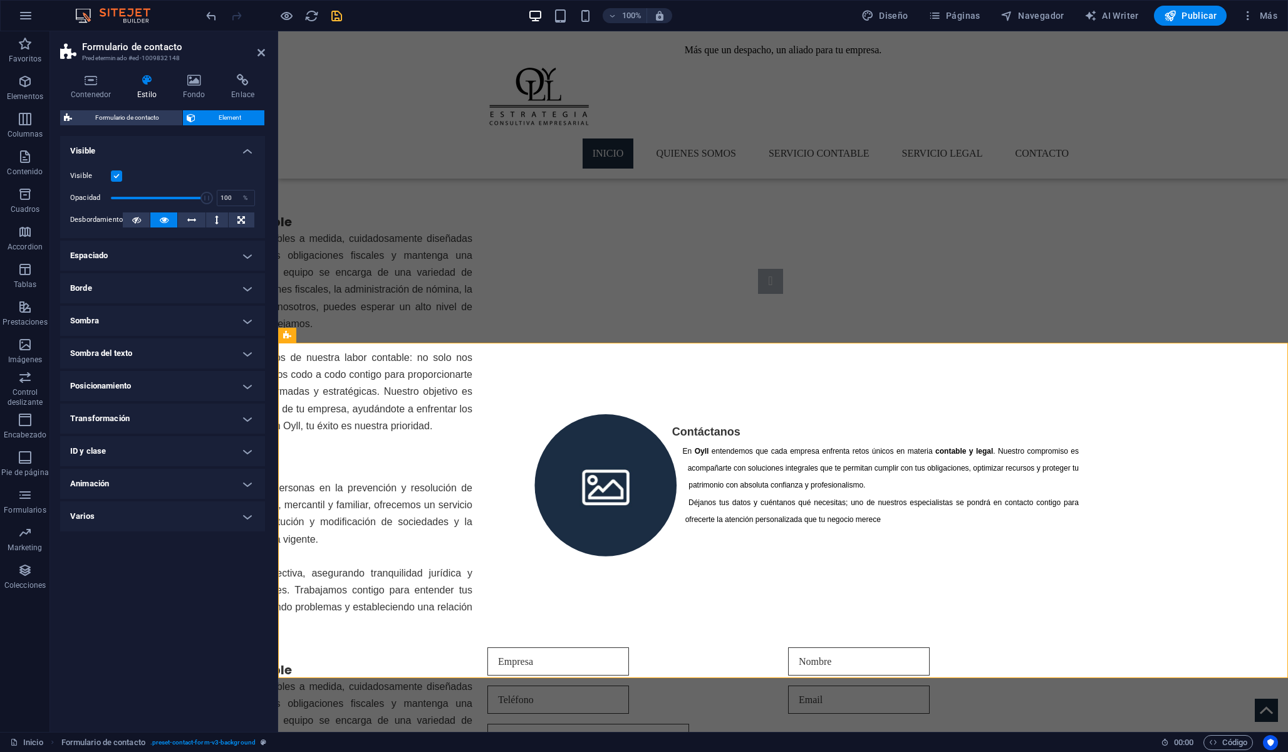
click at [175, 323] on h4 "Sombra" at bounding box center [162, 321] width 205 height 30
click at [175, 323] on h4 "Sombra" at bounding box center [162, 317] width 205 height 23
click at [167, 365] on h4 "Sombra del texto" at bounding box center [162, 353] width 205 height 30
click at [167, 365] on div "Predeterminado Ninguno Fuera Color X offset 0 px rem vh vw Y offset 0 px rem vh…" at bounding box center [162, 379] width 205 height 36
click at [172, 358] on h4 "Sombra del texto" at bounding box center [162, 349] width 205 height 23
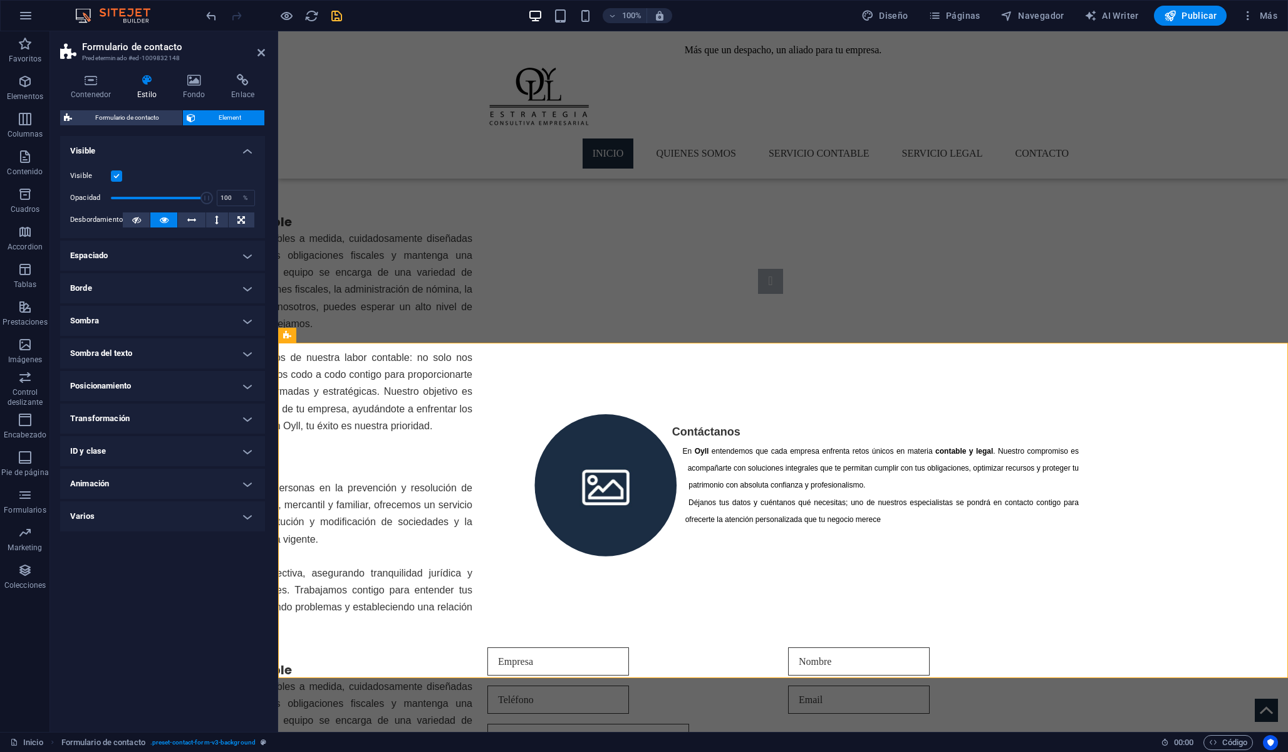
click at [165, 383] on h4 "Posicionamiento" at bounding box center [162, 386] width 205 height 30
click at [165, 383] on h4 "Posicionamiento" at bounding box center [162, 382] width 205 height 23
click at [155, 418] on h4 "Transformación" at bounding box center [162, 418] width 205 height 30
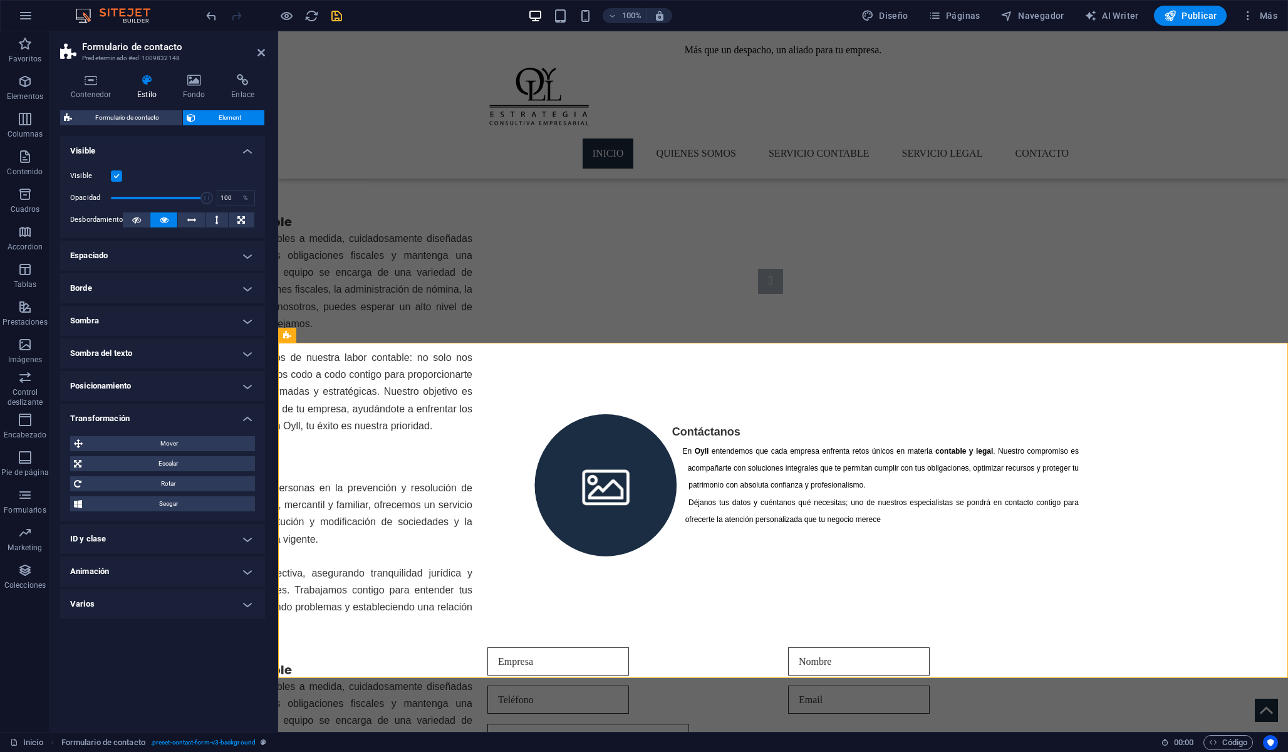
click at [155, 418] on h4 "Transformación" at bounding box center [162, 414] width 205 height 23
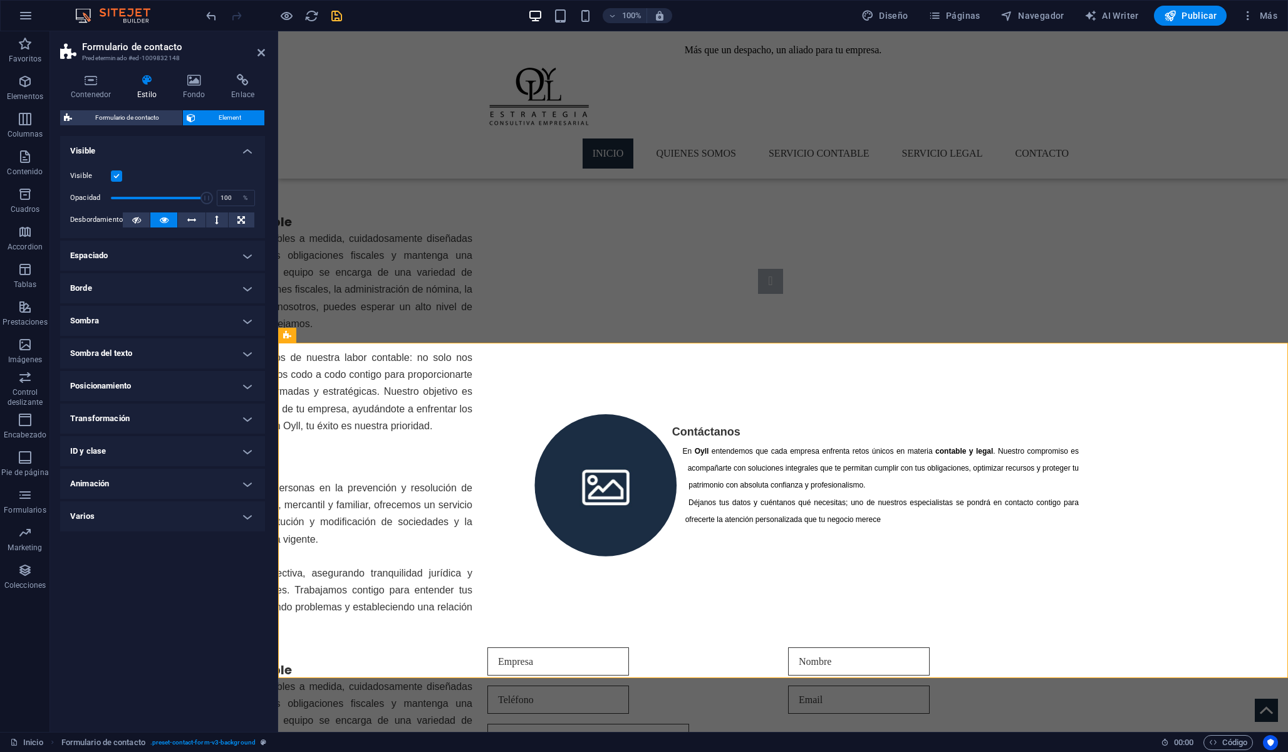
click at [142, 449] on h4 "ID y clase" at bounding box center [162, 451] width 205 height 30
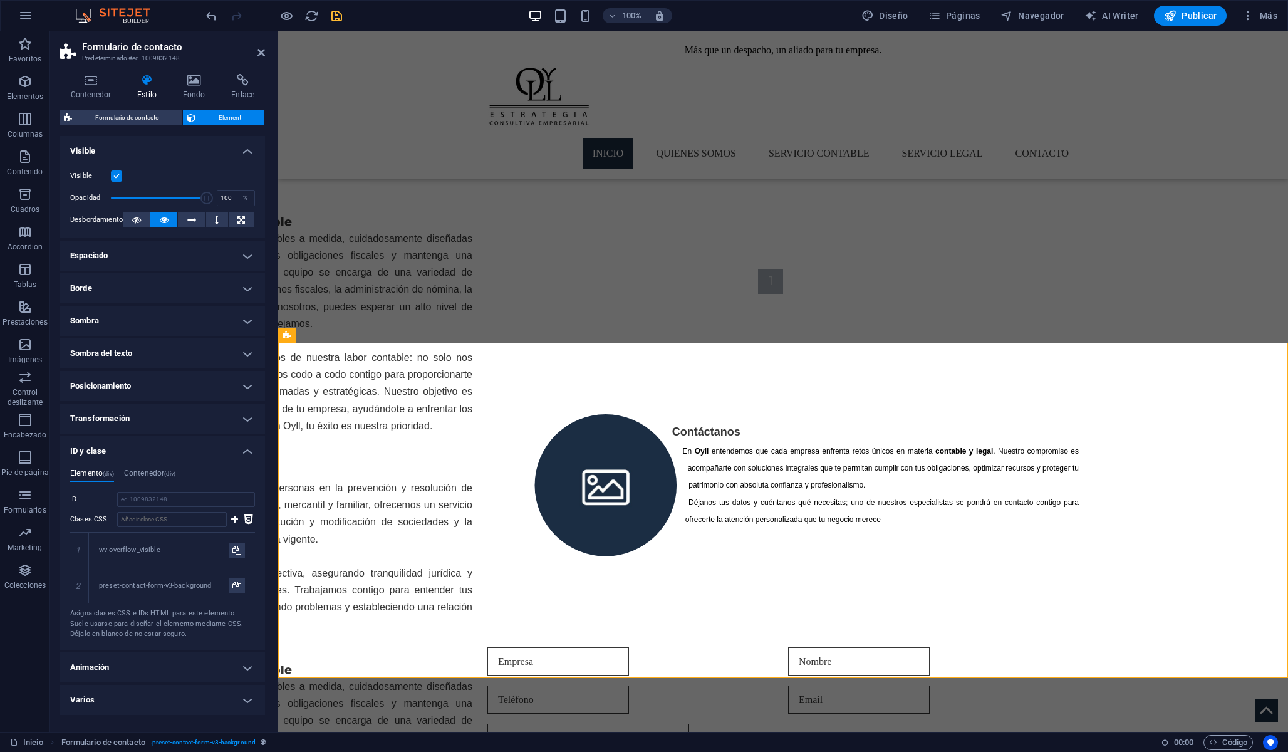
click at [142, 449] on h4 "ID y clase" at bounding box center [162, 447] width 205 height 23
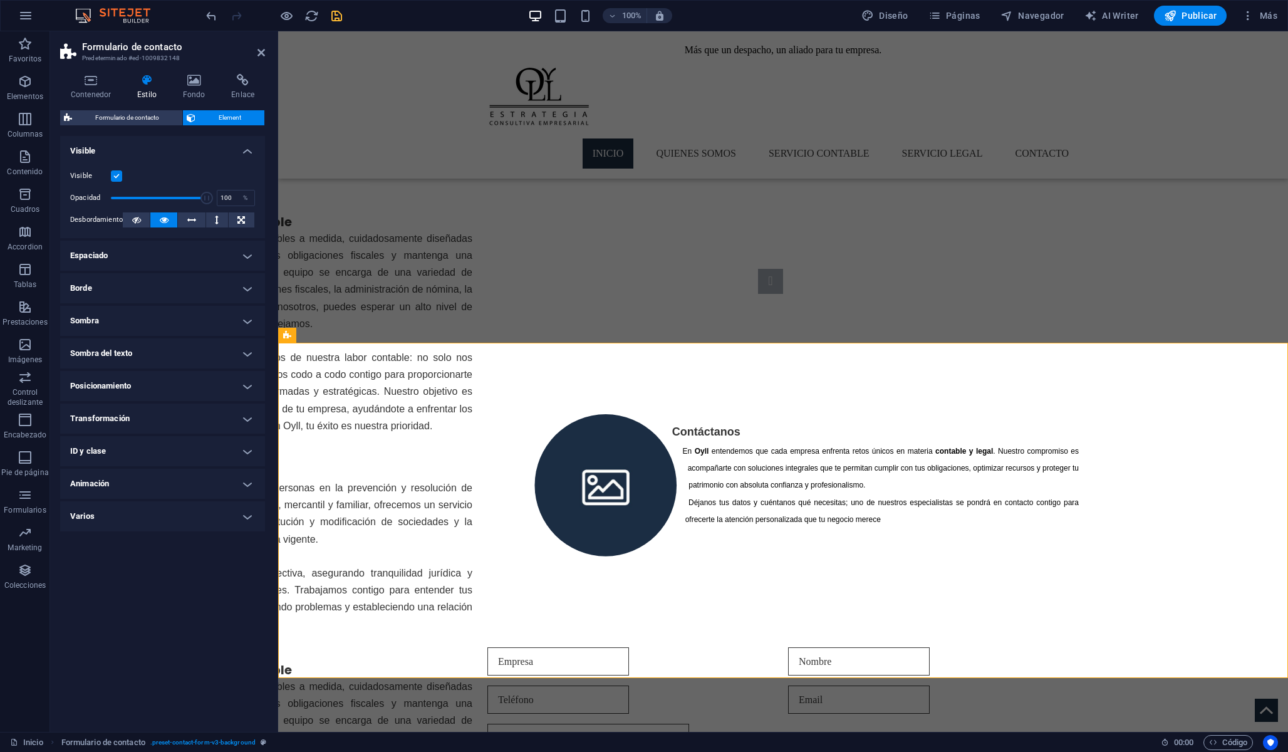
click at [128, 496] on h4 "Animación" at bounding box center [162, 484] width 205 height 30
click at [148, 469] on h4 "Animación" at bounding box center [162, 480] width 205 height 23
click at [130, 514] on h4 "Varios" at bounding box center [162, 516] width 205 height 30
click at [130, 514] on h4 "Varios" at bounding box center [162, 512] width 205 height 23
click at [181, 83] on icon at bounding box center [194, 80] width 44 height 13
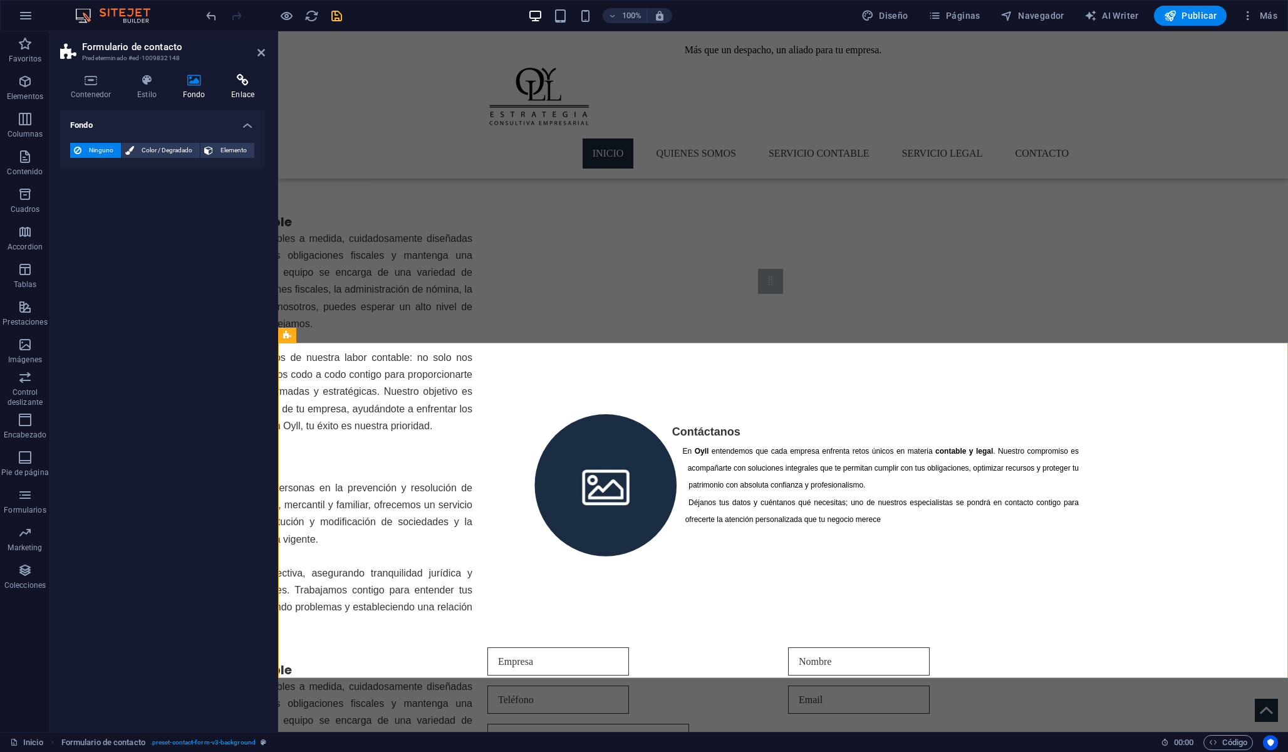
click at [242, 90] on h4 "Enlace" at bounding box center [243, 87] width 44 height 26
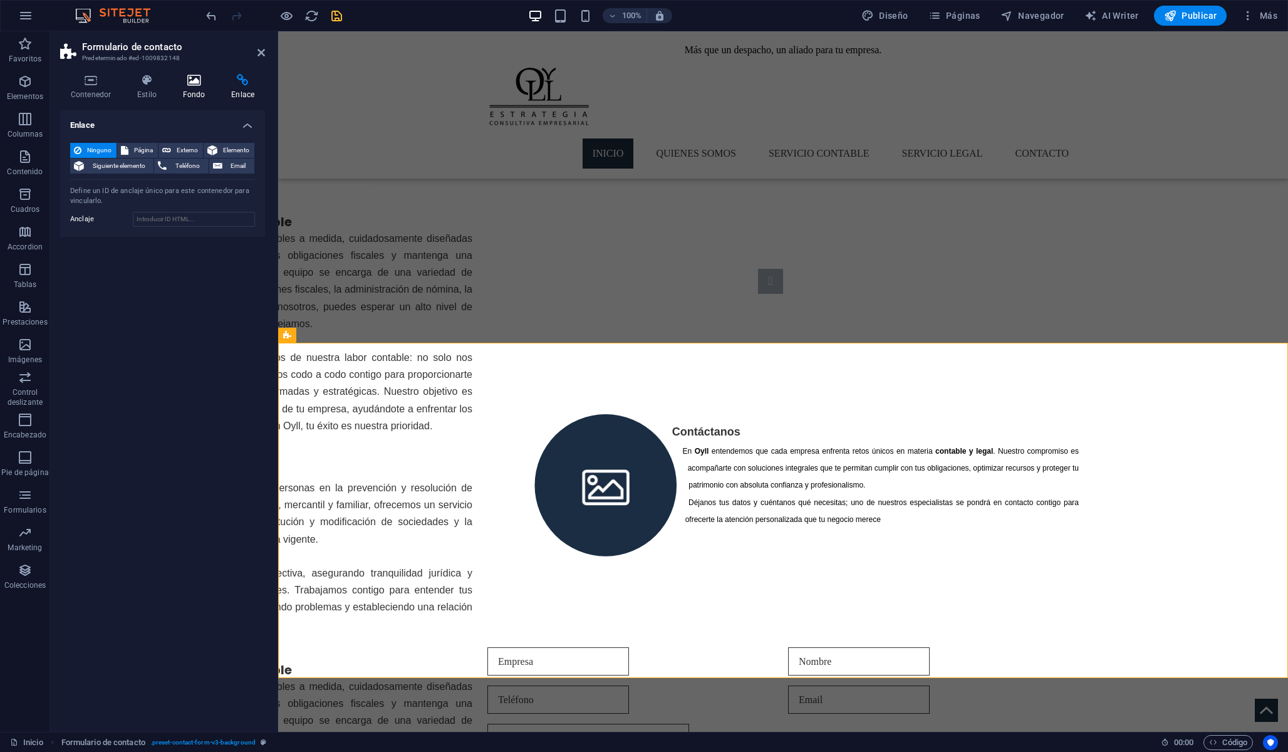
click at [209, 86] on icon at bounding box center [194, 80] width 44 height 13
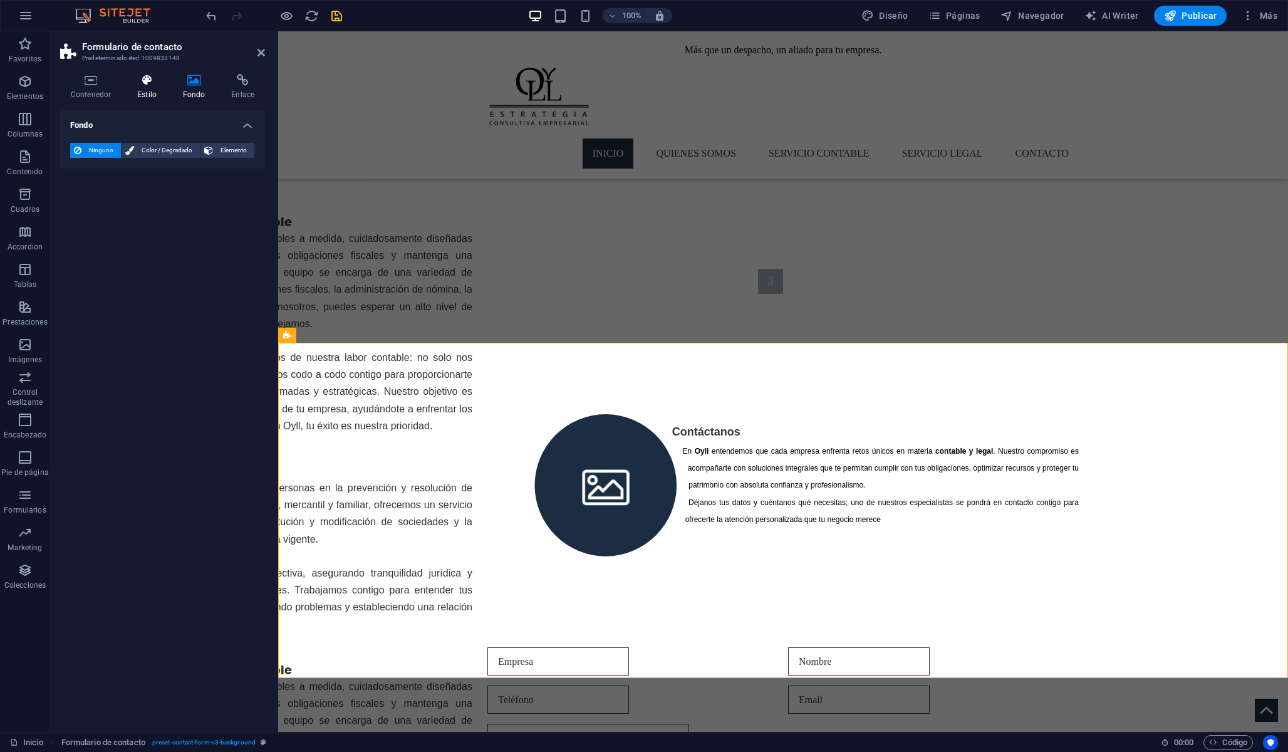
click at [152, 85] on icon at bounding box center [147, 80] width 41 height 13
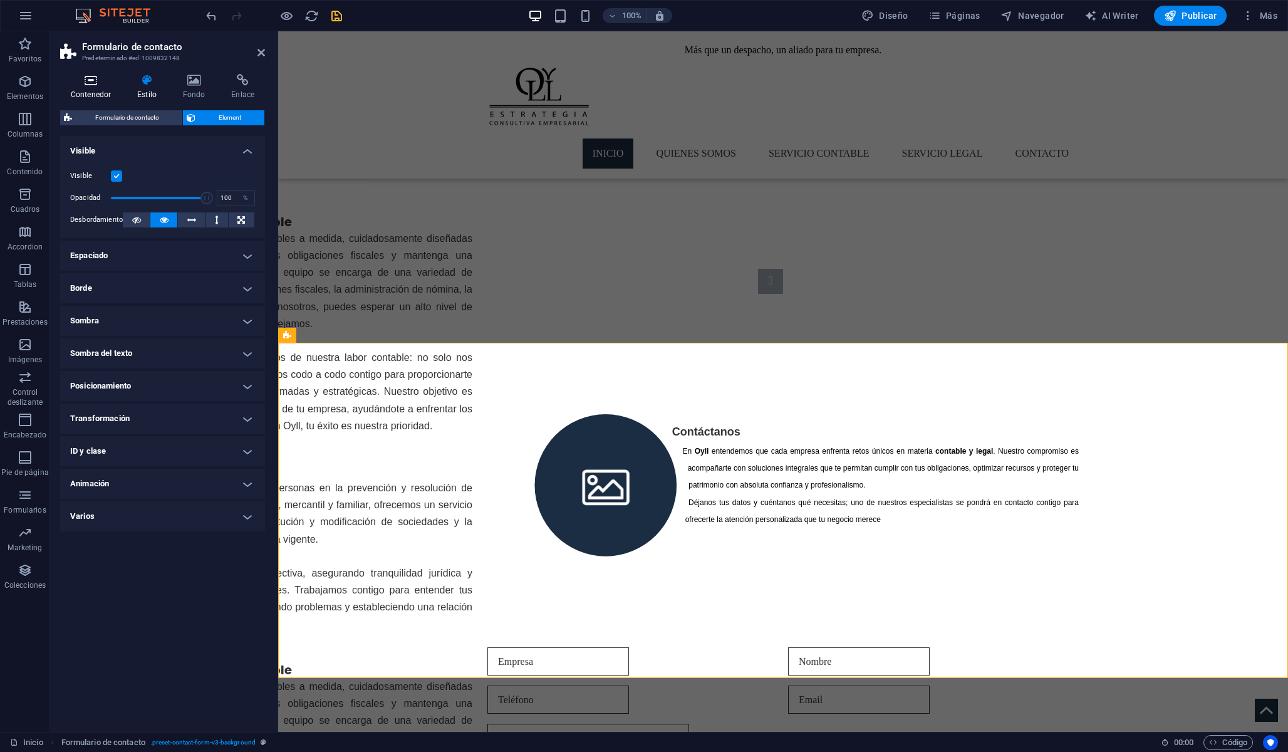
click at [88, 84] on icon at bounding box center [90, 80] width 61 height 13
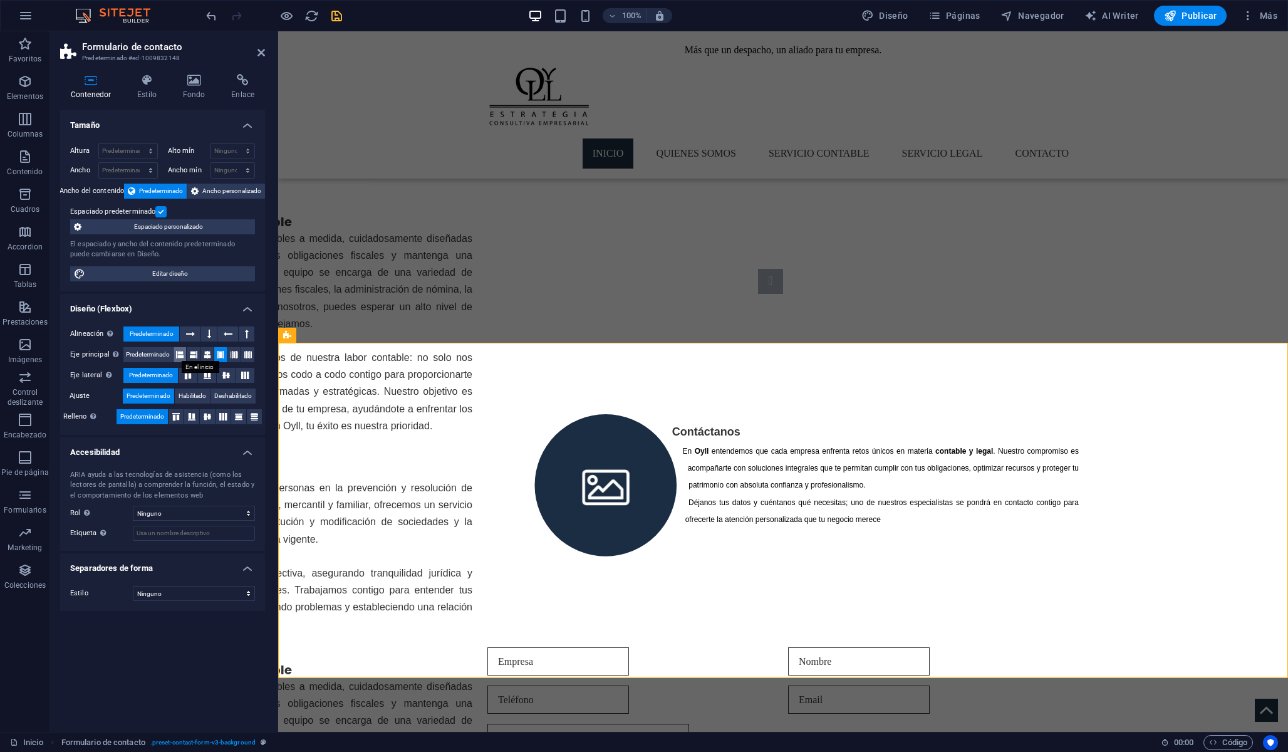
click at [183, 351] on icon at bounding box center [180, 354] width 8 height 15
click at [192, 354] on icon at bounding box center [194, 354] width 8 height 15
click at [208, 356] on icon at bounding box center [208, 354] width 8 height 15
click at [219, 356] on icon at bounding box center [221, 354] width 8 height 15
click at [234, 356] on icon at bounding box center [235, 354] width 8 height 15
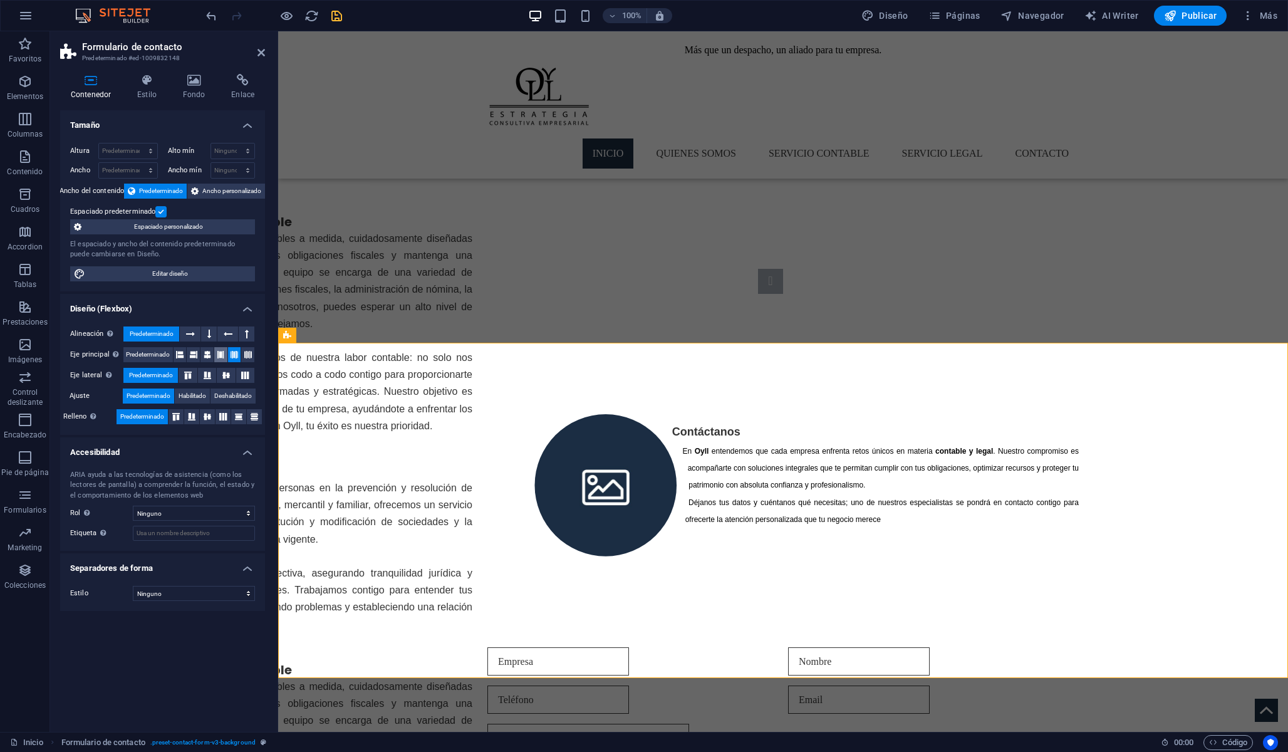
click at [222, 355] on icon at bounding box center [221, 354] width 8 height 15
click at [93, 85] on icon at bounding box center [90, 80] width 61 height 13
click at [130, 86] on h4 "Estilo" at bounding box center [150, 87] width 46 height 26
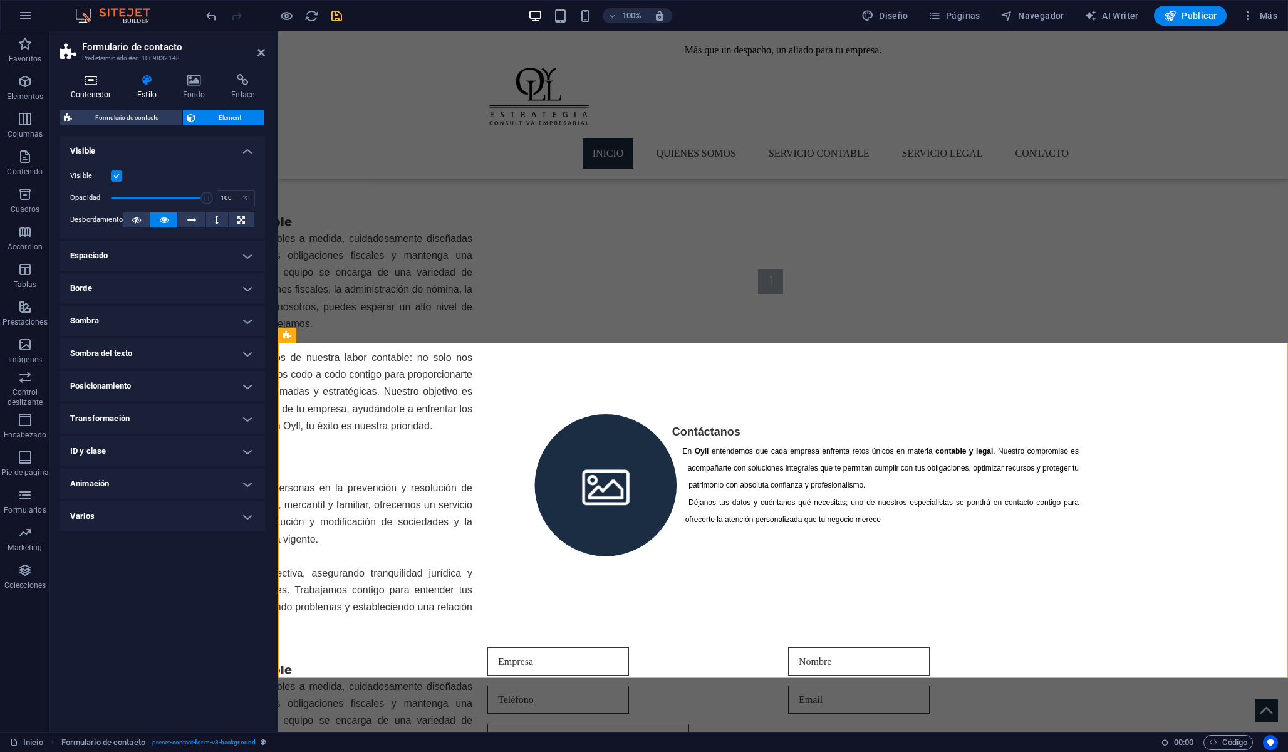
click at [92, 86] on h4 "Contenedor" at bounding box center [93, 87] width 66 height 26
